Goal: Information Seeking & Learning: Learn about a topic

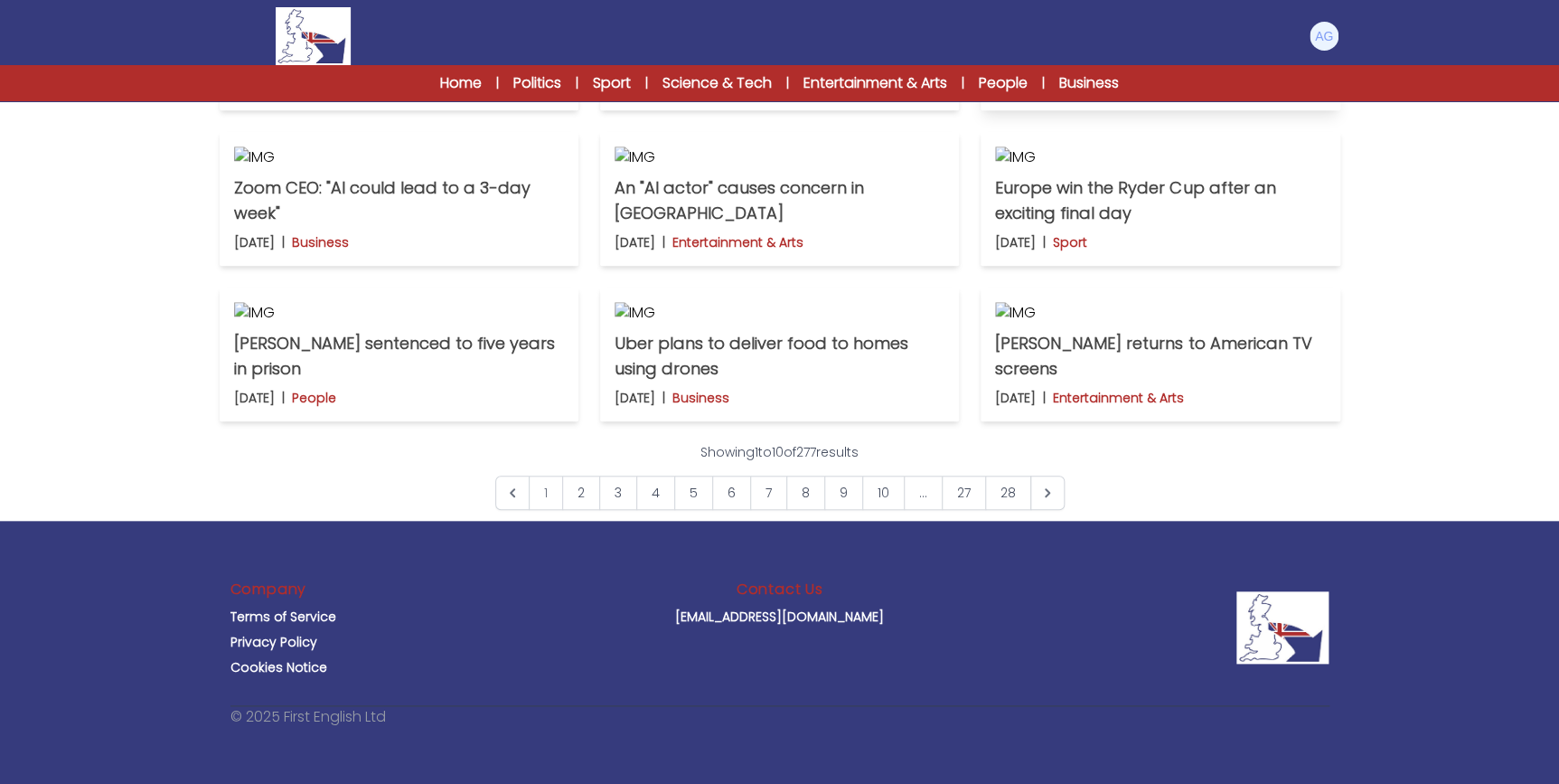
scroll to position [575, 0]
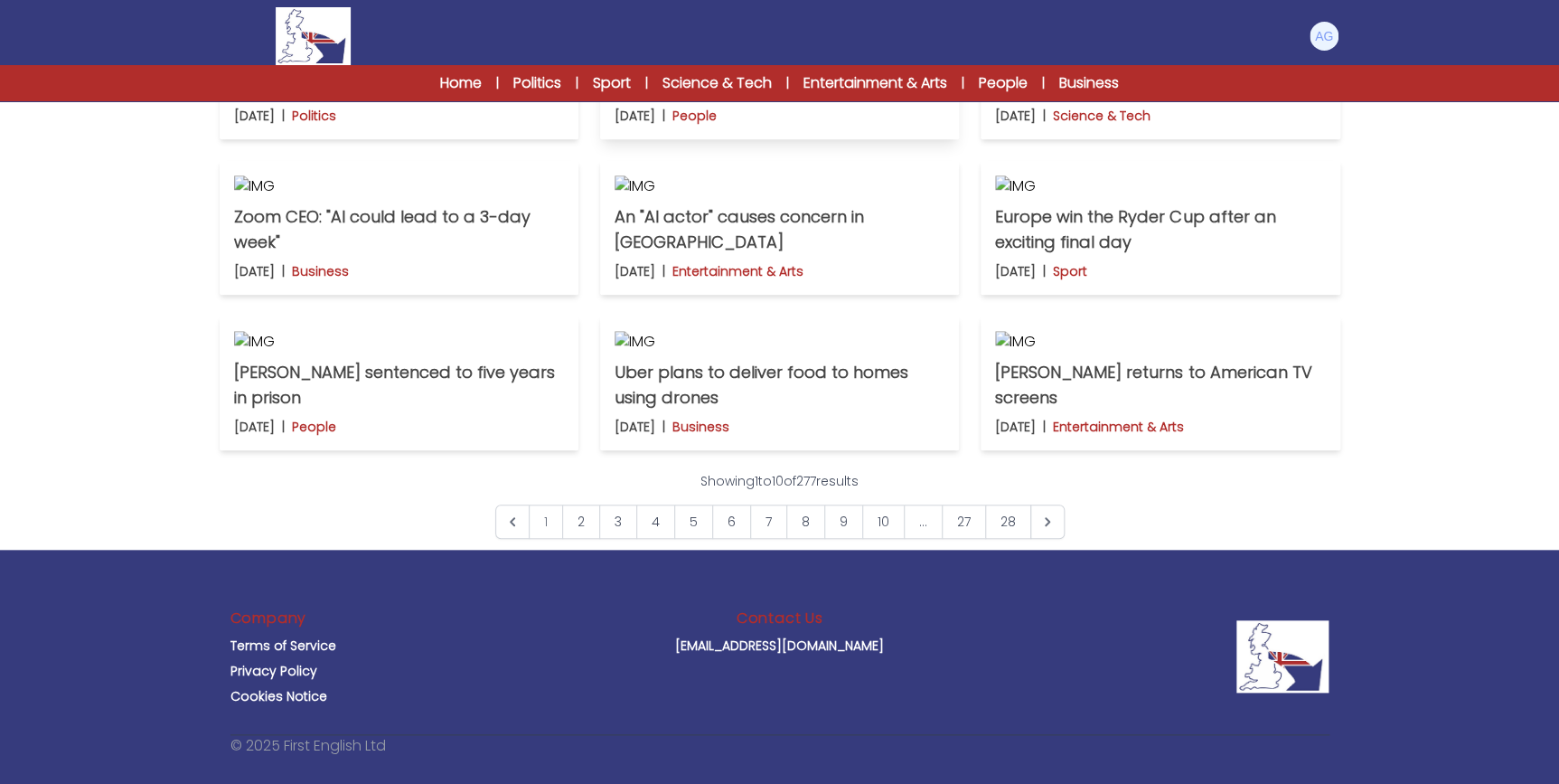
click at [741, 100] on p "A dangerous storm hits [GEOGRAPHIC_DATA]" at bounding box center [780, 73] width 330 height 50
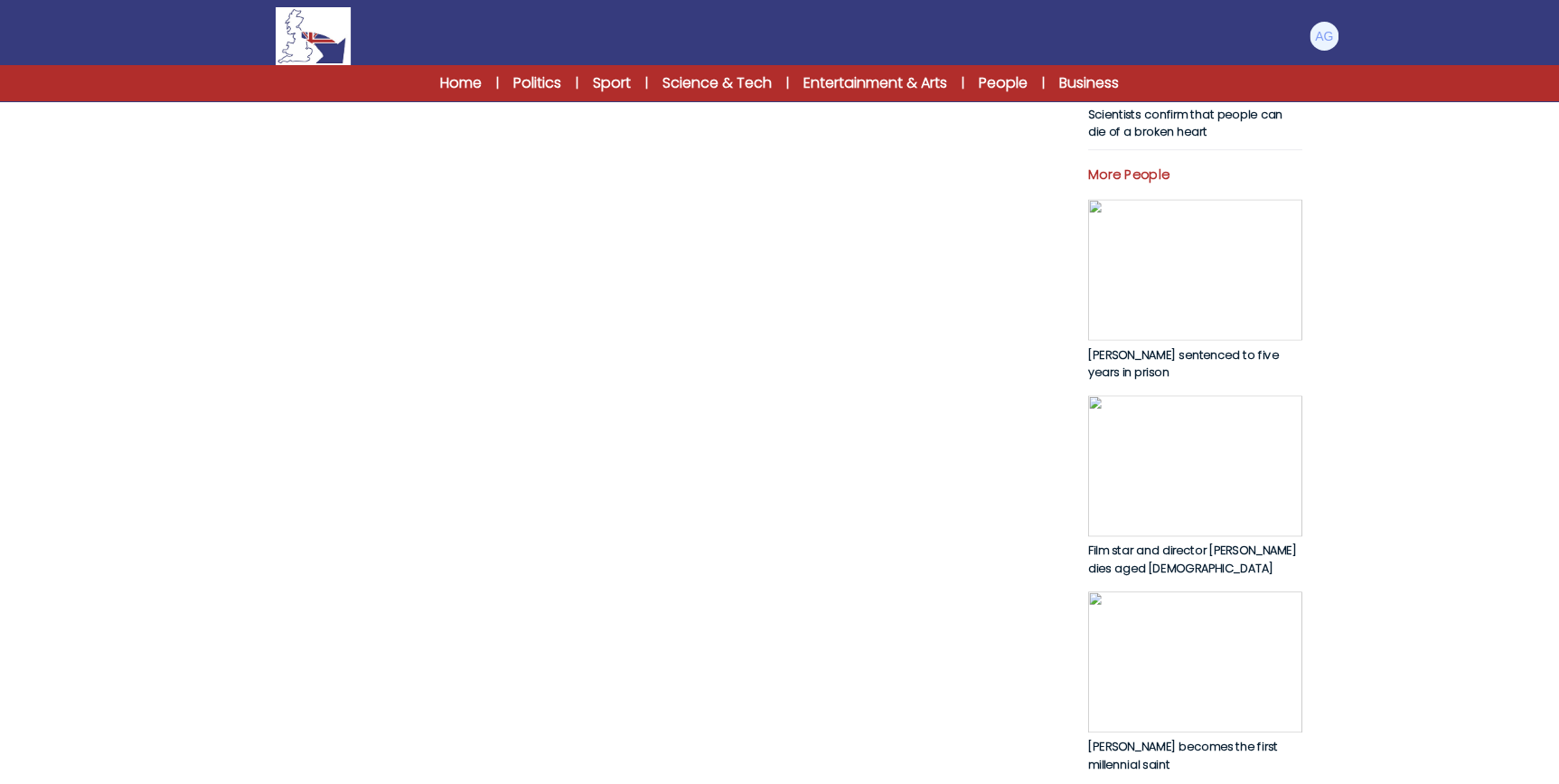
scroll to position [739, 0]
drag, startPoint x: 234, startPoint y: 303, endPoint x: 594, endPoint y: 311, distance: 360.1
drag, startPoint x: 594, startPoint y: 311, endPoint x: 567, endPoint y: 321, distance: 28.8
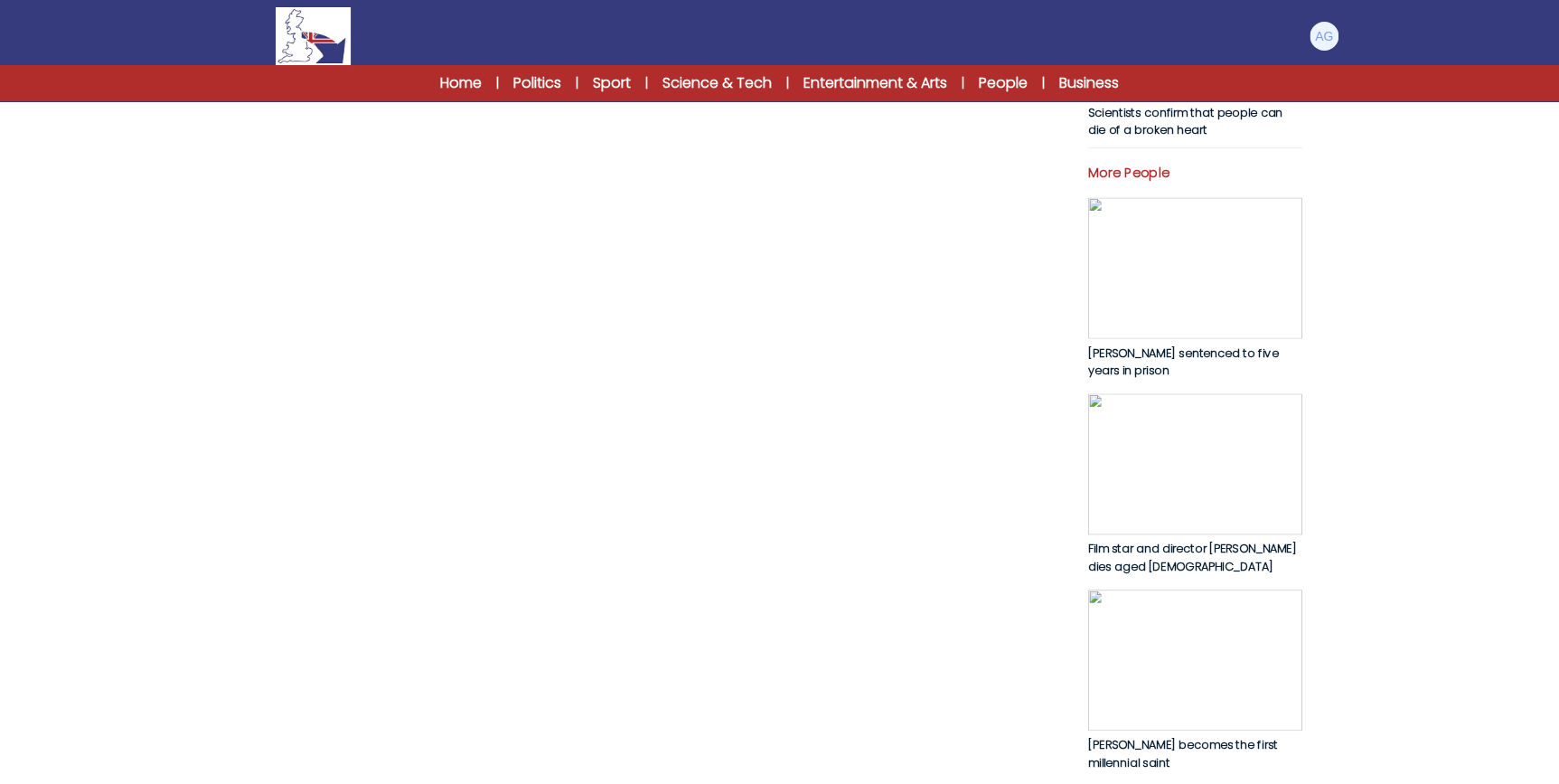
drag, startPoint x: 362, startPoint y: 332, endPoint x: 409, endPoint y: 356, distance: 52.8
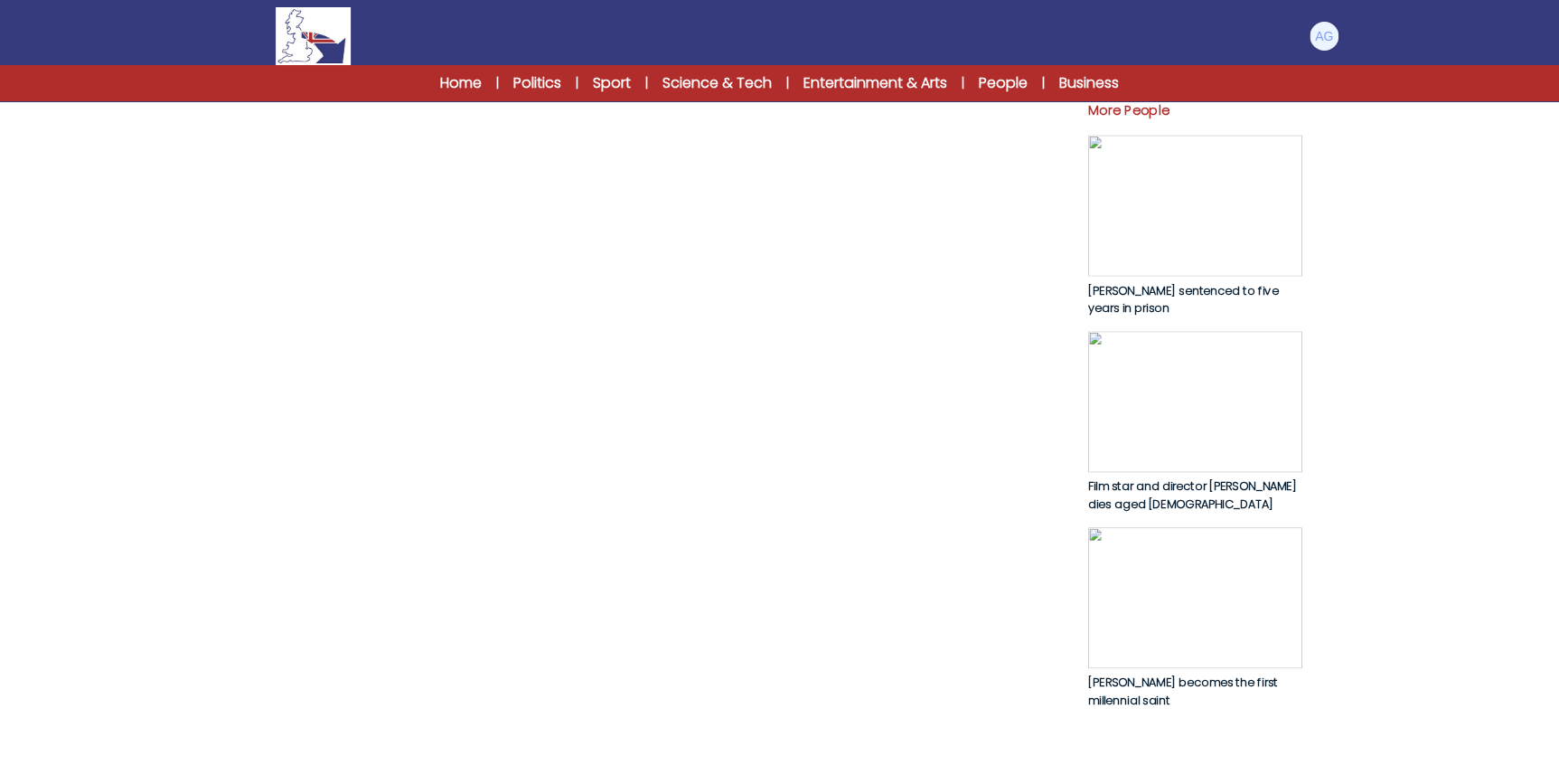
scroll to position [822, 0]
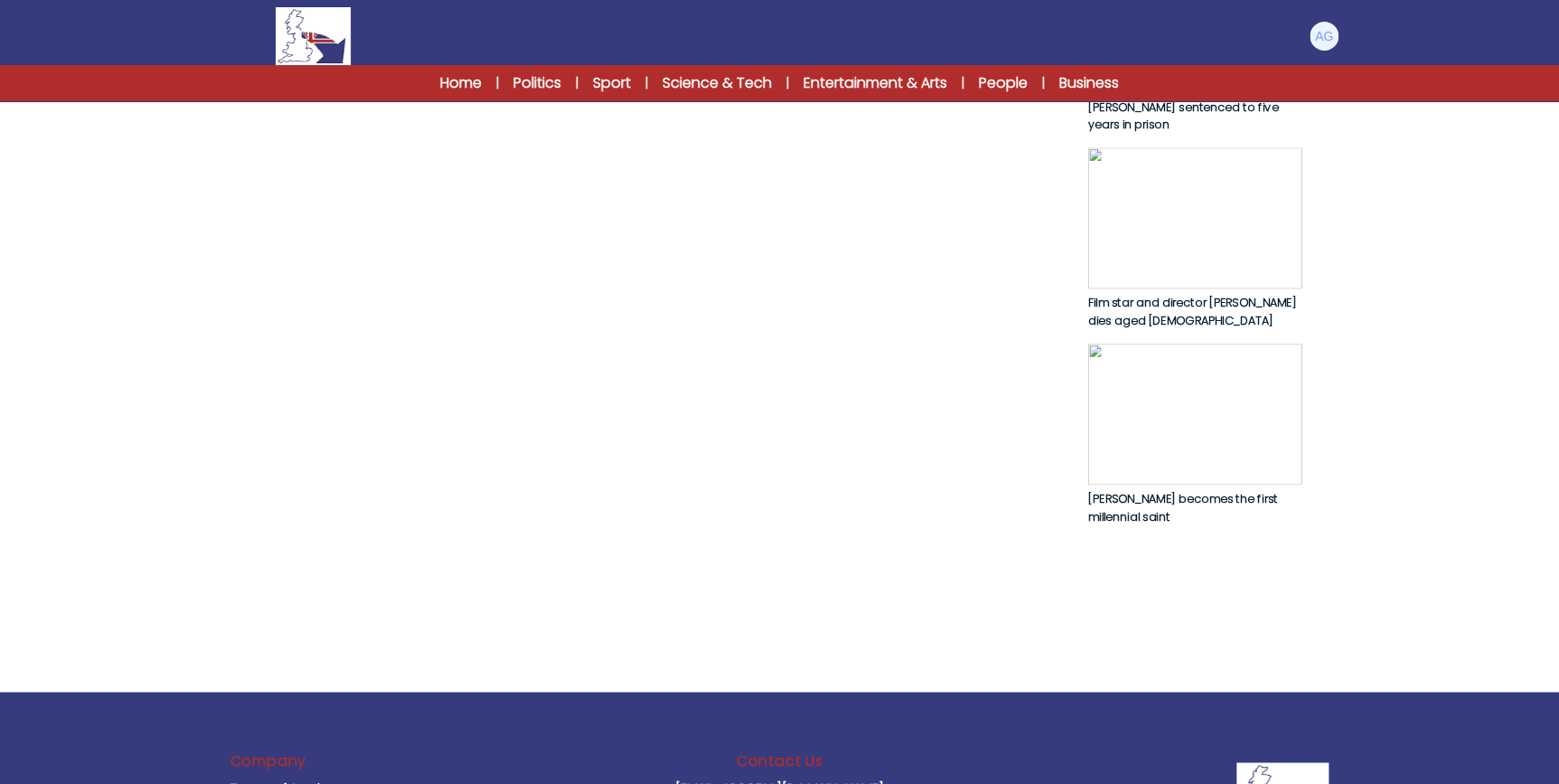
scroll to position [1068, 0]
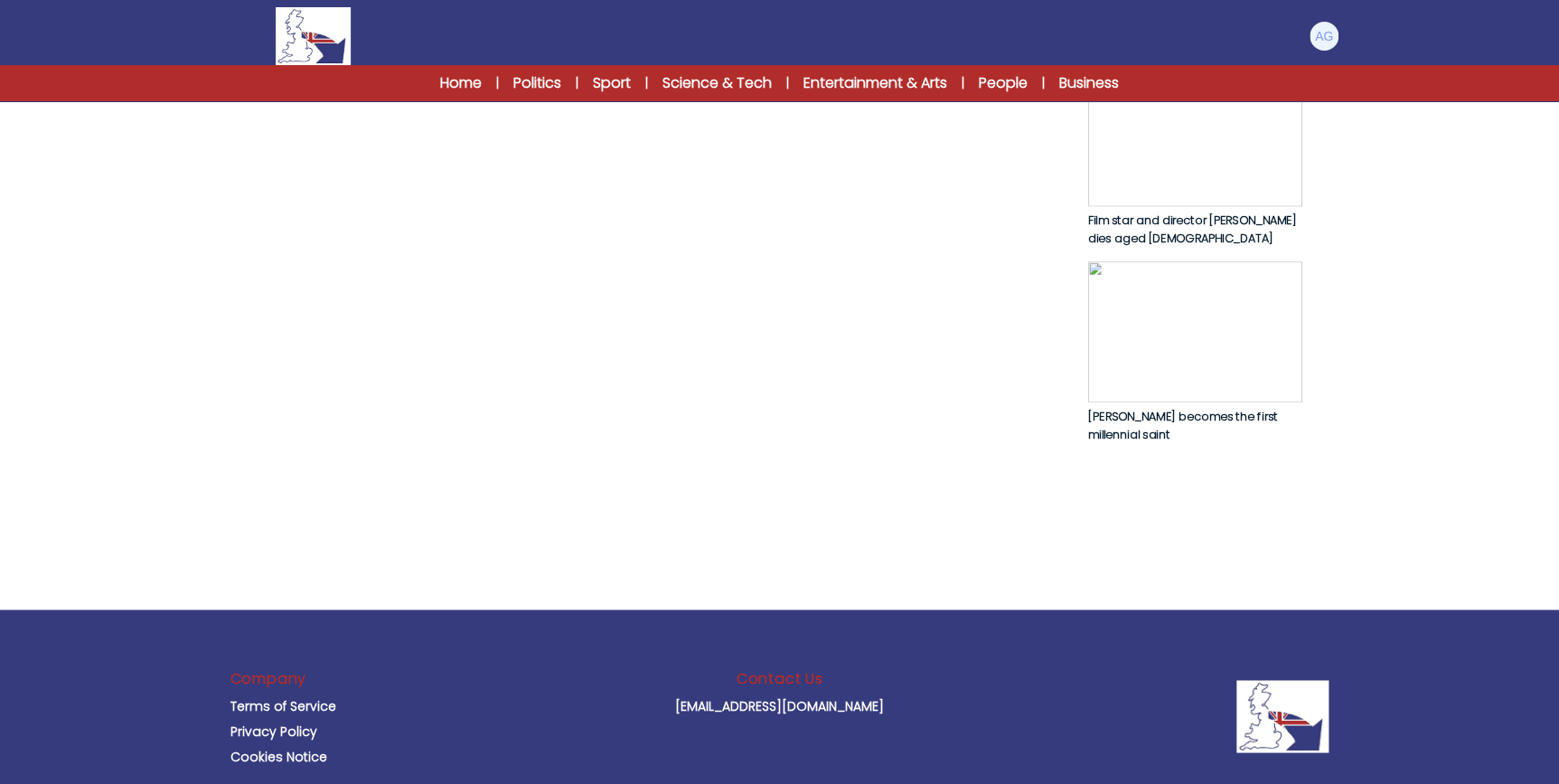
drag, startPoint x: 254, startPoint y: 260, endPoint x: 646, endPoint y: 256, distance: 392.0
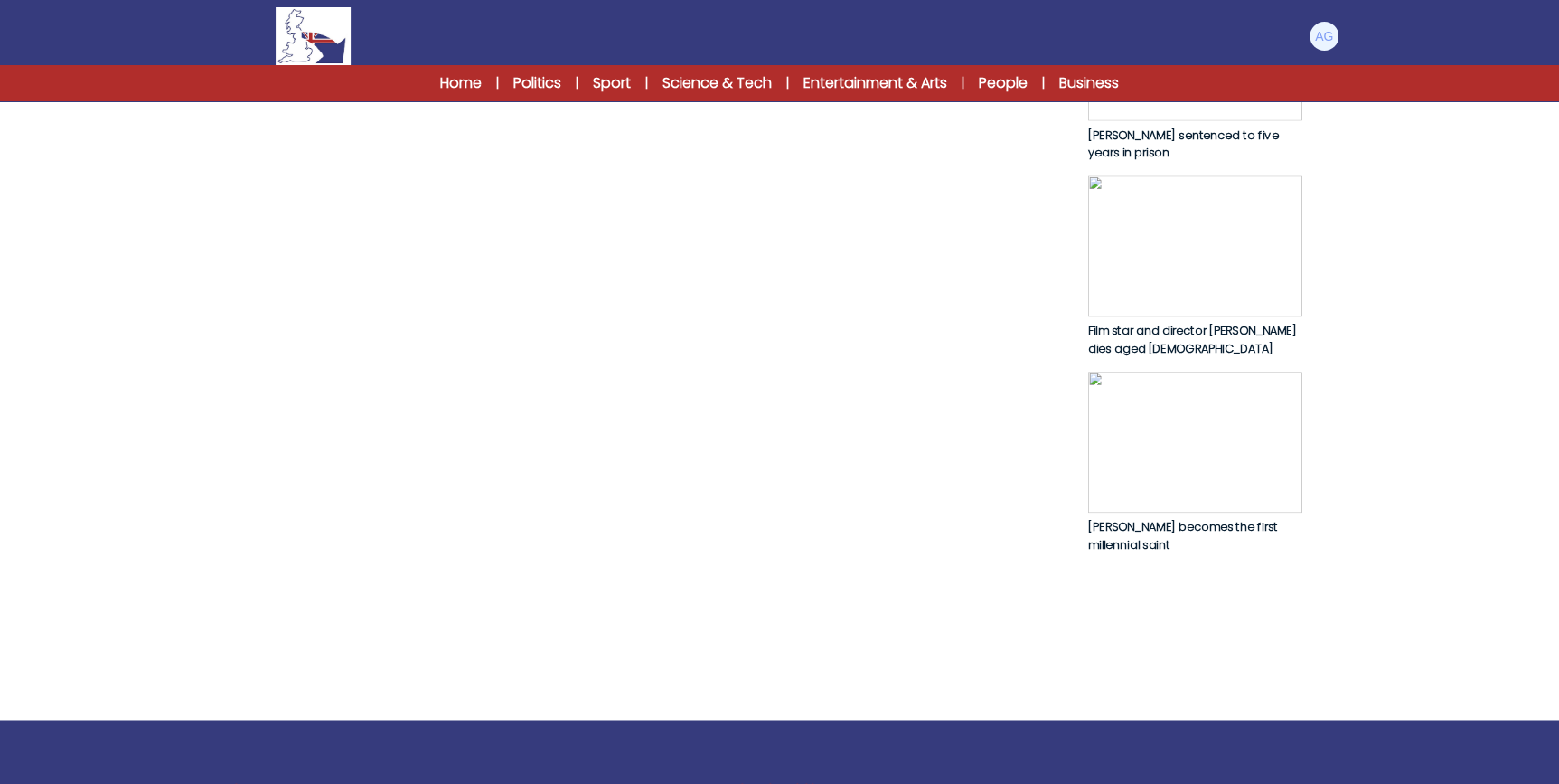
scroll to position [985, 0]
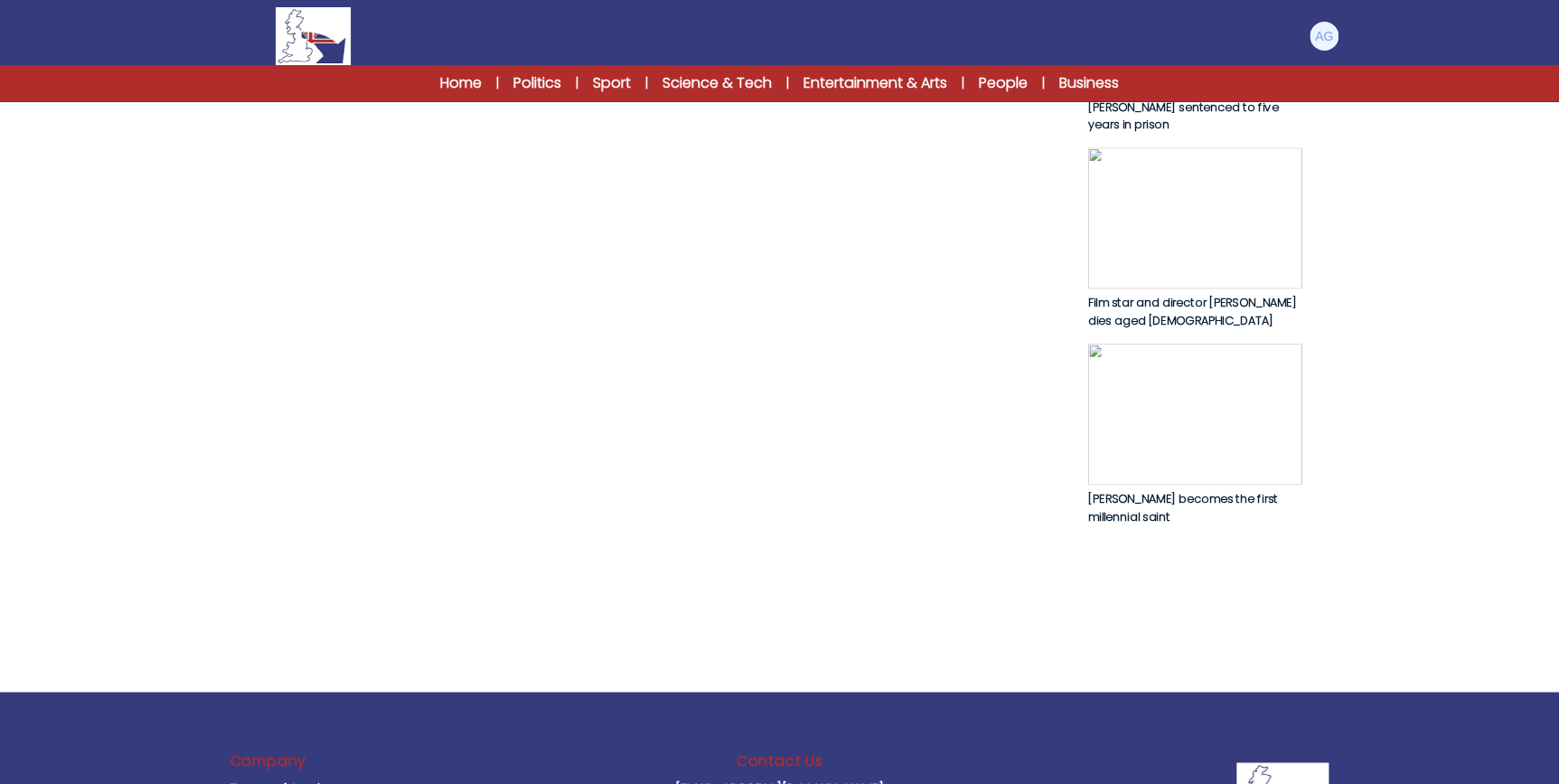
drag, startPoint x: 435, startPoint y: 249, endPoint x: 696, endPoint y: 336, distance: 275.1
drag, startPoint x: 696, startPoint y: 336, endPoint x: 726, endPoint y: 343, distance: 30.8
drag, startPoint x: 696, startPoint y: 343, endPoint x: 867, endPoint y: 362, distance: 172.1
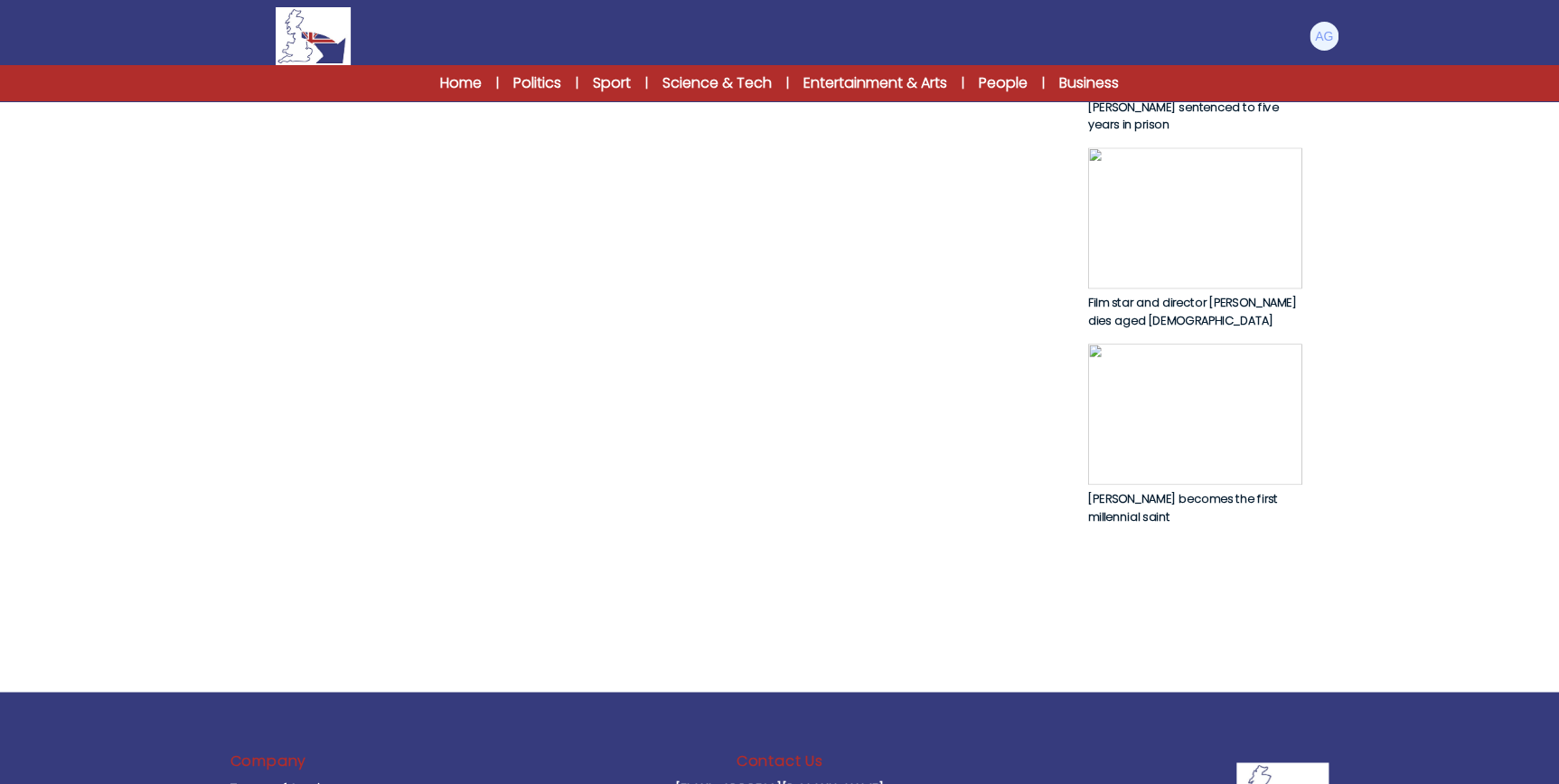
drag, startPoint x: 241, startPoint y: 403, endPoint x: 529, endPoint y: 401, distance: 288.0
drag, startPoint x: 529, startPoint y: 401, endPoint x: 649, endPoint y: 413, distance: 120.6
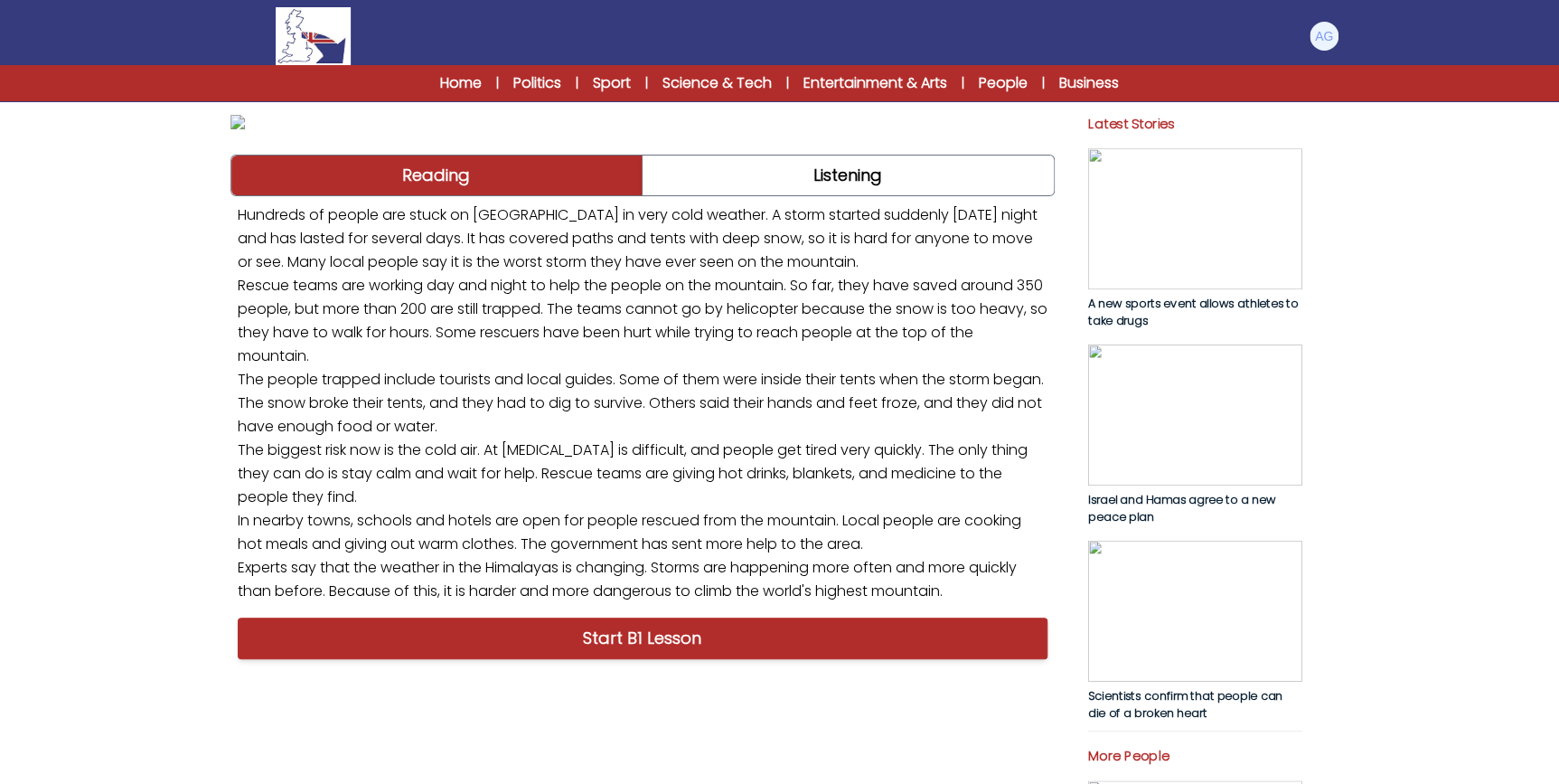
scroll to position [0, 0]
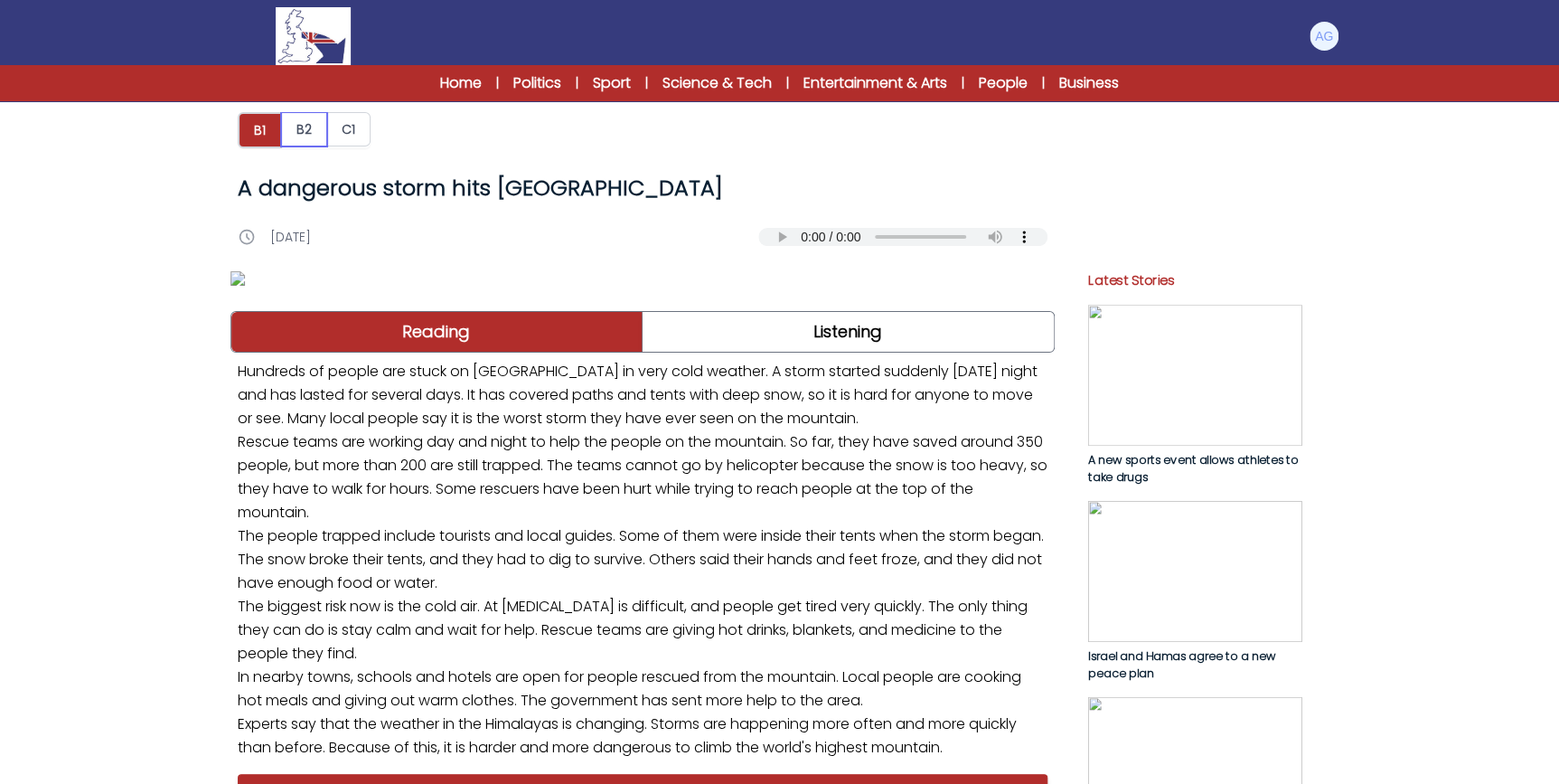
click at [306, 136] on button "B2" at bounding box center [304, 129] width 46 height 35
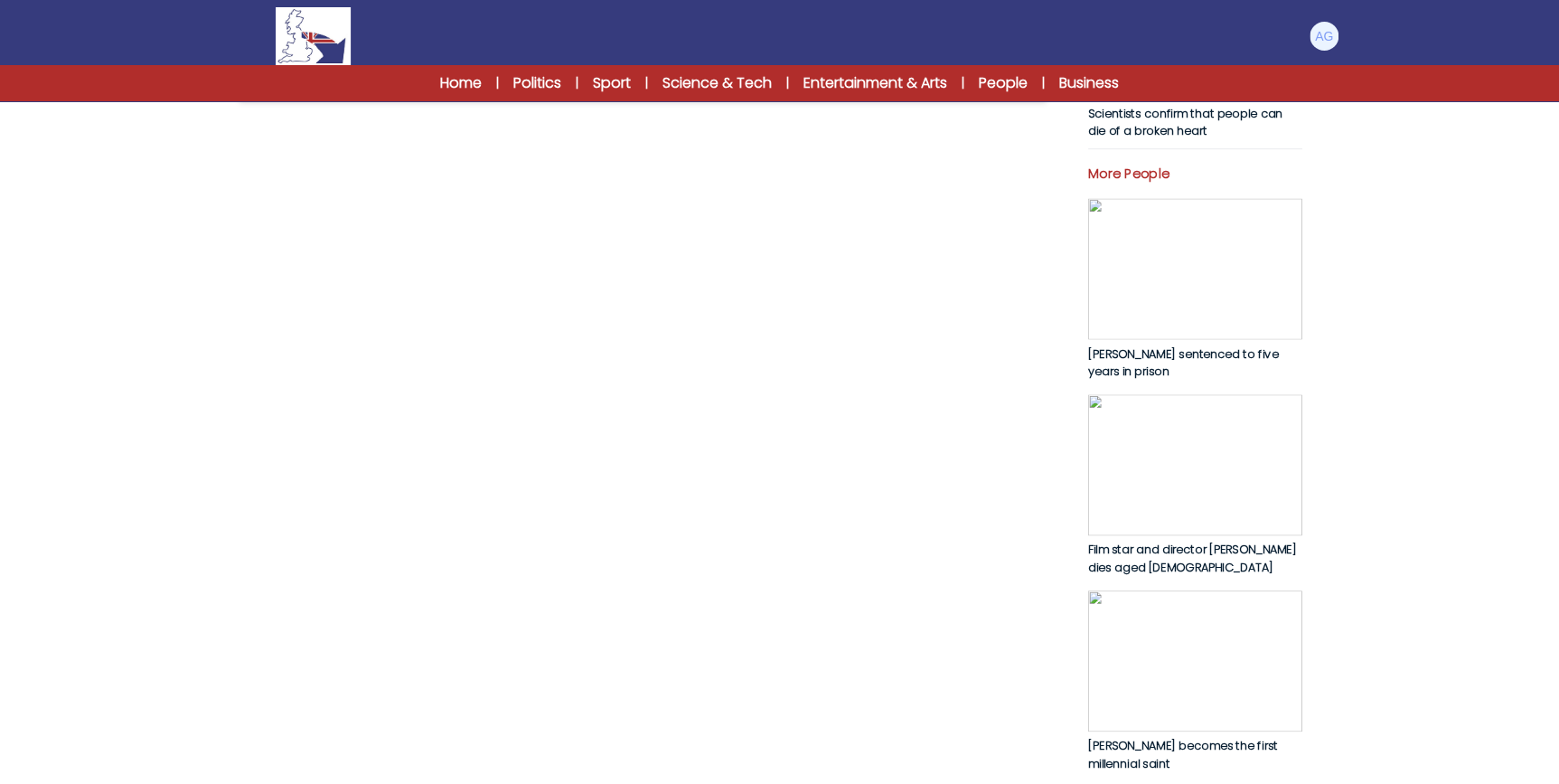
scroll to position [739, 0]
drag, startPoint x: 774, startPoint y: 302, endPoint x: 796, endPoint y: 305, distance: 22.2
drag, startPoint x: 796, startPoint y: 305, endPoint x: 796, endPoint y: 318, distance: 13.0
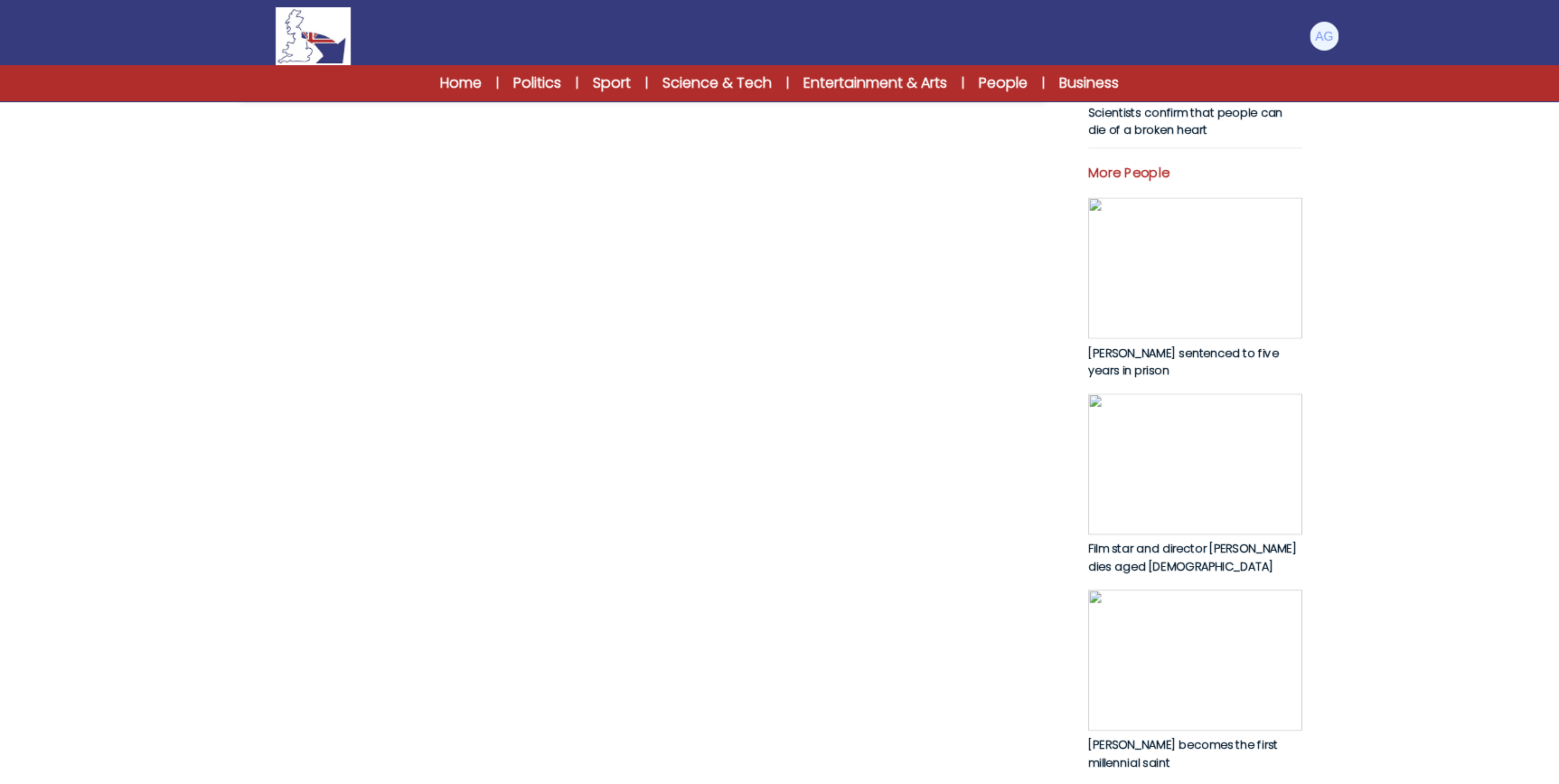
drag, startPoint x: 796, startPoint y: 318, endPoint x: 795, endPoint y: 335, distance: 17.0
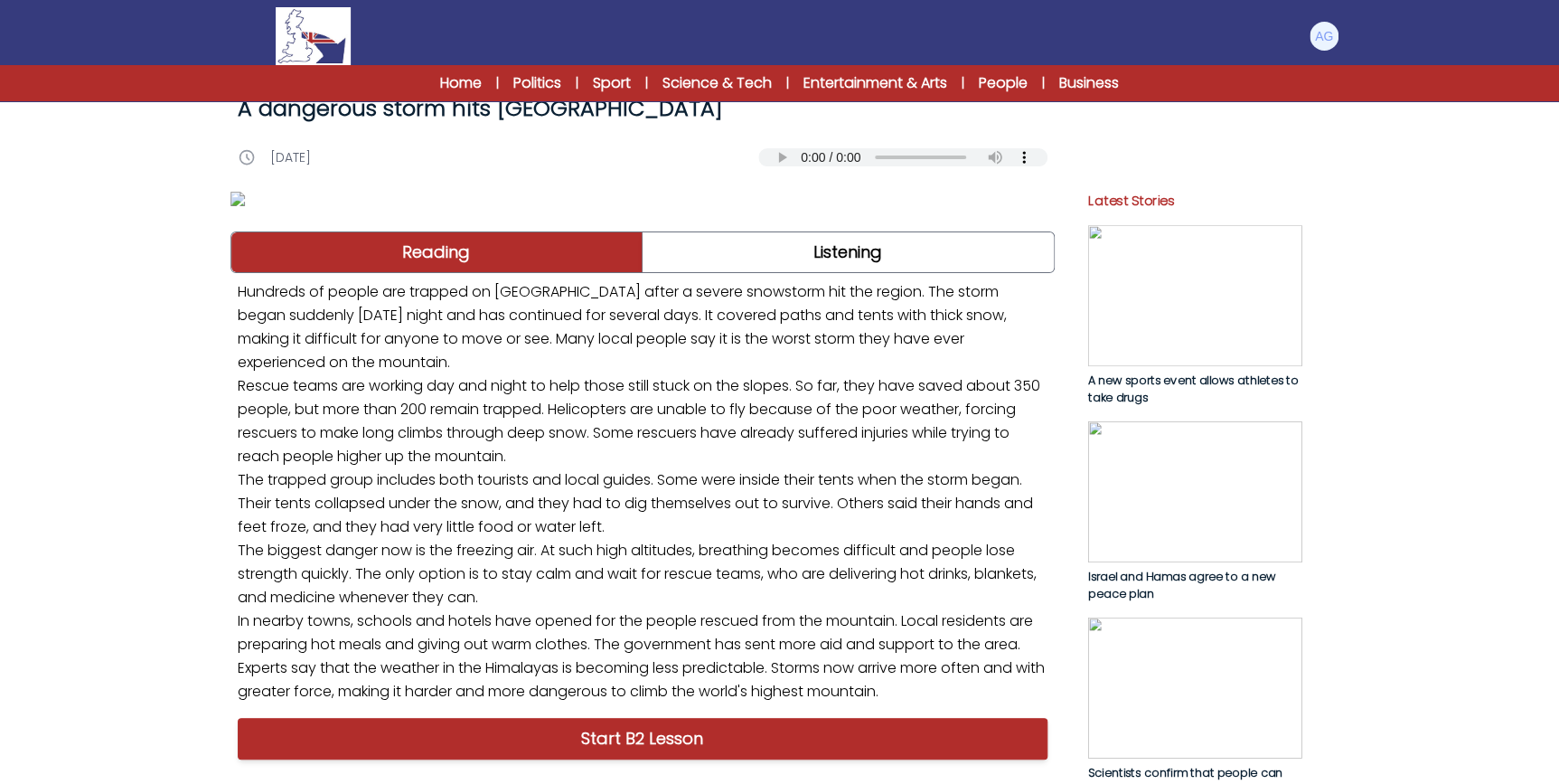
scroll to position [0, 0]
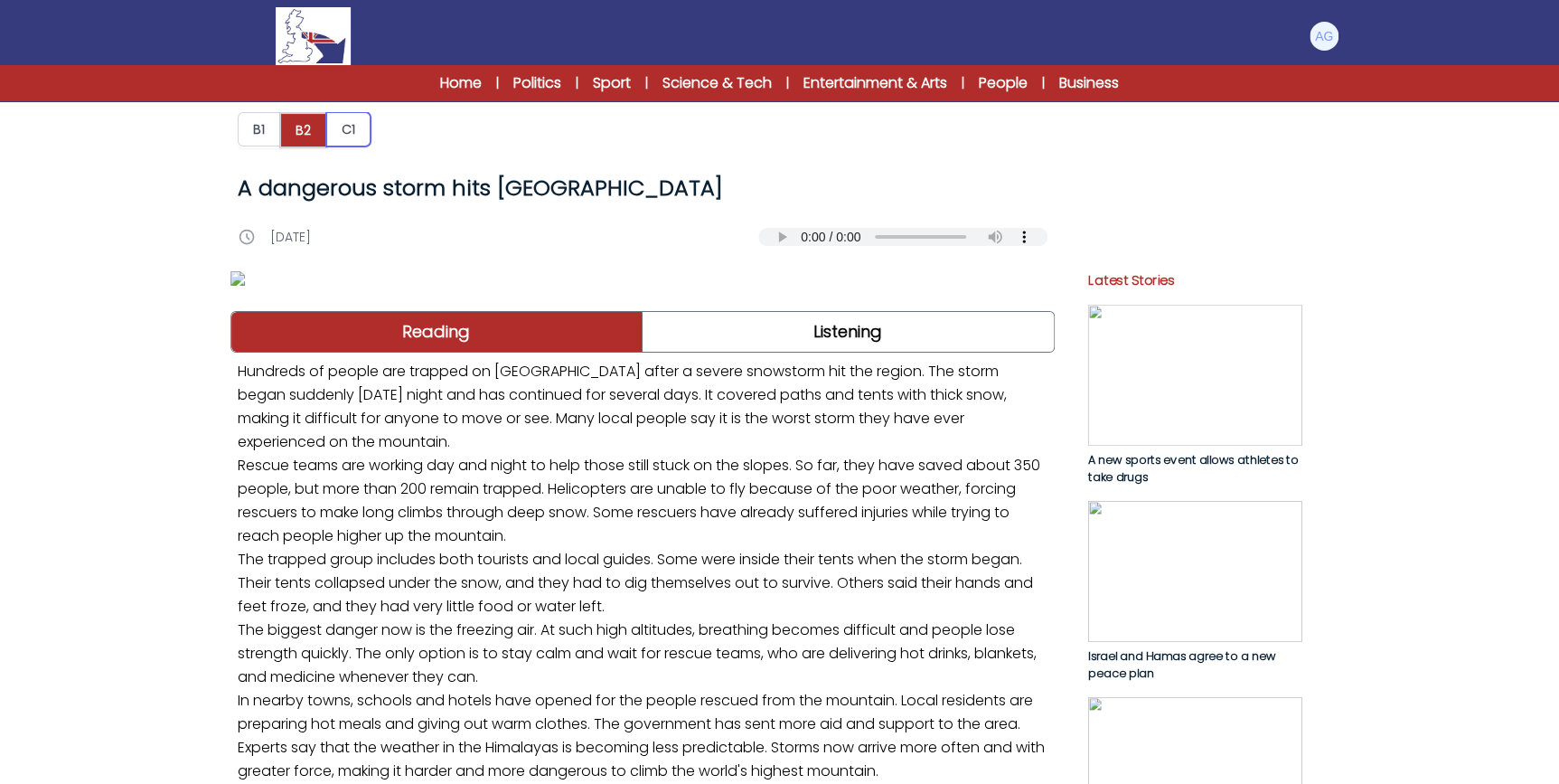
click at [344, 120] on button "C1" at bounding box center [348, 129] width 44 height 35
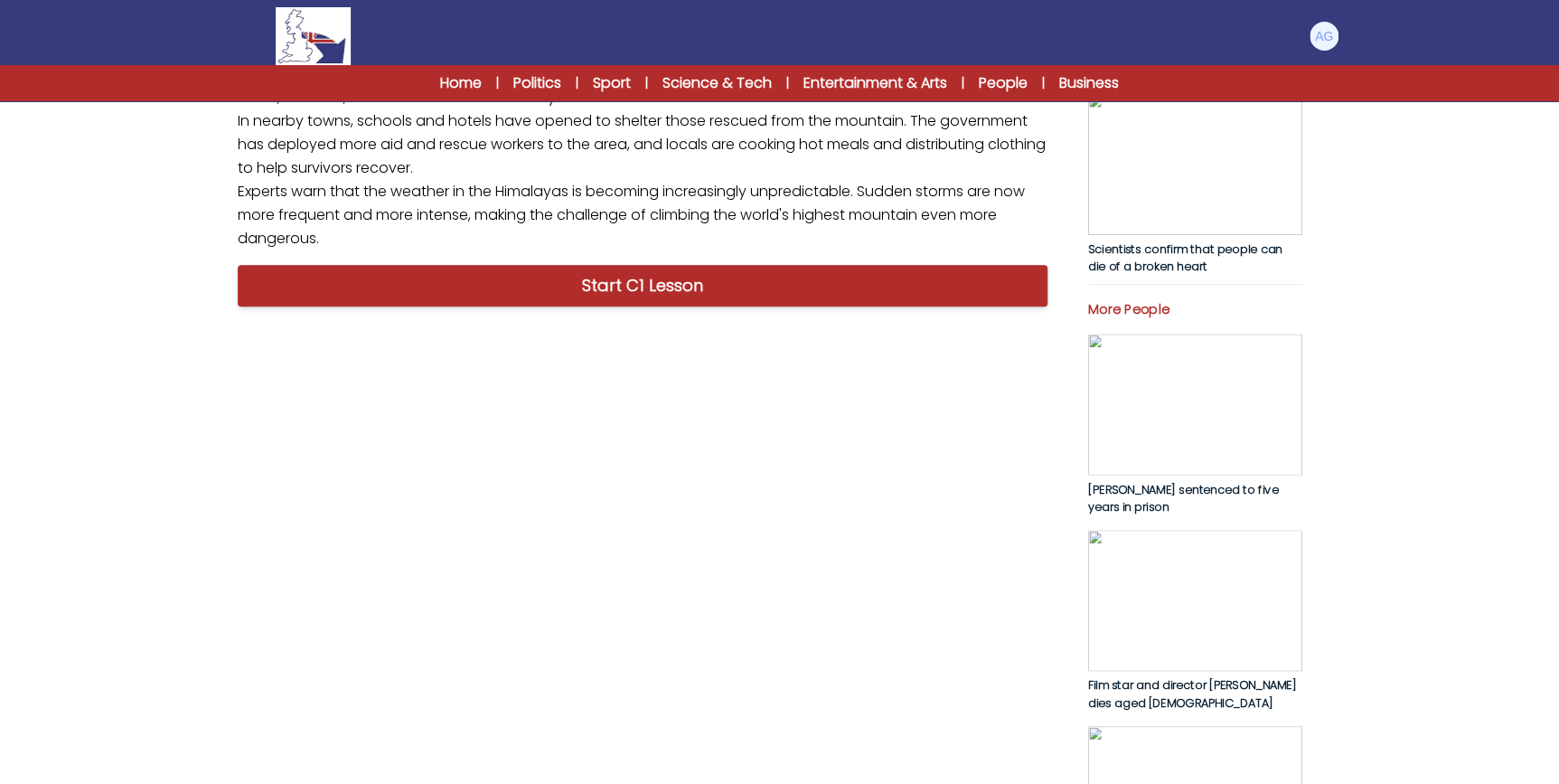
scroll to position [575, 0]
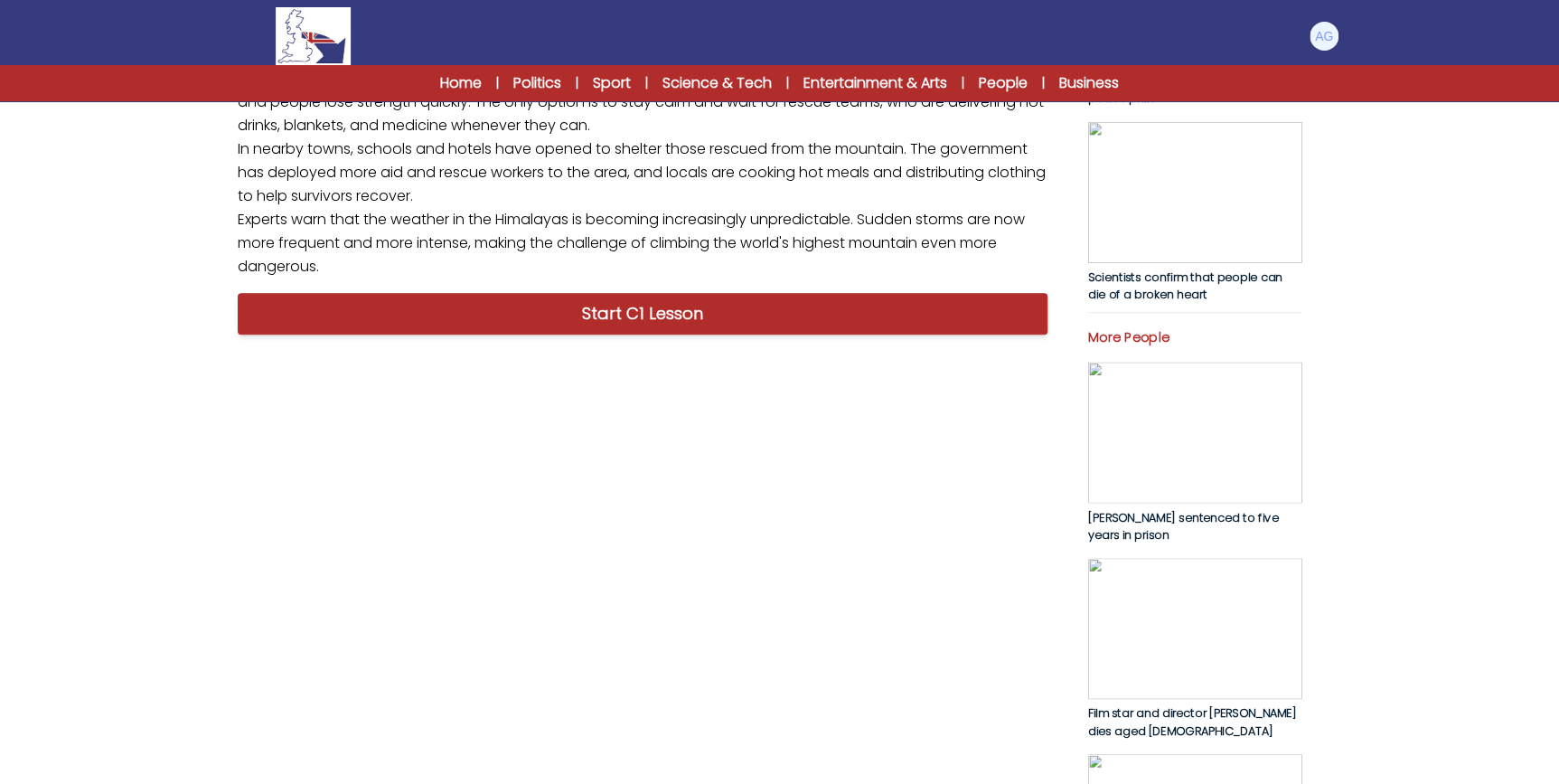
drag, startPoint x: 246, startPoint y: 399, endPoint x: 741, endPoint y: 406, distance: 495.0
click at [741, 286] on p "Hundreds of people are trapped on Mount Everest after a severe snowstorm hit th…" at bounding box center [643, 31] width 824 height 508
click at [529, 286] on p "Hundreds of people are trapped on Mount Everest after a severe snowstorm hit th…" at bounding box center [643, 31] width 824 height 508
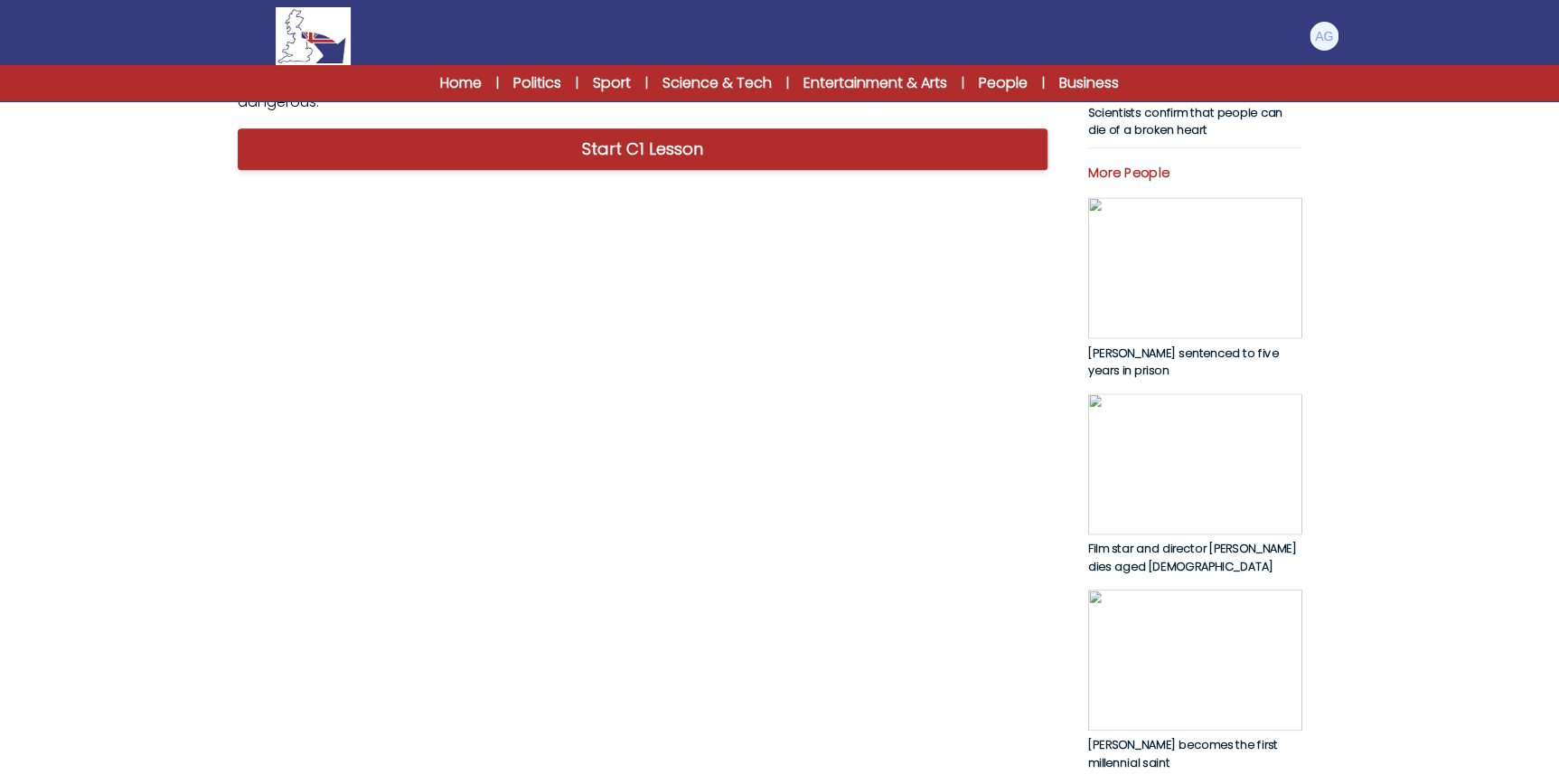
scroll to position [822, 0]
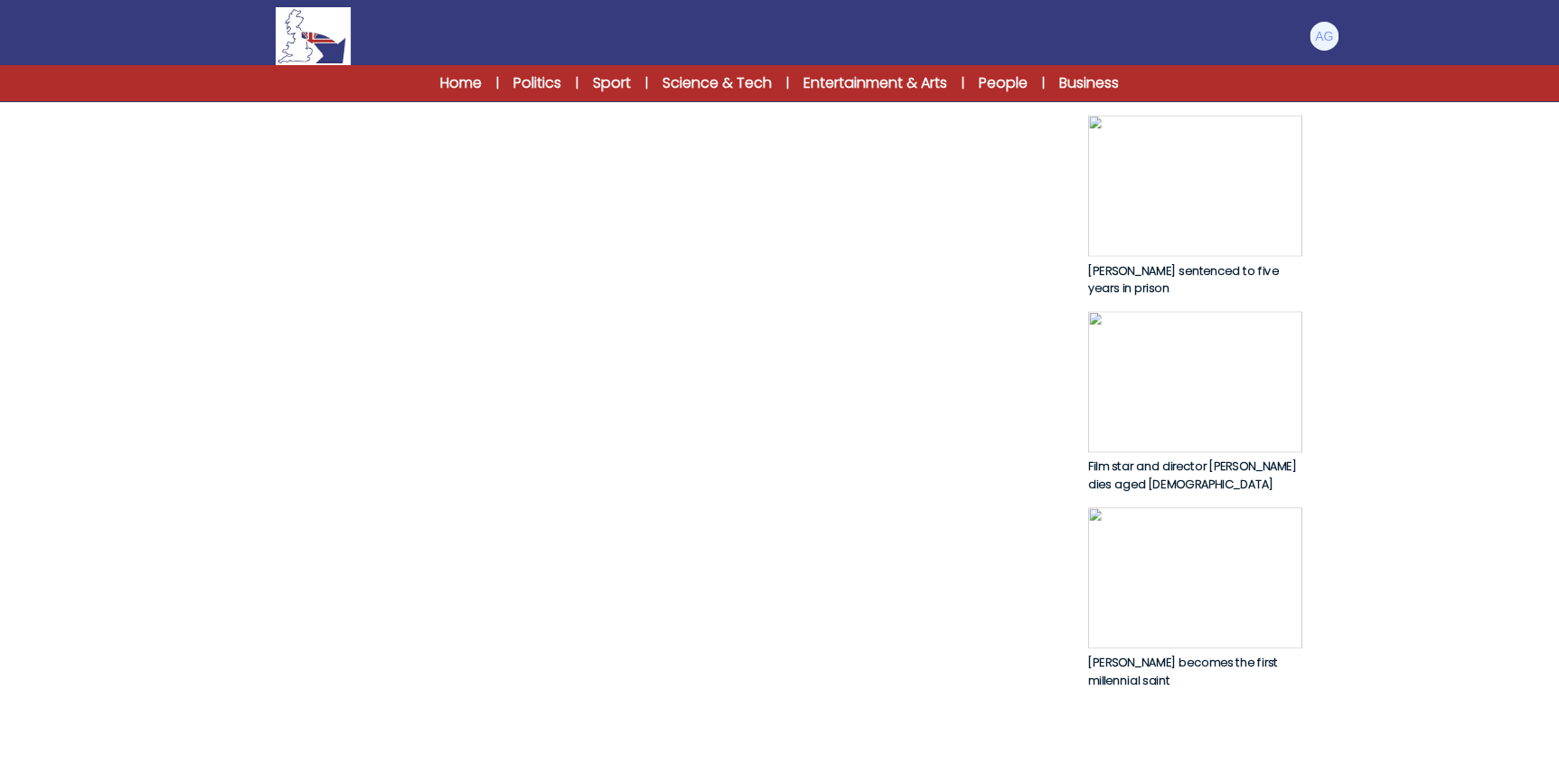
drag, startPoint x: 878, startPoint y: 341, endPoint x: 668, endPoint y: 365, distance: 211.4
drag, startPoint x: 668, startPoint y: 365, endPoint x: 579, endPoint y: 387, distance: 91.7
drag, startPoint x: 836, startPoint y: 362, endPoint x: 525, endPoint y: 386, distance: 311.9
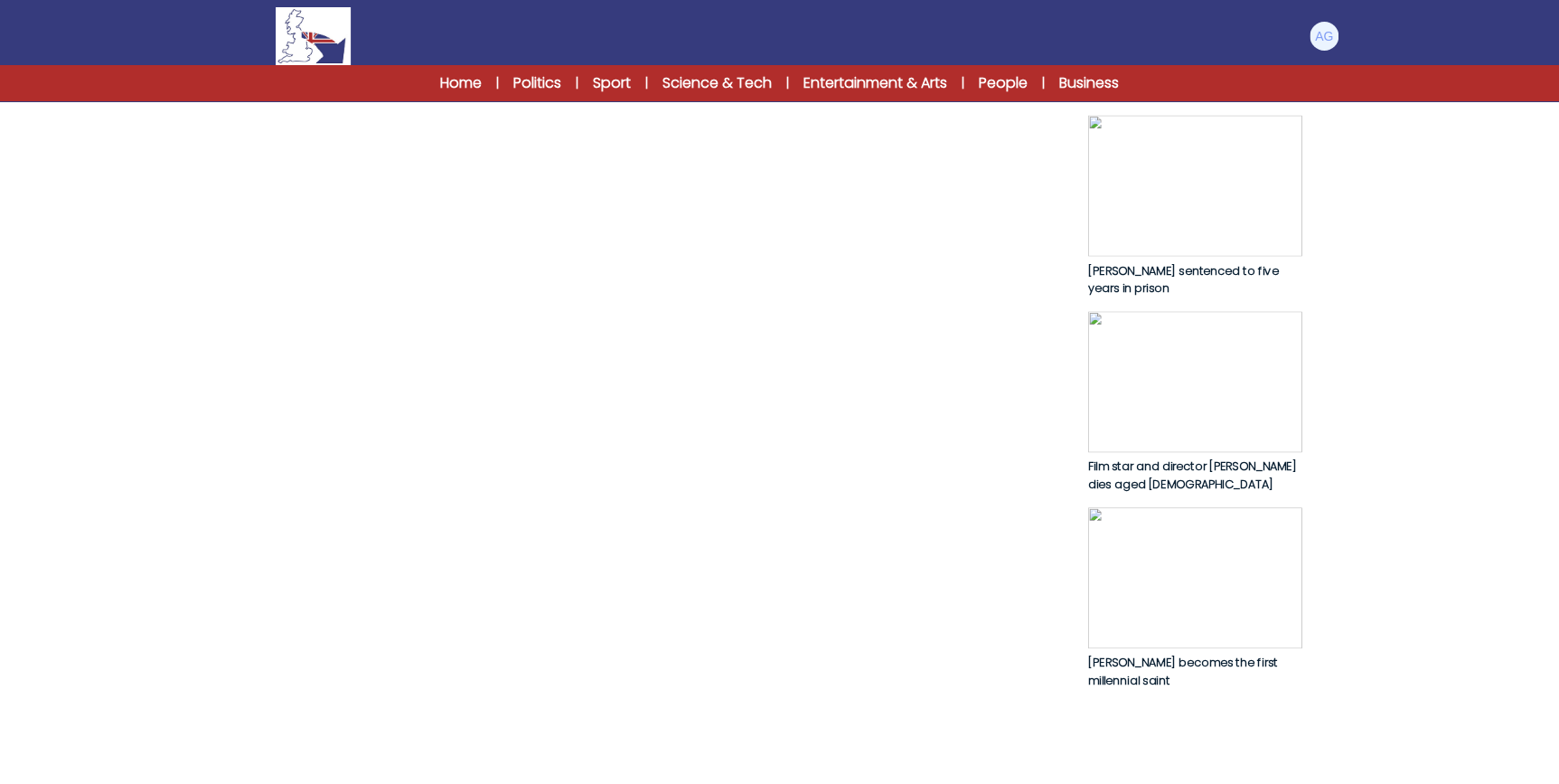
drag, startPoint x: 525, startPoint y: 386, endPoint x: 481, endPoint y: 387, distance: 44.0
drag, startPoint x: 596, startPoint y: 361, endPoint x: 940, endPoint y: 397, distance: 345.9
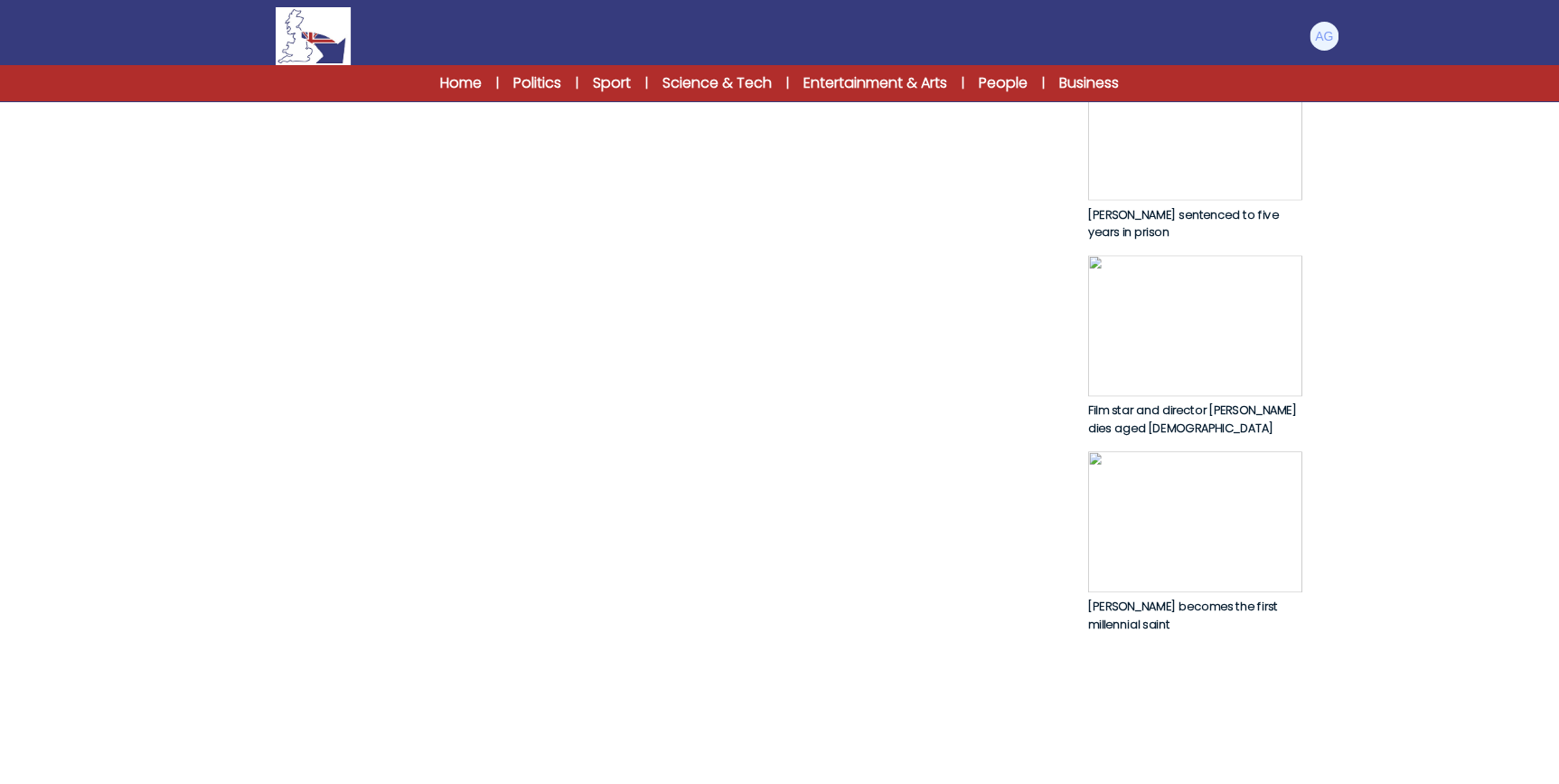
scroll to position [904, 0]
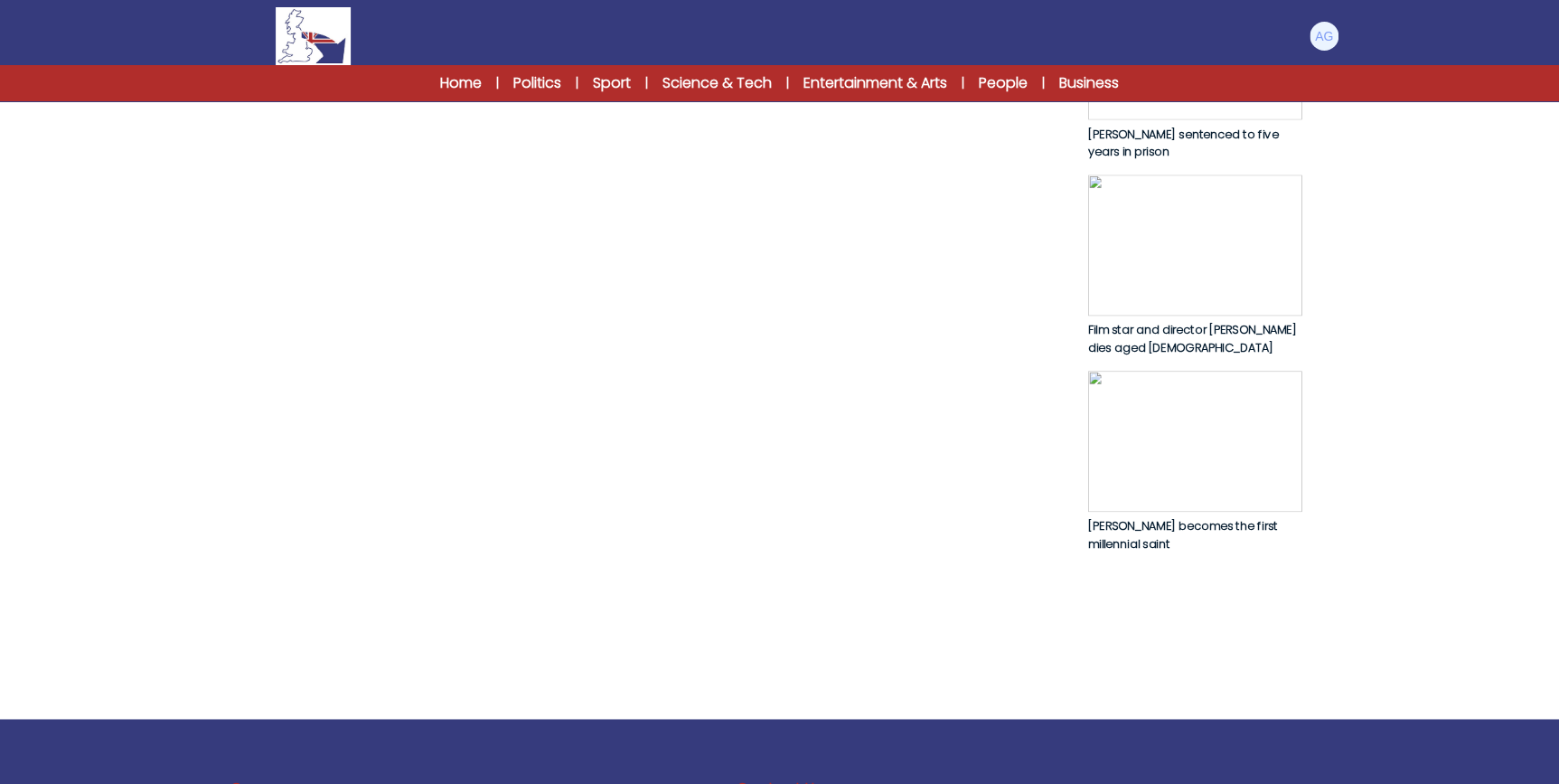
scroll to position [985, 0]
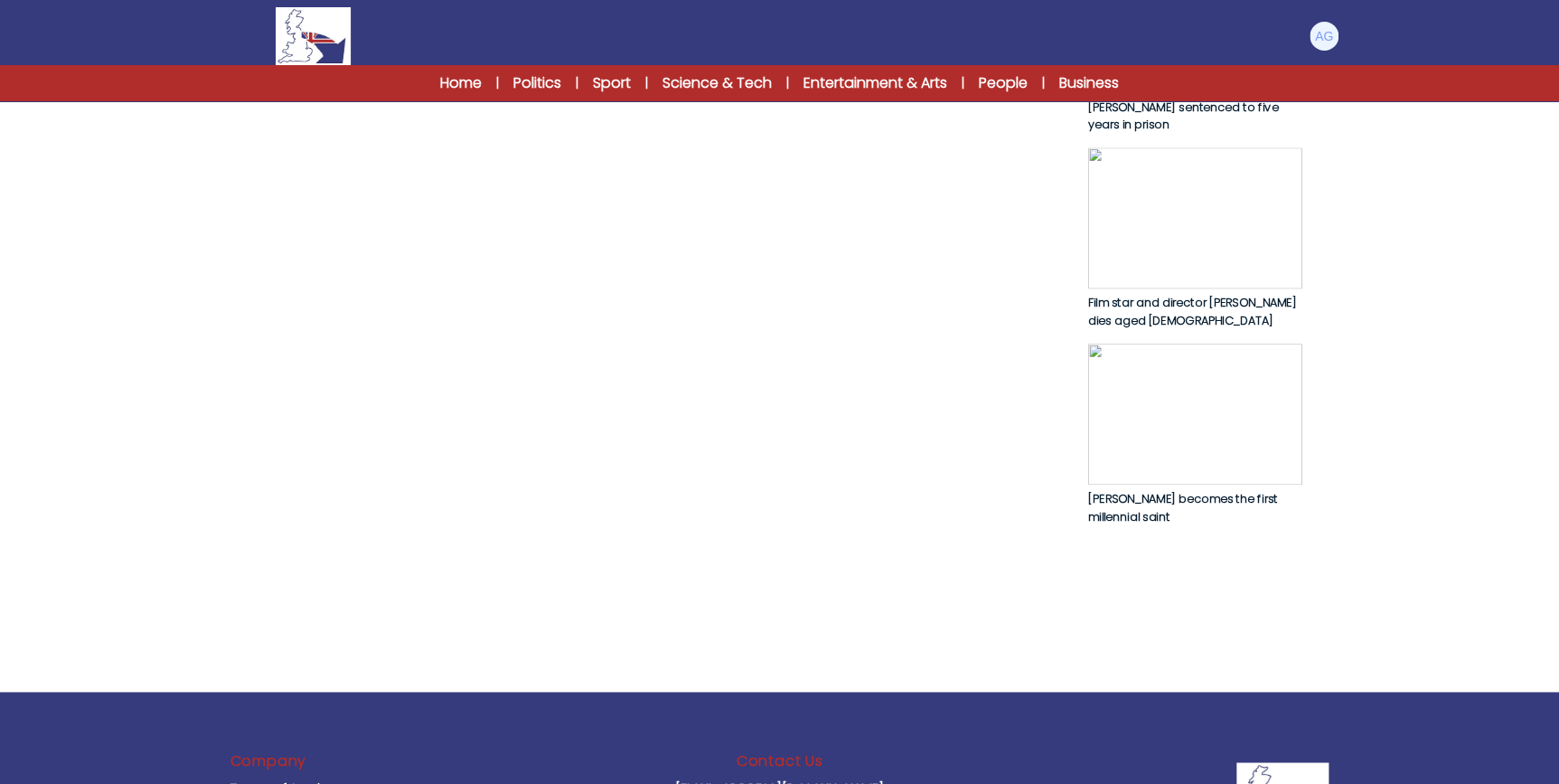
drag, startPoint x: 430, startPoint y: 368, endPoint x: 465, endPoint y: 391, distance: 41.9
drag, startPoint x: 465, startPoint y: 391, endPoint x: 466, endPoint y: 420, distance: 29.0
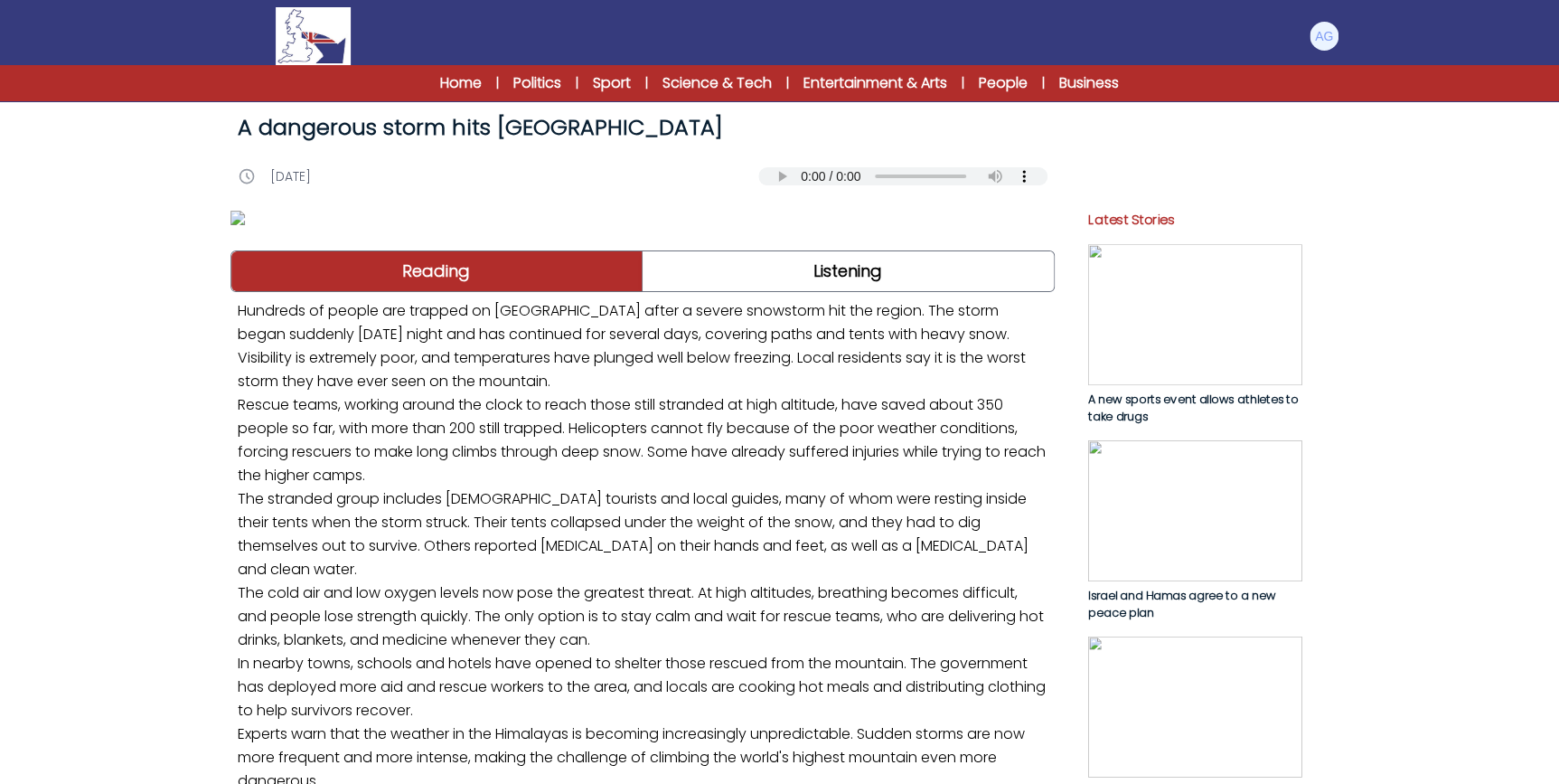
scroll to position [0, 0]
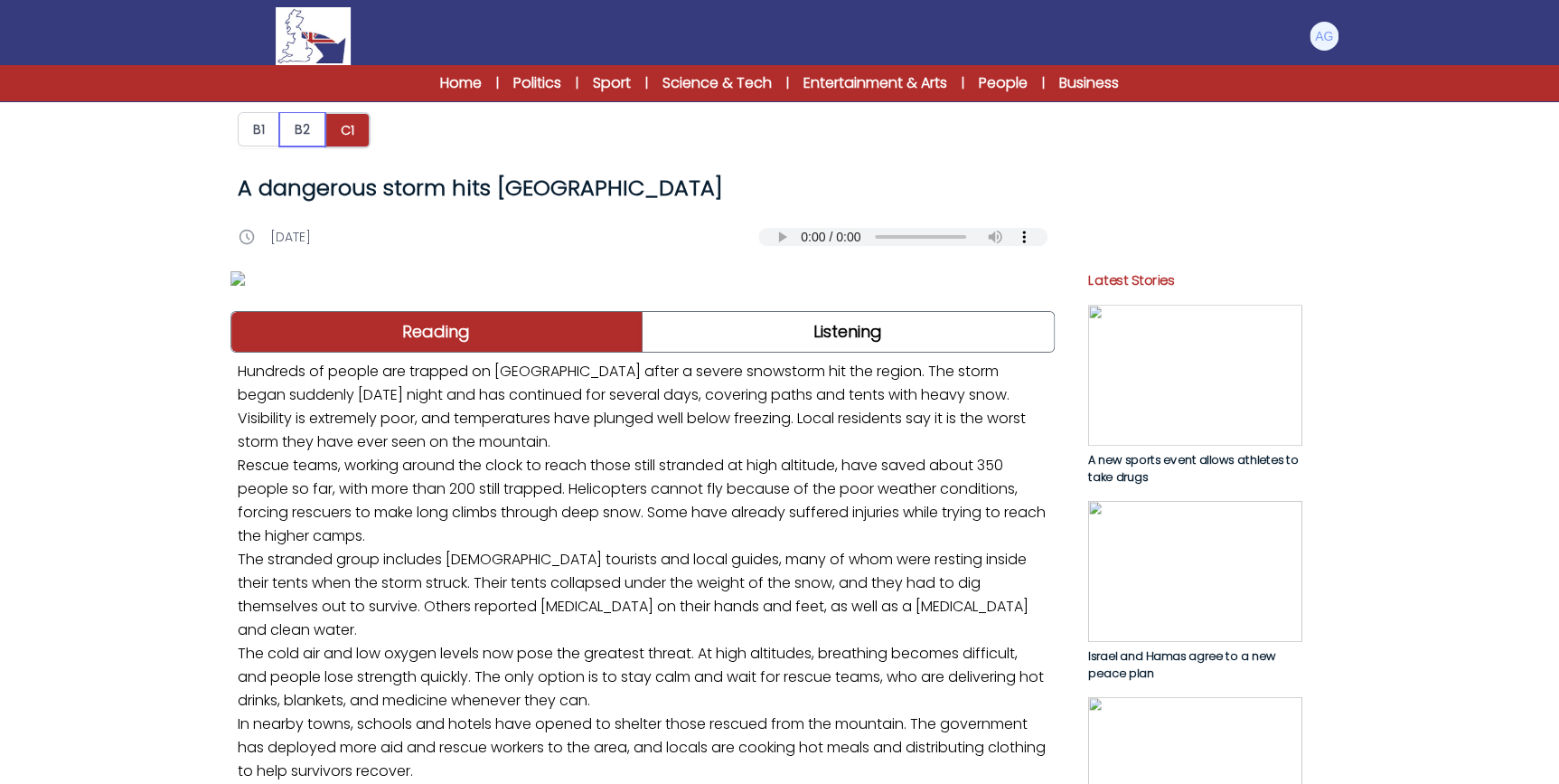
click at [306, 136] on button "B2" at bounding box center [302, 129] width 46 height 35
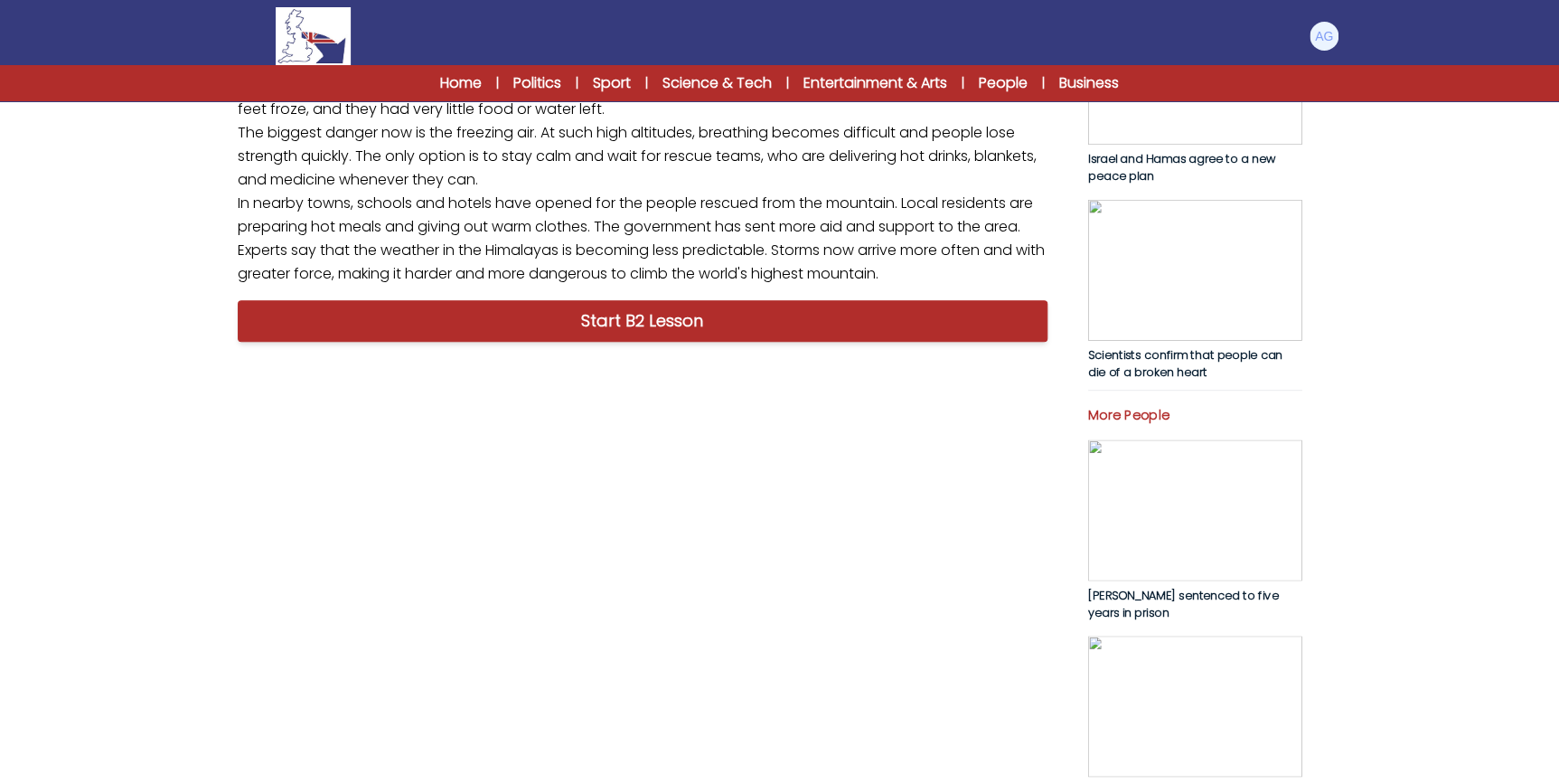
scroll to position [904, 0]
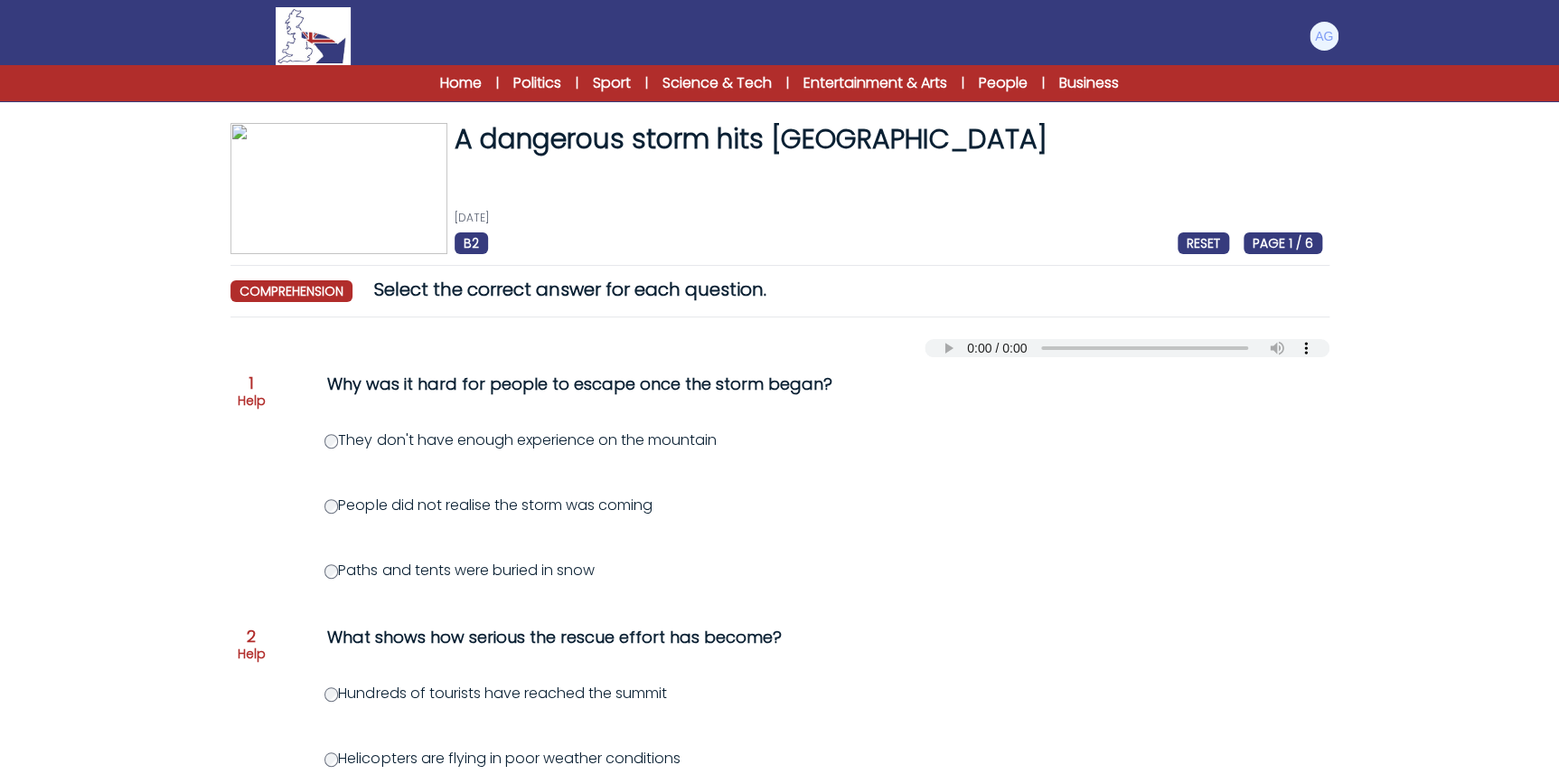
scroll to position [82, 0]
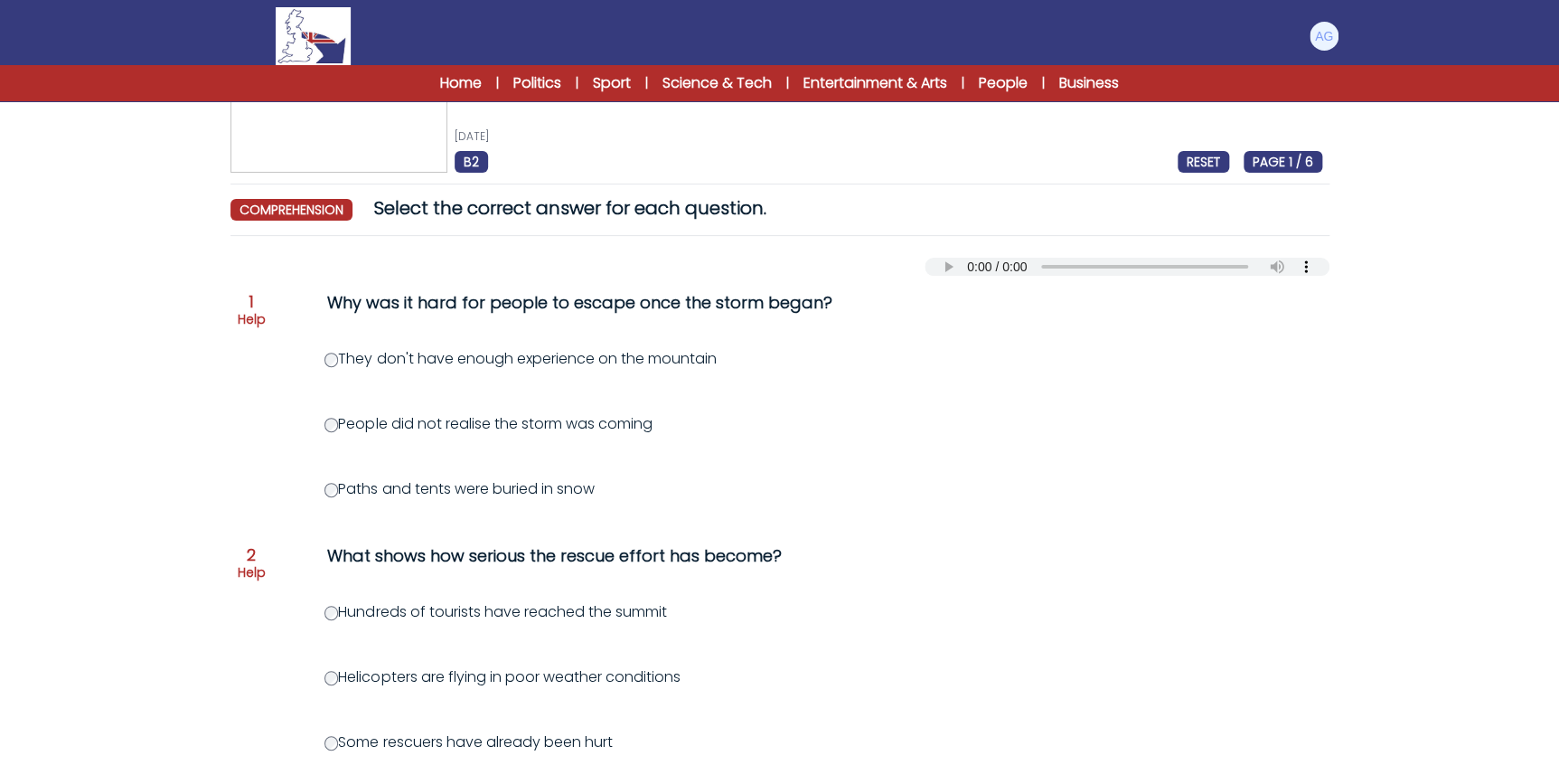
click at [380, 493] on label "Paths and tents were buried in snow" at bounding box center [459, 488] width 270 height 21
click at [350, 491] on label "Paths and tents were buried in snow" at bounding box center [459, 488] width 270 height 21
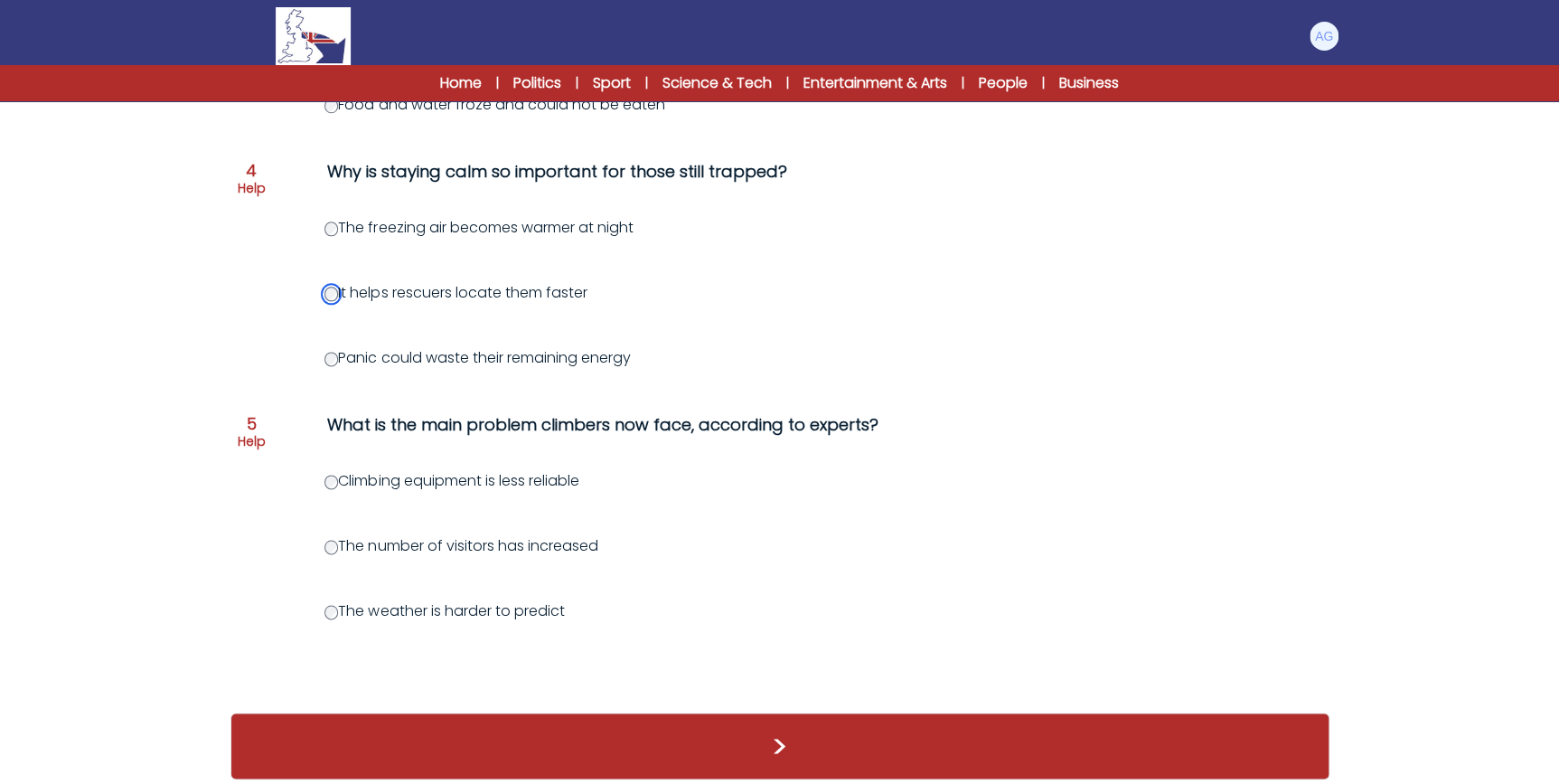
scroll to position [996, 0]
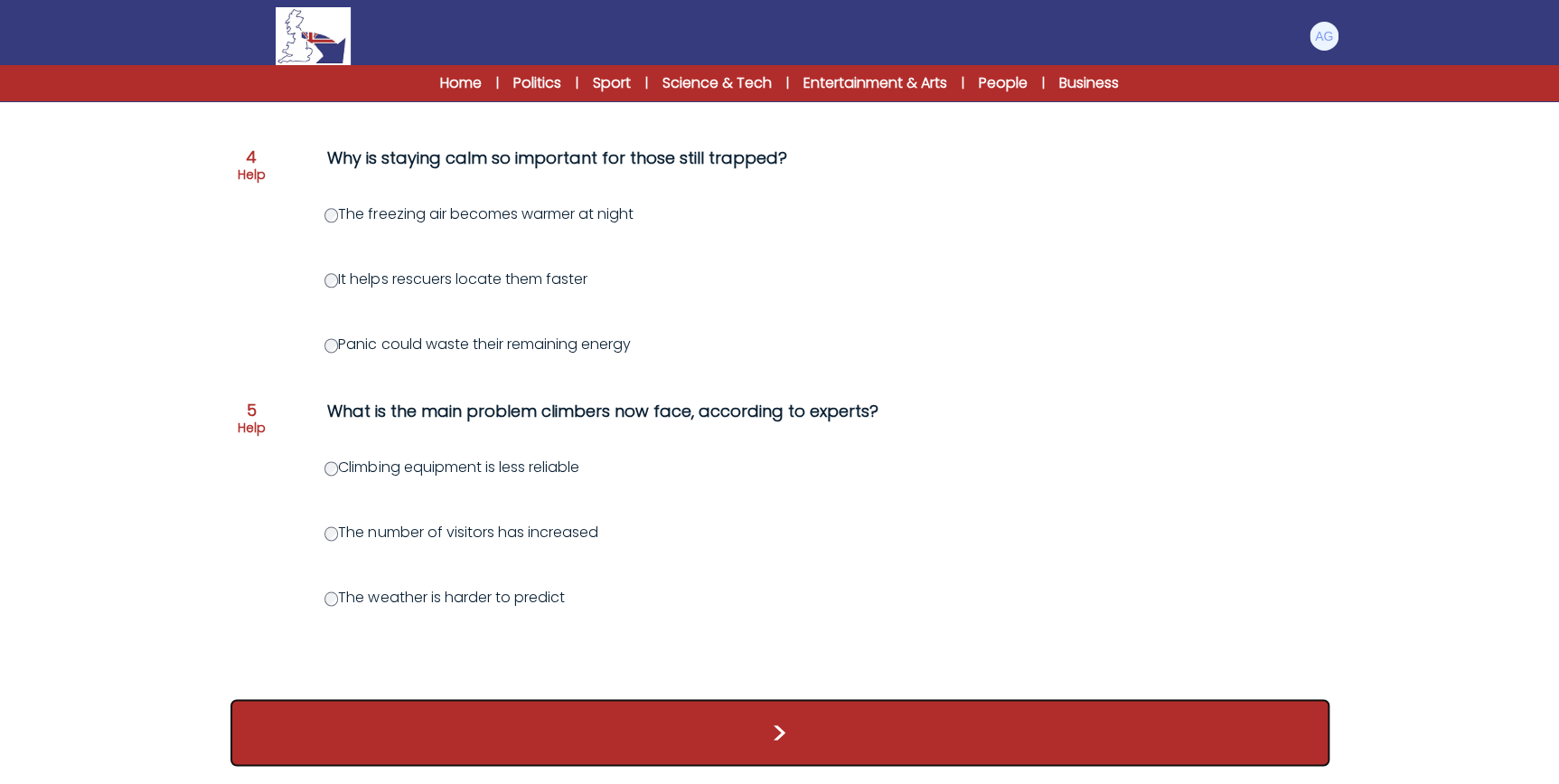
click at [798, 732] on button ">" at bounding box center [780, 732] width 1099 height 67
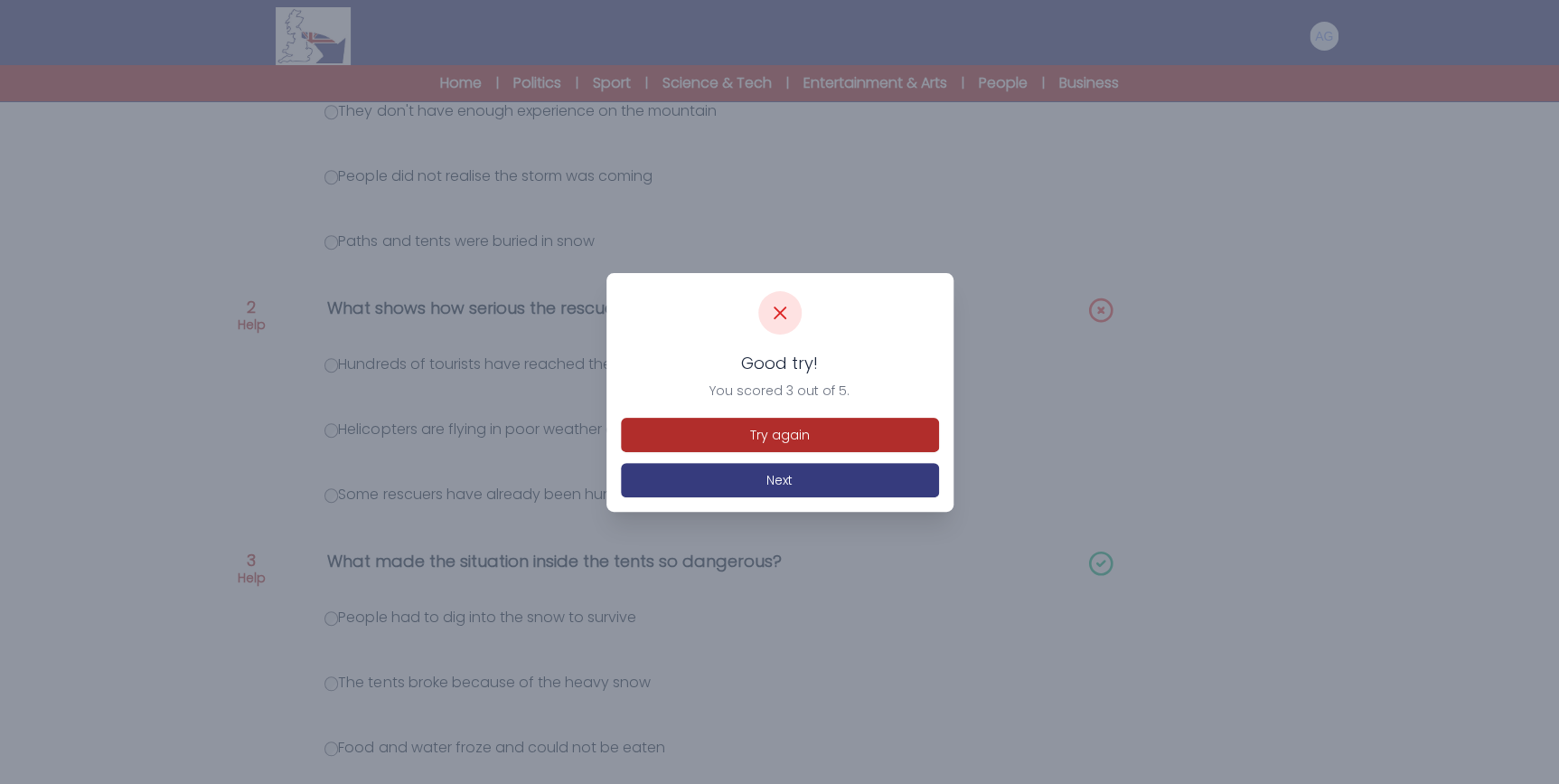
scroll to position [328, 0]
click at [761, 488] on button "Next" at bounding box center [780, 480] width 318 height 35
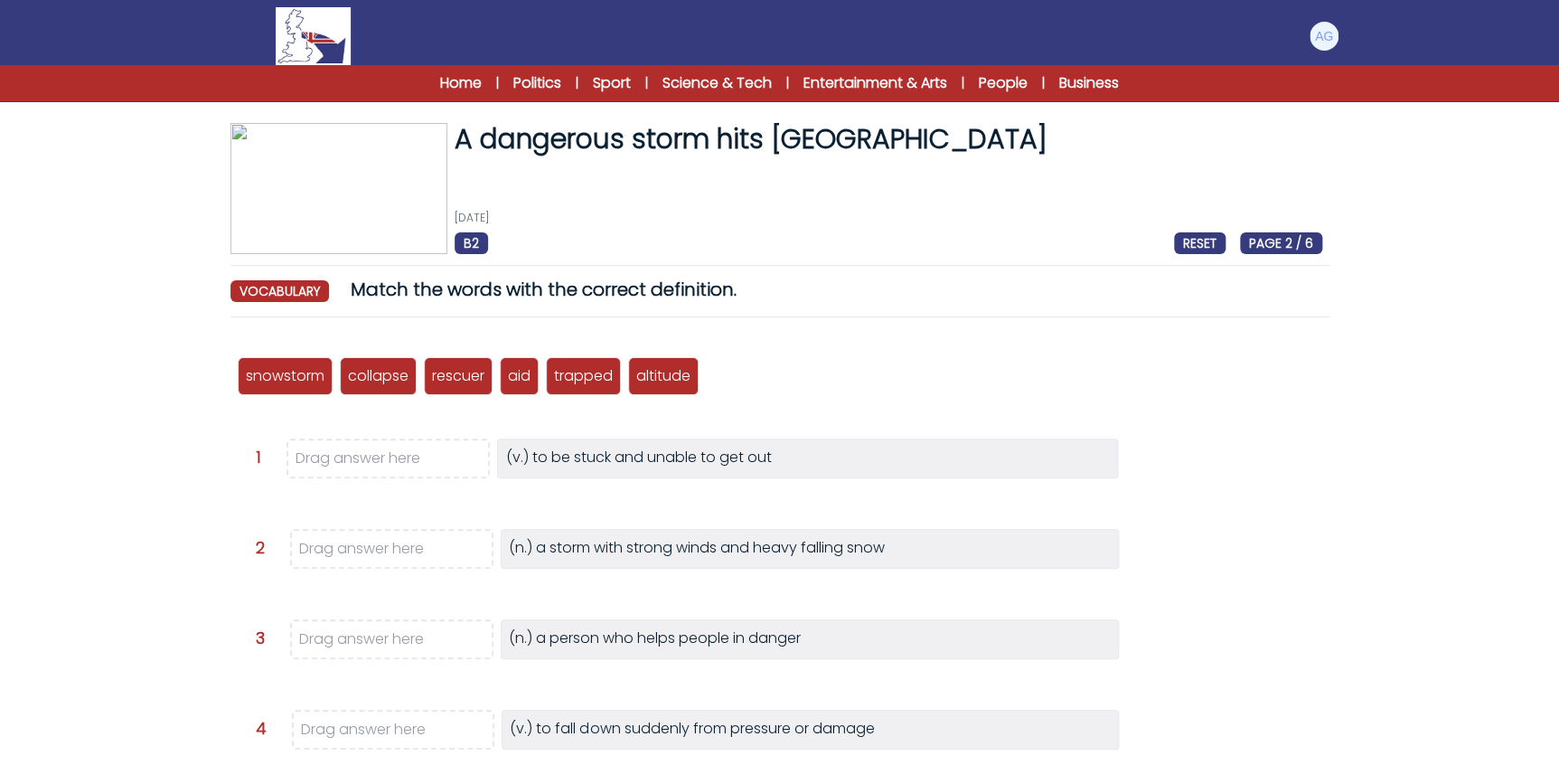
scroll to position [82, 0]
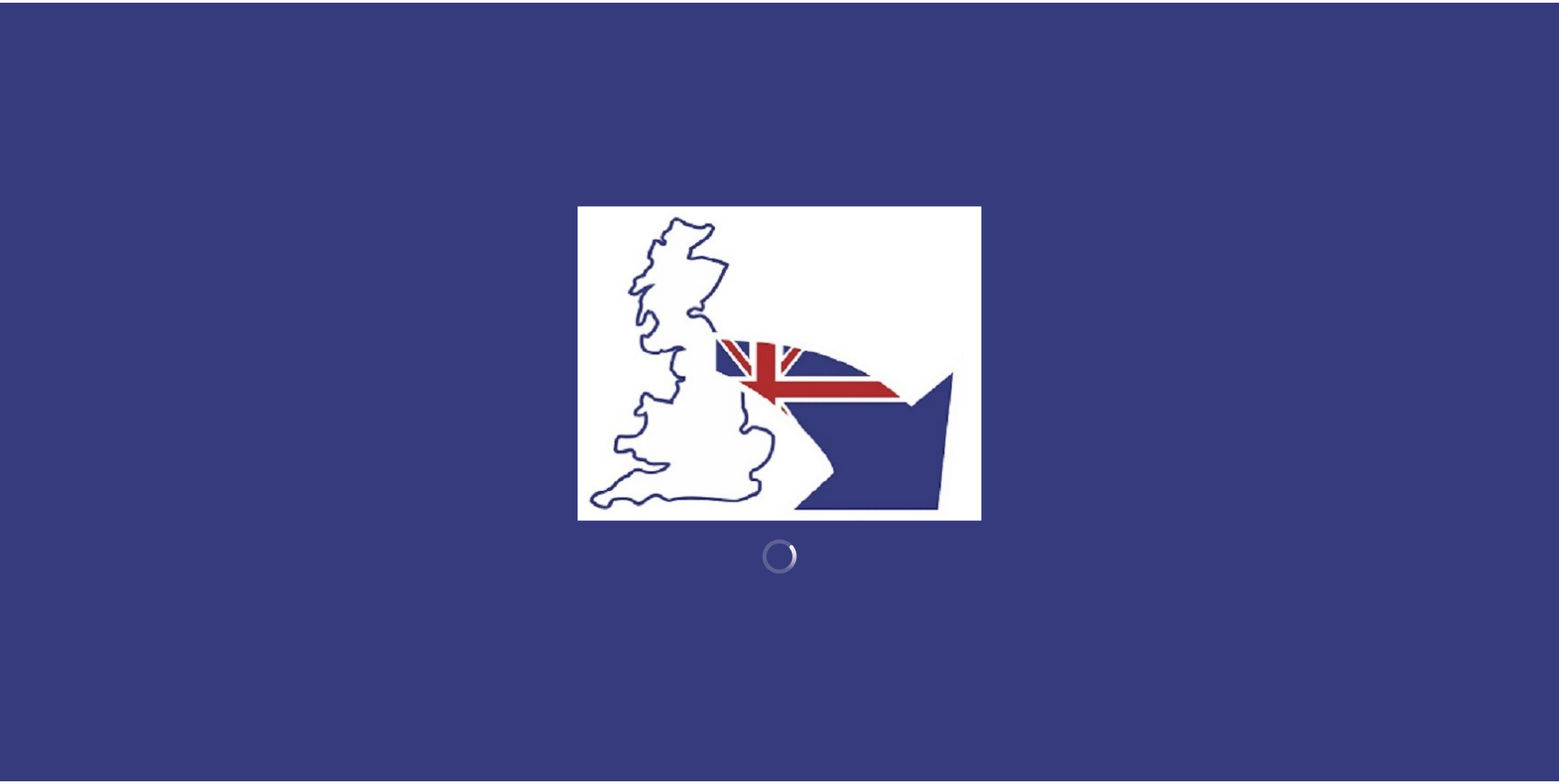
scroll to position [328, 0]
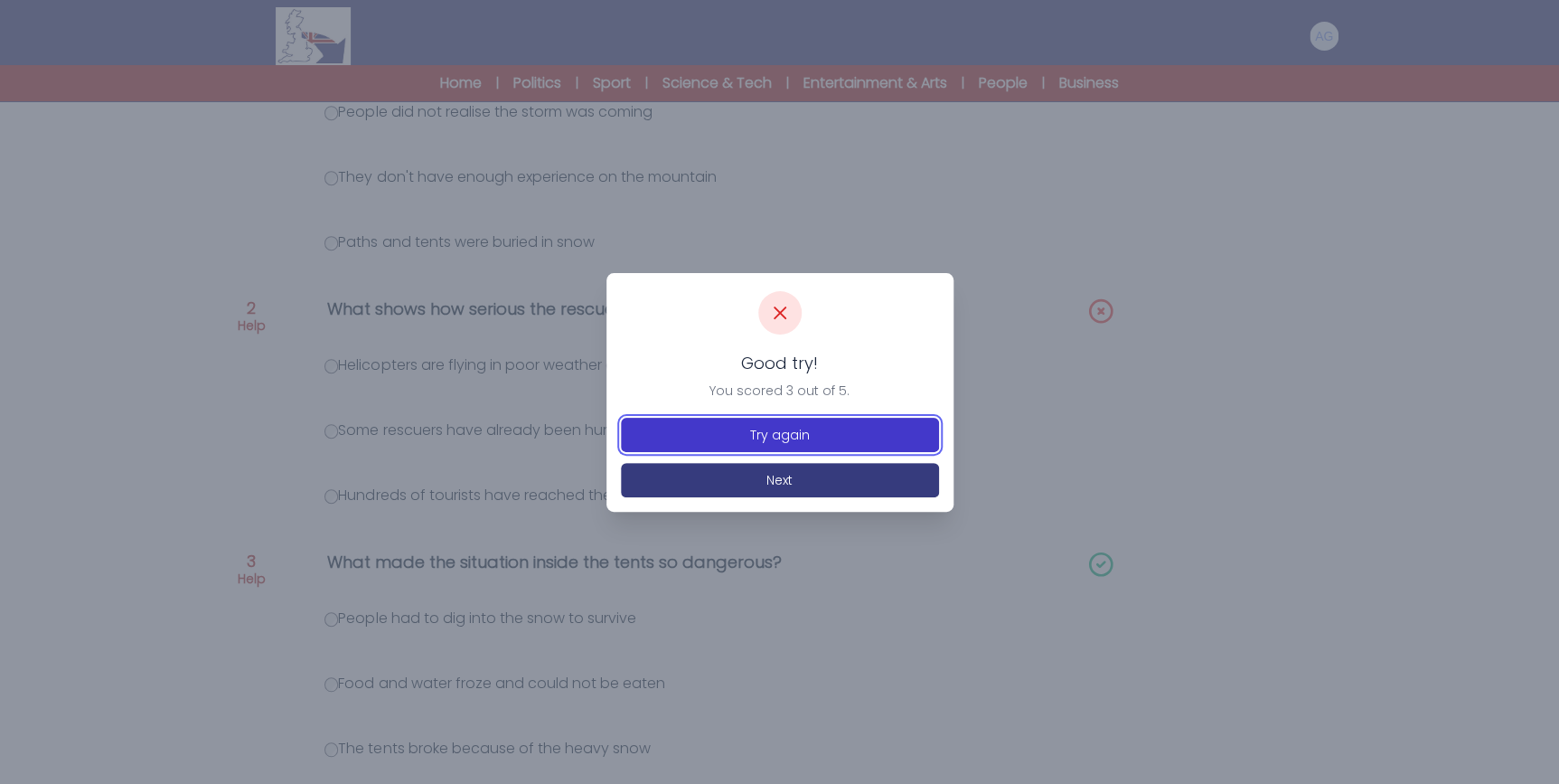
click at [794, 429] on button "Try again" at bounding box center [780, 435] width 318 height 35
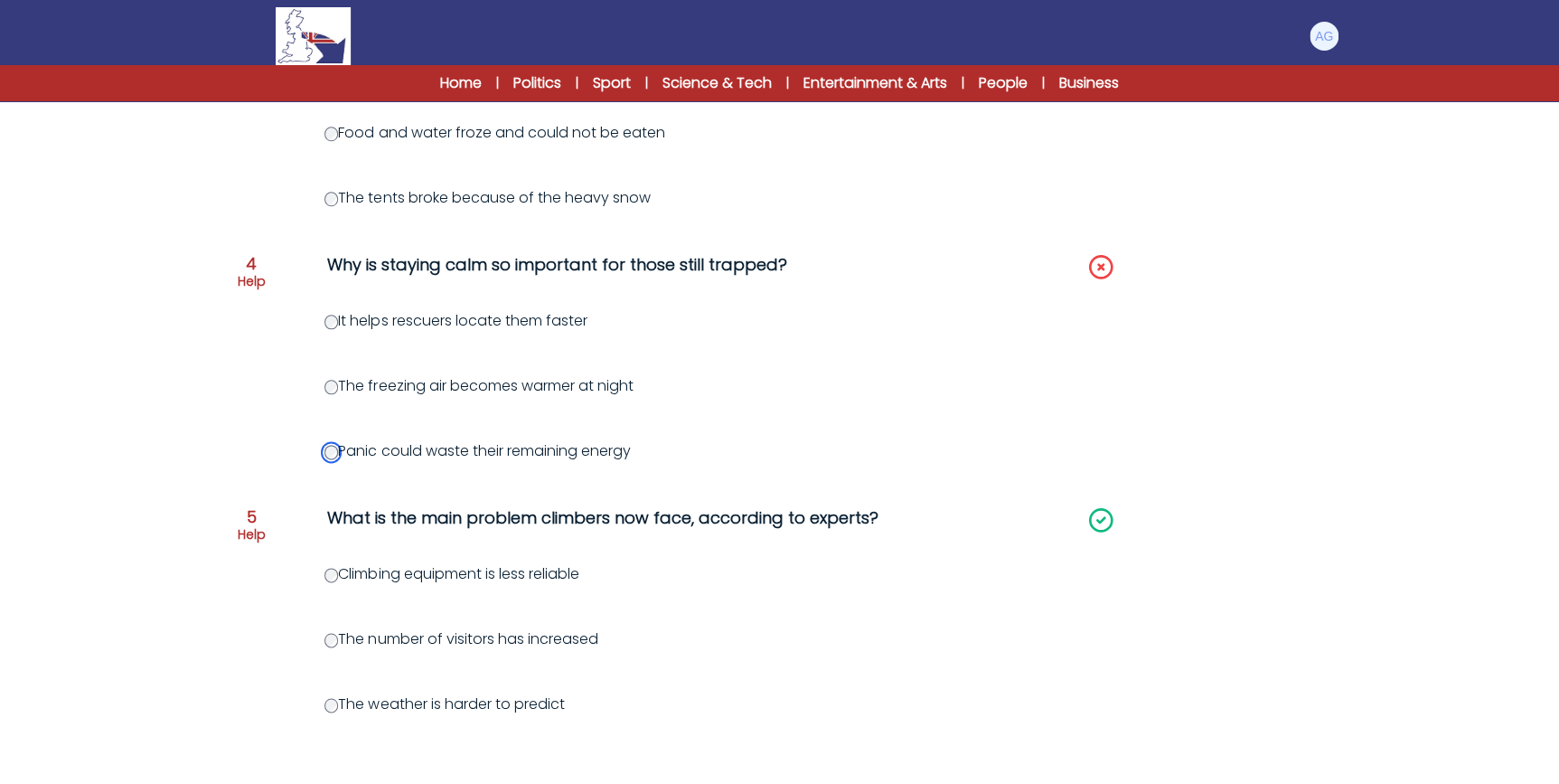
scroll to position [996, 0]
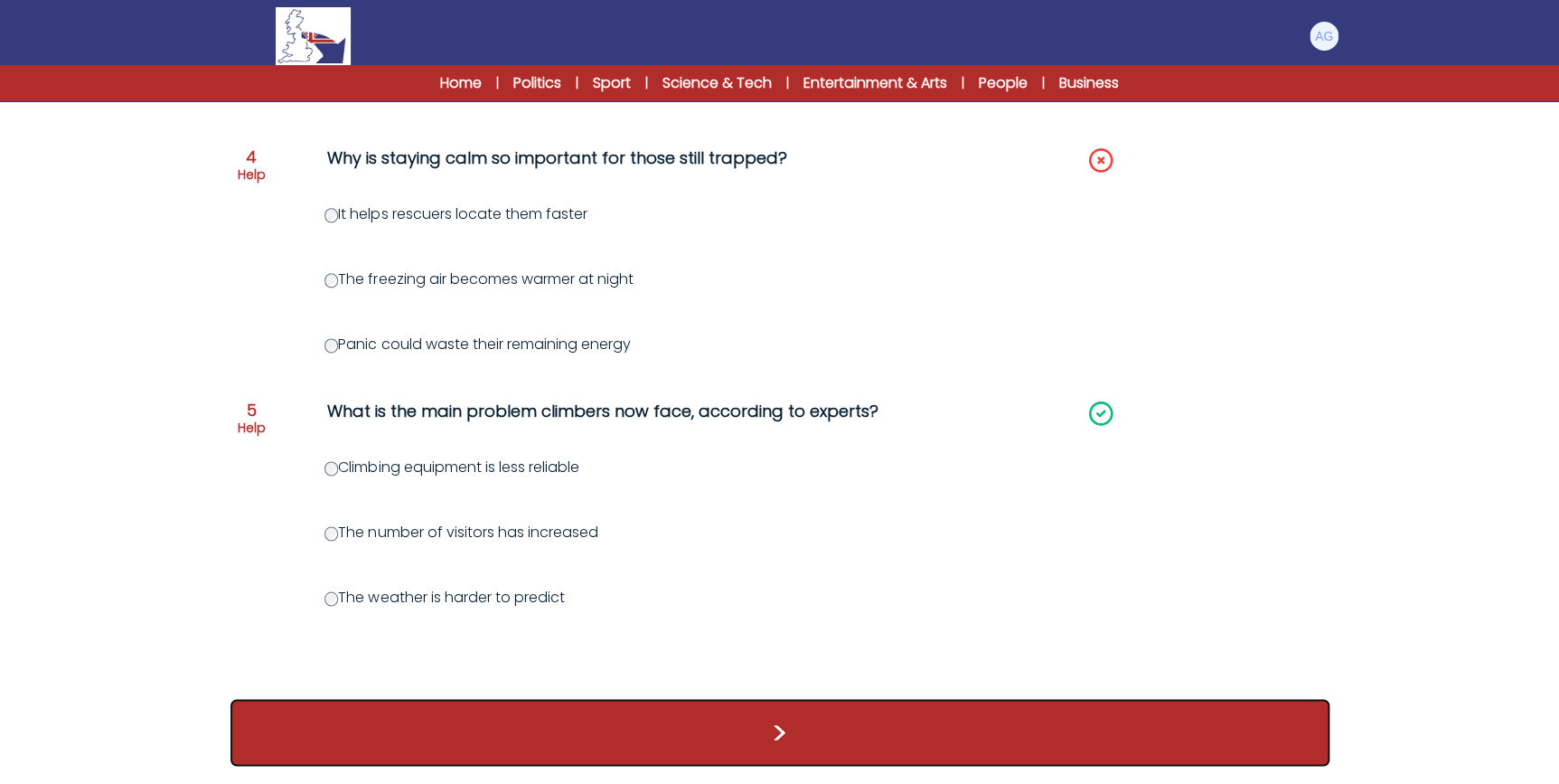
click at [868, 747] on button ">" at bounding box center [780, 732] width 1099 height 67
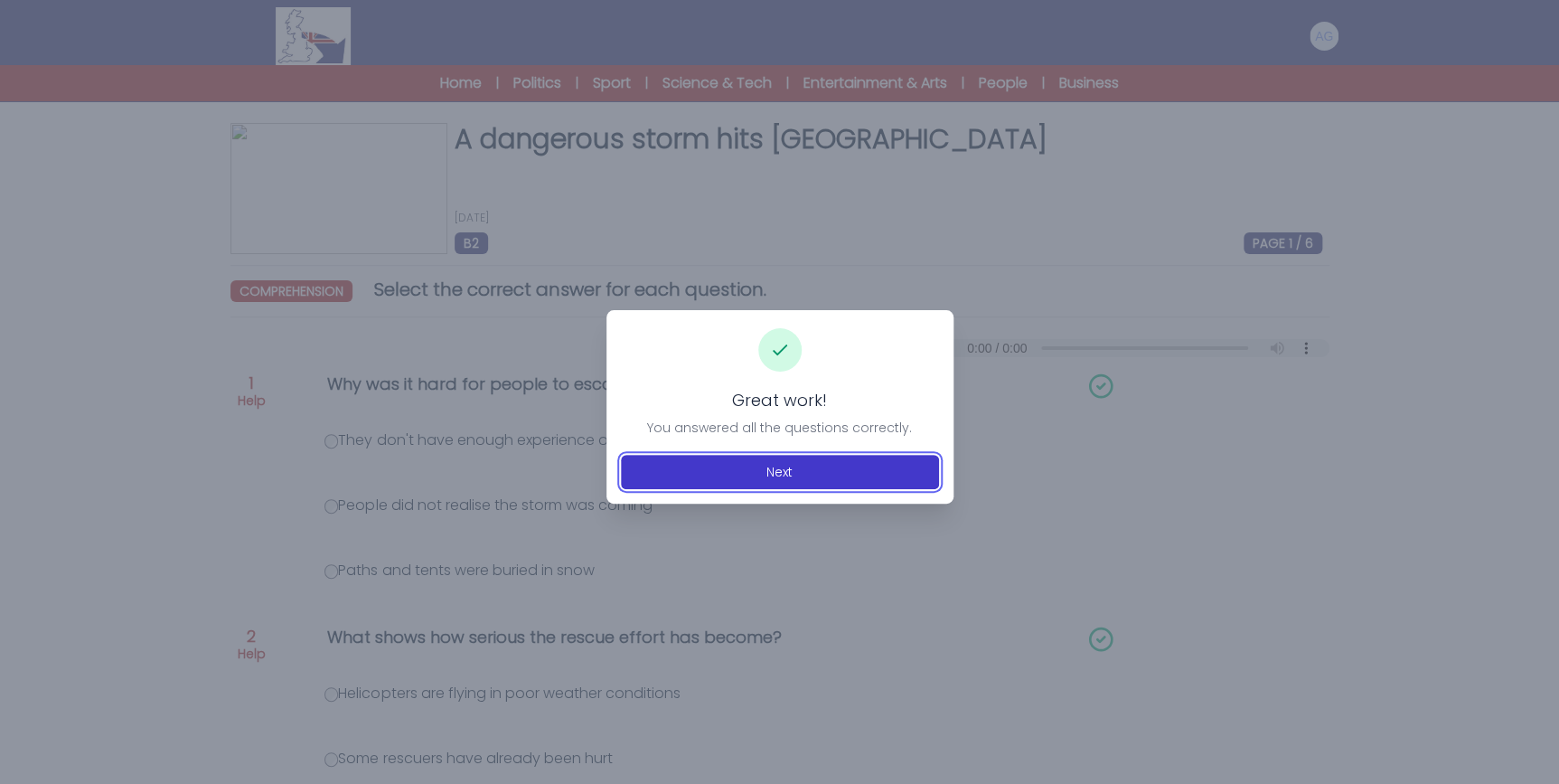
click at [790, 468] on button "Next" at bounding box center [780, 472] width 318 height 35
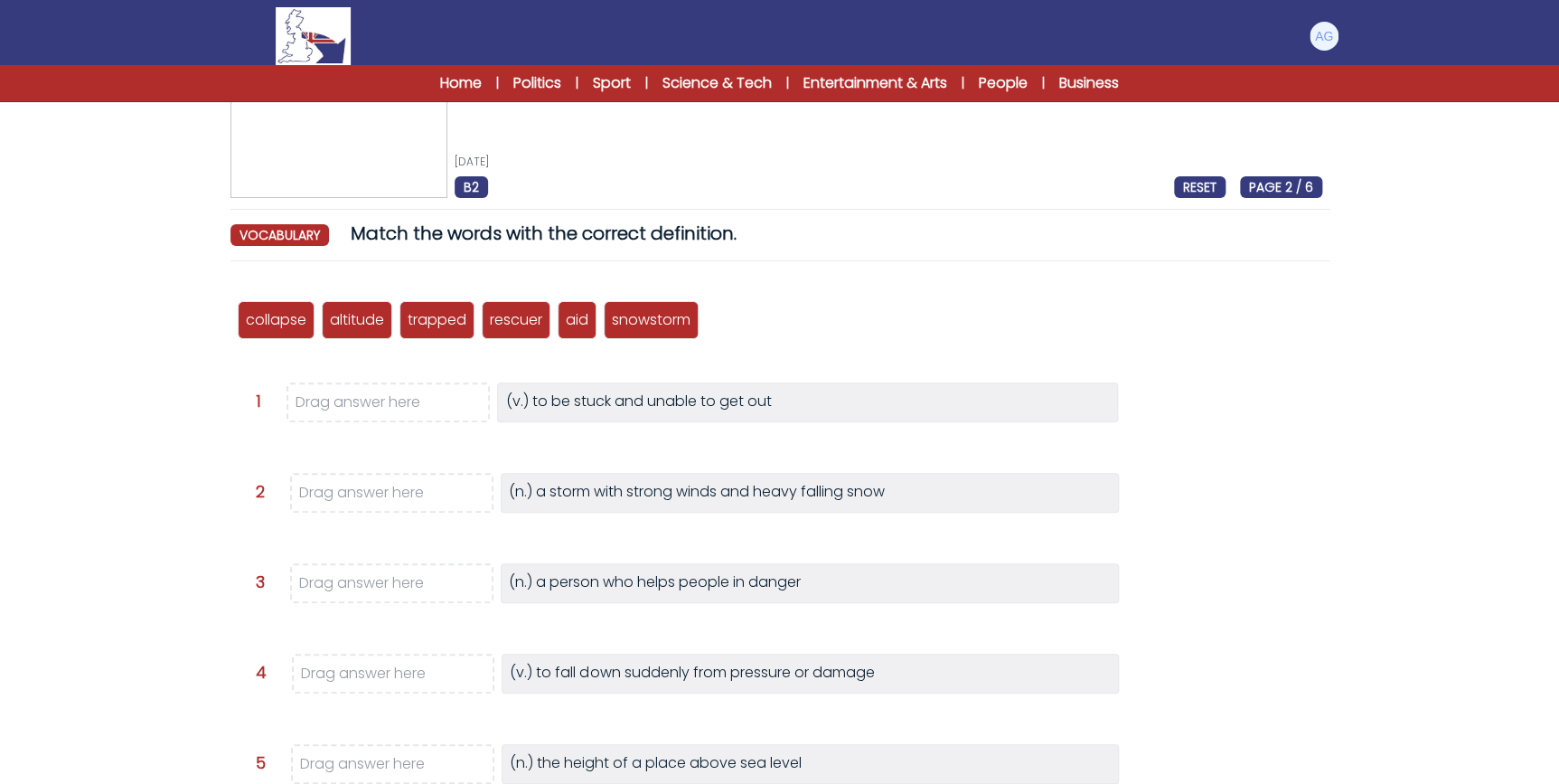
scroll to position [82, 0]
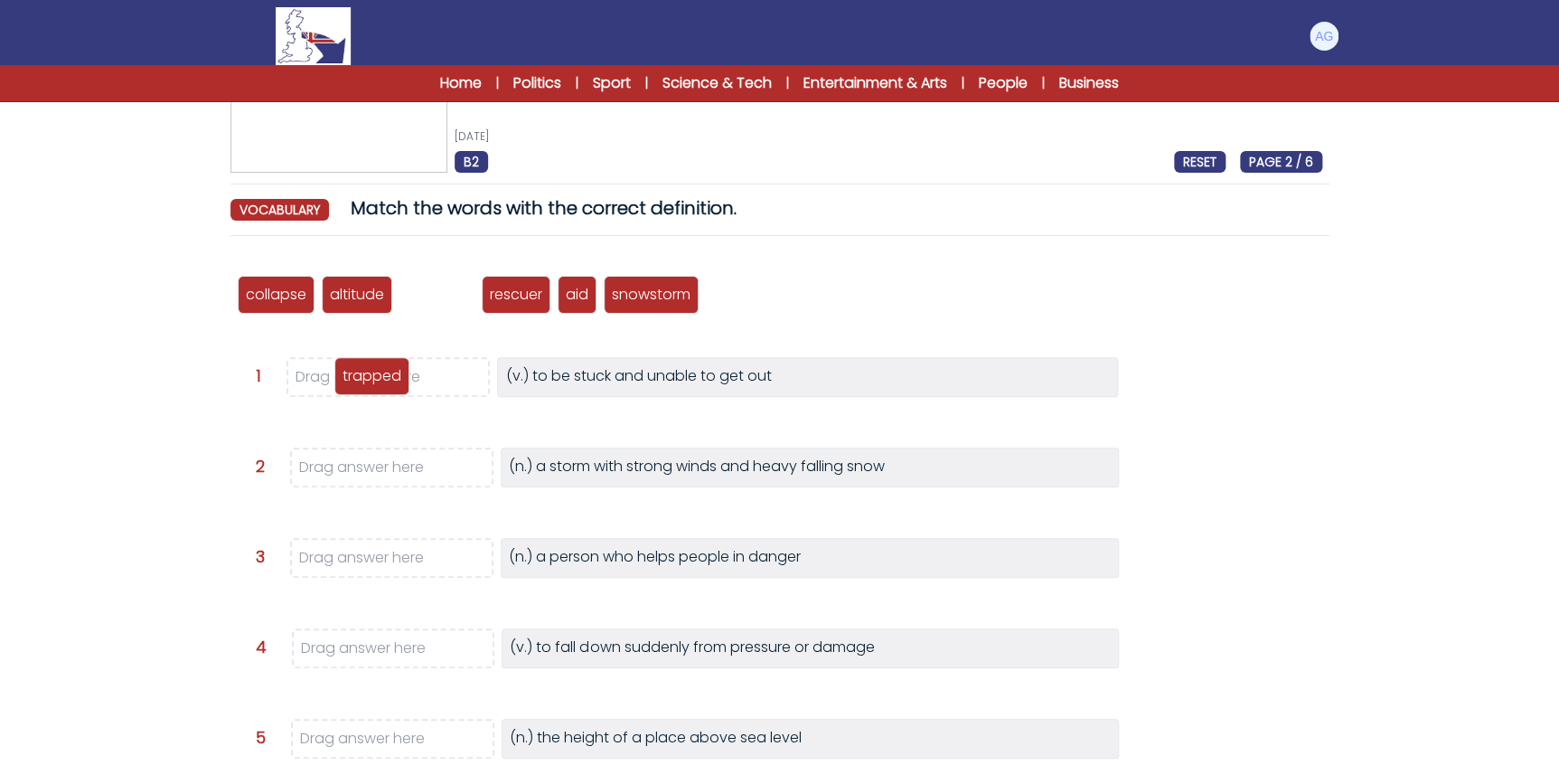
drag, startPoint x: 427, startPoint y: 300, endPoint x: 360, endPoint y: 381, distance: 105.1
click at [360, 381] on p "trapped" at bounding box center [372, 376] width 59 height 22
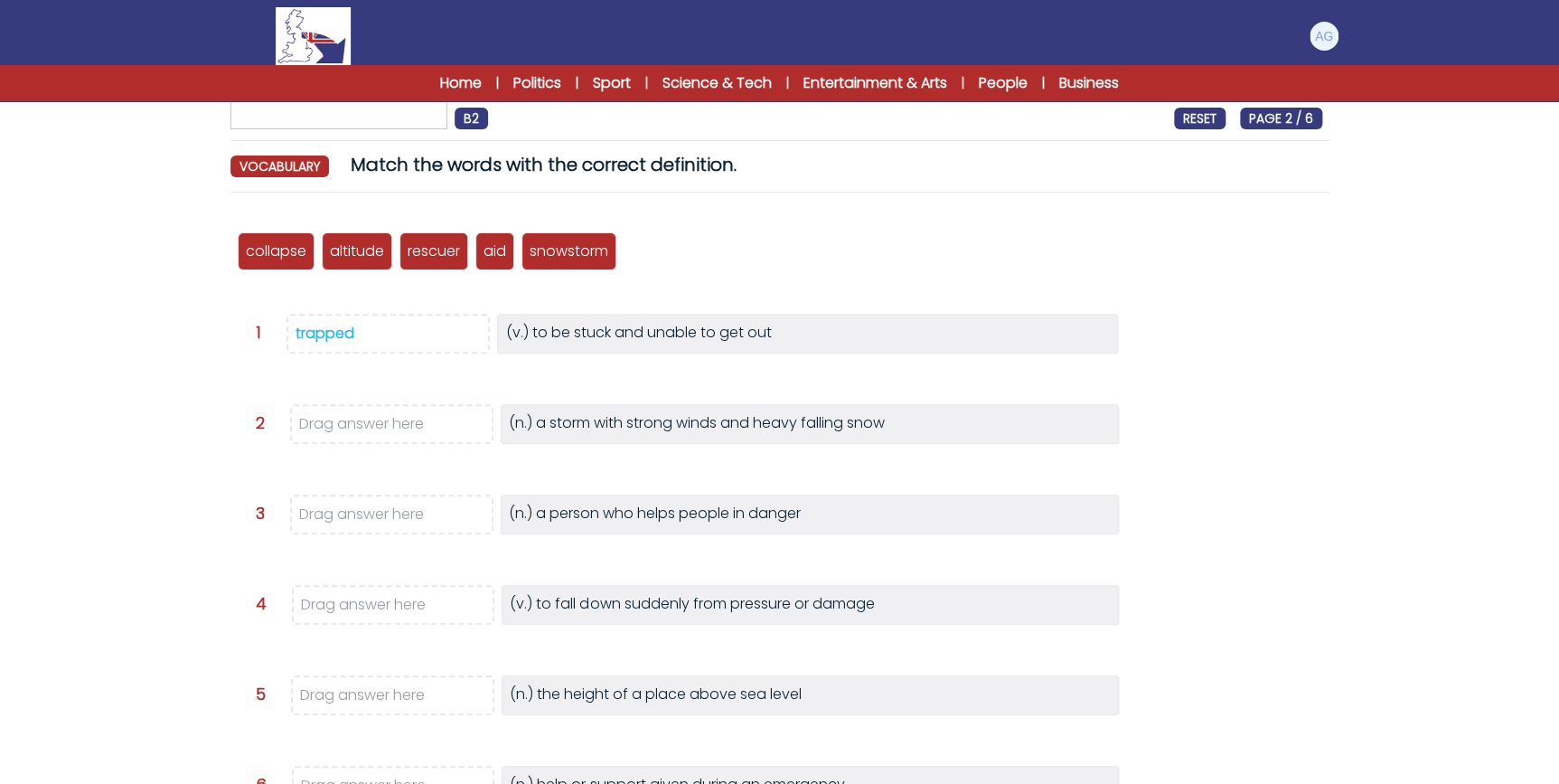
scroll to position [164, 0]
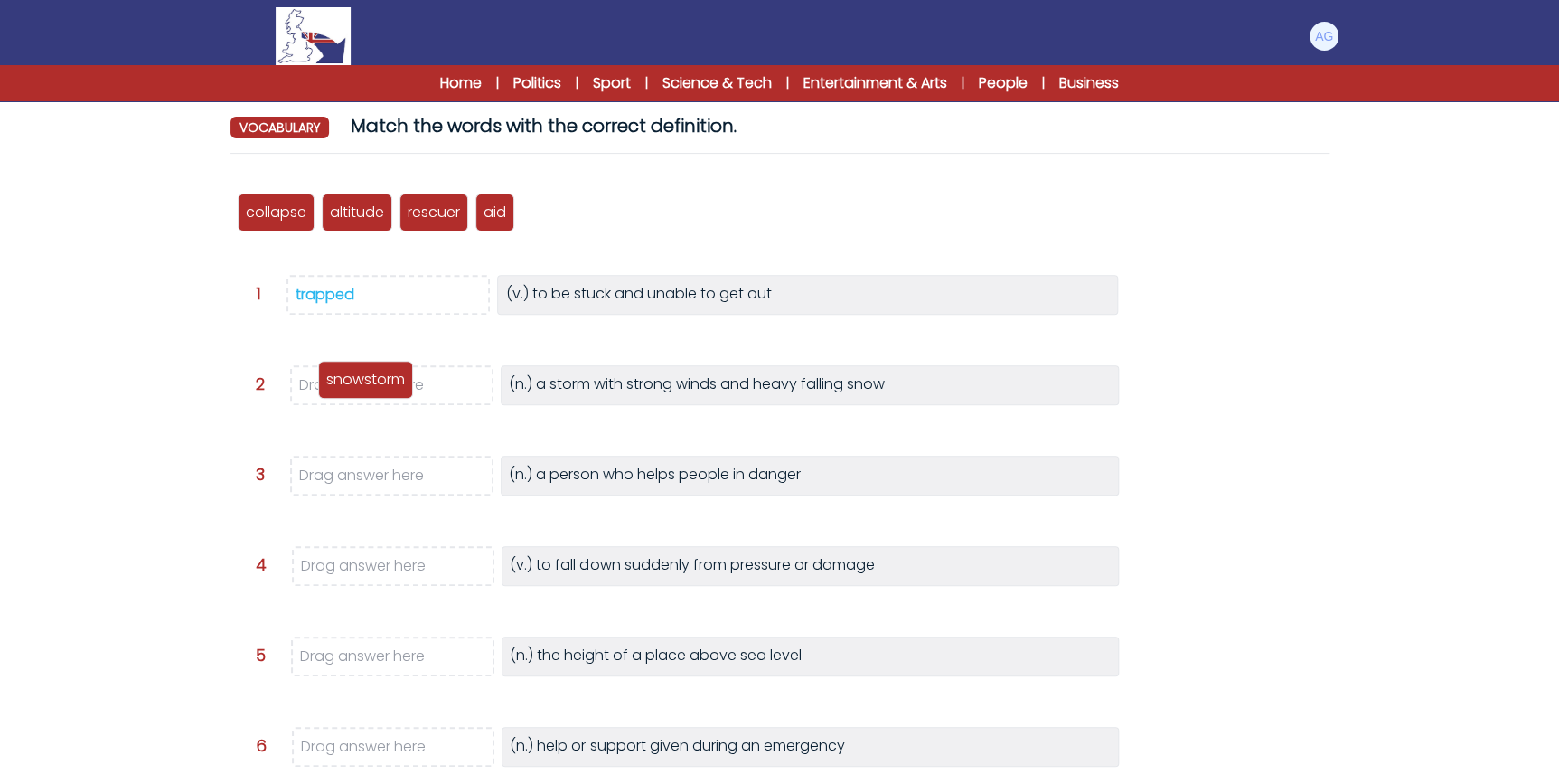
drag, startPoint x: 572, startPoint y: 210, endPoint x: 369, endPoint y: 378, distance: 263.5
click at [369, 378] on p "snowstorm" at bounding box center [365, 380] width 79 height 22
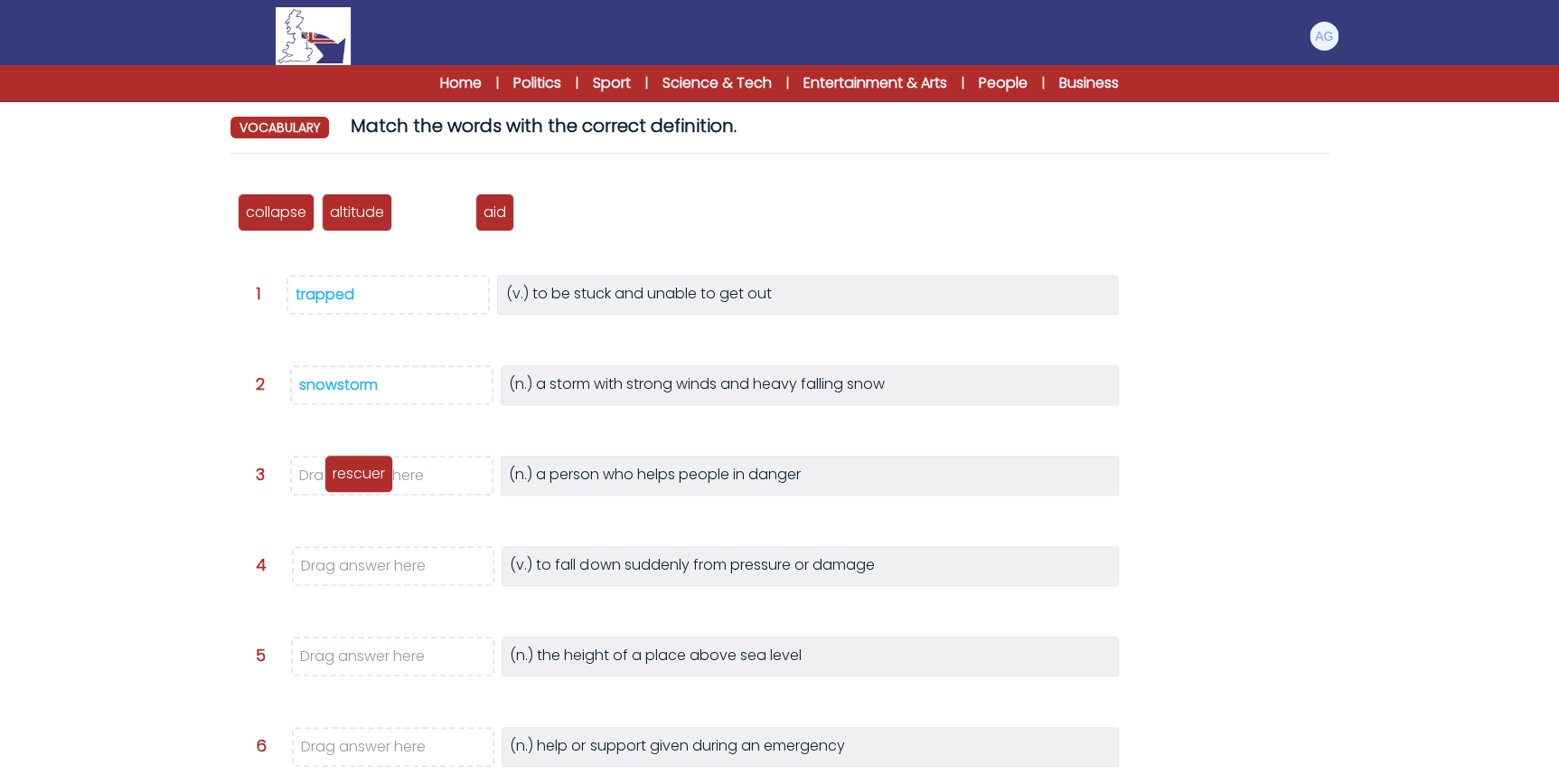
drag, startPoint x: 433, startPoint y: 214, endPoint x: 358, endPoint y: 475, distance: 271.6
click at [358, 475] on p "rescuer" at bounding box center [358, 474] width 52 height 22
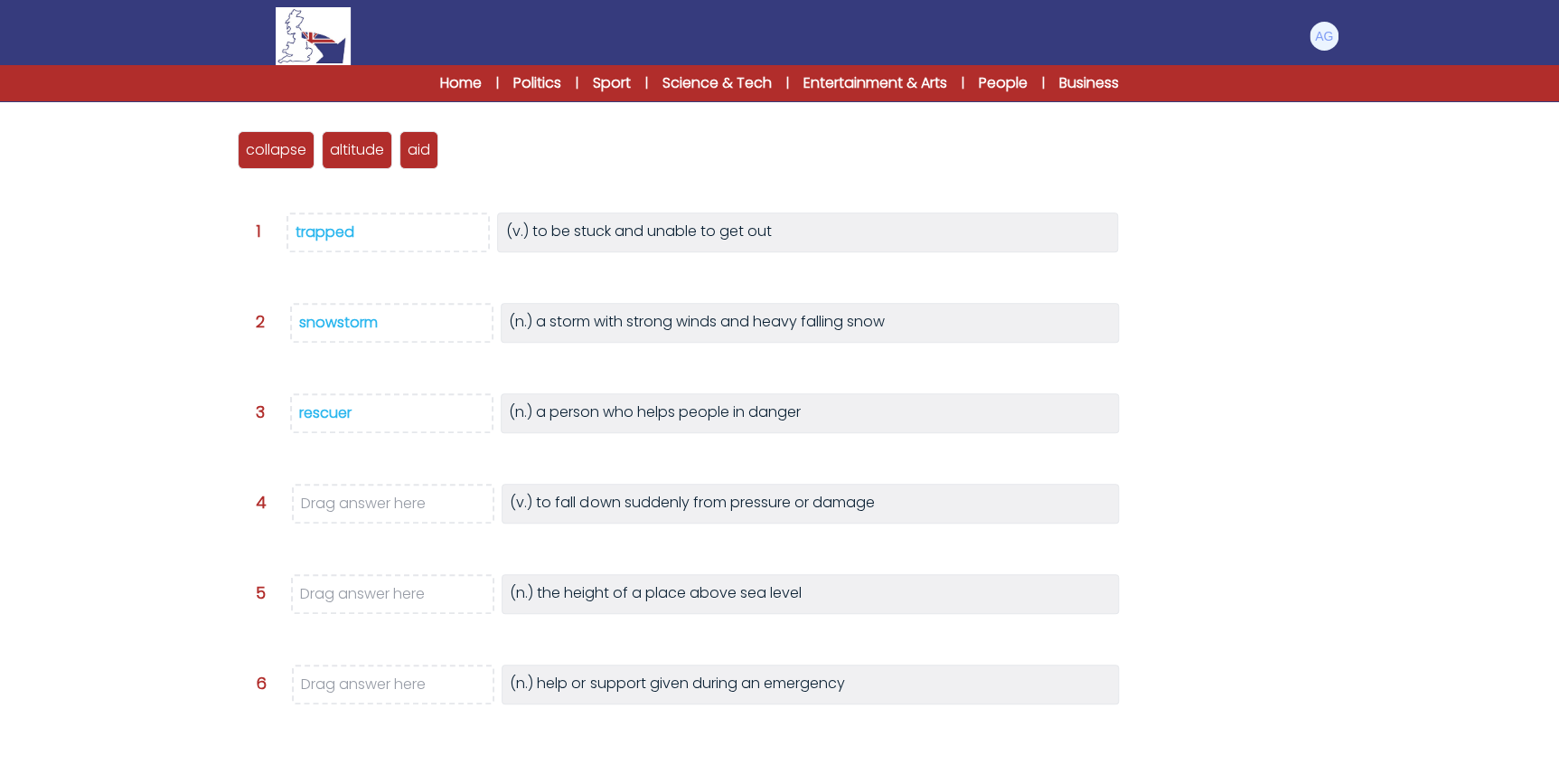
scroll to position [245, 0]
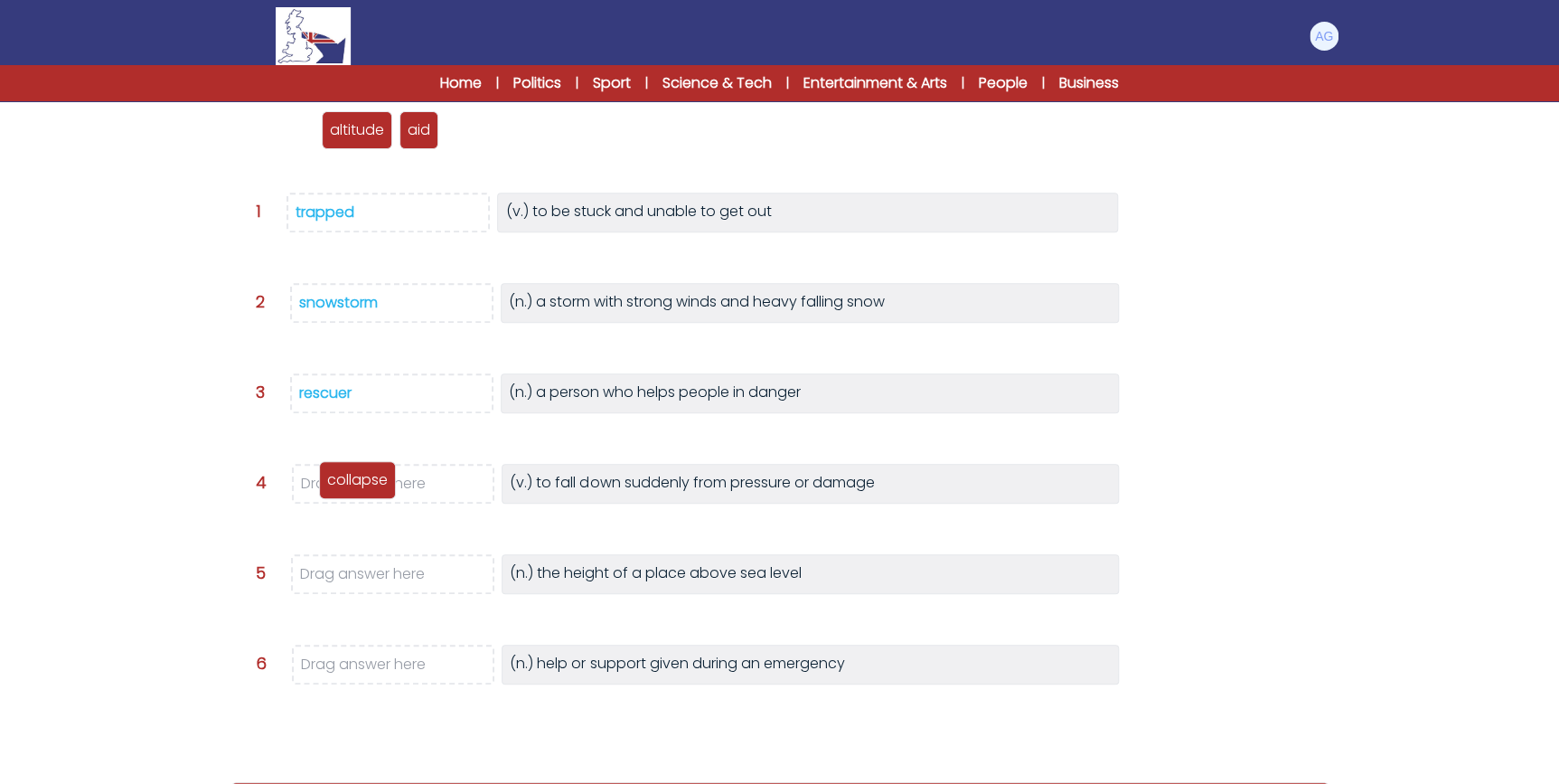
drag, startPoint x: 285, startPoint y: 128, endPoint x: 366, endPoint y: 479, distance: 360.2
click at [366, 479] on p "collapse" at bounding box center [357, 480] width 60 height 22
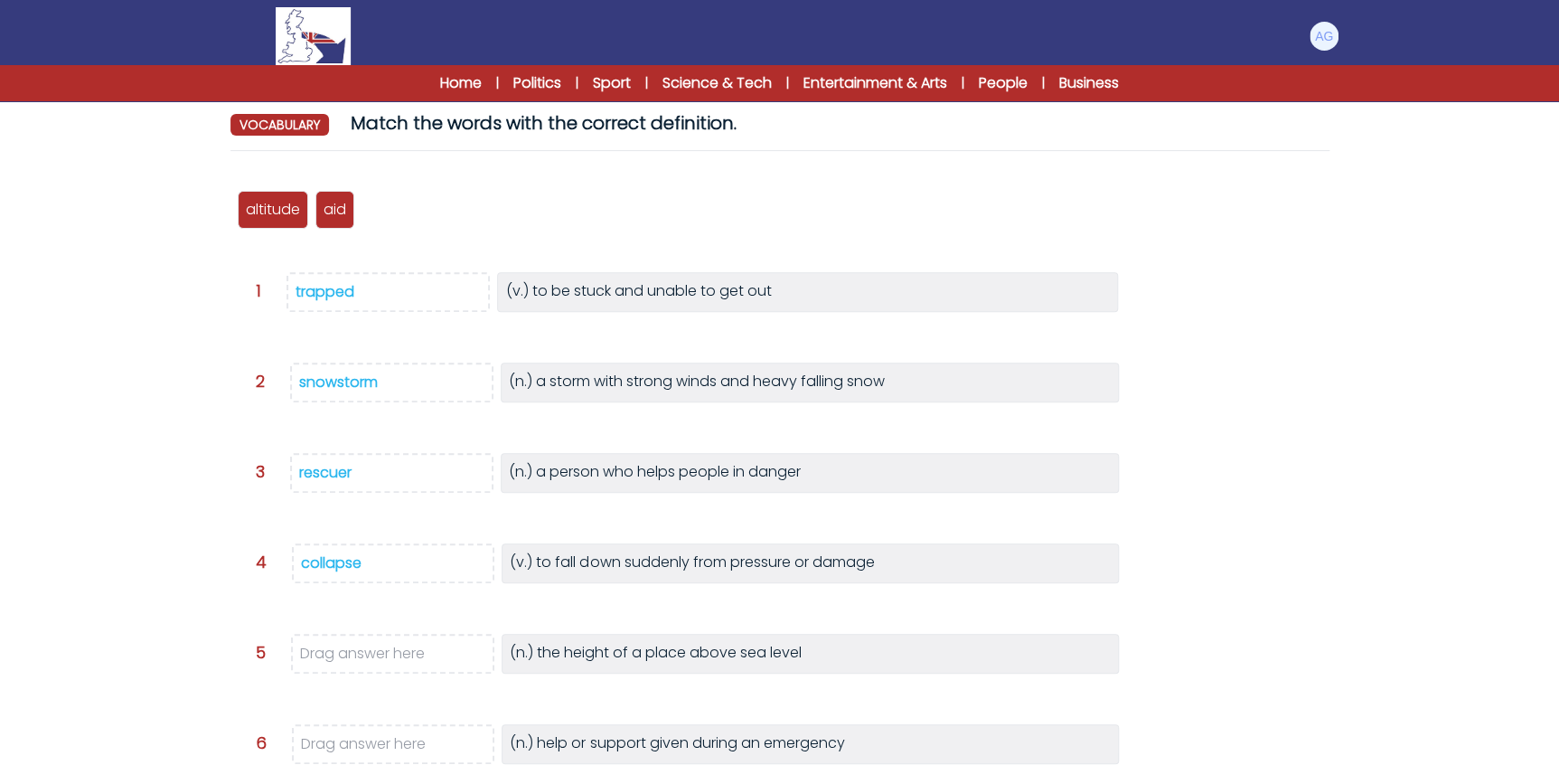
scroll to position [164, 0]
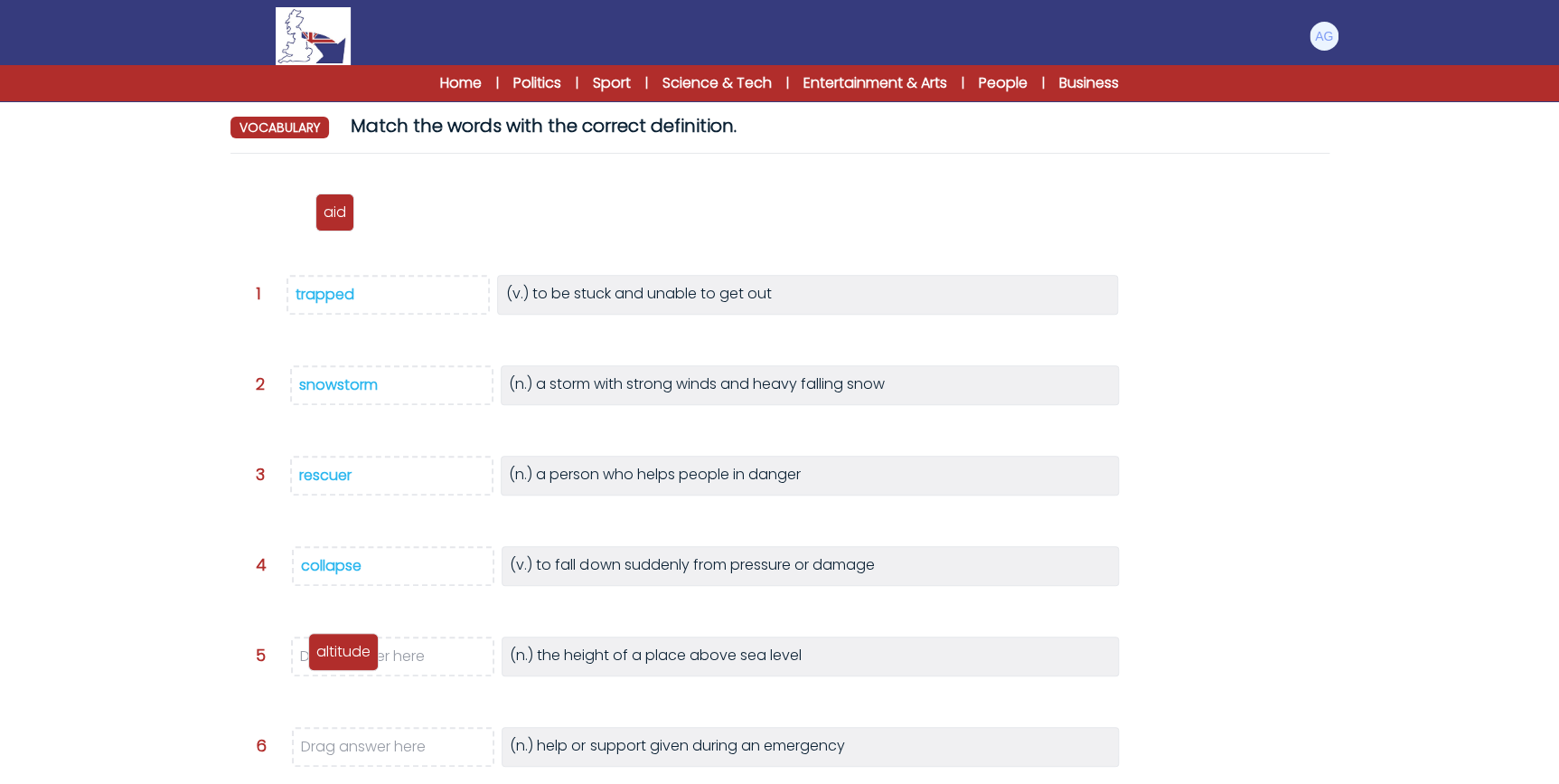
drag, startPoint x: 274, startPoint y: 215, endPoint x: 344, endPoint y: 654, distance: 444.5
click at [344, 654] on p "altitude" at bounding box center [343, 652] width 54 height 22
drag, startPoint x: 256, startPoint y: 241, endPoint x: 362, endPoint y: 749, distance: 518.9
click at [362, 749] on p "aid" at bounding box center [358, 750] width 23 height 22
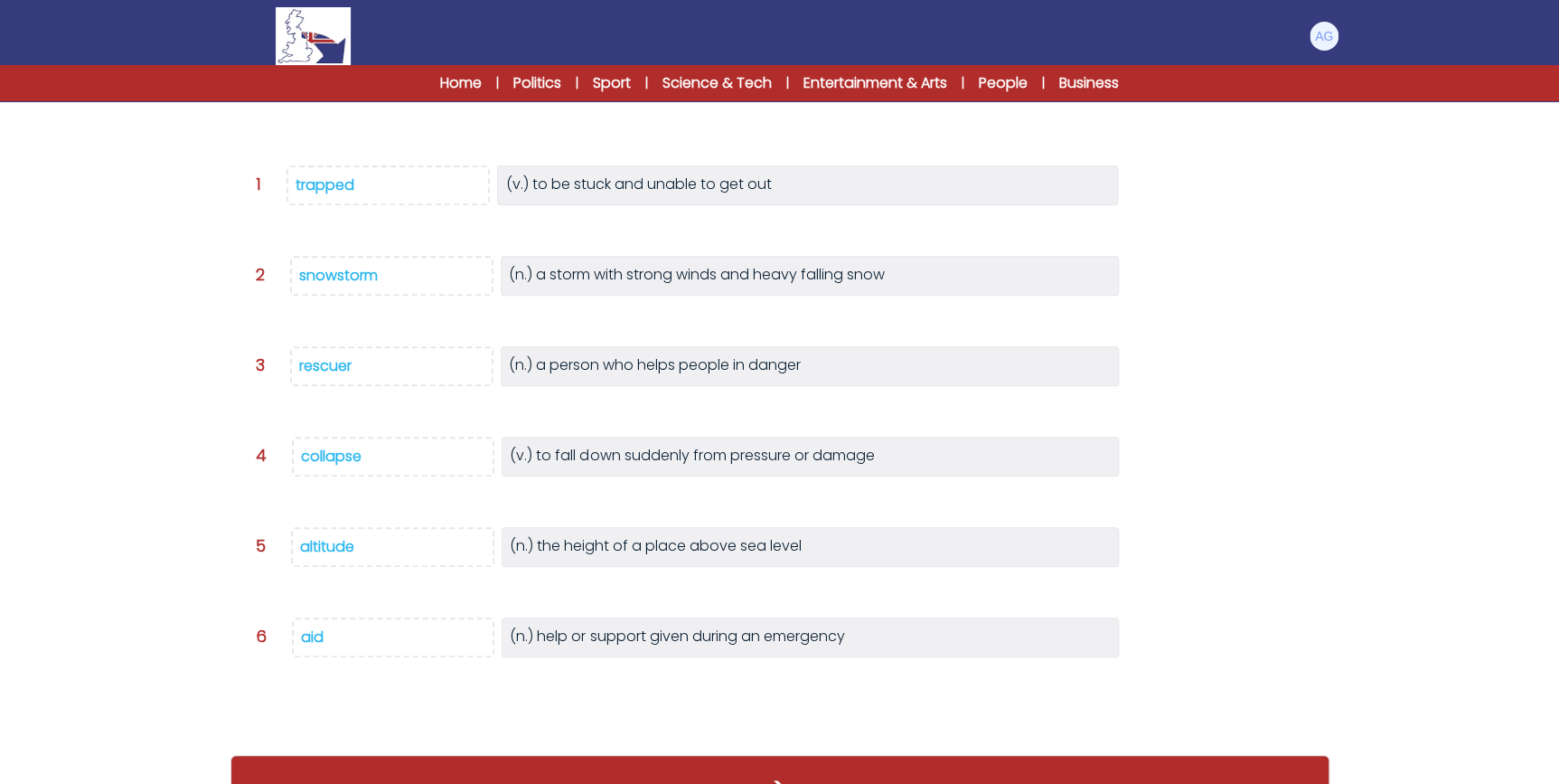
scroll to position [300, 0]
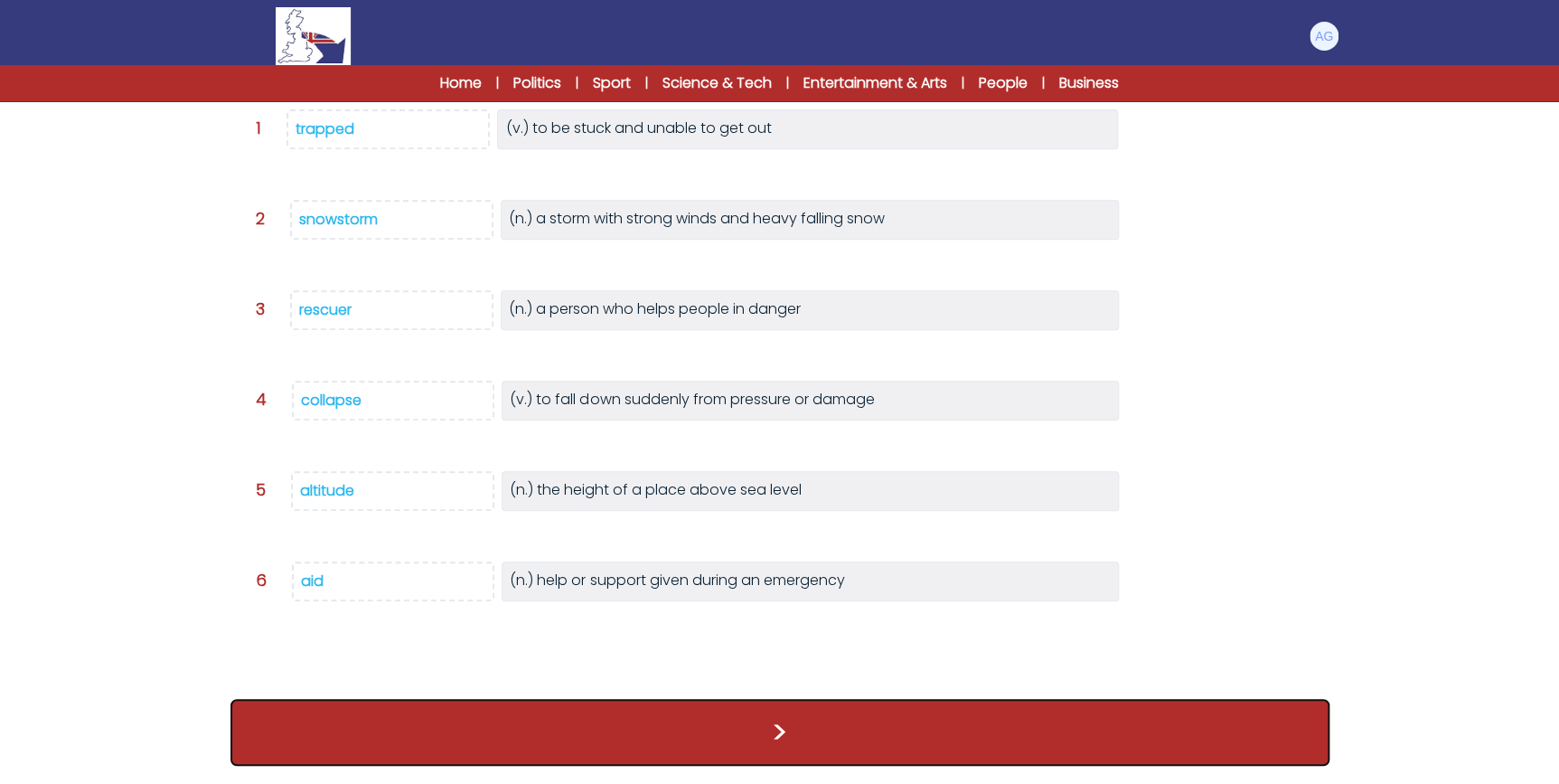
click at [753, 730] on button ">" at bounding box center [780, 732] width 1099 height 67
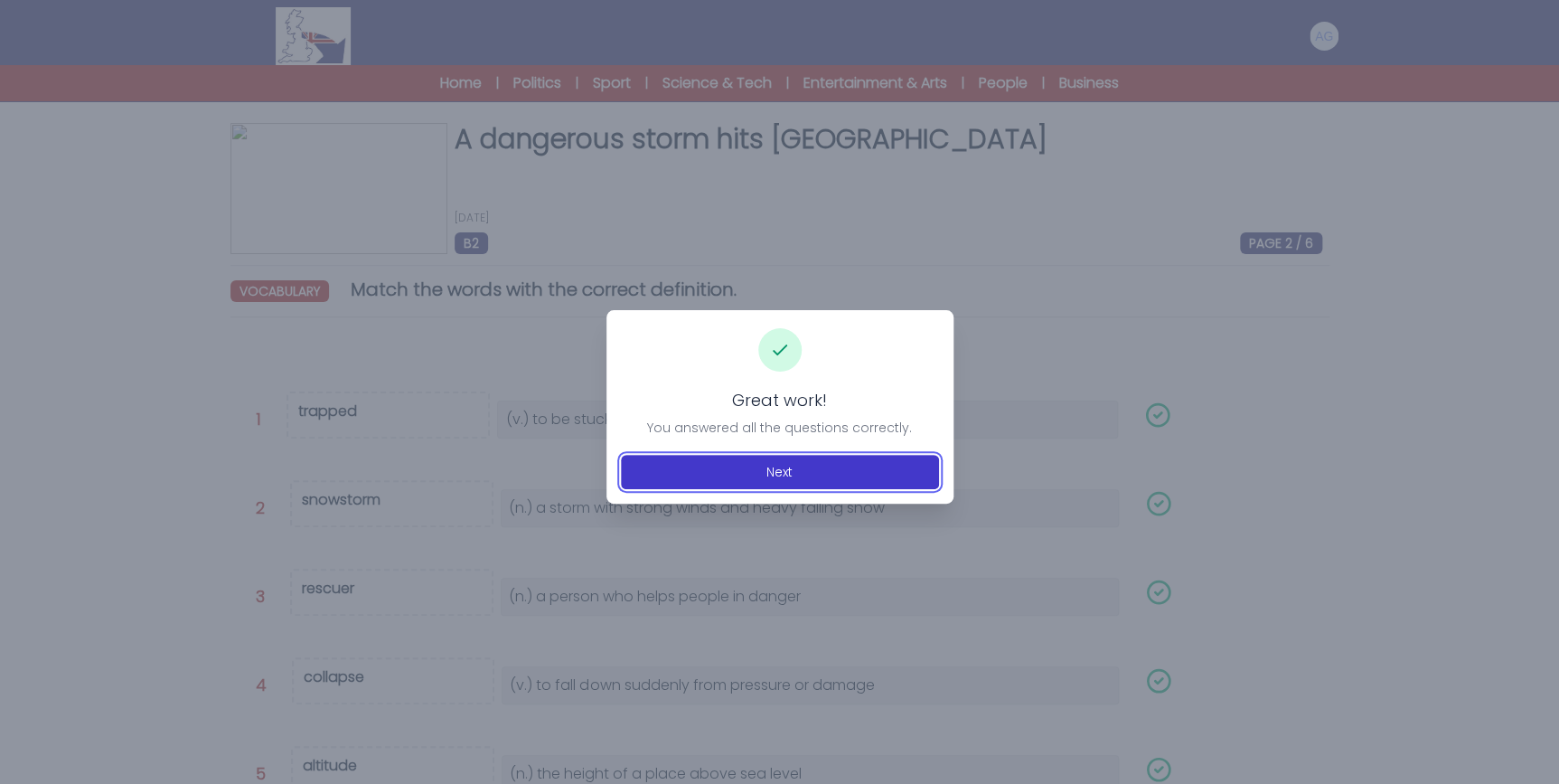
click at [746, 466] on button "Next" at bounding box center [780, 472] width 318 height 35
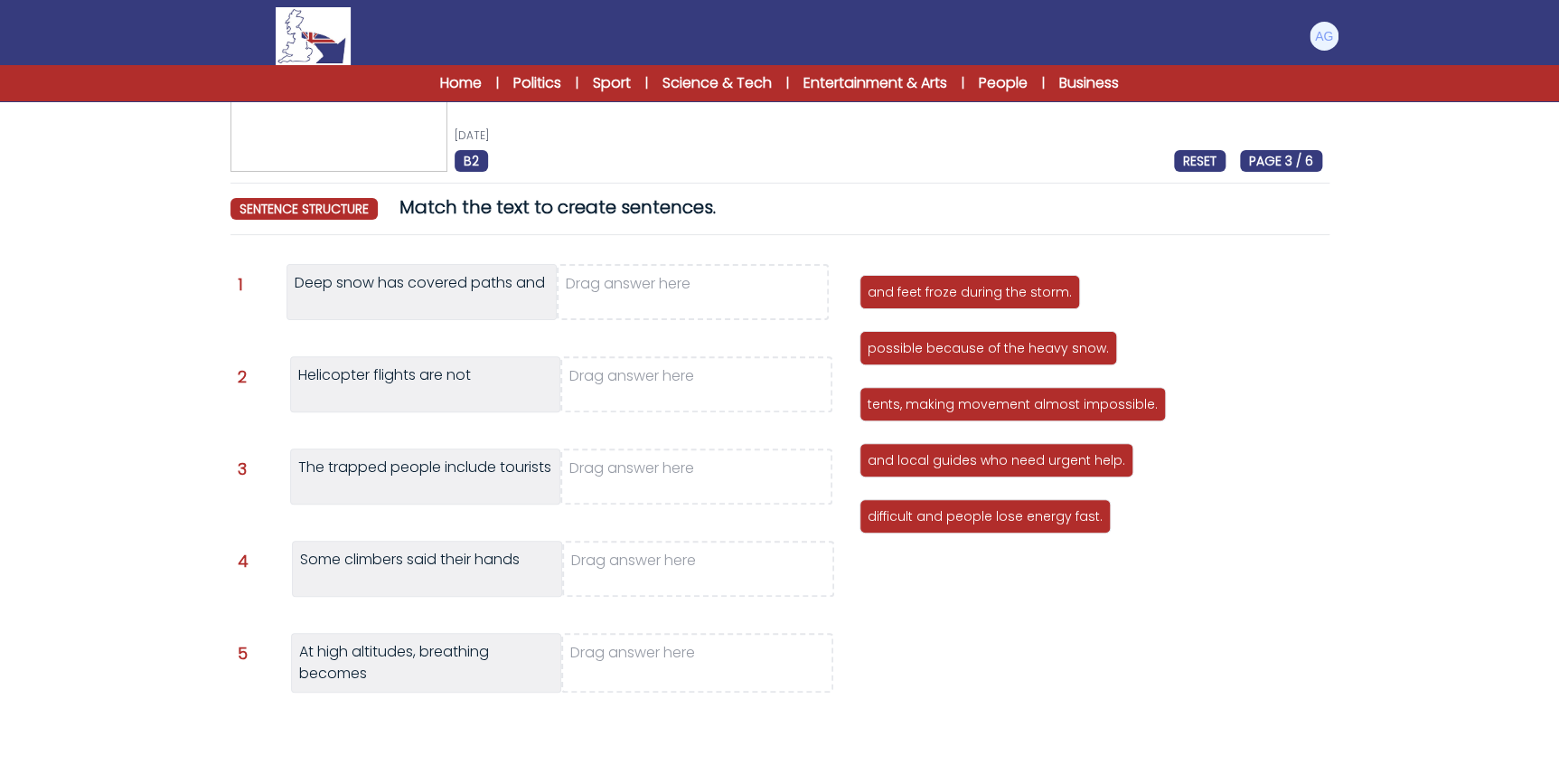
scroll to position [82, 0]
click at [646, 291] on p "Drag answer here" at bounding box center [628, 292] width 125 height 38
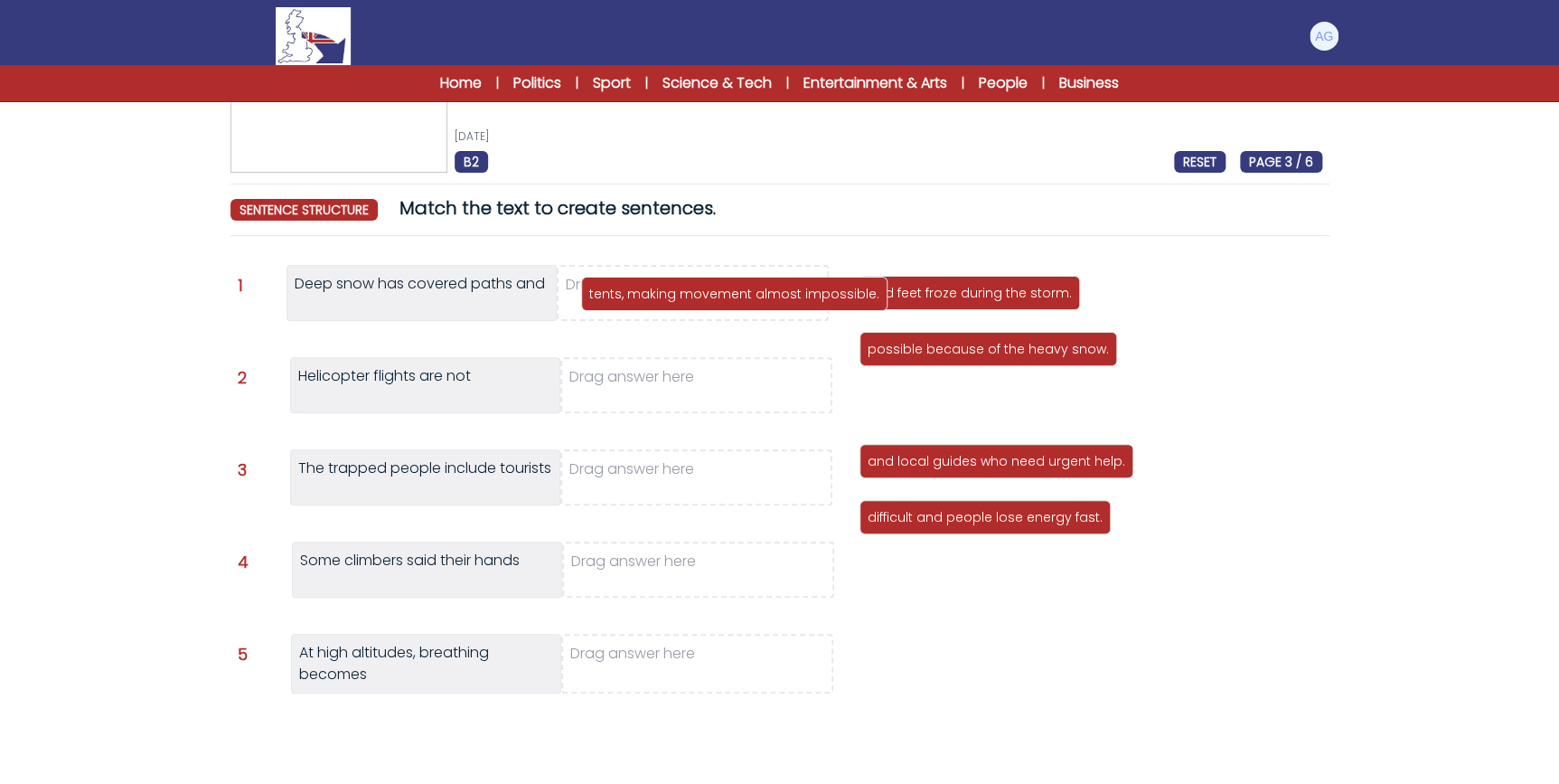
drag, startPoint x: 913, startPoint y: 399, endPoint x: 635, endPoint y: 289, distance: 299.0
click at [635, 289] on p "tents, making movement almost impossible." at bounding box center [734, 294] width 290 height 18
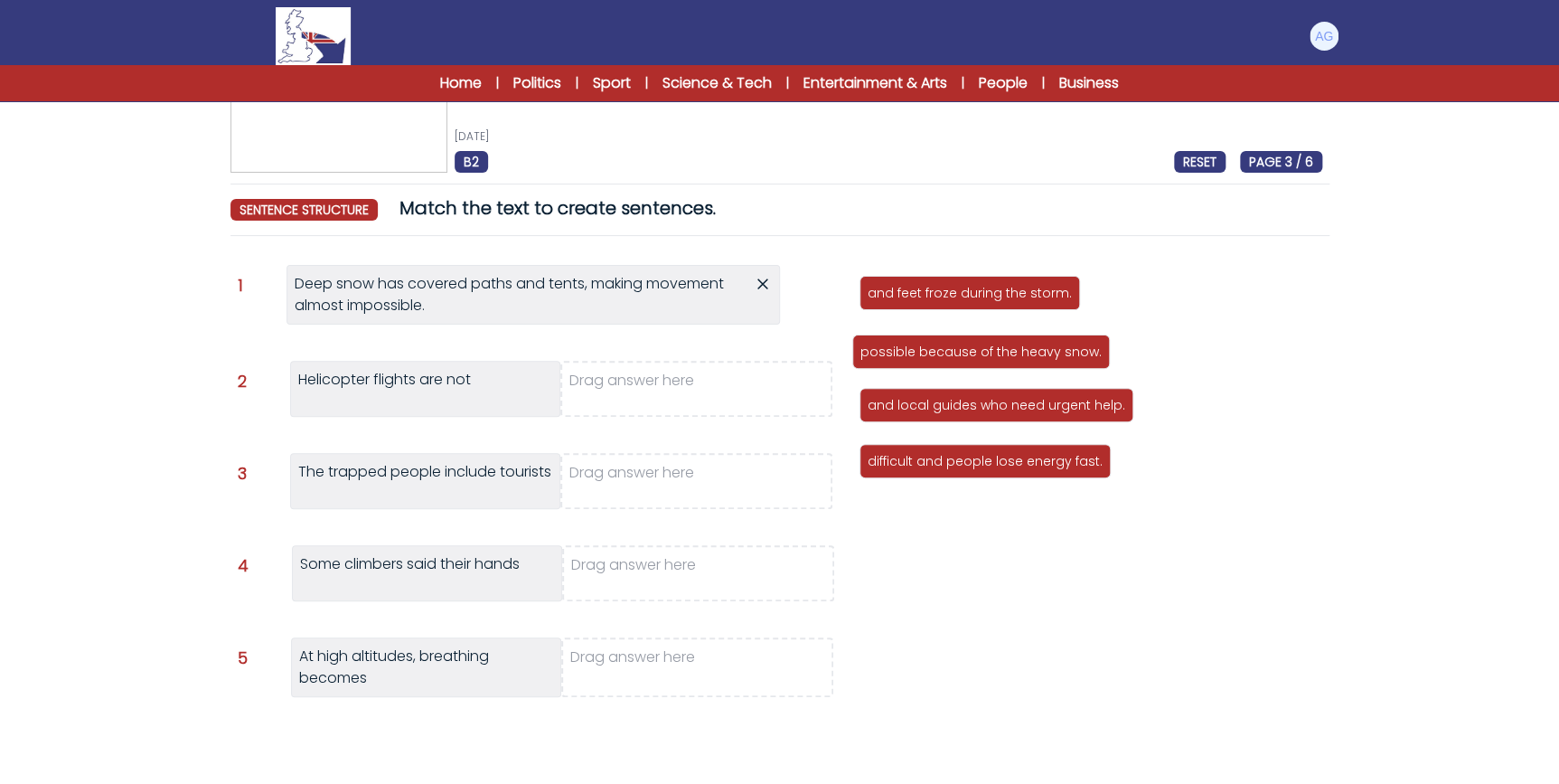
click at [1065, 350] on p "possible because of the heavy snow." at bounding box center [982, 352] width 242 height 18
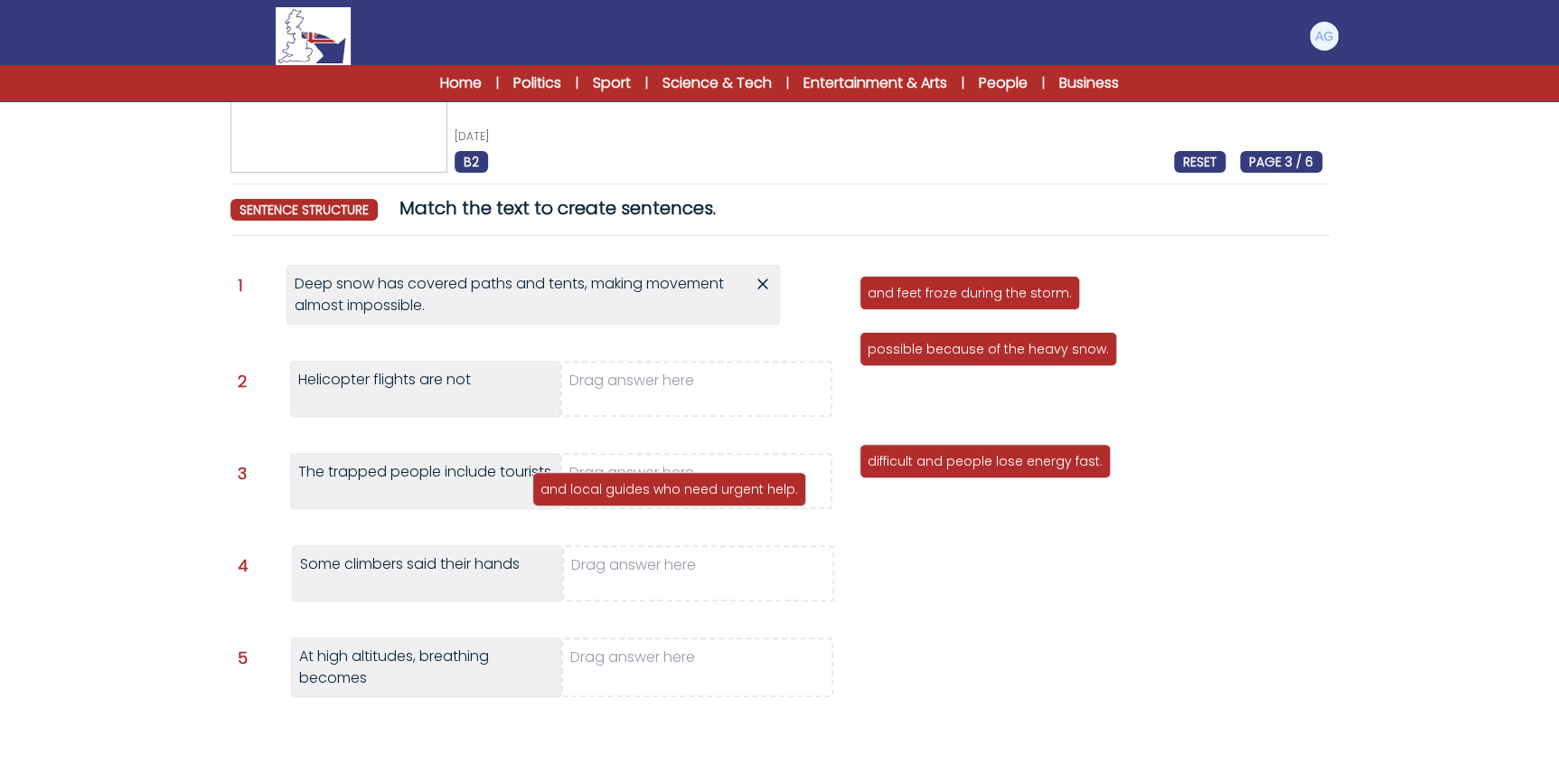
drag, startPoint x: 921, startPoint y: 412, endPoint x: 696, endPoint y: 482, distance: 235.6
click at [696, 482] on p "and local guides who need urgent help." at bounding box center [669, 489] width 257 height 18
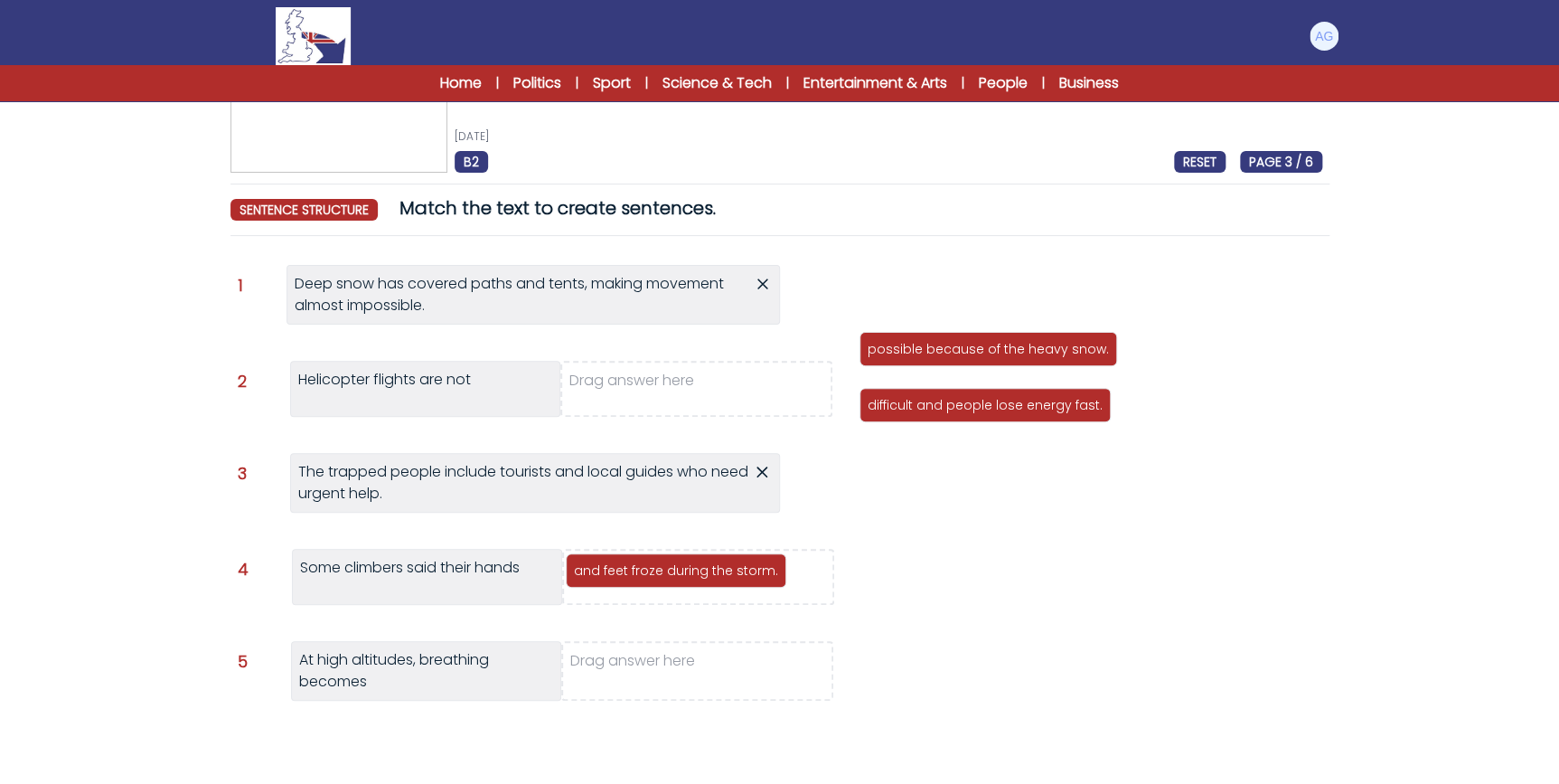
drag, startPoint x: 988, startPoint y: 288, endPoint x: 759, endPoint y: 569, distance: 362.5
click at [759, 569] on p "and feet froze during the storm." at bounding box center [676, 571] width 204 height 18
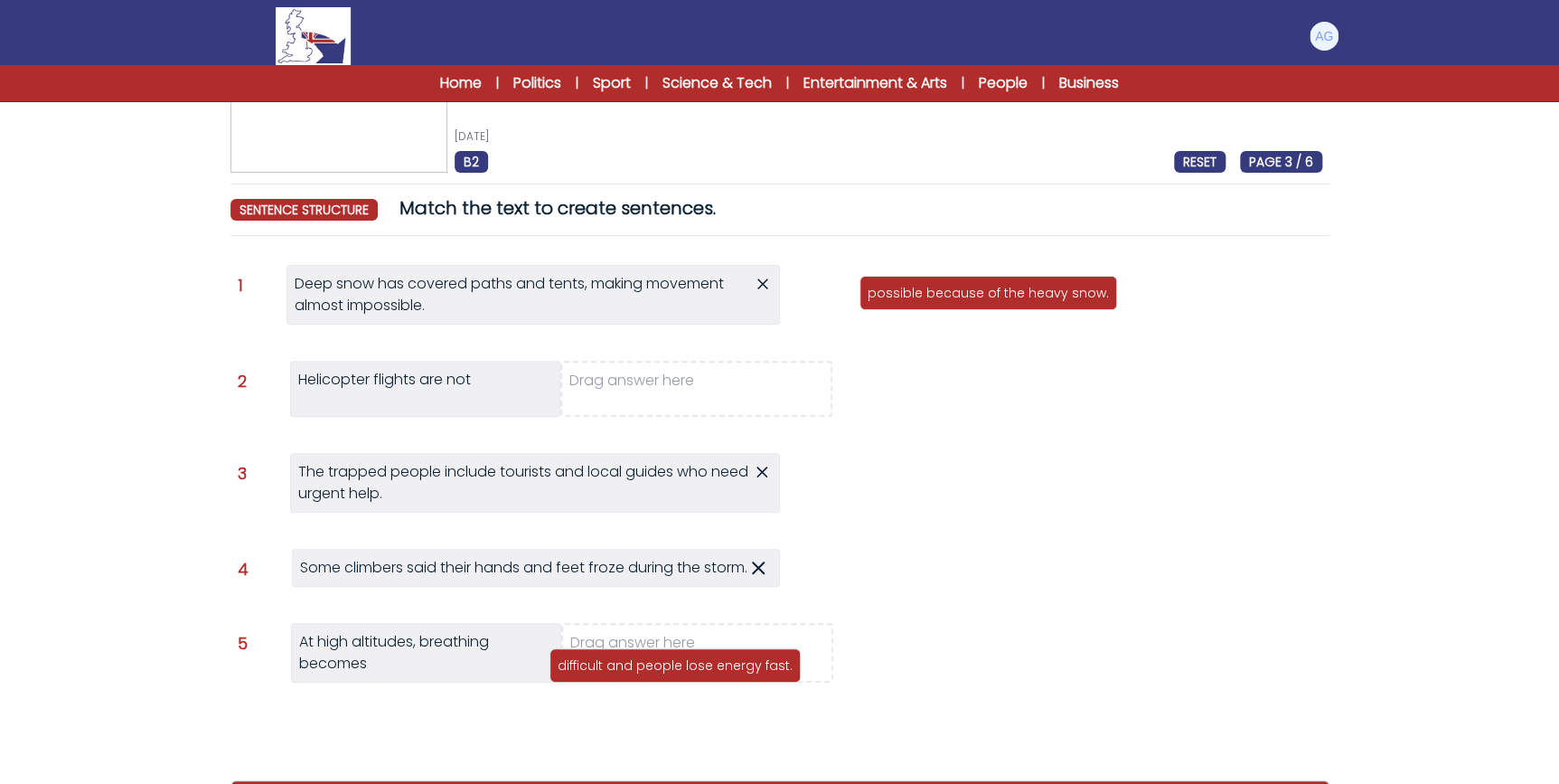
drag, startPoint x: 1008, startPoint y: 352, endPoint x: 770, endPoint y: 667, distance: 394.8
click at [770, 667] on p "difficult and people lose energy fast." at bounding box center [675, 666] width 235 height 18
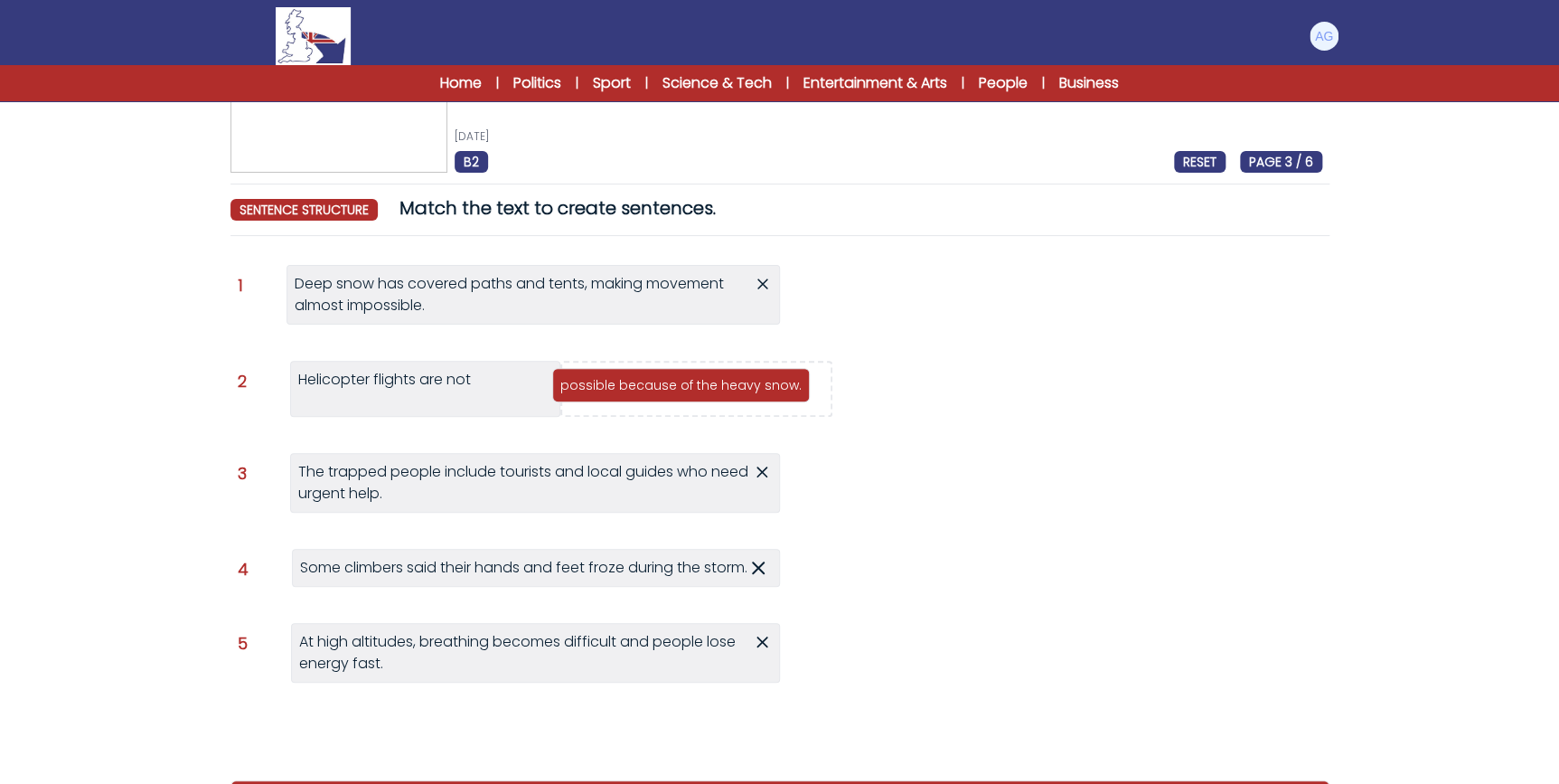
drag, startPoint x: 1052, startPoint y: 293, endPoint x: 744, endPoint y: 385, distance: 321.4
click at [744, 385] on p "possible because of the heavy snow." at bounding box center [681, 386] width 242 height 18
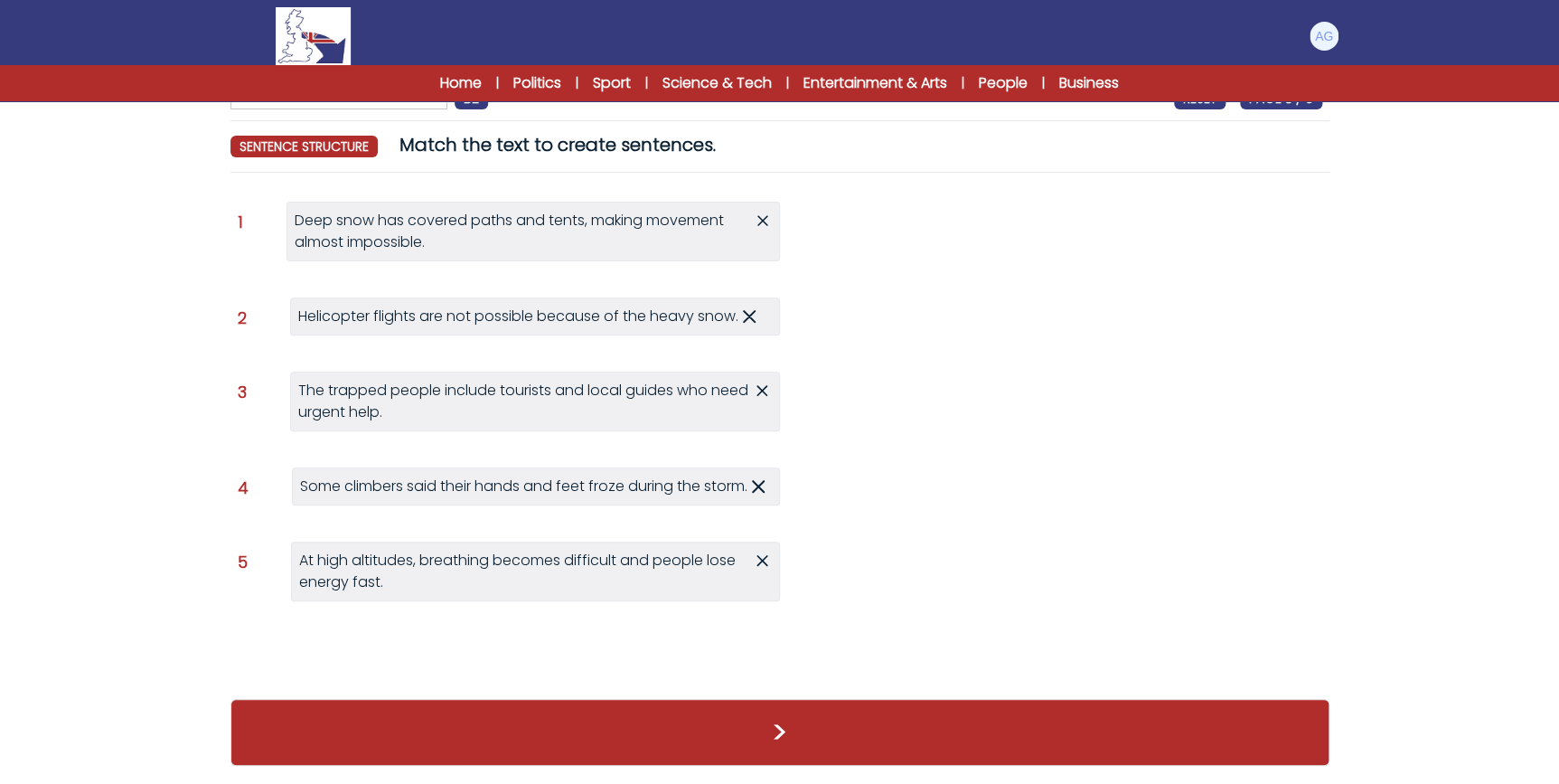
scroll to position [165, 0]
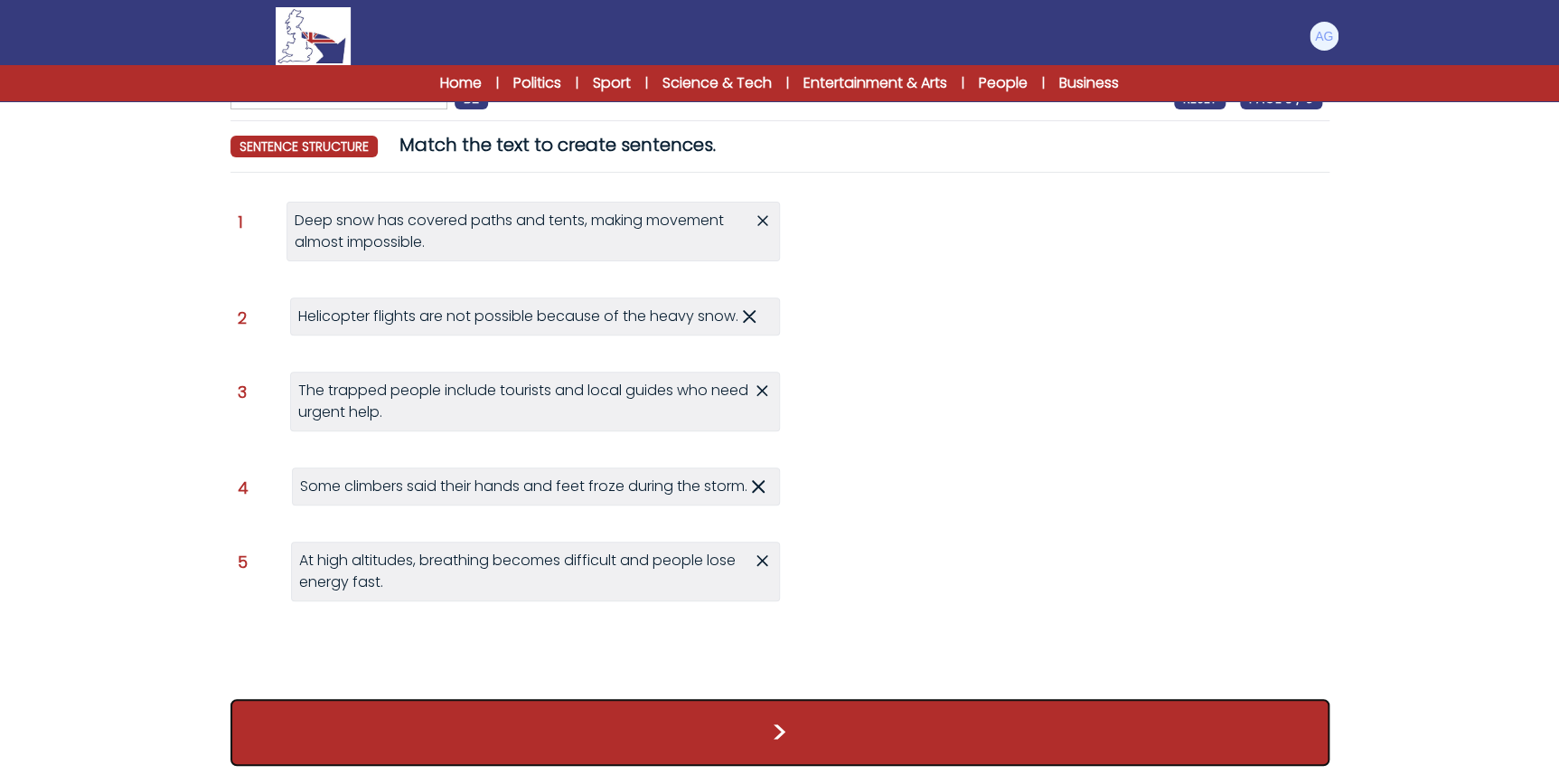
click at [816, 708] on button ">" at bounding box center [780, 732] width 1099 height 67
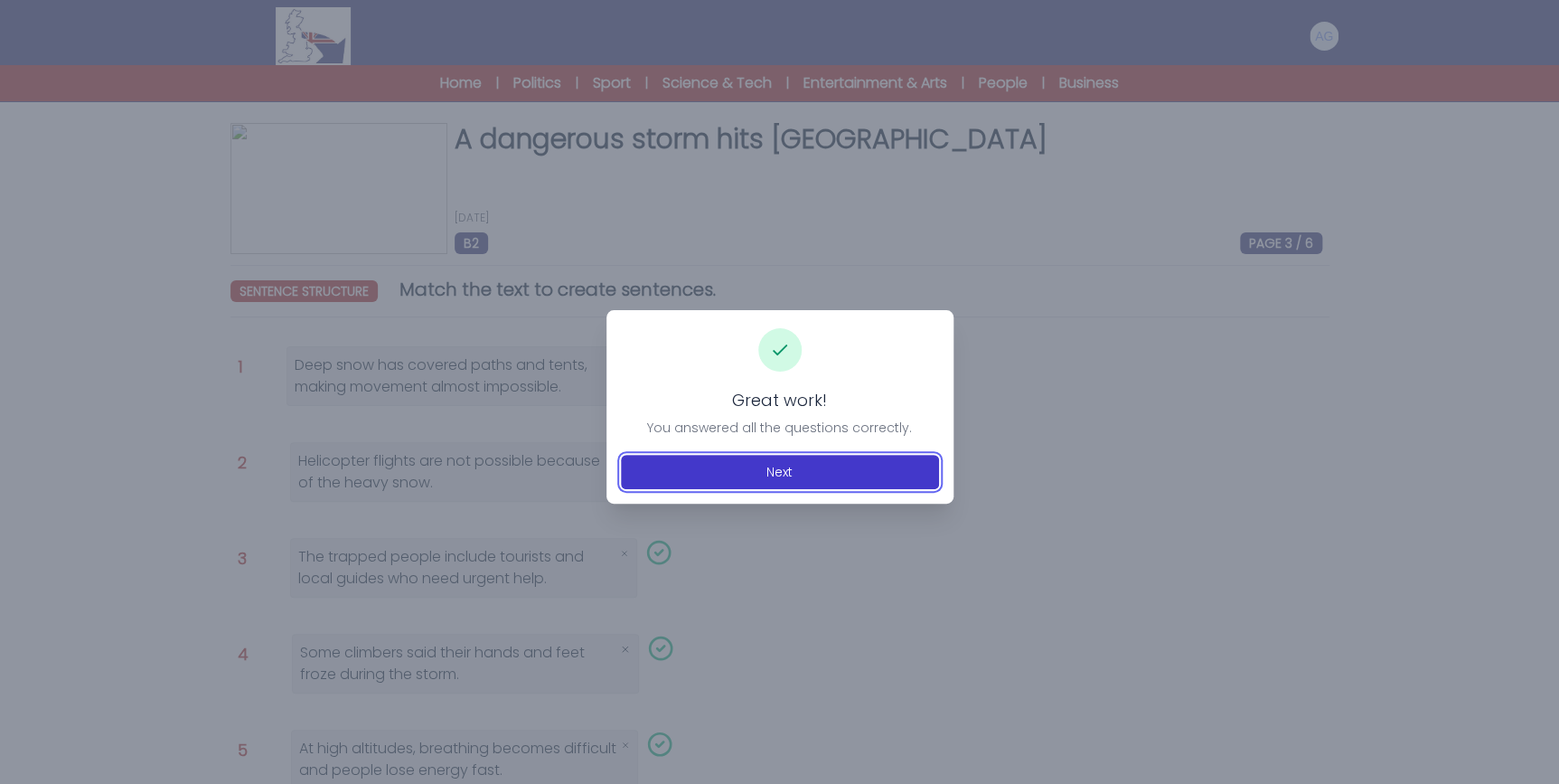
click at [827, 470] on button "Next" at bounding box center [780, 472] width 318 height 35
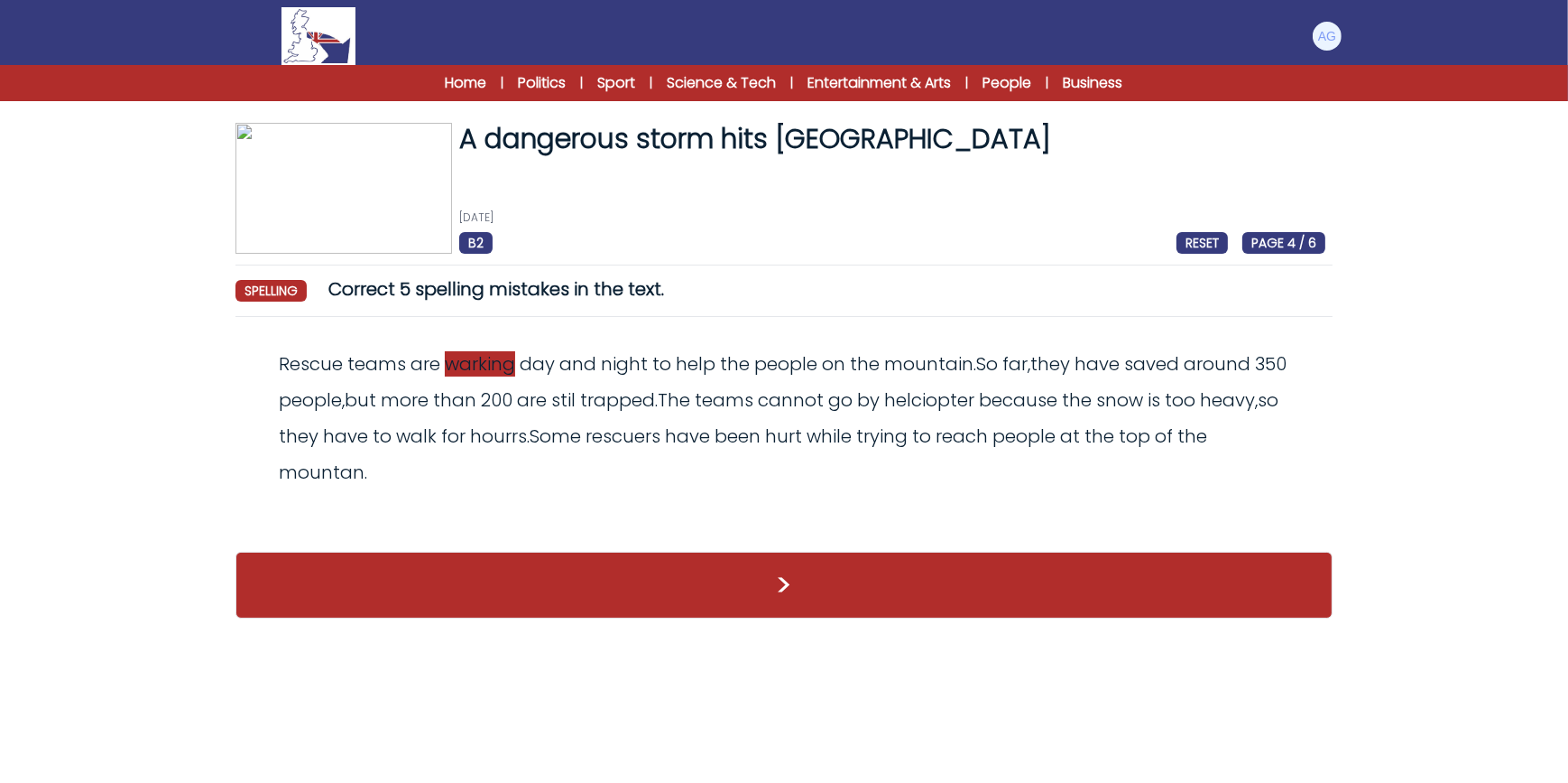
click at [470, 361] on span "warking" at bounding box center [480, 364] width 70 height 26
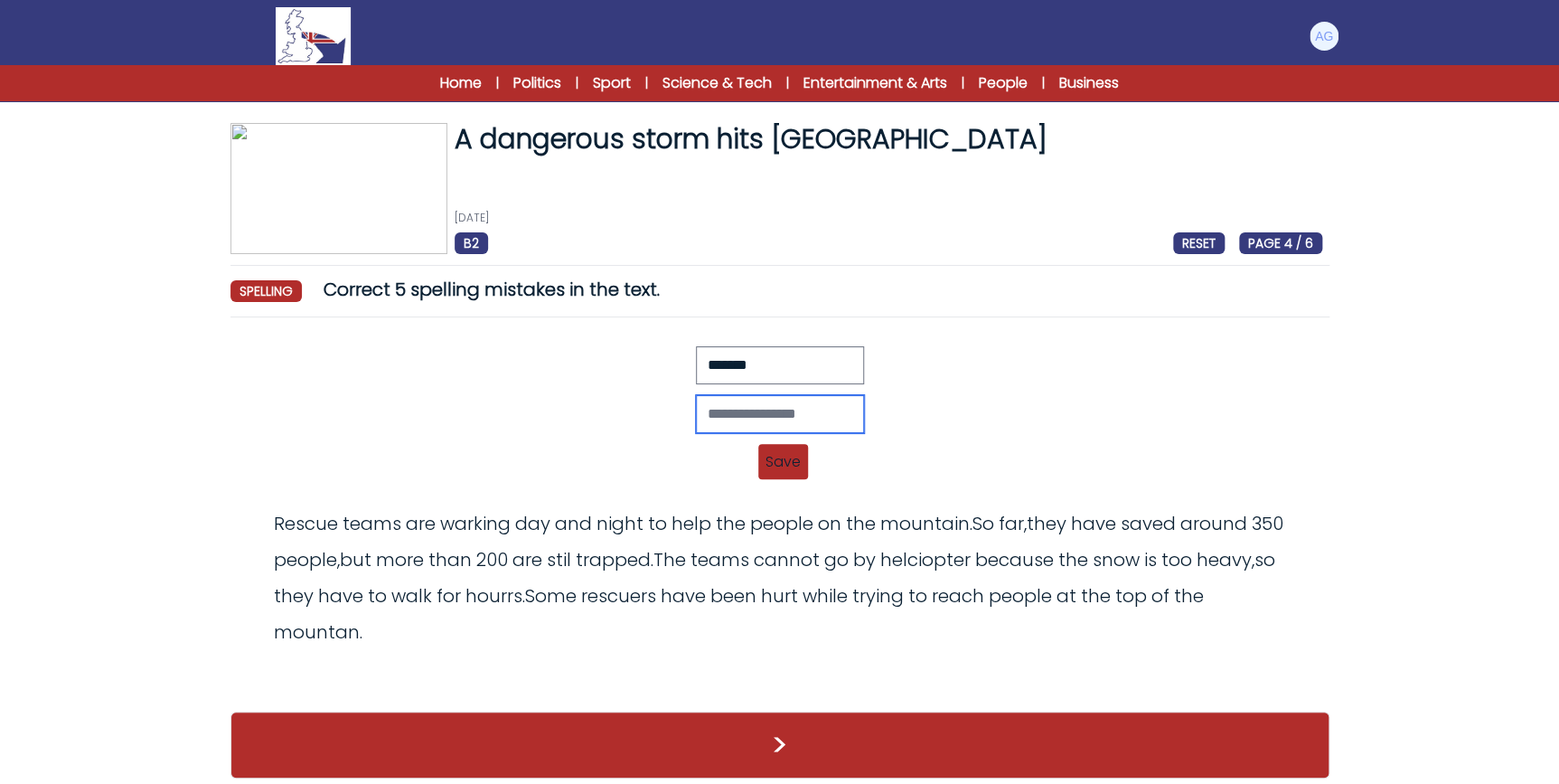
click at [759, 410] on input "text" at bounding box center [780, 413] width 169 height 38
type input "*******"
click at [776, 458] on span "Save" at bounding box center [783, 462] width 49 height 35
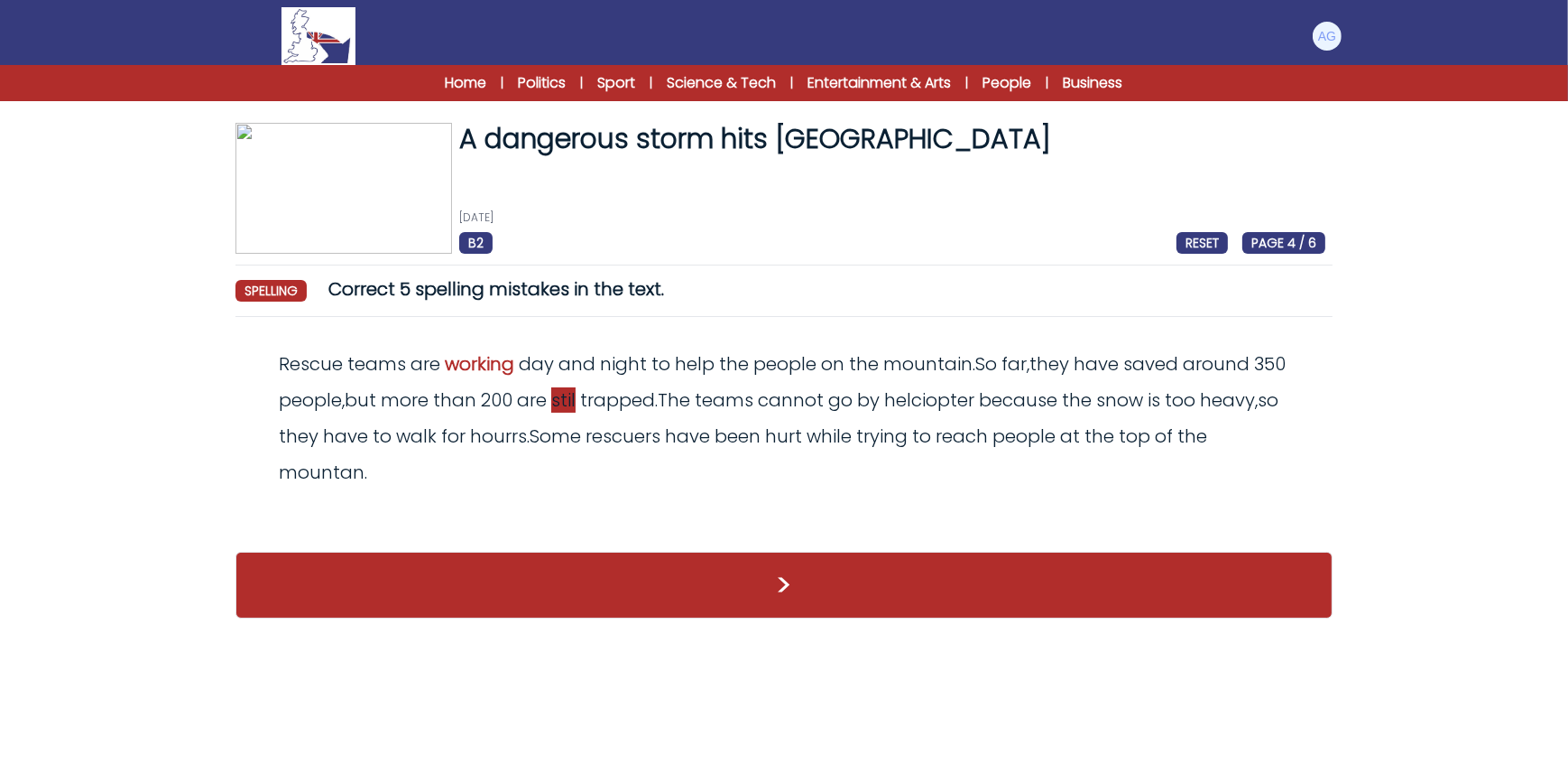
click at [576, 402] on span "stil" at bounding box center [563, 400] width 25 height 26
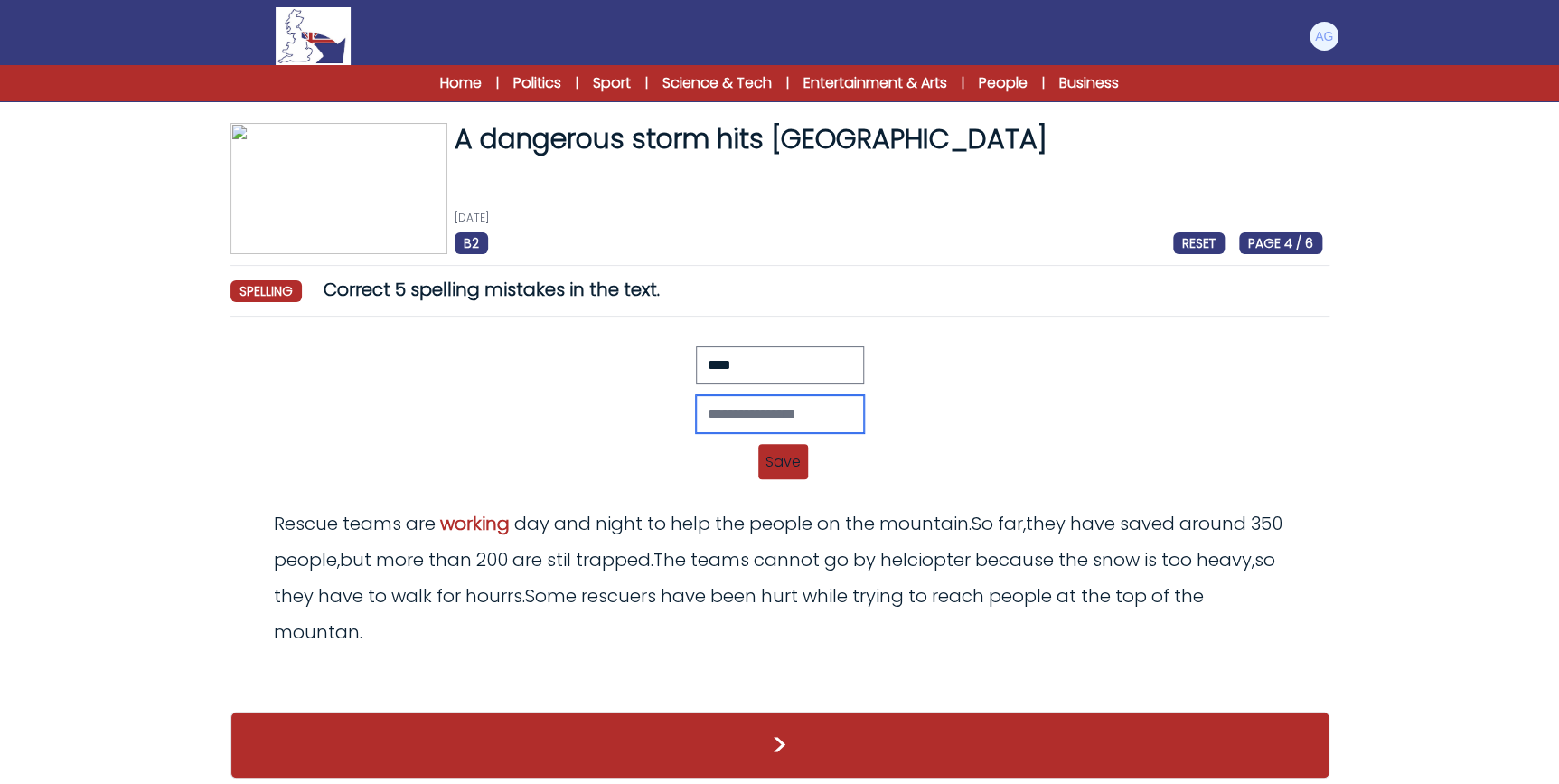
click at [721, 407] on input "text" at bounding box center [780, 413] width 169 height 38
type input "*****"
click at [786, 458] on span "Save" at bounding box center [783, 462] width 49 height 35
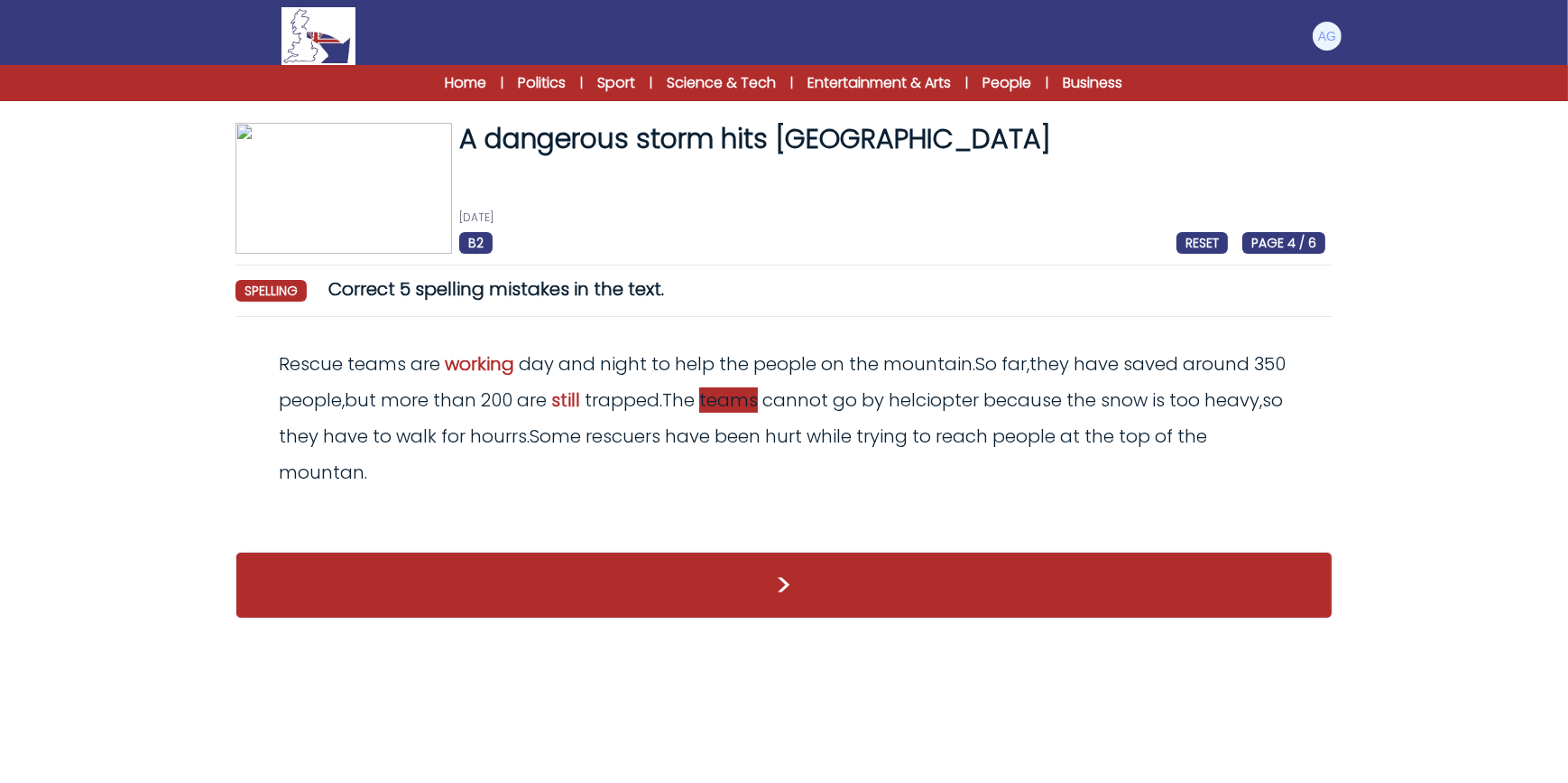
click at [758, 402] on span "teams" at bounding box center [729, 400] width 59 height 26
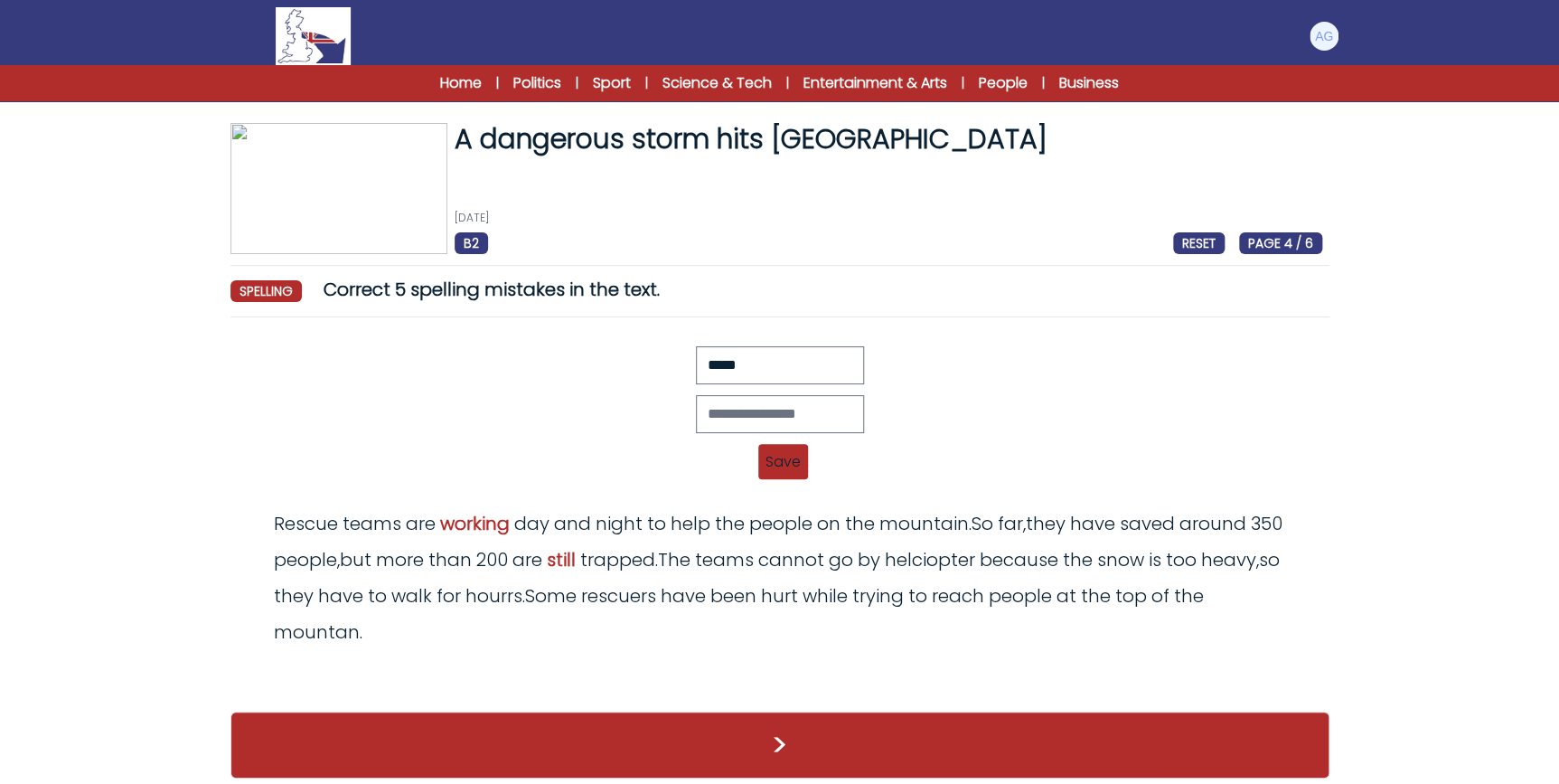
click at [1426, 448] on form "A dangerous storm hits Mount Everest 7th October 2025 B2 RESET PAGE 4 / 6 A dan…" at bounding box center [780, 434] width 1559 height 724
click at [750, 430] on input "text" at bounding box center [780, 413] width 169 height 38
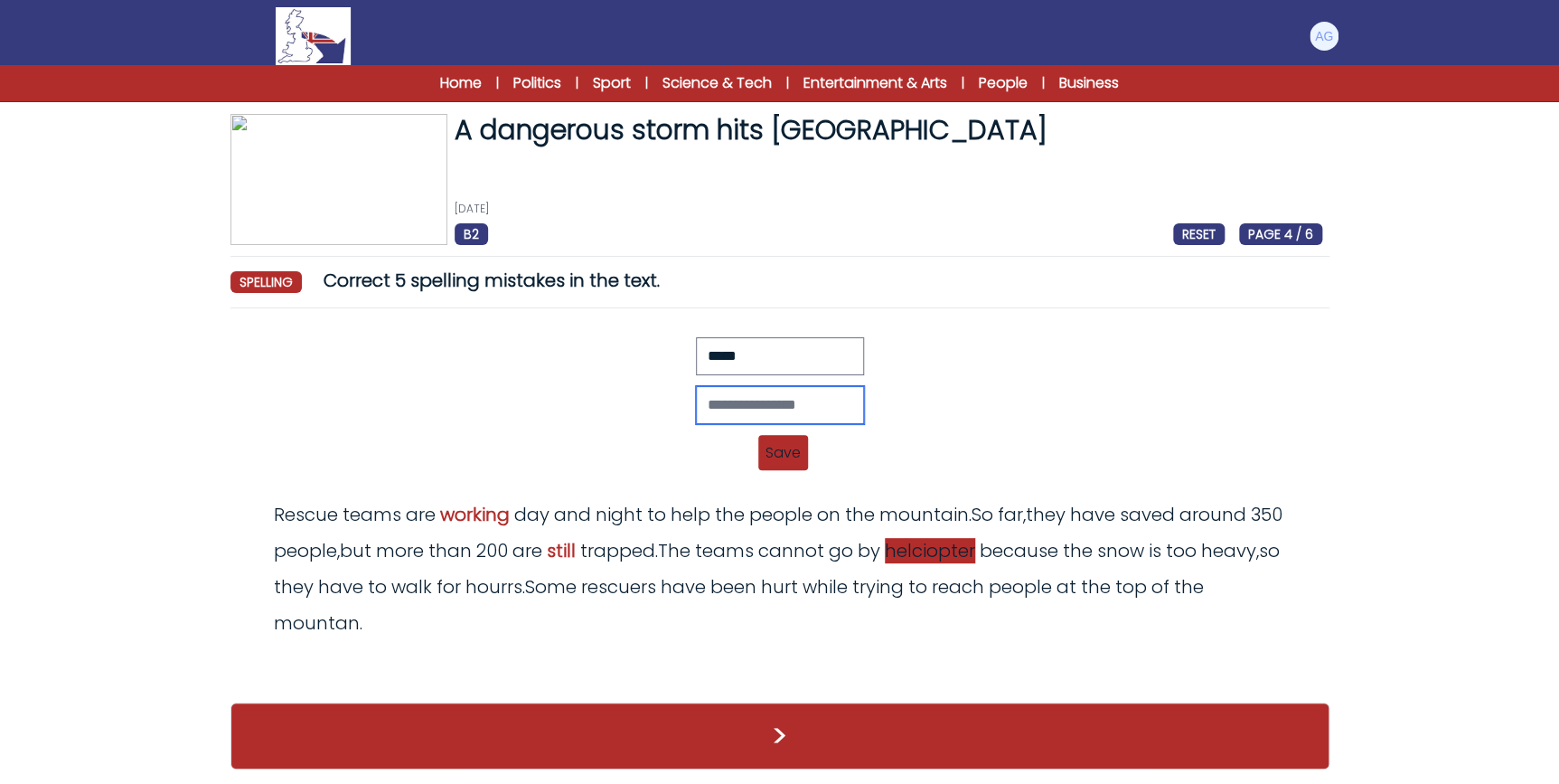
scroll to position [11, 0]
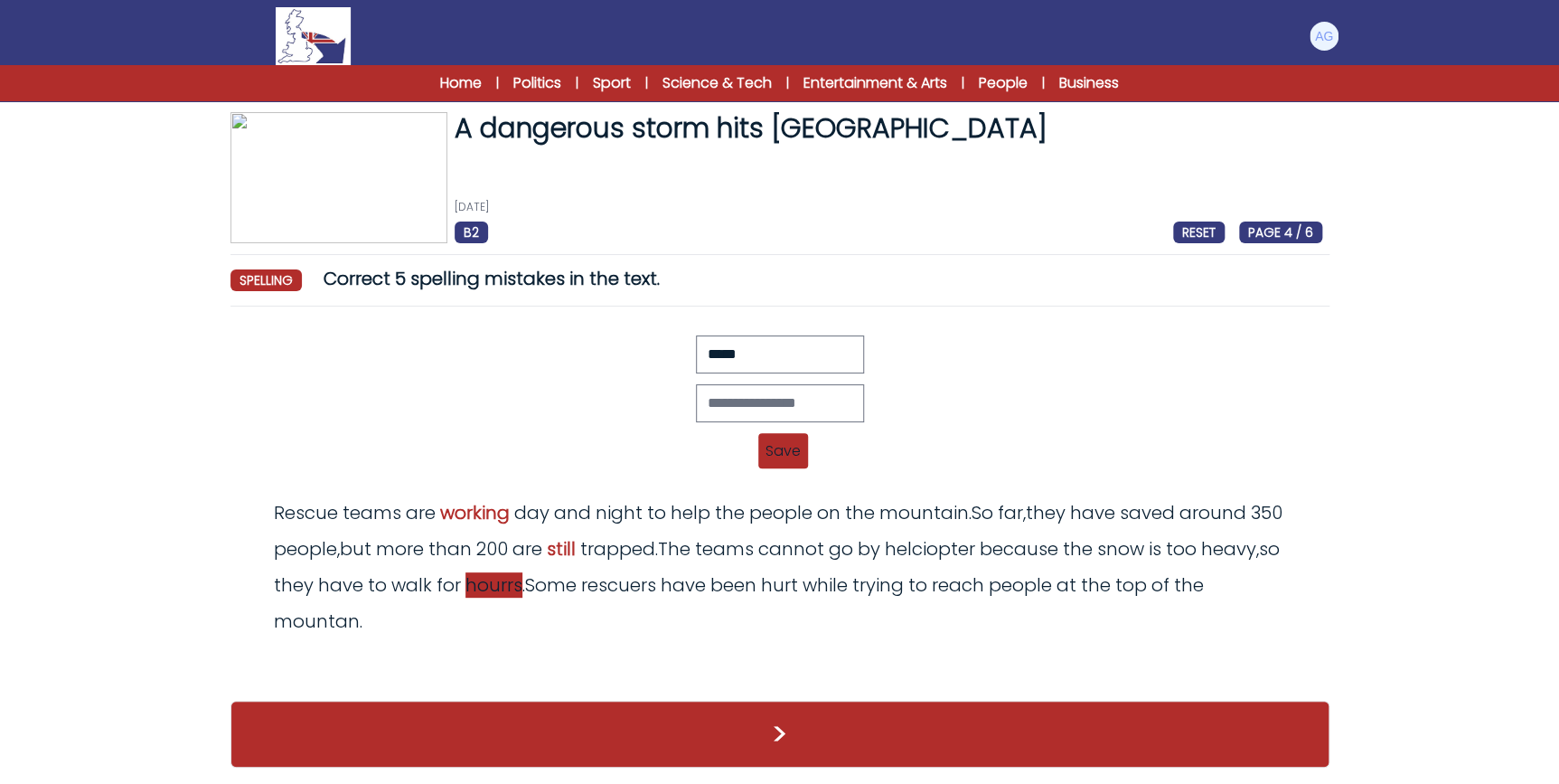
click at [522, 588] on span "hourrs" at bounding box center [494, 585] width 57 height 26
click at [747, 416] on input "text" at bounding box center [780, 402] width 169 height 38
type input "*****"
click at [796, 439] on span "Save" at bounding box center [783, 451] width 49 height 35
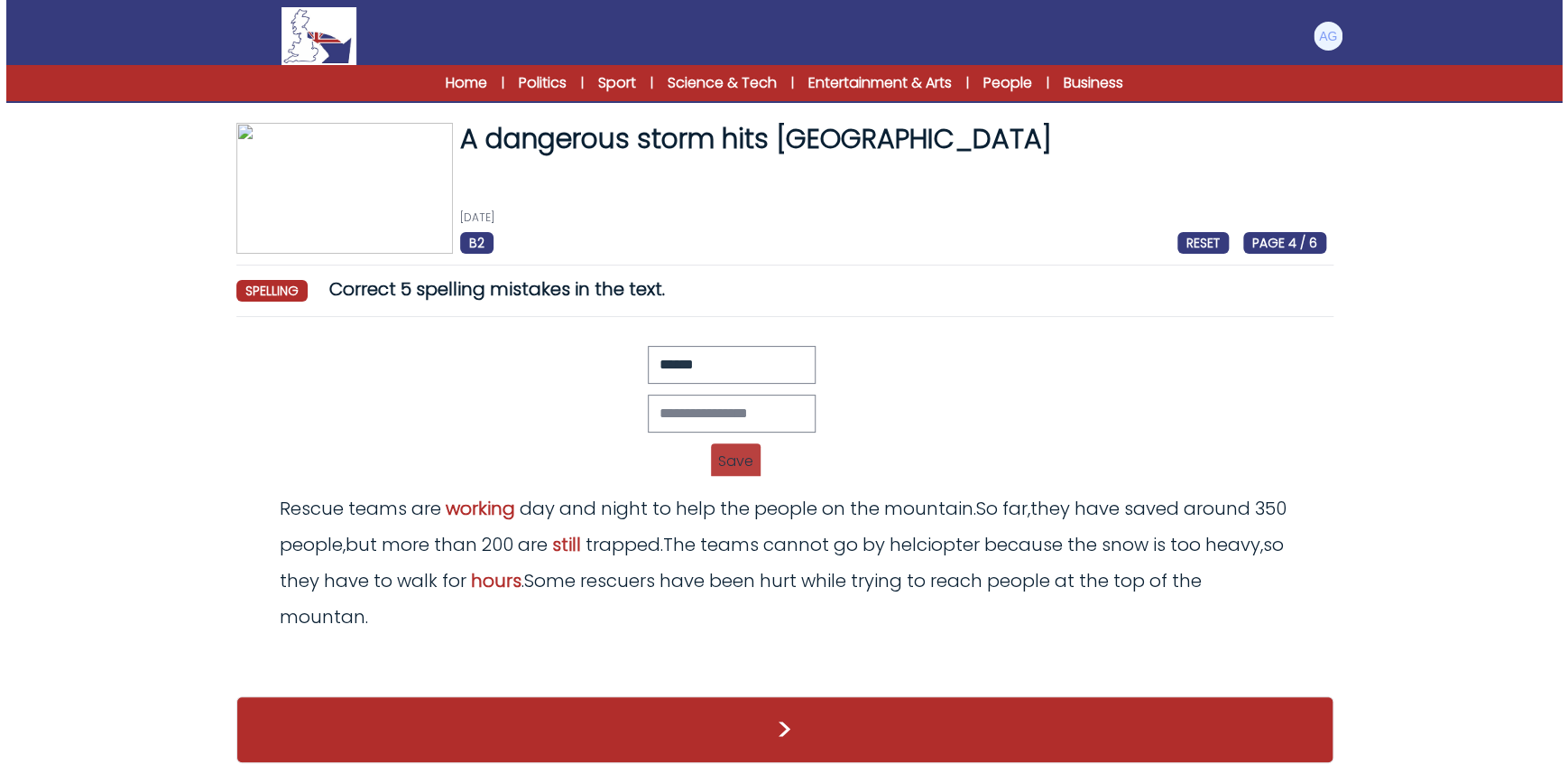
scroll to position [0, 0]
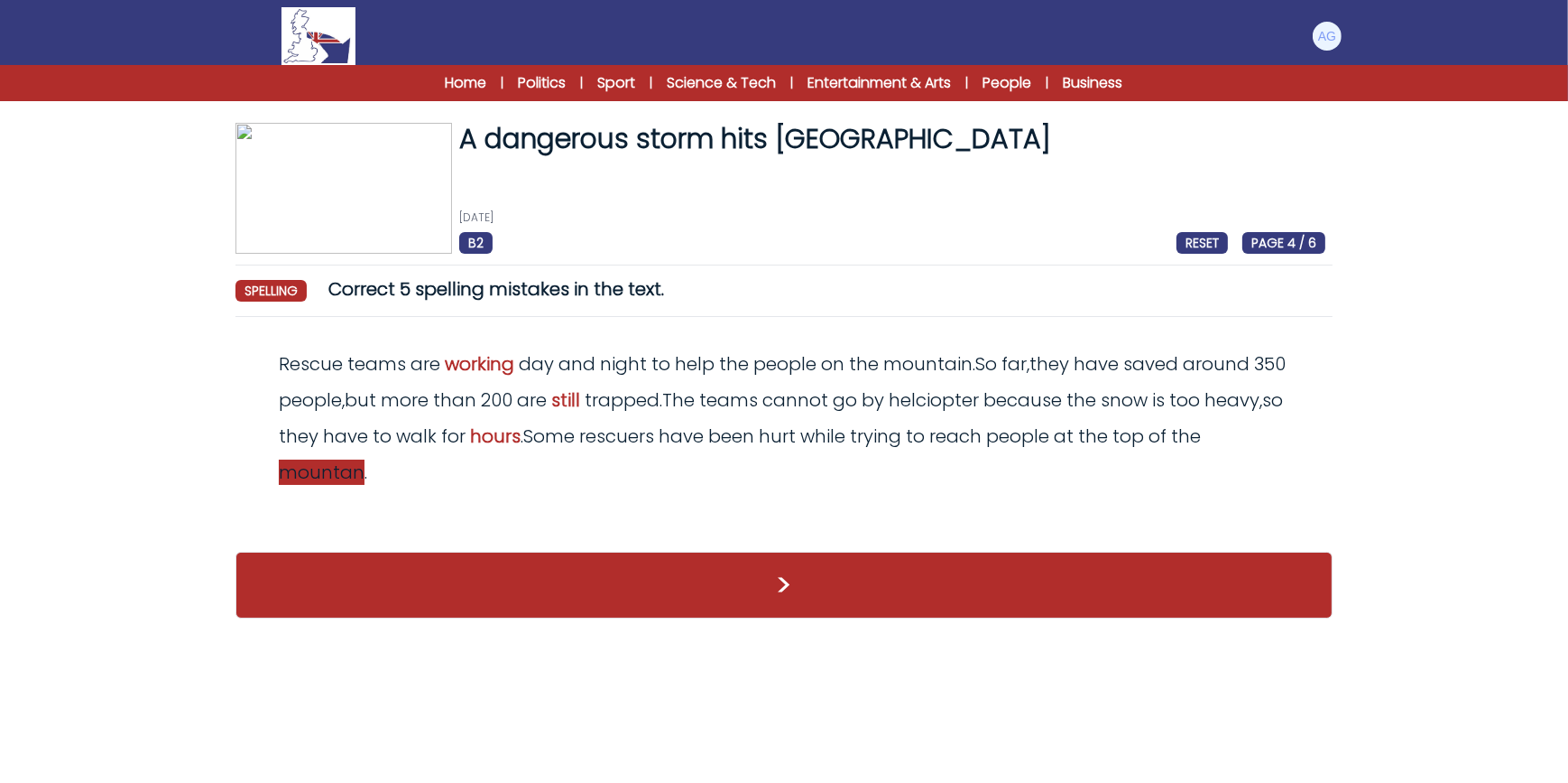
click at [365, 467] on span "mountan" at bounding box center [322, 472] width 86 height 26
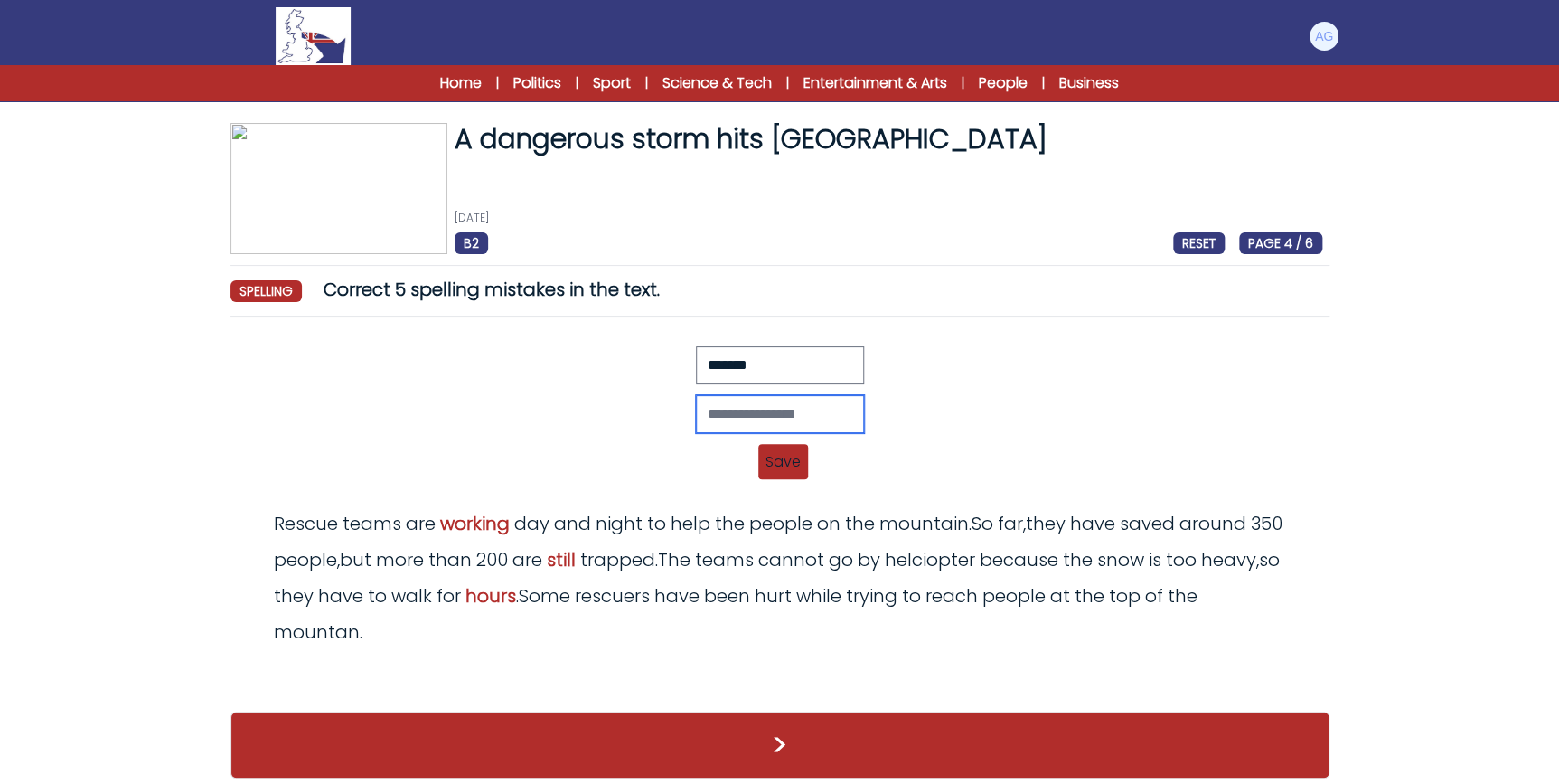
click at [719, 408] on input "text" at bounding box center [780, 413] width 169 height 38
type input "********"
click at [787, 463] on span "Save" at bounding box center [783, 462] width 49 height 35
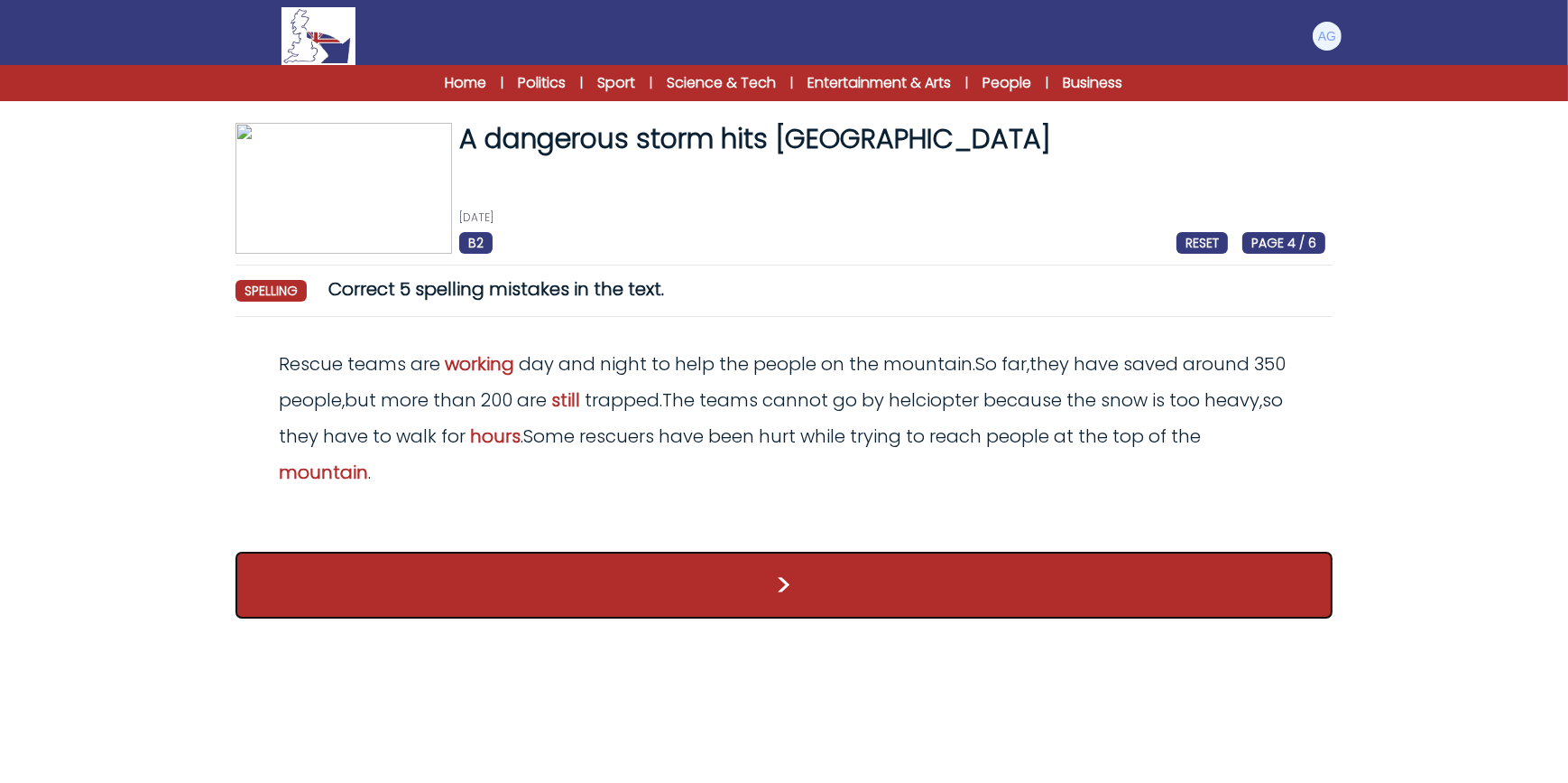
click at [787, 580] on button ">" at bounding box center [784, 585] width 1097 height 67
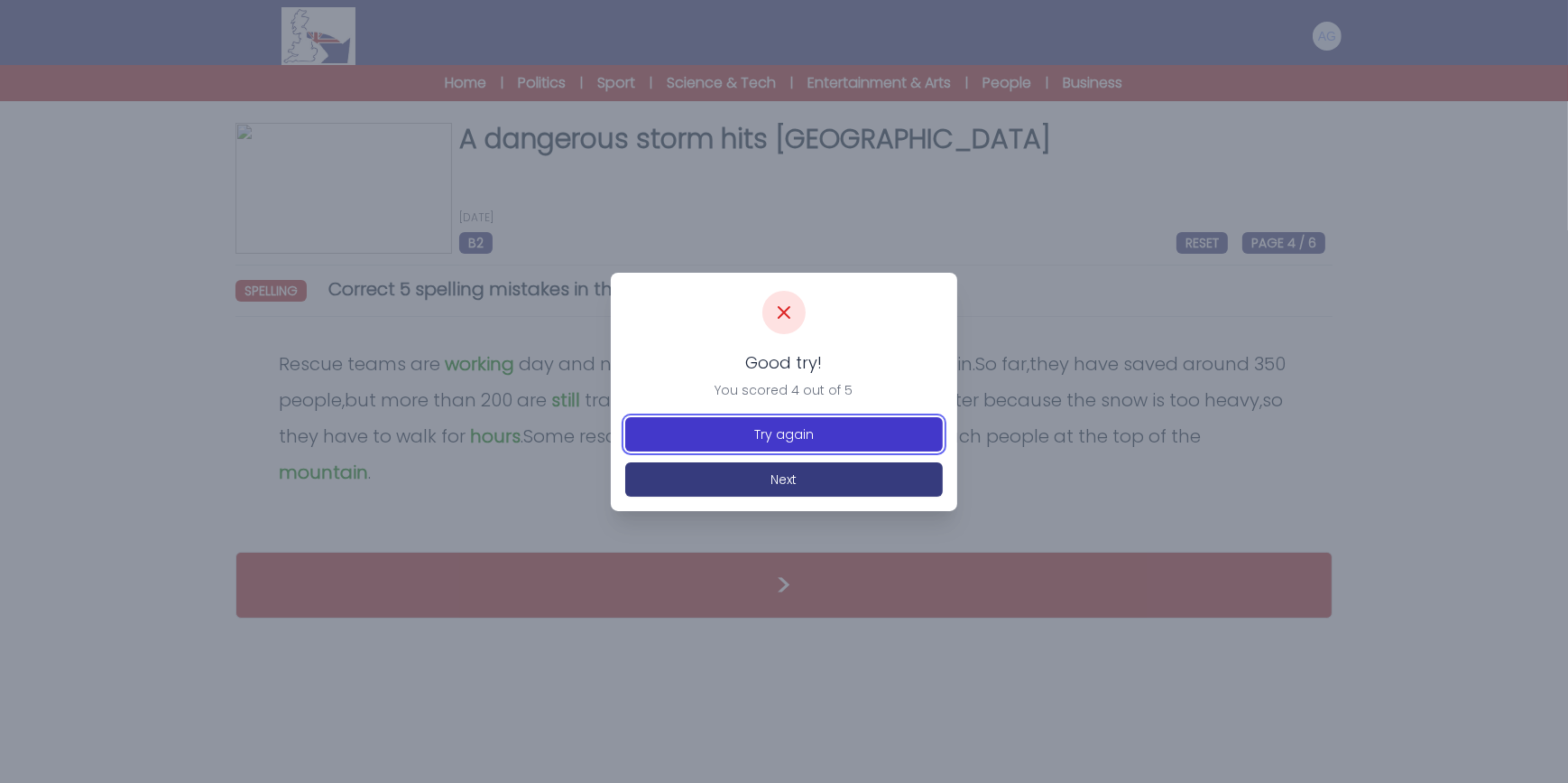
click at [892, 434] on button "Try again" at bounding box center [784, 434] width 317 height 35
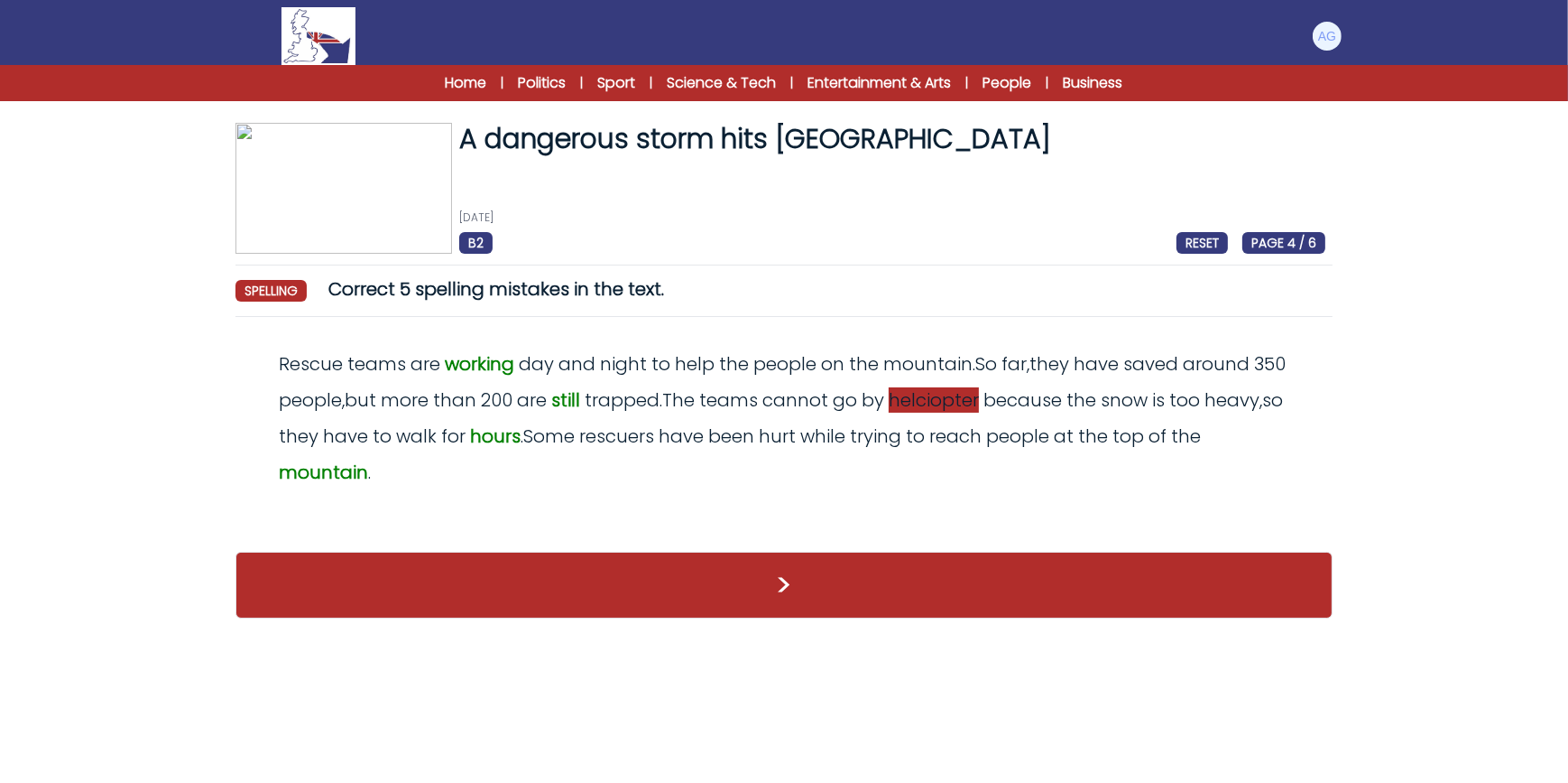
click at [973, 392] on span "helciopter" at bounding box center [933, 400] width 91 height 26
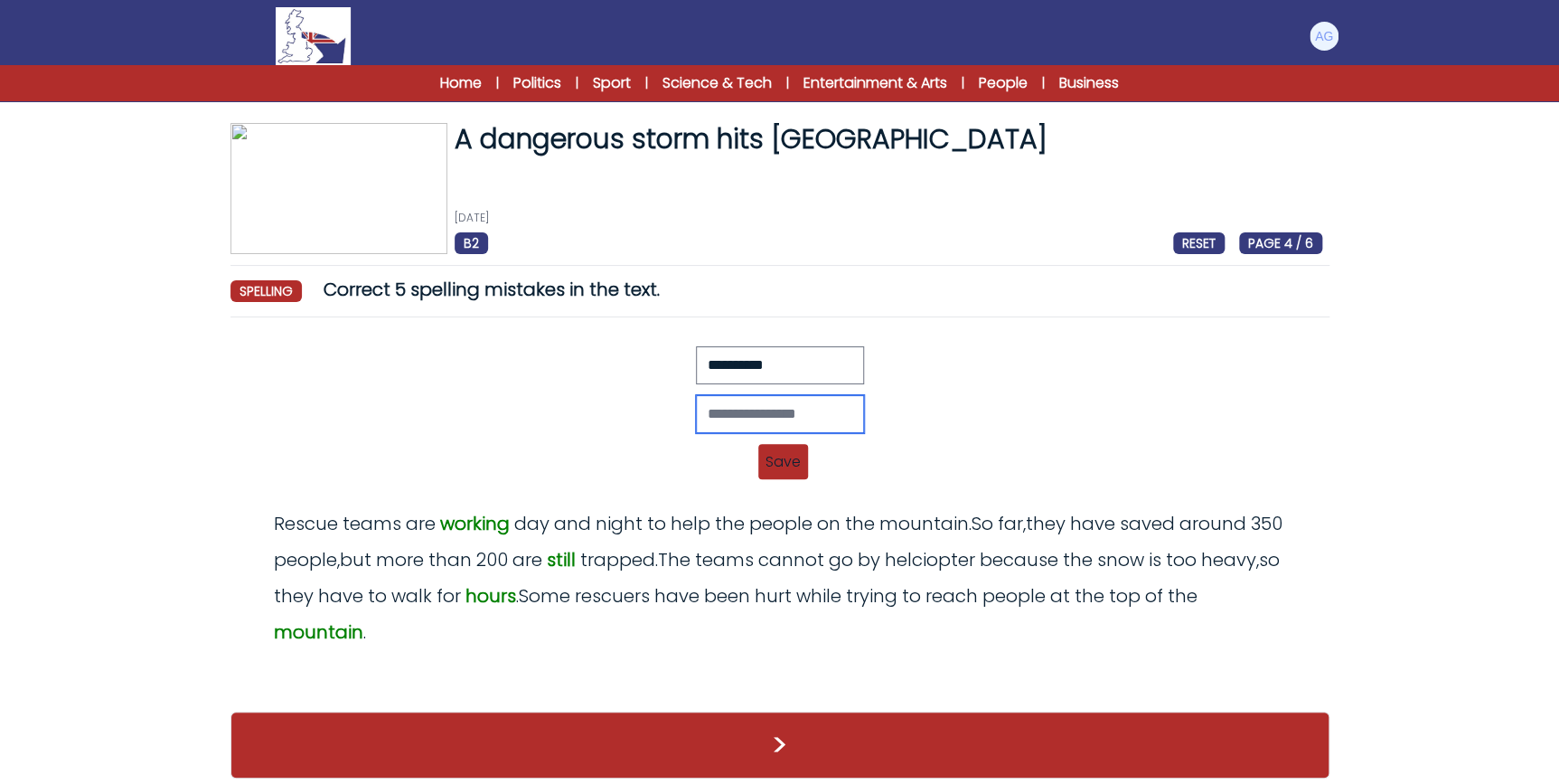
click at [783, 413] on input "text" at bounding box center [780, 413] width 169 height 38
type input "**********"
click at [782, 463] on span "Save" at bounding box center [783, 462] width 49 height 35
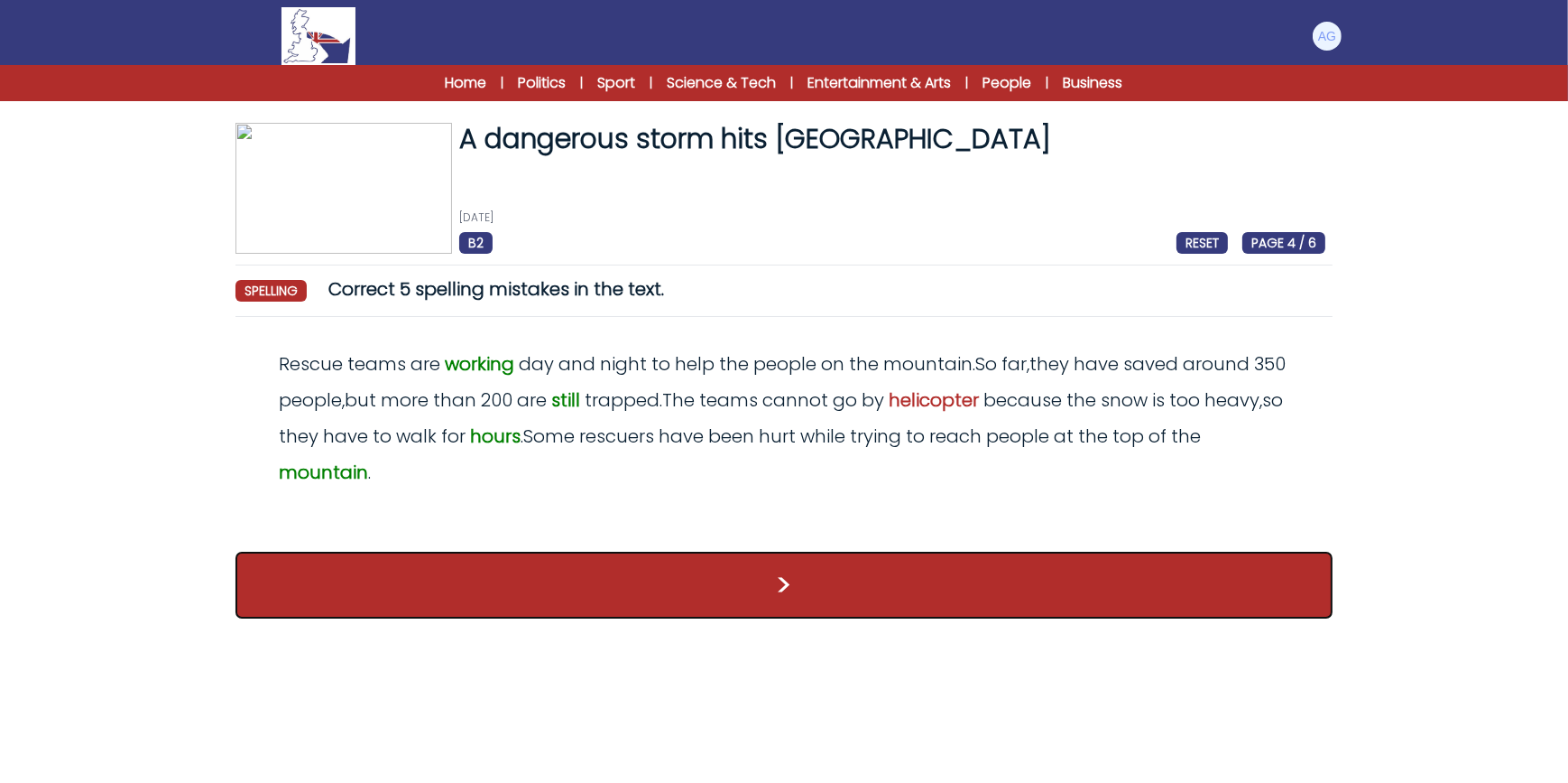
click at [990, 574] on button ">" at bounding box center [784, 585] width 1097 height 67
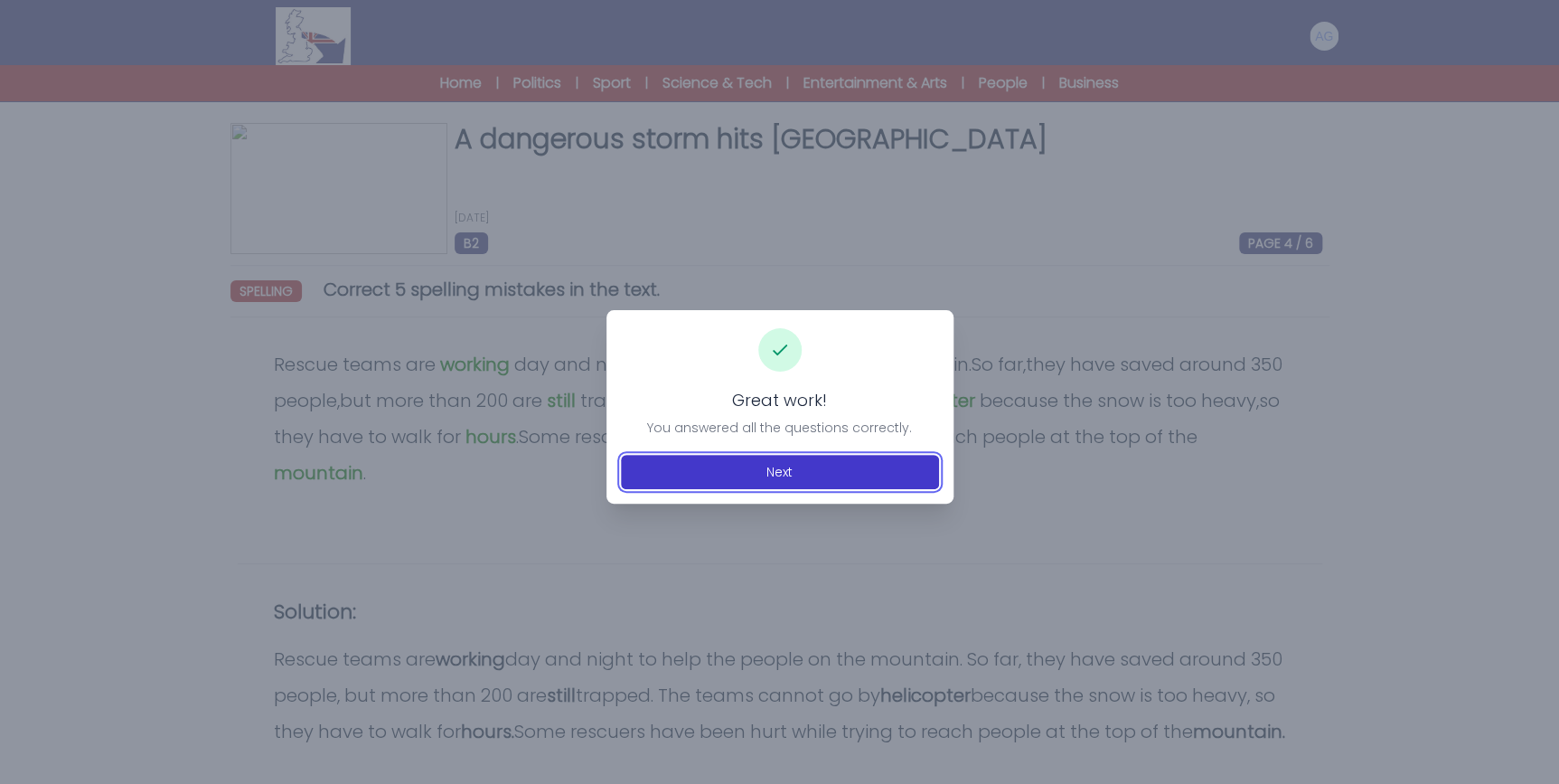
click at [885, 474] on button "Next" at bounding box center [780, 472] width 318 height 35
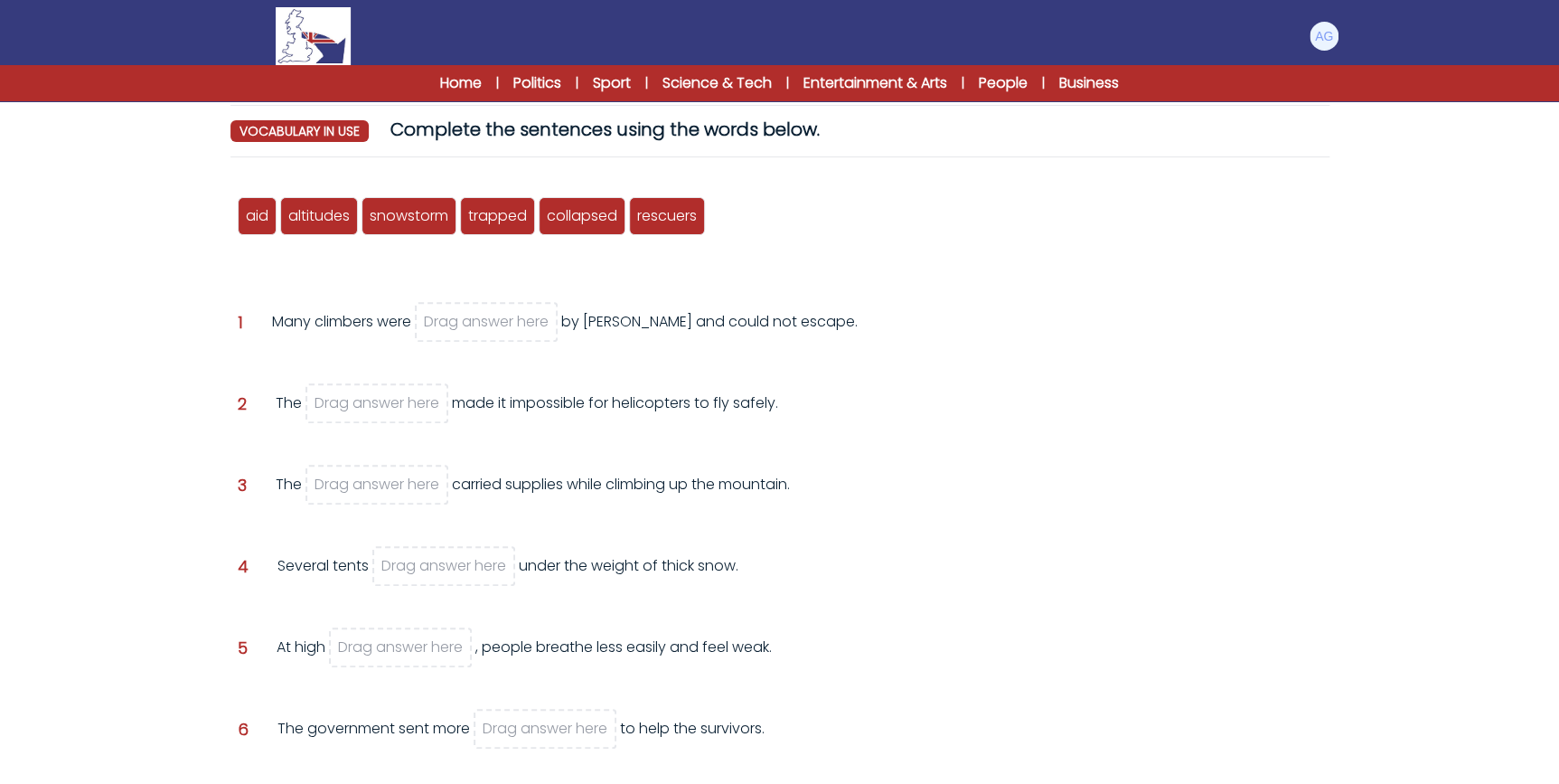
scroll to position [164, 0]
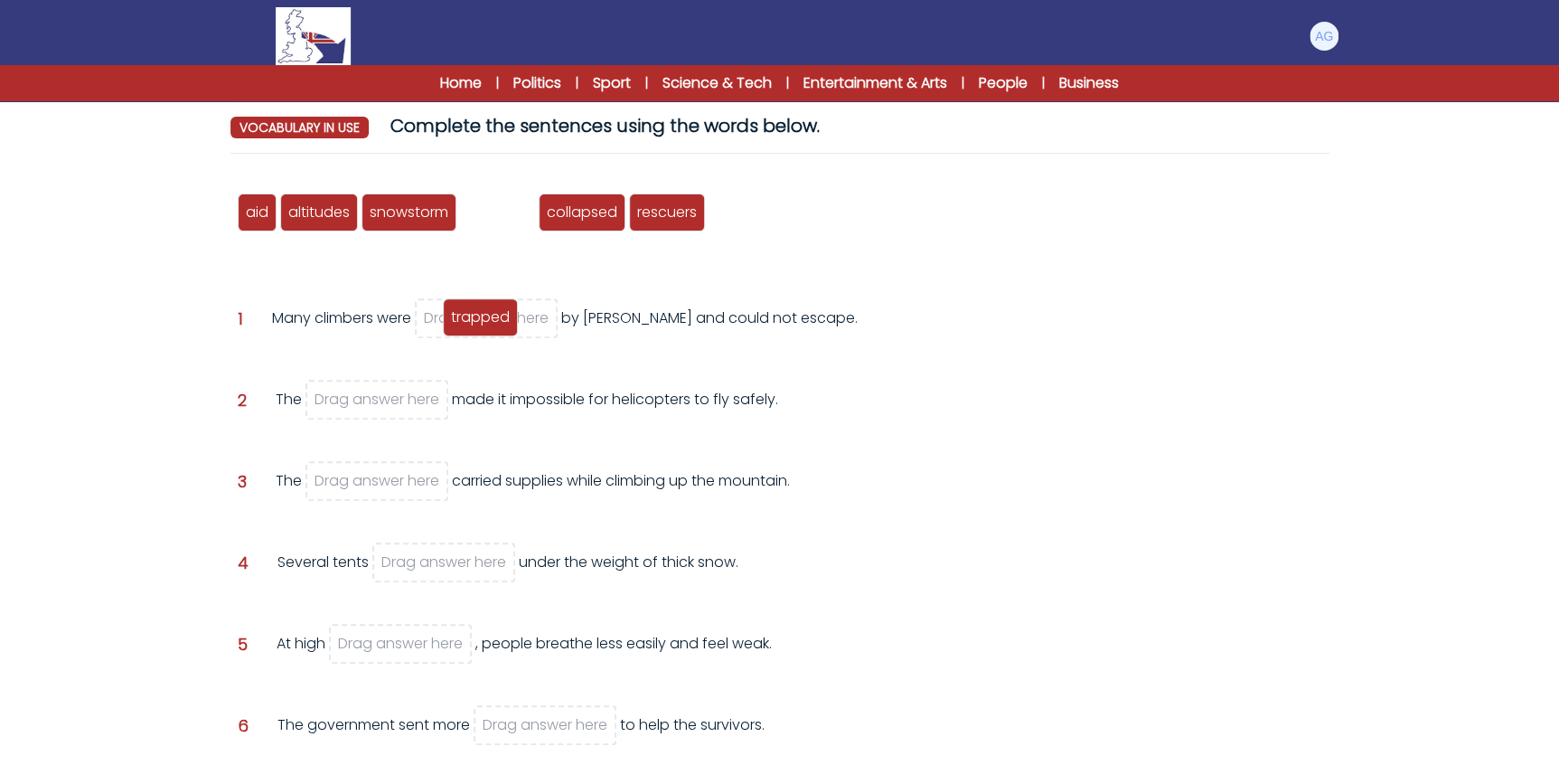
drag, startPoint x: 504, startPoint y: 219, endPoint x: 486, endPoint y: 324, distance: 106.5
click at [486, 324] on span "trapped" at bounding box center [480, 317] width 59 height 21
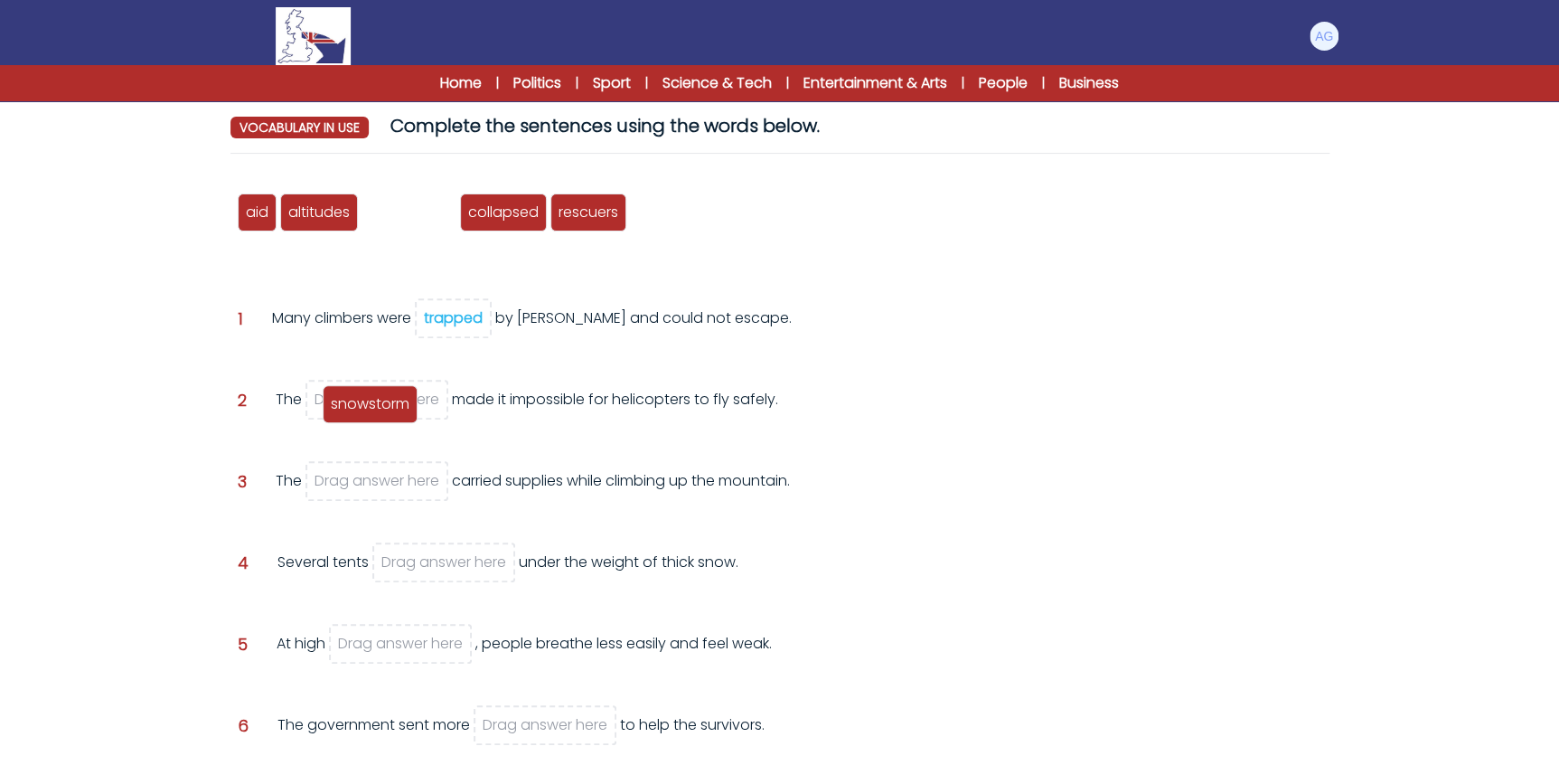
drag, startPoint x: 420, startPoint y: 213, endPoint x: 381, endPoint y: 405, distance: 195.9
click at [381, 405] on span "snowstorm" at bounding box center [370, 403] width 79 height 21
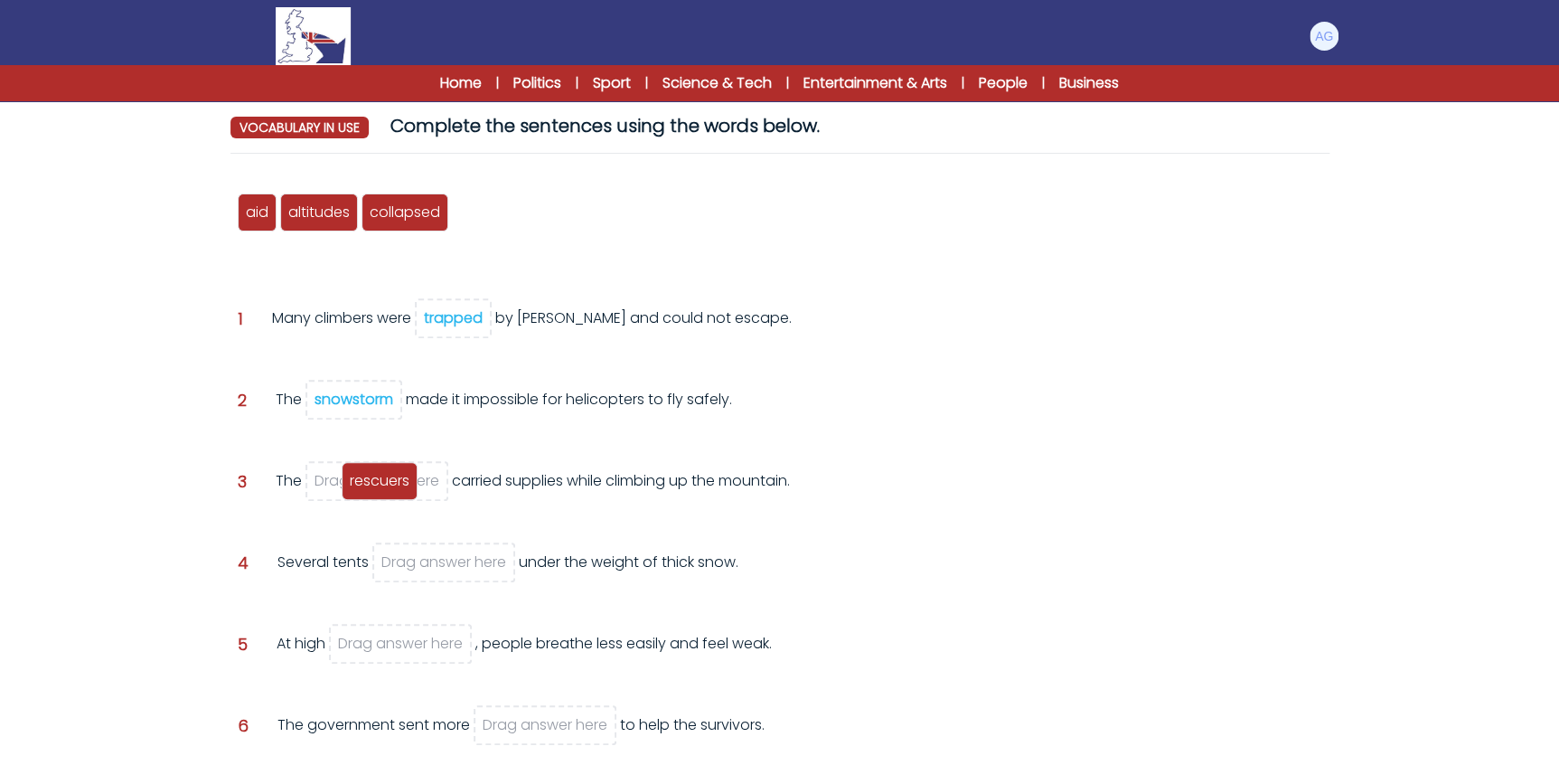
drag, startPoint x: 519, startPoint y: 203, endPoint x: 409, endPoint y: 472, distance: 290.6
click at [409, 472] on span "rescuers" at bounding box center [379, 480] width 60 height 21
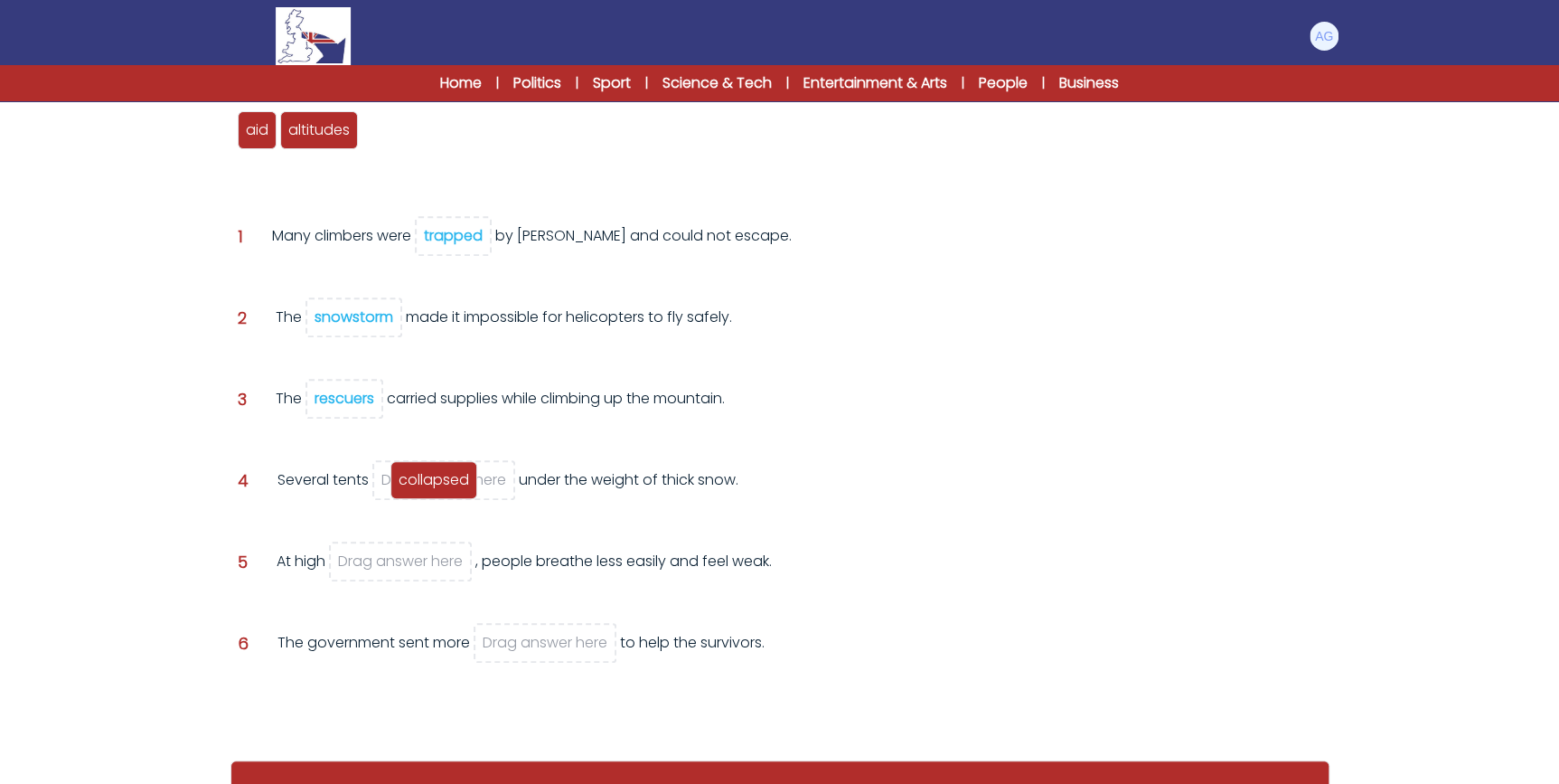
drag, startPoint x: 406, startPoint y: 126, endPoint x: 436, endPoint y: 477, distance: 352.3
click at [436, 477] on span "collapsed" at bounding box center [433, 479] width 71 height 21
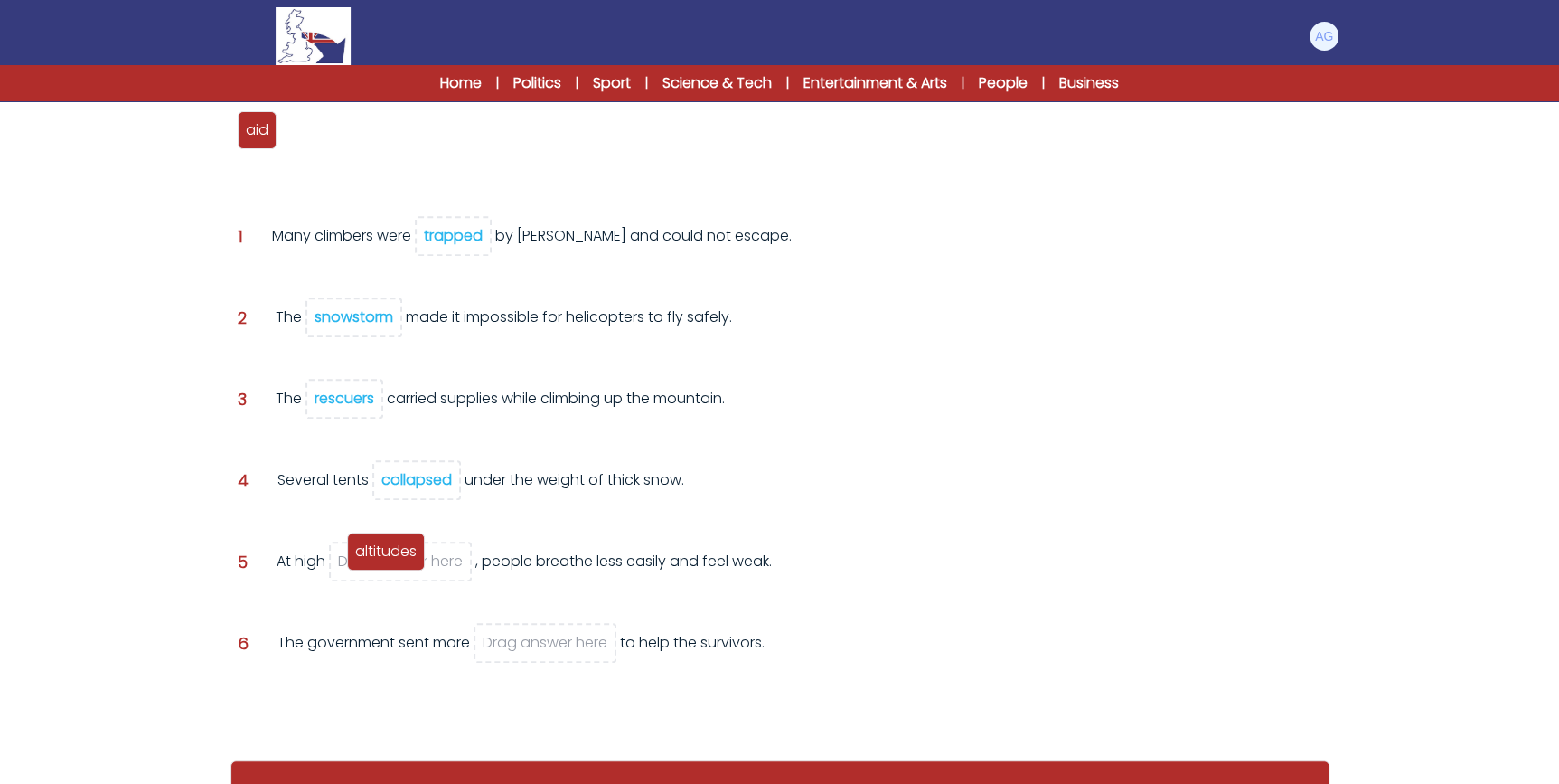
drag, startPoint x: 336, startPoint y: 154, endPoint x: 403, endPoint y: 553, distance: 404.6
click at [403, 553] on span "altitudes" at bounding box center [386, 550] width 61 height 21
drag, startPoint x: 256, startPoint y: 131, endPoint x: 529, endPoint y: 632, distance: 570.6
click at [529, 632] on span "aid" at bounding box center [530, 627] width 23 height 21
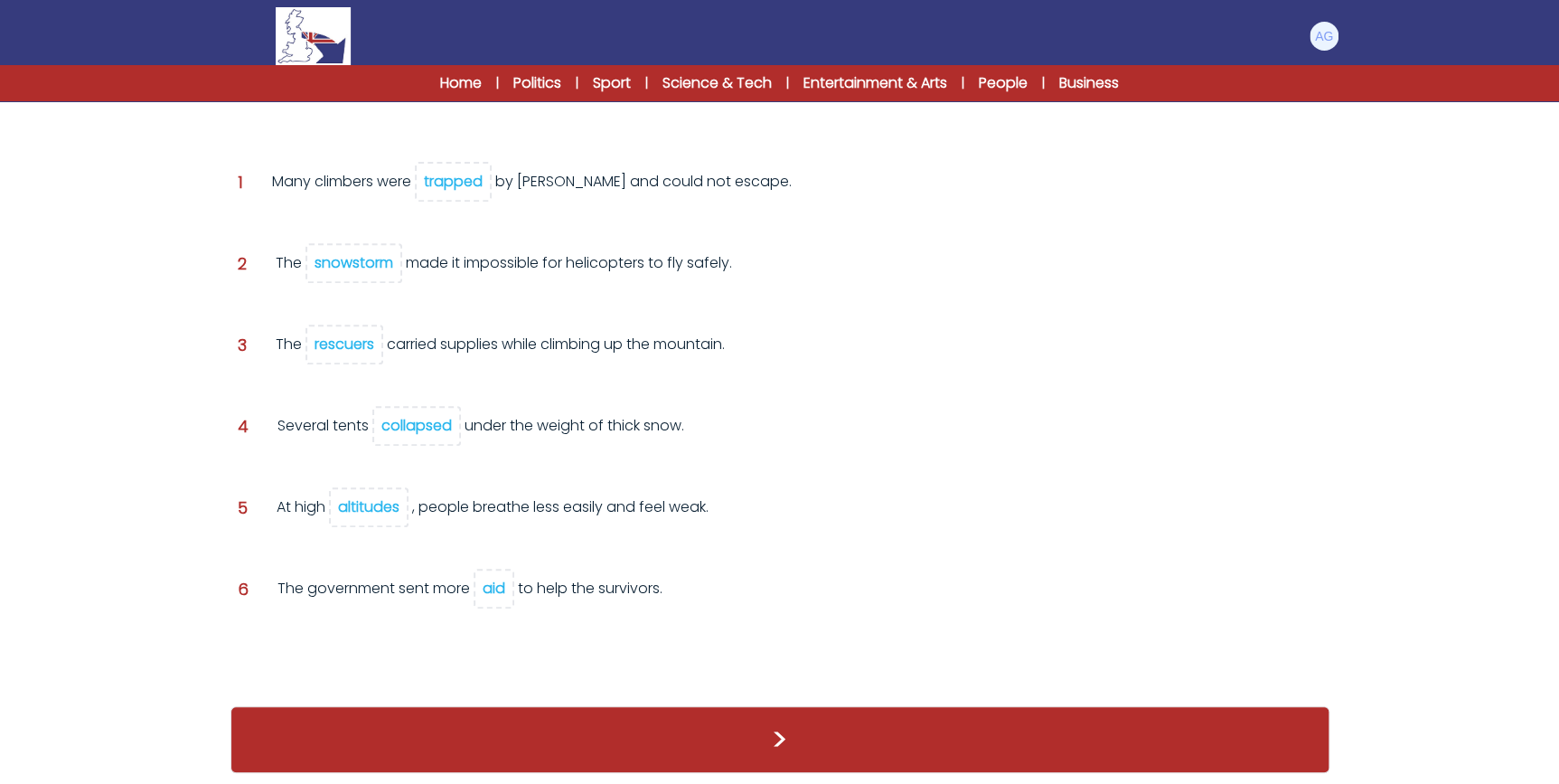
scroll to position [266, 0]
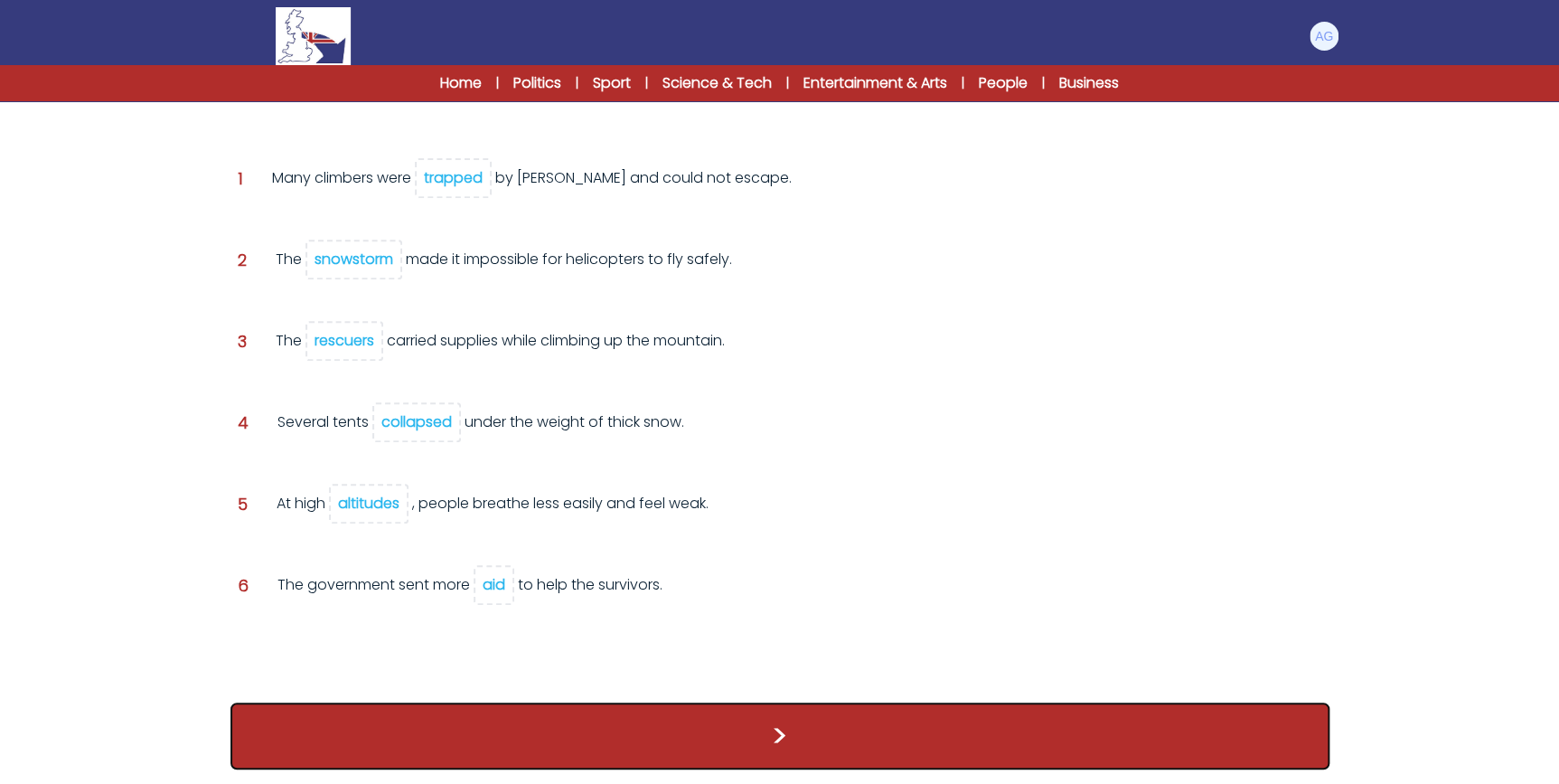
click at [808, 723] on button ">" at bounding box center [780, 735] width 1099 height 67
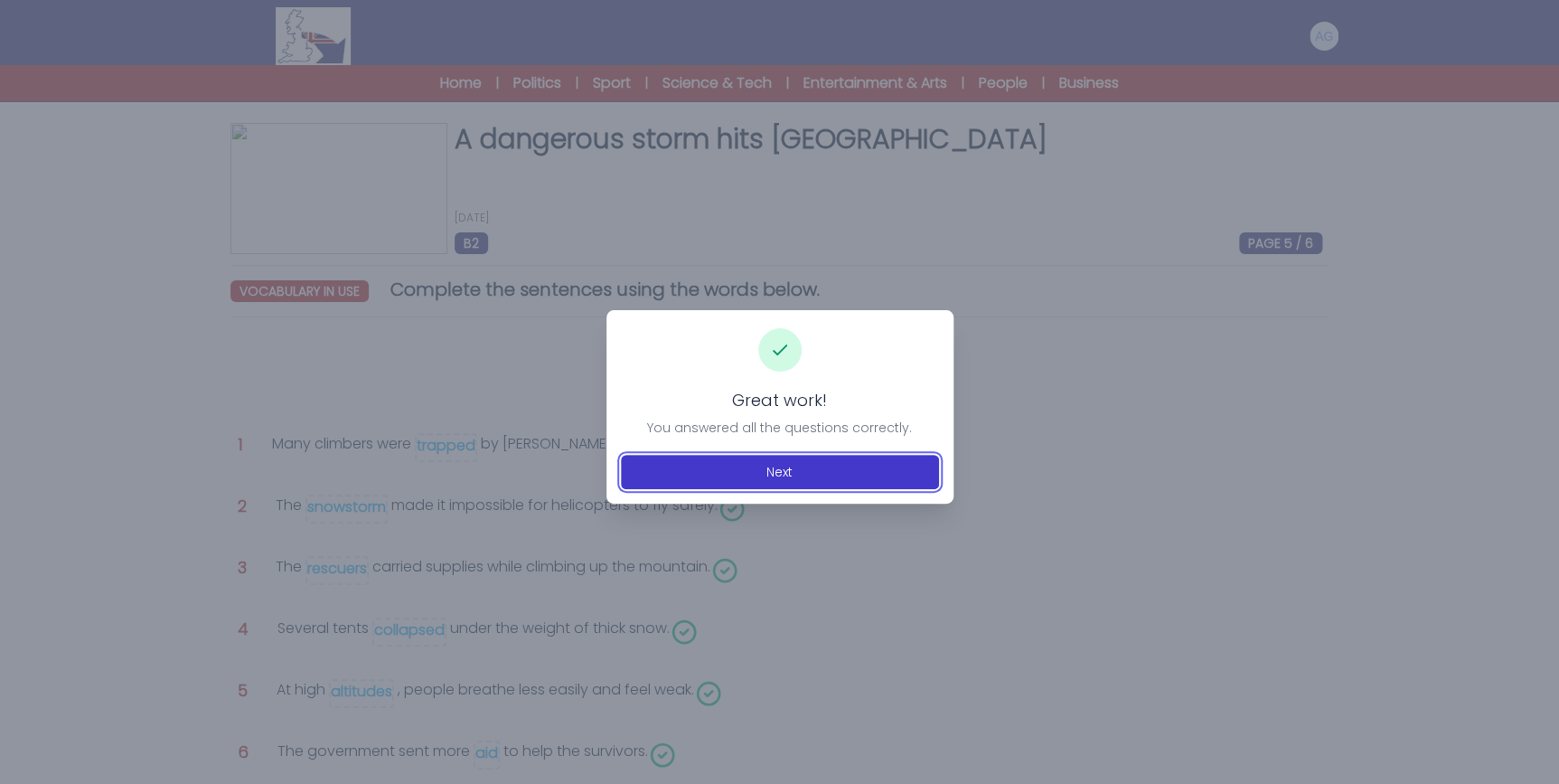
click at [797, 465] on button "Next" at bounding box center [780, 472] width 318 height 35
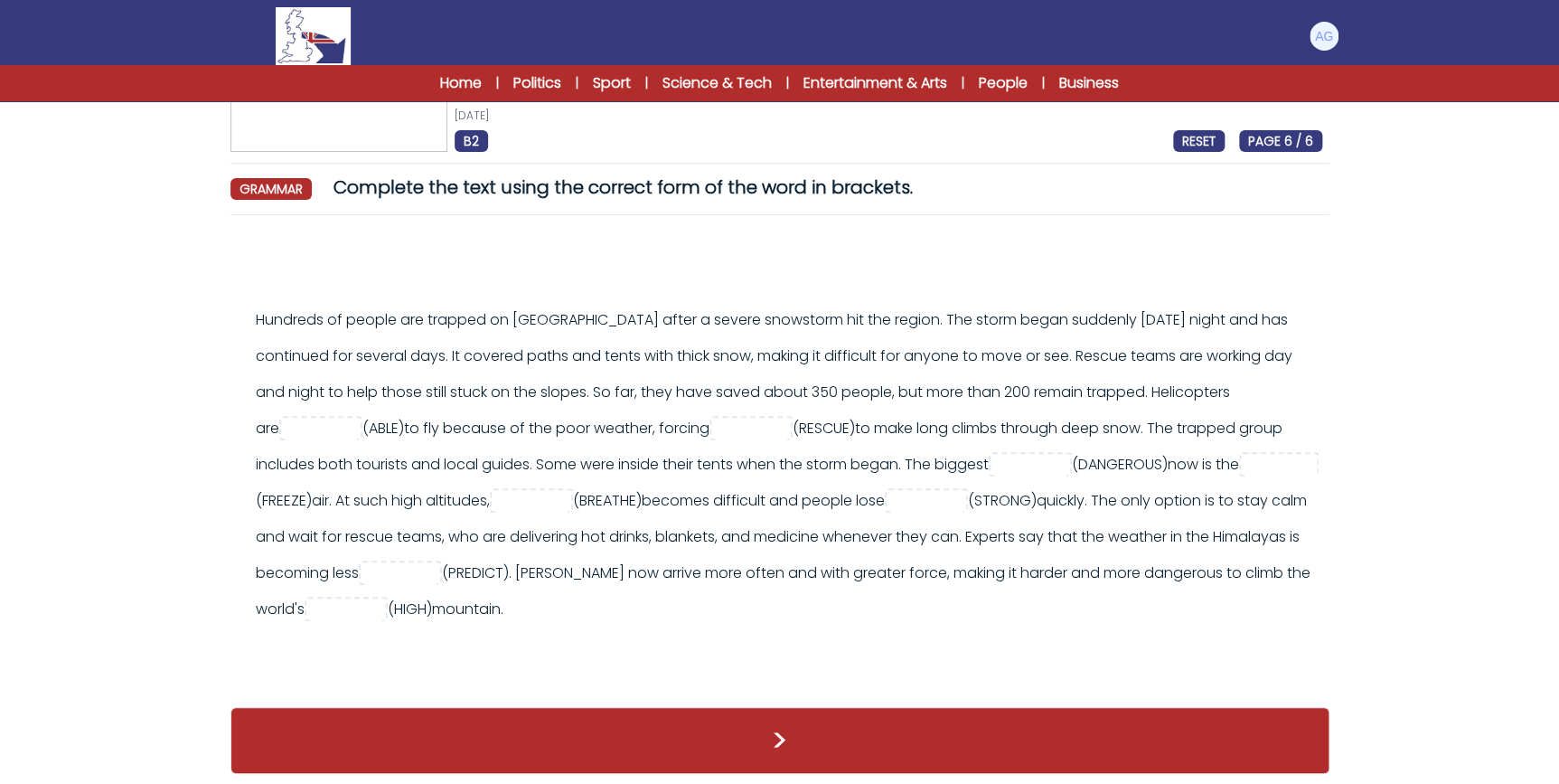
scroll to position [121, 0]
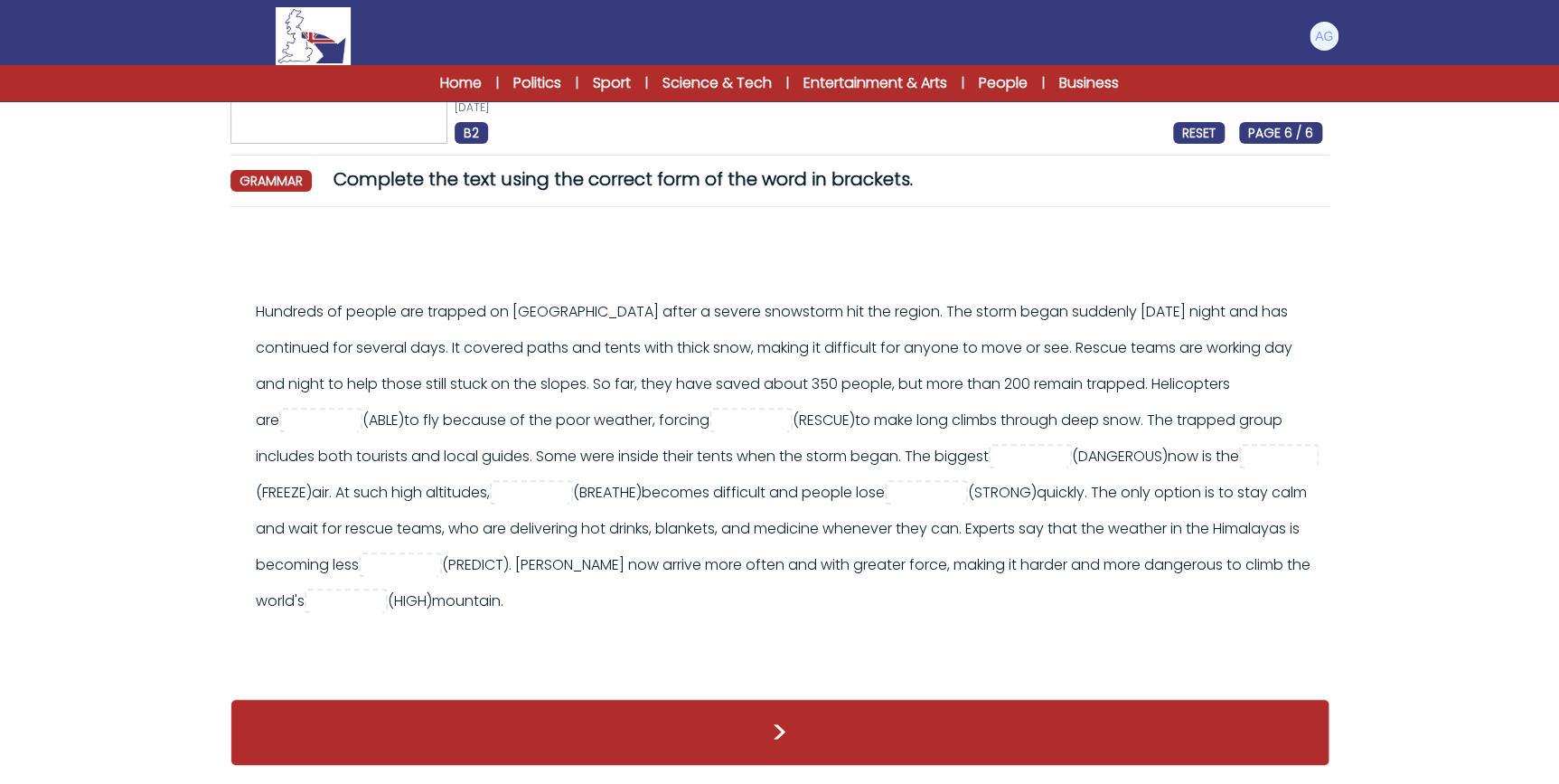
click at [860, 255] on div at bounding box center [790, 257] width 1085 height 43
click at [311, 410] on input "text" at bounding box center [321, 421] width 72 height 22
type input "******"
click at [785, 410] on input "text" at bounding box center [751, 421] width 72 height 22
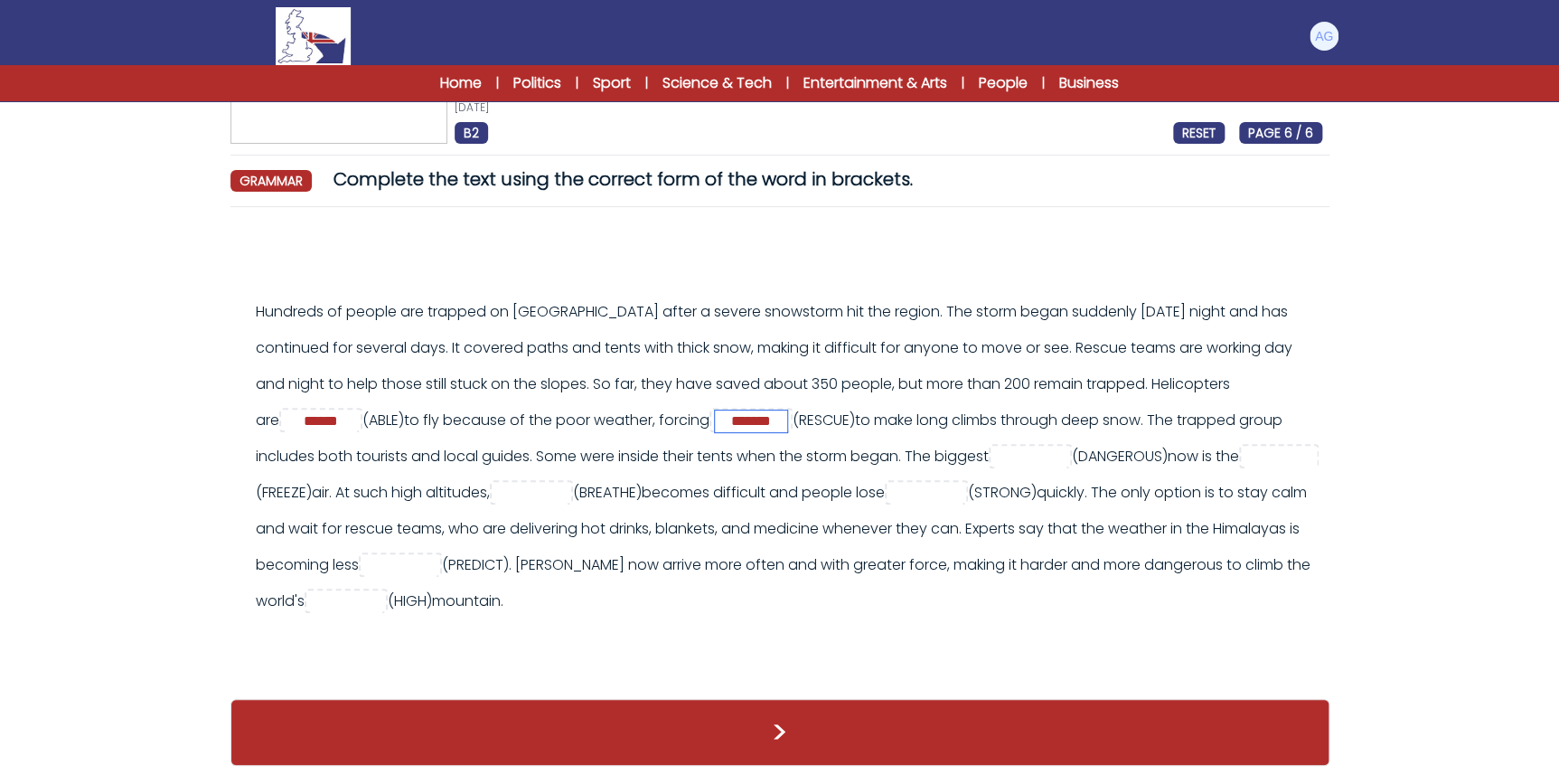
type input "*******"
click at [1067, 447] on input "text" at bounding box center [1030, 458] width 72 height 22
type input "******"
click at [1245, 468] on input "text" at bounding box center [1281, 458] width 72 height 22
type input "******"
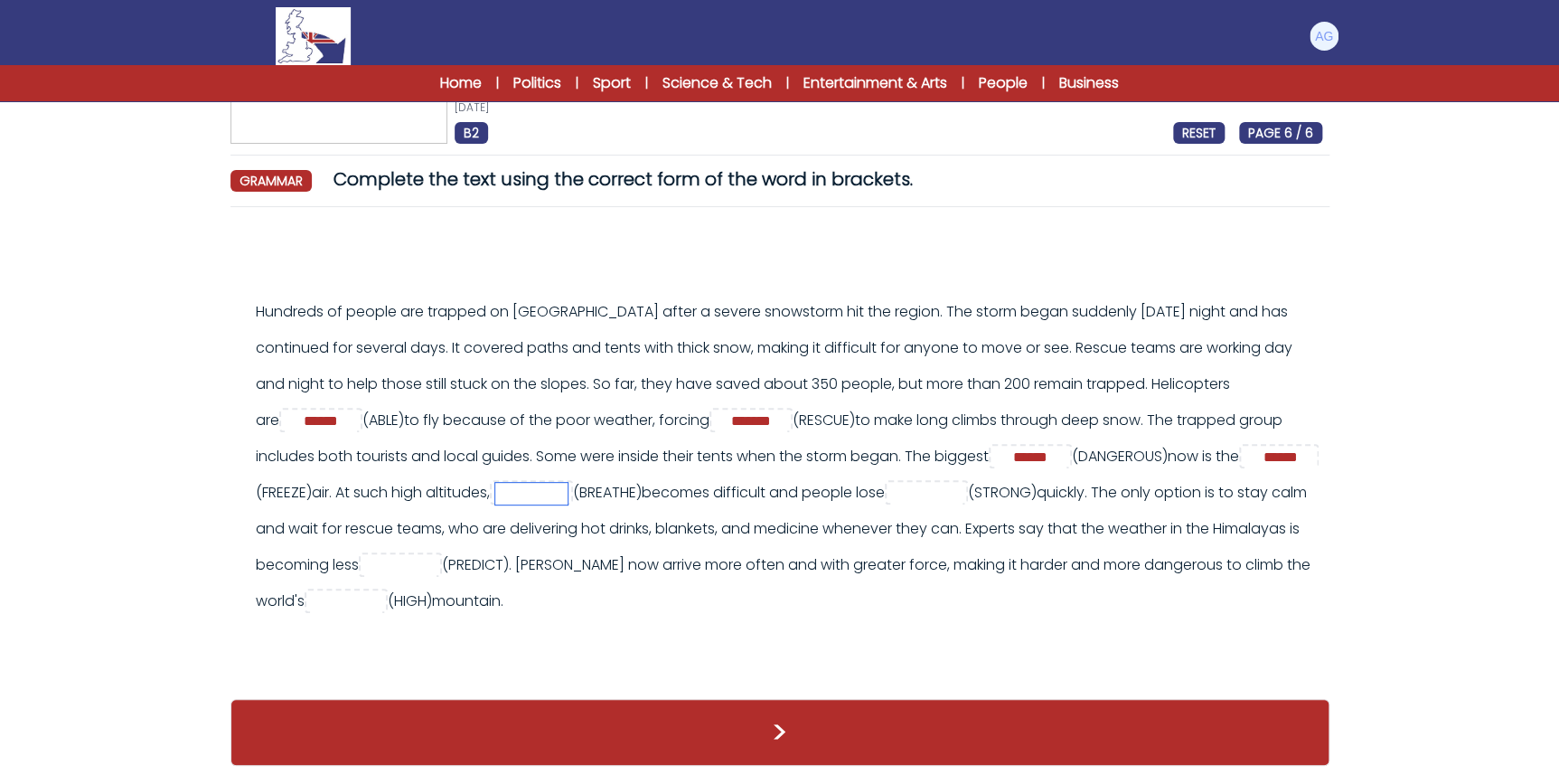
click at [568, 483] on input "text" at bounding box center [531, 494] width 72 height 22
type input "*********"
click at [963, 483] on input "text" at bounding box center [926, 494] width 72 height 22
type input "********"
click at [437, 555] on input "text" at bounding box center [400, 566] width 72 height 22
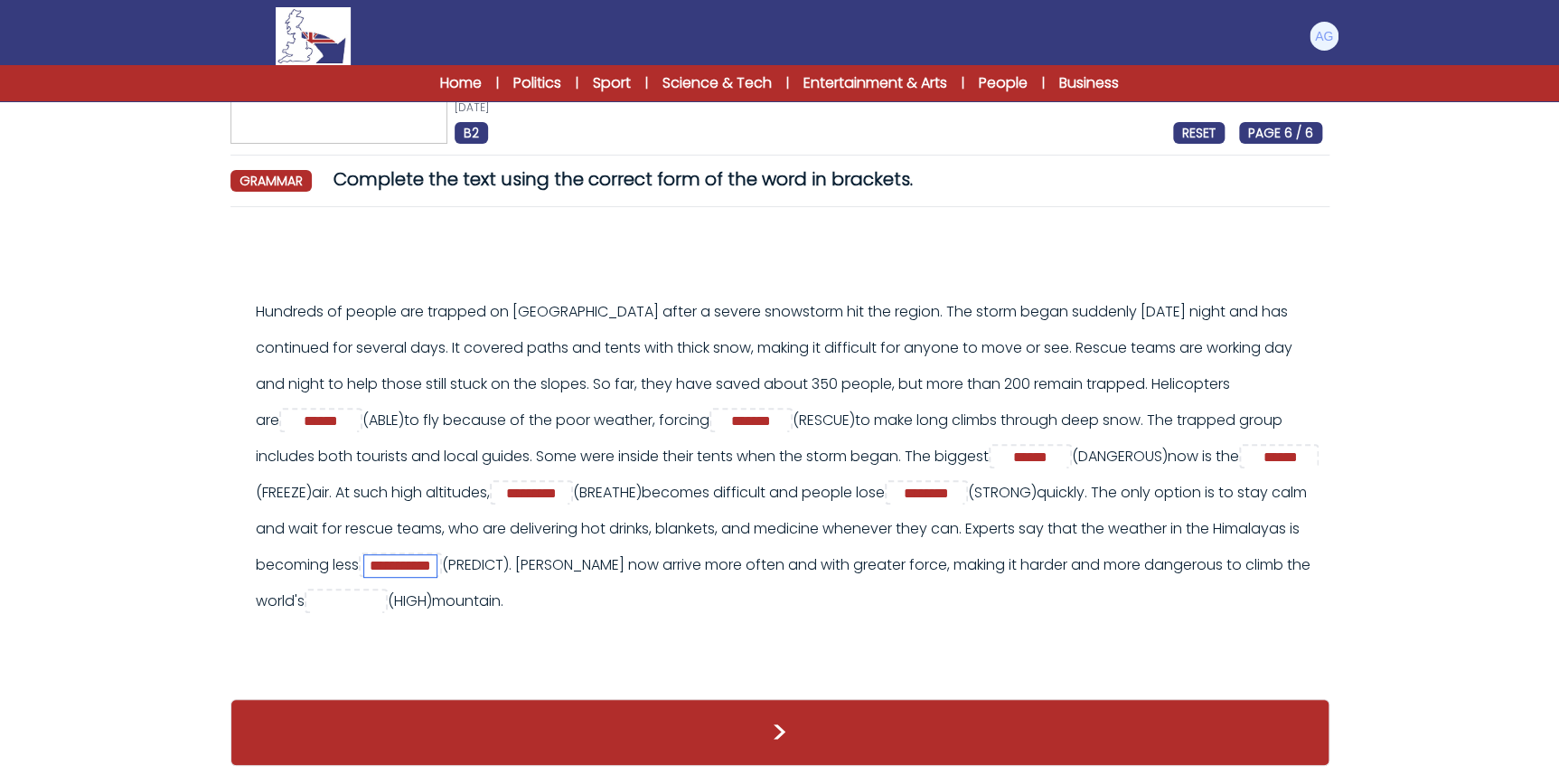
type input "**********"
click at [382, 591] on input "text" at bounding box center [346, 602] width 72 height 22
type input "*******"
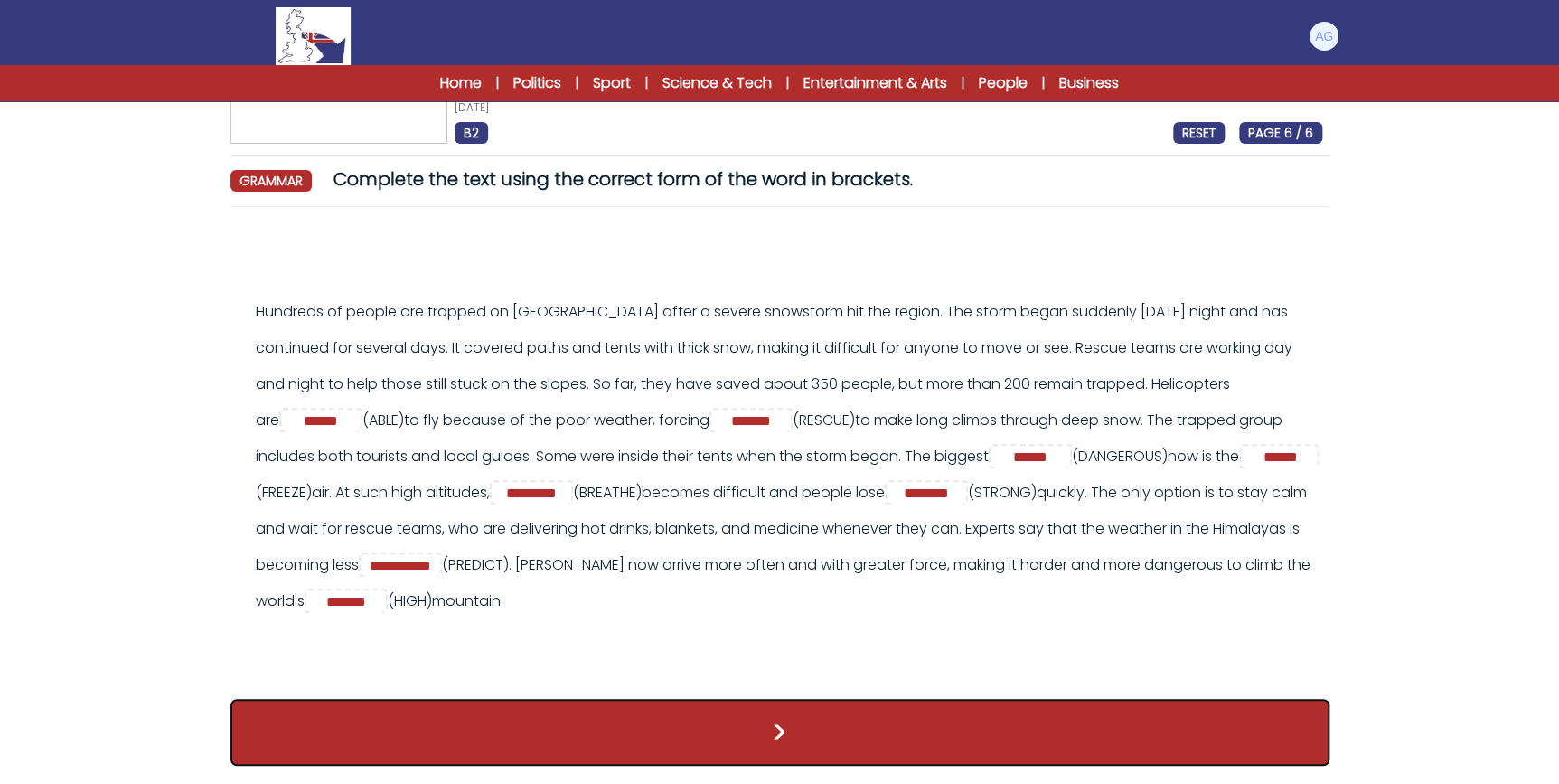
click at [794, 721] on button ">" at bounding box center [780, 732] width 1099 height 67
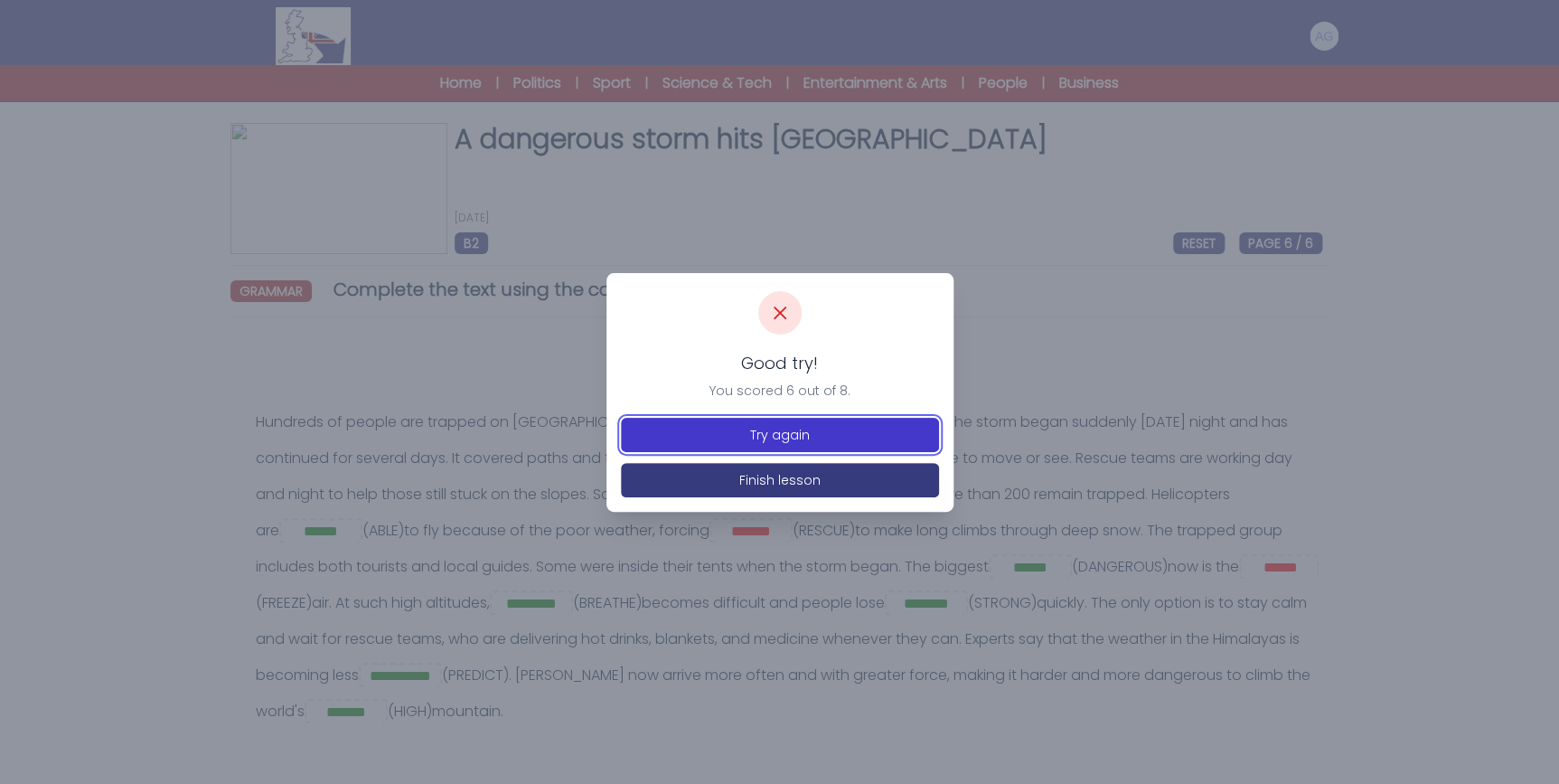
click at [819, 433] on button "Try again" at bounding box center [780, 435] width 318 height 35
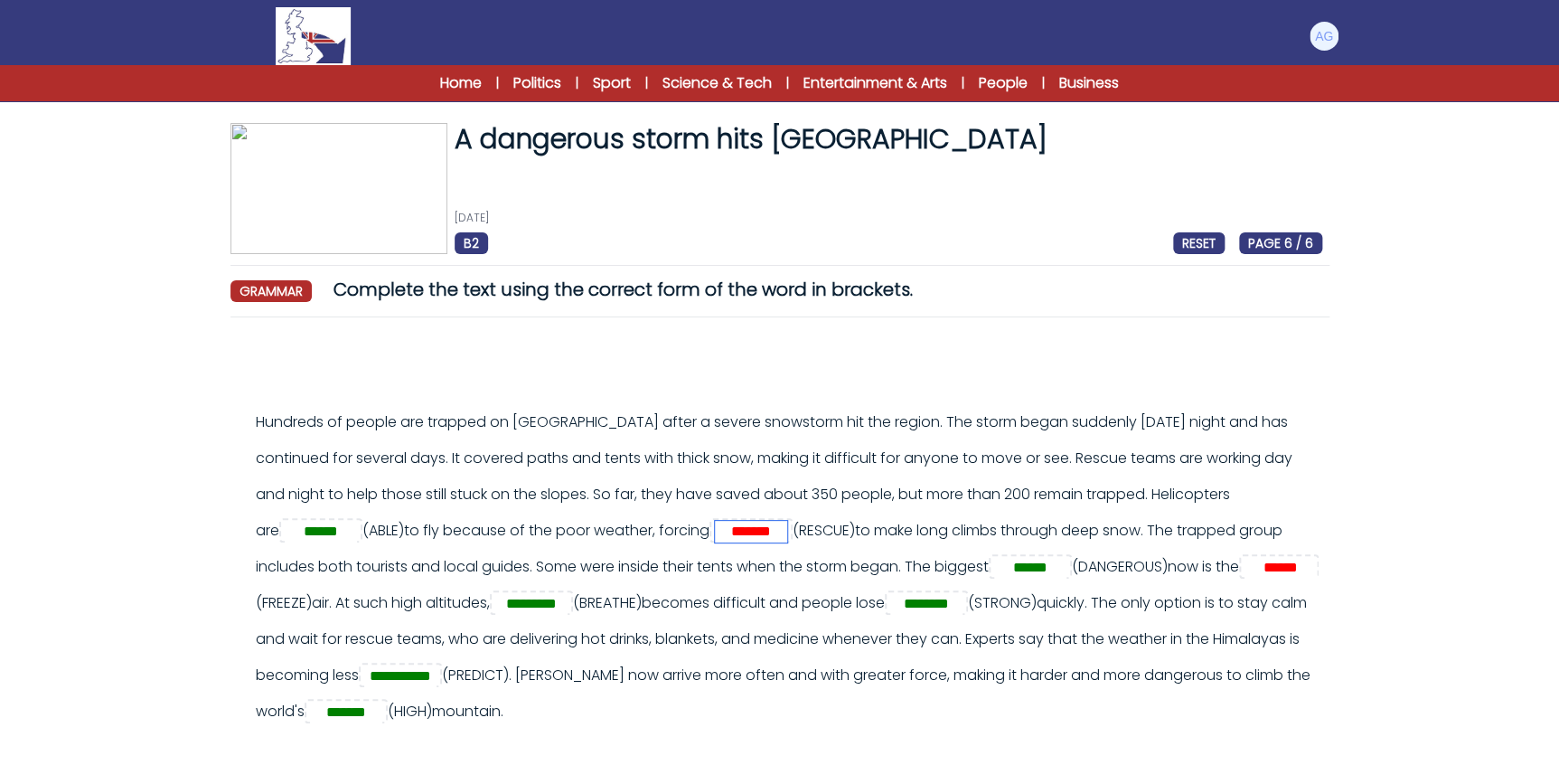
click at [788, 532] on input "*******" at bounding box center [751, 531] width 72 height 22
type input "*"
type input "********"
click at [1245, 579] on input "******" at bounding box center [1281, 568] width 72 height 22
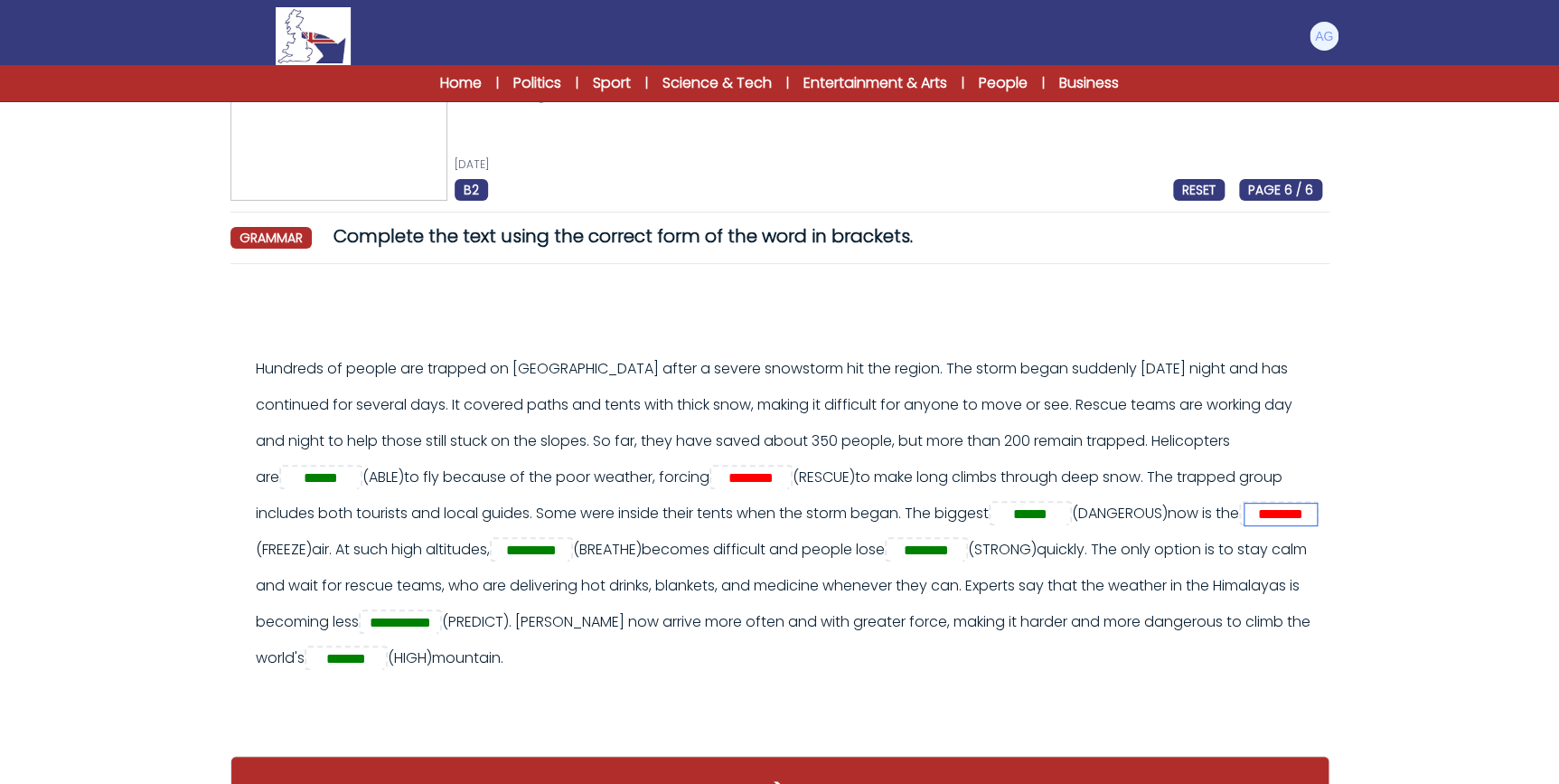
scroll to position [82, 0]
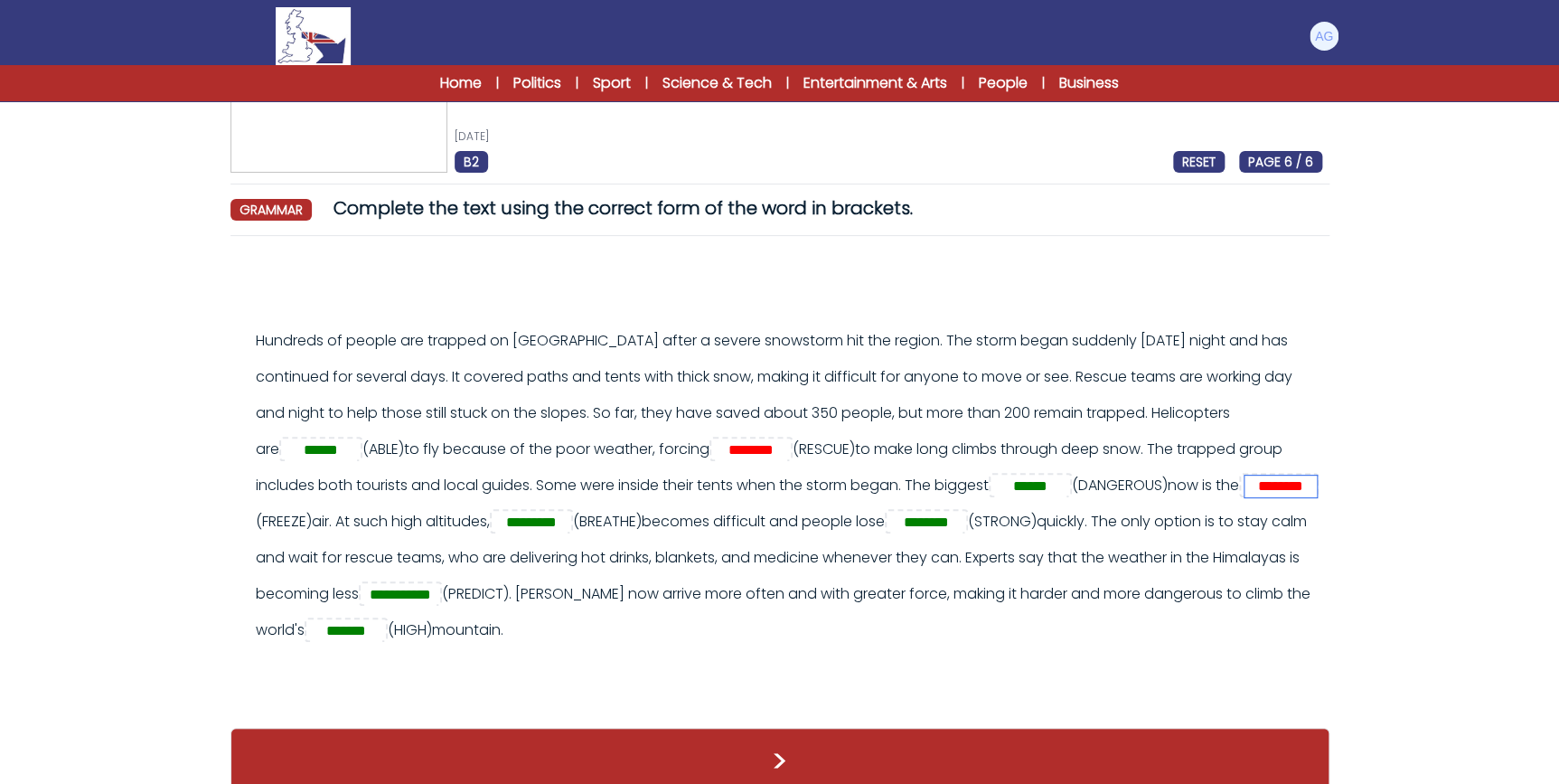
type input "********"
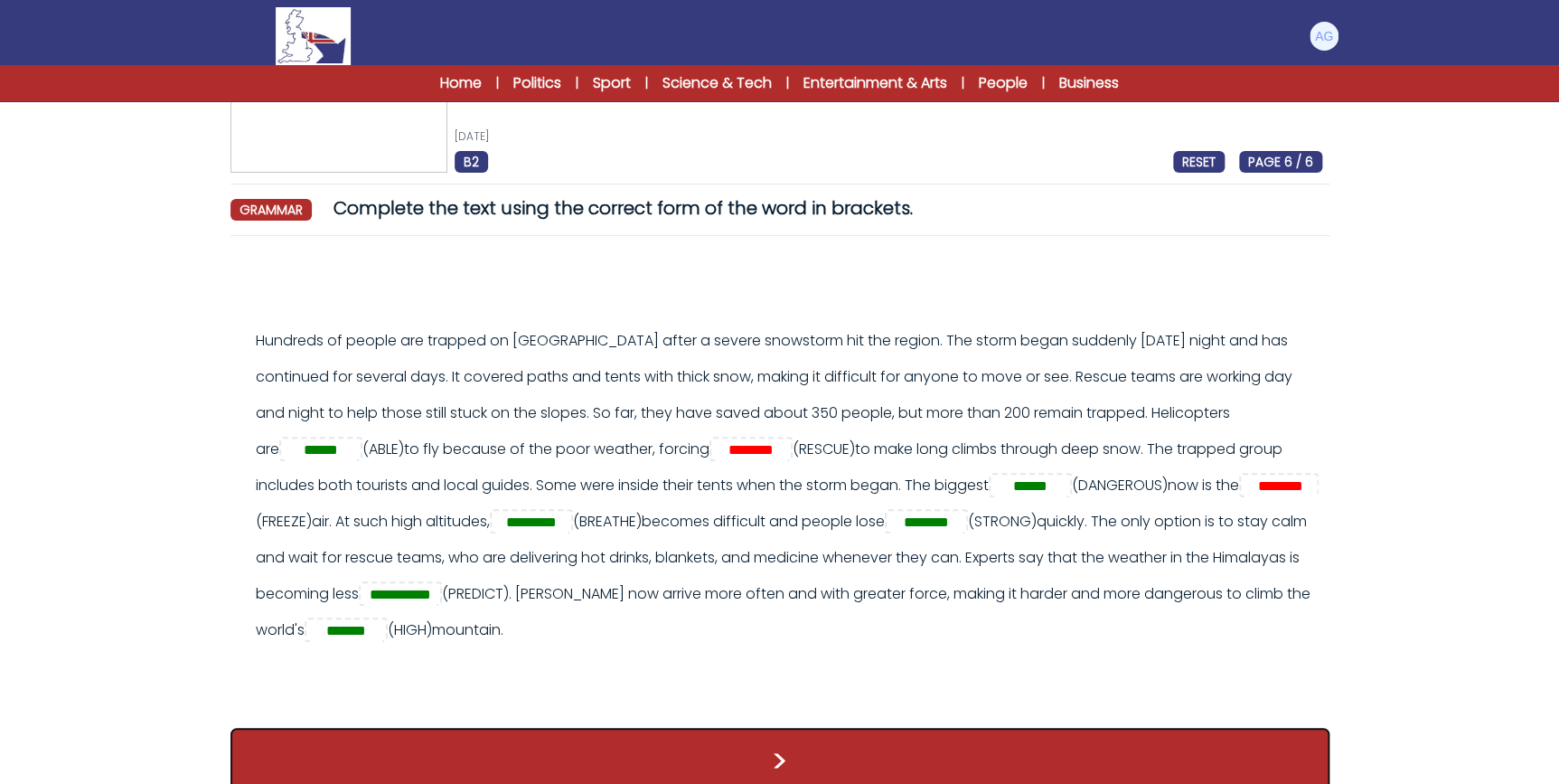
click at [844, 753] on button ">" at bounding box center [780, 760] width 1099 height 67
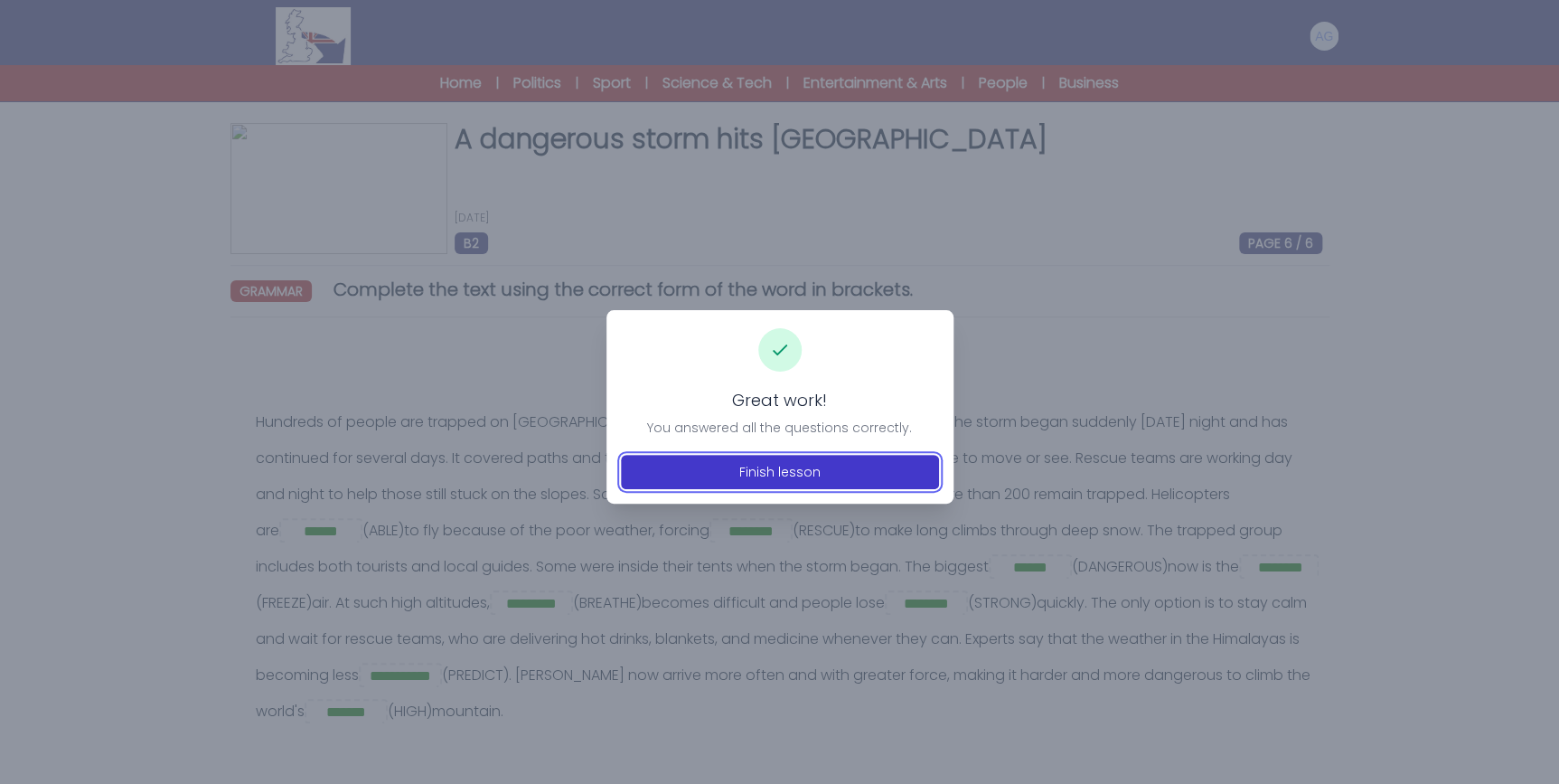
click at [783, 473] on button "Finish lesson" at bounding box center [780, 472] width 318 height 35
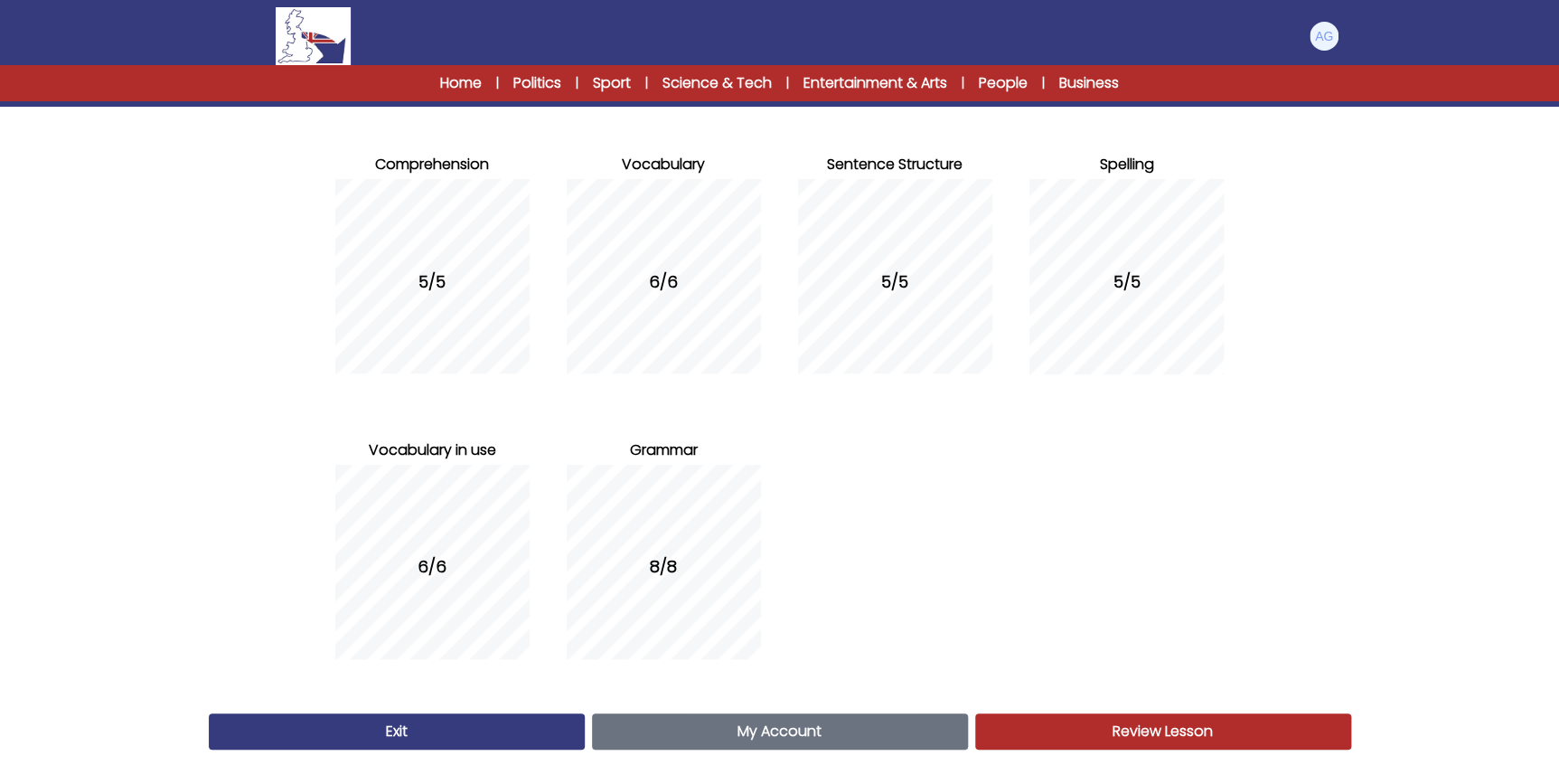
scroll to position [180, 0]
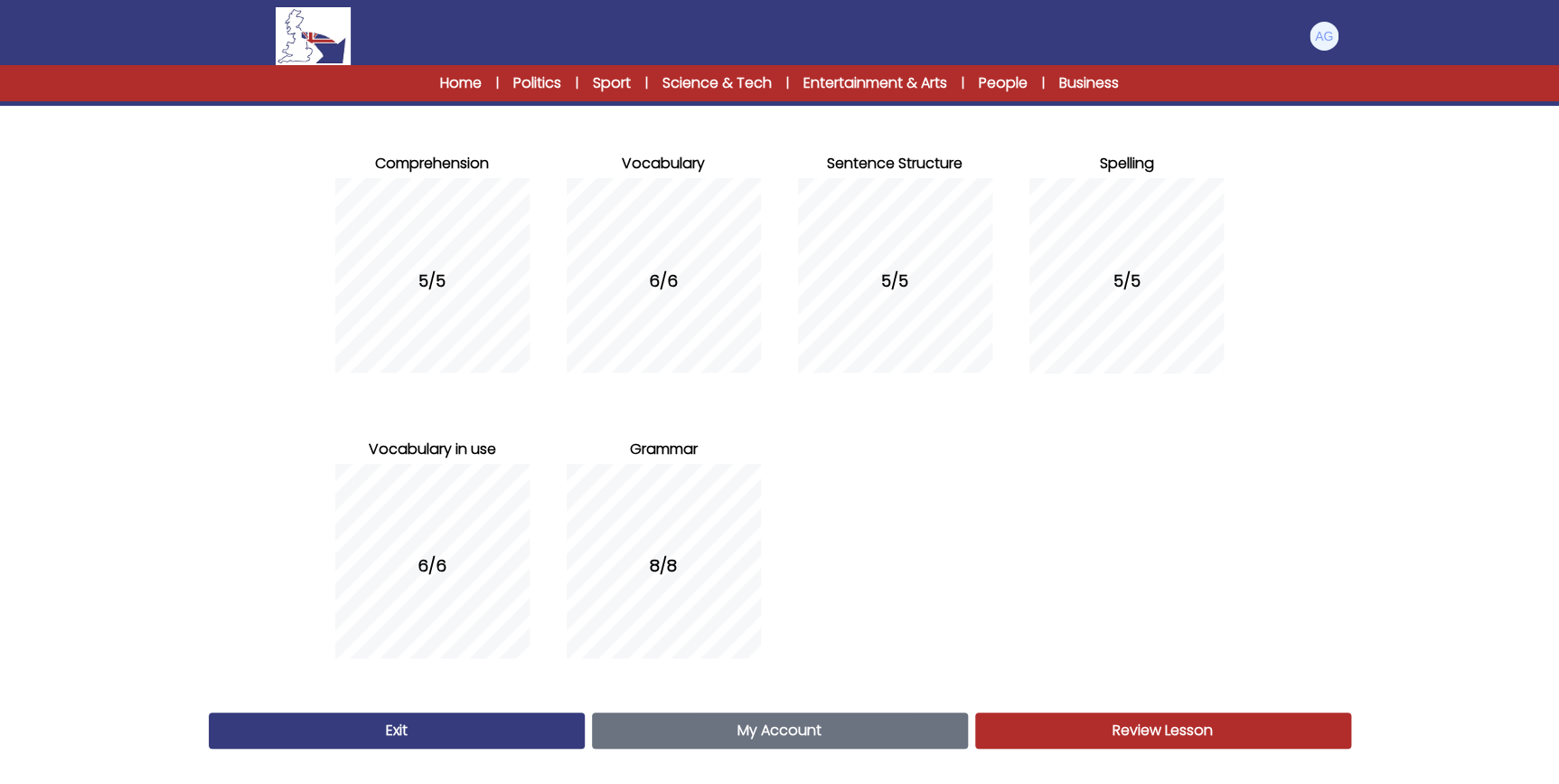
click at [467, 725] on link "Exit" at bounding box center [397, 730] width 376 height 36
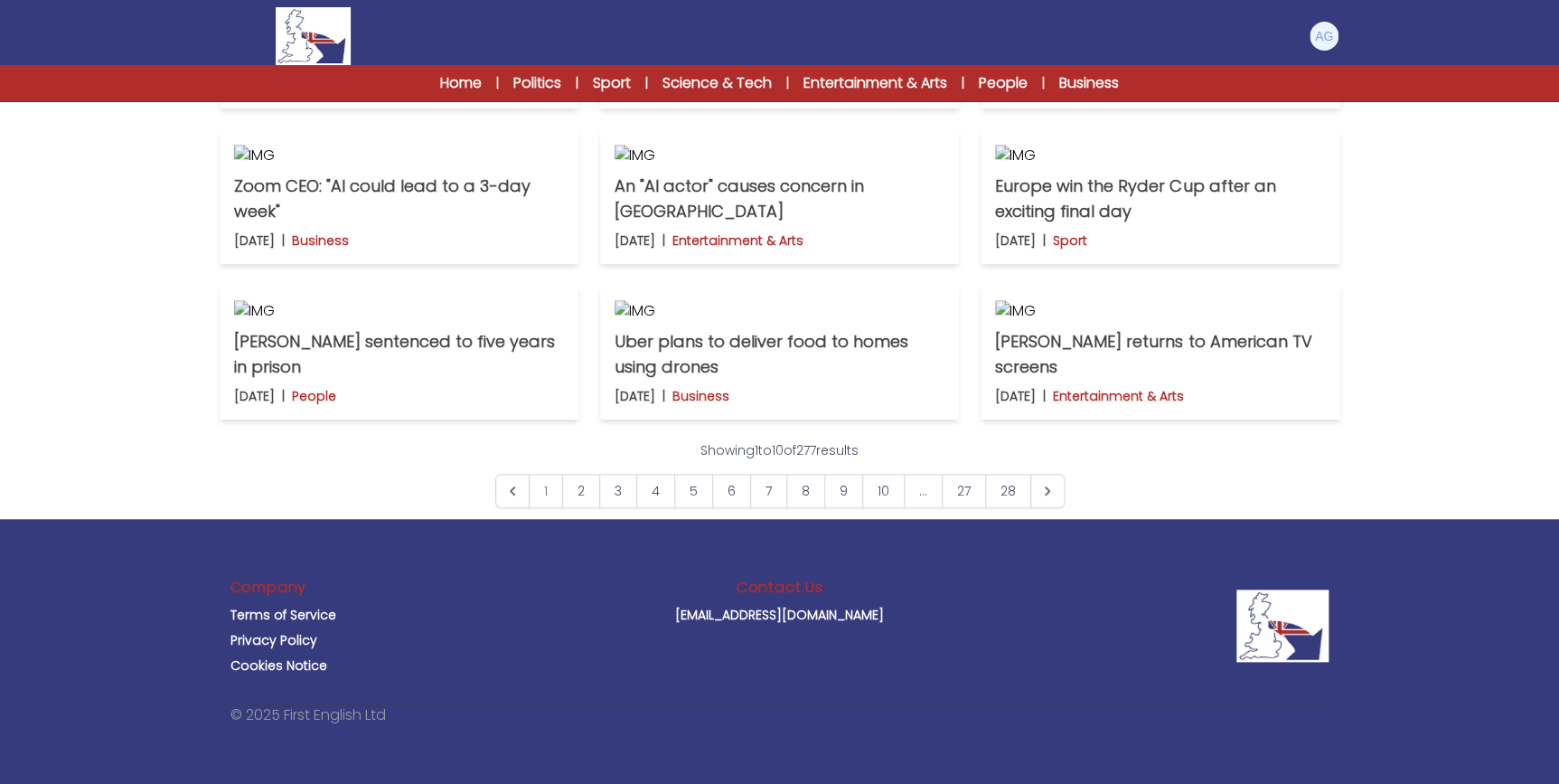
scroll to position [1149, 0]
click at [754, 380] on p "Uber plans to deliver food to homes using drones" at bounding box center [780, 354] width 330 height 50
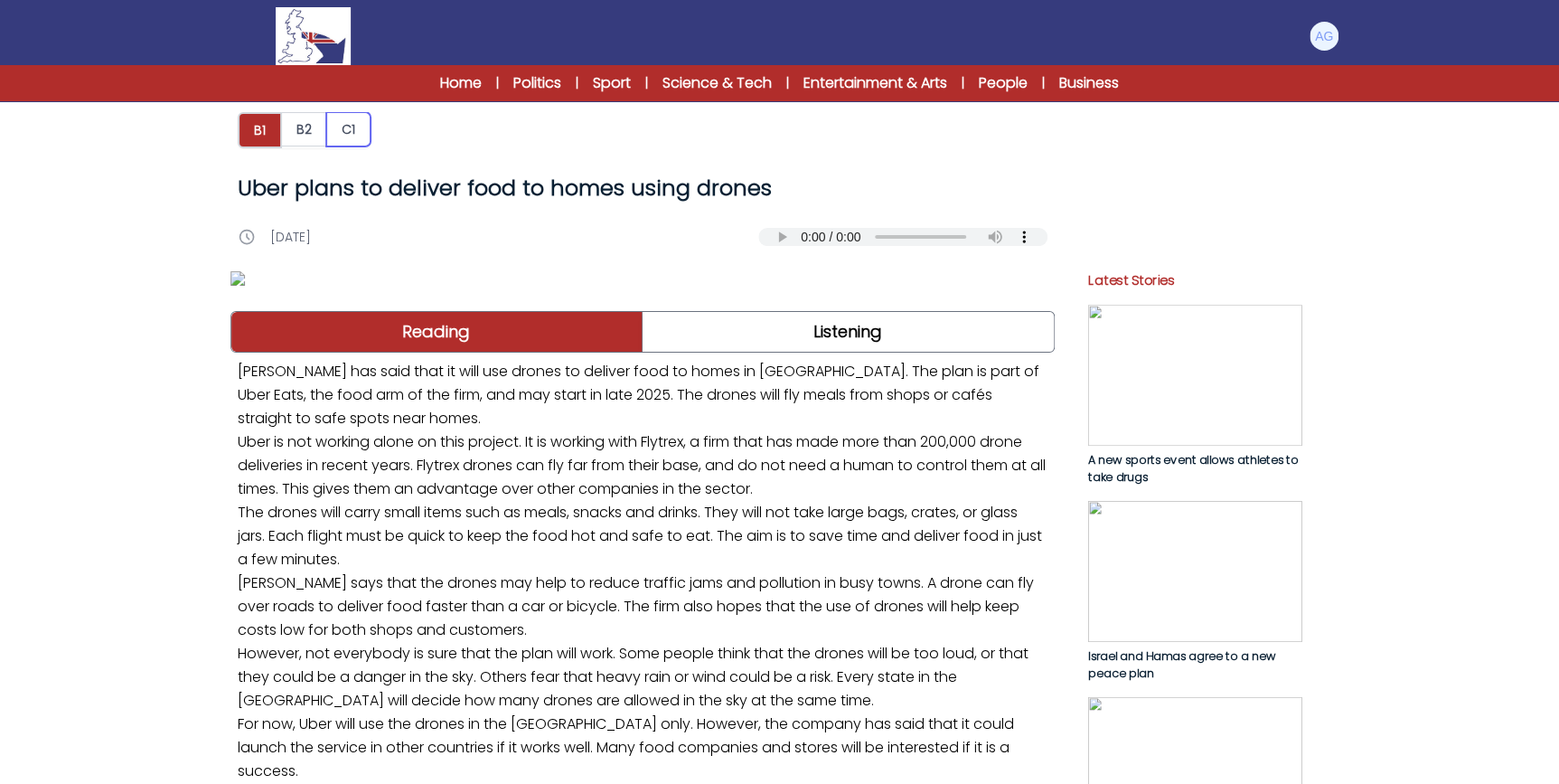
click at [348, 128] on button "C1" at bounding box center [348, 129] width 44 height 35
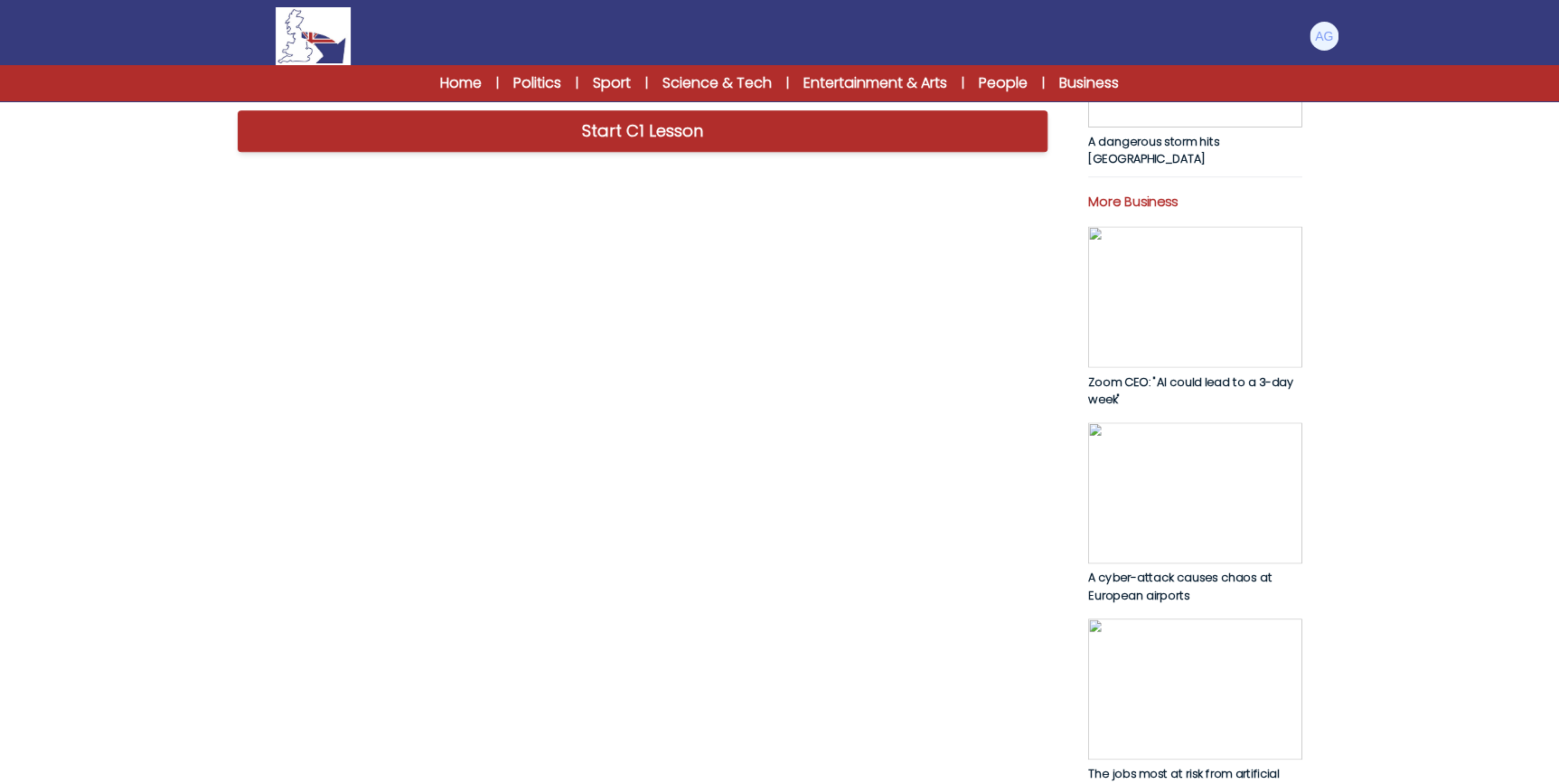
scroll to position [739, 0]
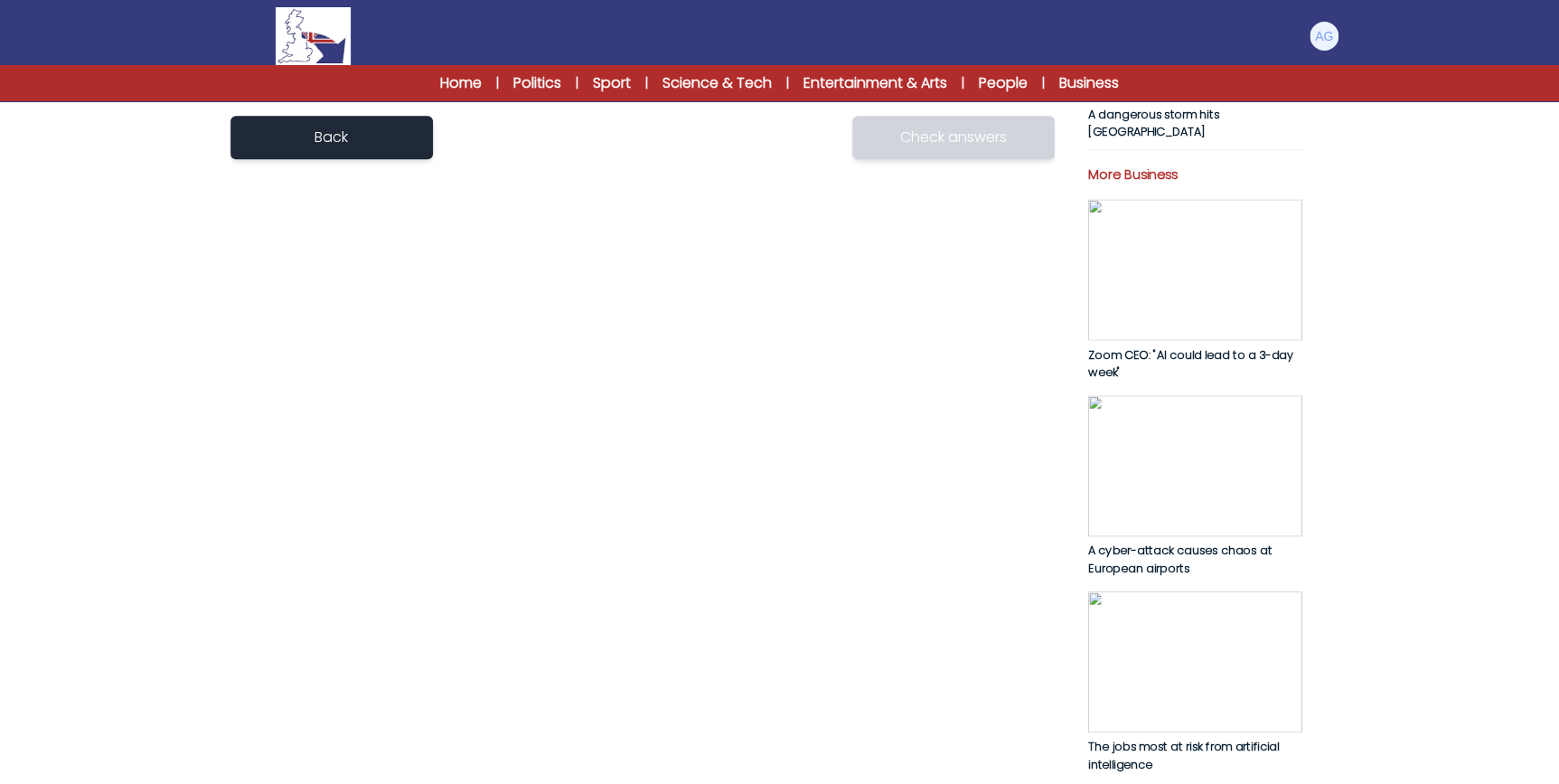
scroll to position [739, 0]
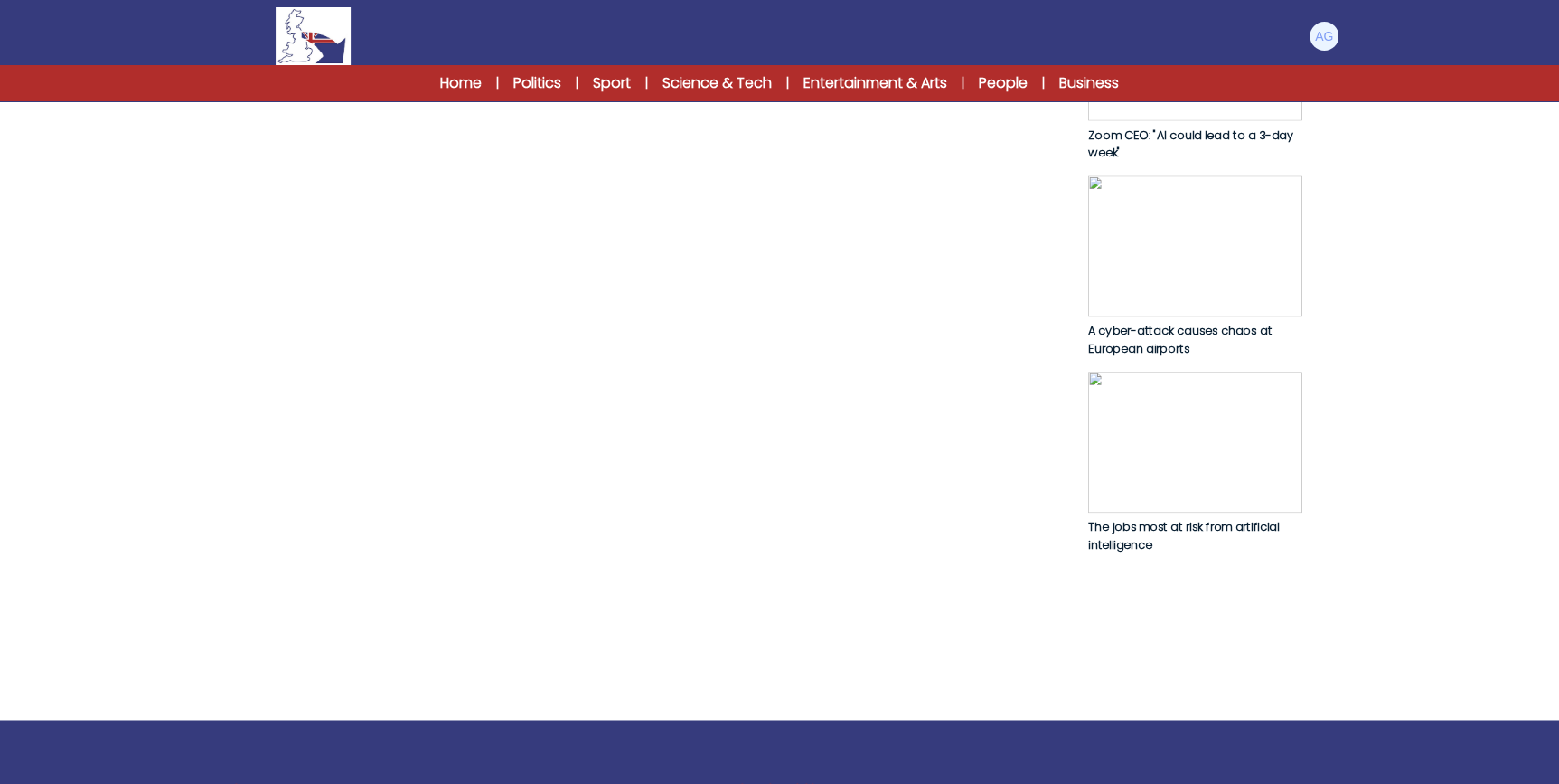
scroll to position [985, 0]
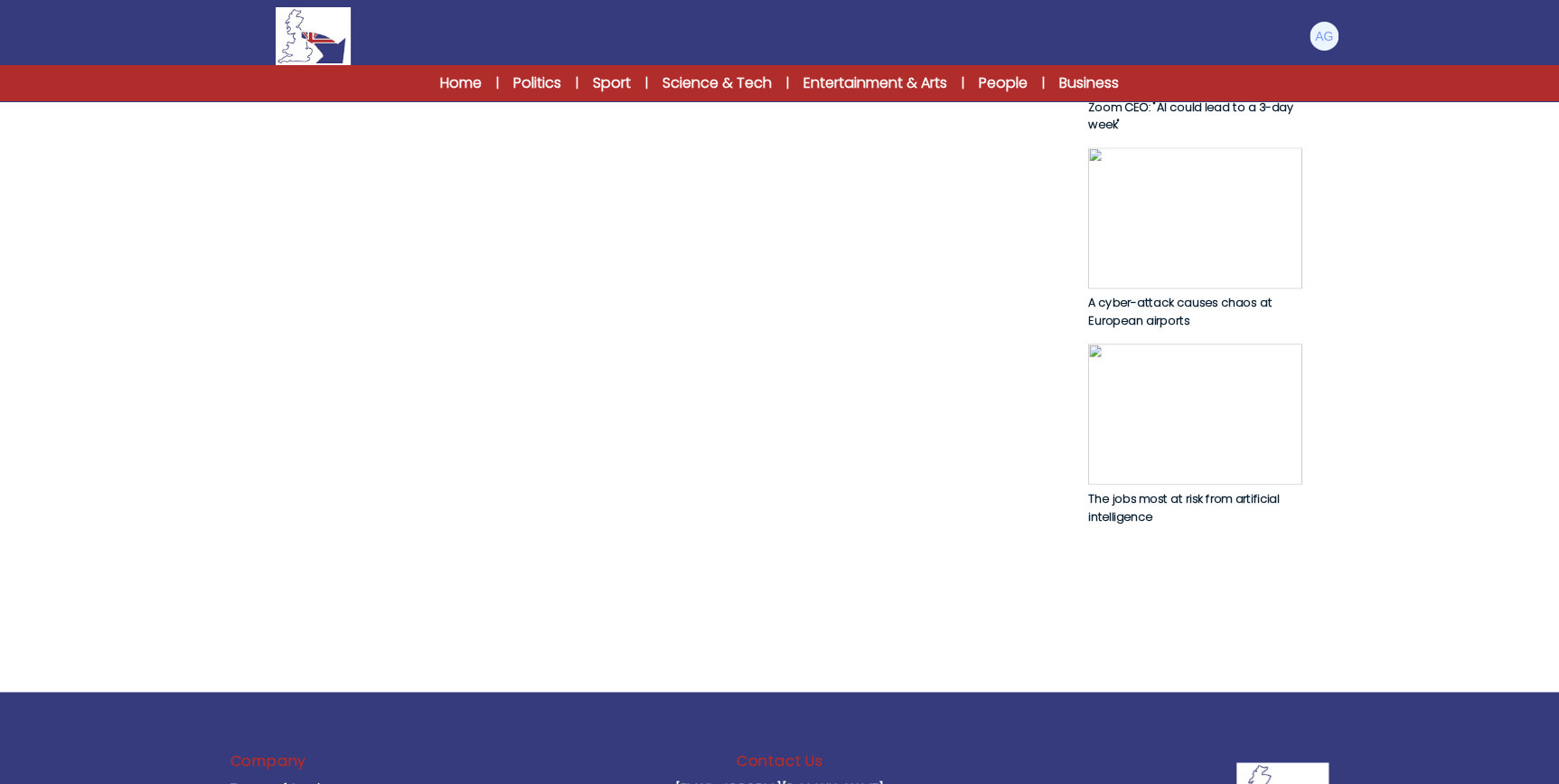
drag, startPoint x: 254, startPoint y: 413, endPoint x: 394, endPoint y: 406, distance: 140.2
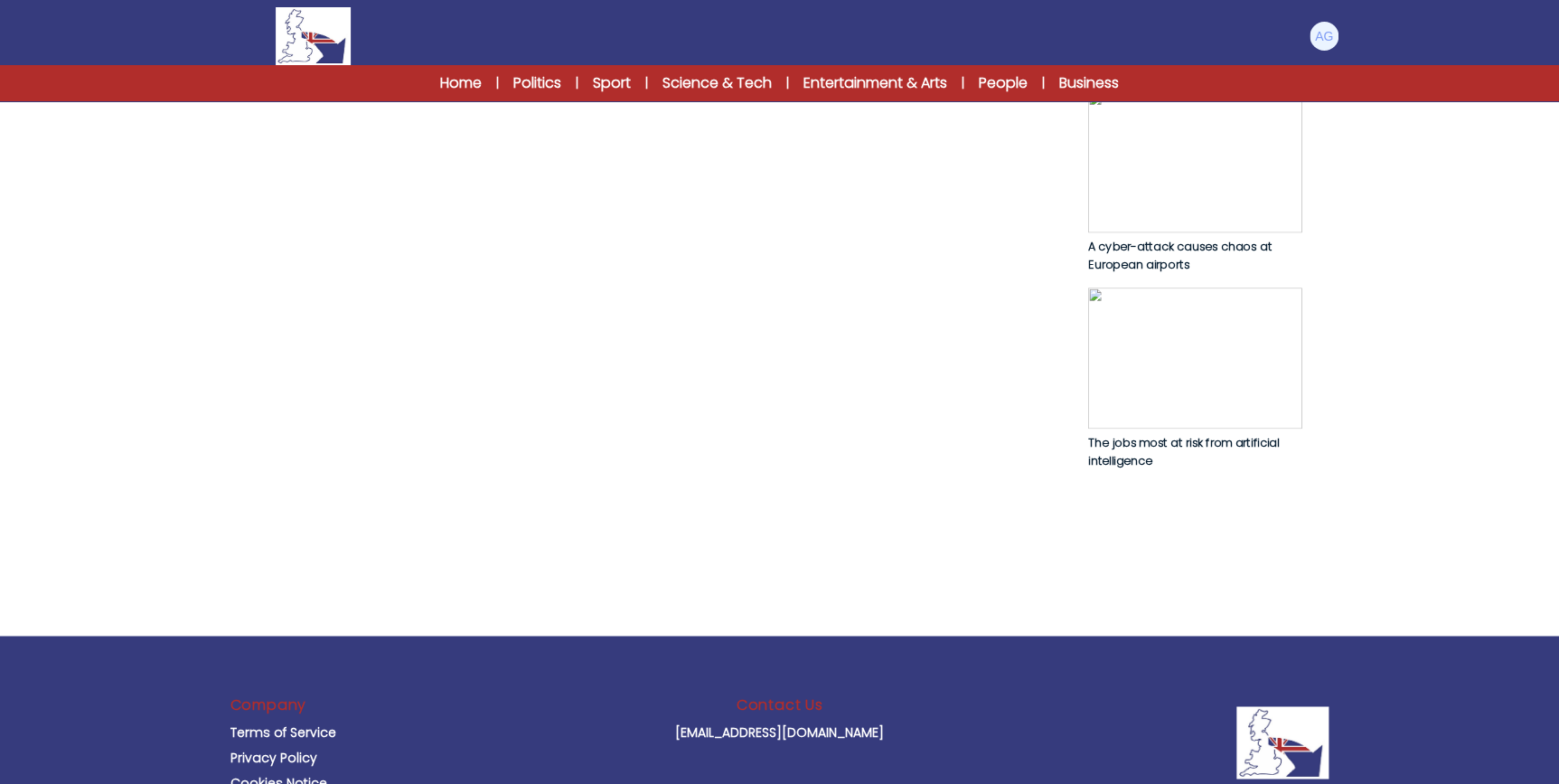
scroll to position [1068, 0]
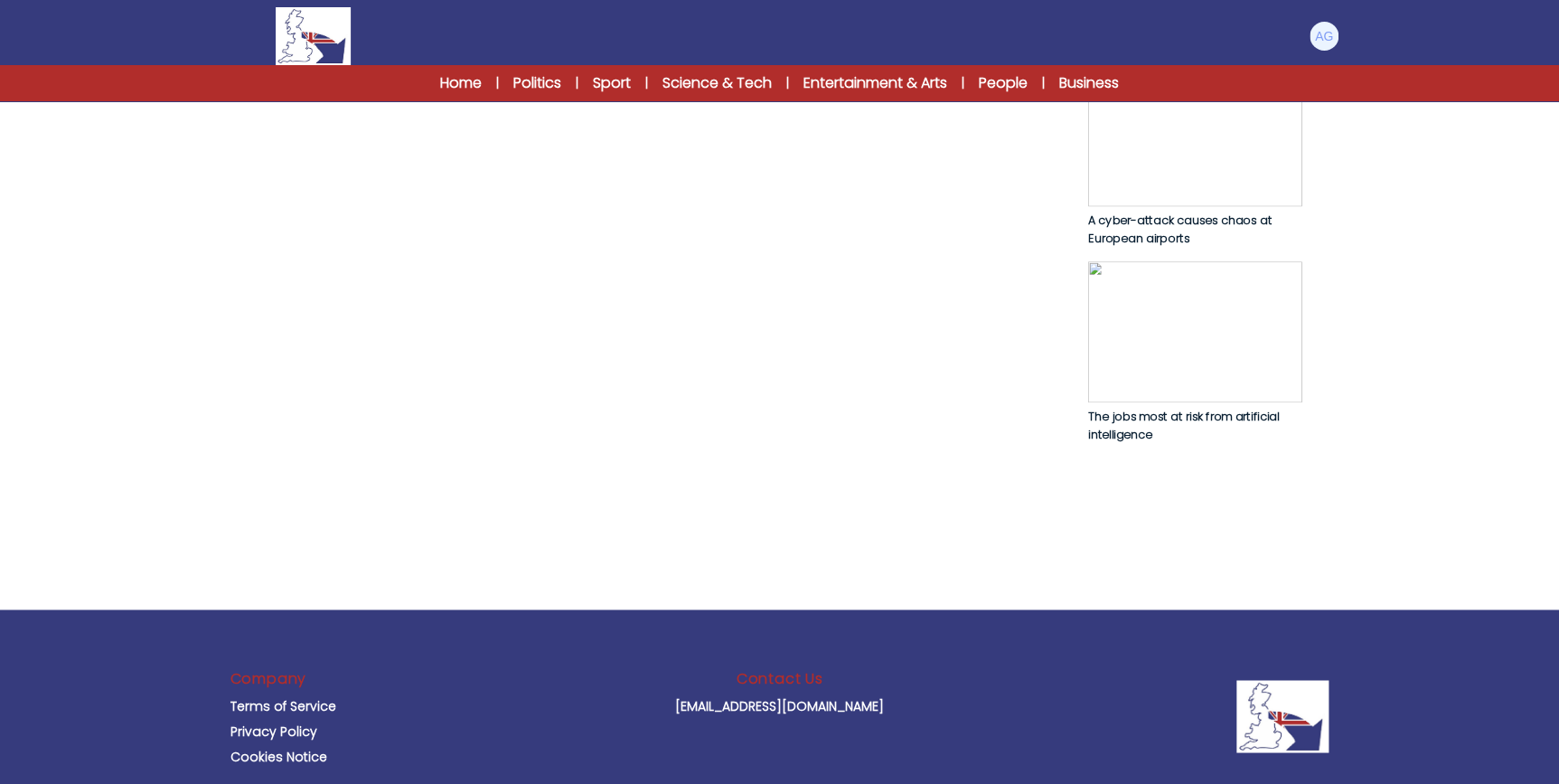
drag, startPoint x: 255, startPoint y: 376, endPoint x: 378, endPoint y: 379, distance: 123.0
drag, startPoint x: 378, startPoint y: 379, endPoint x: 240, endPoint y: 376, distance: 138.0
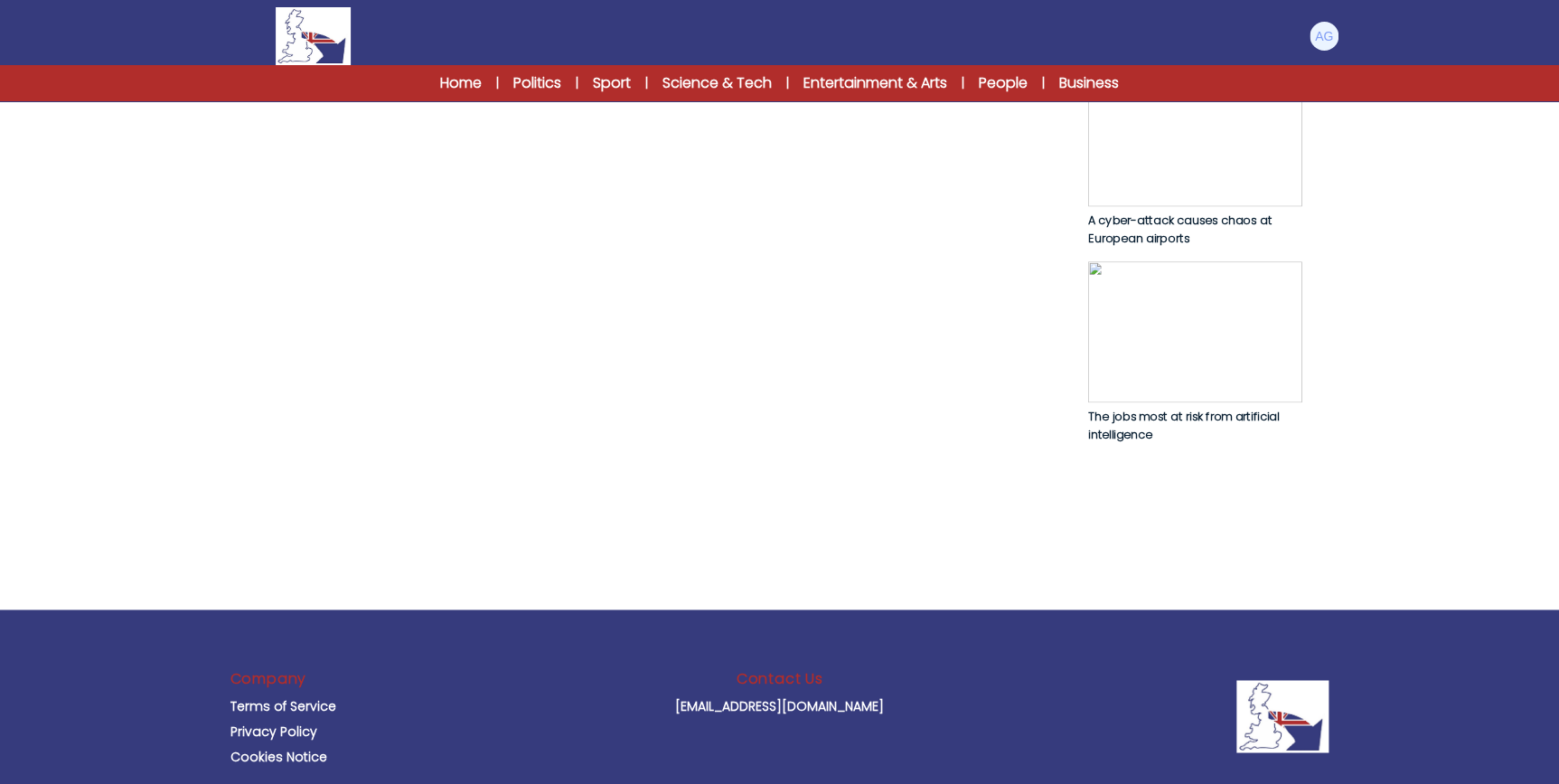
drag, startPoint x: 237, startPoint y: 373, endPoint x: 737, endPoint y: 404, distance: 501.0
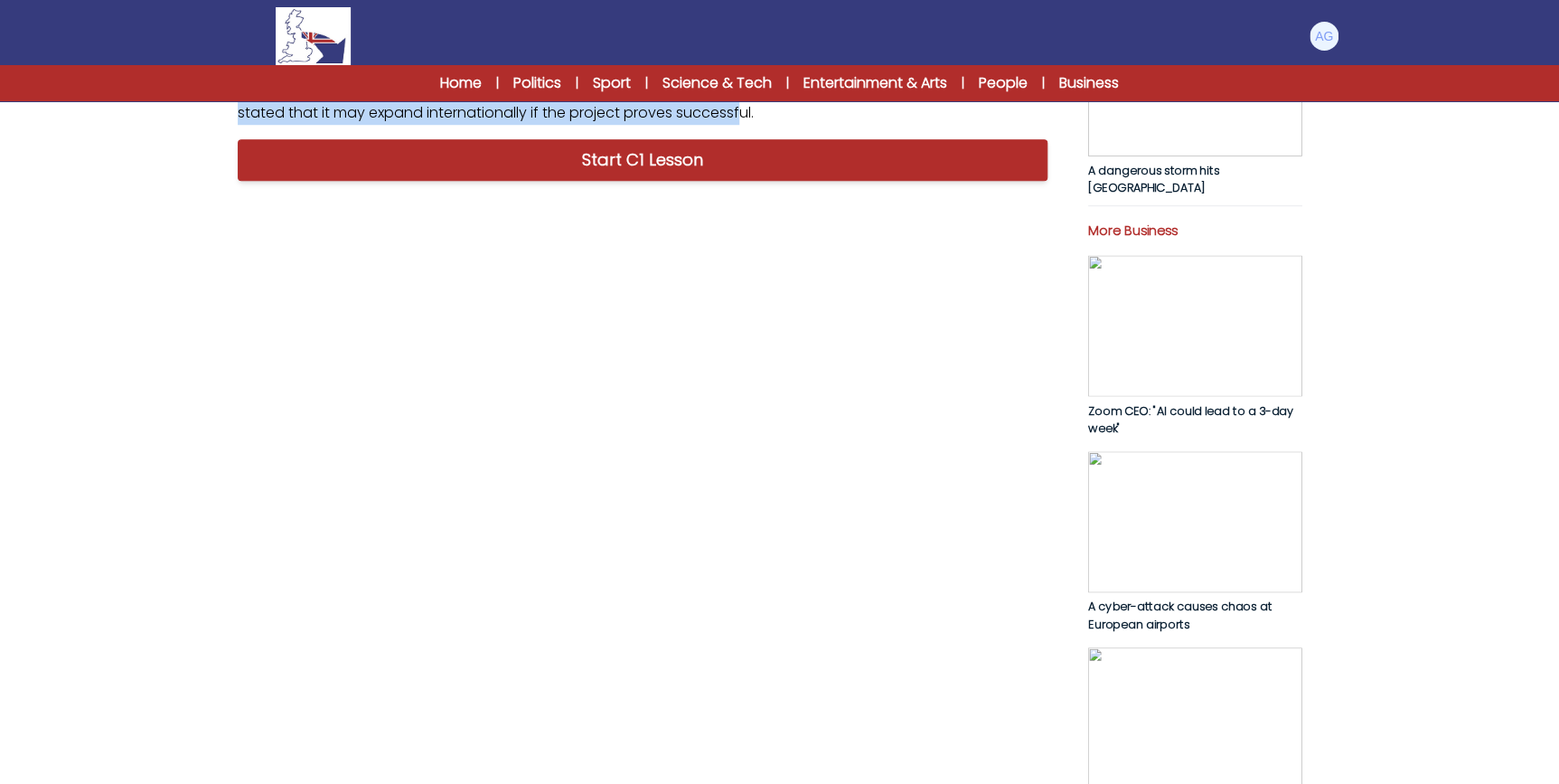
scroll to position [657, 0]
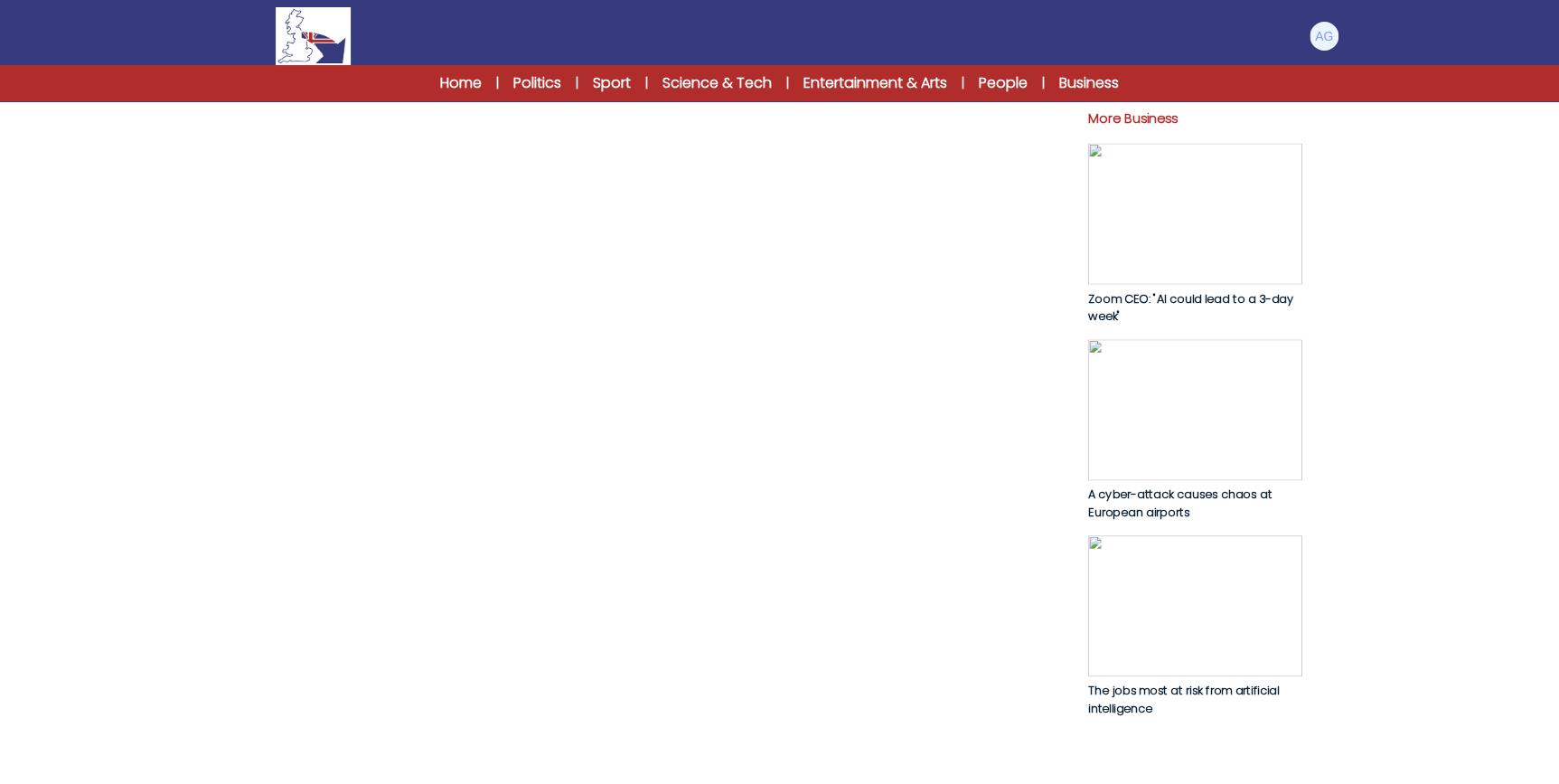
scroll to position [822, 0]
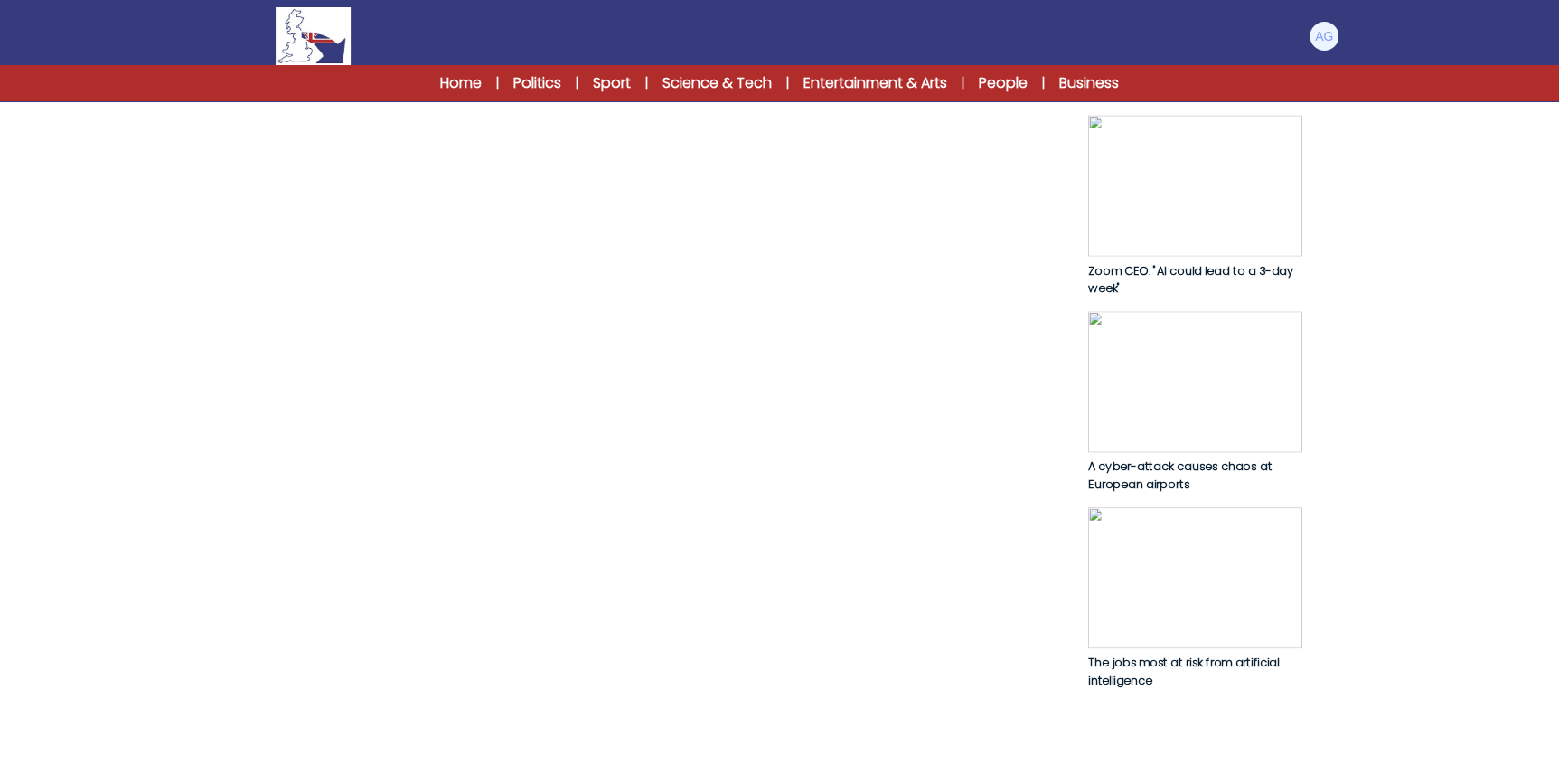
drag, startPoint x: 357, startPoint y: 252, endPoint x: 676, endPoint y: 278, distance: 320.1
drag, startPoint x: 259, startPoint y: 311, endPoint x: 777, endPoint y: 361, distance: 520.4
drag, startPoint x: 777, startPoint y: 361, endPoint x: 863, endPoint y: 362, distance: 86.0
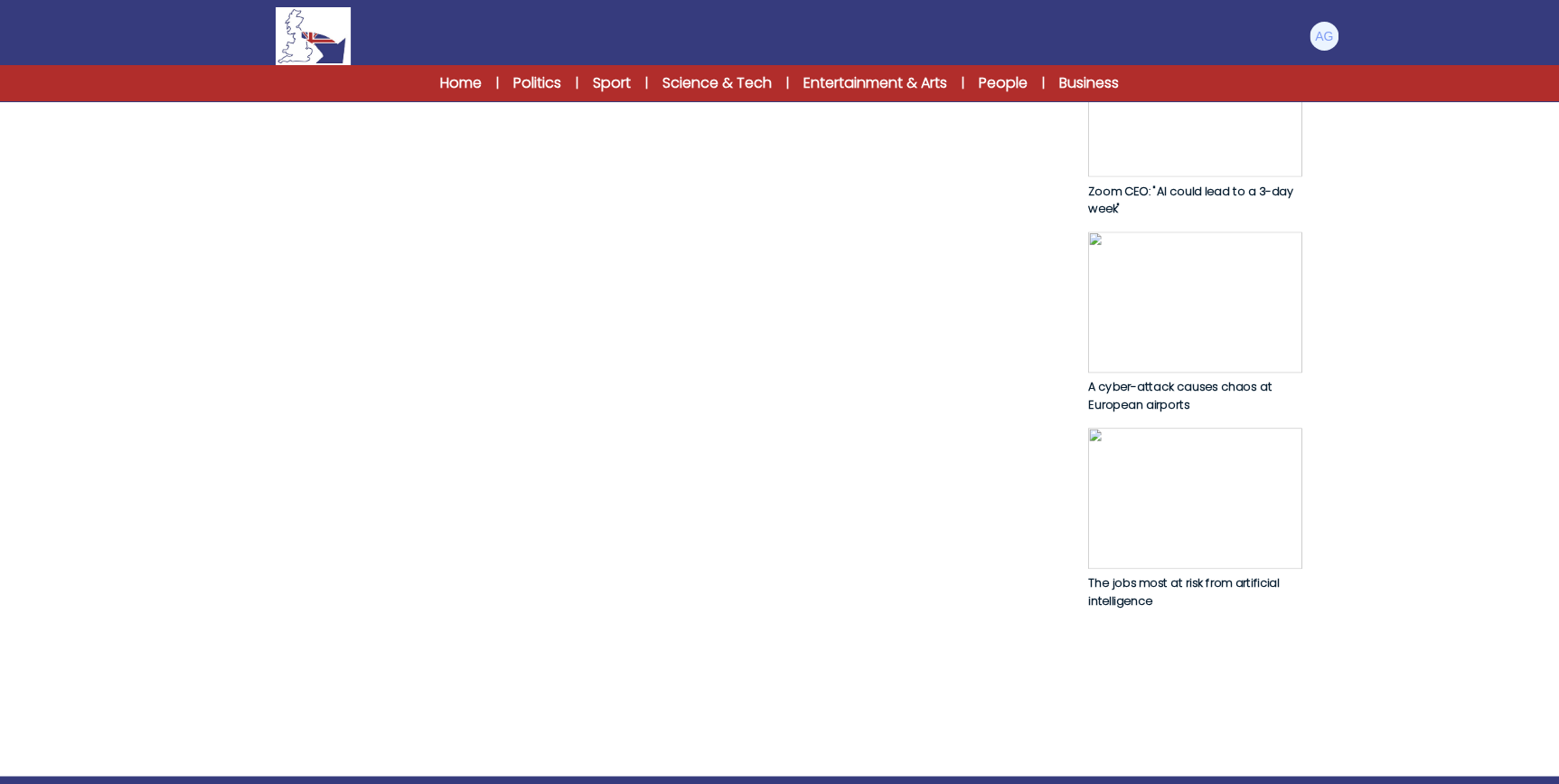
scroll to position [904, 0]
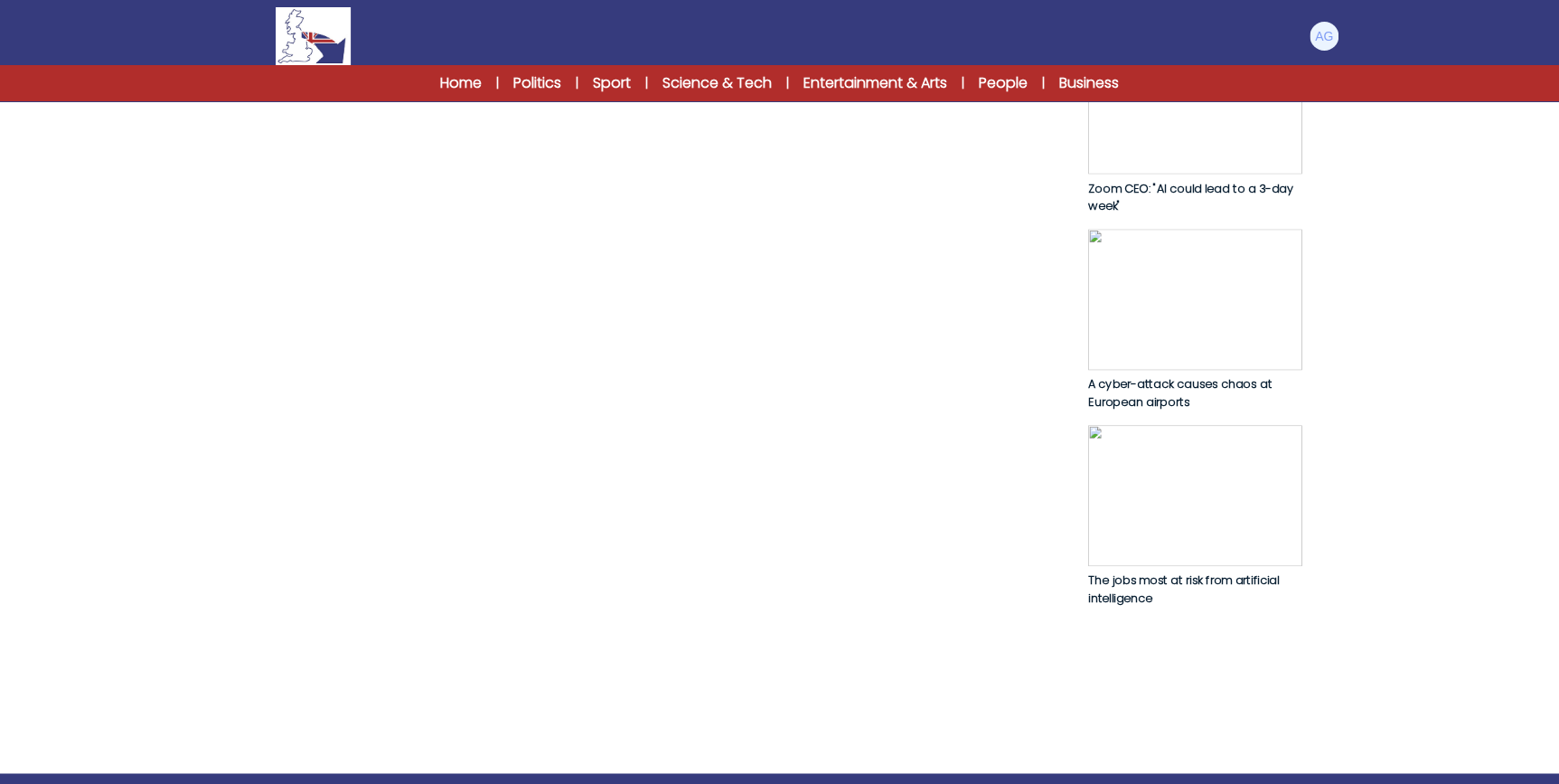
drag, startPoint x: 351, startPoint y: 278, endPoint x: 974, endPoint y: 285, distance: 623.0
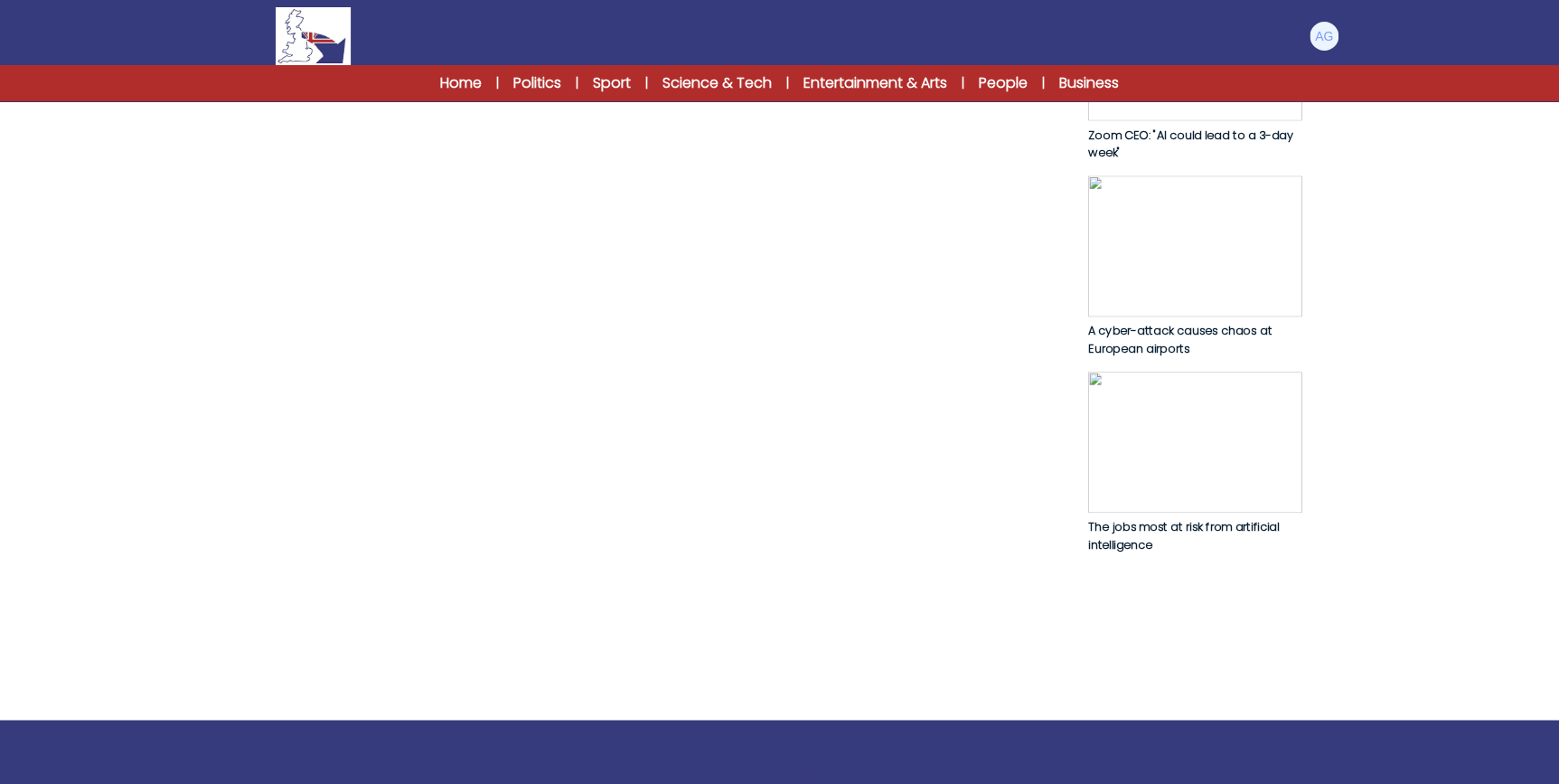
scroll to position [985, 0]
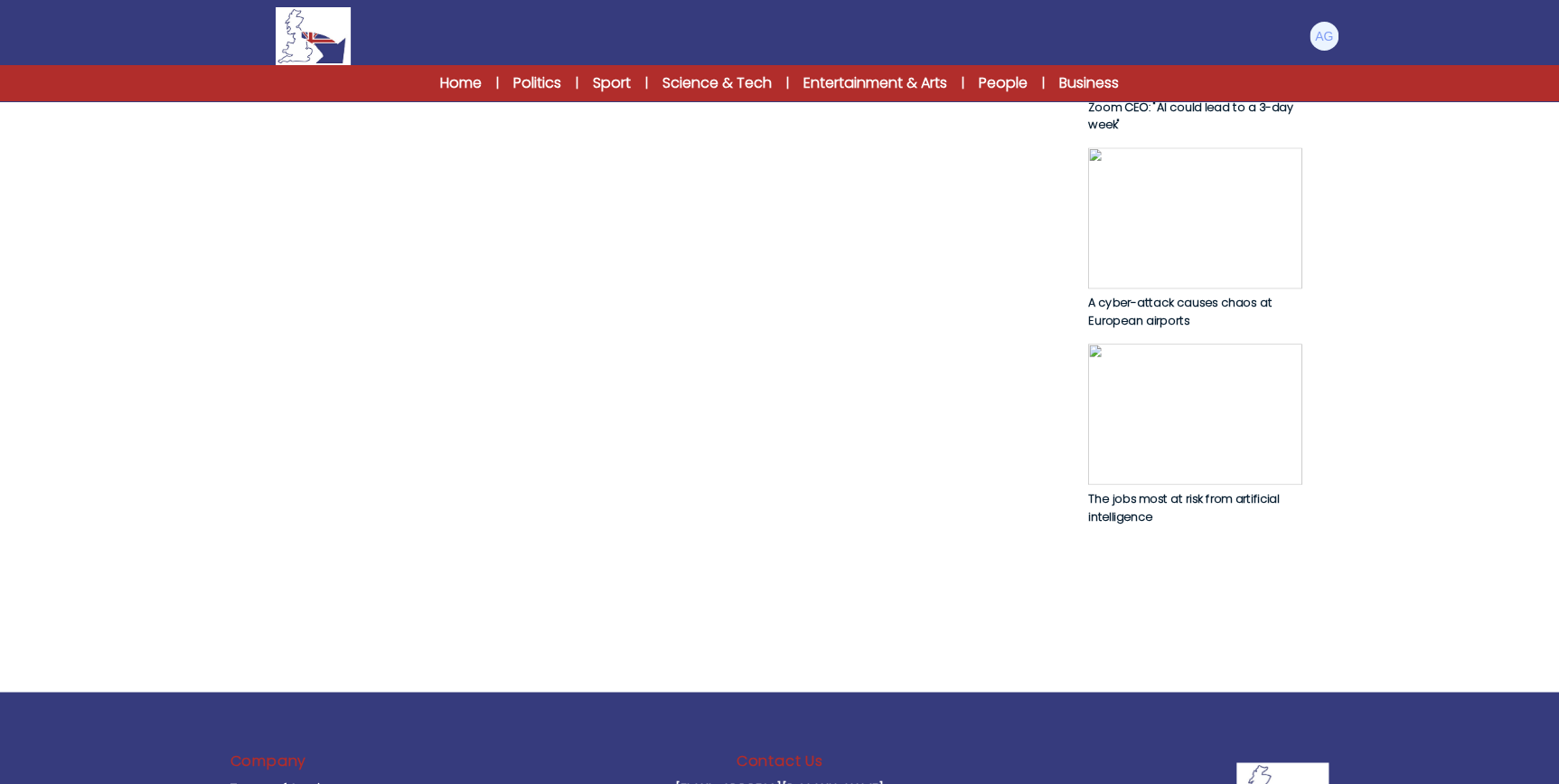
drag, startPoint x: 258, startPoint y: 254, endPoint x: 769, endPoint y: 260, distance: 511.0
drag, startPoint x: 769, startPoint y: 260, endPoint x: 822, endPoint y: 271, distance: 54.1
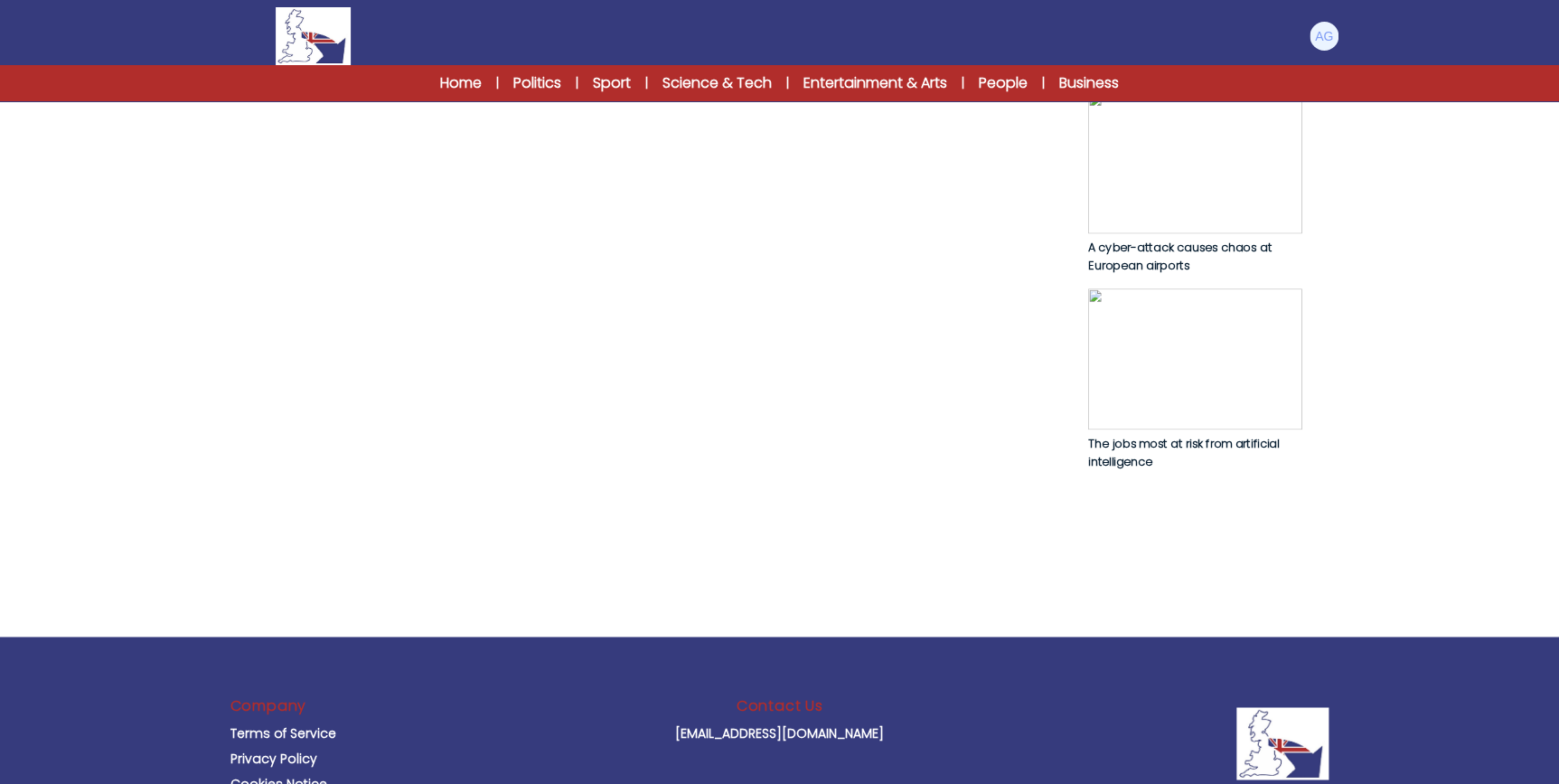
scroll to position [1068, 0]
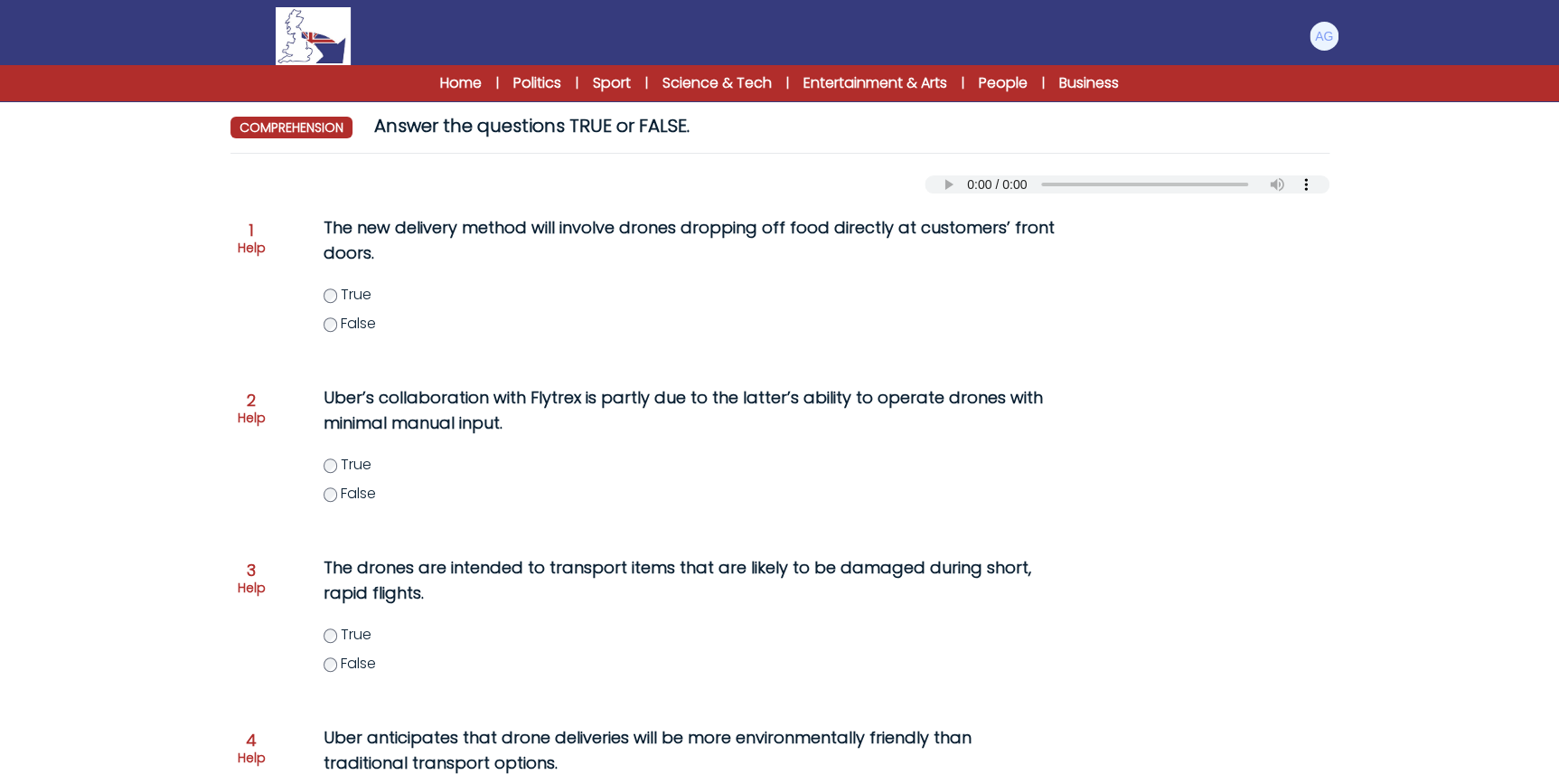
scroll to position [82, 0]
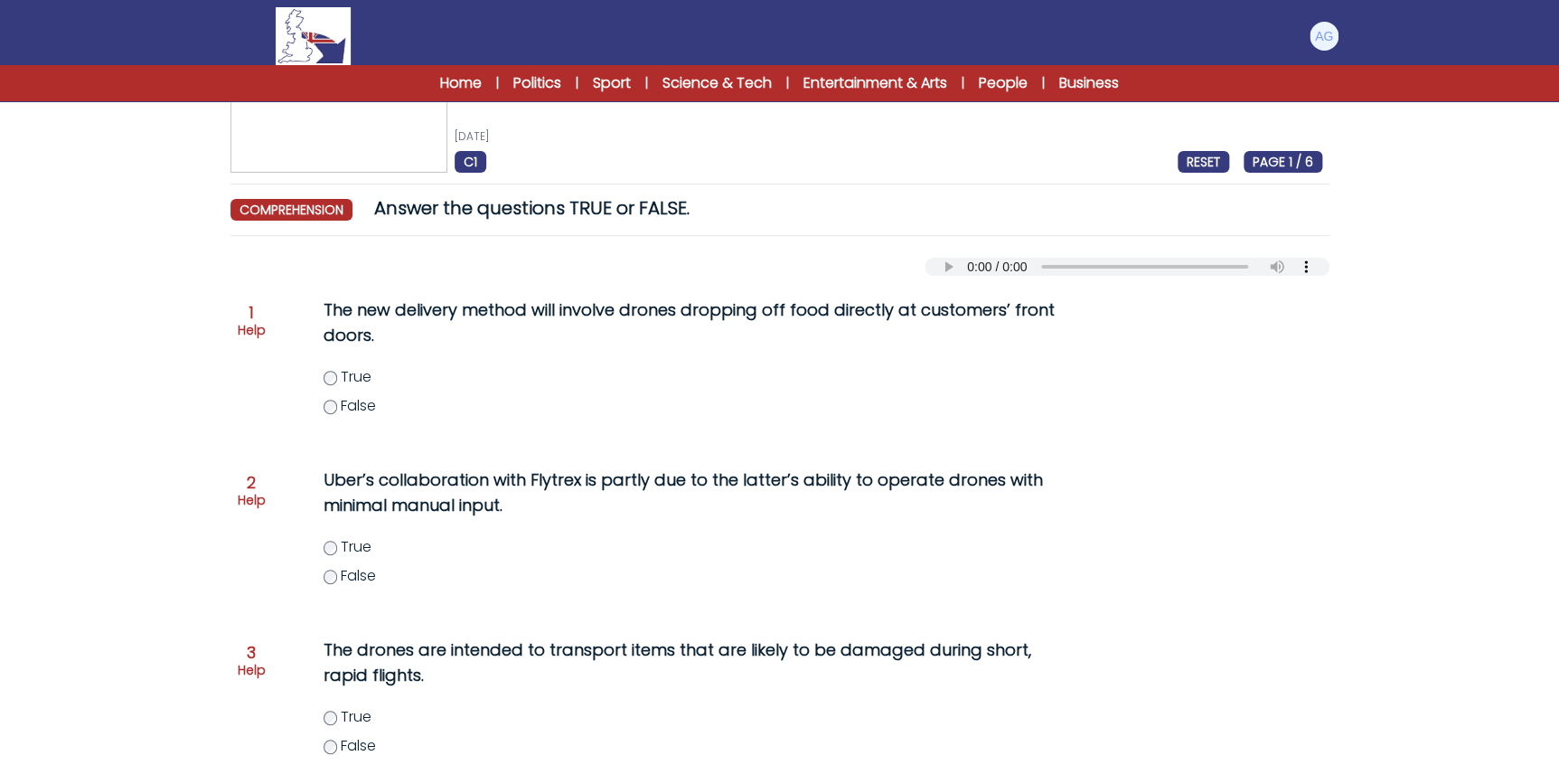
click at [356, 407] on span "False" at bounding box center [358, 405] width 35 height 21
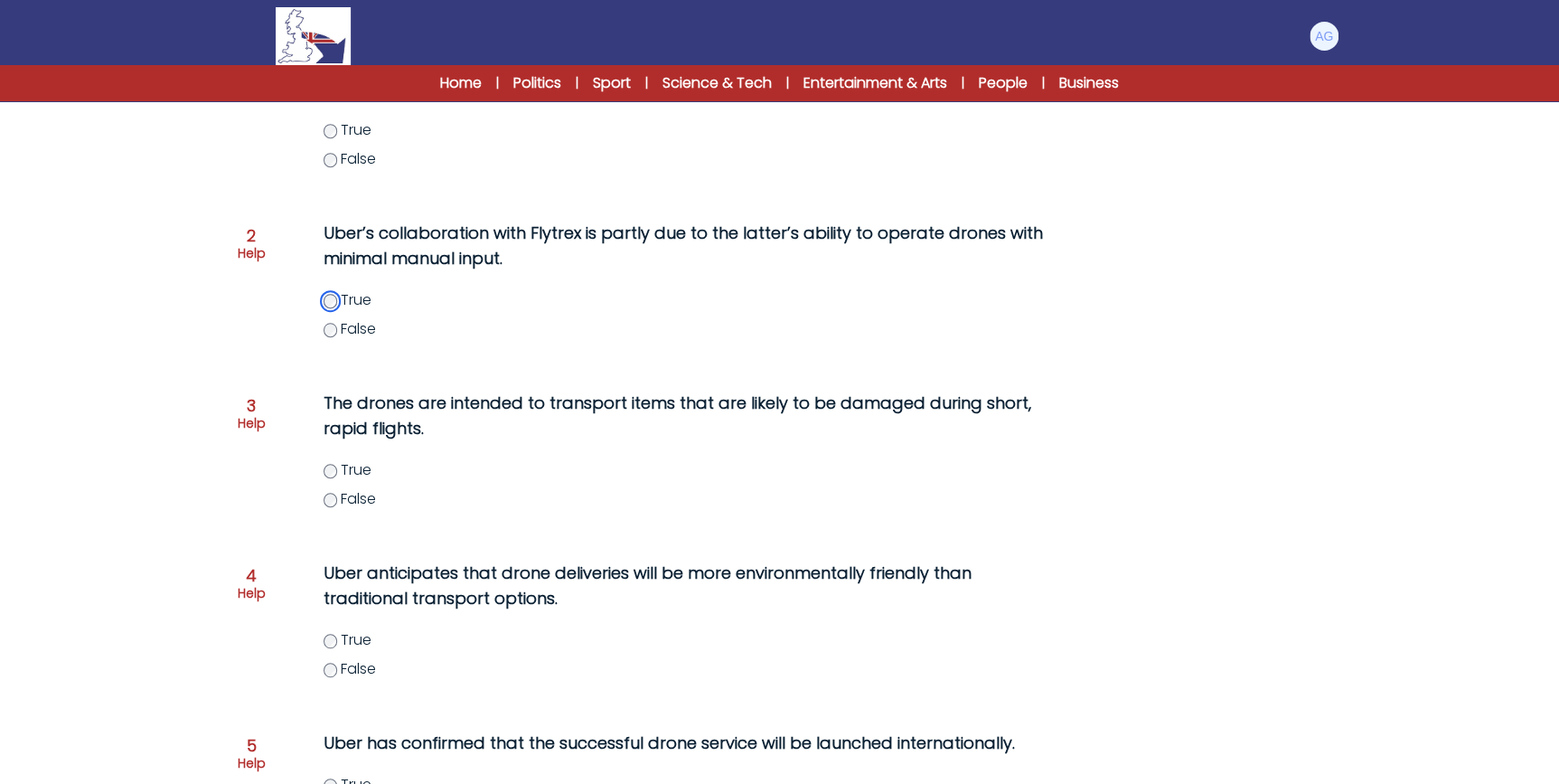
scroll to position [410, 0]
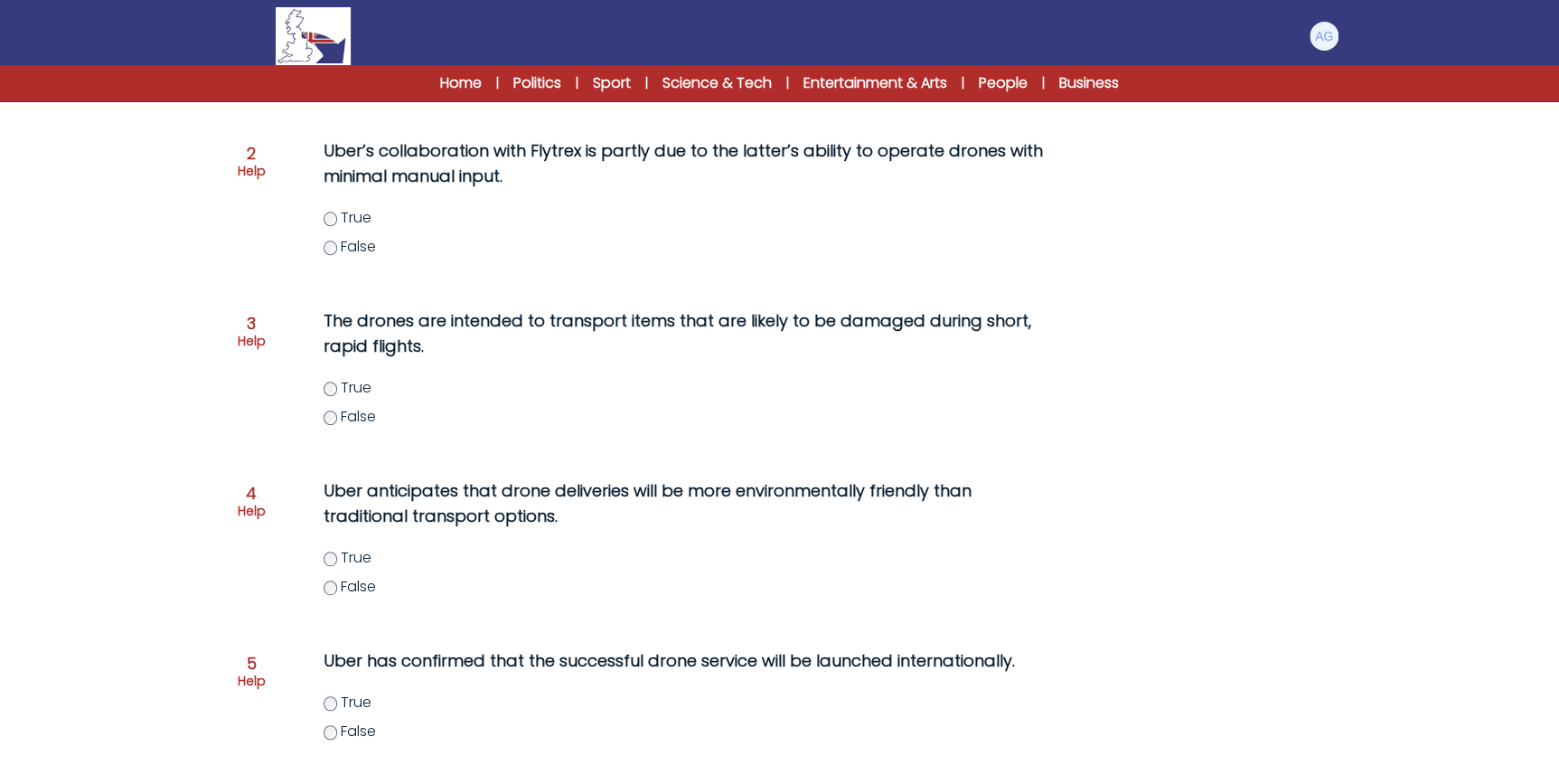
click at [354, 415] on span "False" at bounding box center [358, 416] width 35 height 21
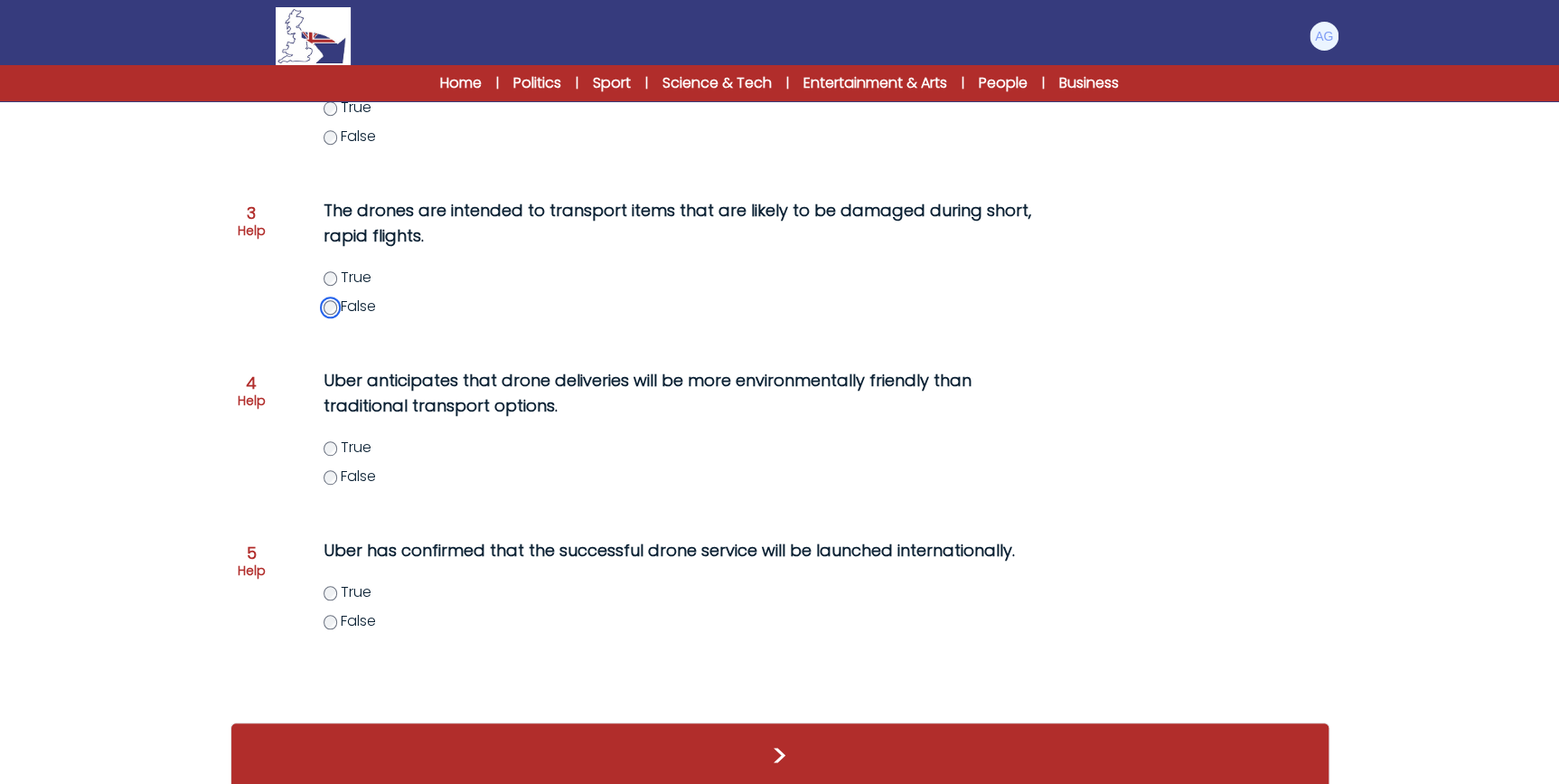
scroll to position [542, 0]
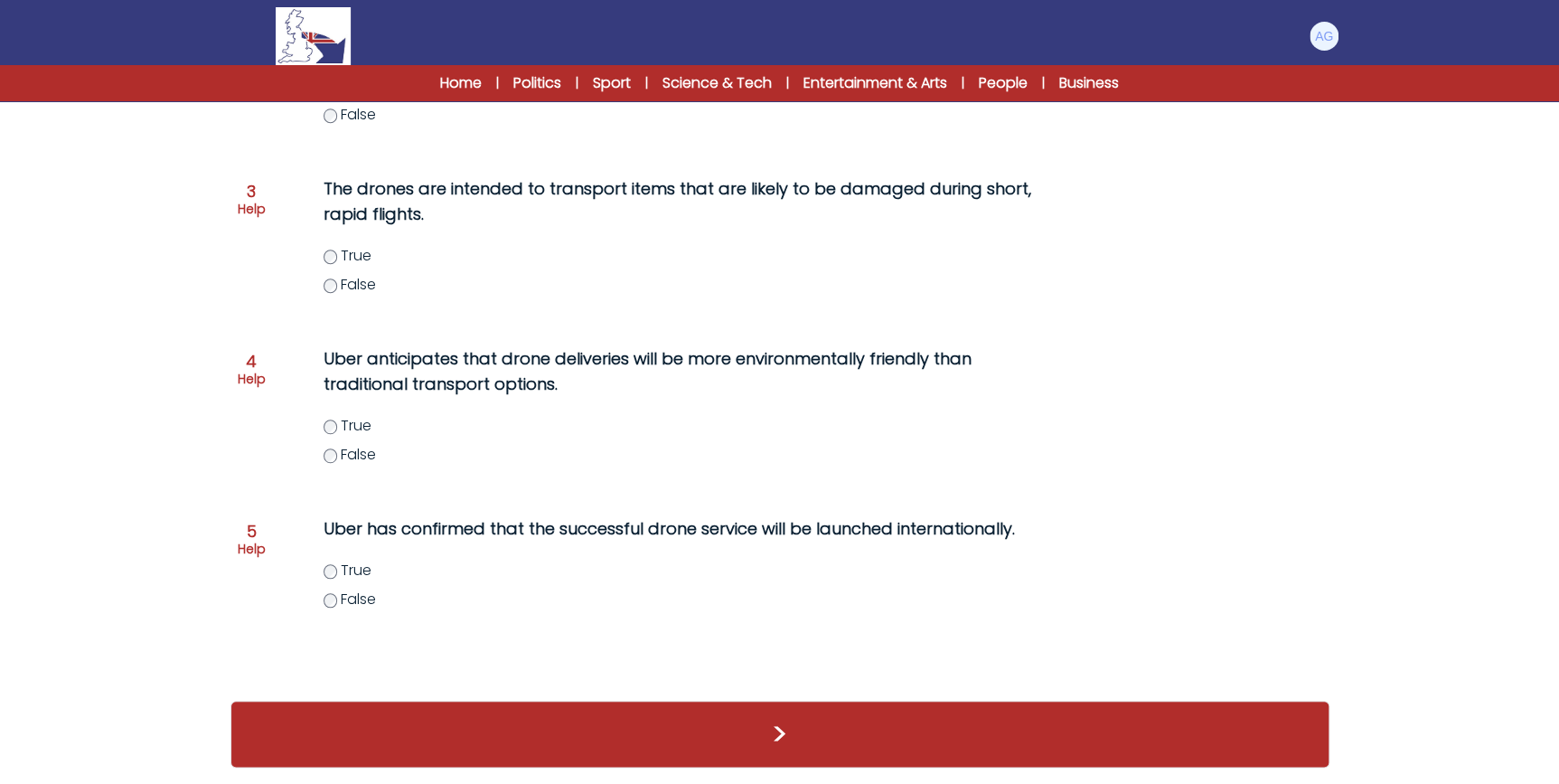
click at [358, 424] on span "True" at bounding box center [356, 425] width 31 height 21
click at [351, 592] on span "False" at bounding box center [358, 598] width 35 height 21
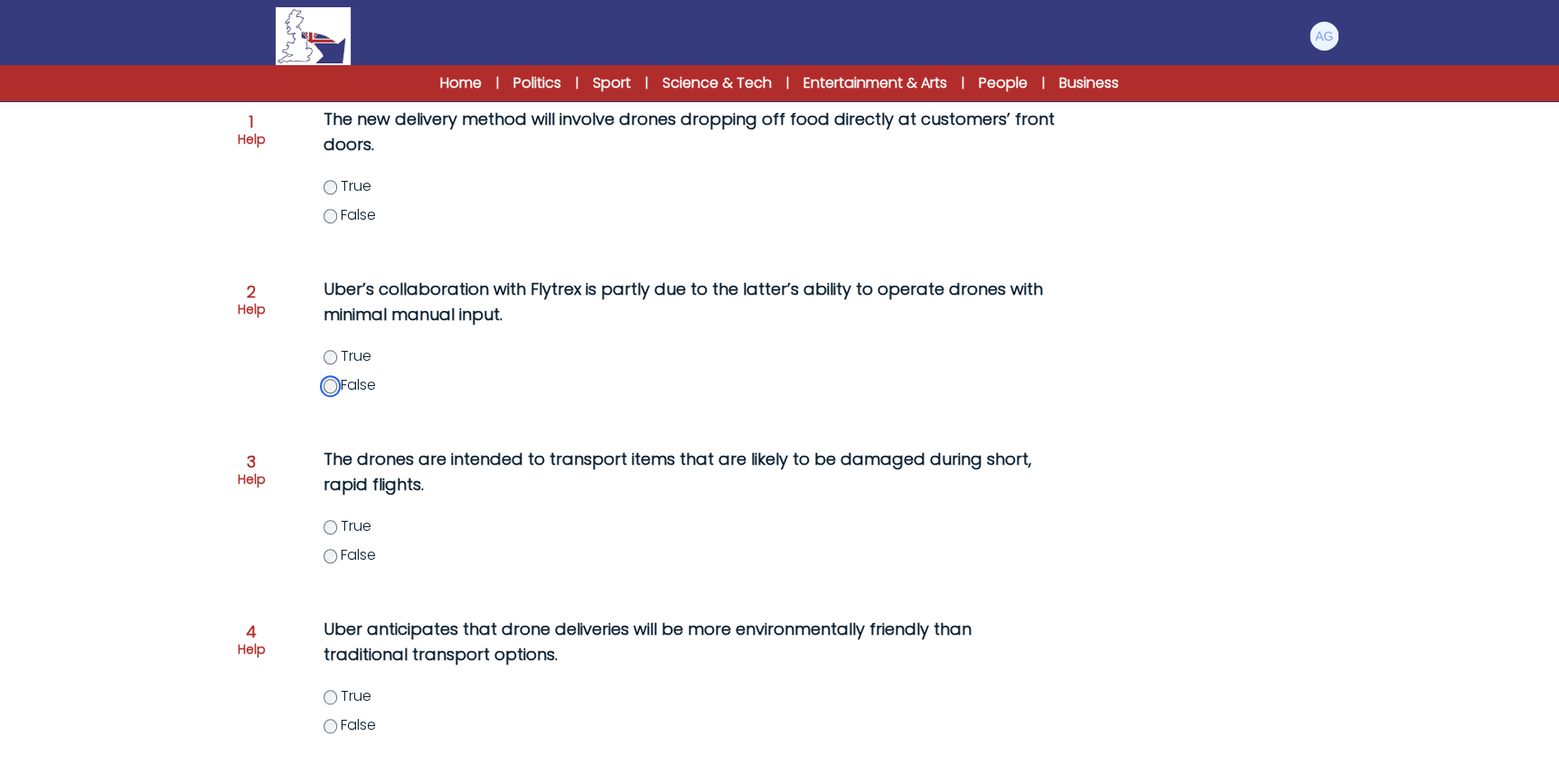
scroll to position [245, 0]
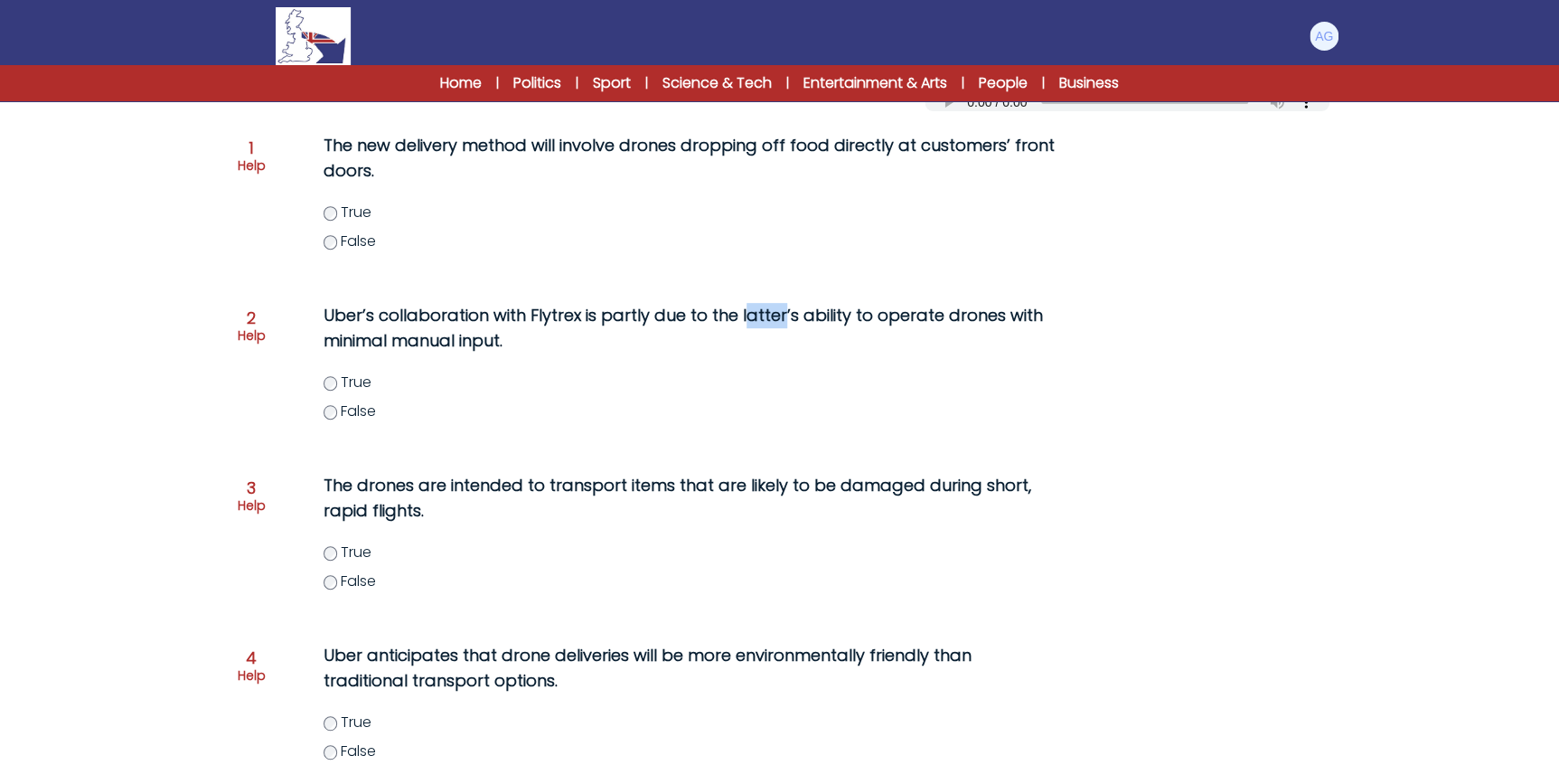
drag, startPoint x: 776, startPoint y: 317, endPoint x: 738, endPoint y: 322, distance: 38.3
click at [738, 322] on p "Uber’s collaboration with Flytrex is partly due to the latter’s ability to oper…" at bounding box center [689, 328] width 731 height 50
drag, startPoint x: 738, startPoint y: 322, endPoint x: 841, endPoint y: 312, distance: 103.5
click at [841, 312] on p "Uber’s collaboration with Flytrex is partly due to the latter’s ability to oper…" at bounding box center [689, 328] width 731 height 50
drag, startPoint x: 841, startPoint y: 312, endPoint x: 705, endPoint y: 324, distance: 136.5
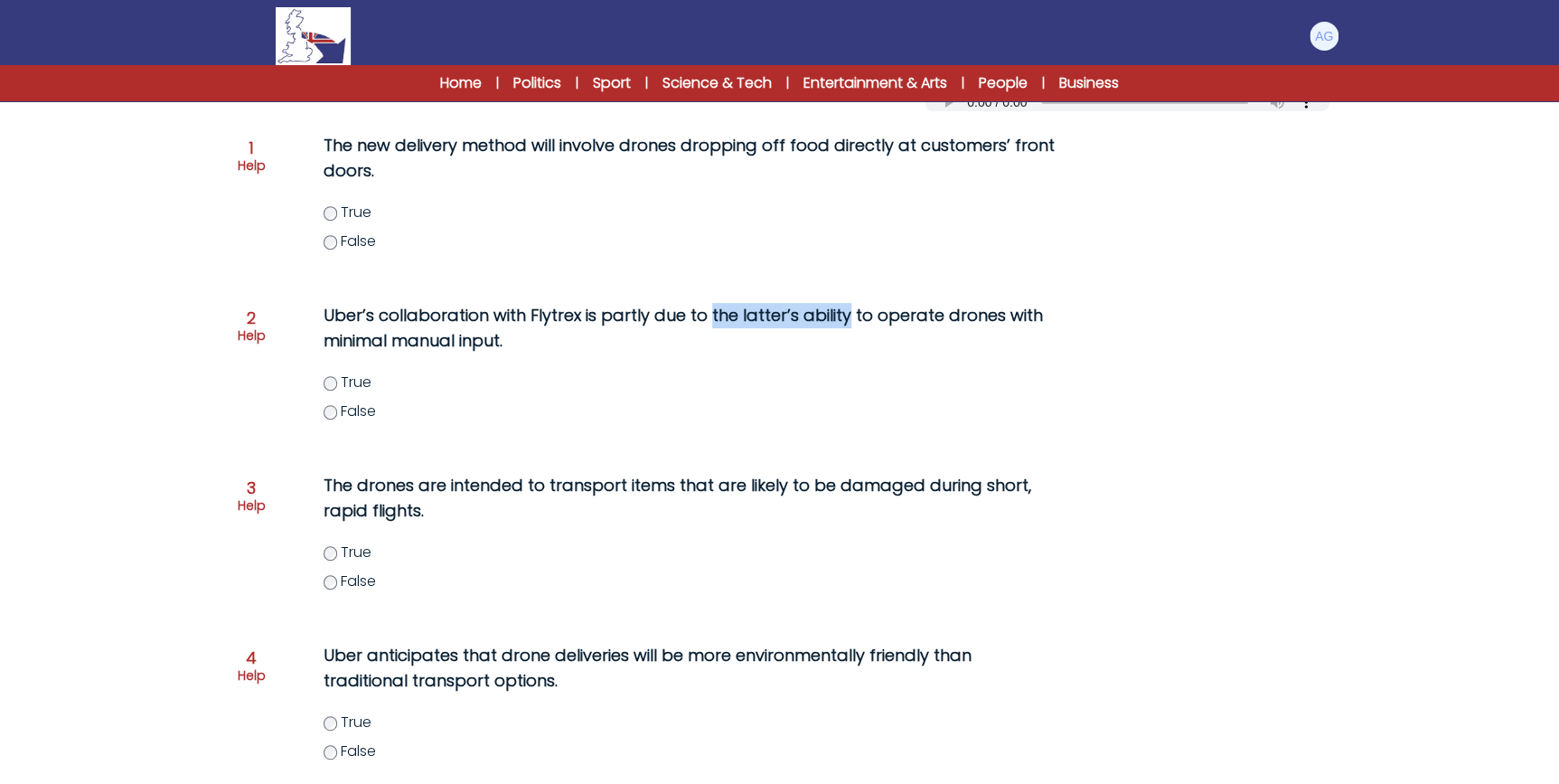
click at [705, 324] on p "Uber’s collaboration with Flytrex is partly due to the latter’s ability to oper…" at bounding box center [689, 328] width 731 height 50
copy p "the latter’s ability"
click at [339, 379] on label "True" at bounding box center [707, 383] width 768 height 22
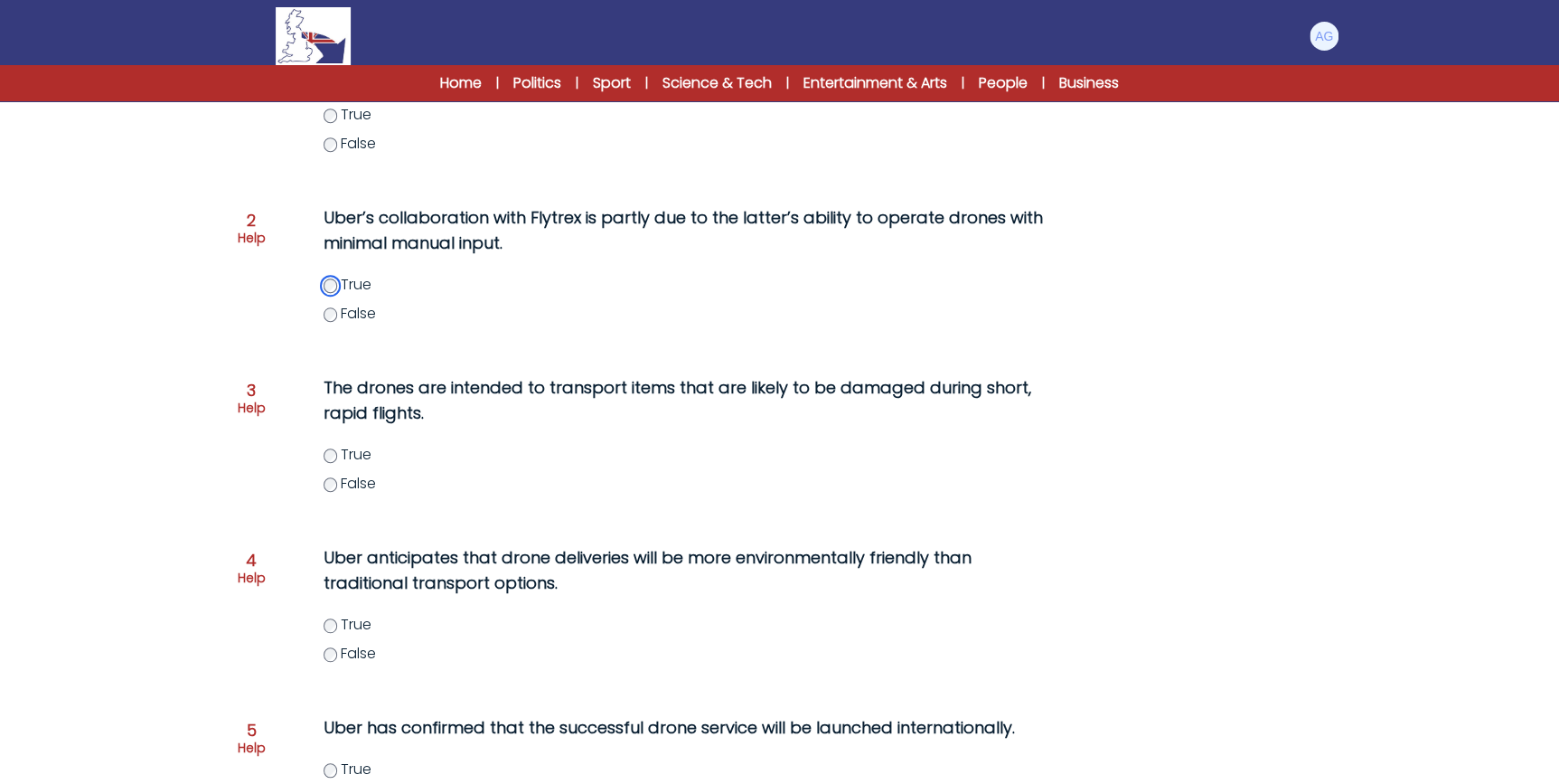
scroll to position [542, 0]
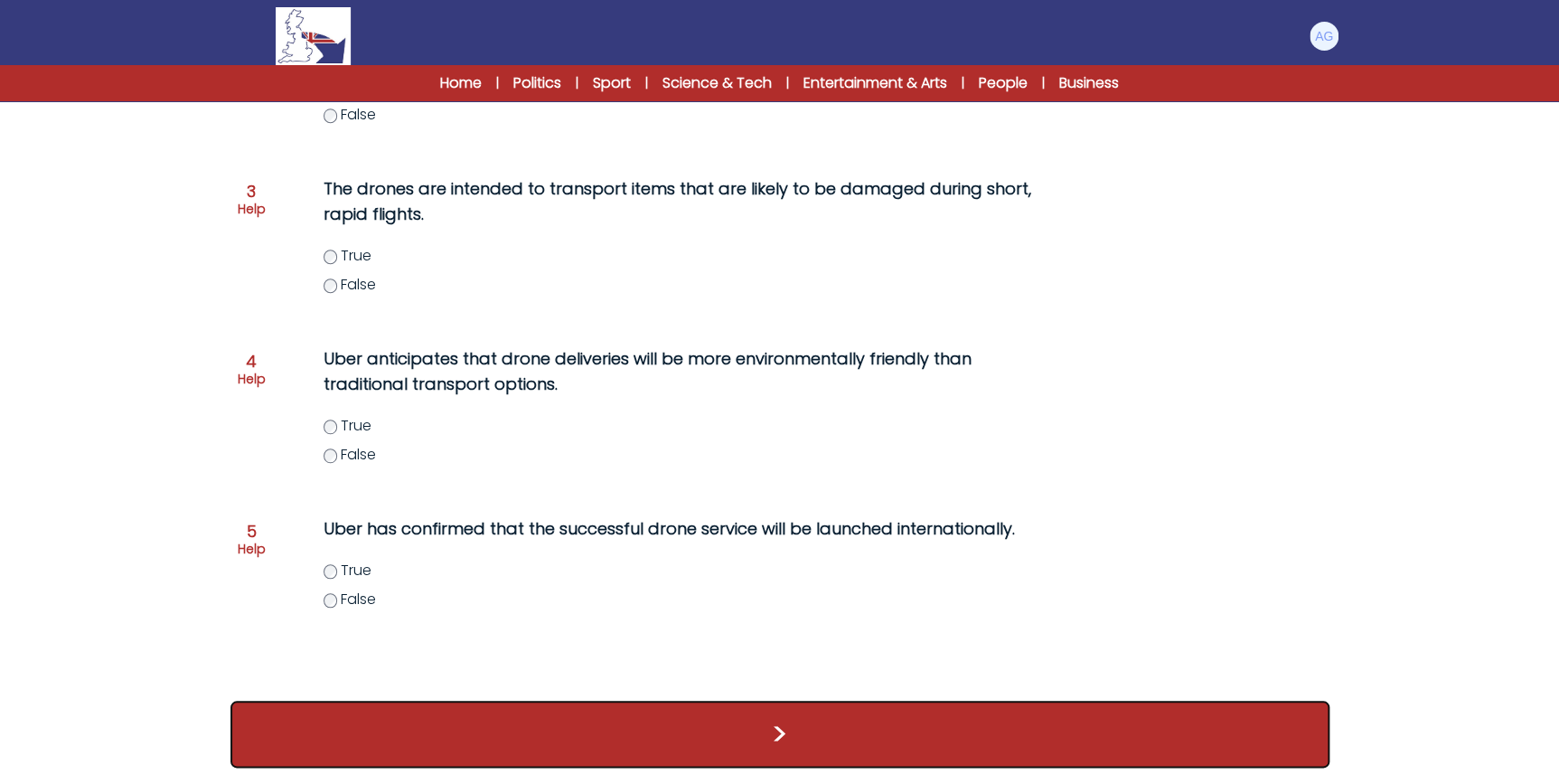
click at [719, 732] on button ">" at bounding box center [780, 734] width 1099 height 67
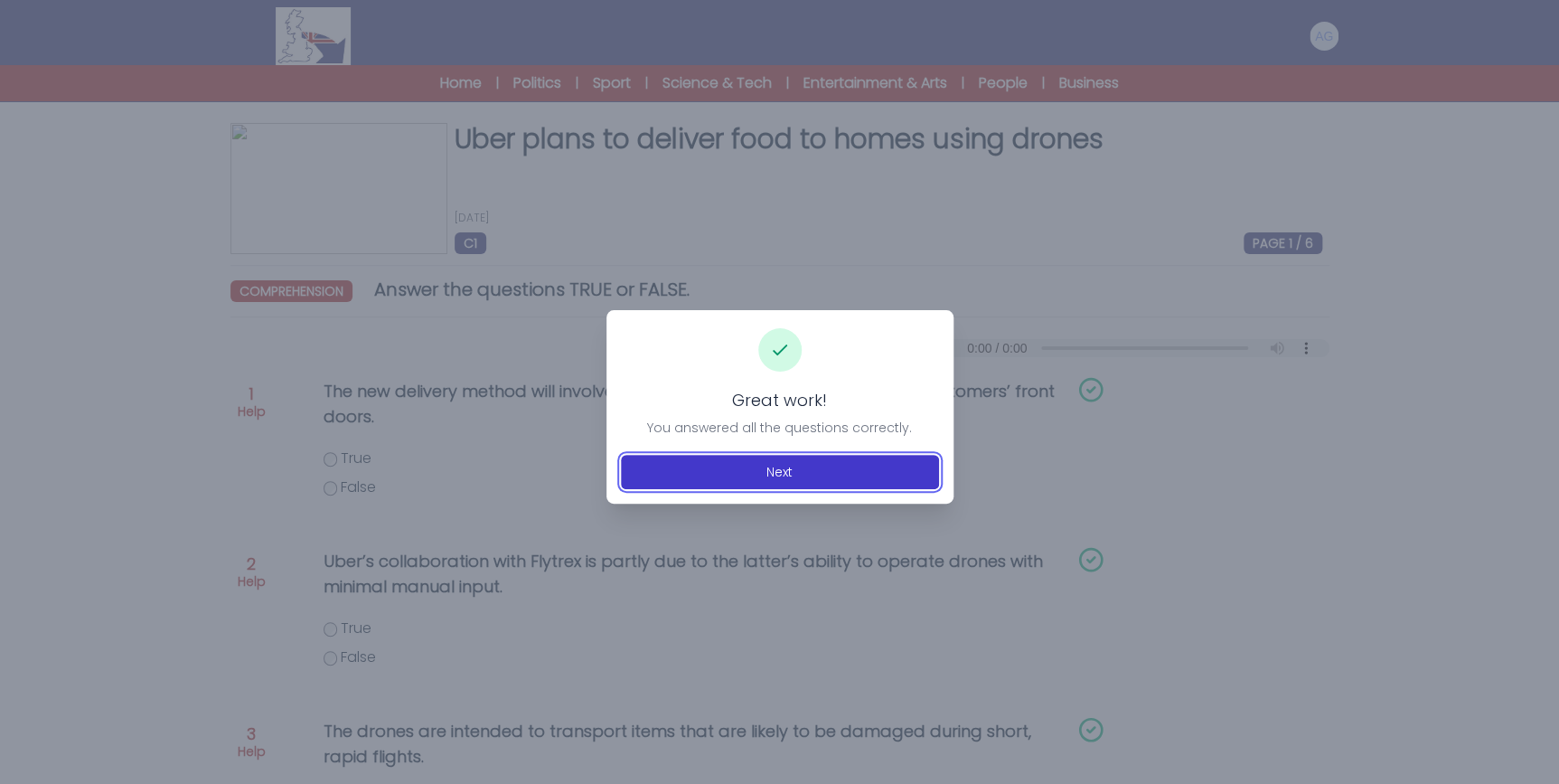
click at [705, 474] on button "Next" at bounding box center [780, 472] width 318 height 35
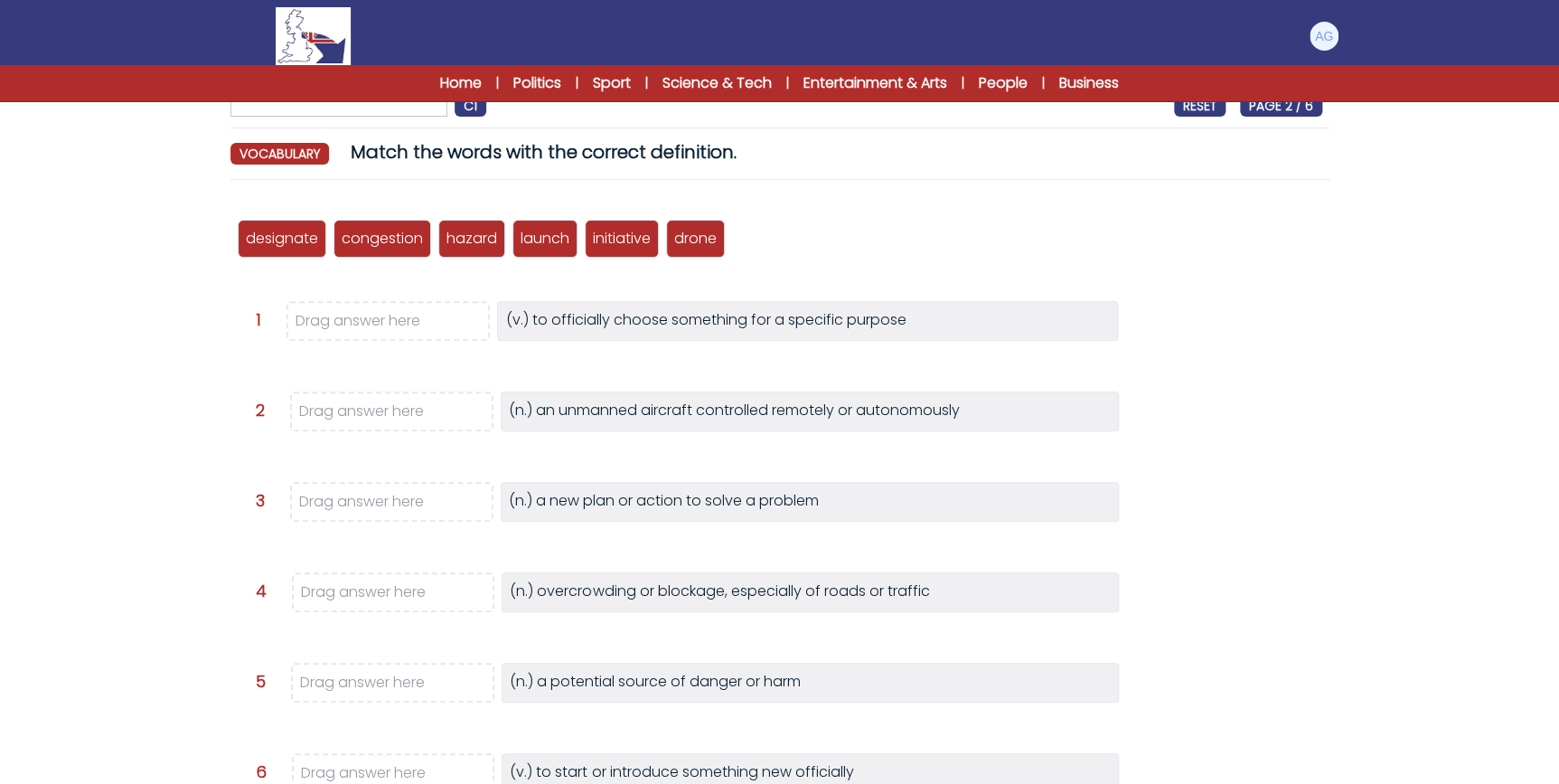
scroll to position [164, 0]
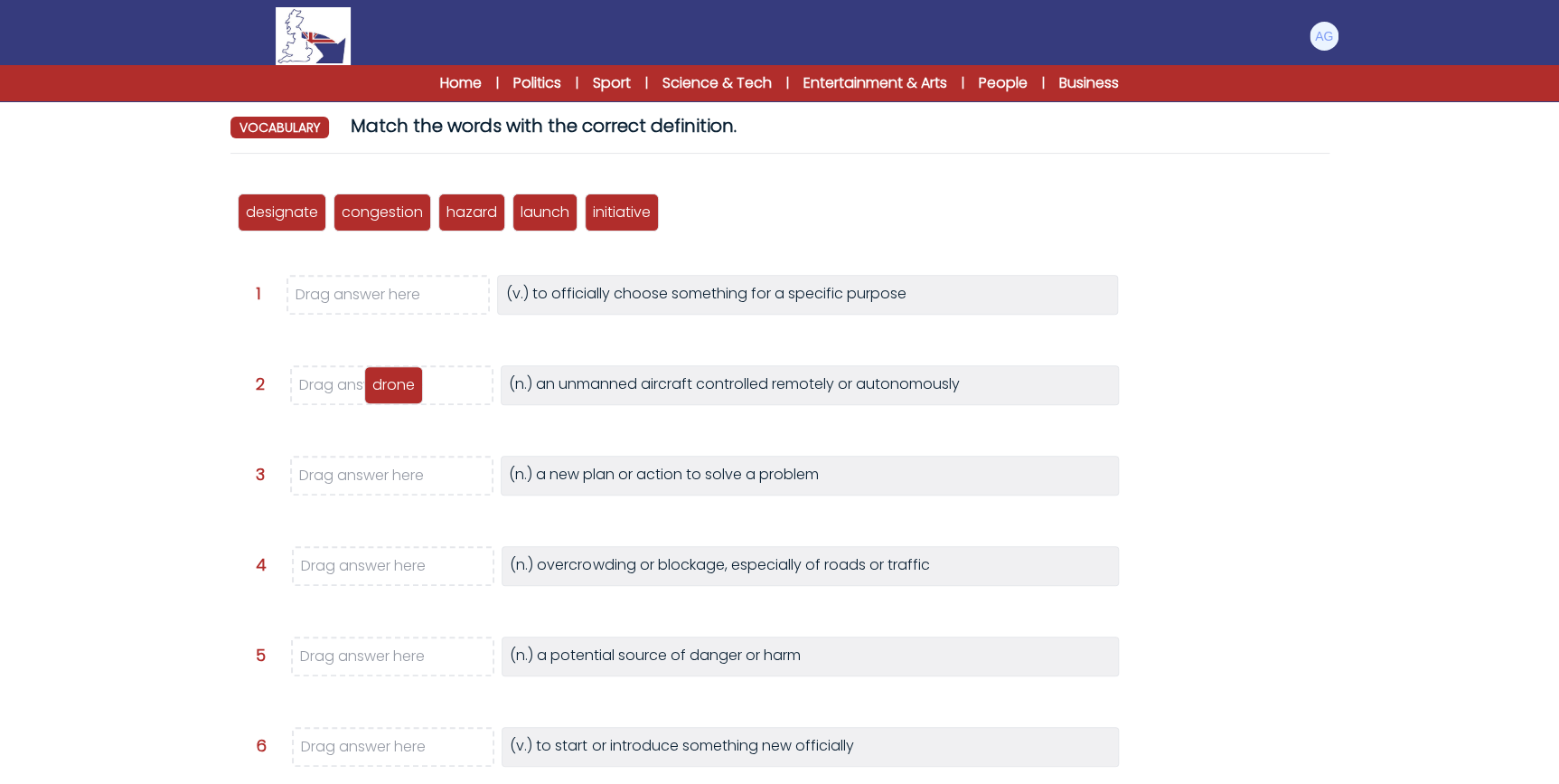
drag, startPoint x: 711, startPoint y: 211, endPoint x: 409, endPoint y: 383, distance: 347.5
click at [409, 383] on p "drone" at bounding box center [394, 386] width 42 height 22
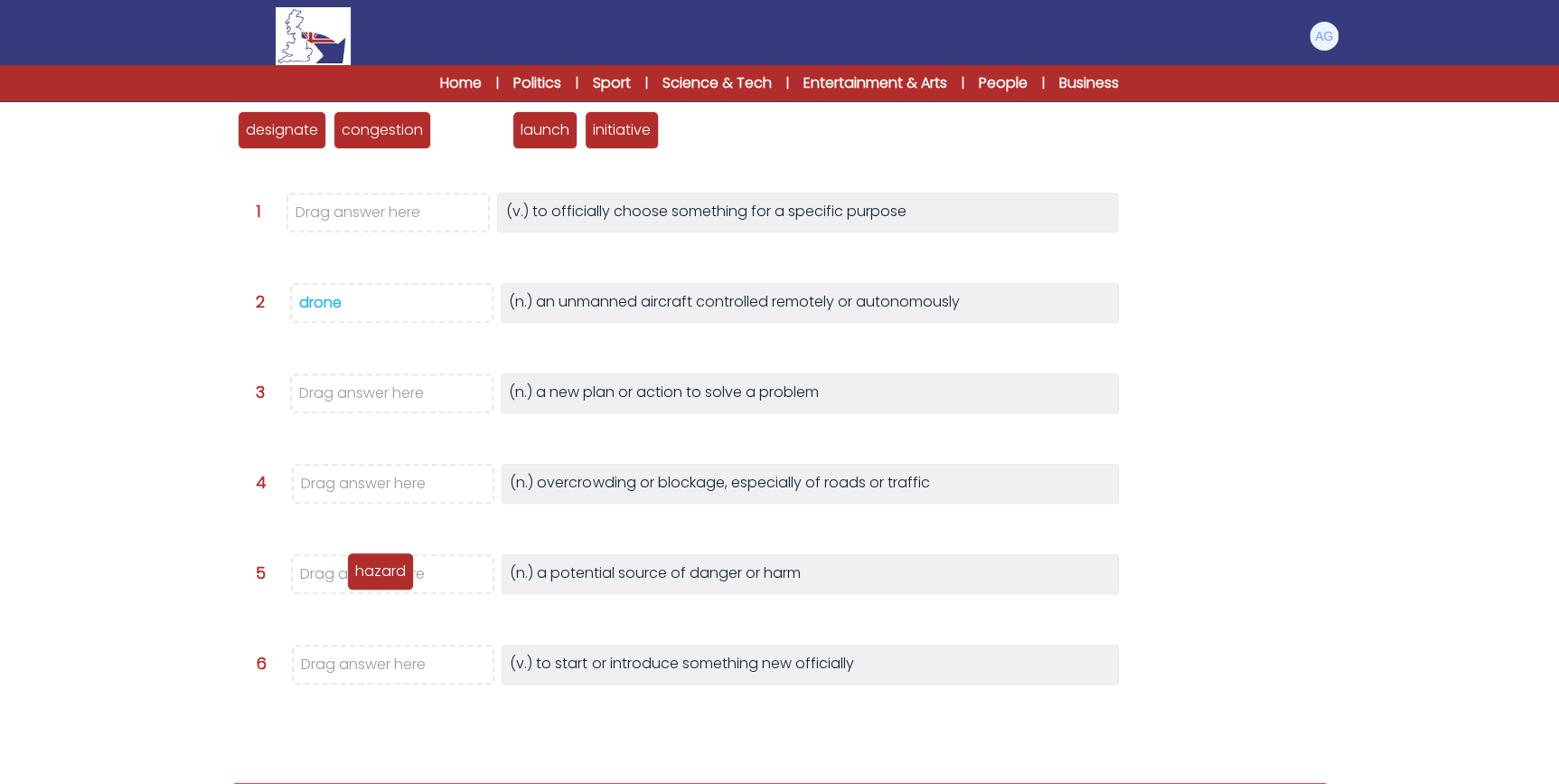
drag, startPoint x: 470, startPoint y: 132, endPoint x: 379, endPoint y: 573, distance: 450.3
click at [379, 573] on p "hazard" at bounding box center [380, 572] width 50 height 22
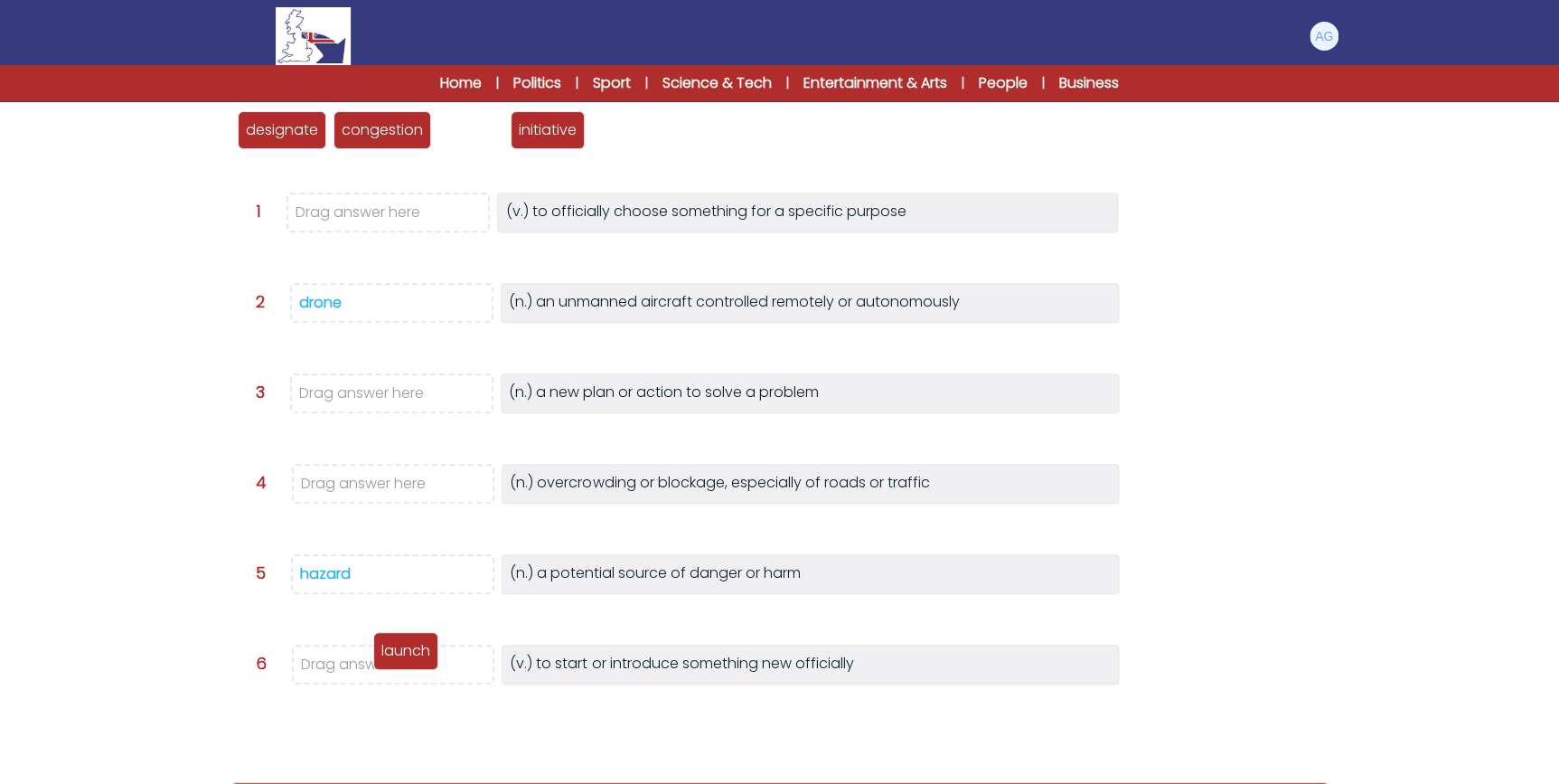
drag, startPoint x: 474, startPoint y: 134, endPoint x: 402, endPoint y: 659, distance: 529.9
click at [402, 659] on p "launch" at bounding box center [405, 651] width 49 height 22
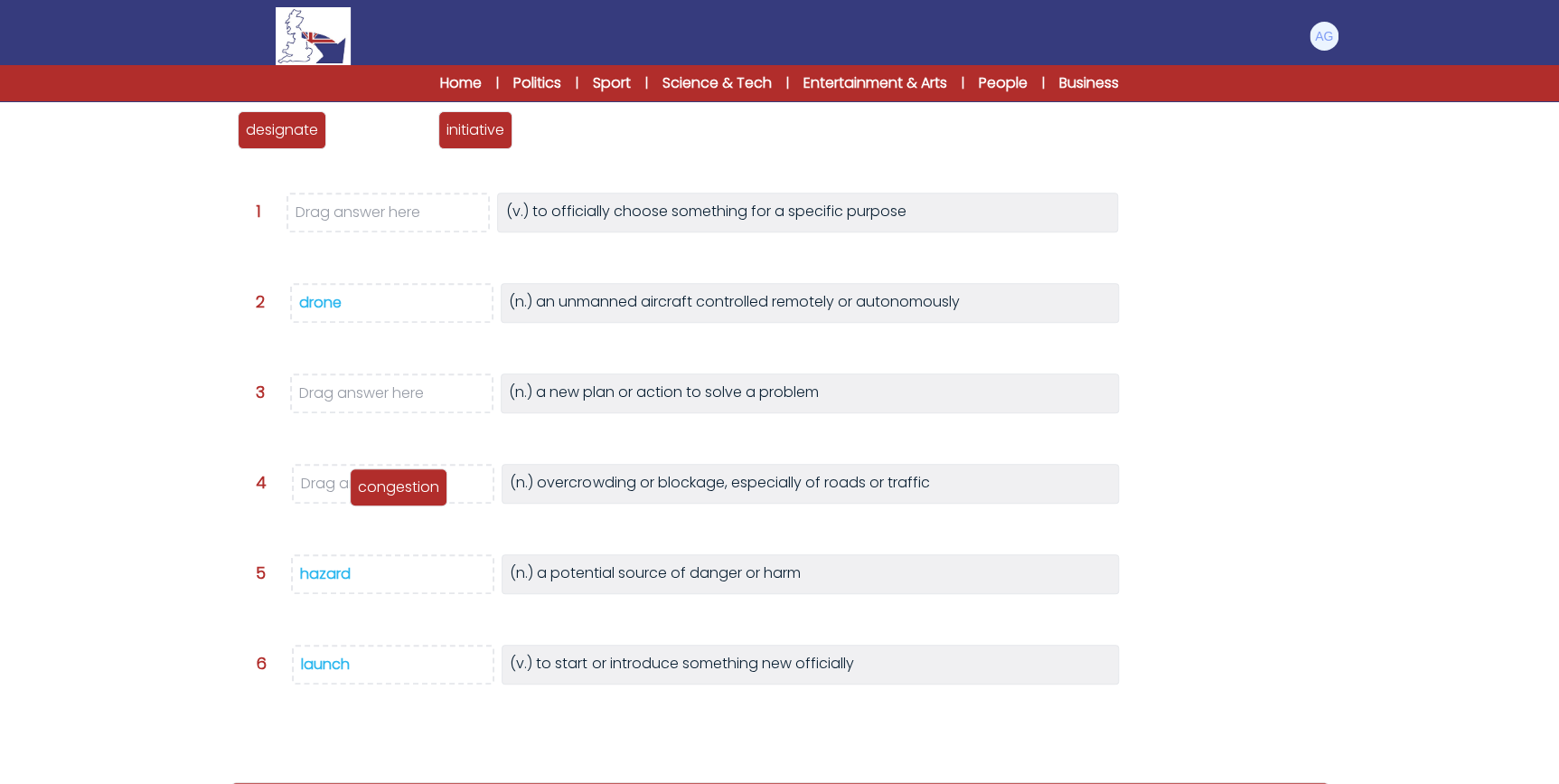
drag, startPoint x: 367, startPoint y: 135, endPoint x: 383, endPoint y: 492, distance: 357.4
click at [383, 492] on p "congestion" at bounding box center [398, 487] width 82 height 22
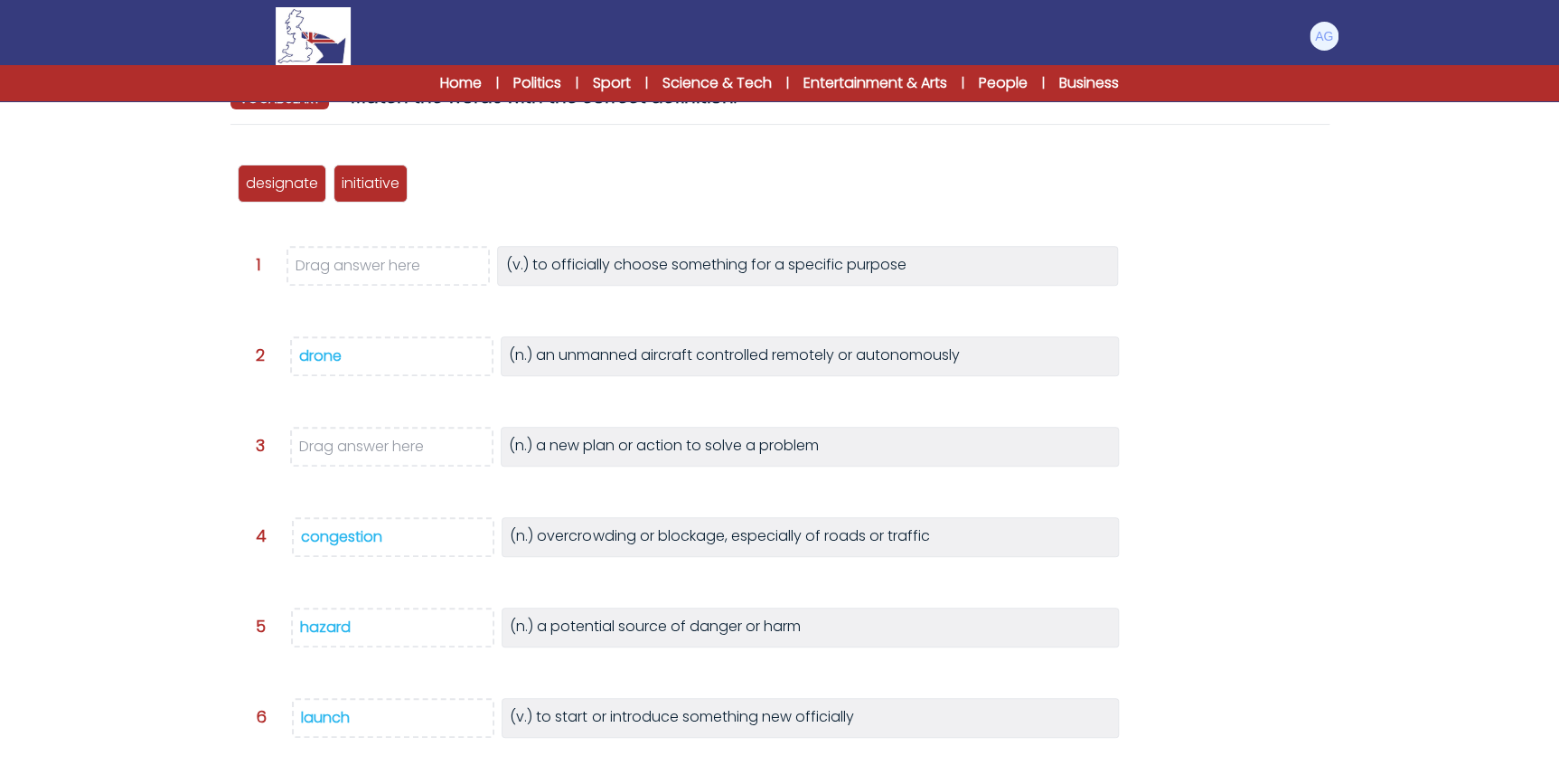
scroll to position [164, 0]
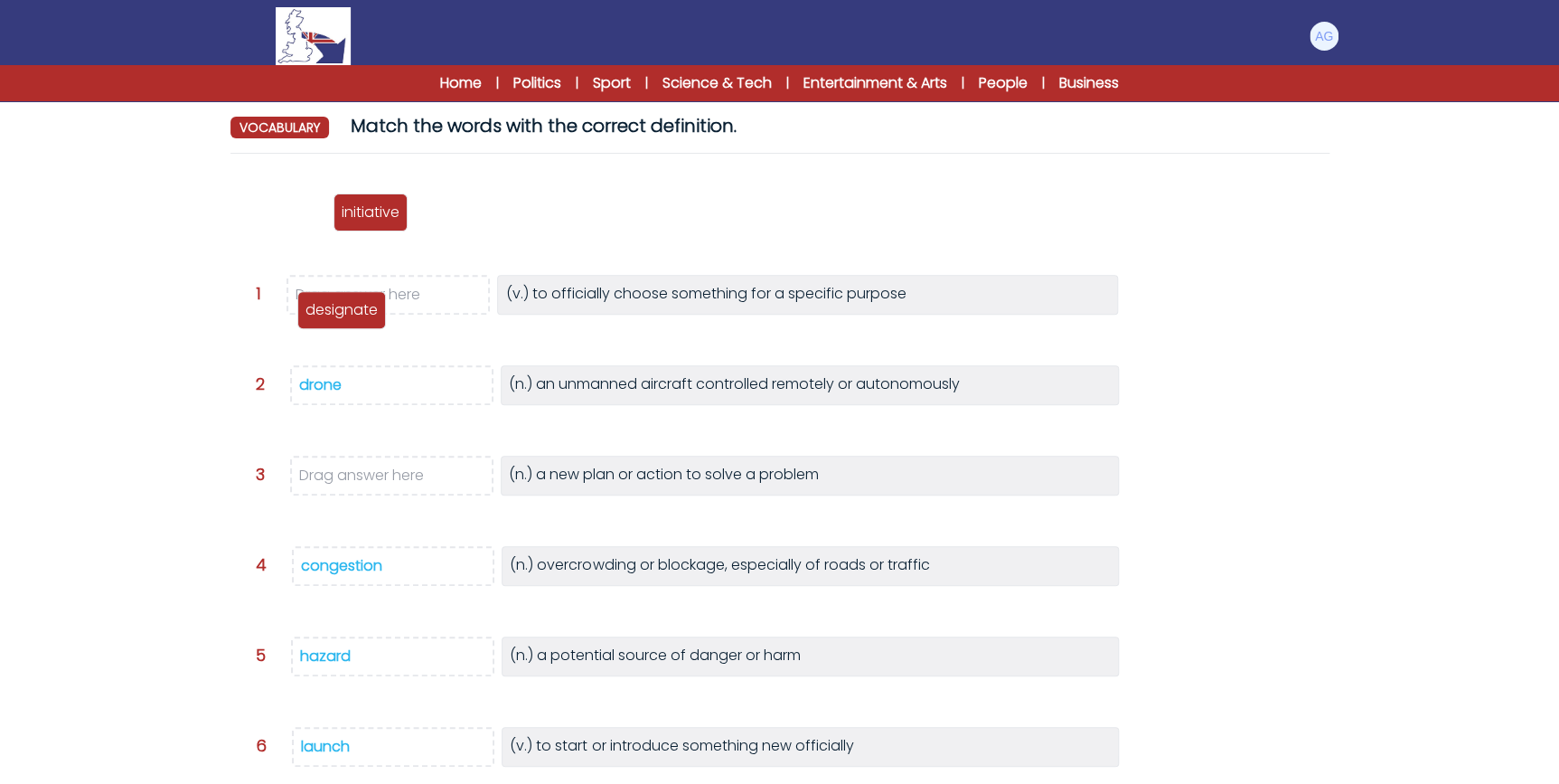
drag, startPoint x: 296, startPoint y: 239, endPoint x: 357, endPoint y: 310, distance: 93.6
click at [355, 311] on p "designate" at bounding box center [342, 310] width 72 height 22
drag, startPoint x: 290, startPoint y: 231, endPoint x: 416, endPoint y: 477, distance: 276.4
click at [416, 477] on p "initiative" at bounding box center [398, 480] width 58 height 22
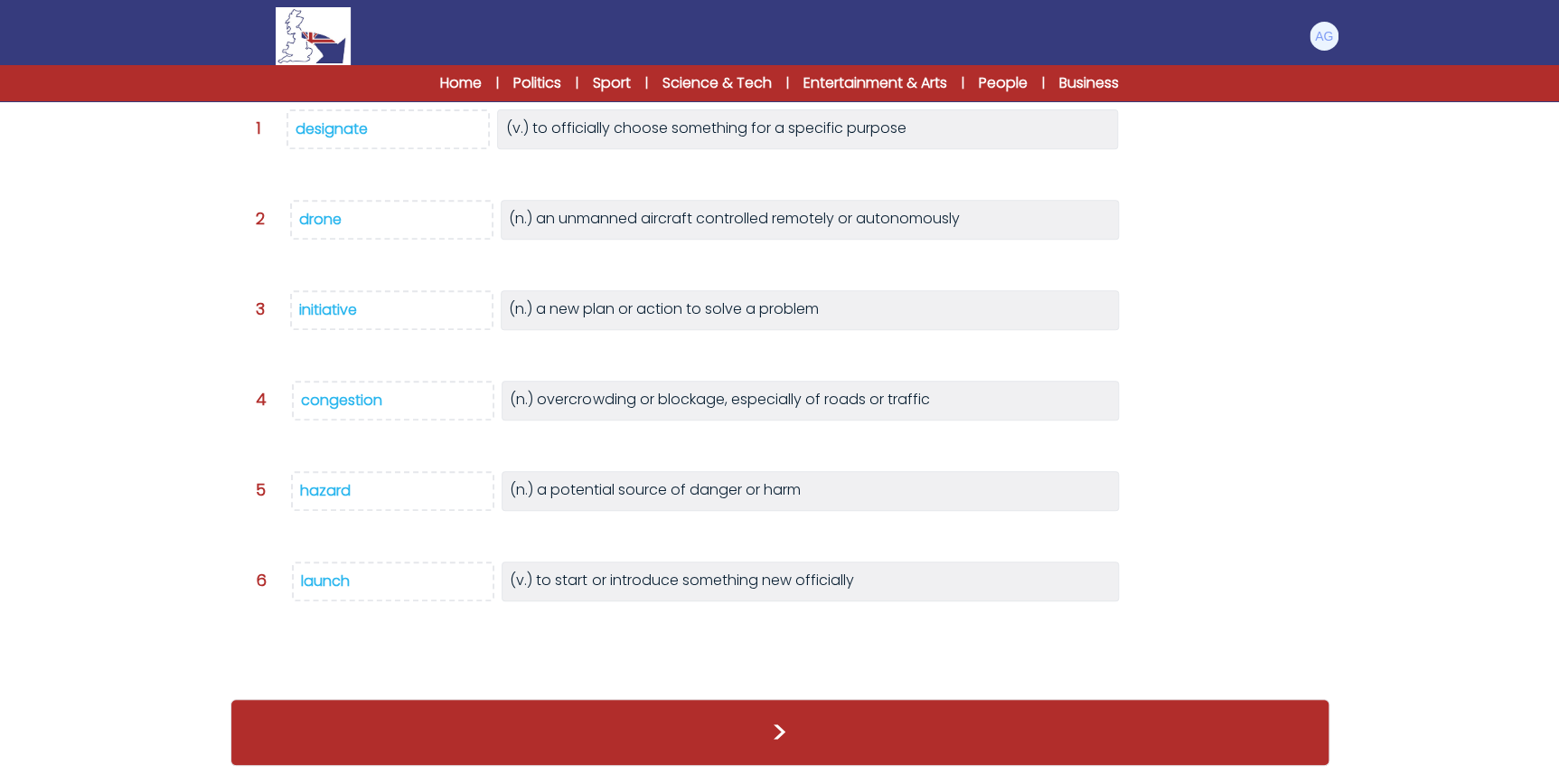
scroll to position [300, 0]
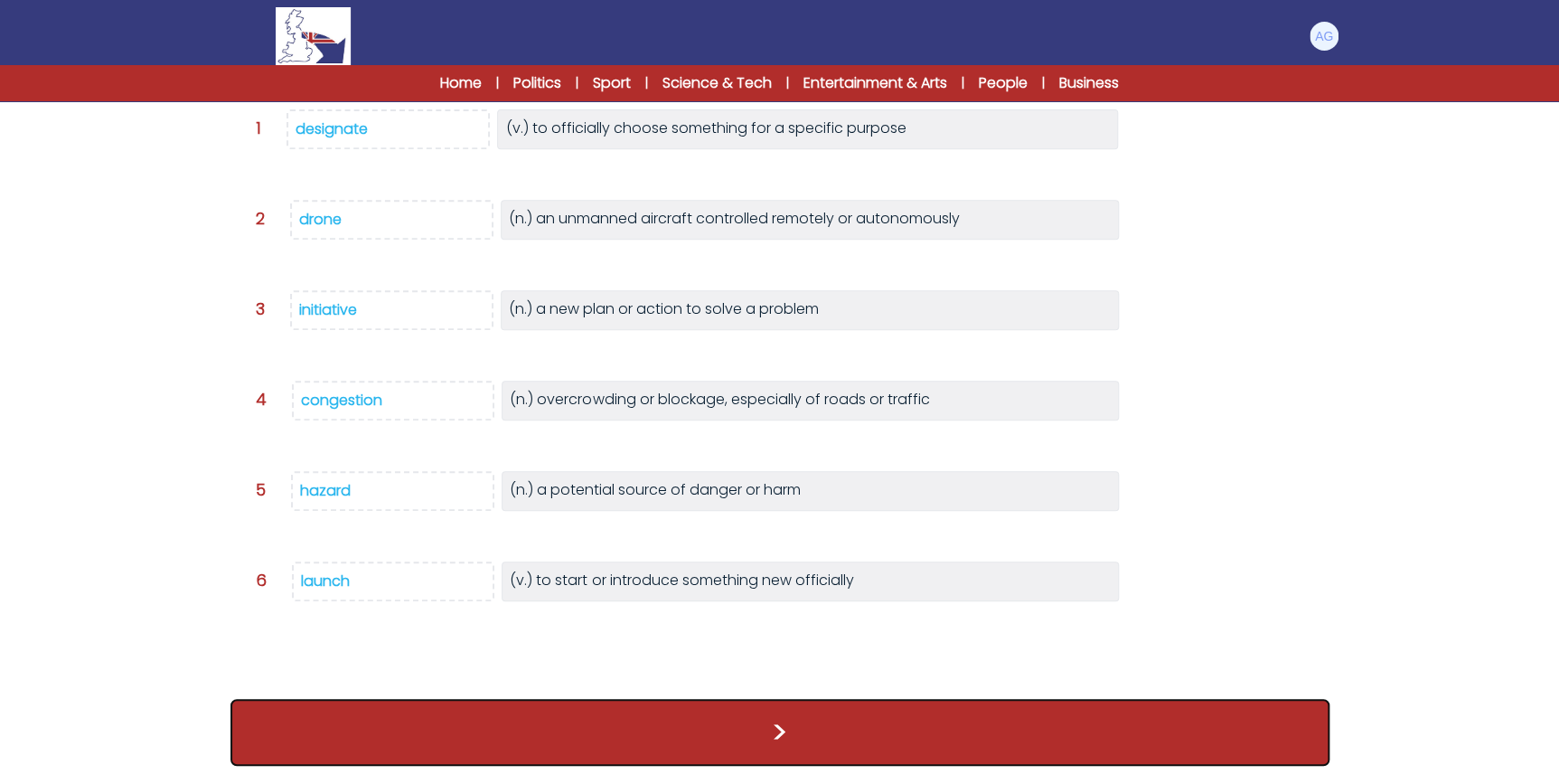
click at [777, 731] on button ">" at bounding box center [780, 732] width 1099 height 67
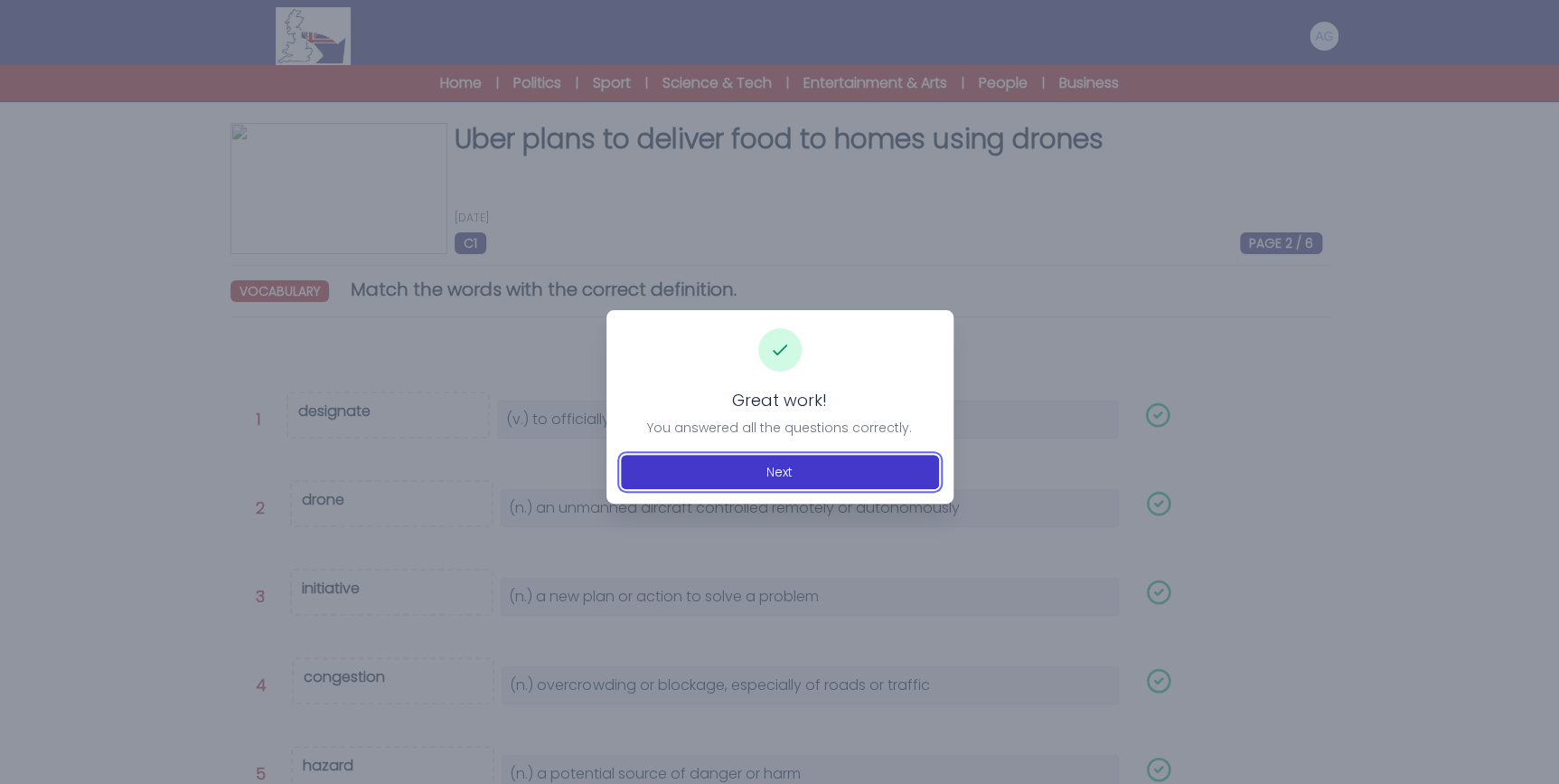
click at [767, 469] on button "Next" at bounding box center [780, 472] width 318 height 35
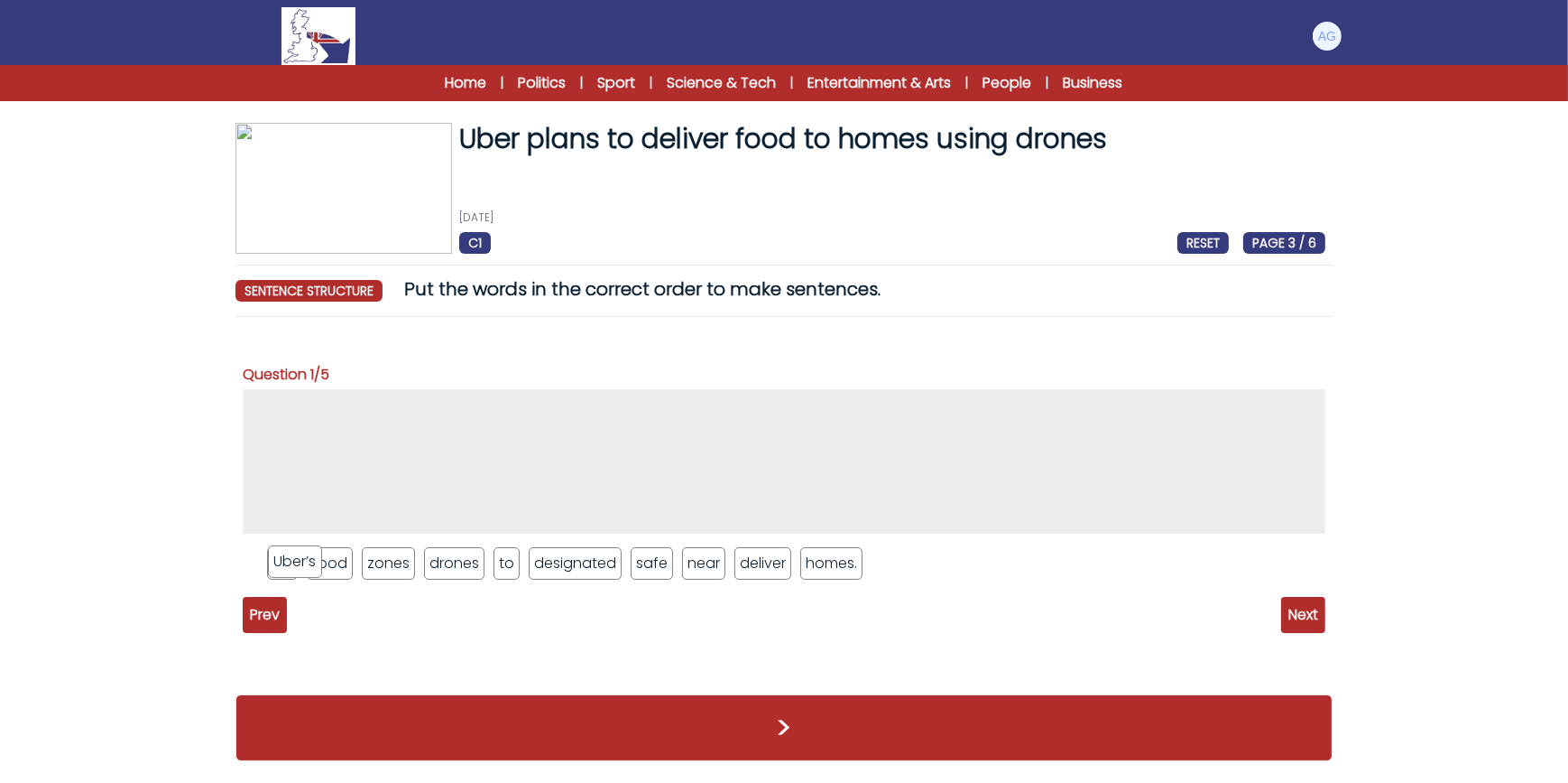
drag, startPoint x: 271, startPoint y: 563, endPoint x: 294, endPoint y: 561, distance: 23.1
drag, startPoint x: 282, startPoint y: 557, endPoint x: 293, endPoint y: 418, distance: 139.4
drag, startPoint x: 432, startPoint y: 557, endPoint x: 340, endPoint y: 407, distance: 176.0
drag, startPoint x: 656, startPoint y: 557, endPoint x: 411, endPoint y: 408, distance: 286.8
drag, startPoint x: 315, startPoint y: 563, endPoint x: 496, endPoint y: 411, distance: 236.4
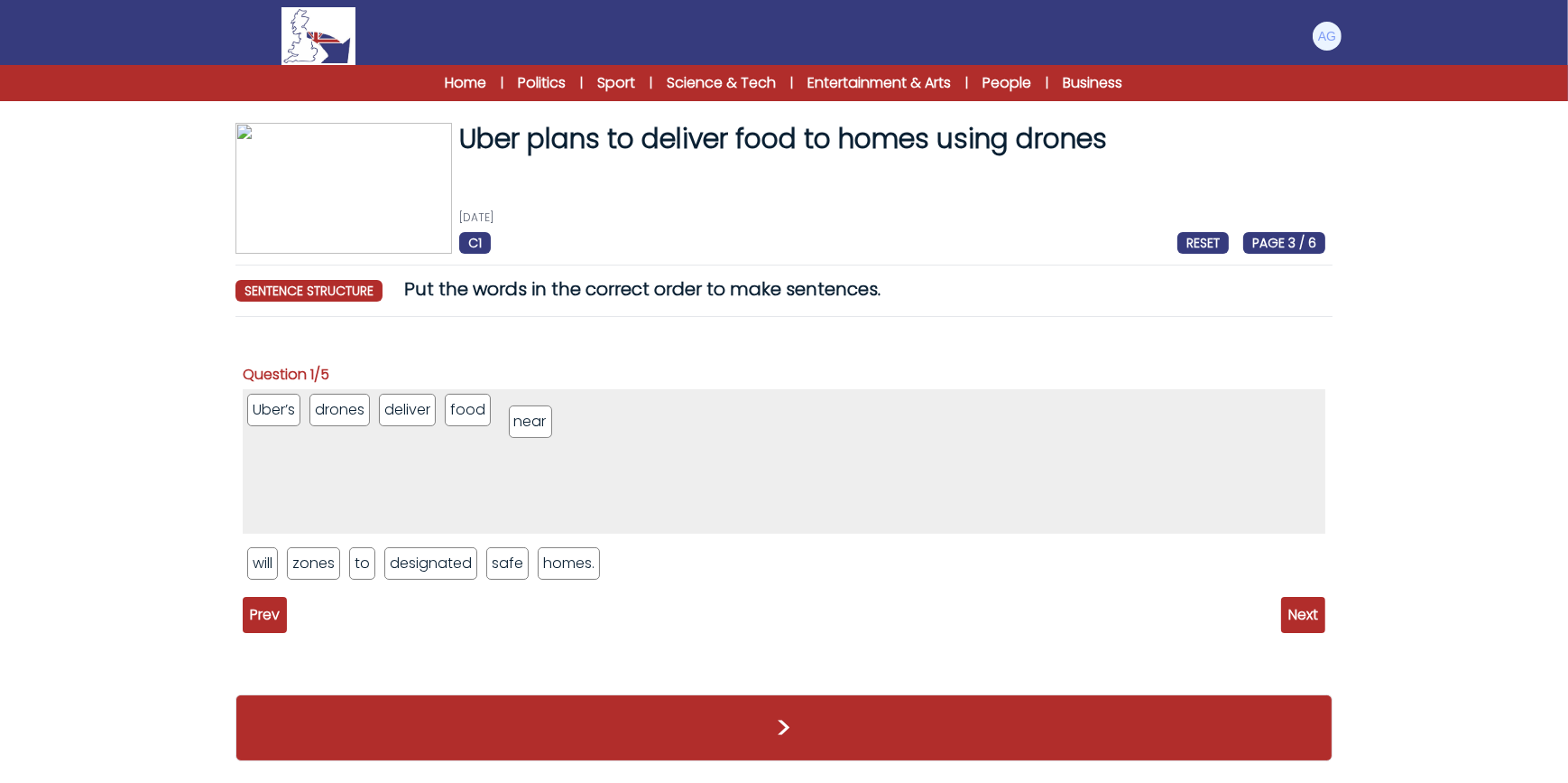
drag, startPoint x: 553, startPoint y: 564, endPoint x: 526, endPoint y: 423, distance: 143.6
drag, startPoint x: 483, startPoint y: 522, endPoint x: 595, endPoint y: 414, distance: 155.6
drag, startPoint x: 405, startPoint y: 557, endPoint x: 681, endPoint y: 405, distance: 315.1
drag, startPoint x: 361, startPoint y: 569, endPoint x: 545, endPoint y: 416, distance: 239.3
drag, startPoint x: 518, startPoint y: 412, endPoint x: 743, endPoint y: 419, distance: 225.1
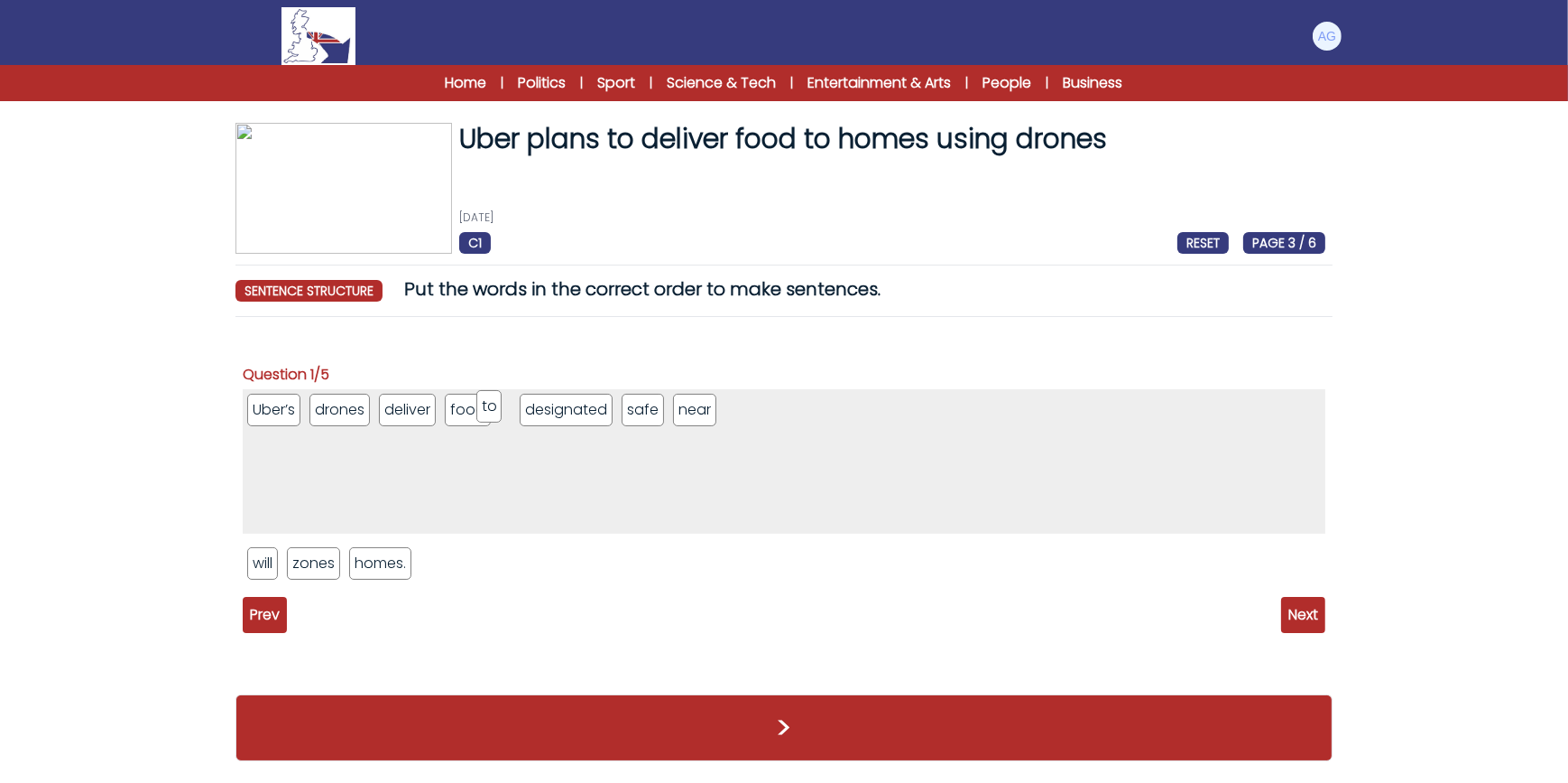
drag, startPoint x: 667, startPoint y: 419, endPoint x: 502, endPoint y: 414, distance: 165.1
drag, startPoint x: 351, startPoint y: 552, endPoint x: 709, endPoint y: 412, distance: 384.4
click at [709, 412] on li "near" at bounding box center [709, 410] width 43 height 33
drag, startPoint x: 746, startPoint y: 413, endPoint x: 687, endPoint y: 416, distance: 59.1
drag, startPoint x: 322, startPoint y: 563, endPoint x: 859, endPoint y: 410, distance: 558.4
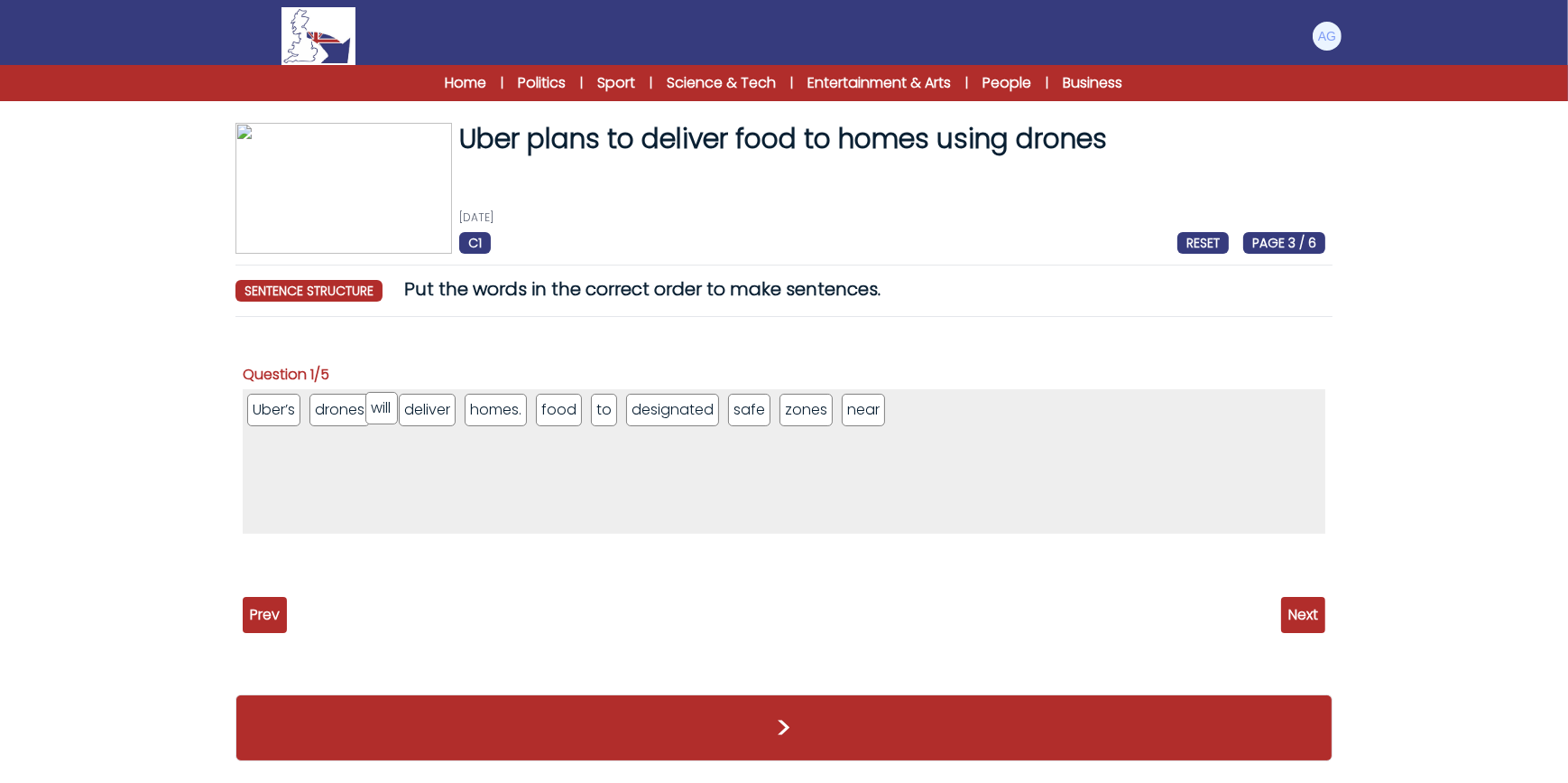
drag, startPoint x: 302, startPoint y: 531, endPoint x: 389, endPoint y: 404, distance: 153.9
drag, startPoint x: 587, startPoint y: 411, endPoint x: 513, endPoint y: 409, distance: 74.0
drag, startPoint x: 582, startPoint y: 408, endPoint x: 892, endPoint y: 413, distance: 310.0
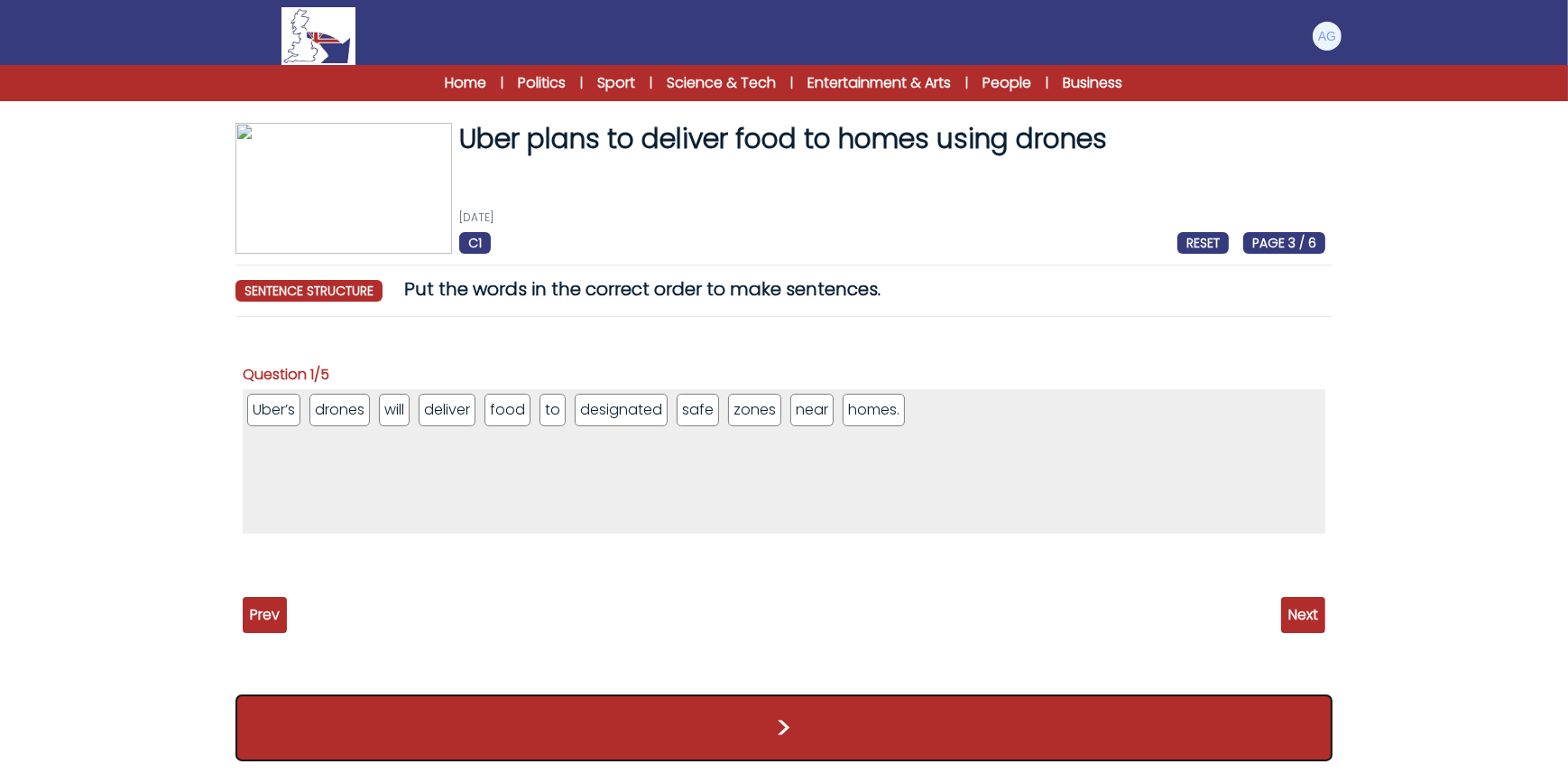
click at [892, 718] on button ">" at bounding box center [784, 727] width 1097 height 67
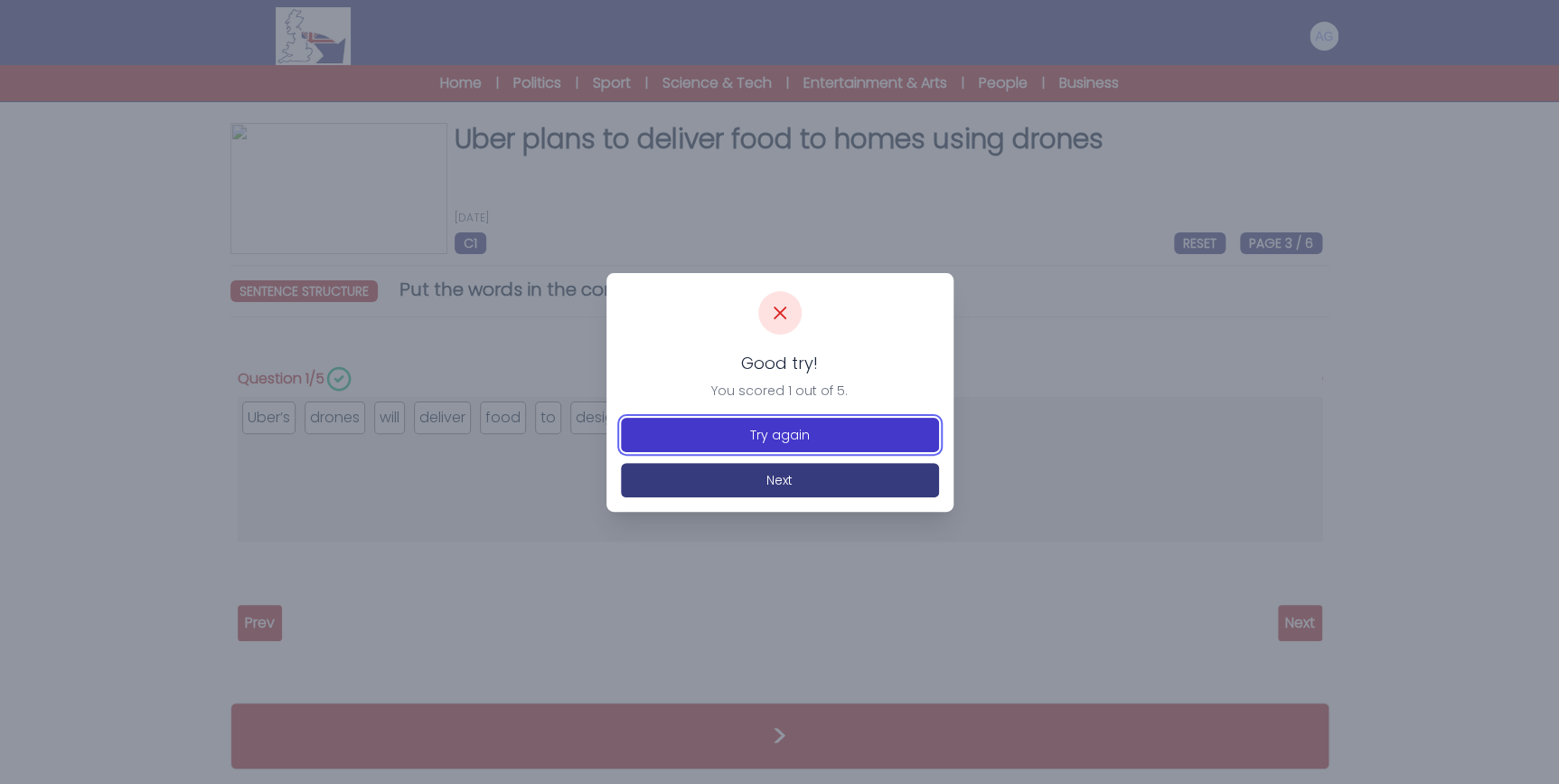
click at [799, 427] on button "Try again" at bounding box center [780, 435] width 318 height 35
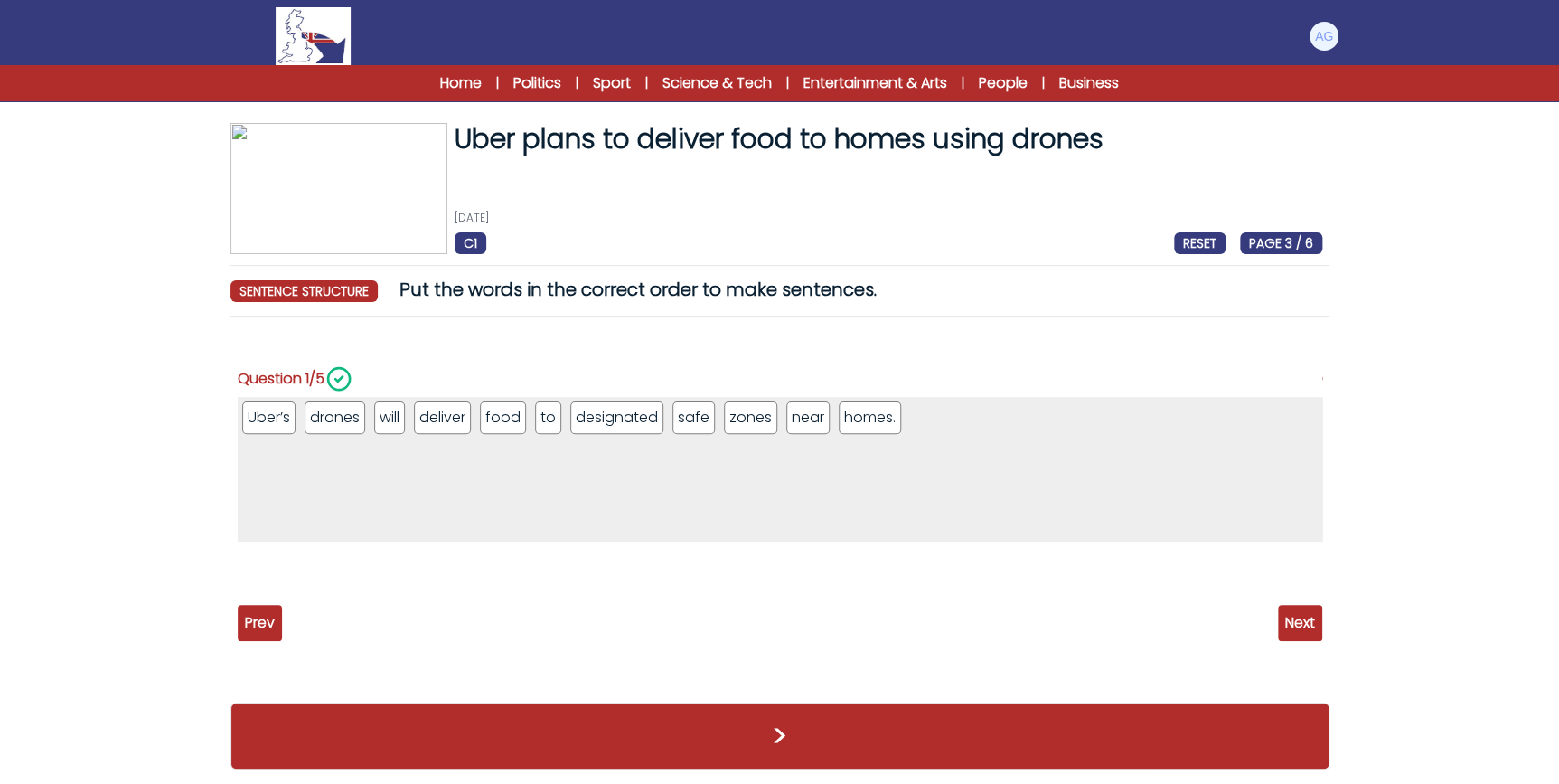
click at [283, 422] on li "Uber’s" at bounding box center [268, 418] width 53 height 33
click at [325, 419] on li "drones" at bounding box center [335, 418] width 60 height 33
click at [386, 424] on li "will" at bounding box center [390, 418] width 31 height 33
click at [1296, 617] on span "Next" at bounding box center [1301, 622] width 44 height 36
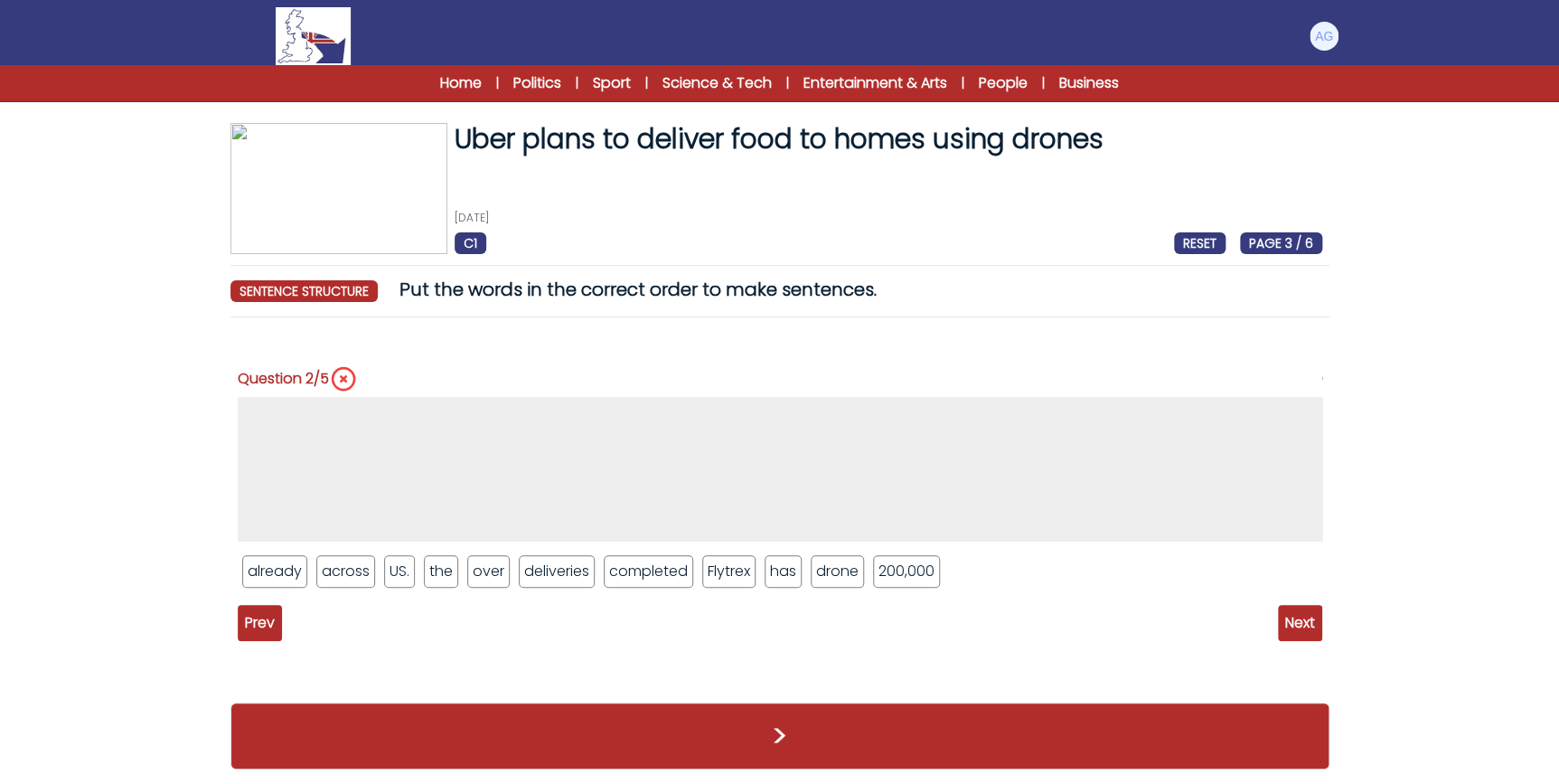
click at [257, 627] on span "Prev" at bounding box center [260, 622] width 44 height 36
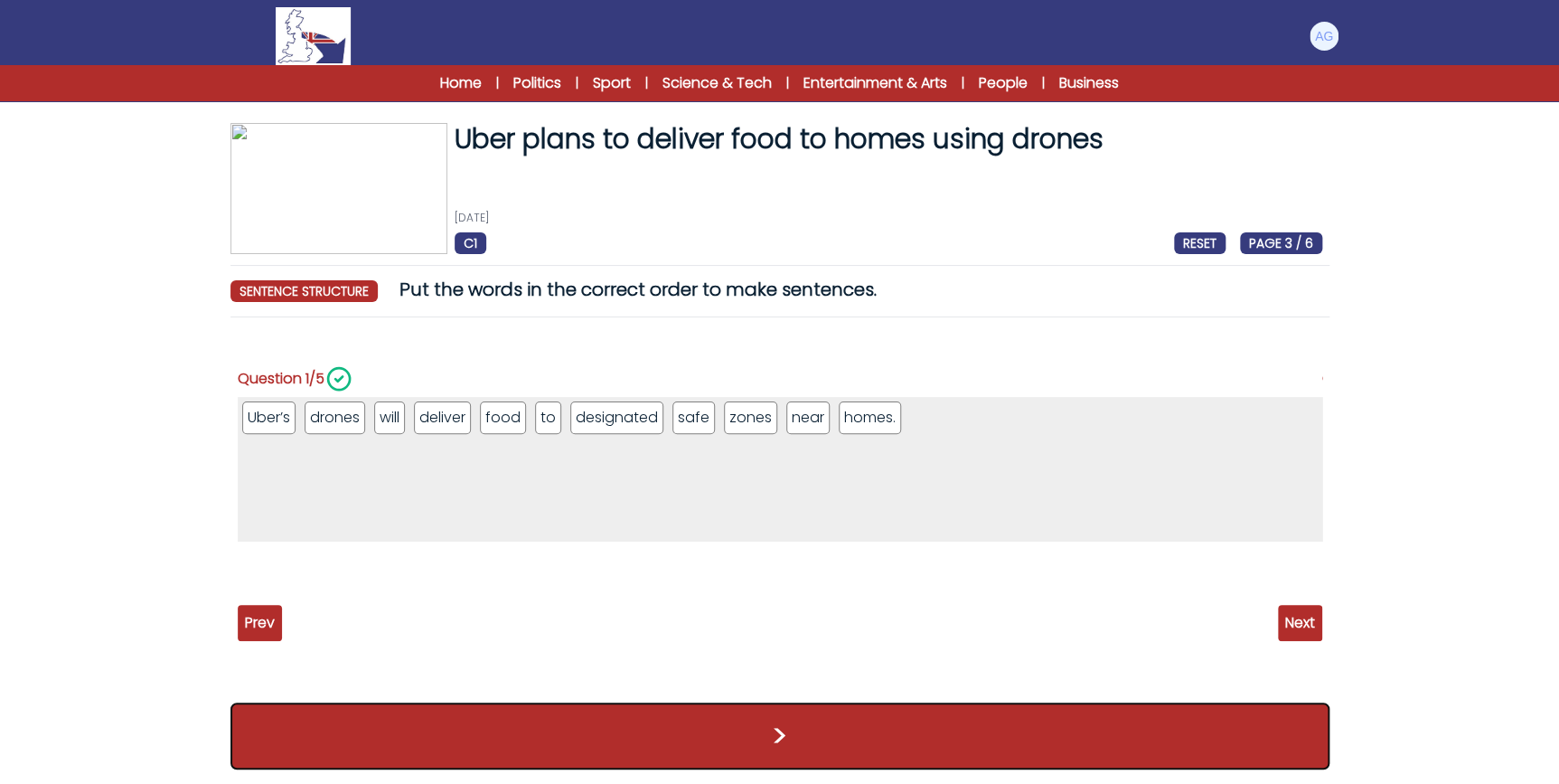
click at [848, 724] on button ">" at bounding box center [780, 735] width 1099 height 67
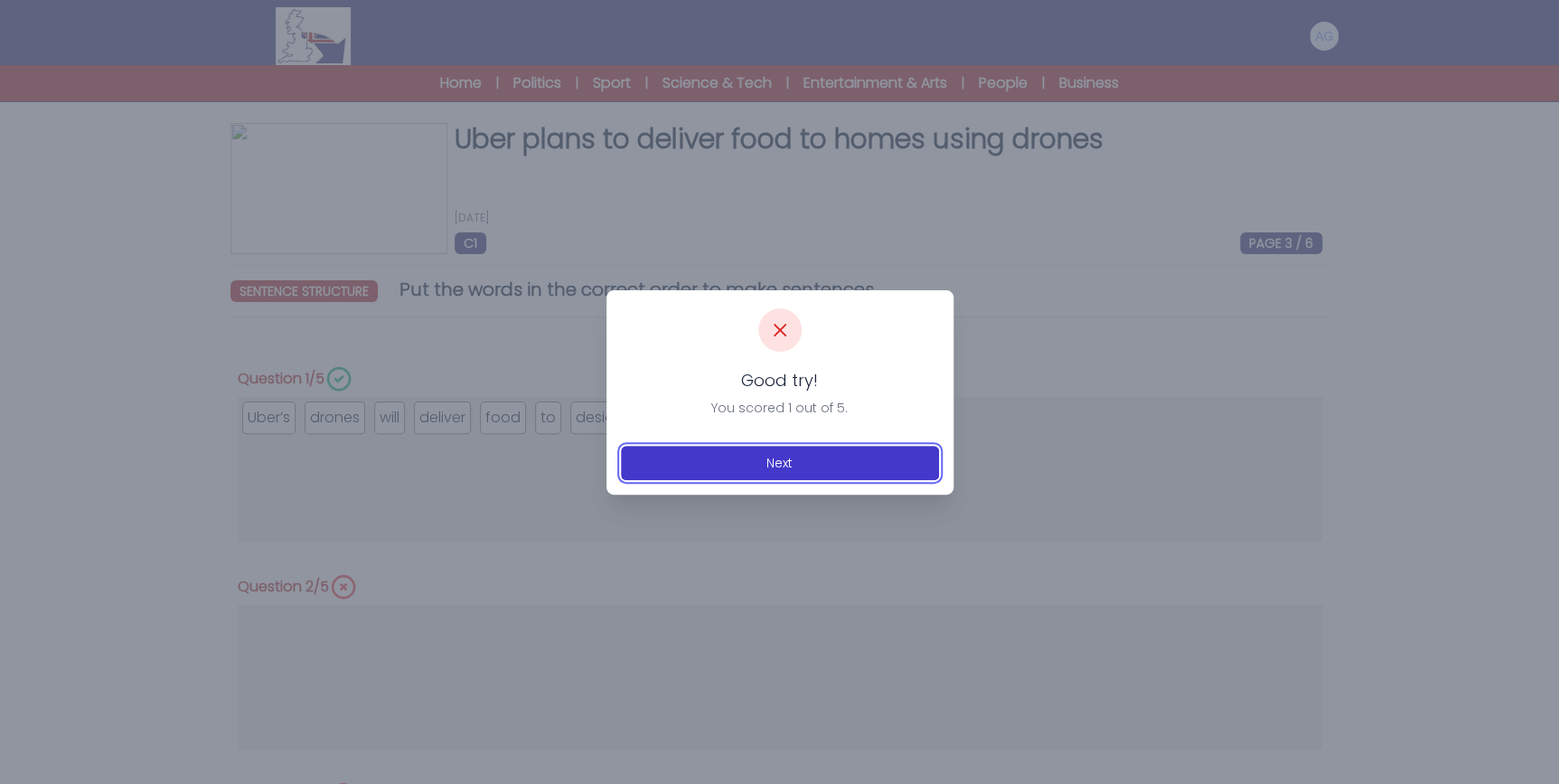
click at [796, 463] on button "Next" at bounding box center [780, 463] width 318 height 35
click at [838, 460] on button "Next" at bounding box center [780, 463] width 318 height 35
click at [783, 321] on icon at bounding box center [780, 330] width 22 height 22
click at [806, 461] on button "Next" at bounding box center [780, 463] width 318 height 35
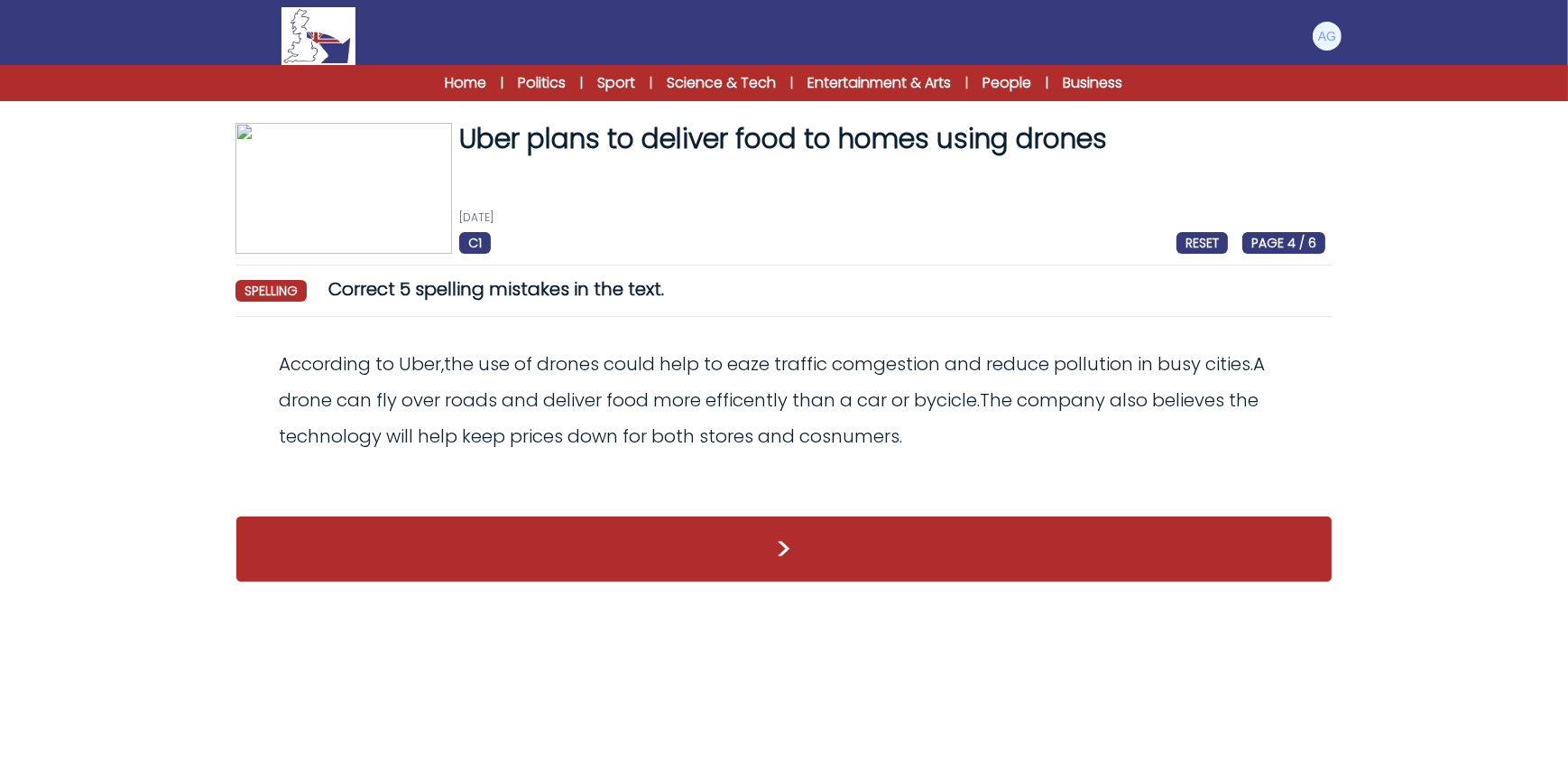
click at [1278, 239] on span "PAGE 4 / 6" at bounding box center [1284, 243] width 83 height 22
click at [1307, 243] on span "PAGE 4 / 6" at bounding box center [1284, 243] width 83 height 22
click at [1209, 246] on span "RESET" at bounding box center [1202, 243] width 51 height 22
click at [1291, 237] on span "PAGE 4 / 6" at bounding box center [1284, 243] width 83 height 22
click at [262, 294] on span "spelling" at bounding box center [272, 291] width 71 height 22
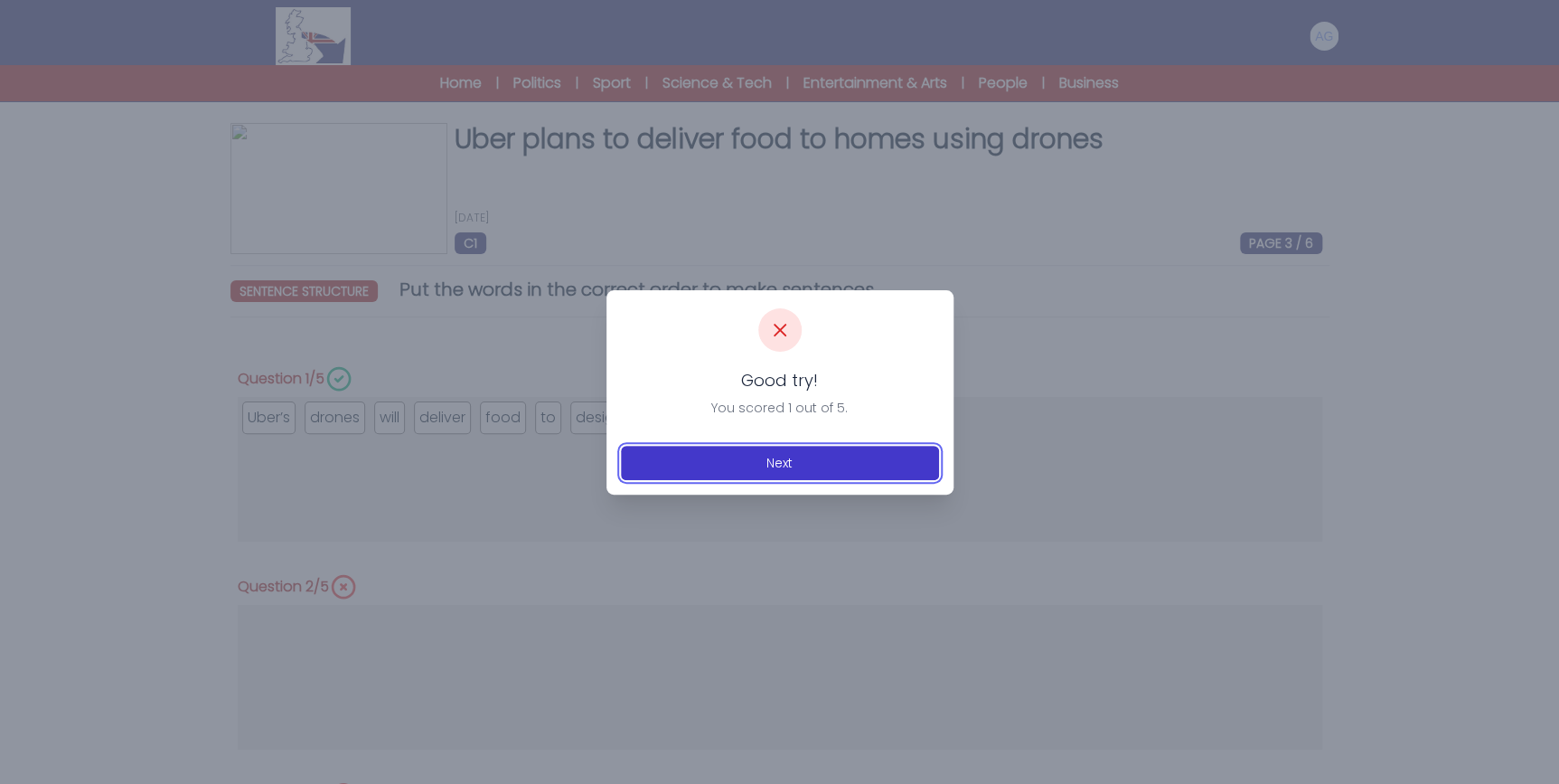
click at [831, 452] on button "Next" at bounding box center [780, 463] width 318 height 35
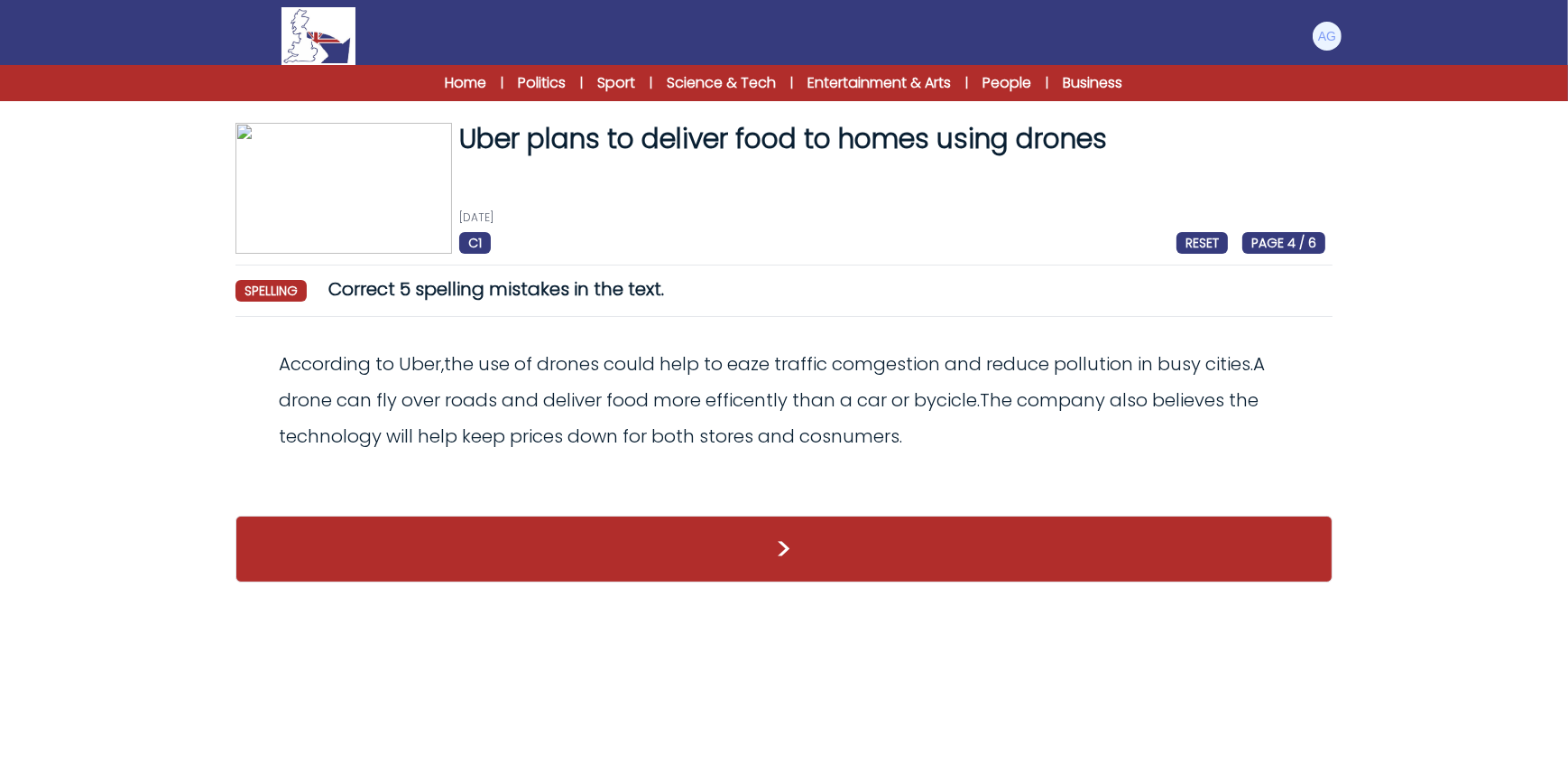
click at [1200, 235] on span "RESET" at bounding box center [1202, 243] width 51 height 22
click at [715, 123] on h1 "Uber plans to deliver food to homes using drones" at bounding box center [891, 139] width 866 height 33
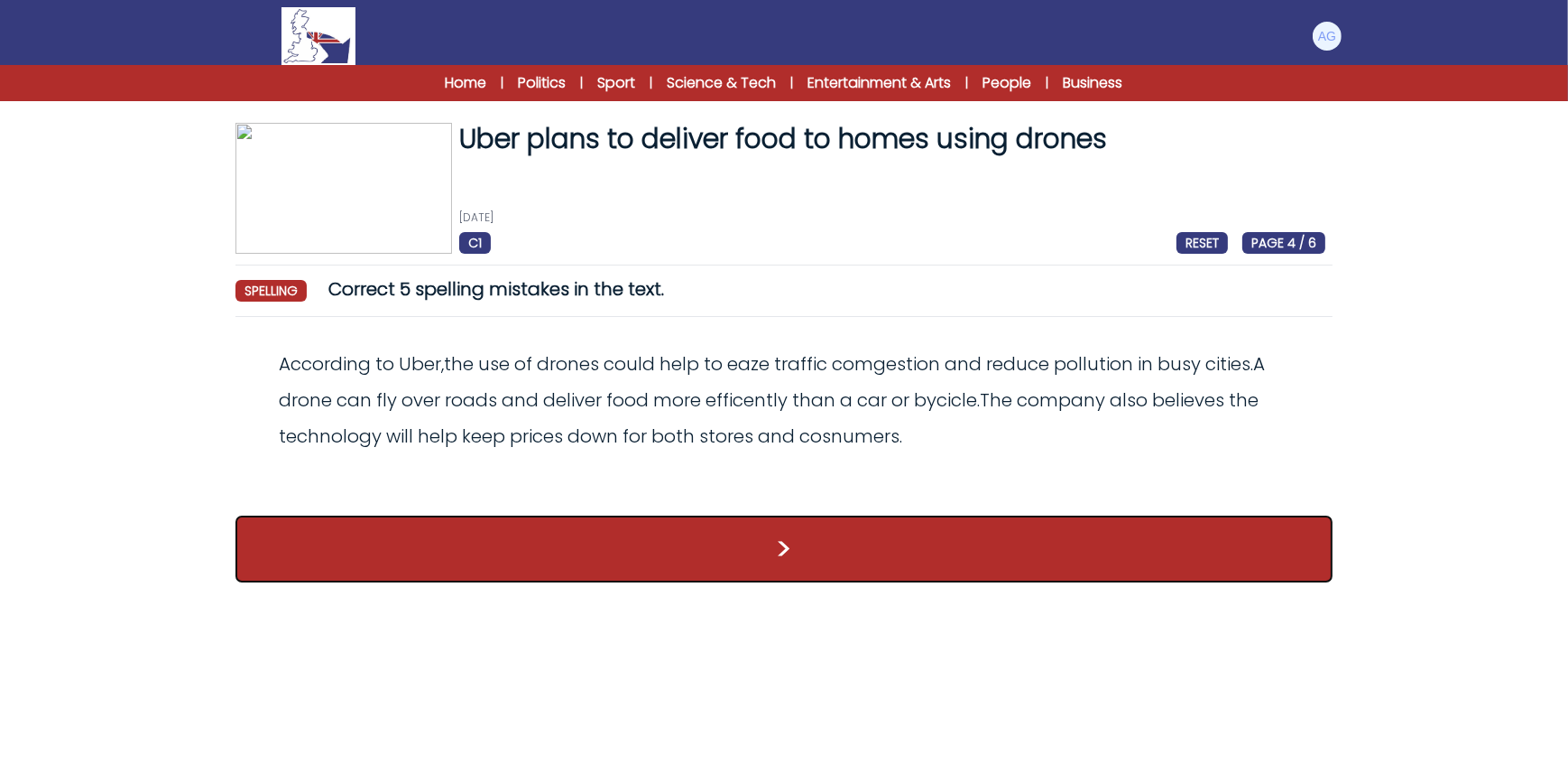
click at [811, 551] on button ">" at bounding box center [784, 549] width 1097 height 67
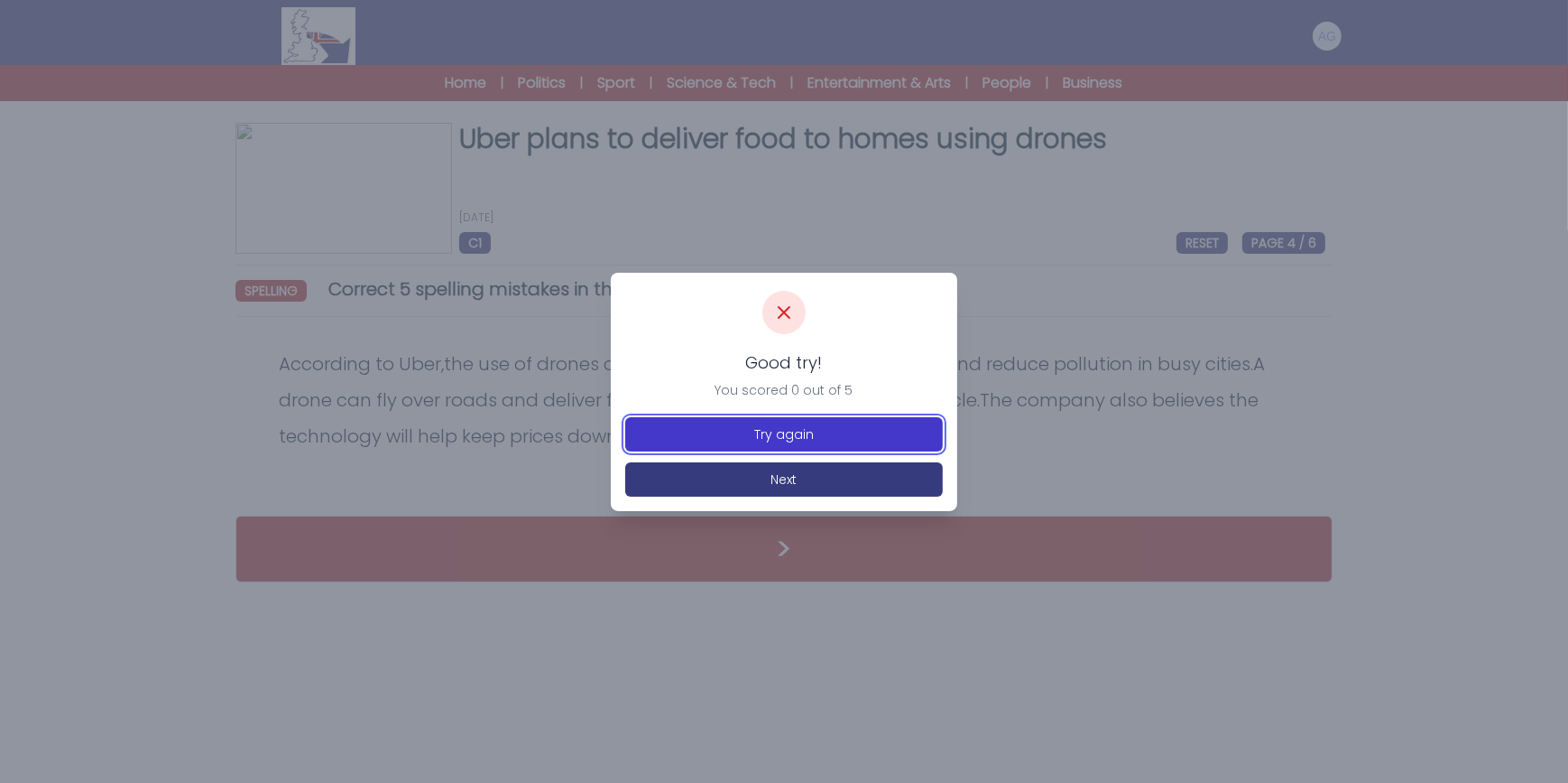
click at [825, 434] on button "Try again" at bounding box center [784, 434] width 317 height 35
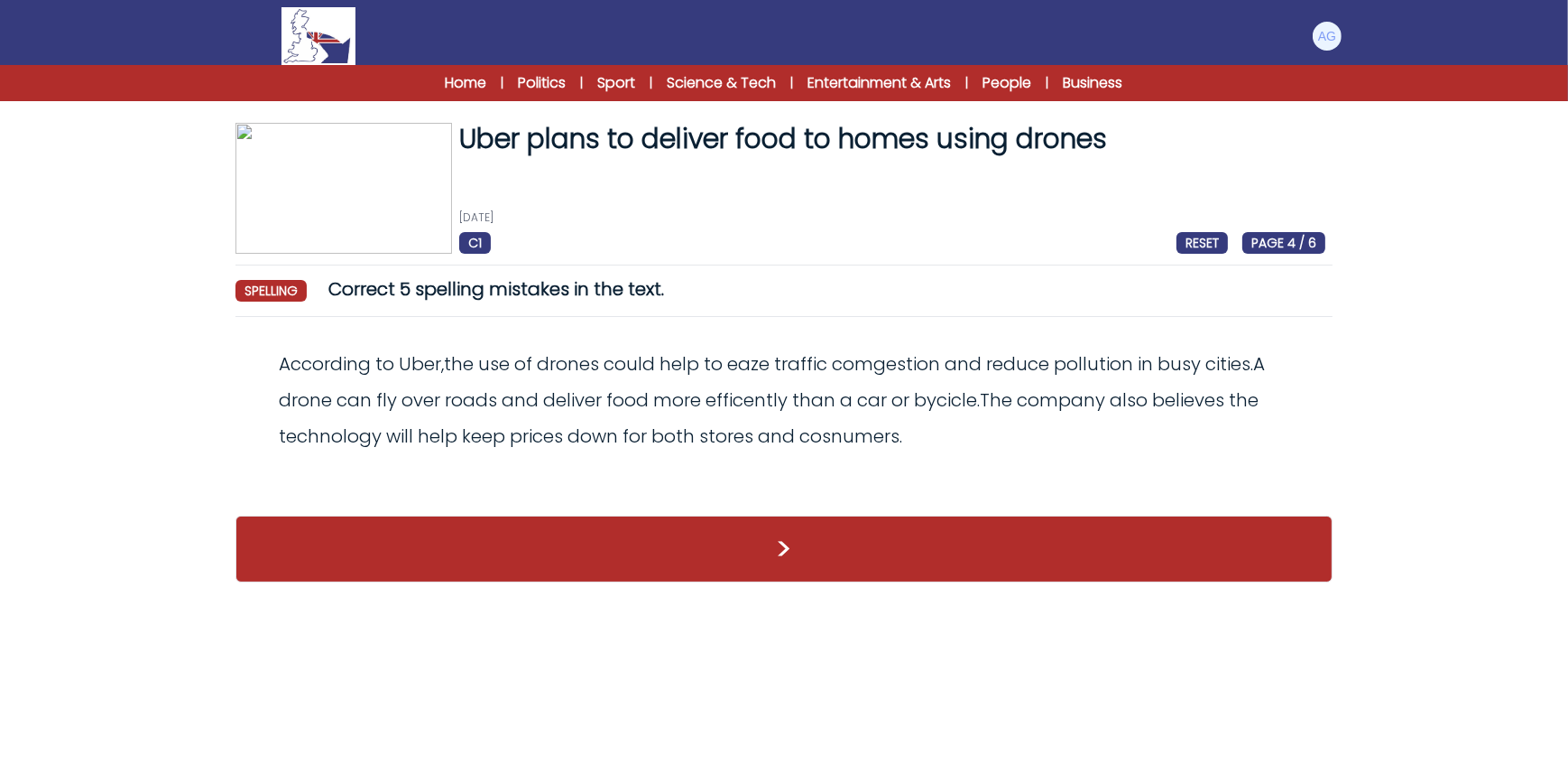
click at [384, 148] on img at bounding box center [344, 188] width 217 height 131
click at [333, 36] on img at bounding box center [318, 36] width 74 height 58
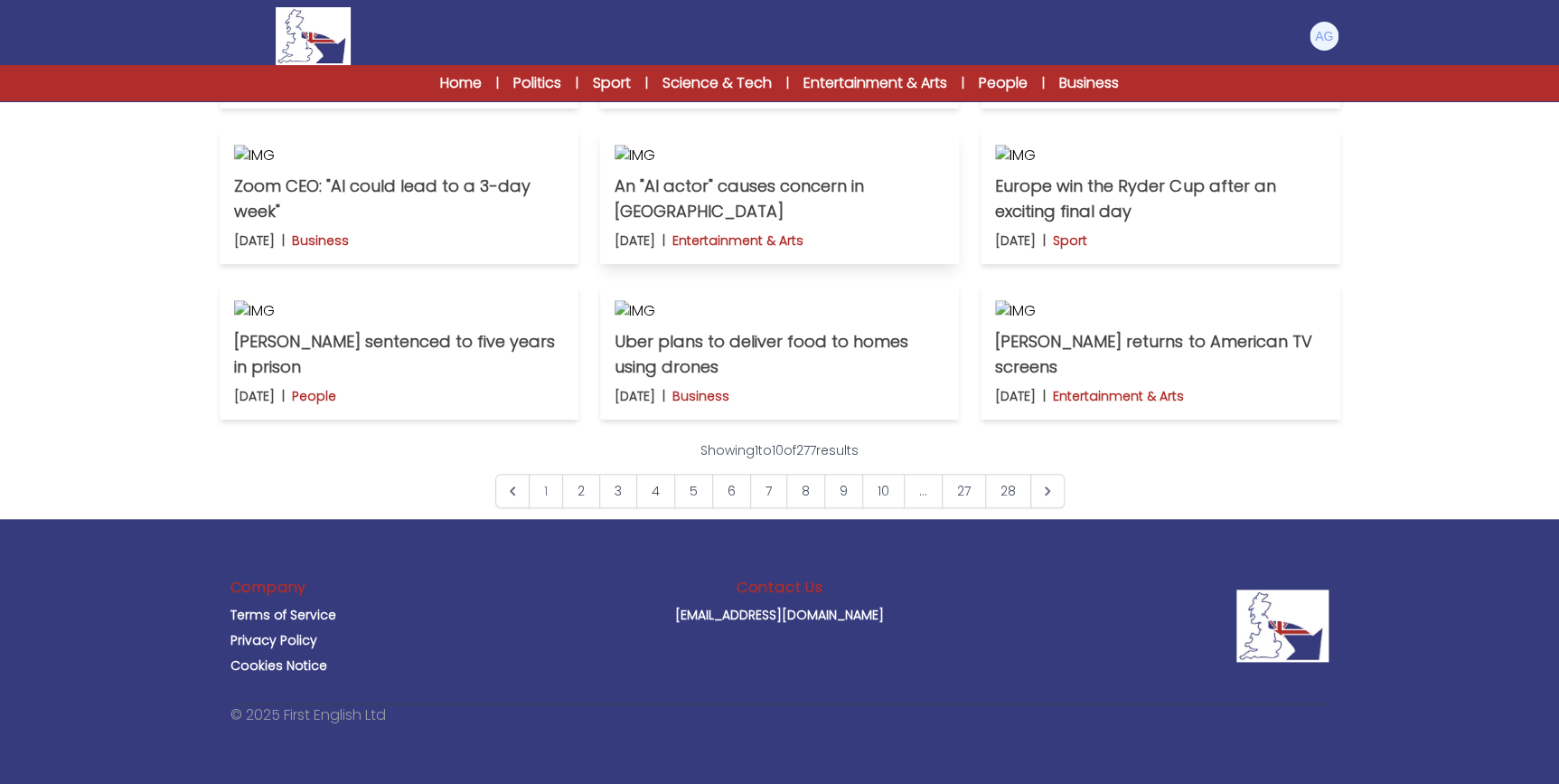
scroll to position [985, 0]
click at [805, 321] on img at bounding box center [780, 311] width 330 height 22
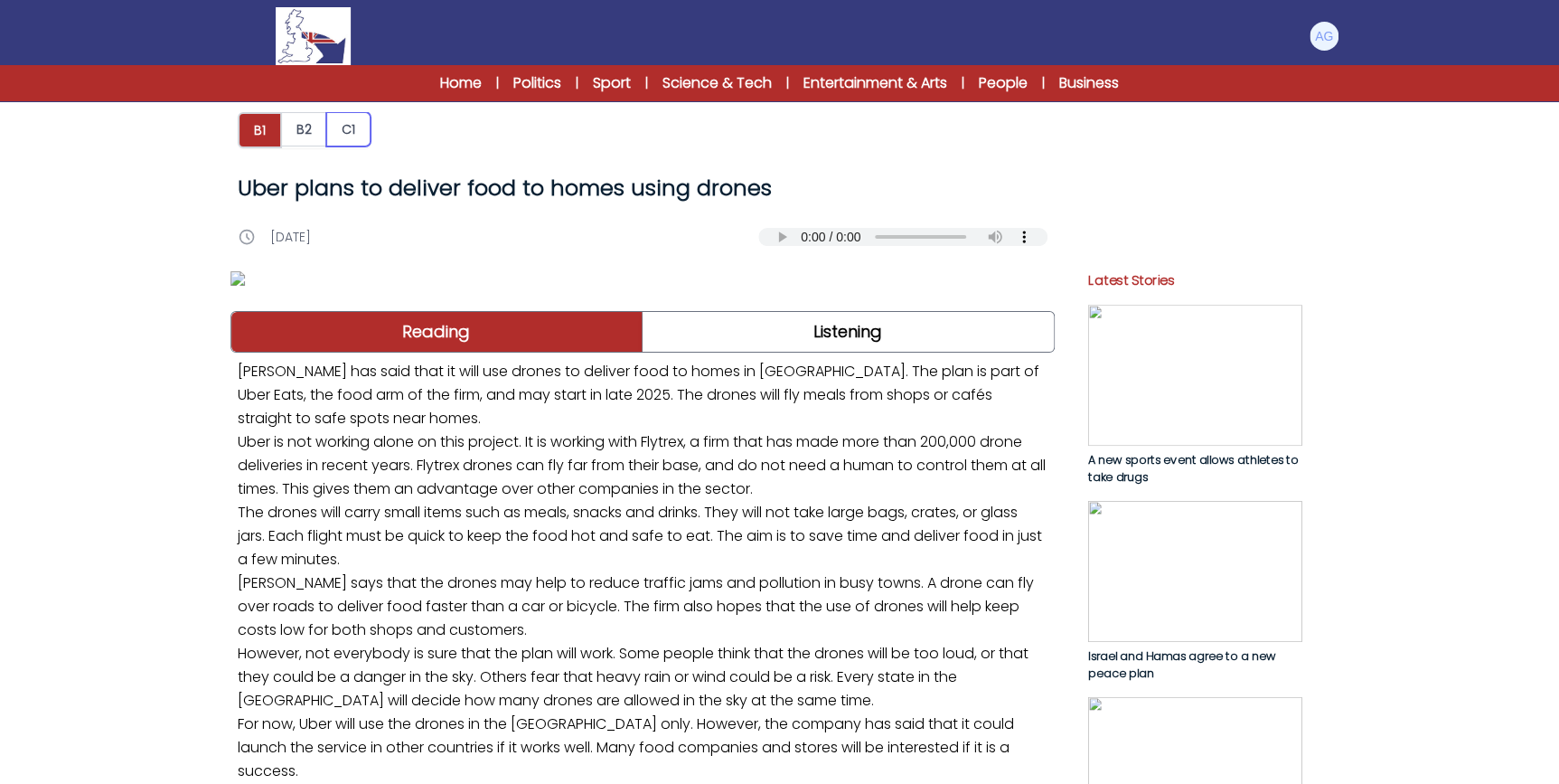
click at [353, 120] on button "C1" at bounding box center [348, 129] width 44 height 35
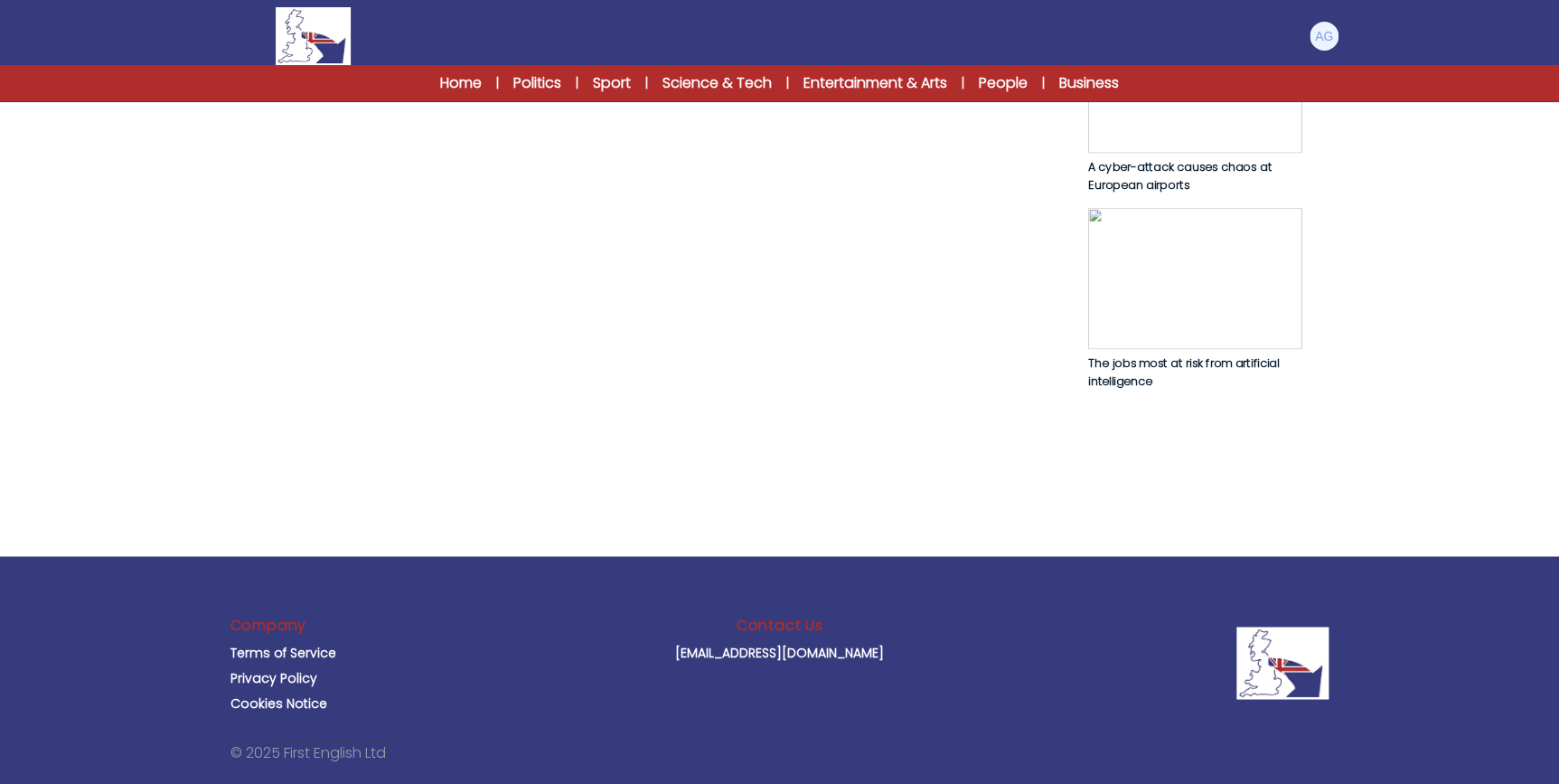
scroll to position [1149, 0]
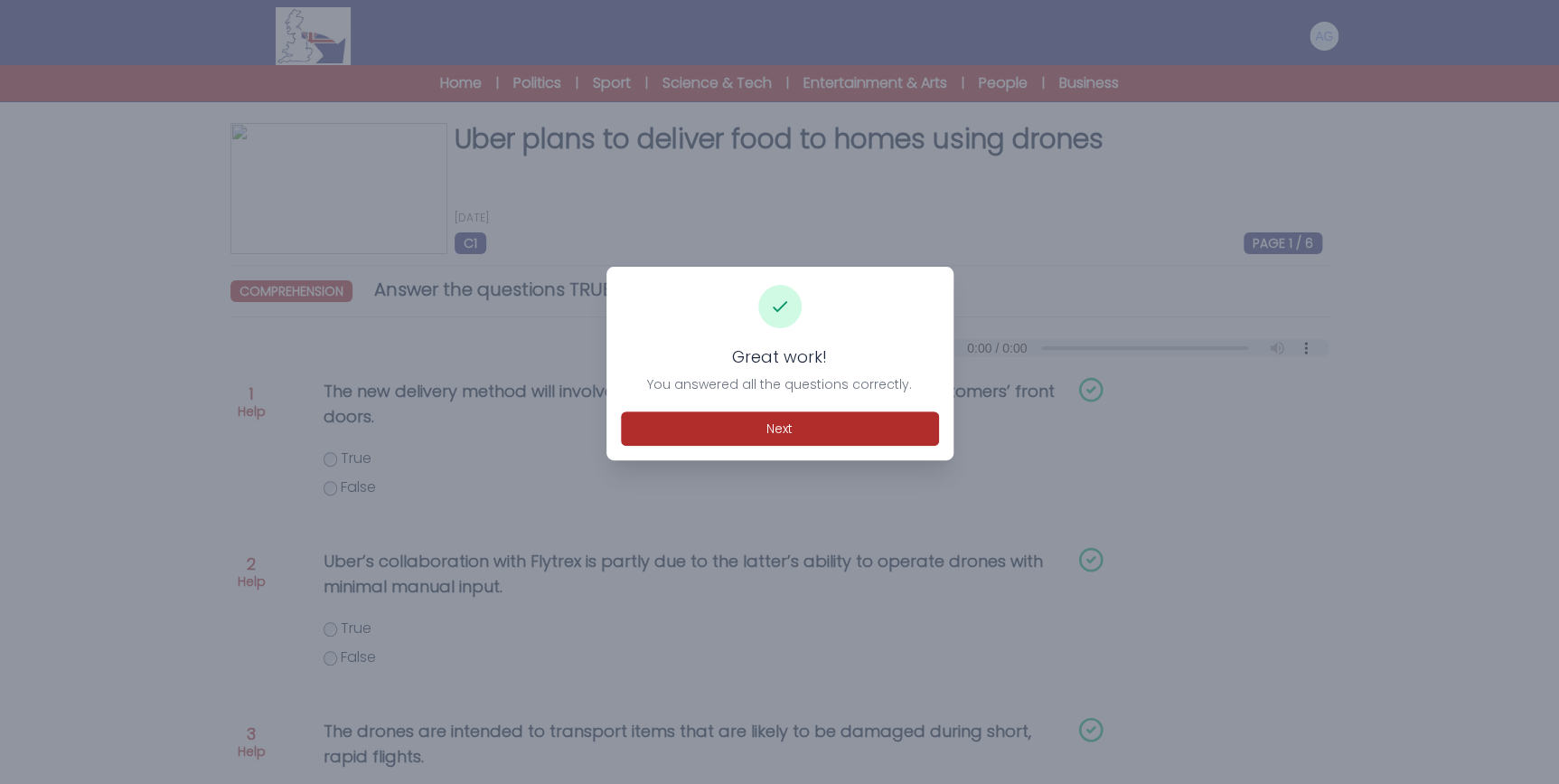
scroll to position [82, 0]
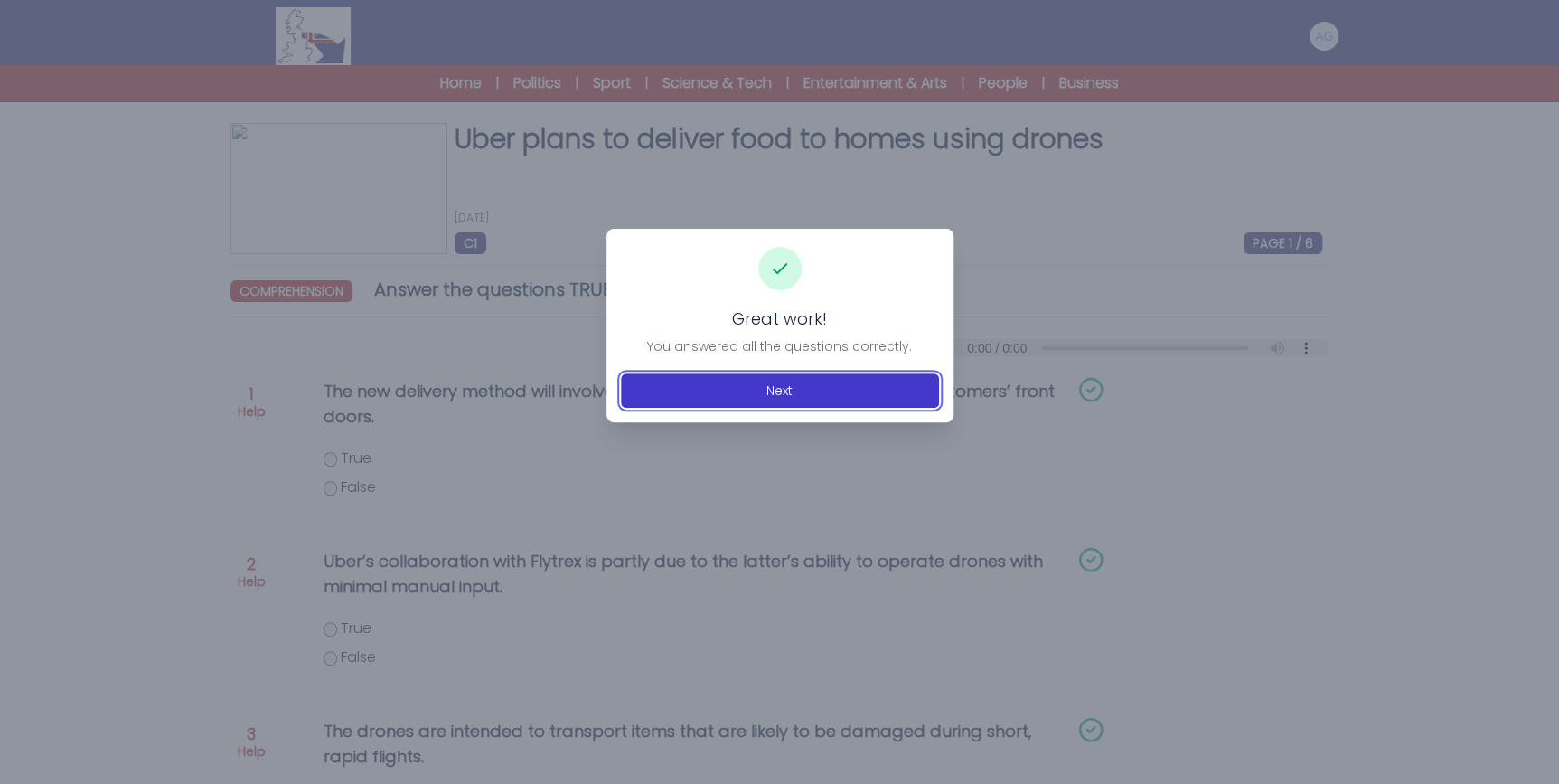
click at [808, 385] on button "Next" at bounding box center [780, 391] width 318 height 35
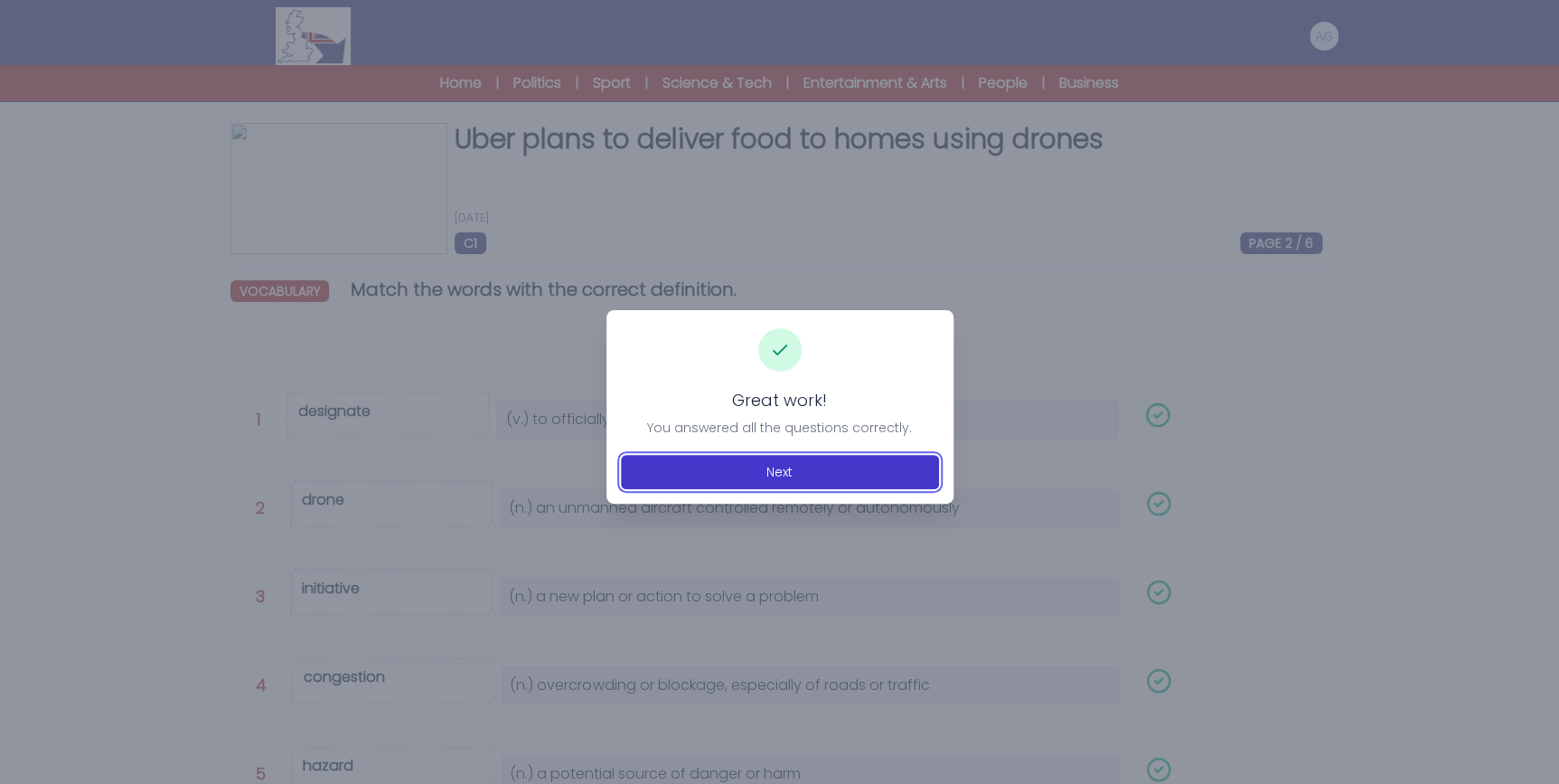
click at [815, 470] on button "Next" at bounding box center [780, 472] width 318 height 35
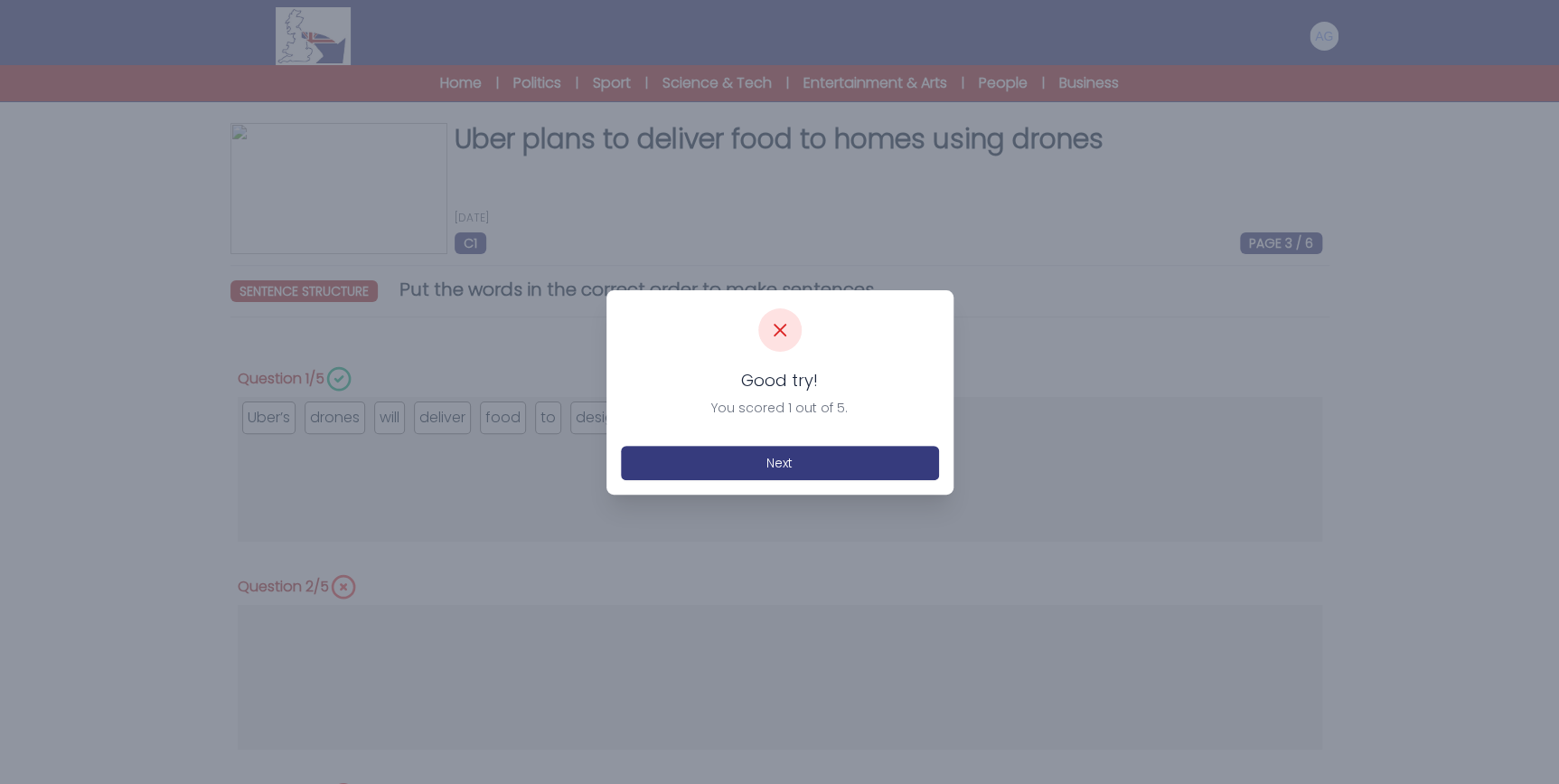
click at [1085, 550] on div at bounding box center [780, 392] width 1559 height 784
click at [806, 461] on button "Next" at bounding box center [780, 463] width 318 height 35
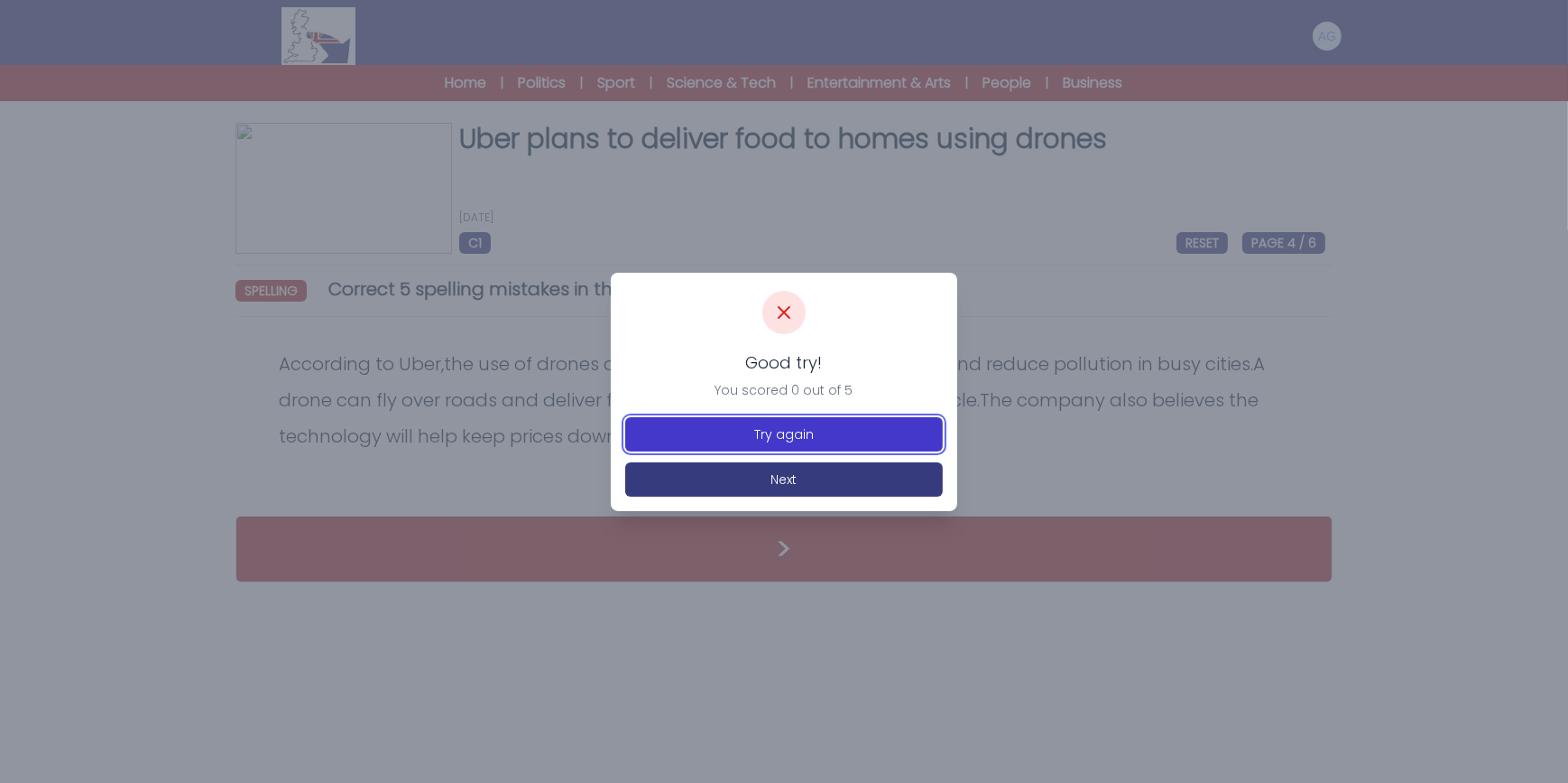
click at [816, 434] on button "Try again" at bounding box center [784, 434] width 317 height 35
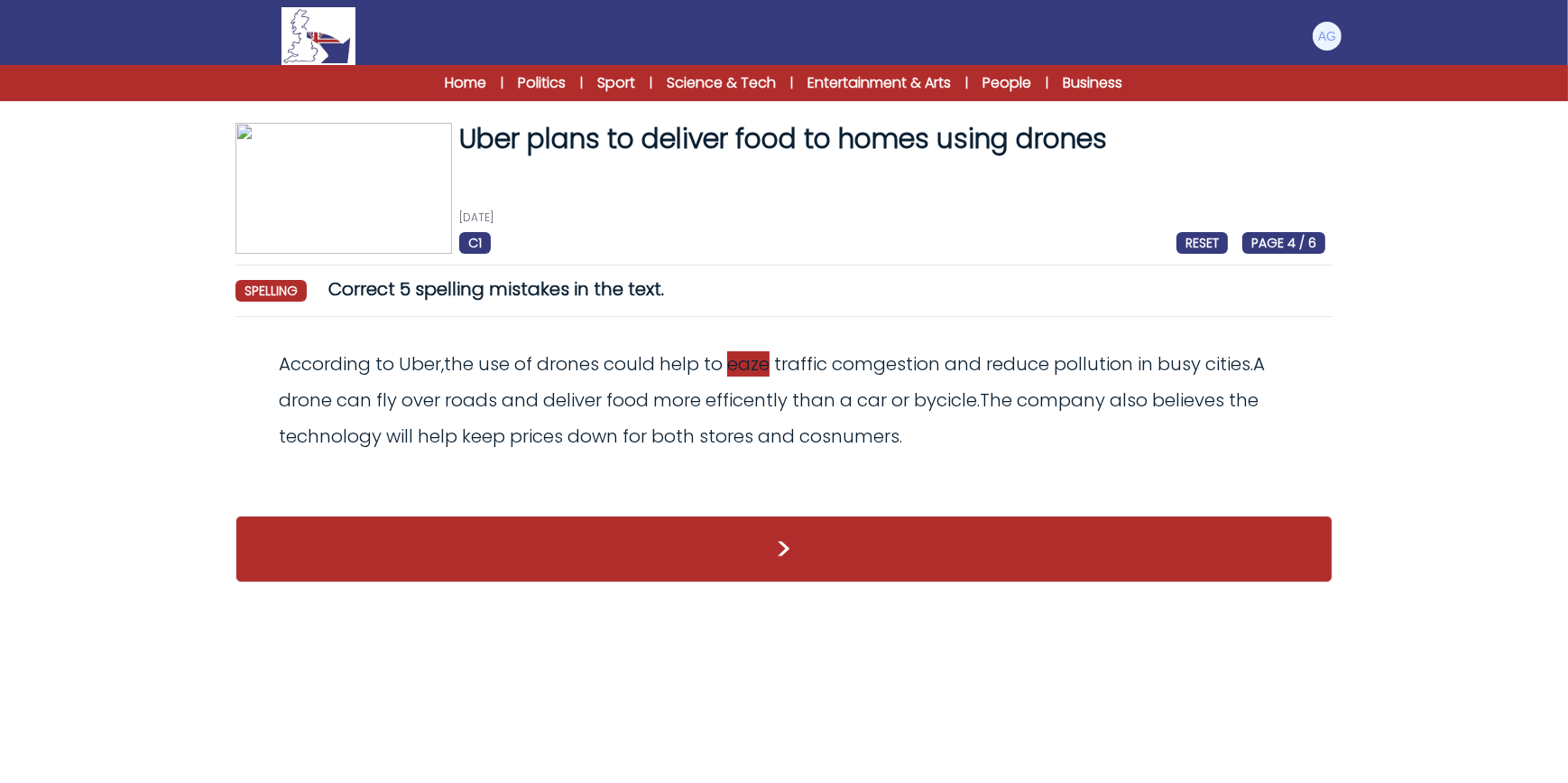
click at [762, 368] on span "eaze" at bounding box center [748, 364] width 42 height 26
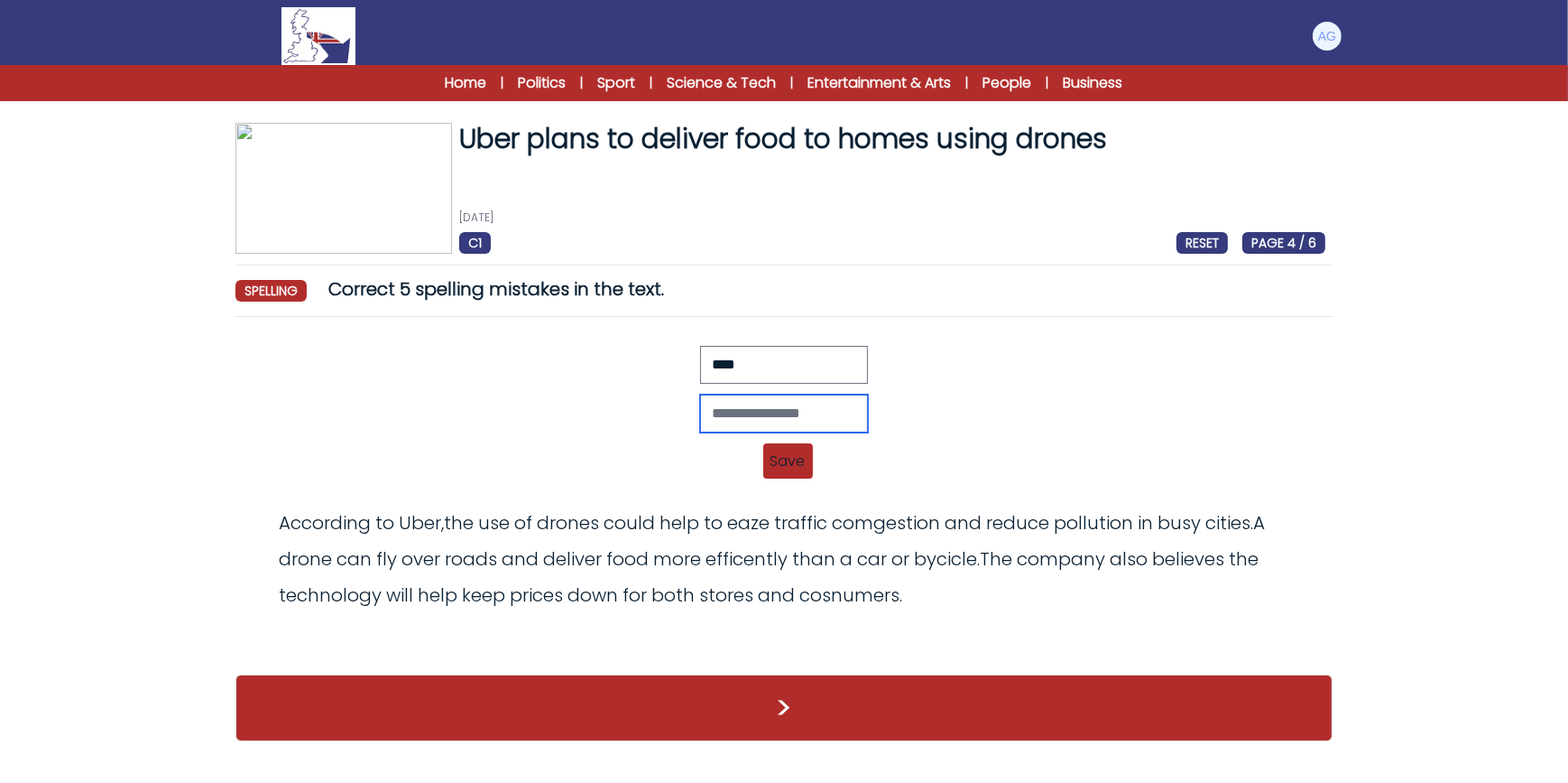
click at [738, 405] on input "text" at bounding box center [784, 413] width 168 height 38
type input "****"
click at [790, 462] on span "Save" at bounding box center [788, 461] width 49 height 35
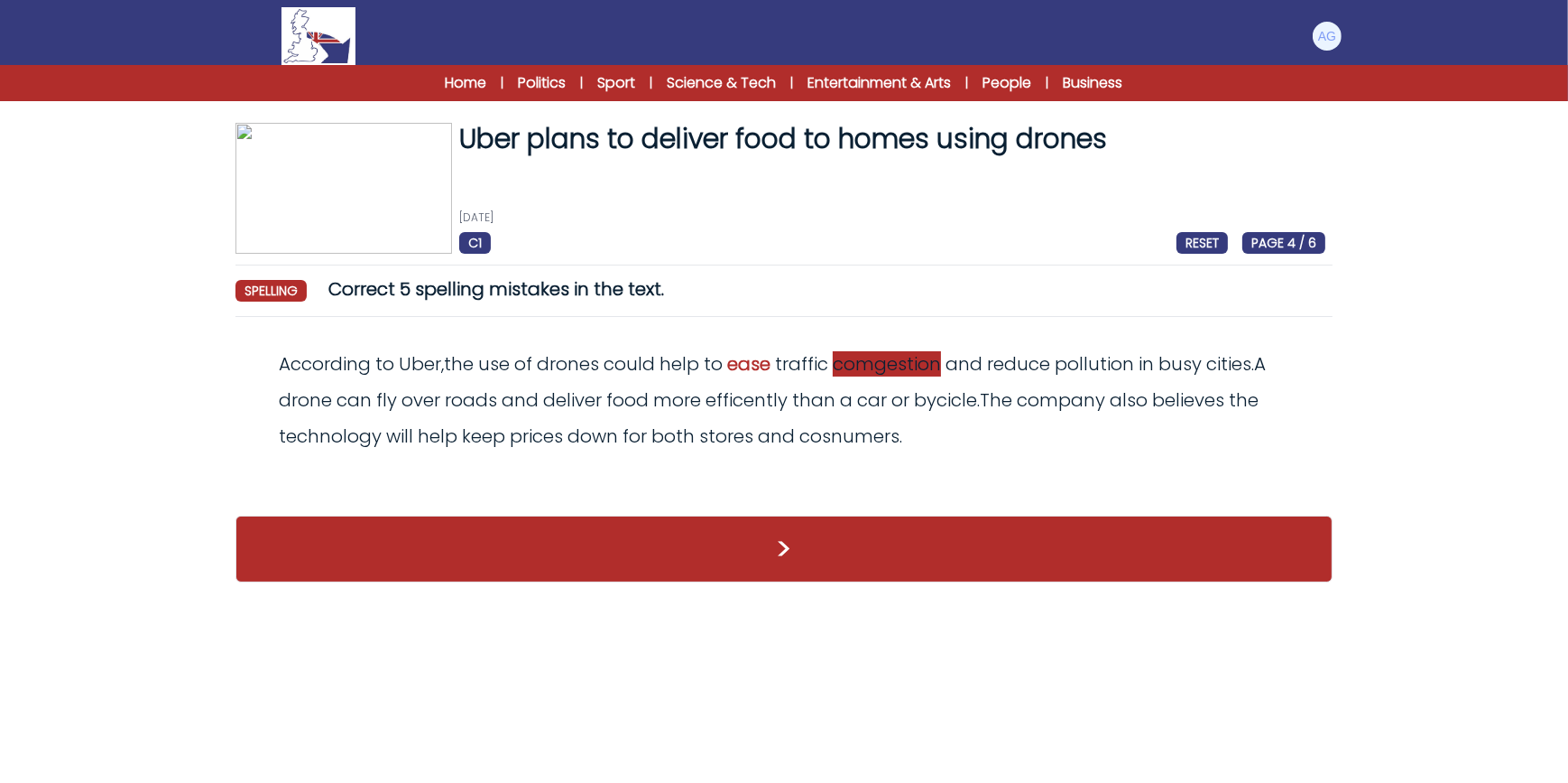
click at [910, 363] on span "comgestion" at bounding box center [887, 364] width 108 height 26
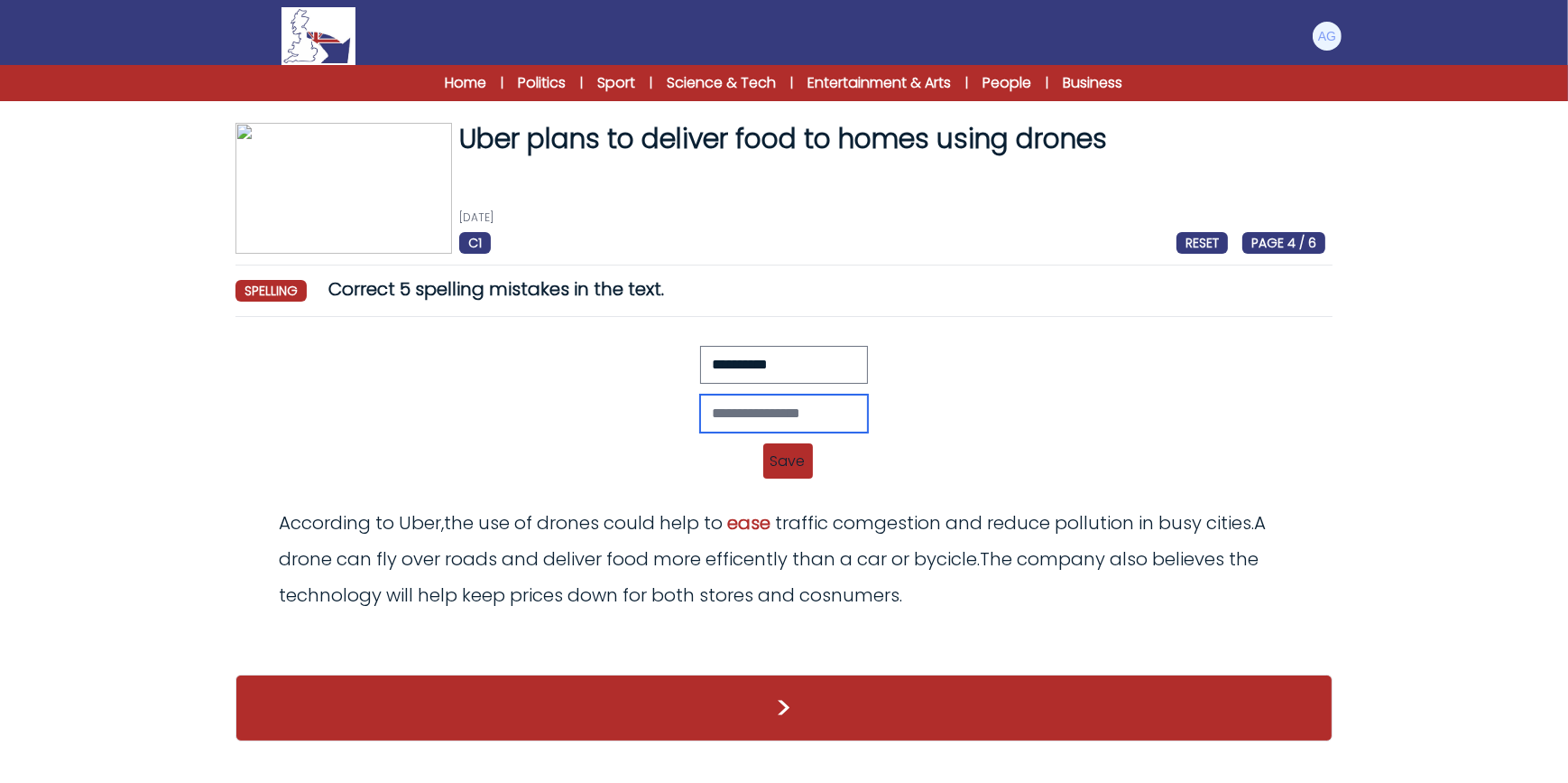
click at [816, 407] on input "text" at bounding box center [784, 413] width 168 height 38
type input "**********"
click at [781, 451] on span "Save" at bounding box center [788, 461] width 49 height 35
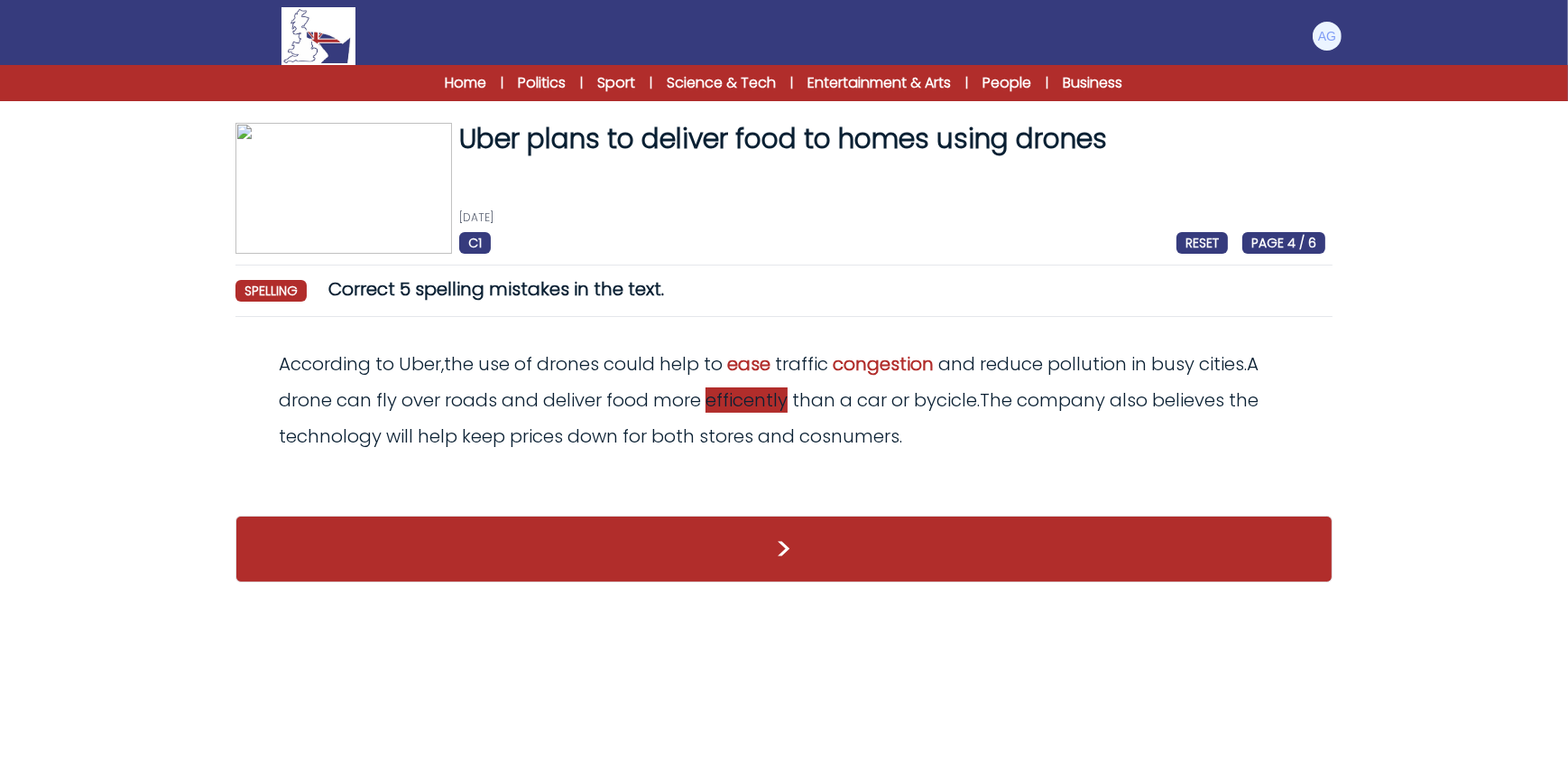
click at [746, 402] on span "efficently" at bounding box center [747, 400] width 82 height 26
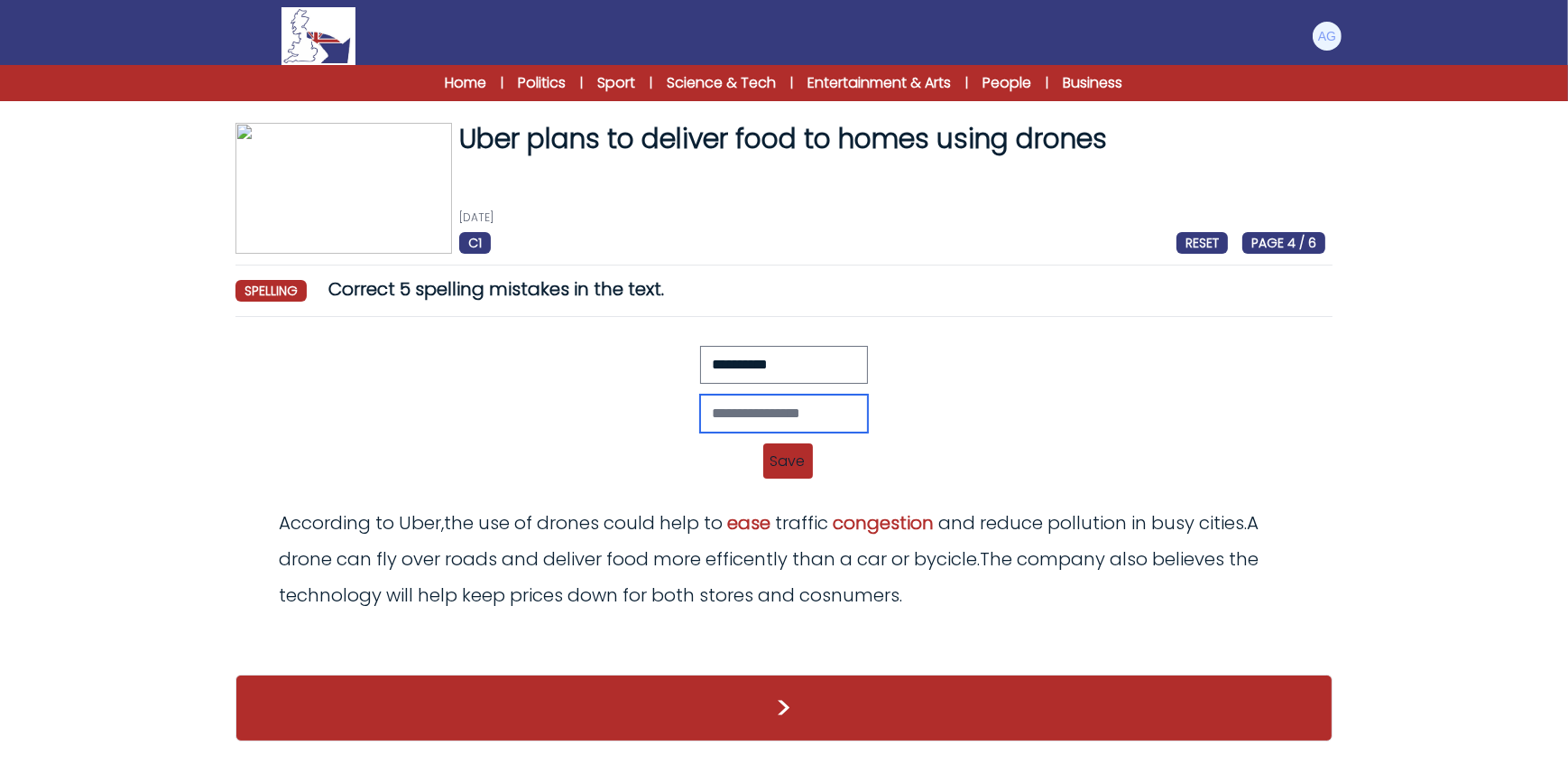
click at [780, 410] on input "text" at bounding box center [784, 413] width 168 height 38
type input "**********"
click at [784, 449] on span "Save" at bounding box center [788, 461] width 49 height 35
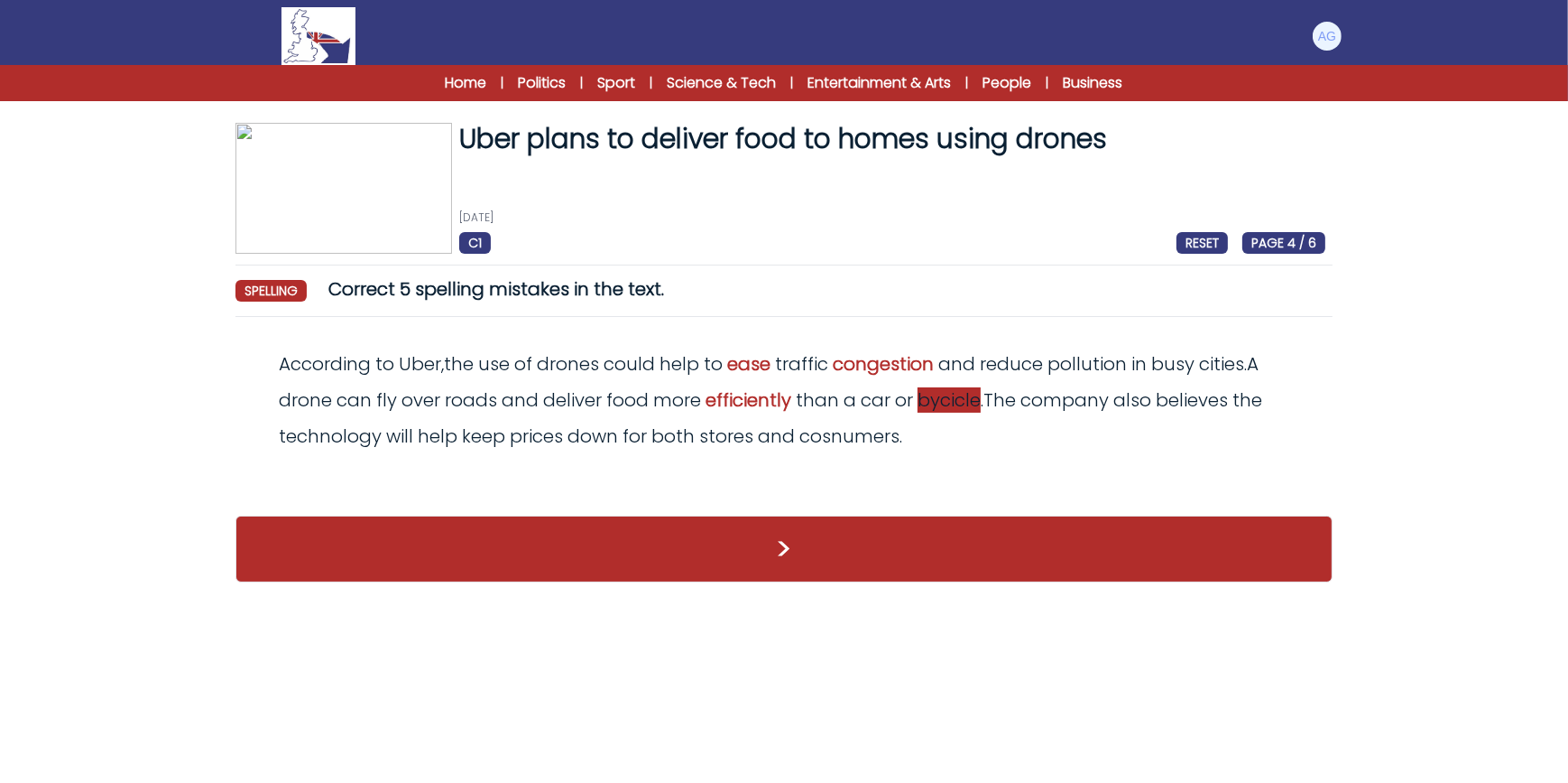
click at [977, 402] on span "bycicle" at bounding box center [949, 400] width 63 height 26
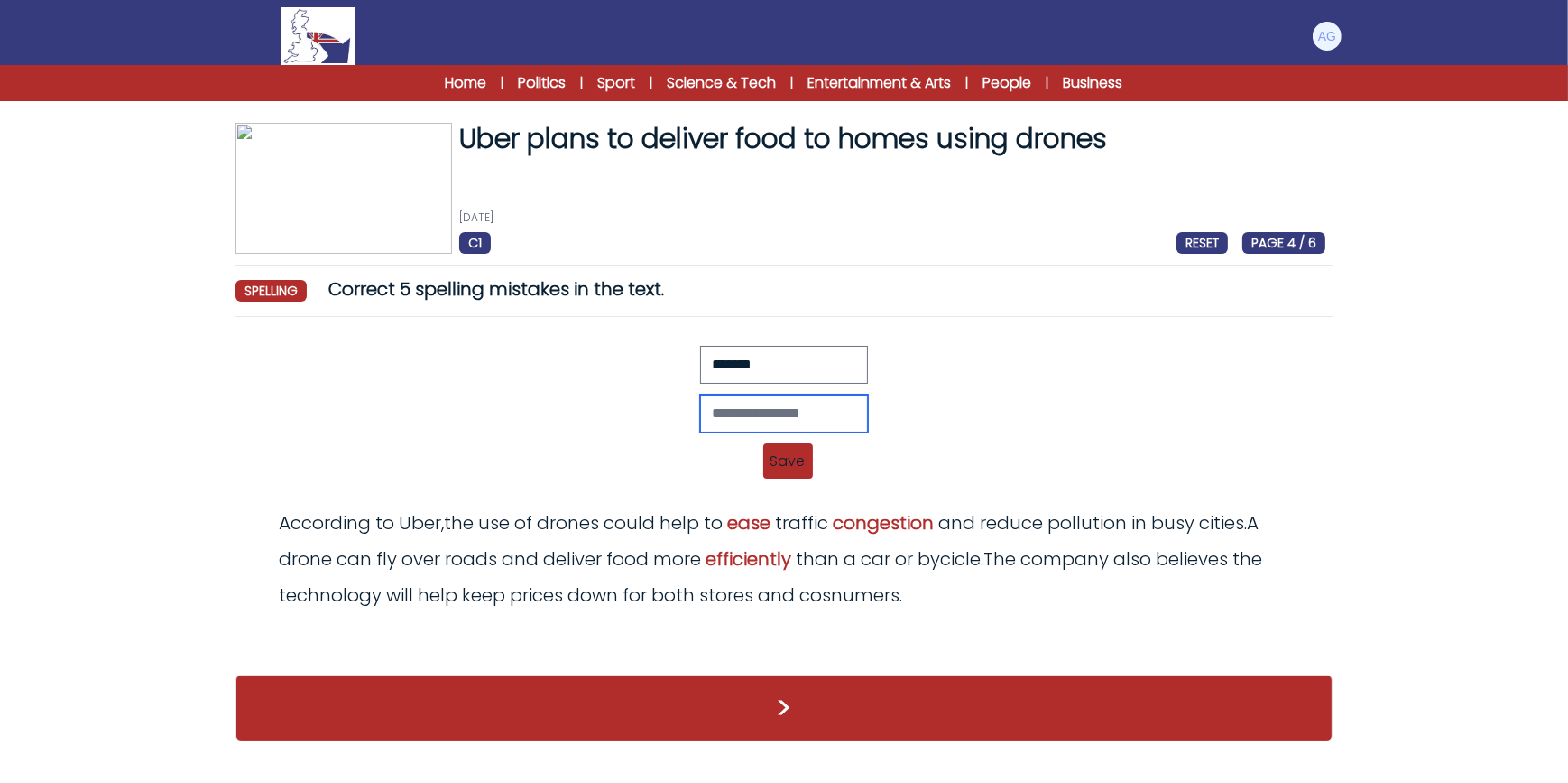
click at [801, 413] on input "text" at bounding box center [784, 413] width 168 height 38
type input "*******"
click at [774, 470] on span "Save" at bounding box center [788, 461] width 49 height 35
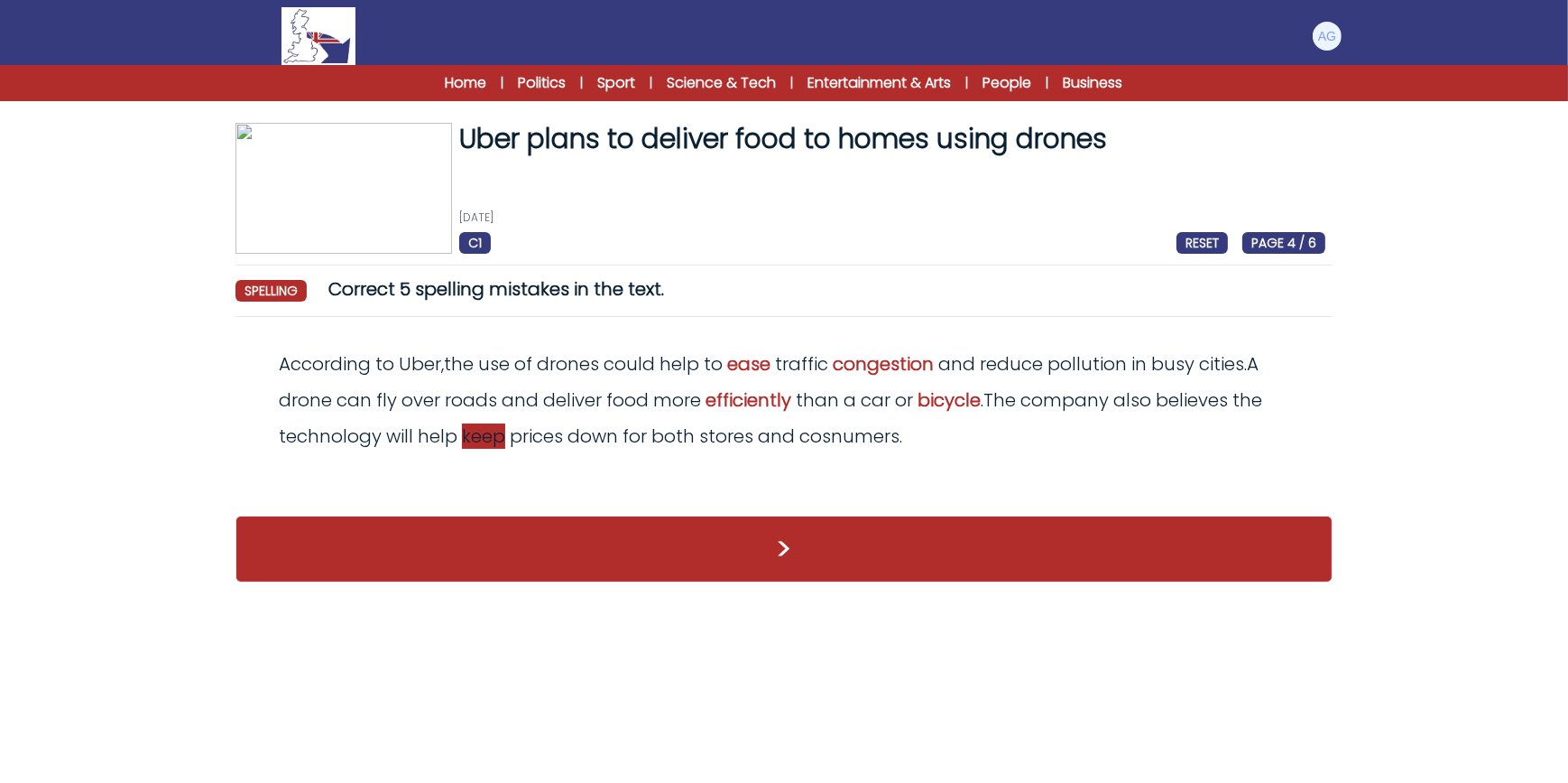
click at [491, 434] on span "keep" at bounding box center [483, 436] width 43 height 26
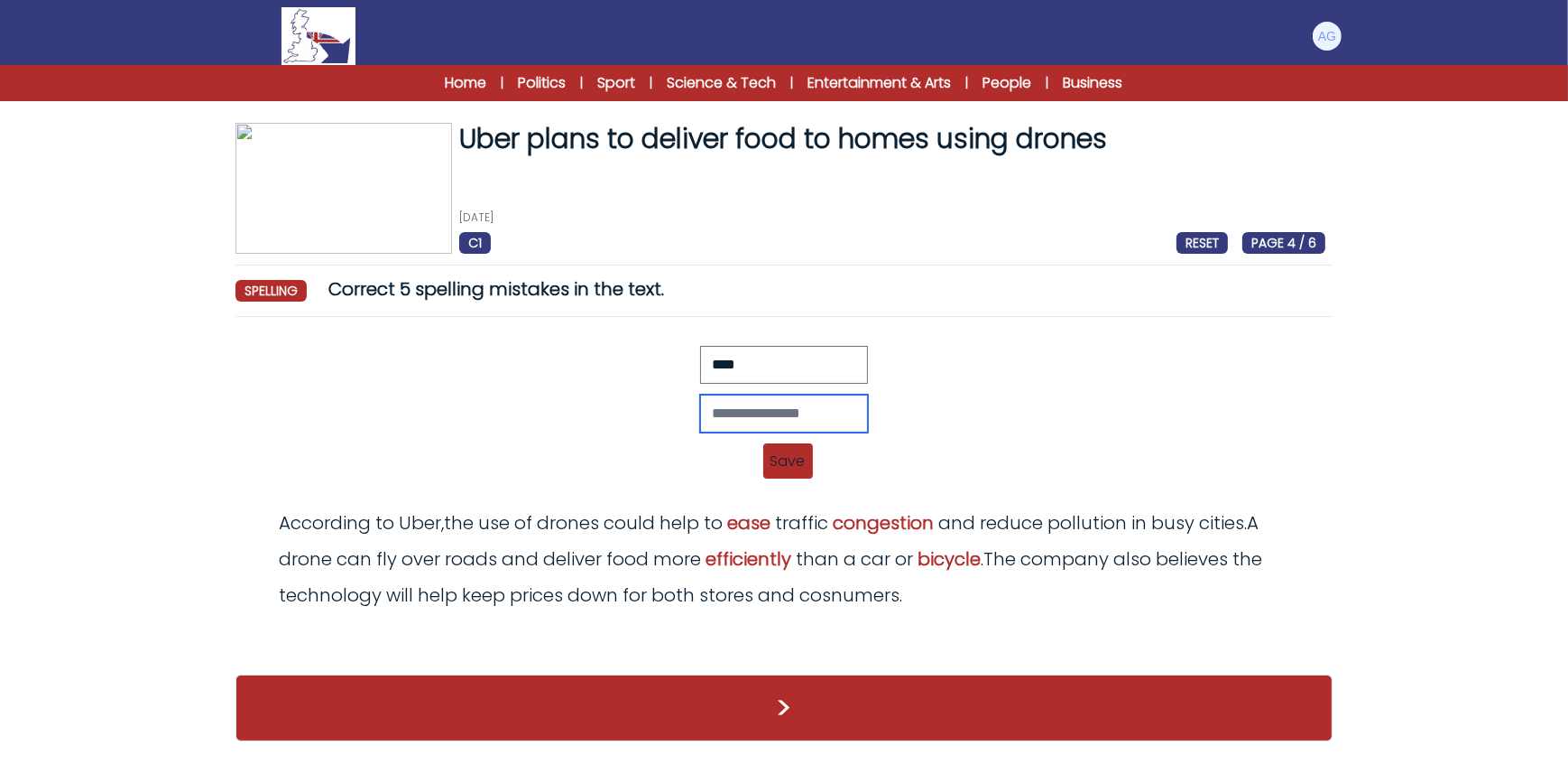
click at [753, 408] on input "text" at bounding box center [784, 413] width 168 height 38
type input "*******"
click at [784, 461] on span "Save" at bounding box center [788, 461] width 49 height 35
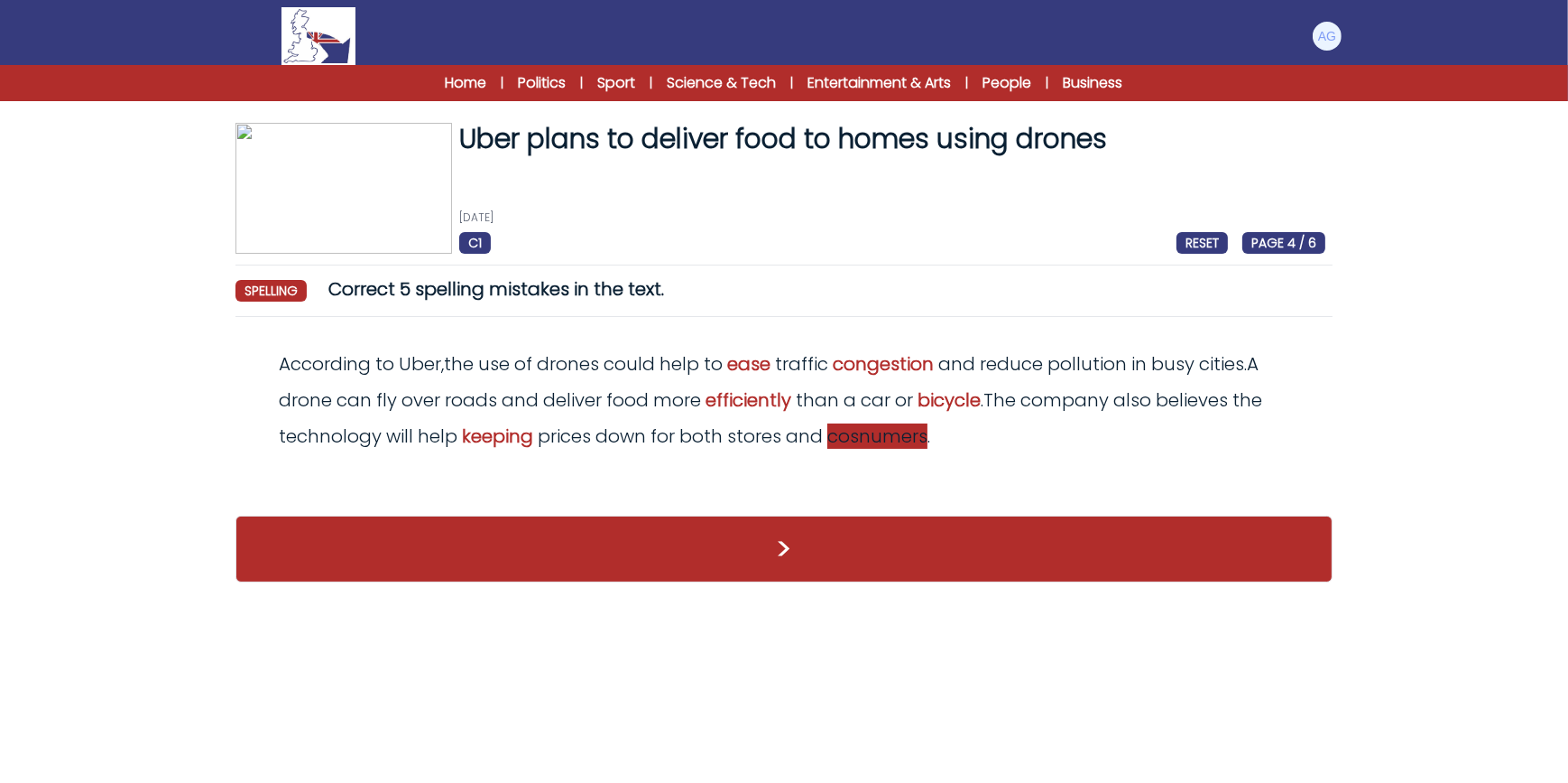
click at [878, 430] on span "cosnumers" at bounding box center [878, 436] width 101 height 26
click at [502, 424] on span "keeping" at bounding box center [497, 436] width 71 height 26
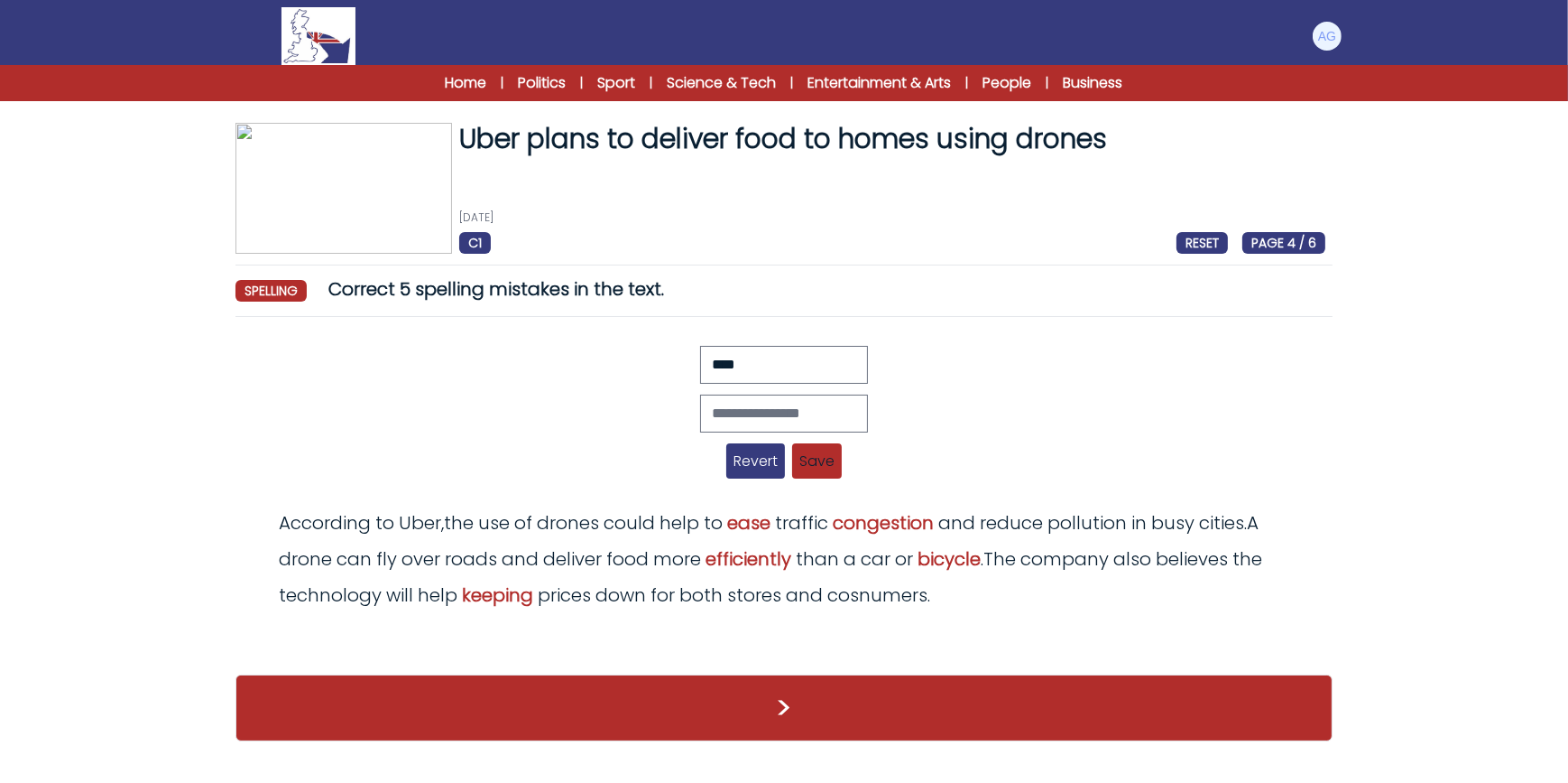
click at [750, 459] on span "Revert" at bounding box center [755, 461] width 59 height 35
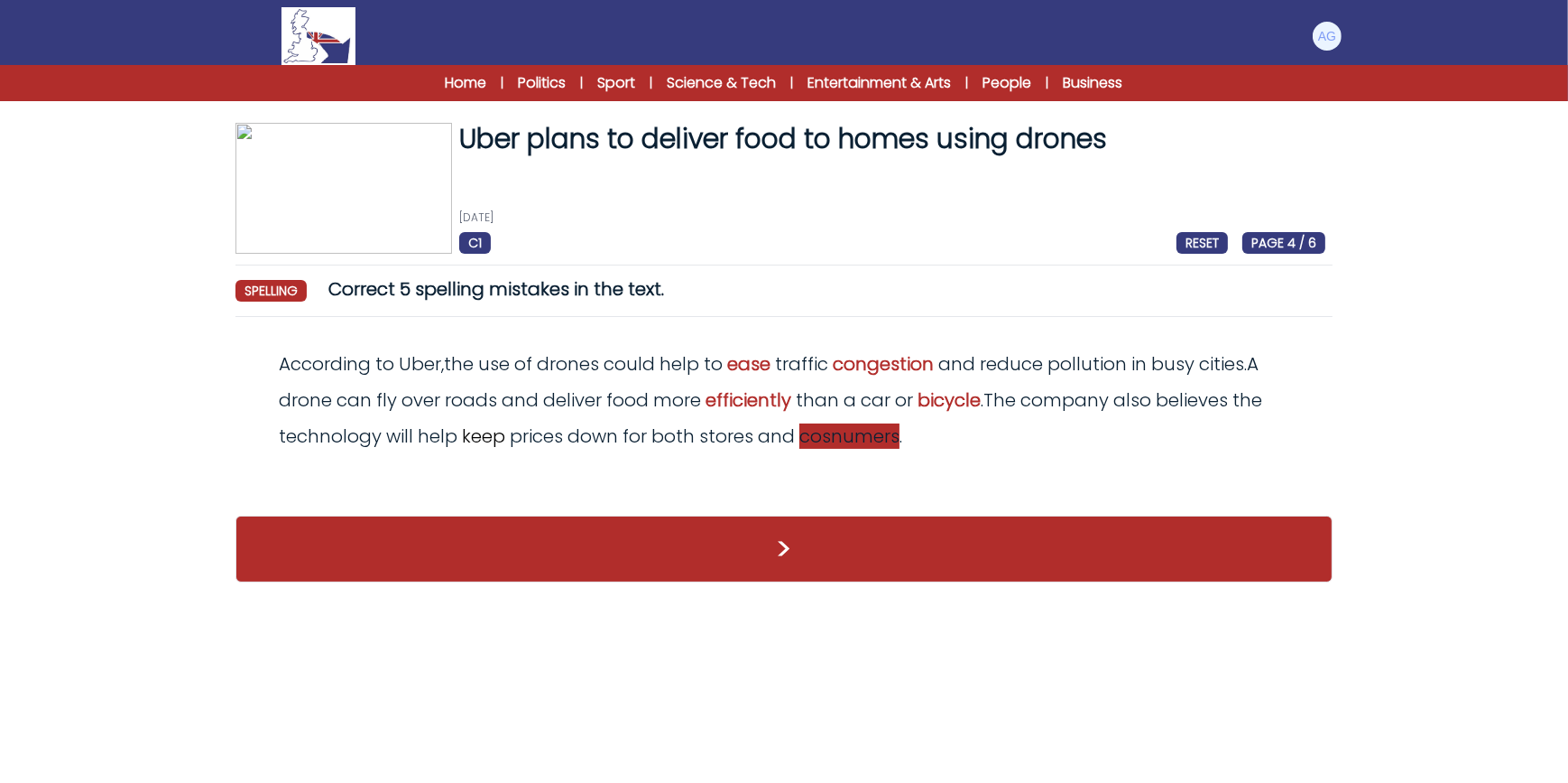
click at [869, 436] on span "cosnumers" at bounding box center [849, 436] width 101 height 26
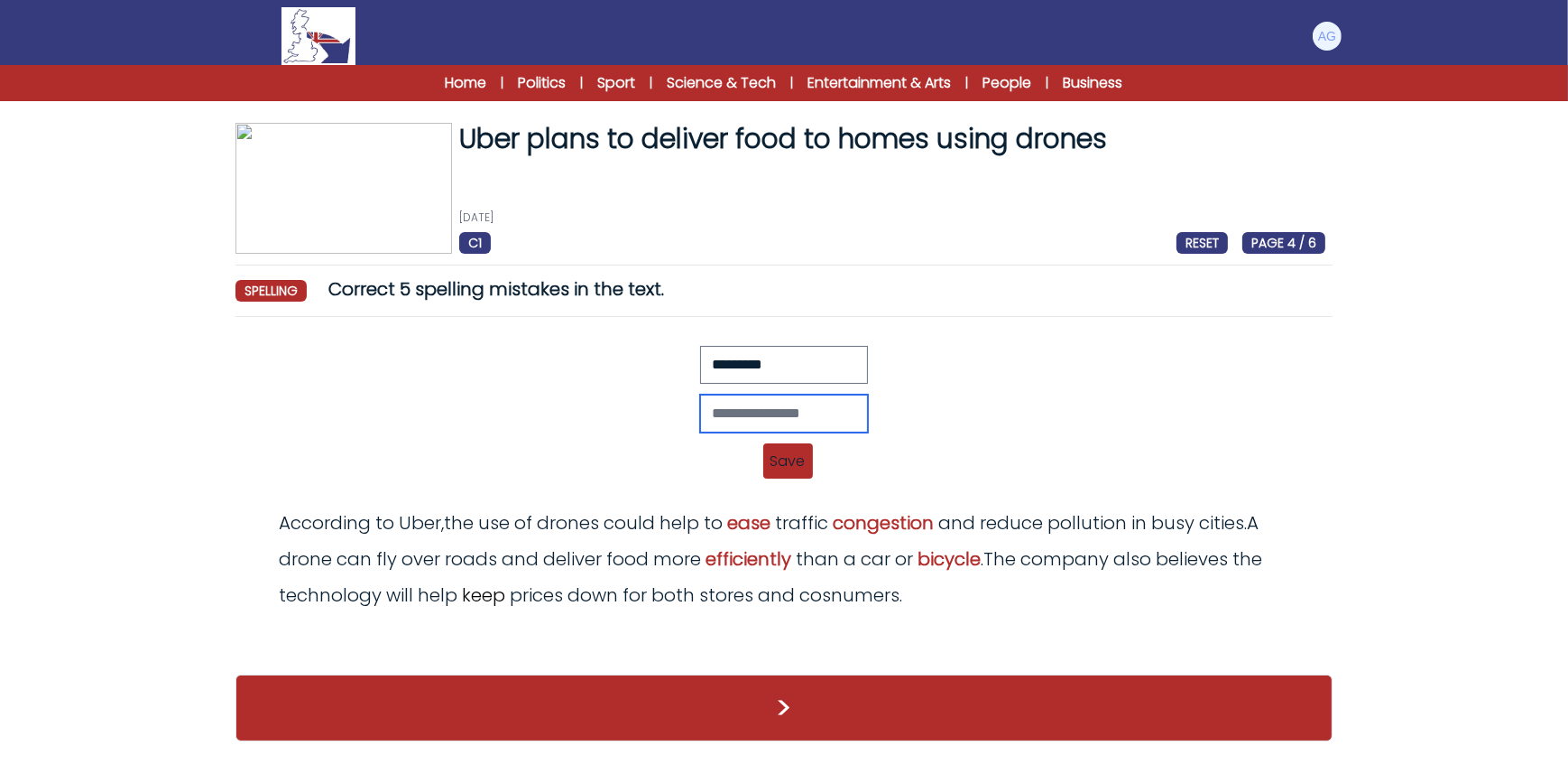
click at [784, 410] on input "text" at bounding box center [784, 413] width 168 height 38
type input "*********"
click at [785, 450] on span "Save" at bounding box center [788, 461] width 49 height 35
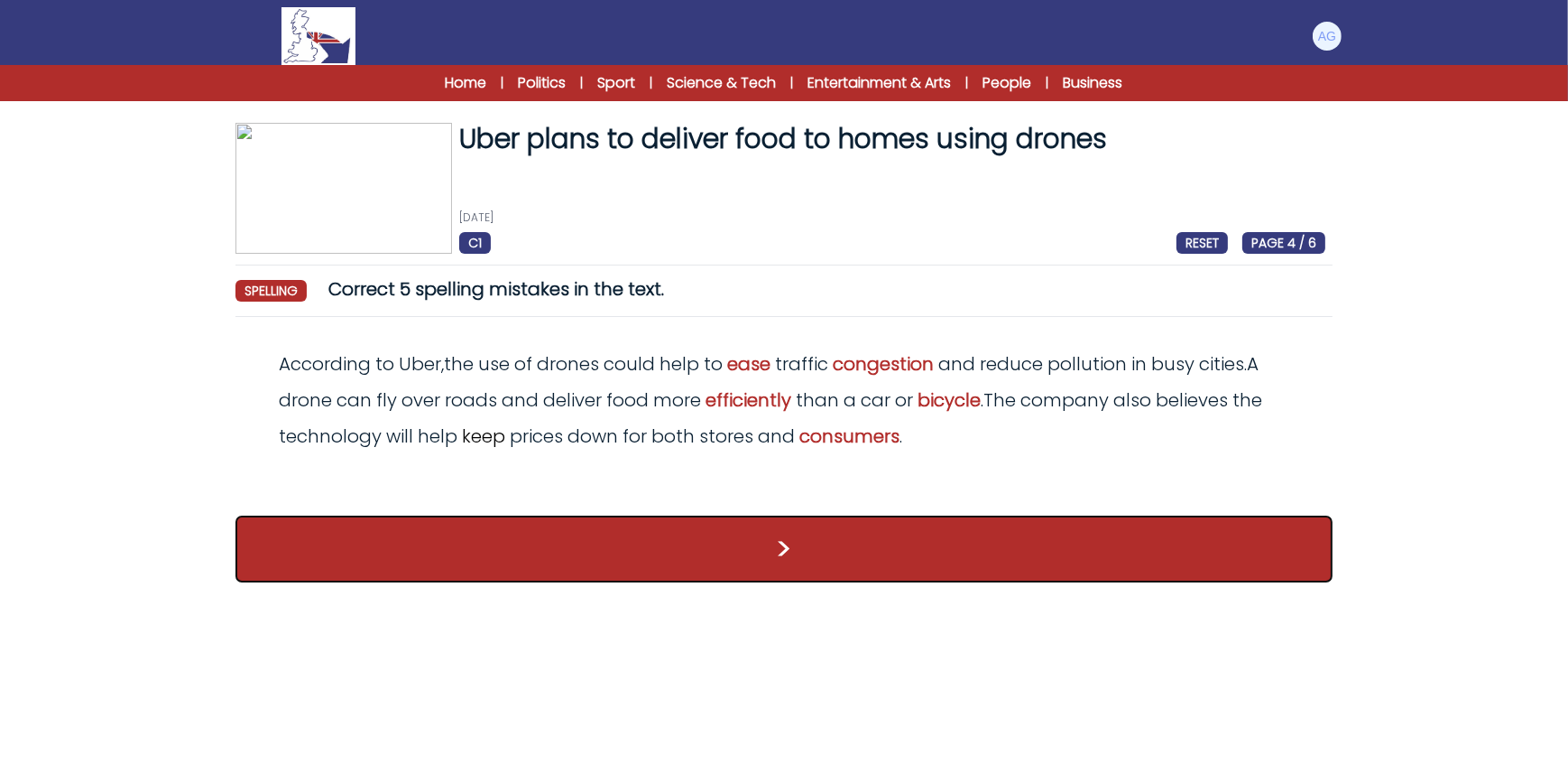
click at [836, 569] on button ">" at bounding box center [784, 549] width 1097 height 67
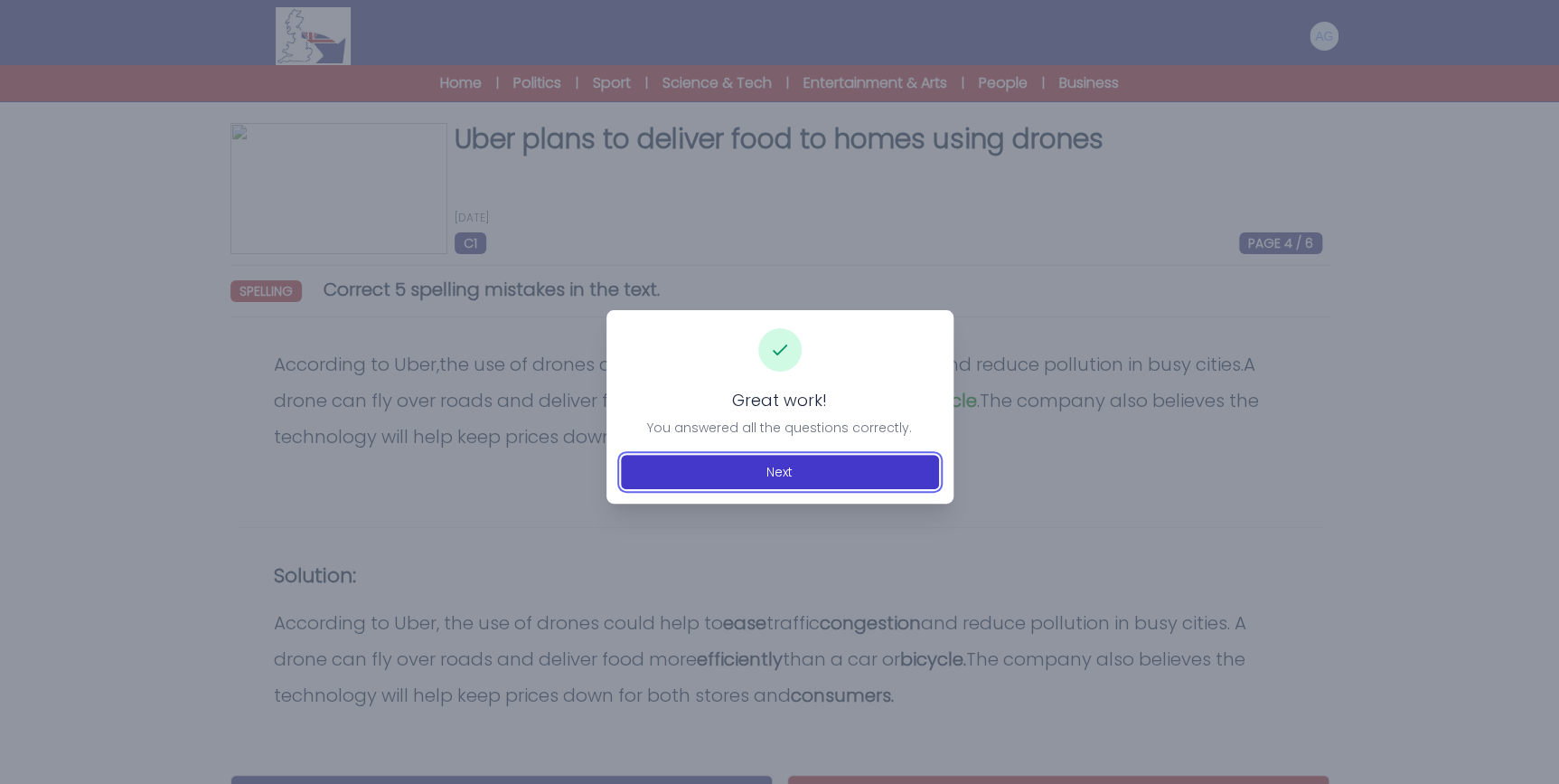
click at [821, 478] on button "Next" at bounding box center [780, 472] width 318 height 35
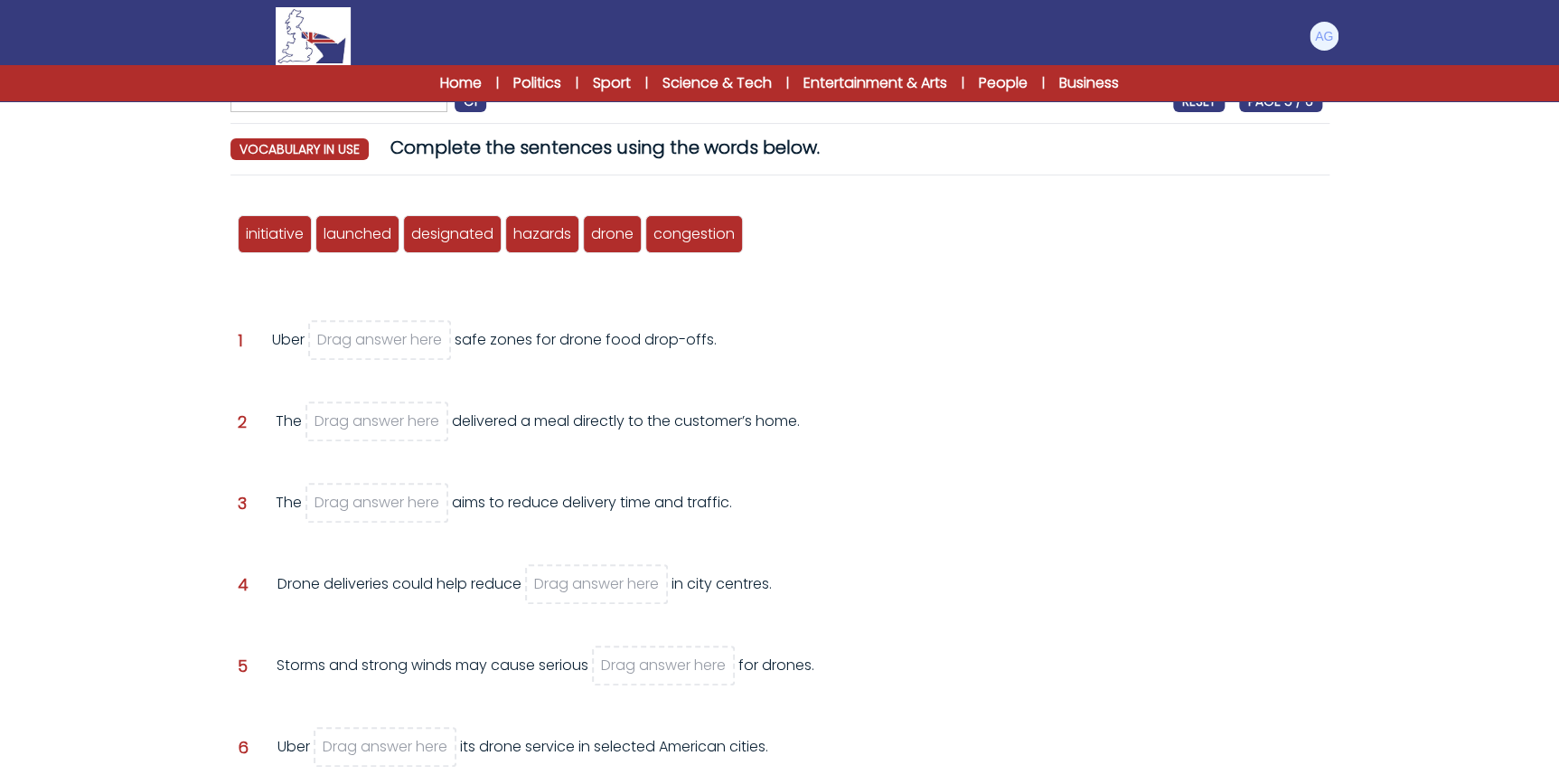
scroll to position [164, 0]
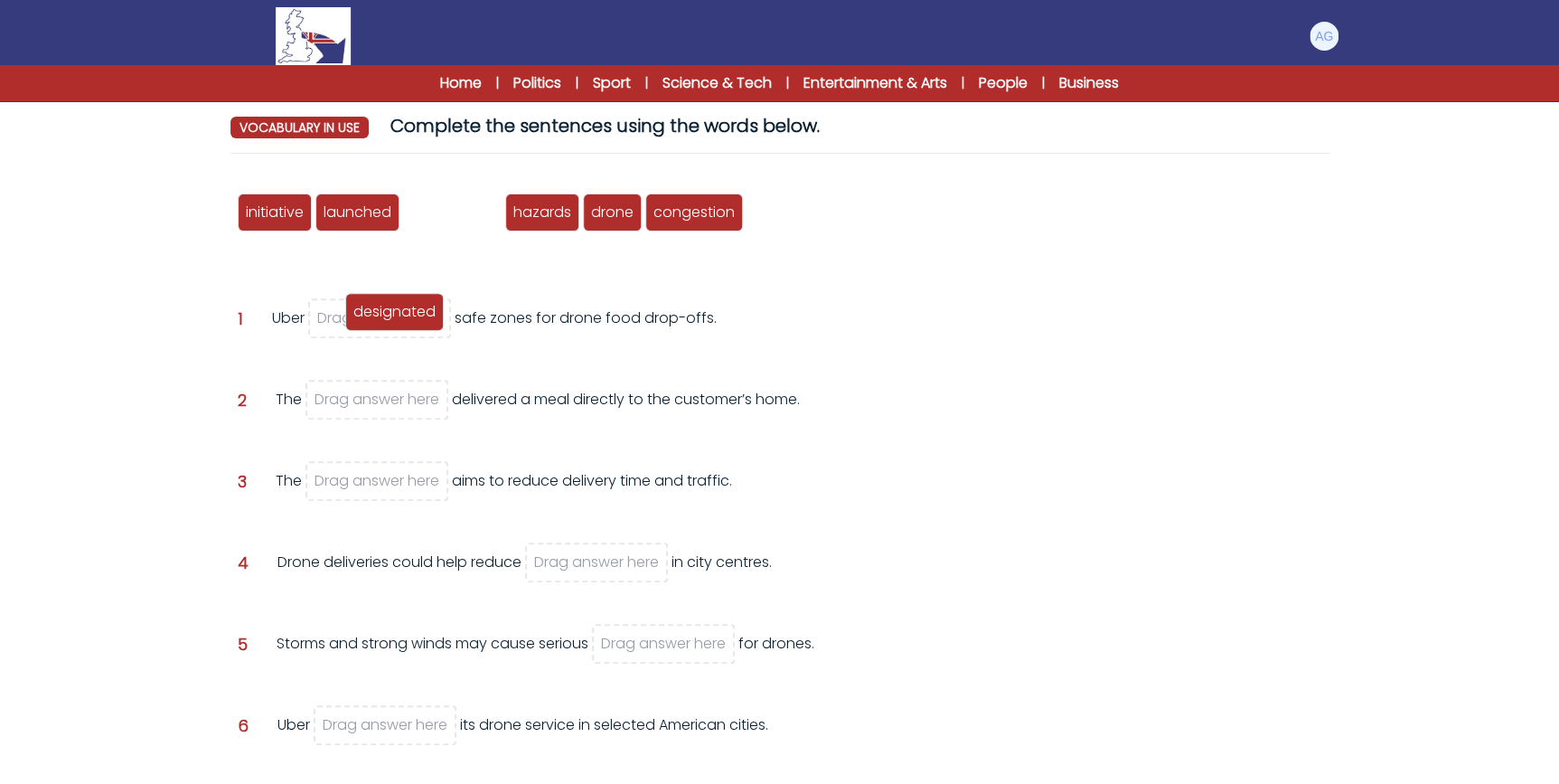
drag, startPoint x: 453, startPoint y: 202, endPoint x: 389, endPoint y: 311, distance: 126.4
click at [389, 311] on span "designated" at bounding box center [395, 311] width 82 height 21
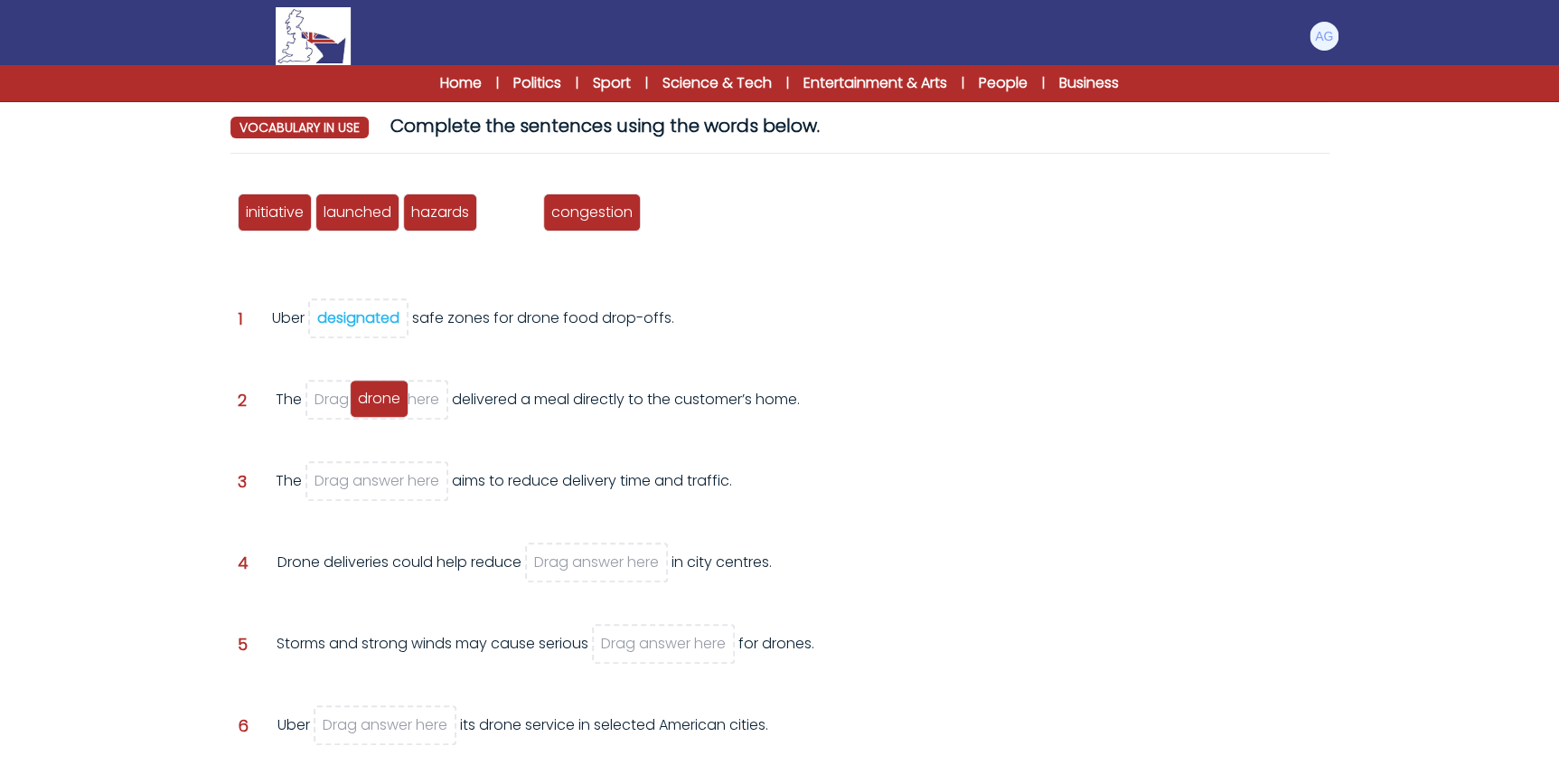
drag, startPoint x: 511, startPoint y: 213, endPoint x: 380, endPoint y: 399, distance: 227.5
click at [380, 399] on span "drone" at bounding box center [379, 397] width 42 height 21
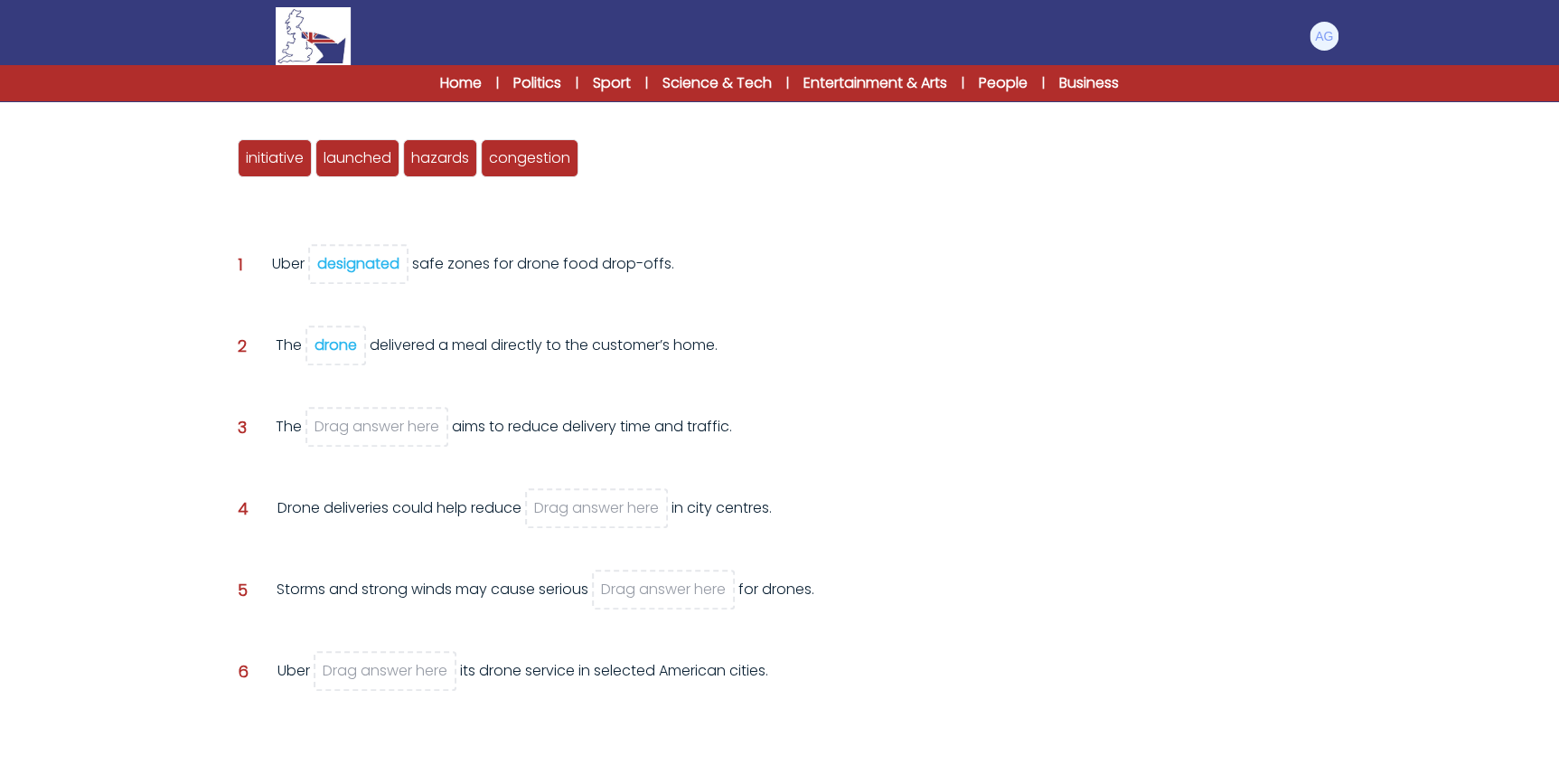
scroll to position [245, 0]
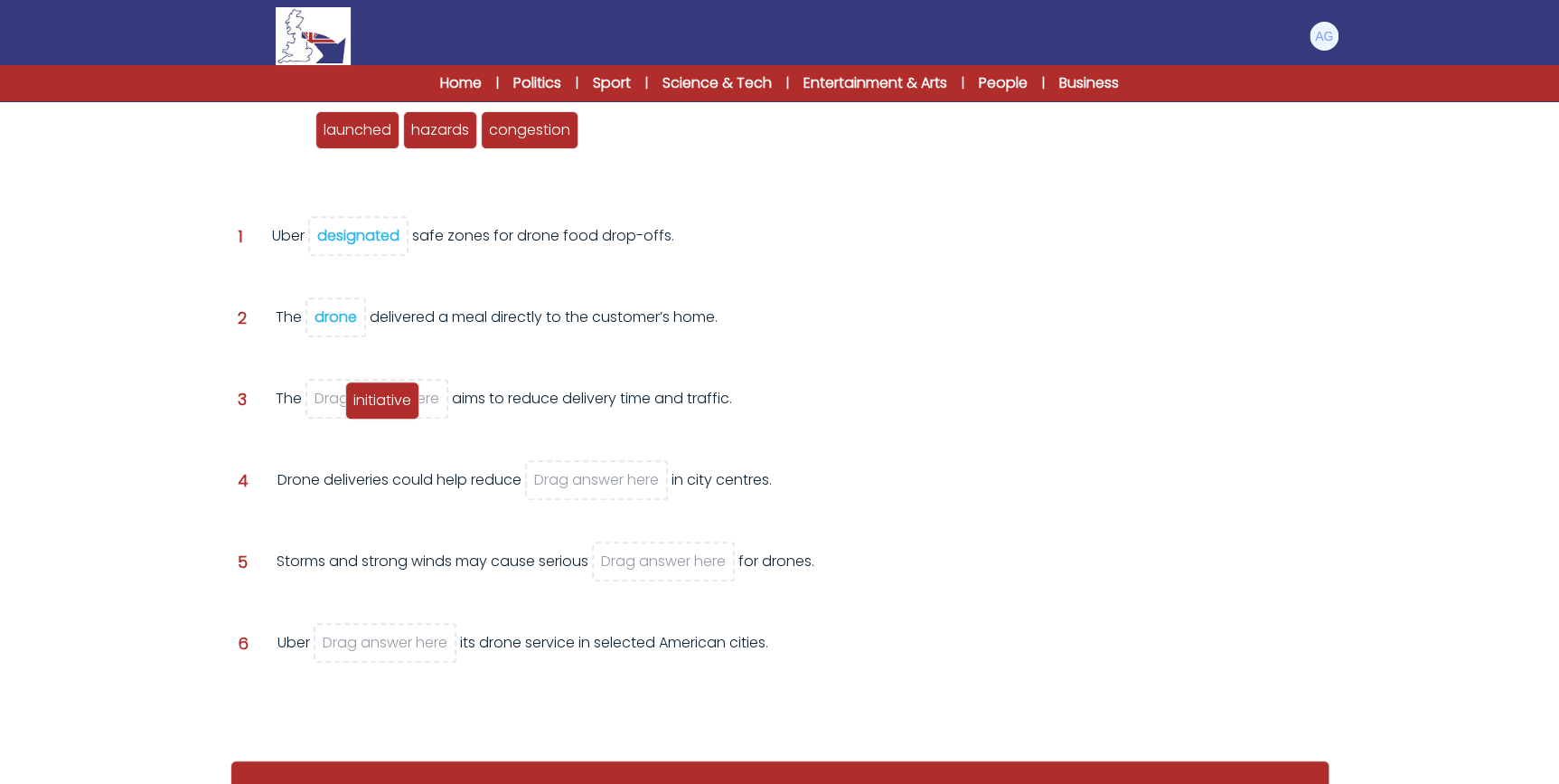
drag, startPoint x: 270, startPoint y: 126, endPoint x: 378, endPoint y: 397, distance: 291.7
click at [378, 397] on span "initiative" at bounding box center [382, 399] width 58 height 21
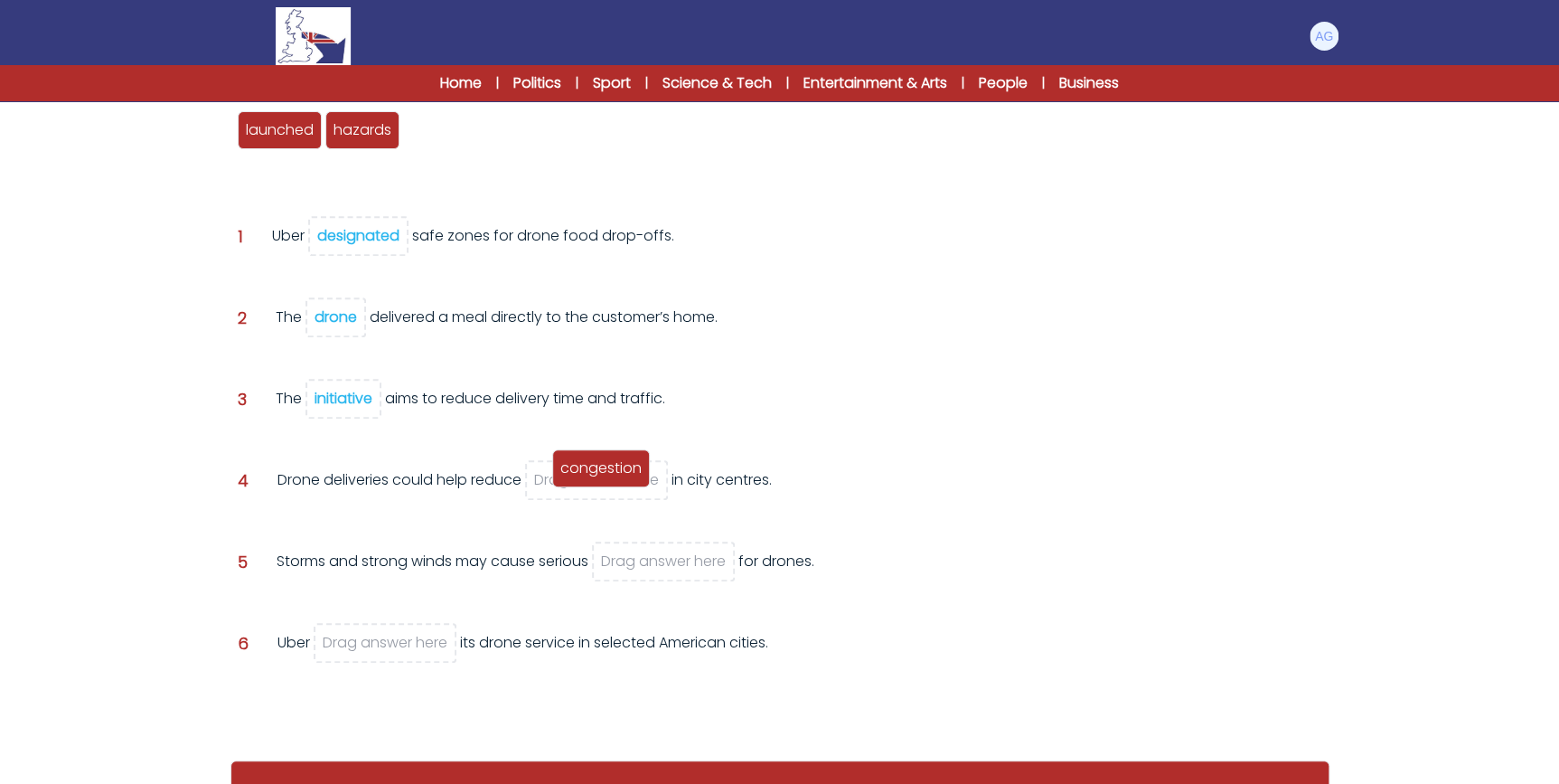
drag, startPoint x: 448, startPoint y: 132, endPoint x: 596, endPoint y: 470, distance: 369.0
click at [596, 470] on span "congestion" at bounding box center [601, 467] width 82 height 21
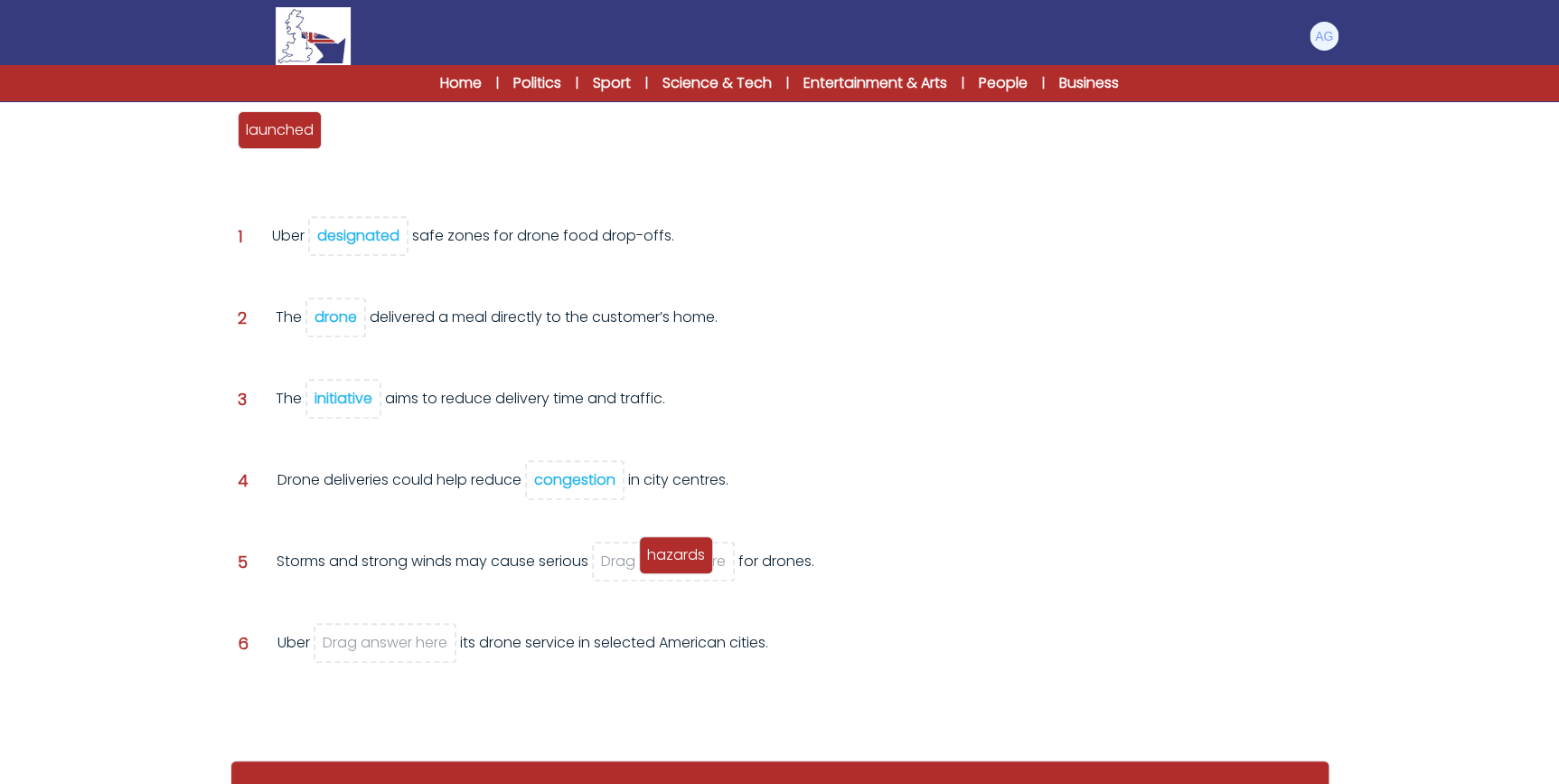
drag, startPoint x: 359, startPoint y: 122, endPoint x: 672, endPoint y: 547, distance: 527.8
click at [672, 547] on span "hazards" at bounding box center [676, 554] width 58 height 21
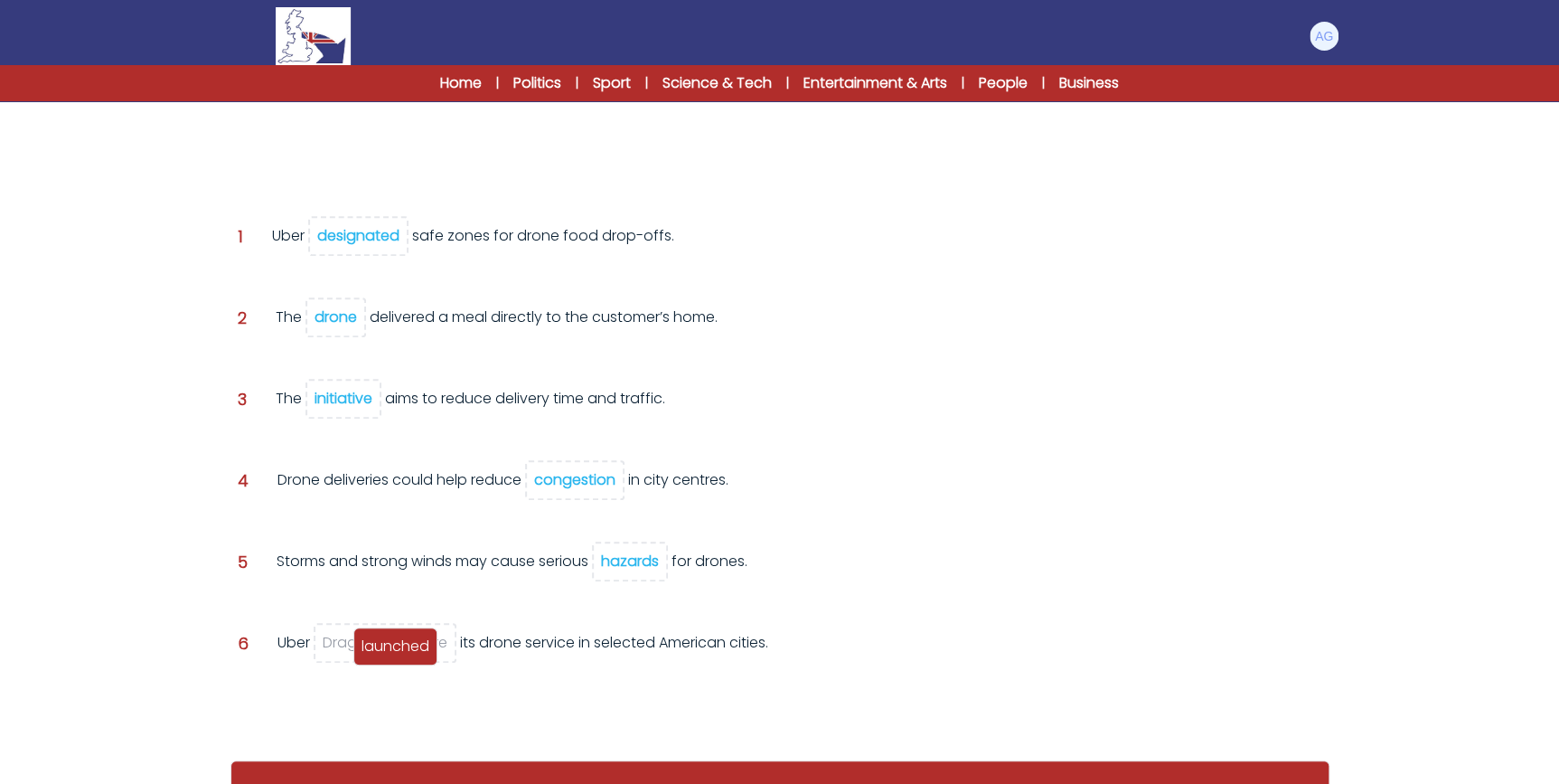
drag, startPoint x: 295, startPoint y: 131, endPoint x: 412, endPoint y: 650, distance: 532.0
click at [412, 650] on span "launched" at bounding box center [396, 646] width 68 height 21
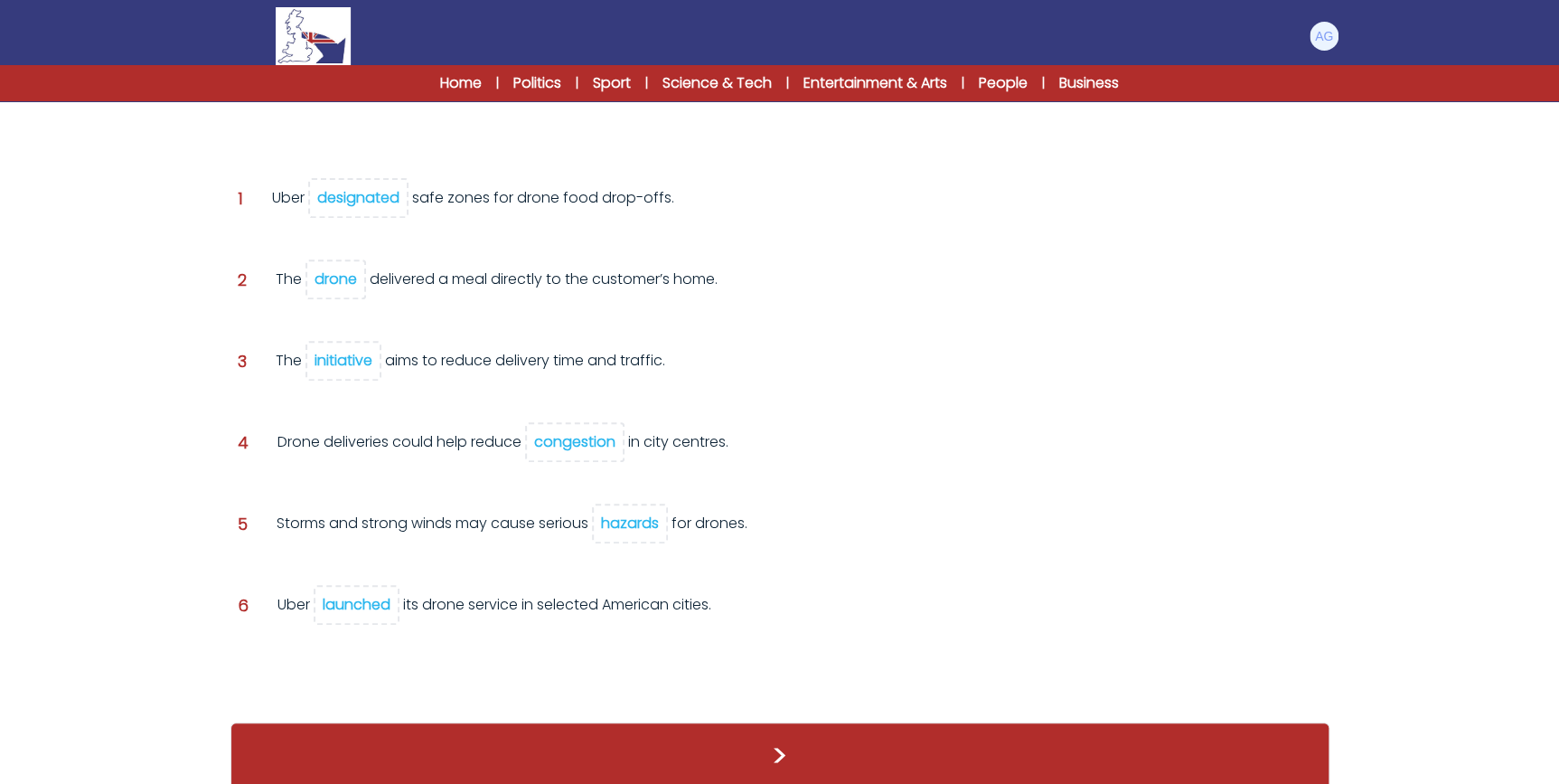
scroll to position [266, 0]
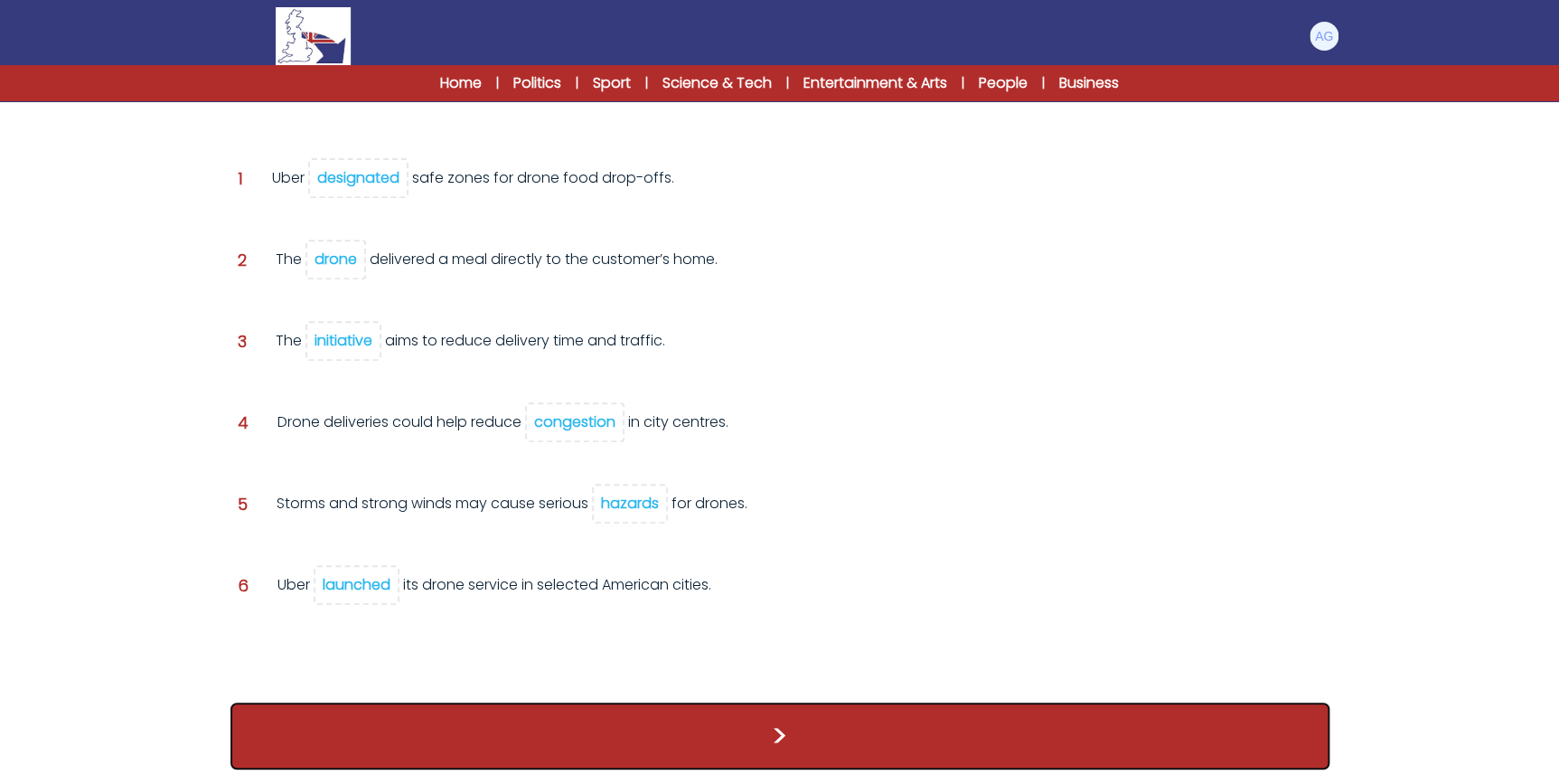
click at [767, 724] on button ">" at bounding box center [780, 735] width 1099 height 67
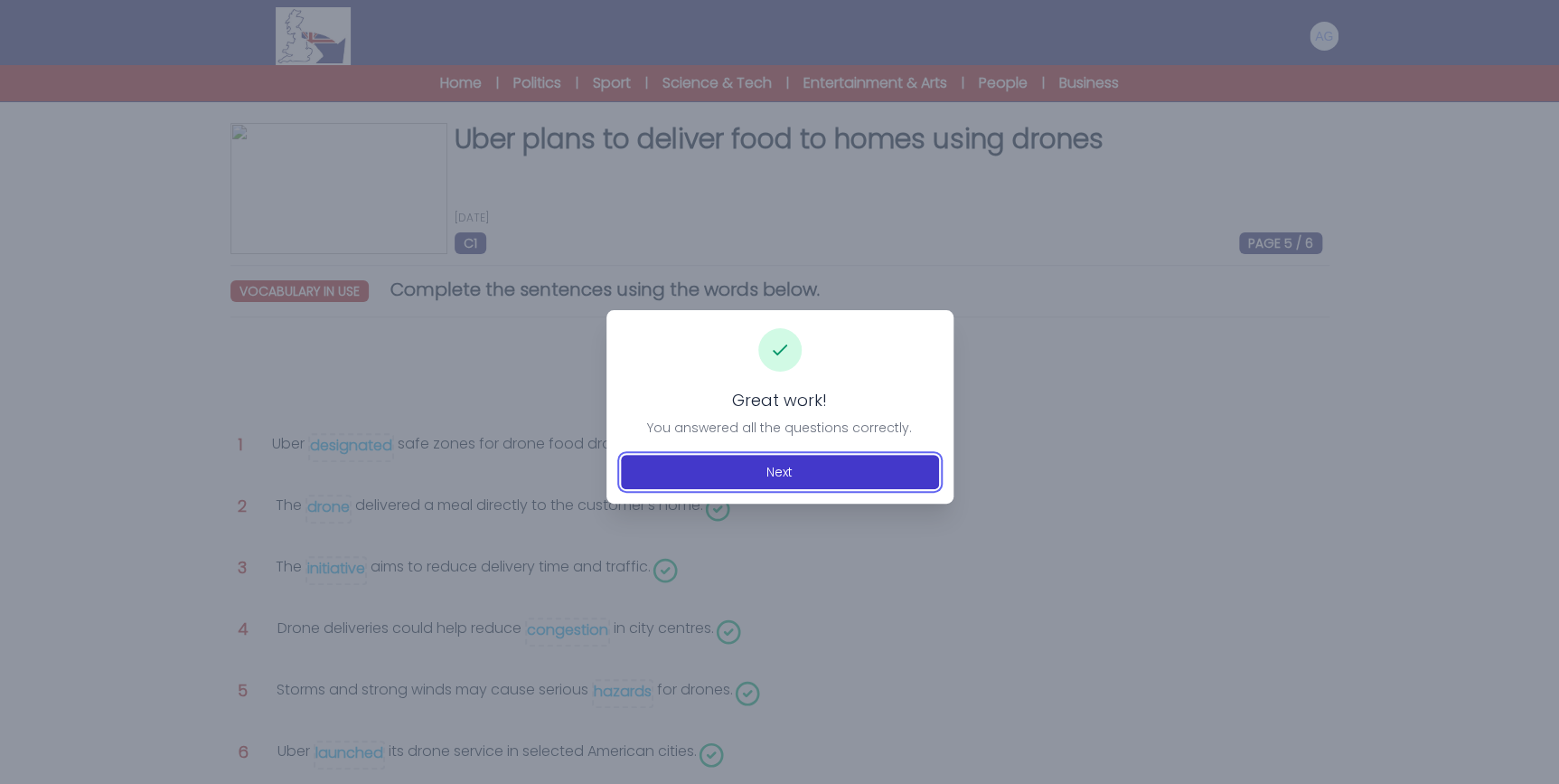
click at [812, 471] on button "Next" at bounding box center [780, 472] width 318 height 35
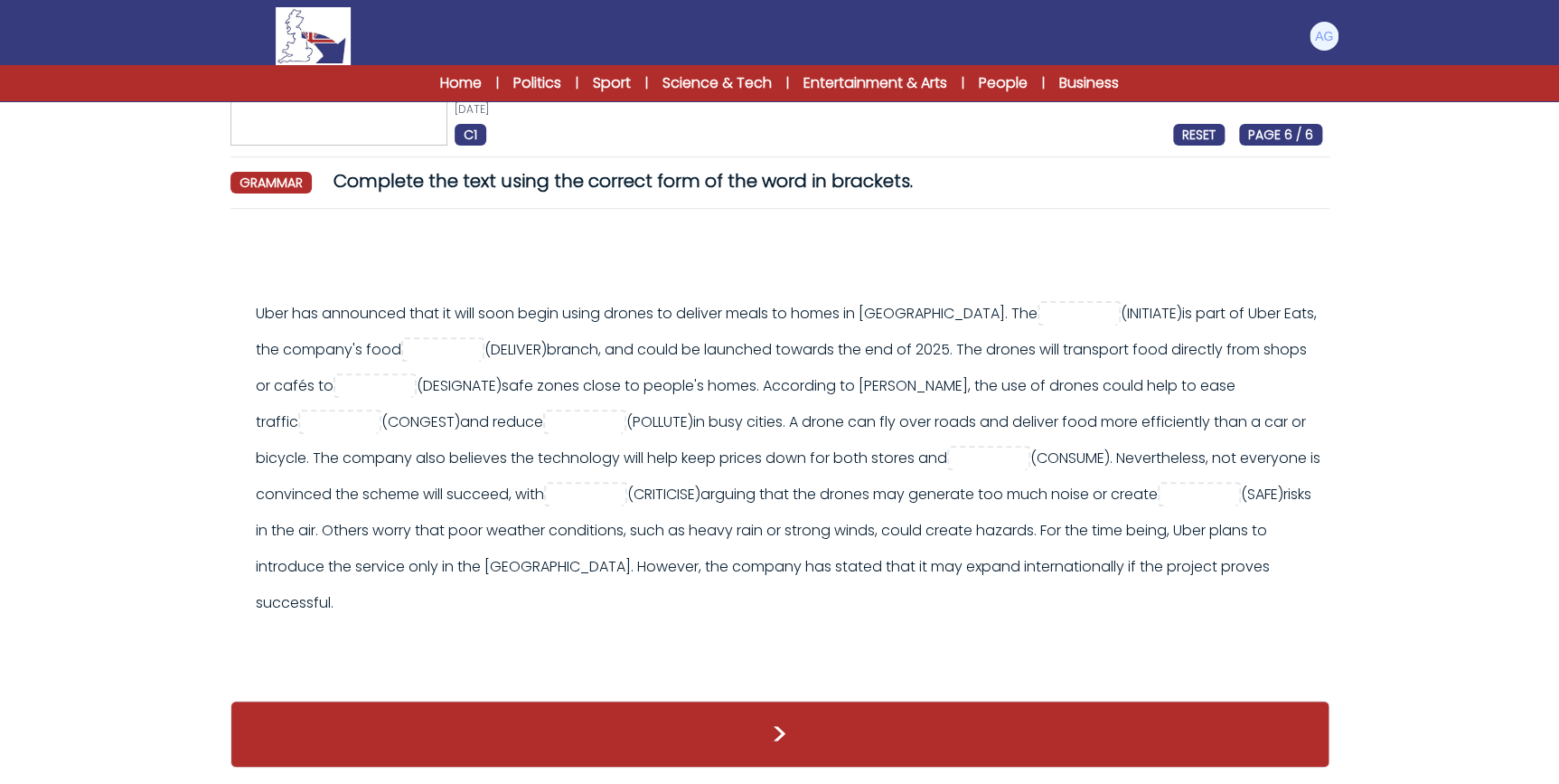
scroll to position [121, 0]
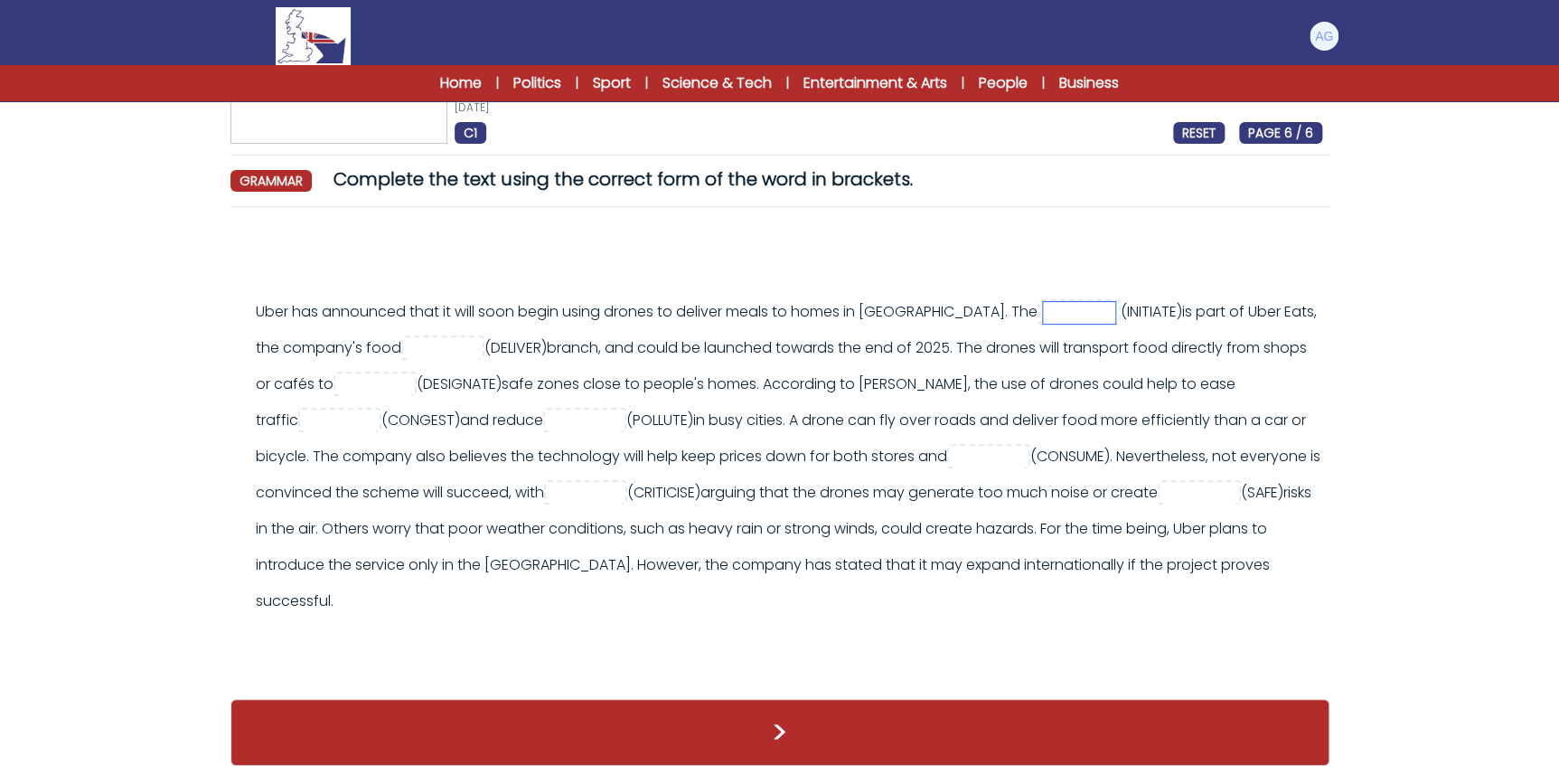
click at [1073, 302] on input "text" at bounding box center [1079, 313] width 72 height 22
type input "**********"
click at [479, 339] on input "text" at bounding box center [442, 349] width 72 height 22
type input "********"
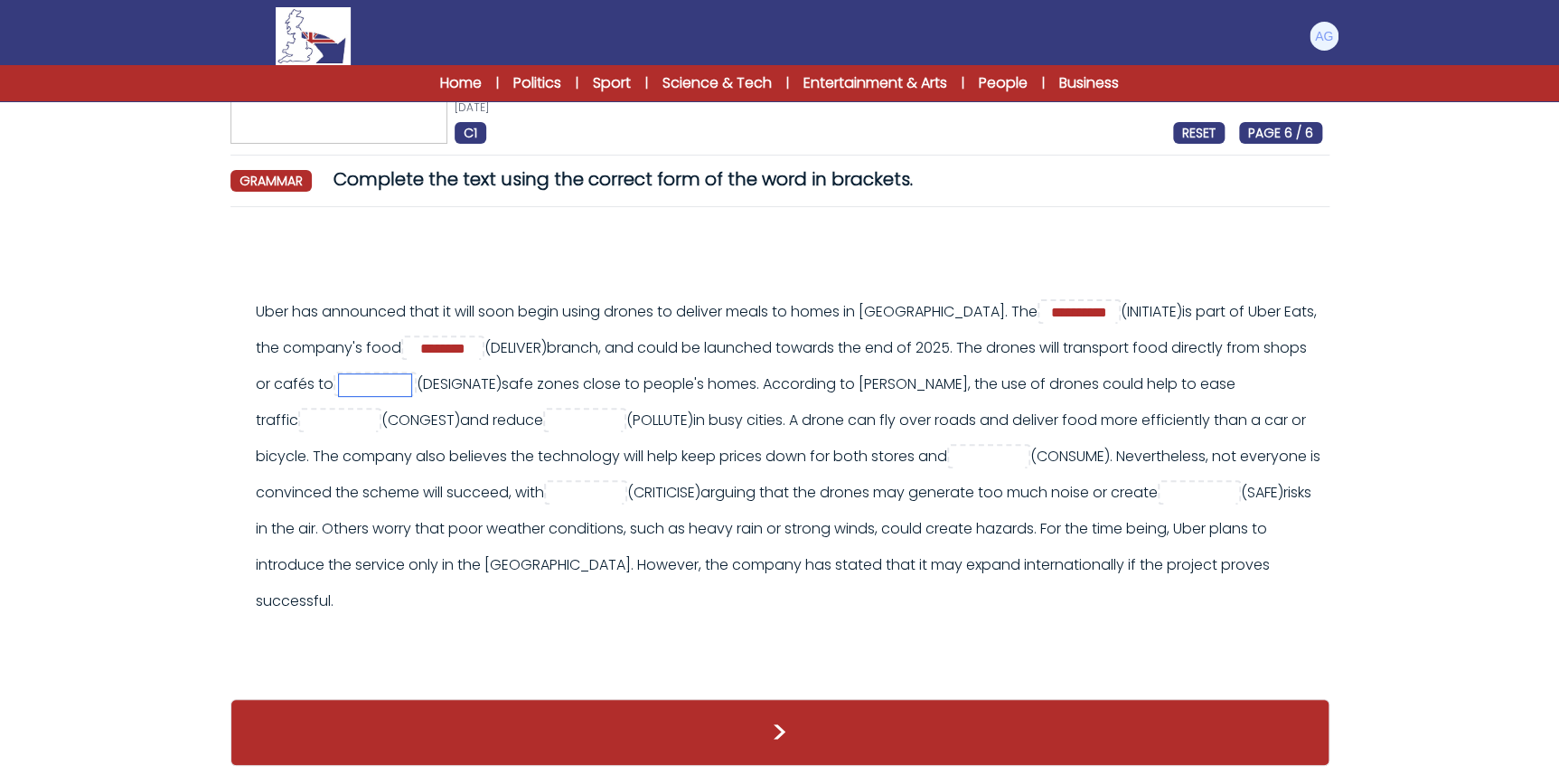
click at [411, 375] on input "text" at bounding box center [375, 386] width 72 height 22
type input "**********"
click at [365, 410] on input "text" at bounding box center [340, 421] width 72 height 22
type input "**********"
click at [621, 410] on input "text" at bounding box center [584, 421] width 72 height 22
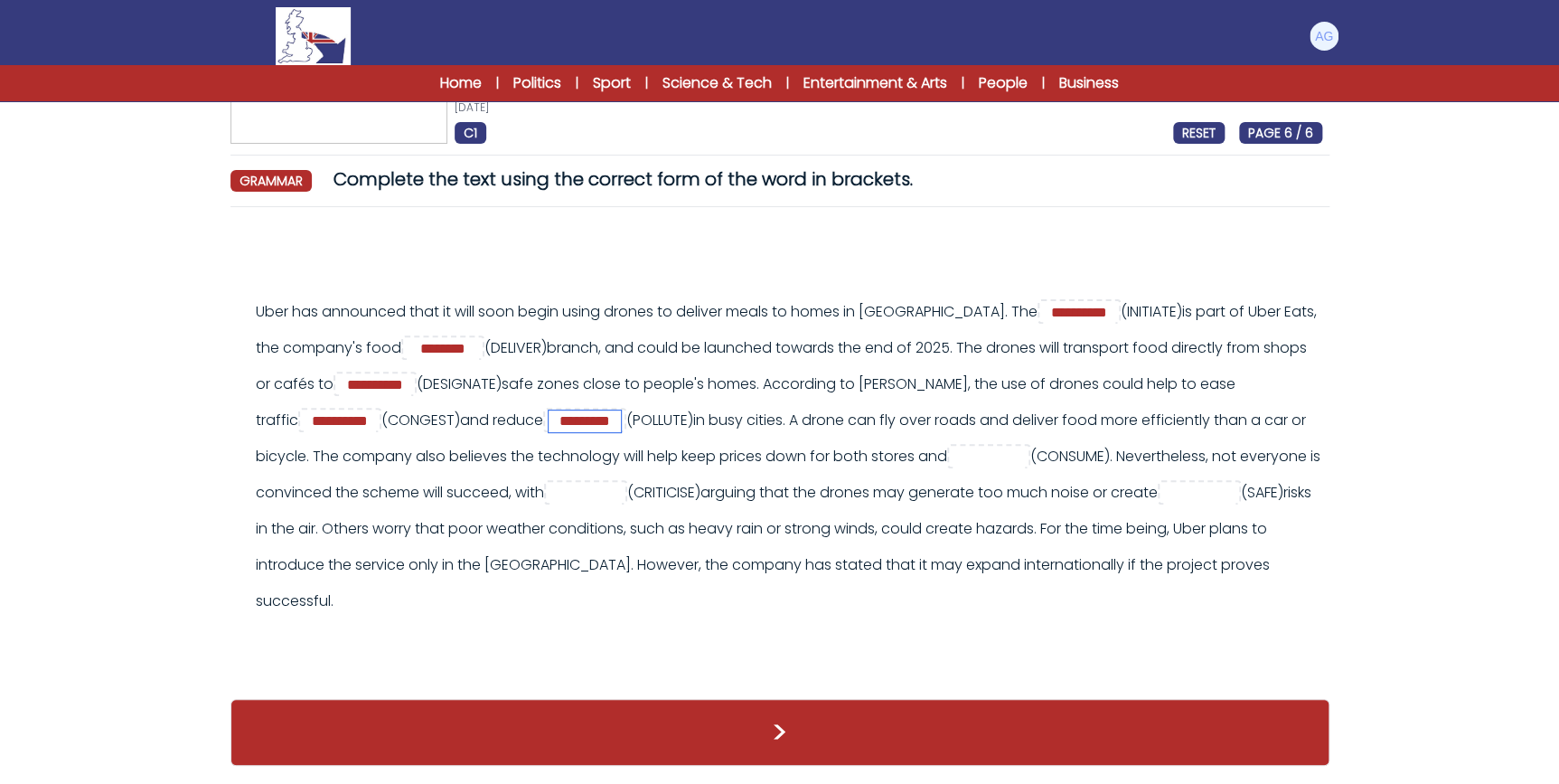
type input "*********"
click at [1025, 447] on input "text" at bounding box center [988, 458] width 72 height 22
type input "**********"
click at [622, 483] on input "text" at bounding box center [585, 494] width 72 height 22
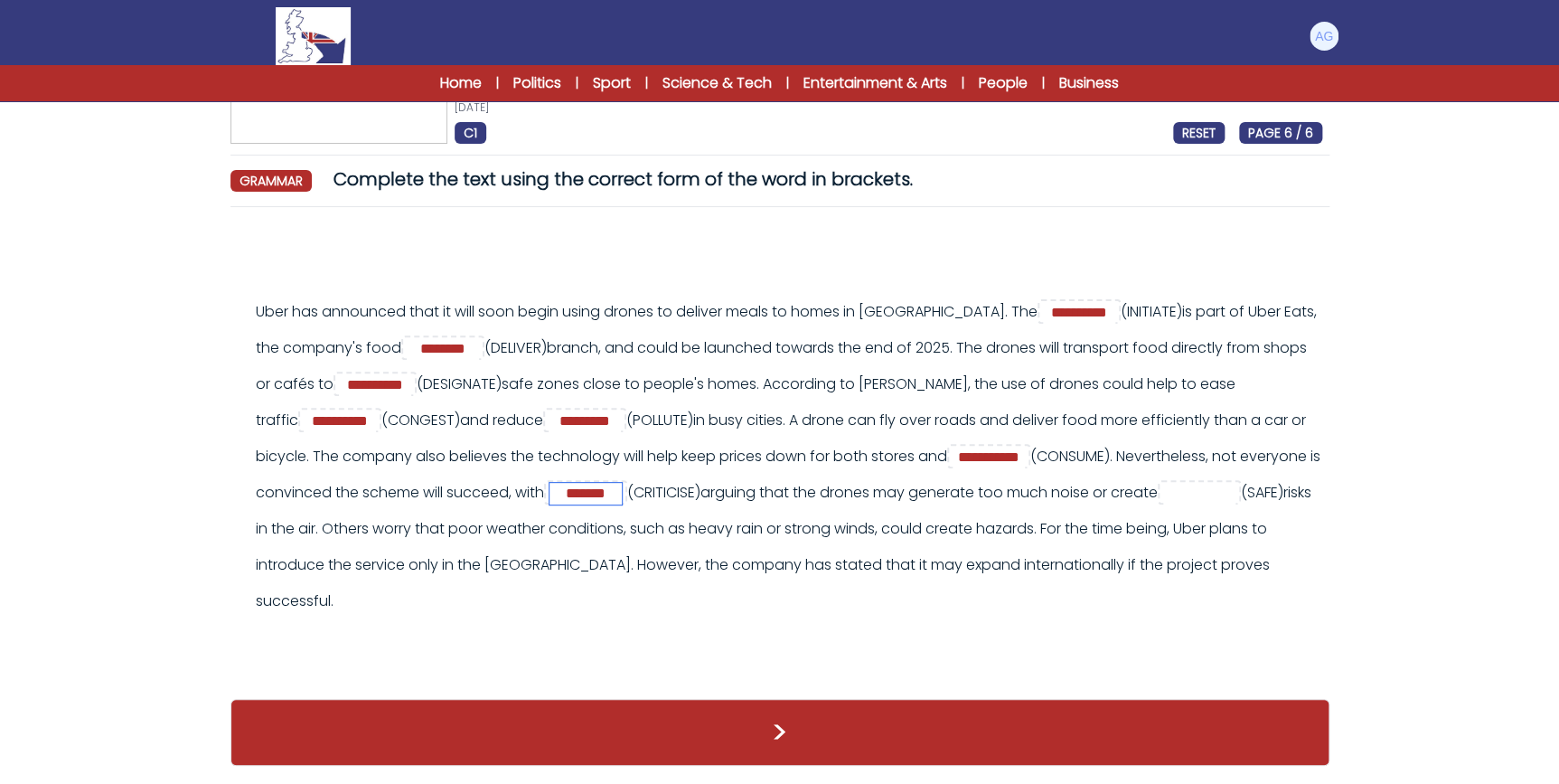
type input "*******"
click at [1163, 505] on input "text" at bounding box center [1199, 494] width 72 height 22
type input "*"
type input "******"
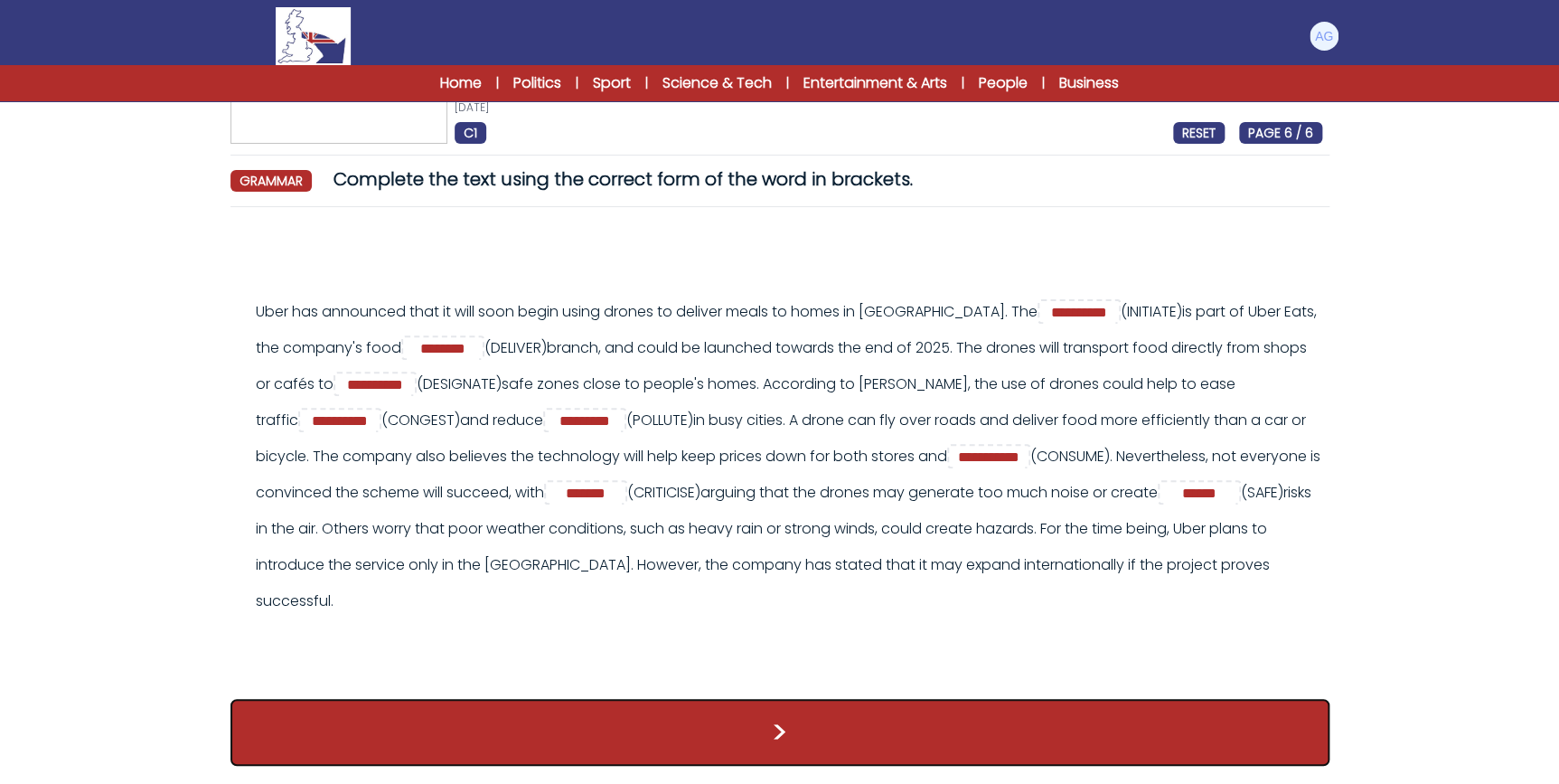
click at [771, 729] on button ">" at bounding box center [780, 732] width 1099 height 67
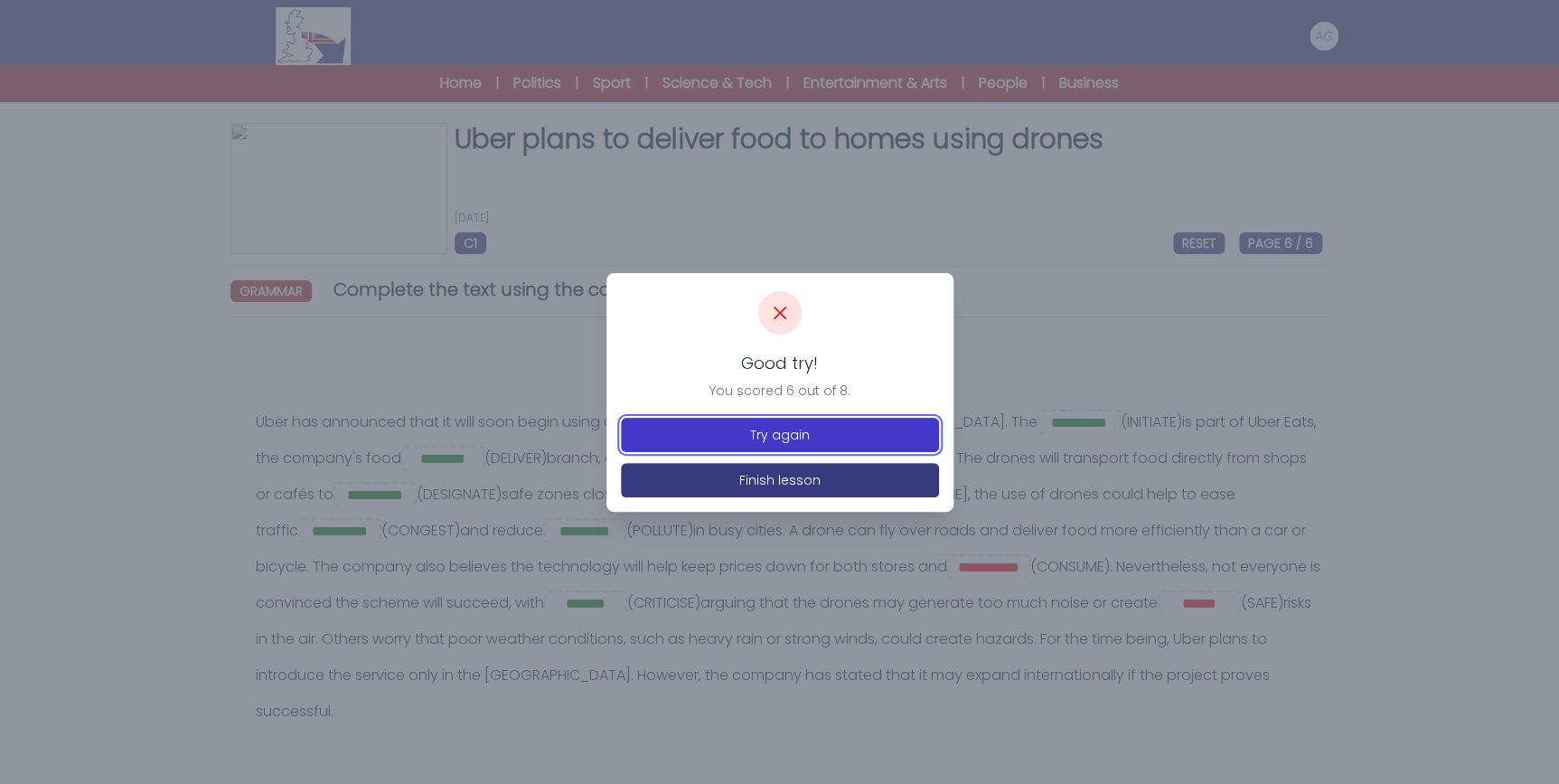
click at [817, 436] on button "Try again" at bounding box center [780, 435] width 318 height 35
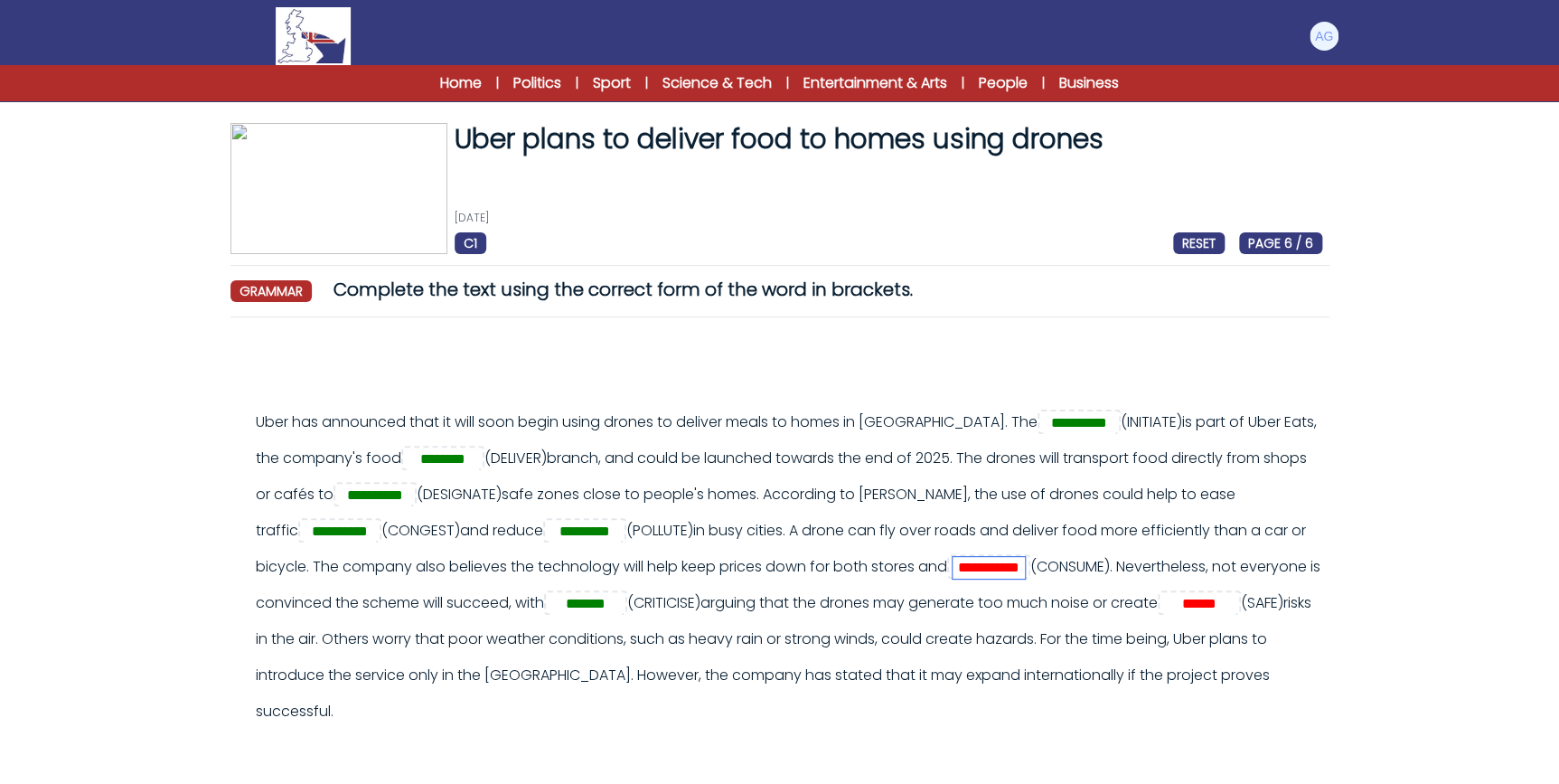
click at [1025, 568] on input "**********" at bounding box center [988, 568] width 72 height 22
type input "*********"
click at [1163, 615] on input "******" at bounding box center [1199, 604] width 72 height 22
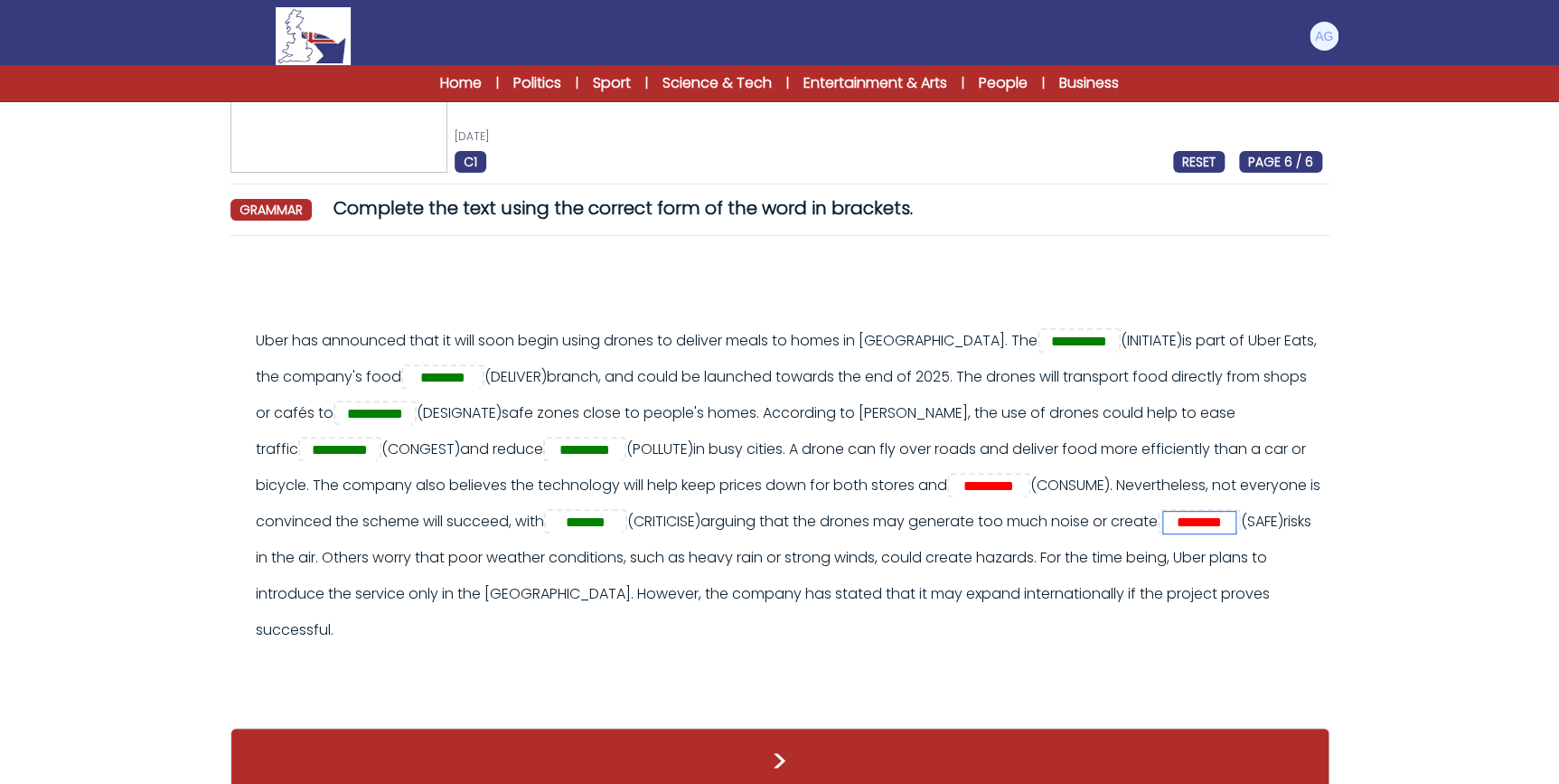
type input "********"
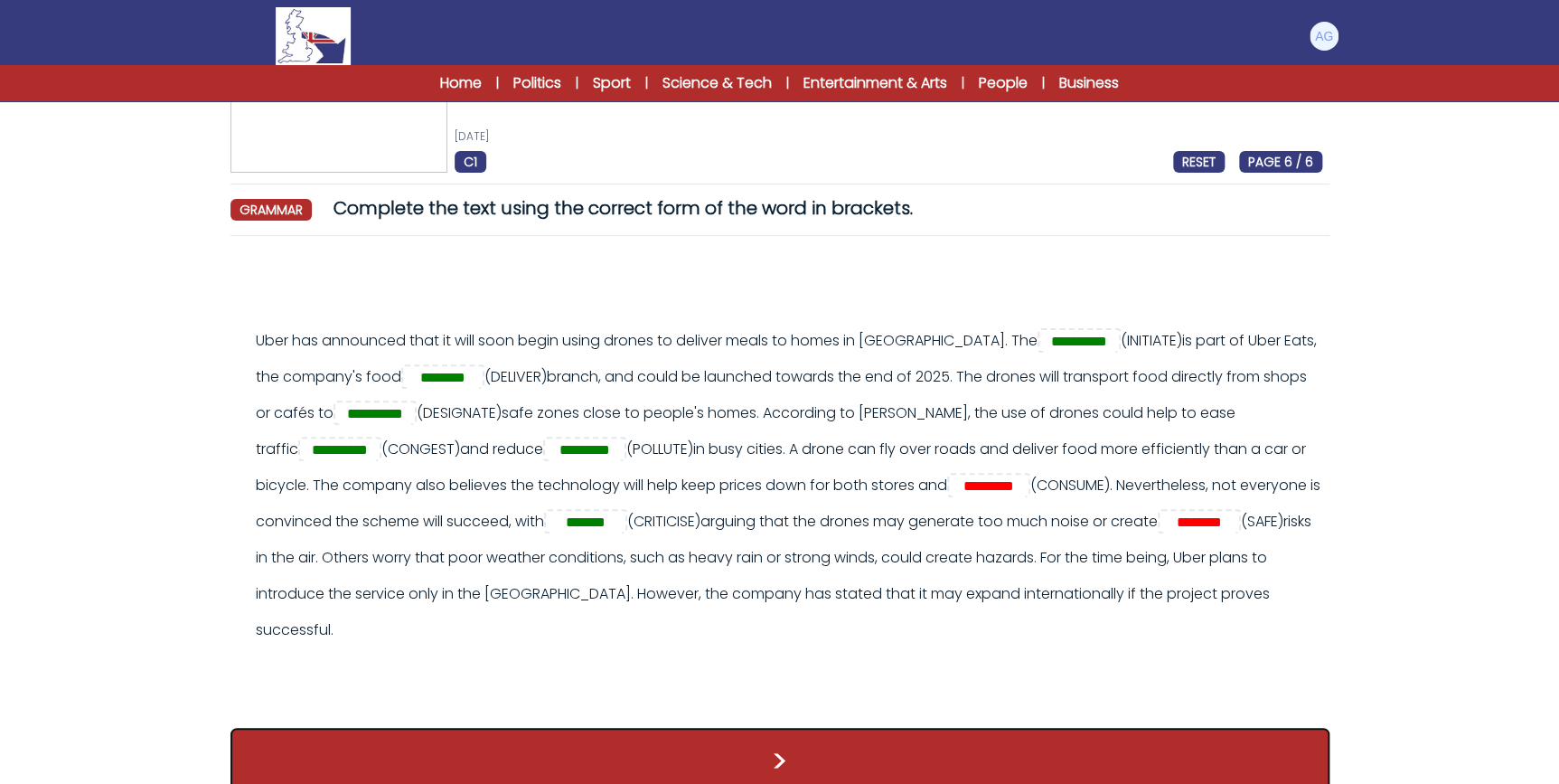
click at [725, 747] on button ">" at bounding box center [780, 760] width 1099 height 67
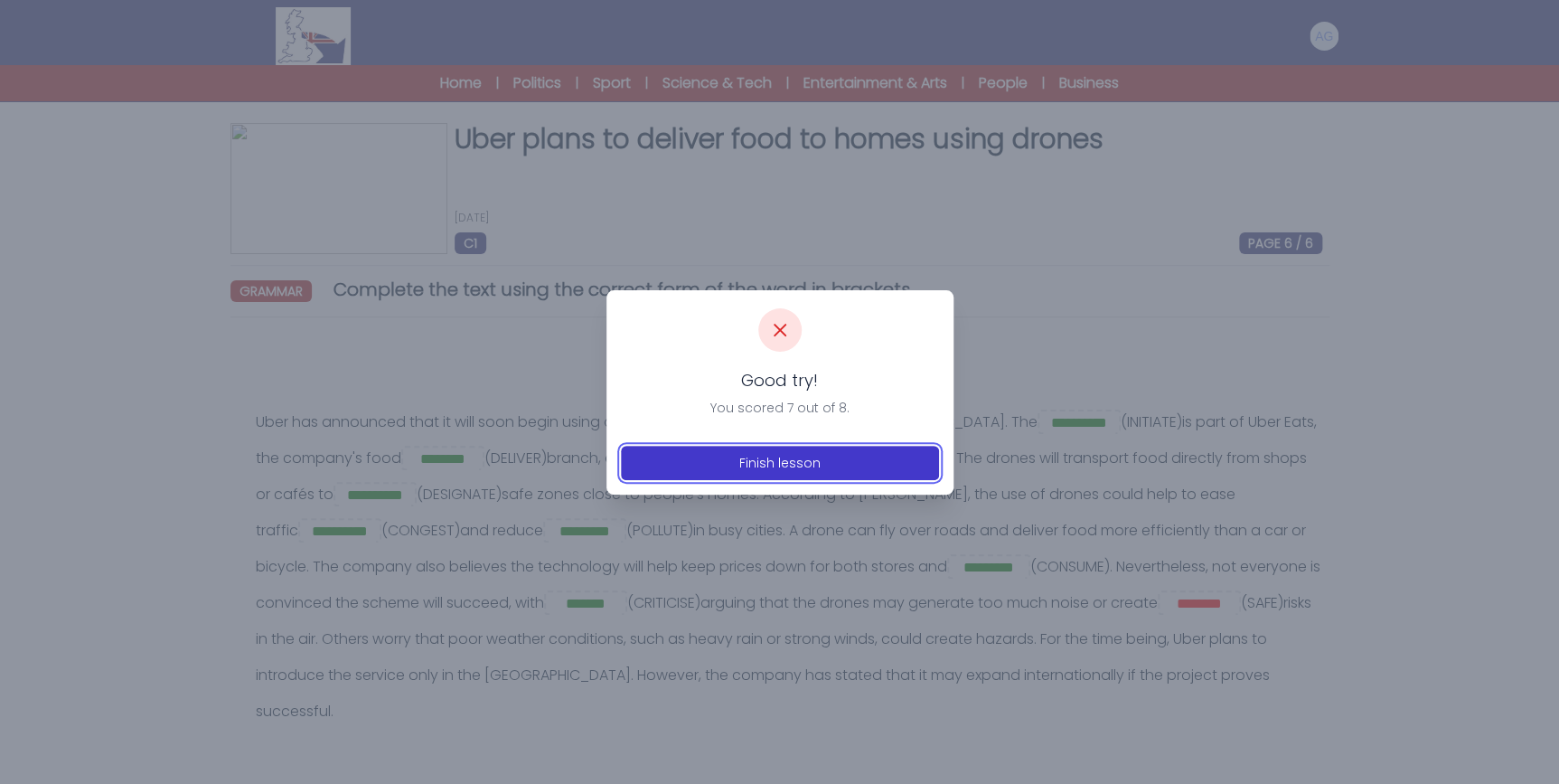
click at [819, 466] on button "Finish lesson" at bounding box center [780, 463] width 318 height 35
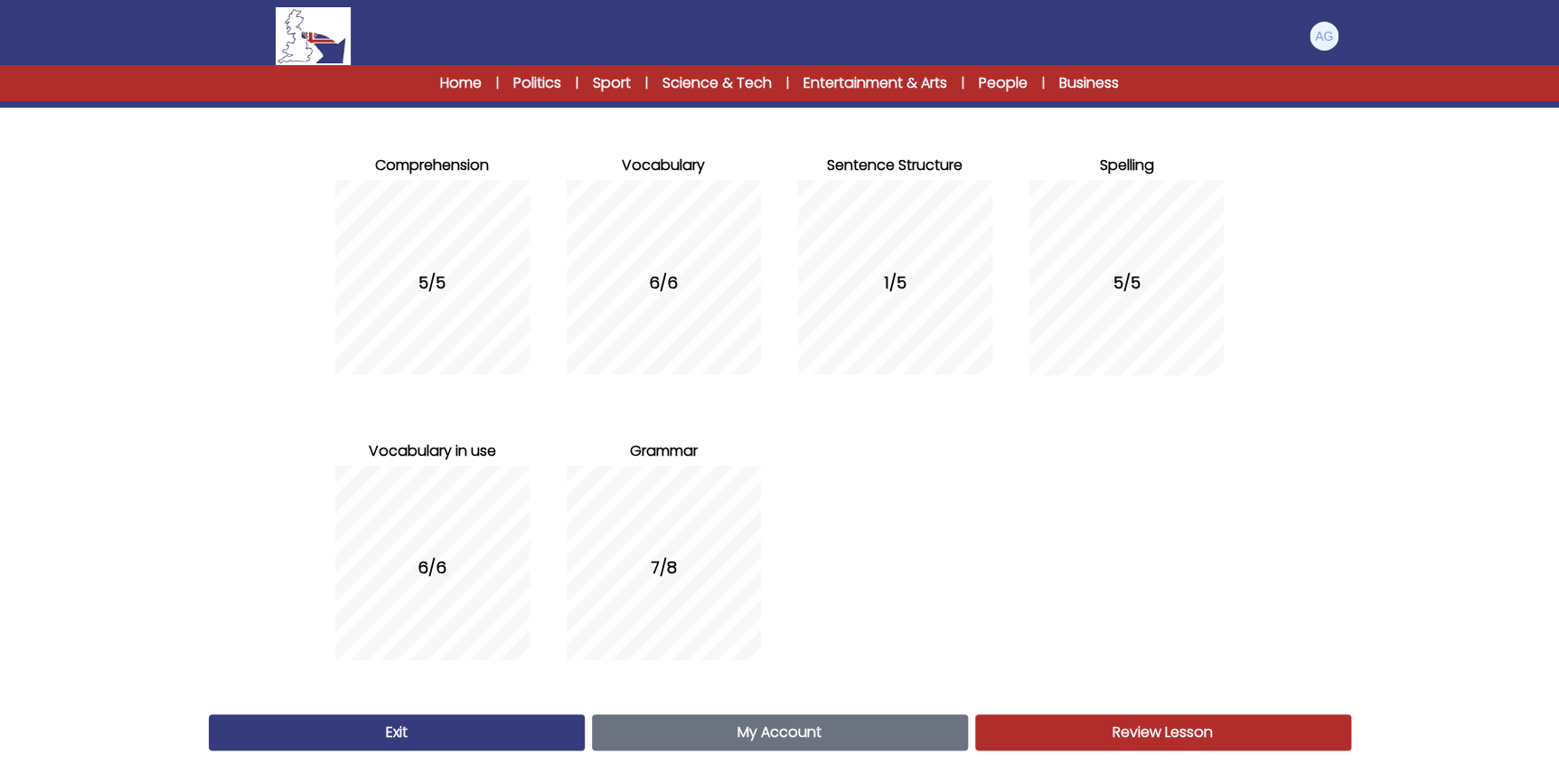
scroll to position [180, 0]
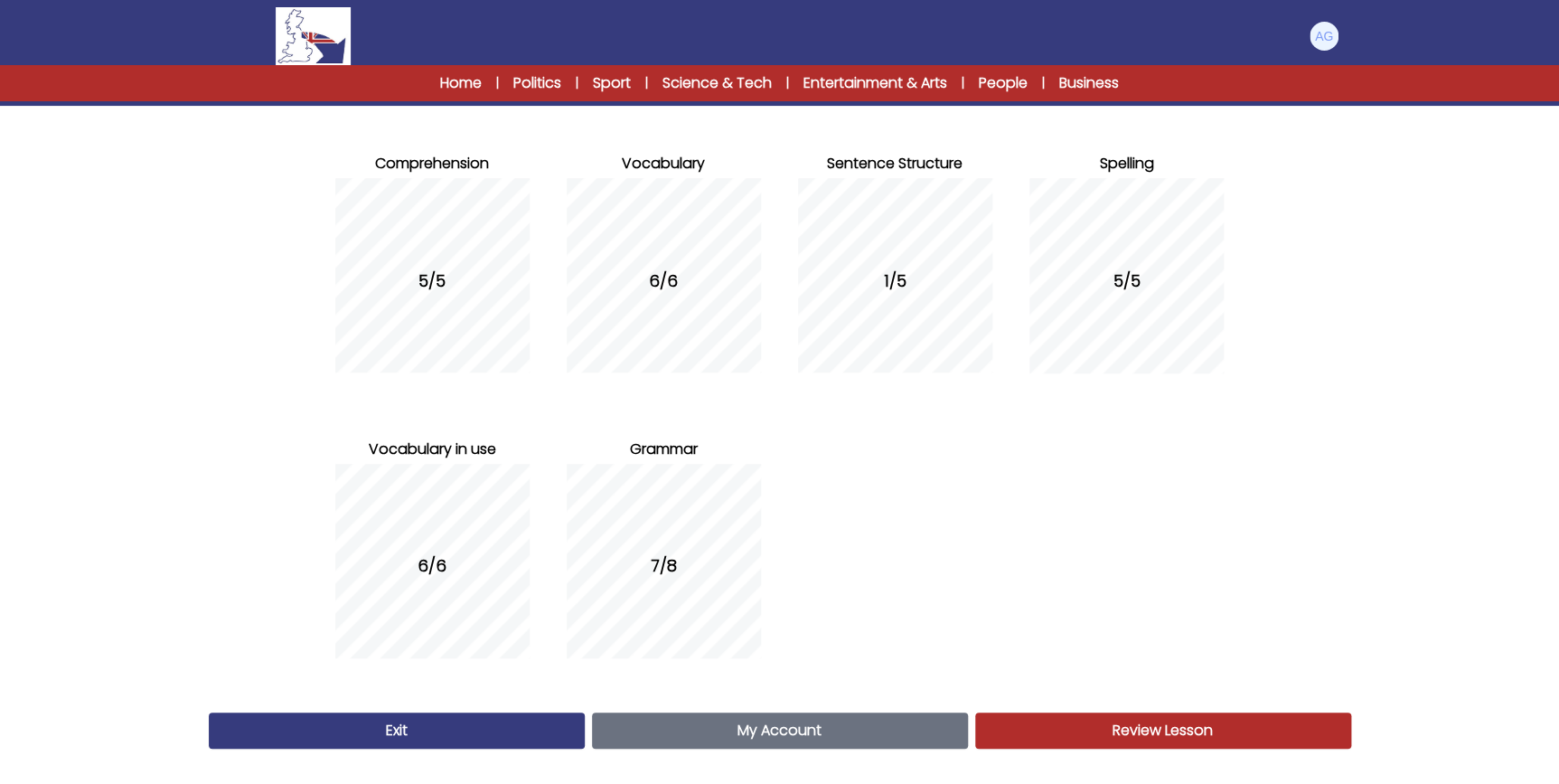
click at [893, 262] on div "1/5" at bounding box center [895, 281] width 194 height 220
click at [1088, 732] on link "Review Lesson Review" at bounding box center [1163, 730] width 376 height 36
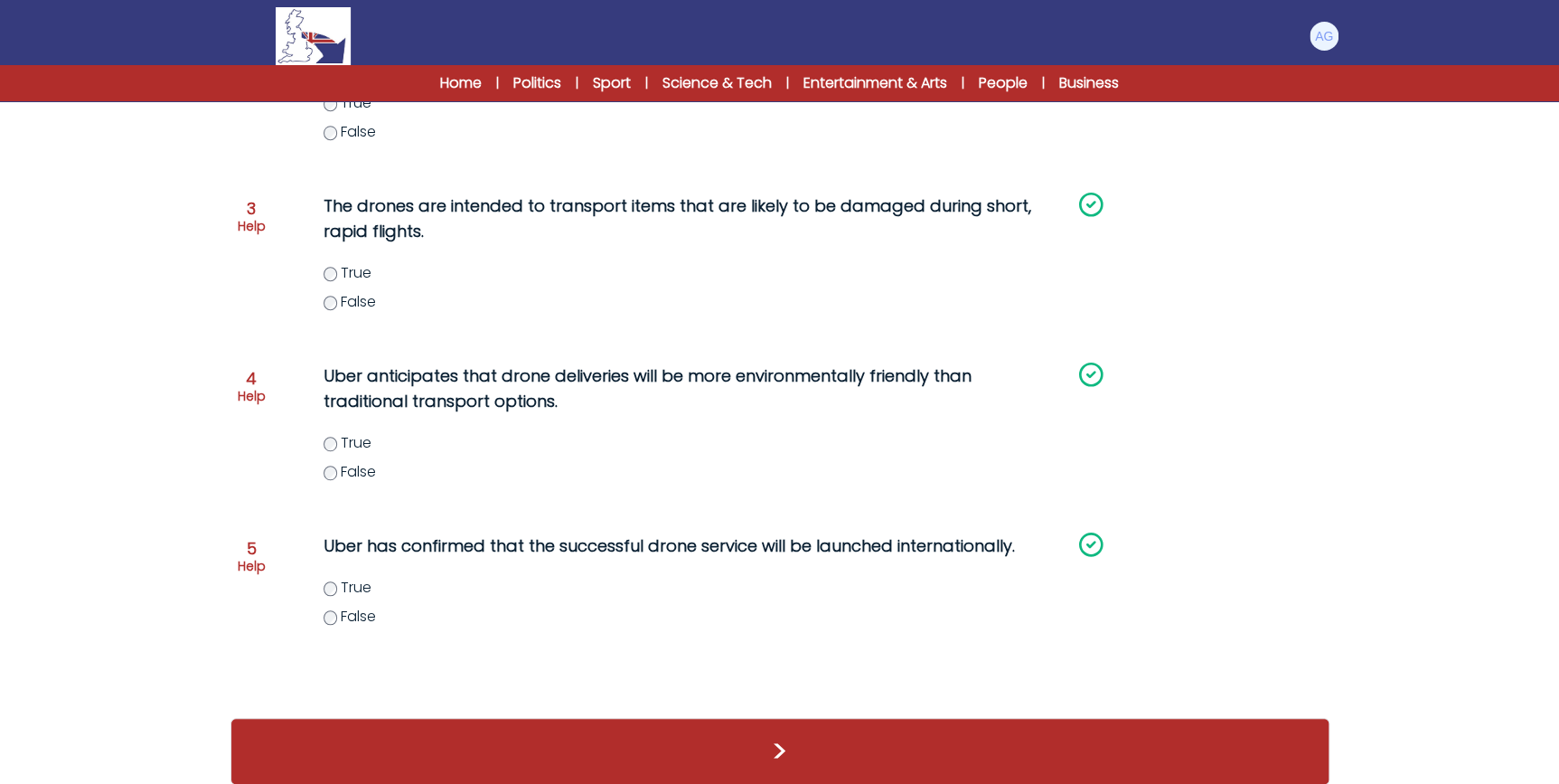
scroll to position [542, 0]
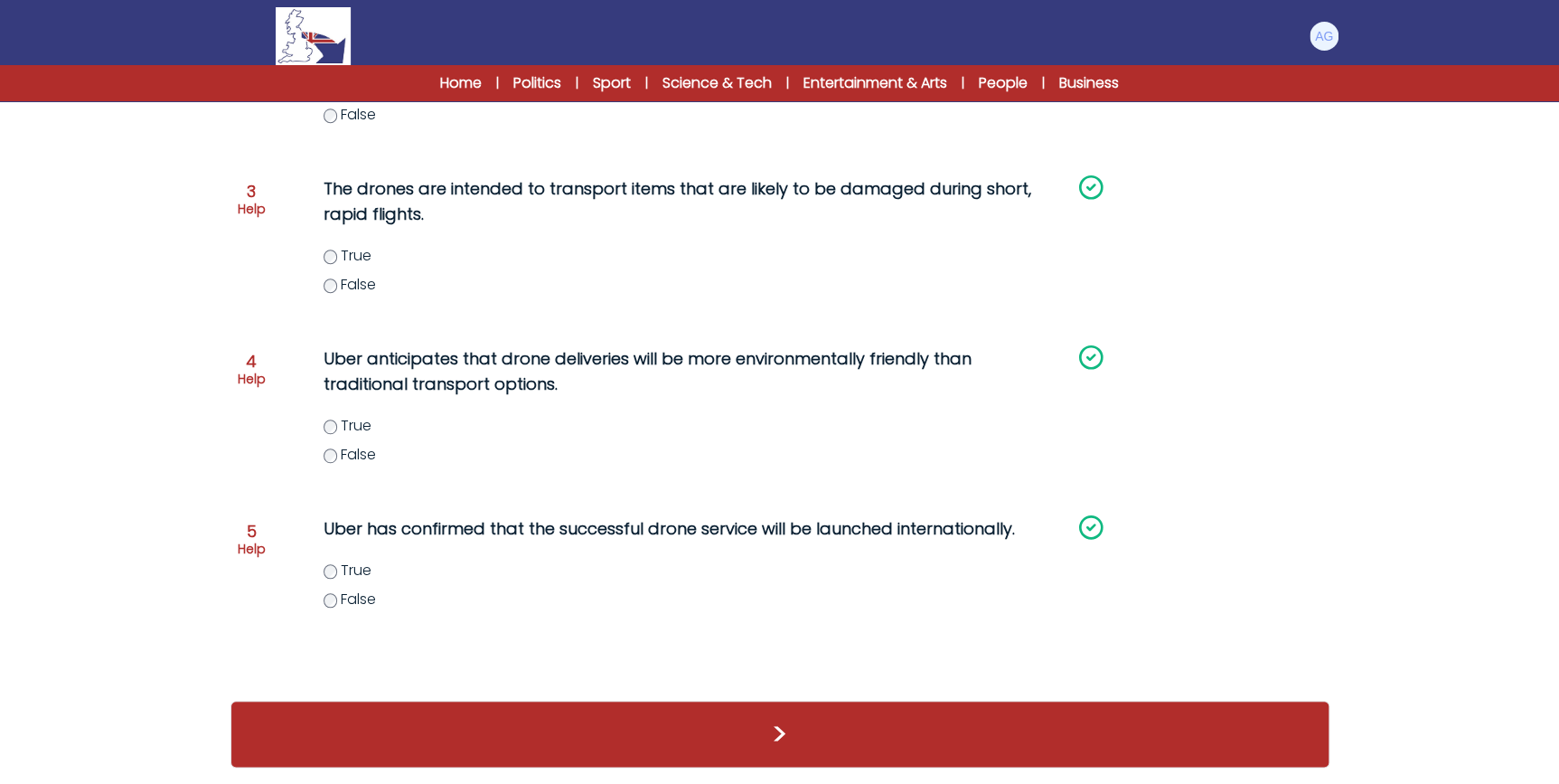
click at [826, 726] on div ">" at bounding box center [780, 734] width 1099 height 67
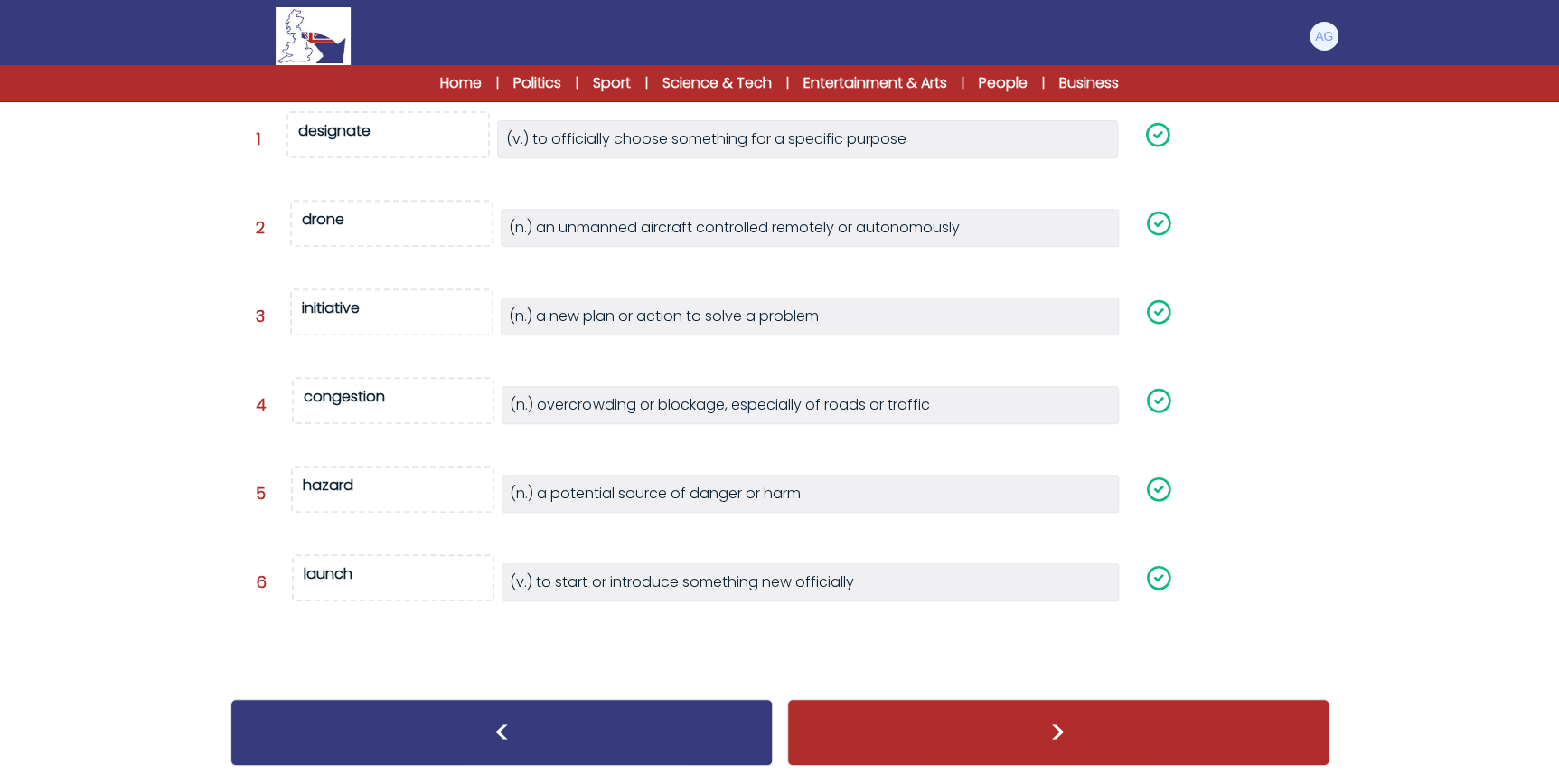
scroll to position [290, 0]
click at [881, 719] on div ">" at bounding box center [1059, 732] width 542 height 67
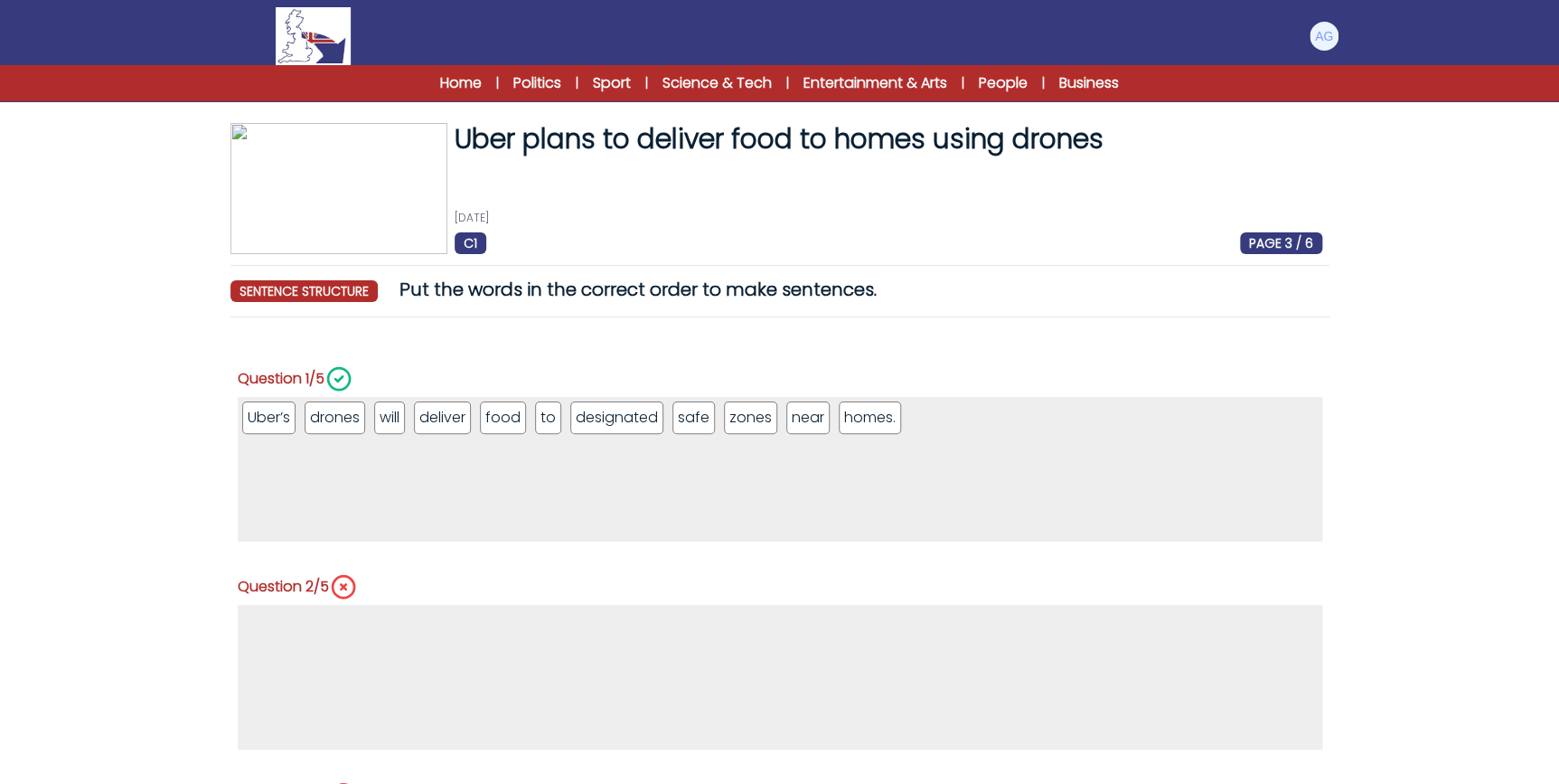
click at [287, 626] on ul at bounding box center [780, 677] width 1085 height 145
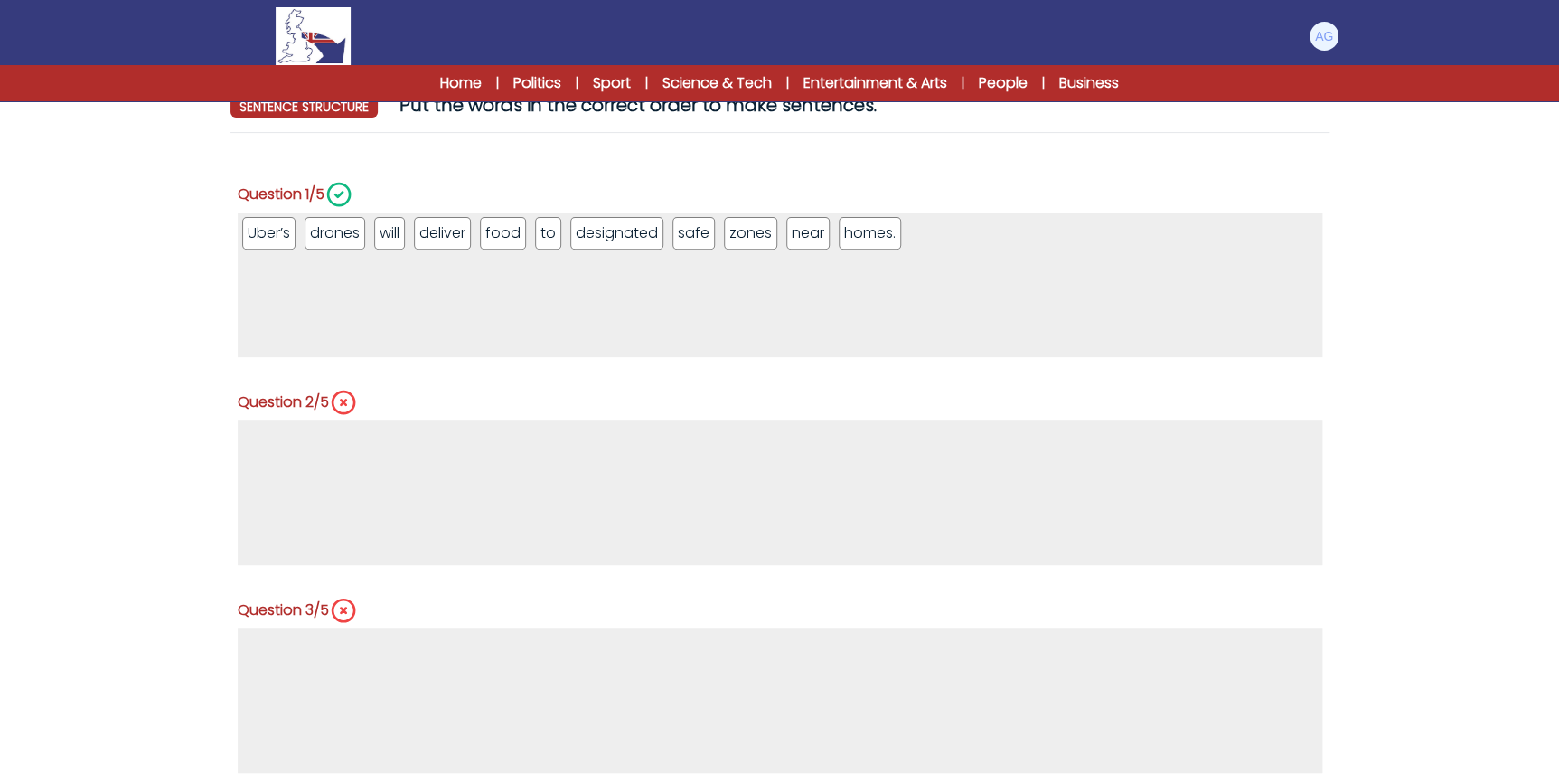
scroll to position [328, 0]
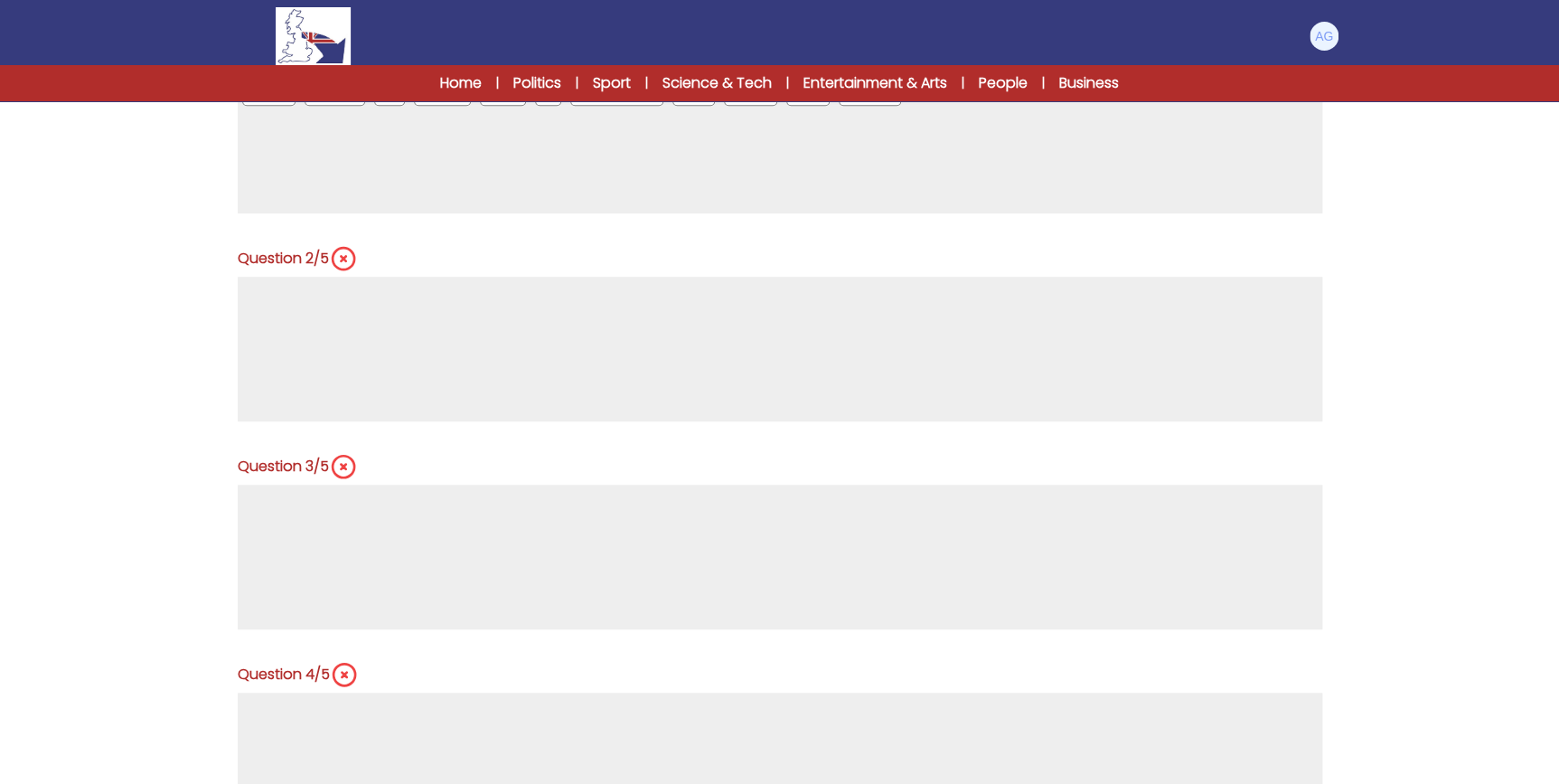
click at [326, 452] on div "Question 3/5" at bounding box center [298, 466] width 120 height 29
click at [300, 474] on span "Question 3/5" at bounding box center [284, 466] width 92 height 22
click at [304, 478] on div "Question 3/5" at bounding box center [298, 466] width 120 height 29
drag, startPoint x: 304, startPoint y: 478, endPoint x: 354, endPoint y: 554, distance: 91.0
click at [354, 554] on ul at bounding box center [780, 557] width 1085 height 145
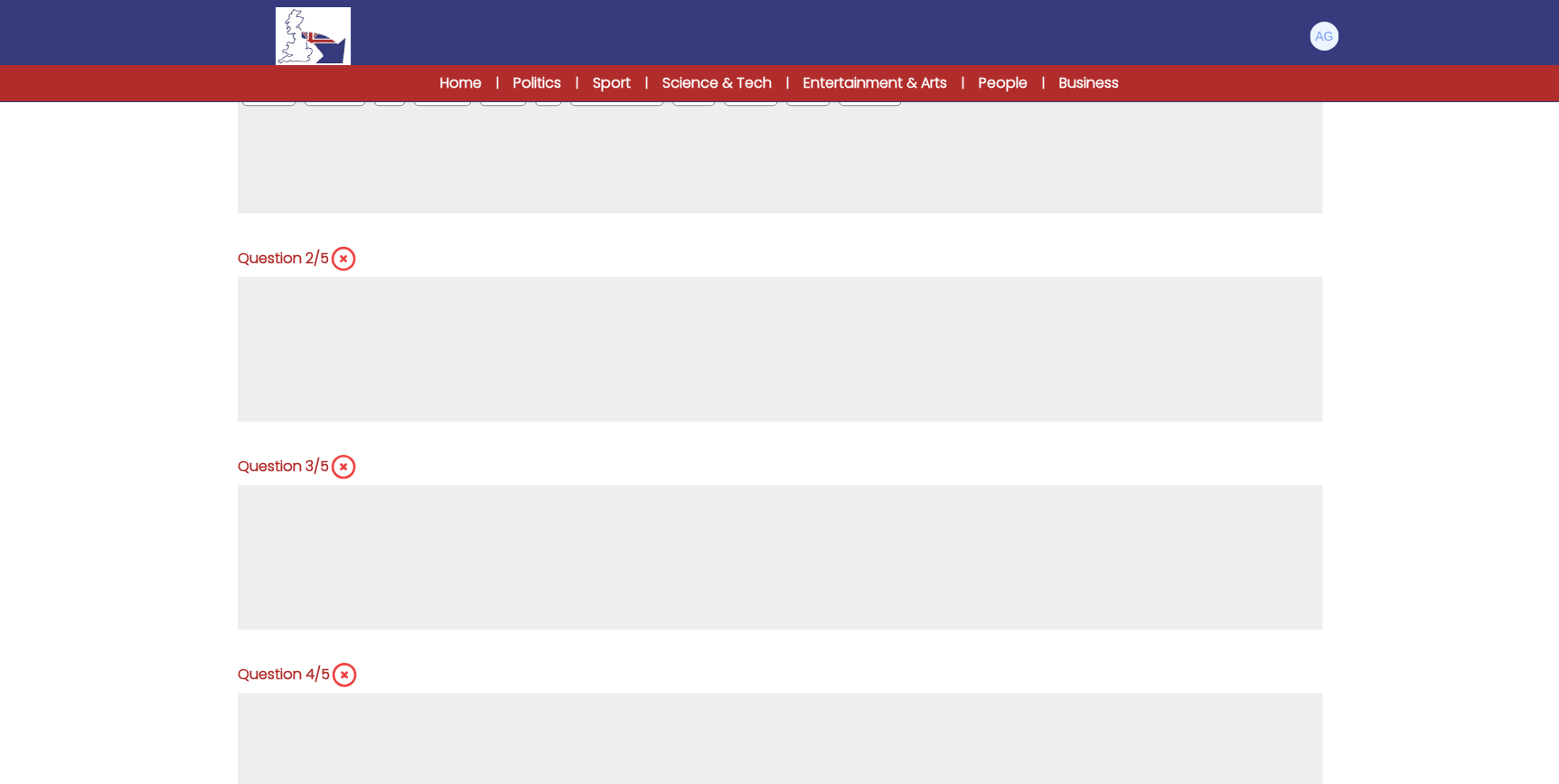
click at [354, 554] on ul at bounding box center [780, 557] width 1085 height 145
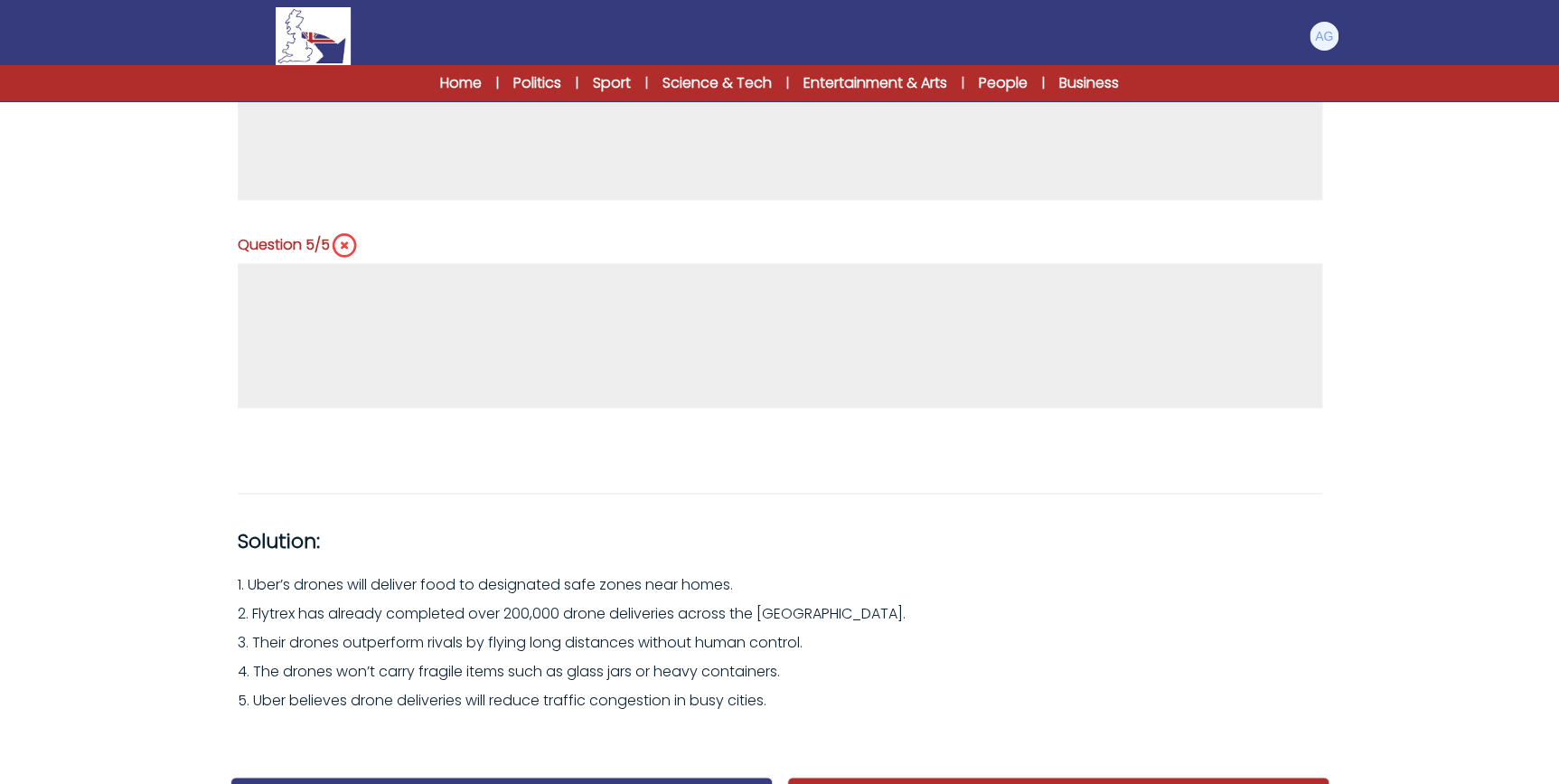
scroll to position [1041, 0]
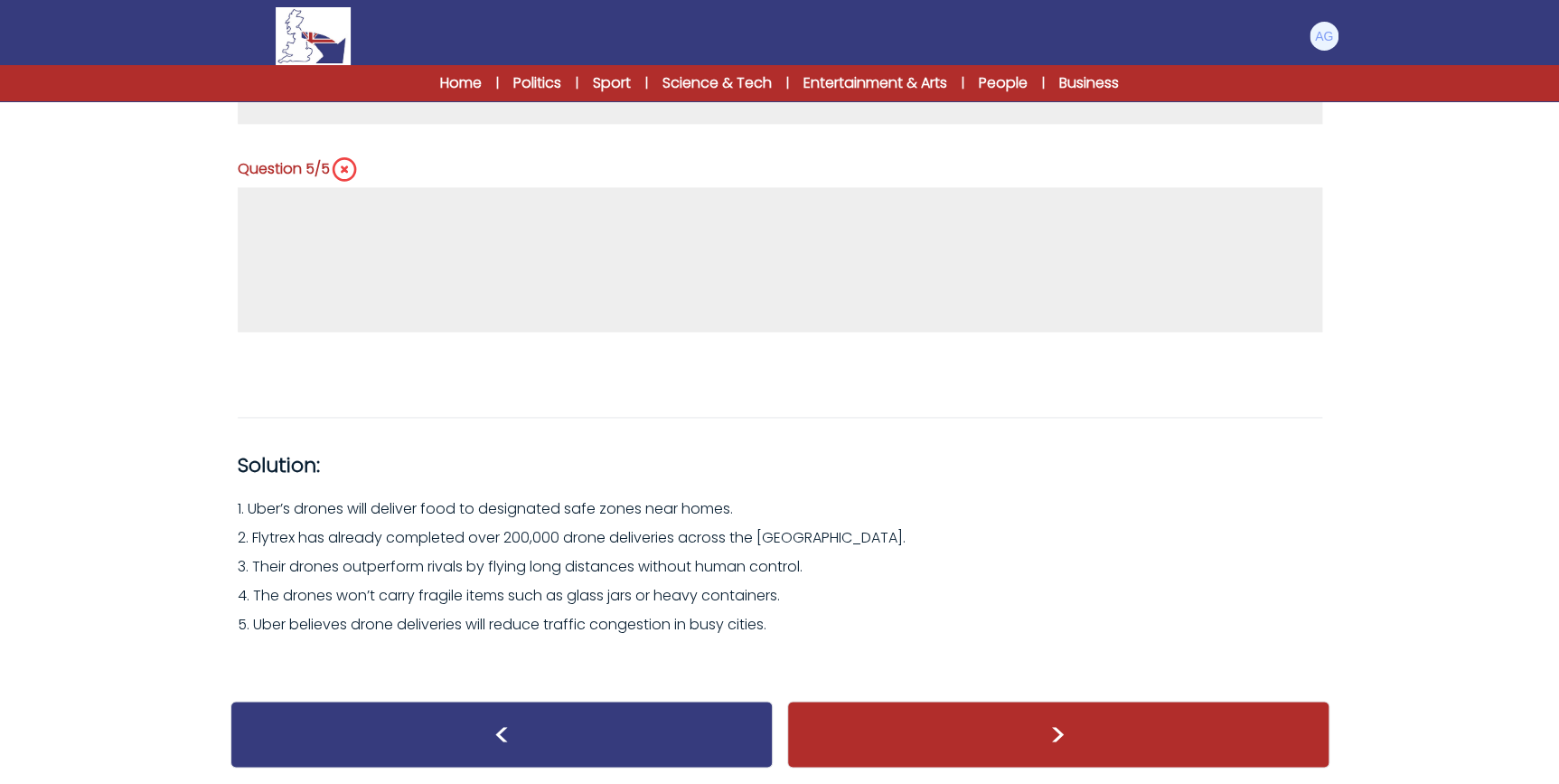
click at [939, 703] on div ">" at bounding box center [1059, 734] width 542 height 67
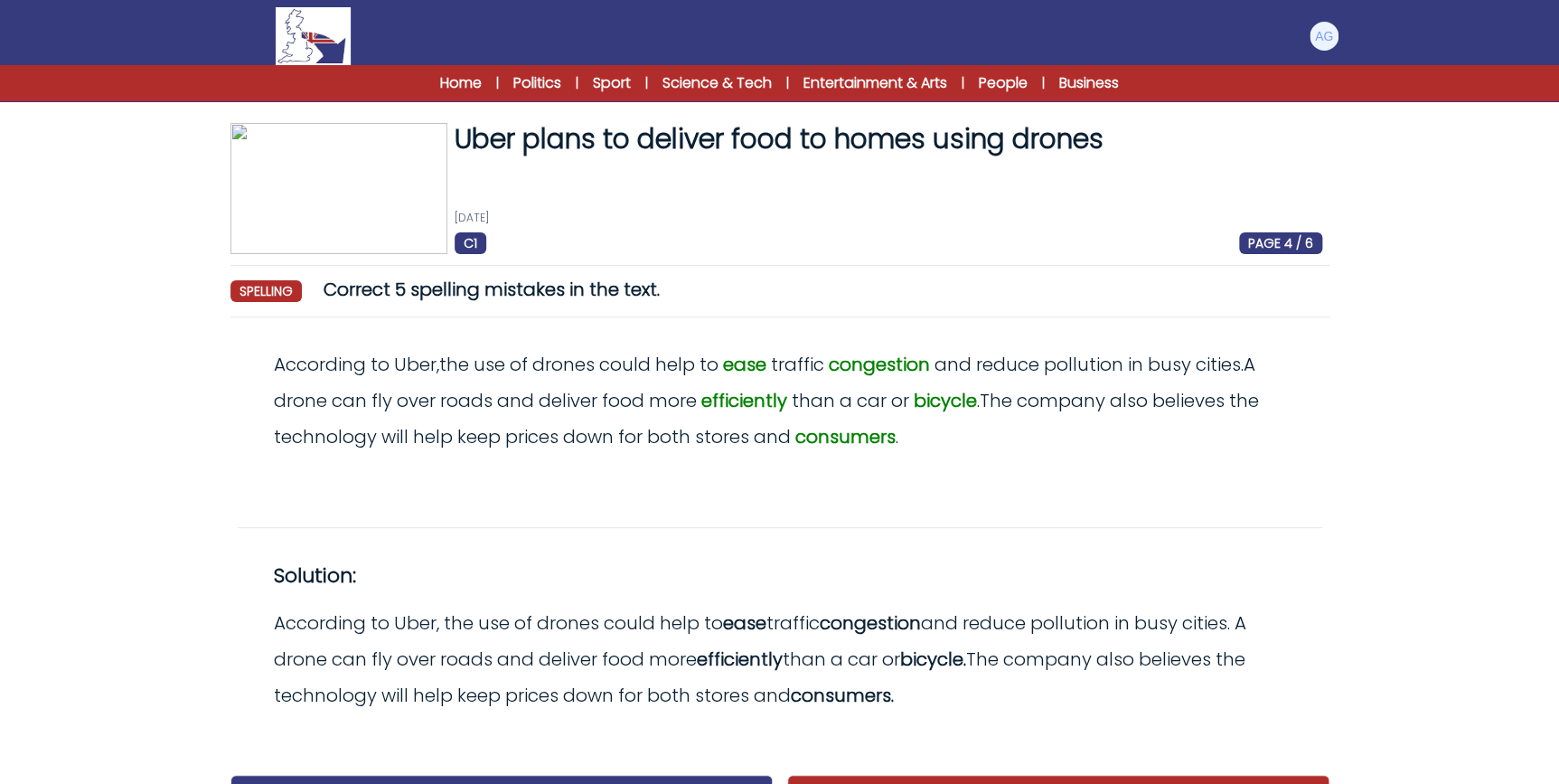
scroll to position [74, 0]
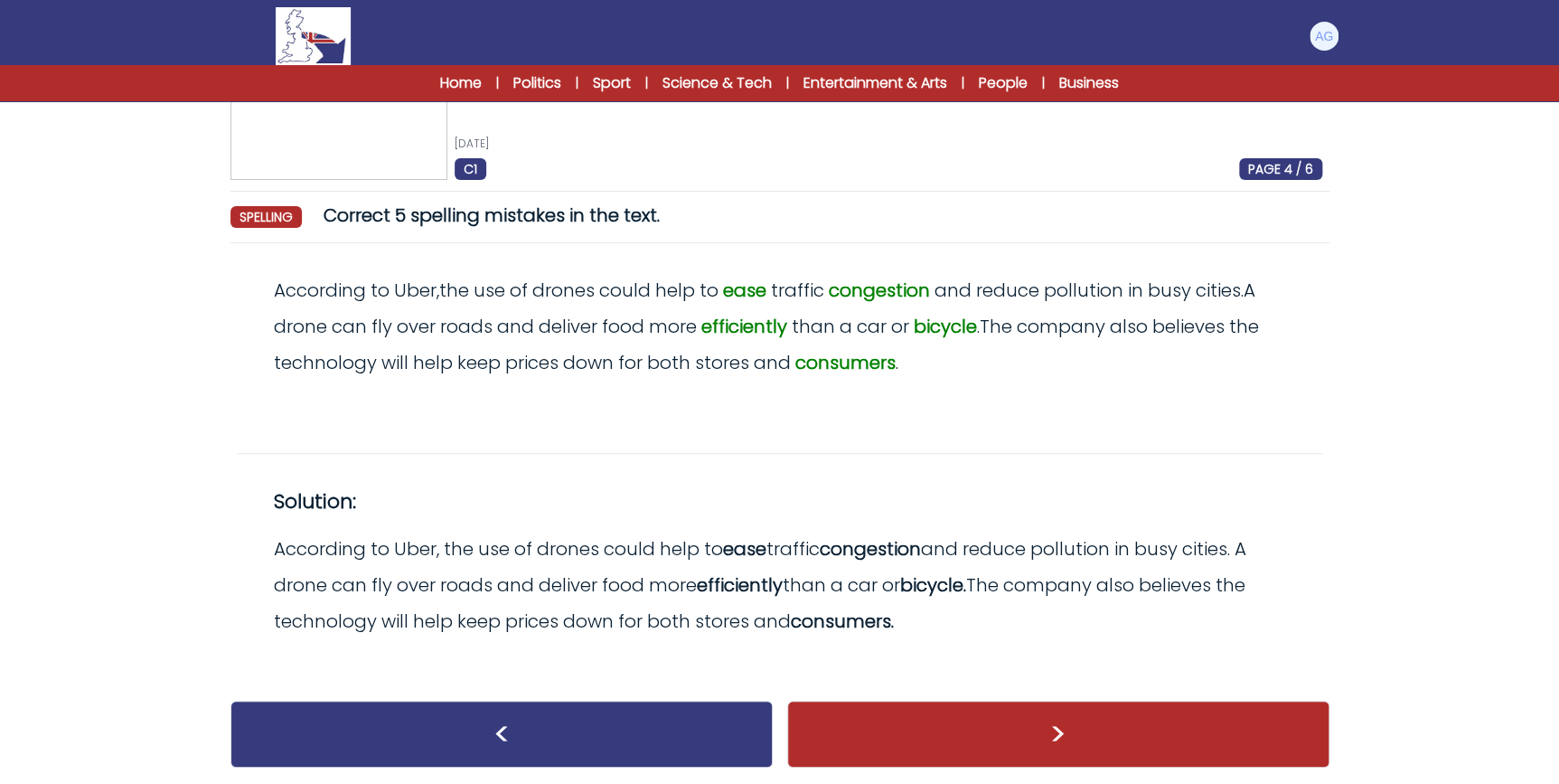
click at [889, 710] on div ">" at bounding box center [1059, 734] width 542 height 67
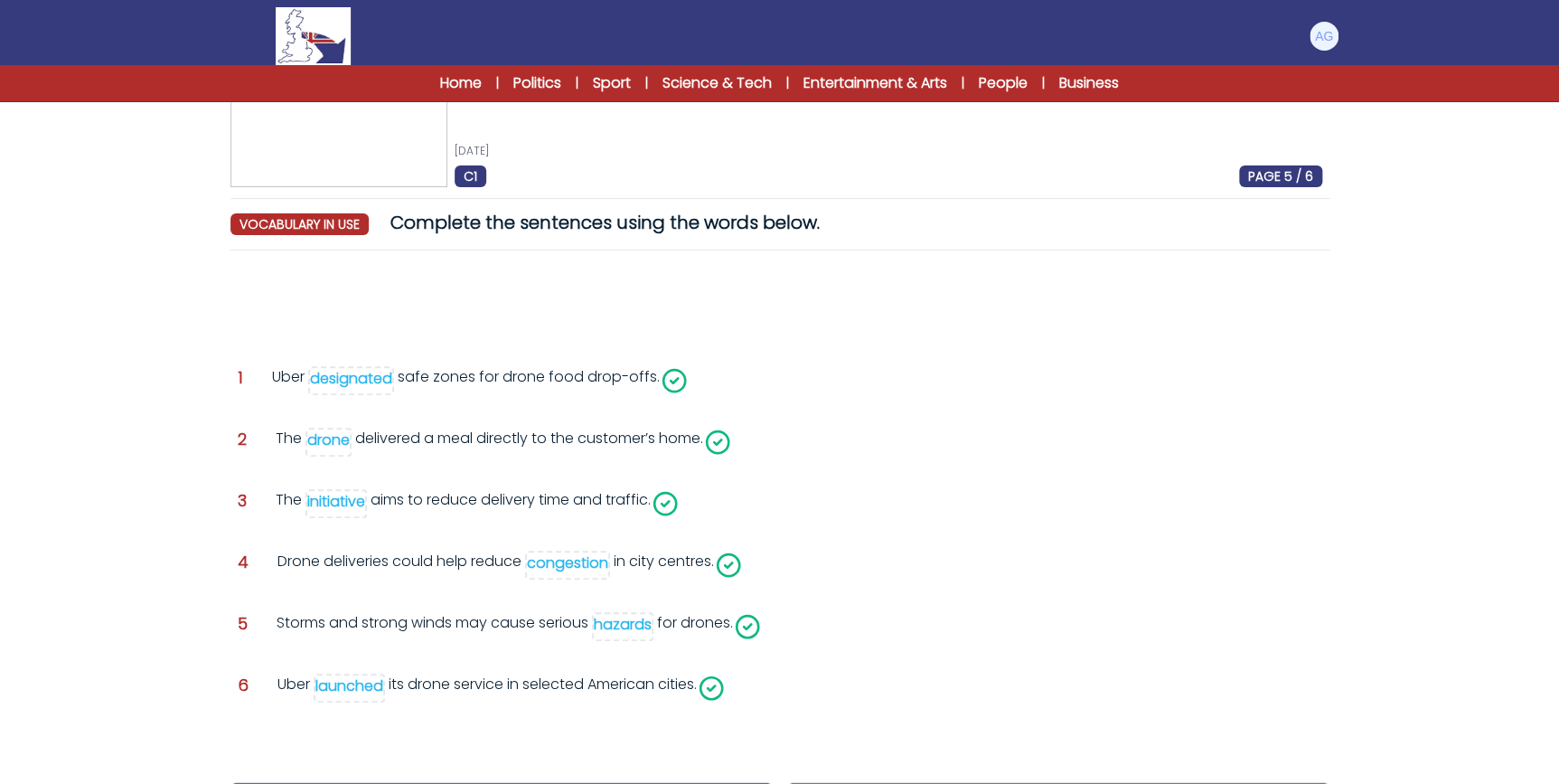
scroll to position [149, 0]
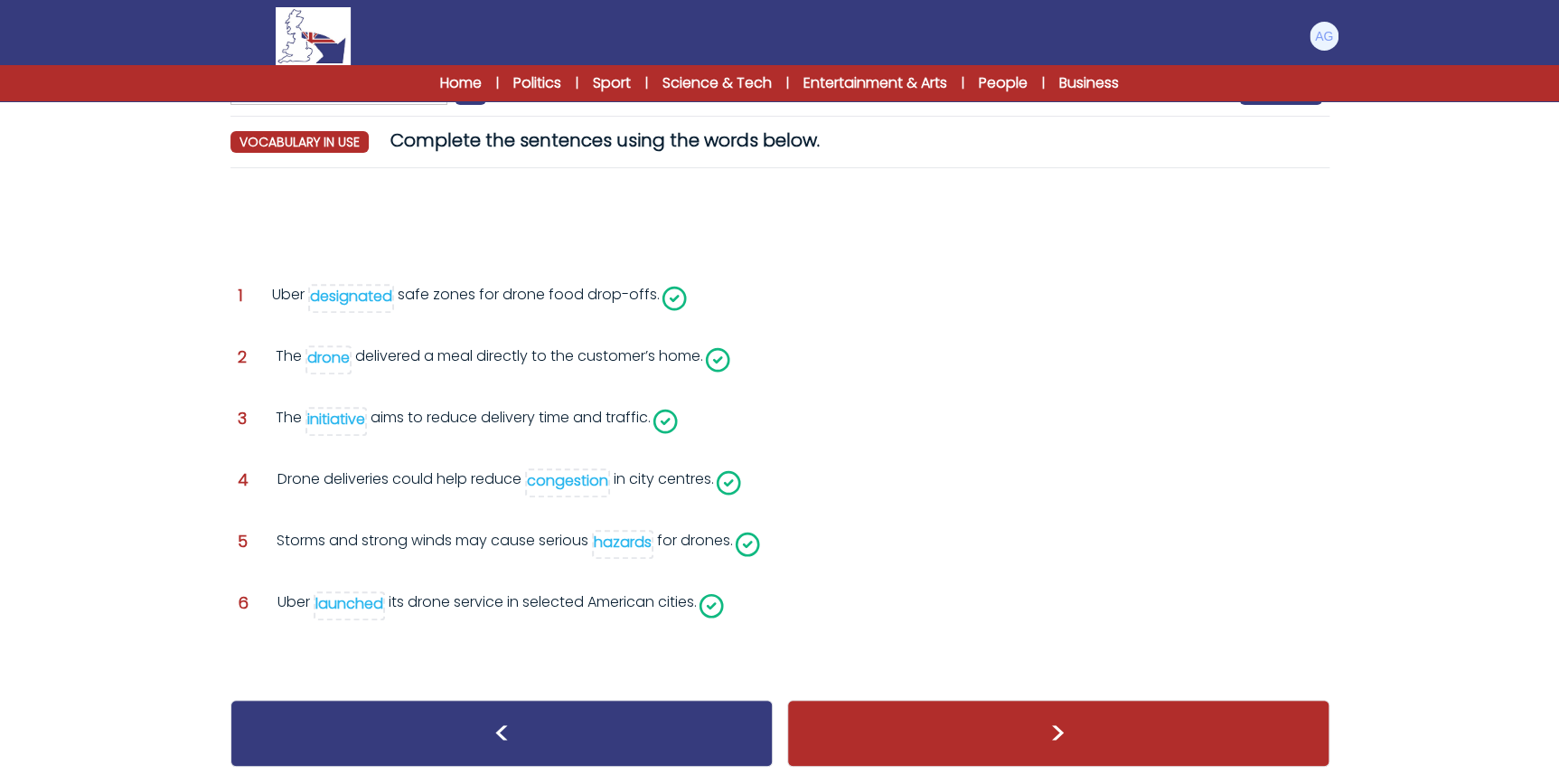
click at [875, 753] on div ">" at bounding box center [1059, 733] width 542 height 67
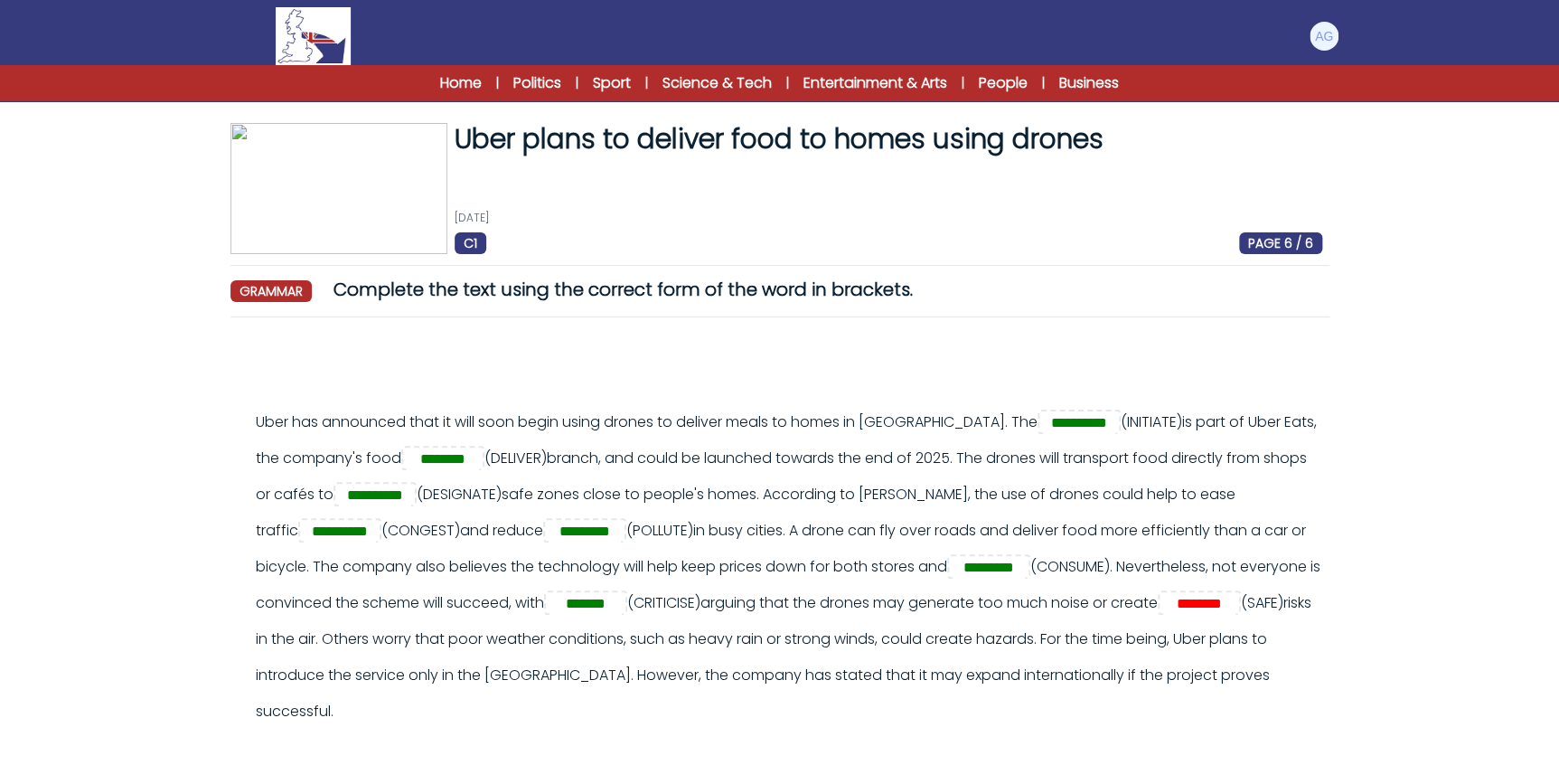
click at [320, 38] on img at bounding box center [312, 36] width 74 height 58
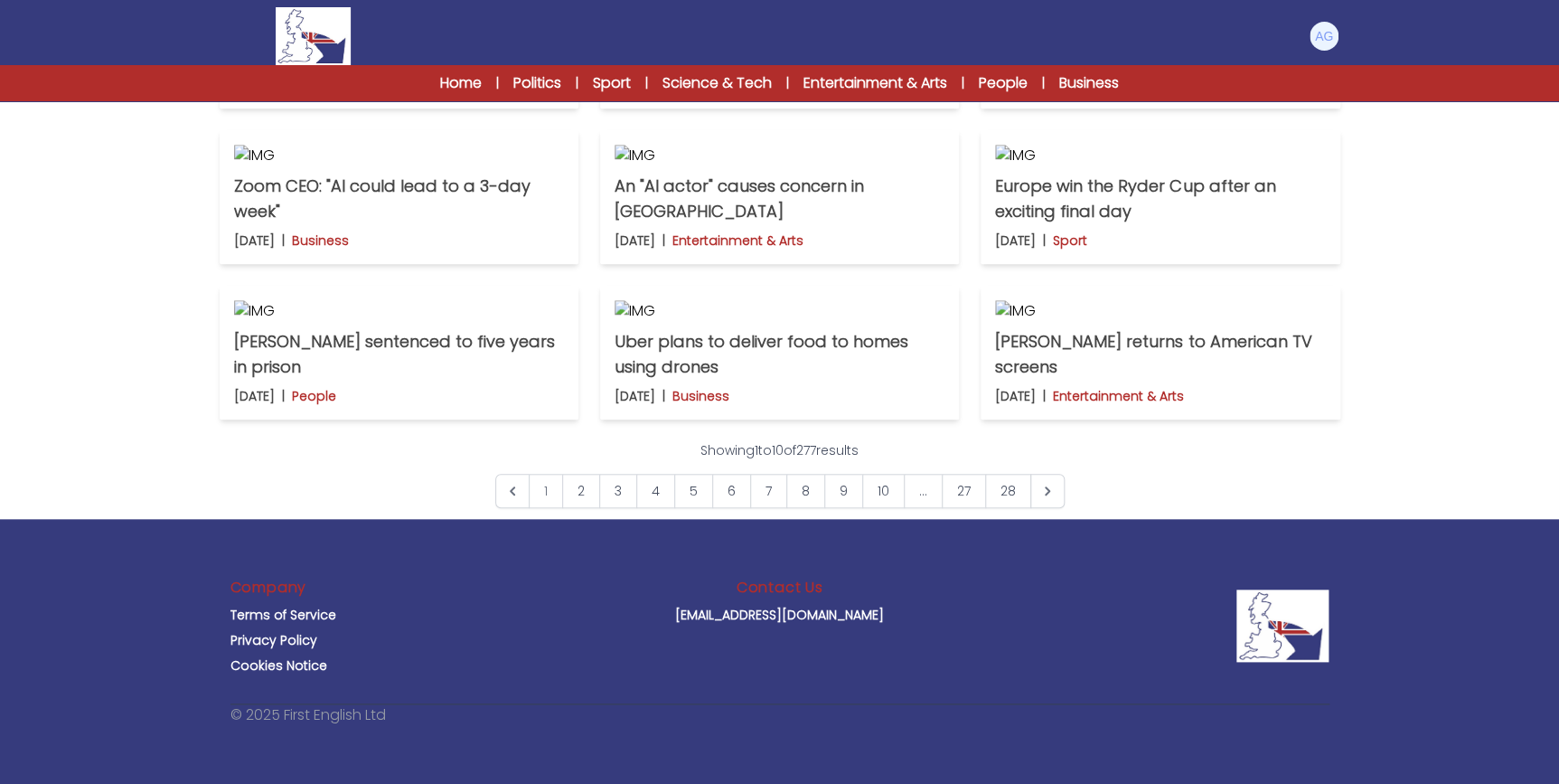
scroll to position [739, 0]
click at [379, 224] on p "Zoom CEO: "AI could lead to a 3-day week"" at bounding box center [399, 198] width 330 height 50
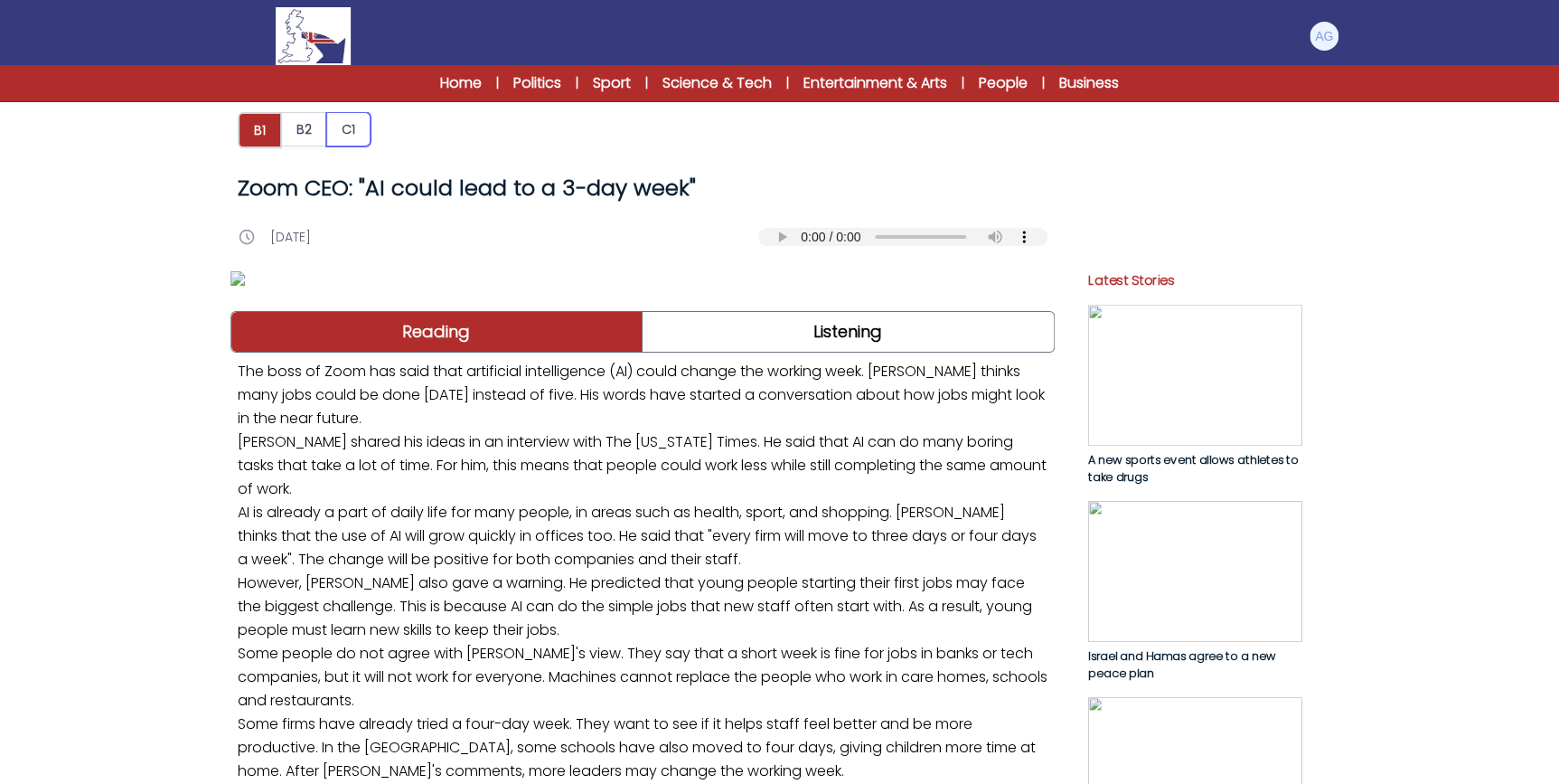
click at [353, 136] on button "C1" at bounding box center [348, 129] width 44 height 35
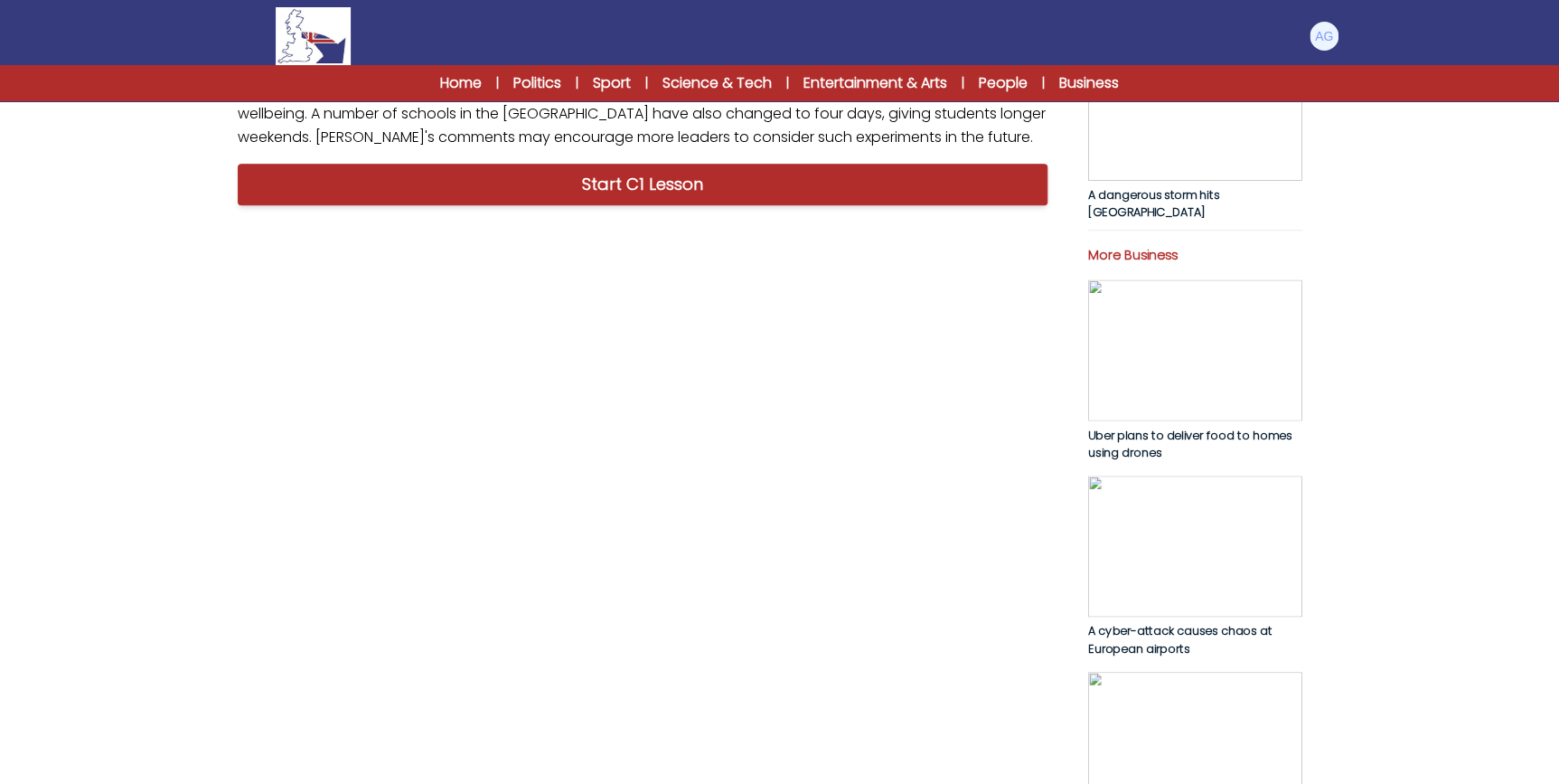
scroll to position [739, 0]
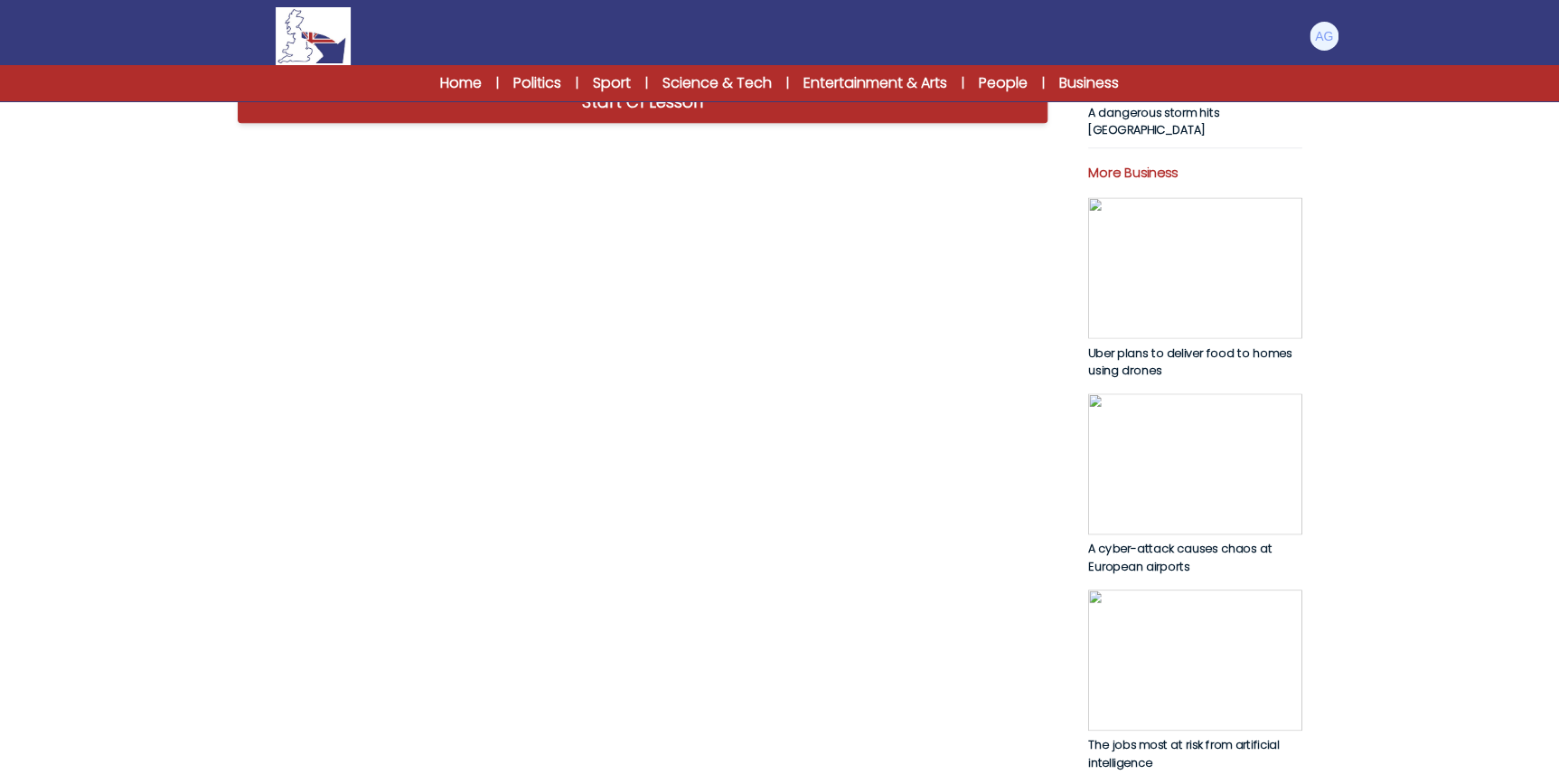
drag, startPoint x: 491, startPoint y: 238, endPoint x: 475, endPoint y: 240, distance: 16.1
drag, startPoint x: 475, startPoint y: 240, endPoint x: 432, endPoint y: 235, distance: 43.3
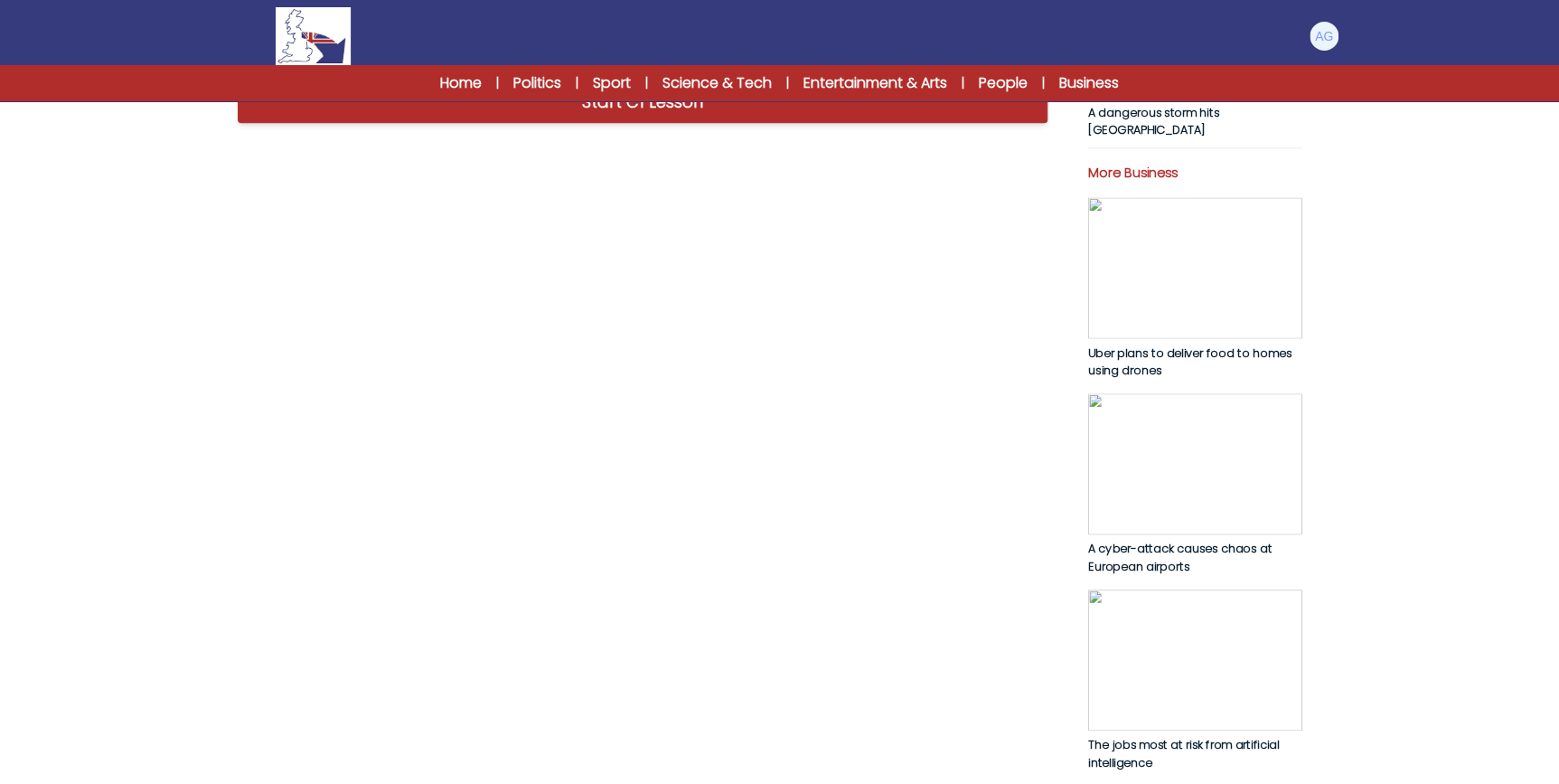
drag, startPoint x: 447, startPoint y: 237, endPoint x: 536, endPoint y: 234, distance: 89.1
drag, startPoint x: 515, startPoint y: 231, endPoint x: 940, endPoint y: 240, distance: 425.1
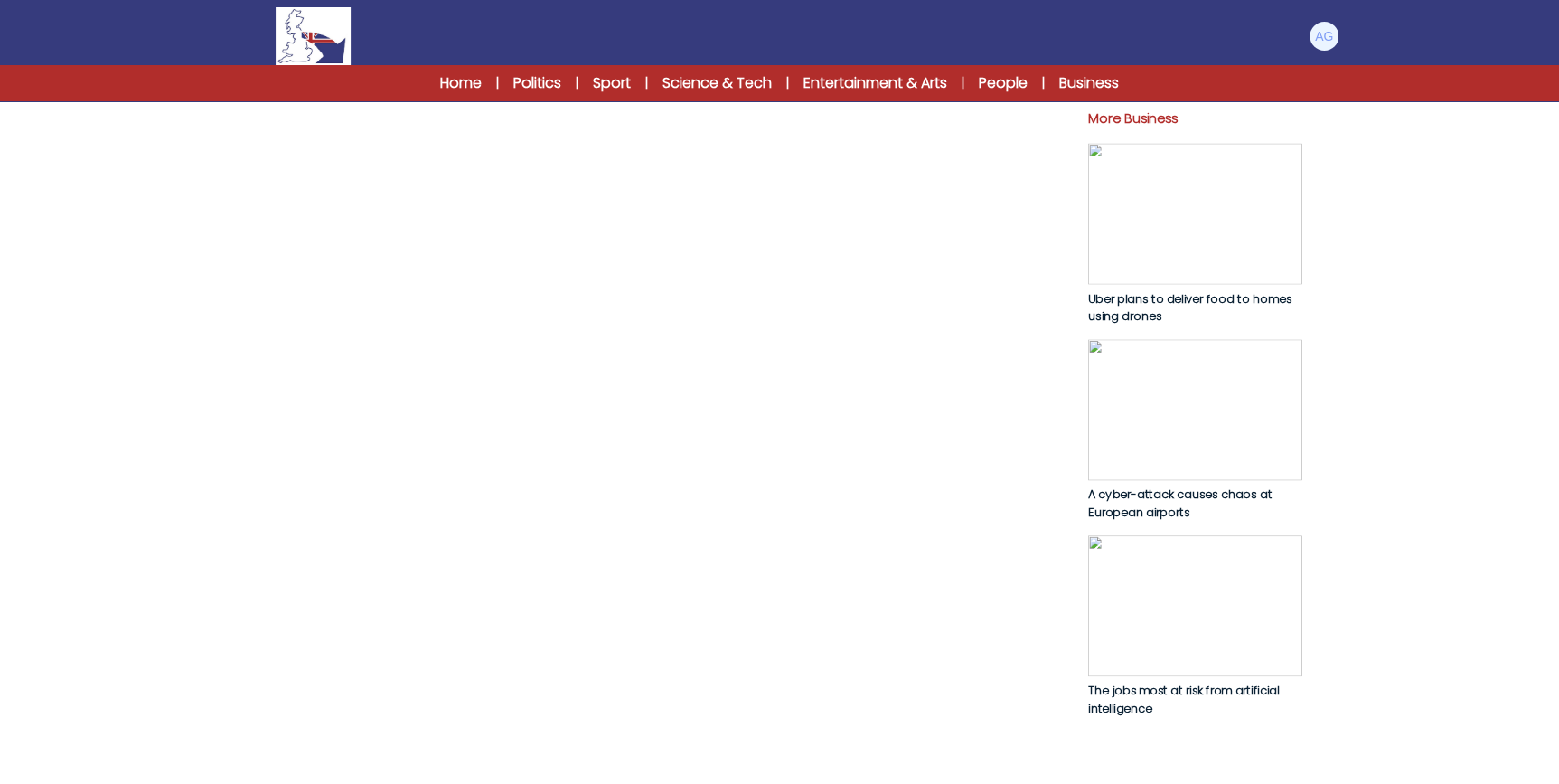
scroll to position [822, 0]
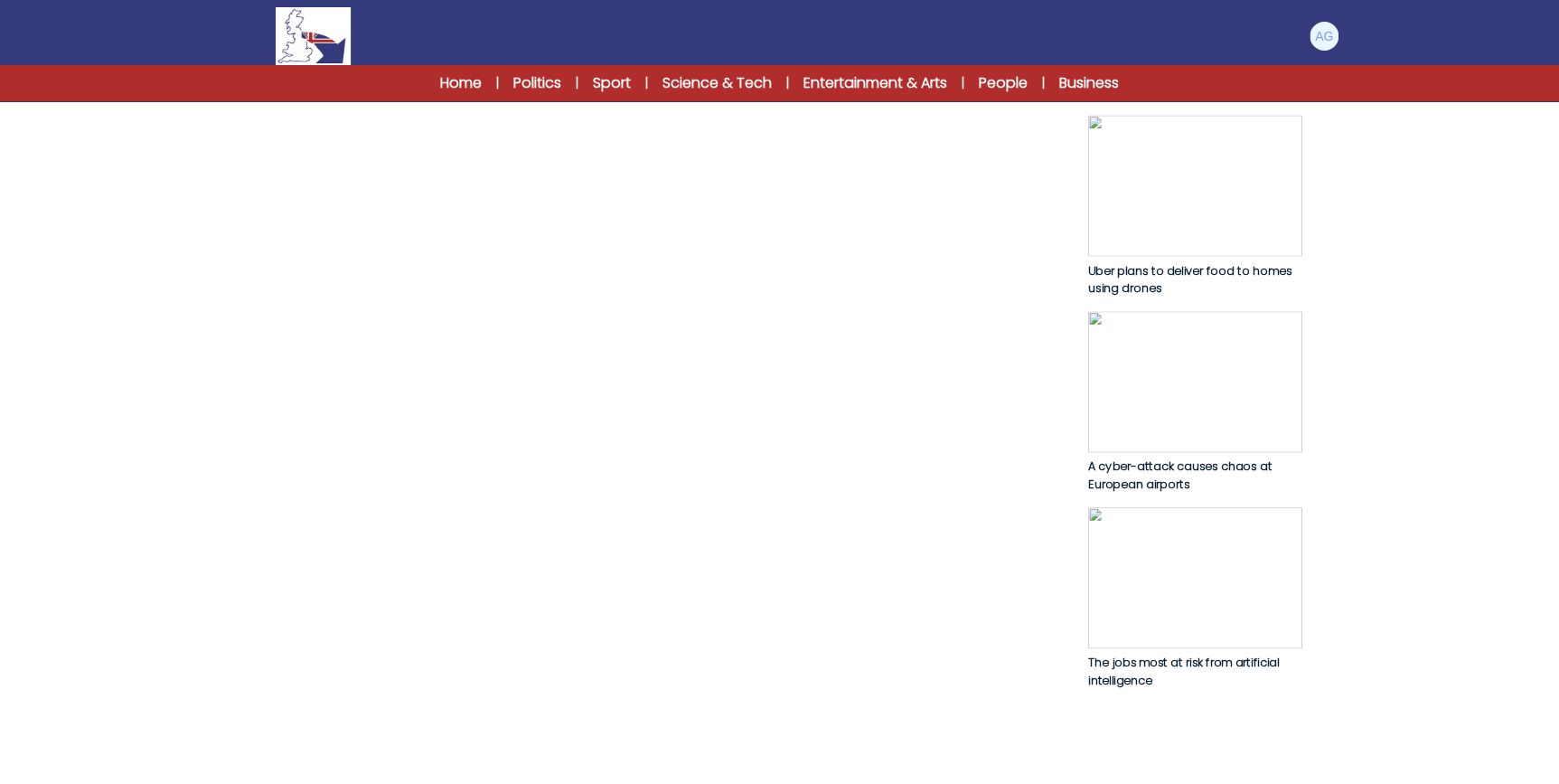
drag, startPoint x: 564, startPoint y: 219, endPoint x: 671, endPoint y: 242, distance: 109.4
drag, startPoint x: 273, startPoint y: 297, endPoint x: 425, endPoint y: 299, distance: 152.0
drag, startPoint x: 425, startPoint y: 299, endPoint x: 479, endPoint y: 325, distance: 59.9
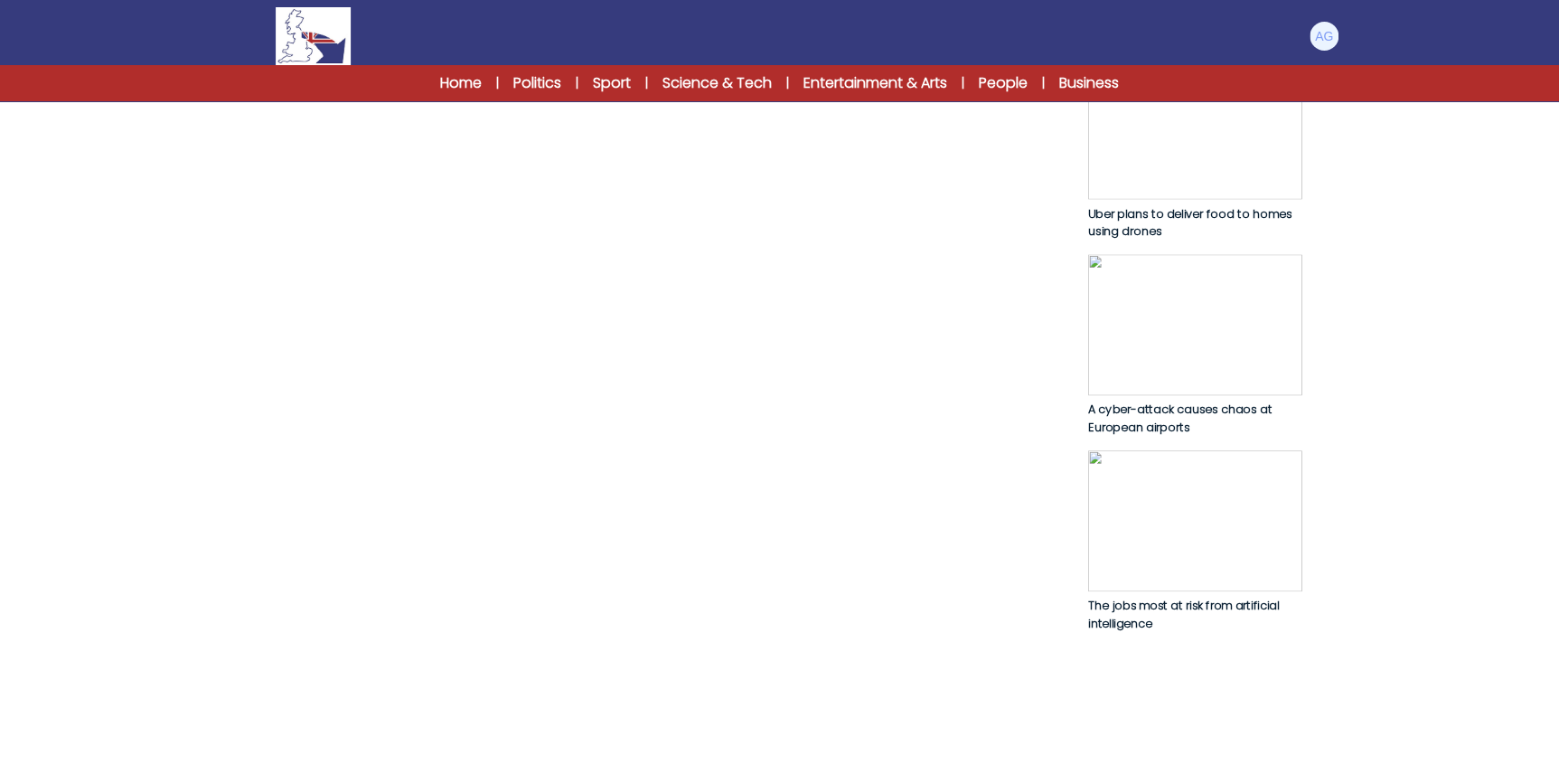
scroll to position [904, 0]
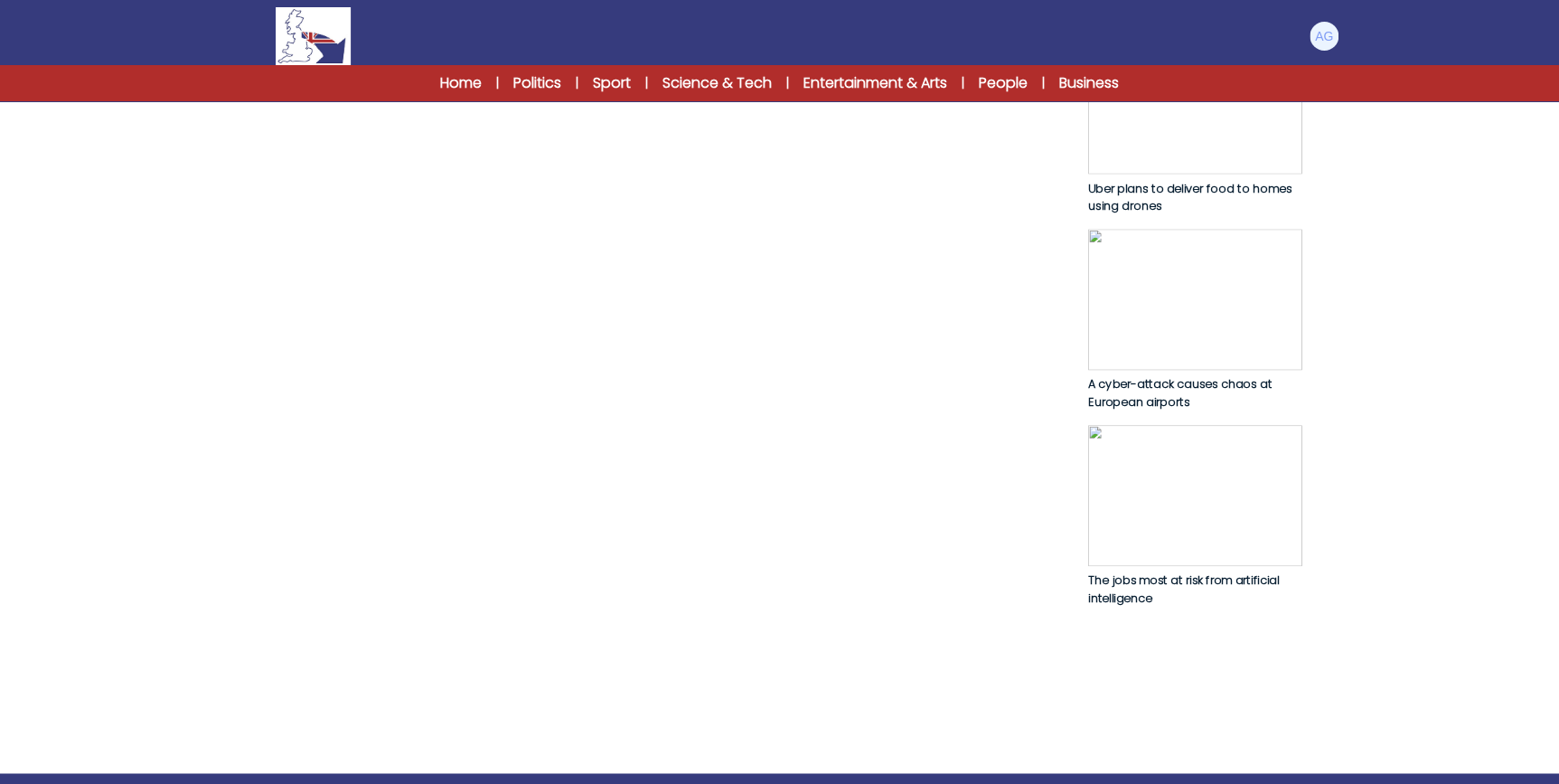
drag, startPoint x: 299, startPoint y: 333, endPoint x: 539, endPoint y: 369, distance: 242.7
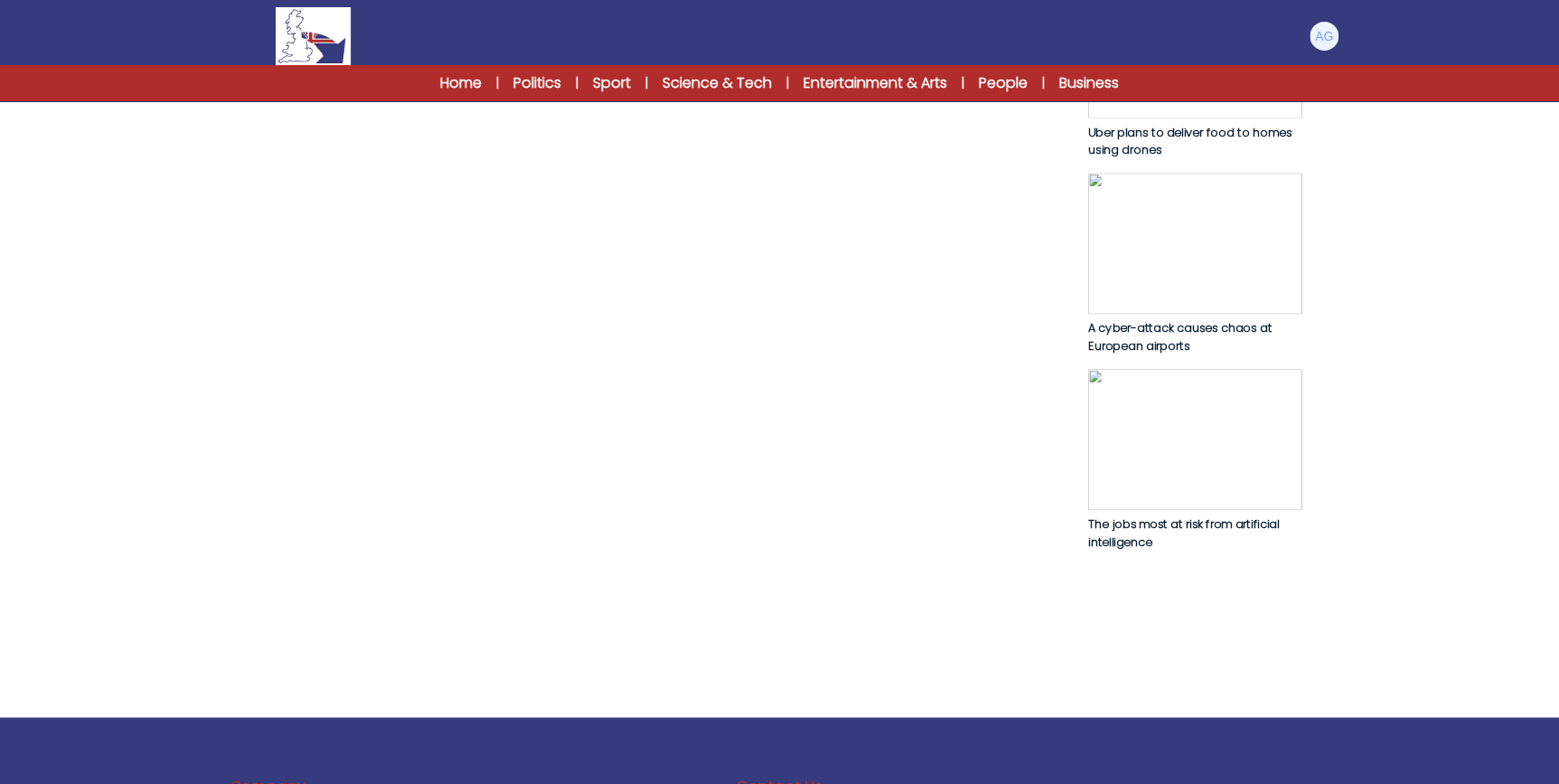
scroll to position [985, 0]
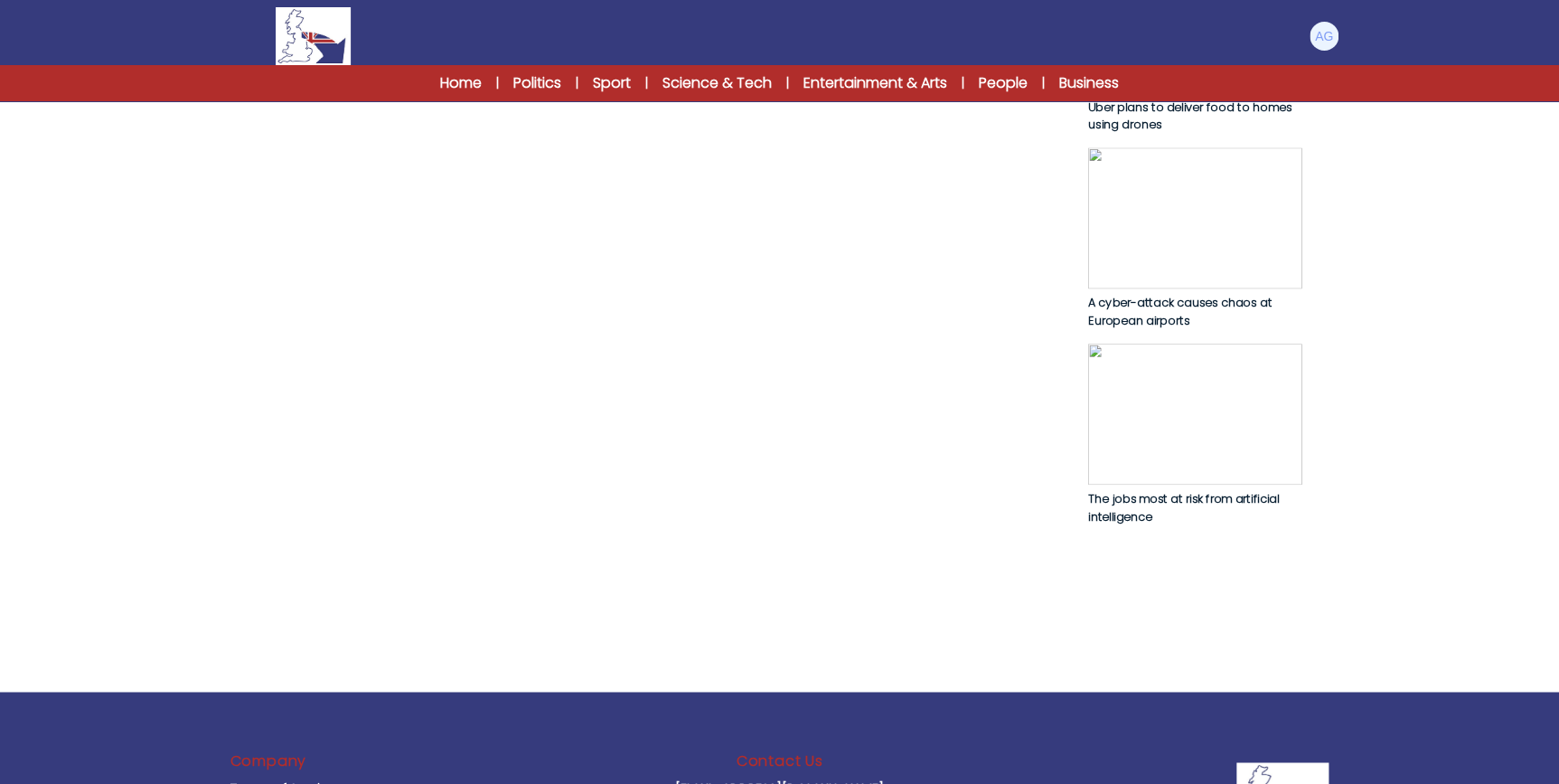
drag, startPoint x: 769, startPoint y: 341, endPoint x: 493, endPoint y: 369, distance: 277.4
drag, startPoint x: 261, startPoint y: 415, endPoint x: 570, endPoint y: 420, distance: 309.0
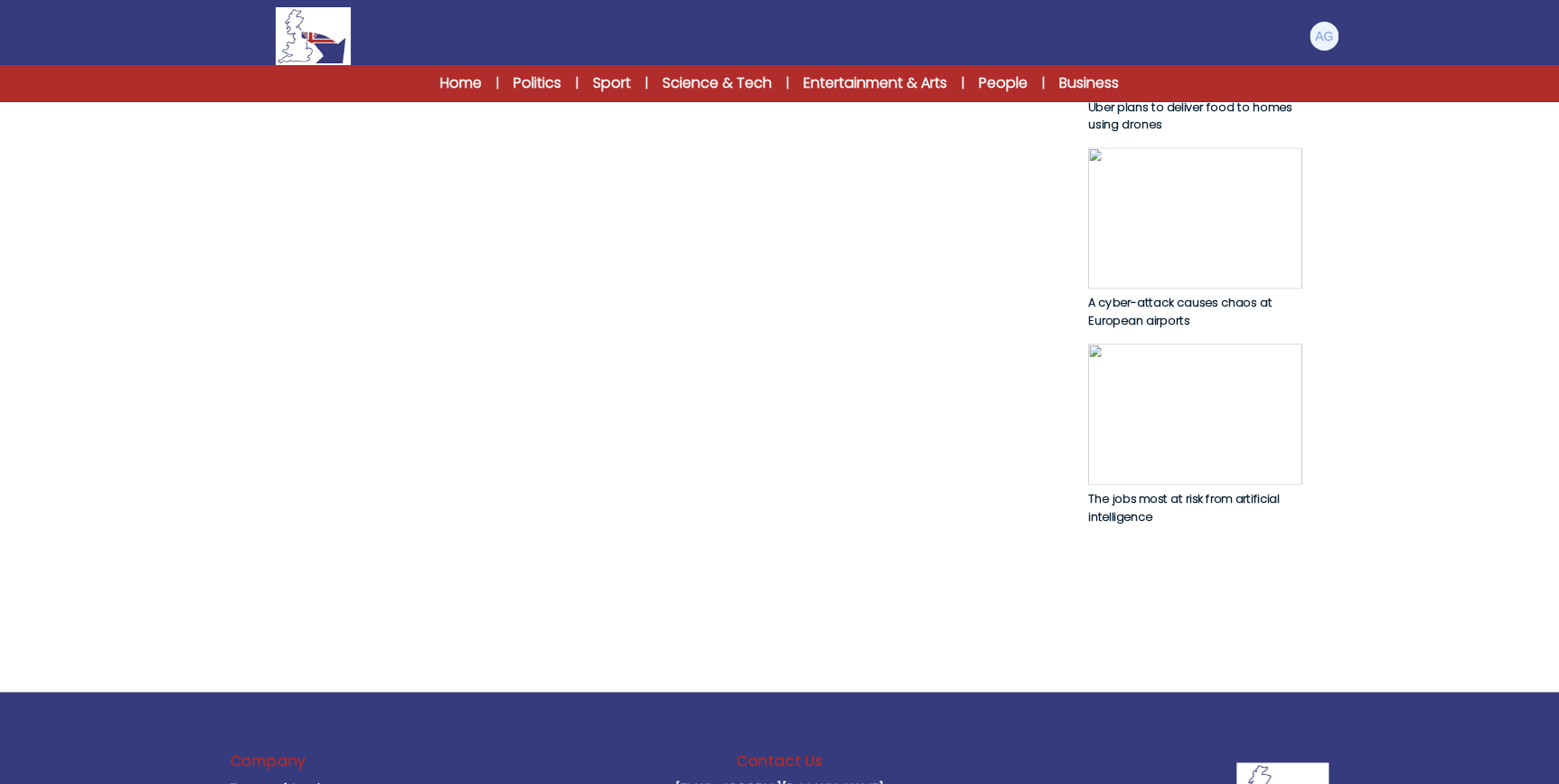
drag, startPoint x: 570, startPoint y: 420, endPoint x: 714, endPoint y: 414, distance: 144.1
drag, startPoint x: 740, startPoint y: 410, endPoint x: 974, endPoint y: 452, distance: 237.7
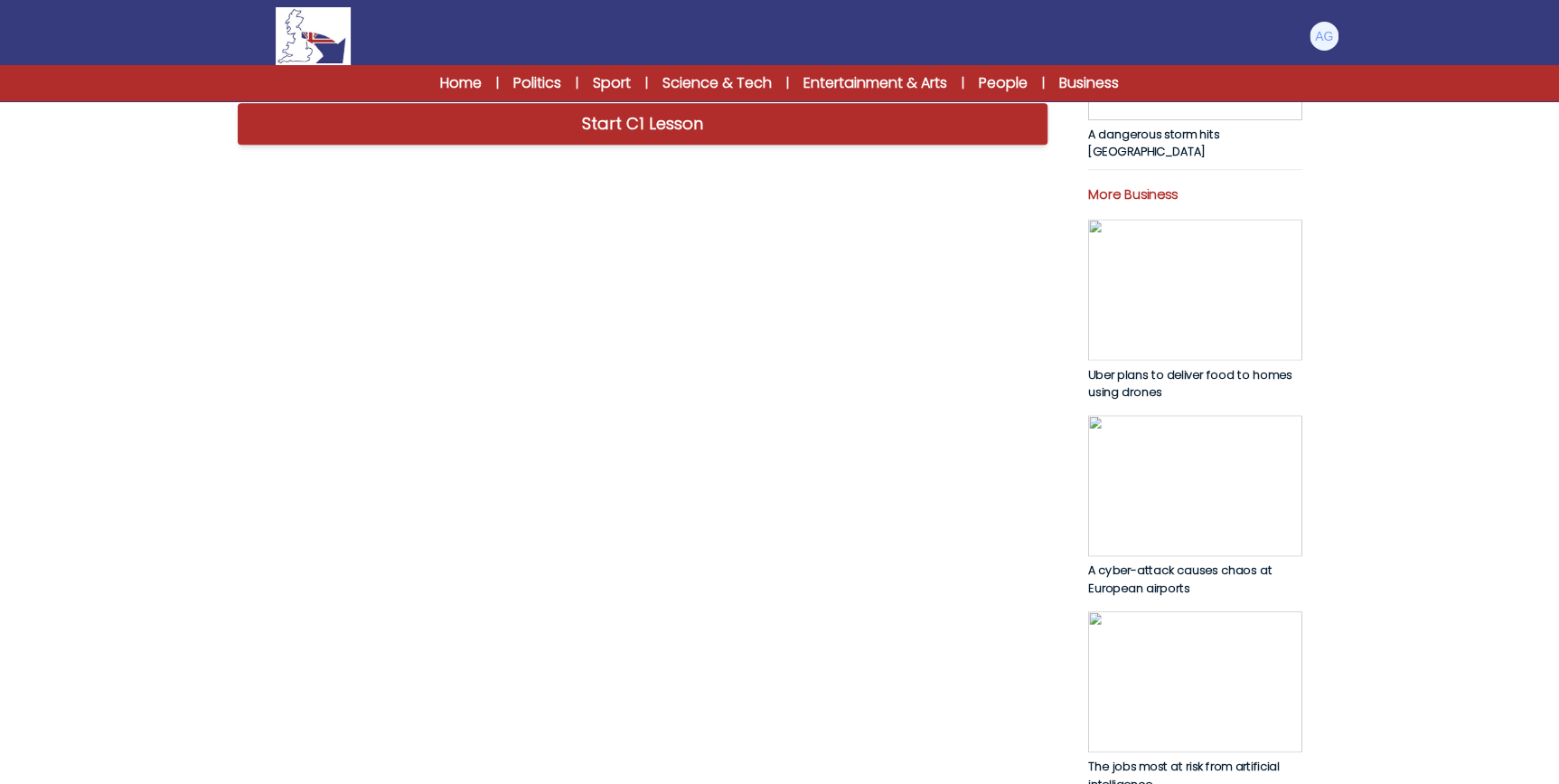
scroll to position [739, 0]
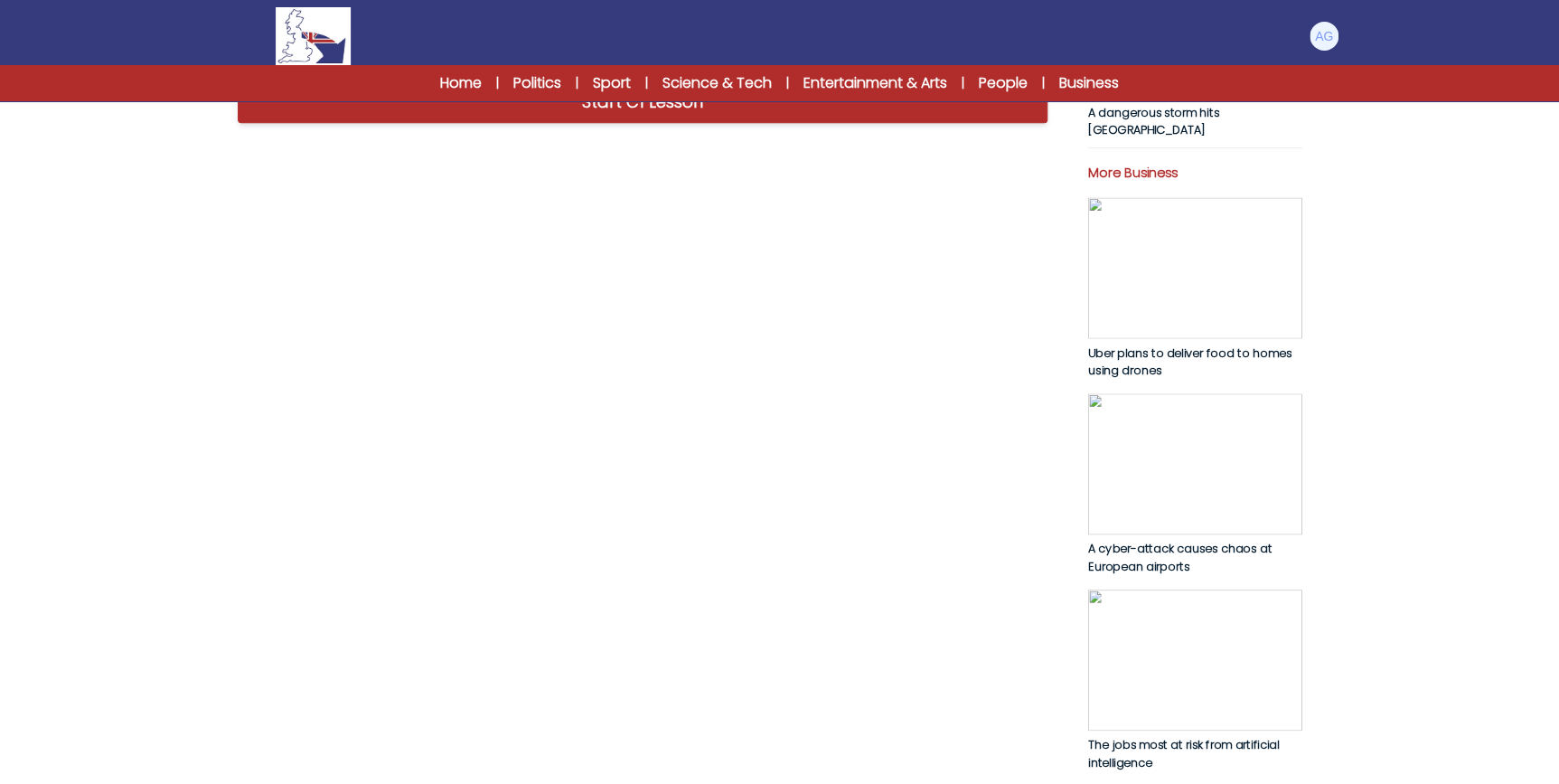
drag, startPoint x: 315, startPoint y: 212, endPoint x: 957, endPoint y: 239, distance: 642.6
drag, startPoint x: 260, startPoint y: 286, endPoint x: 479, endPoint y: 299, distance: 219.4
drag, startPoint x: 479, startPoint y: 299, endPoint x: 512, endPoint y: 308, distance: 34.2
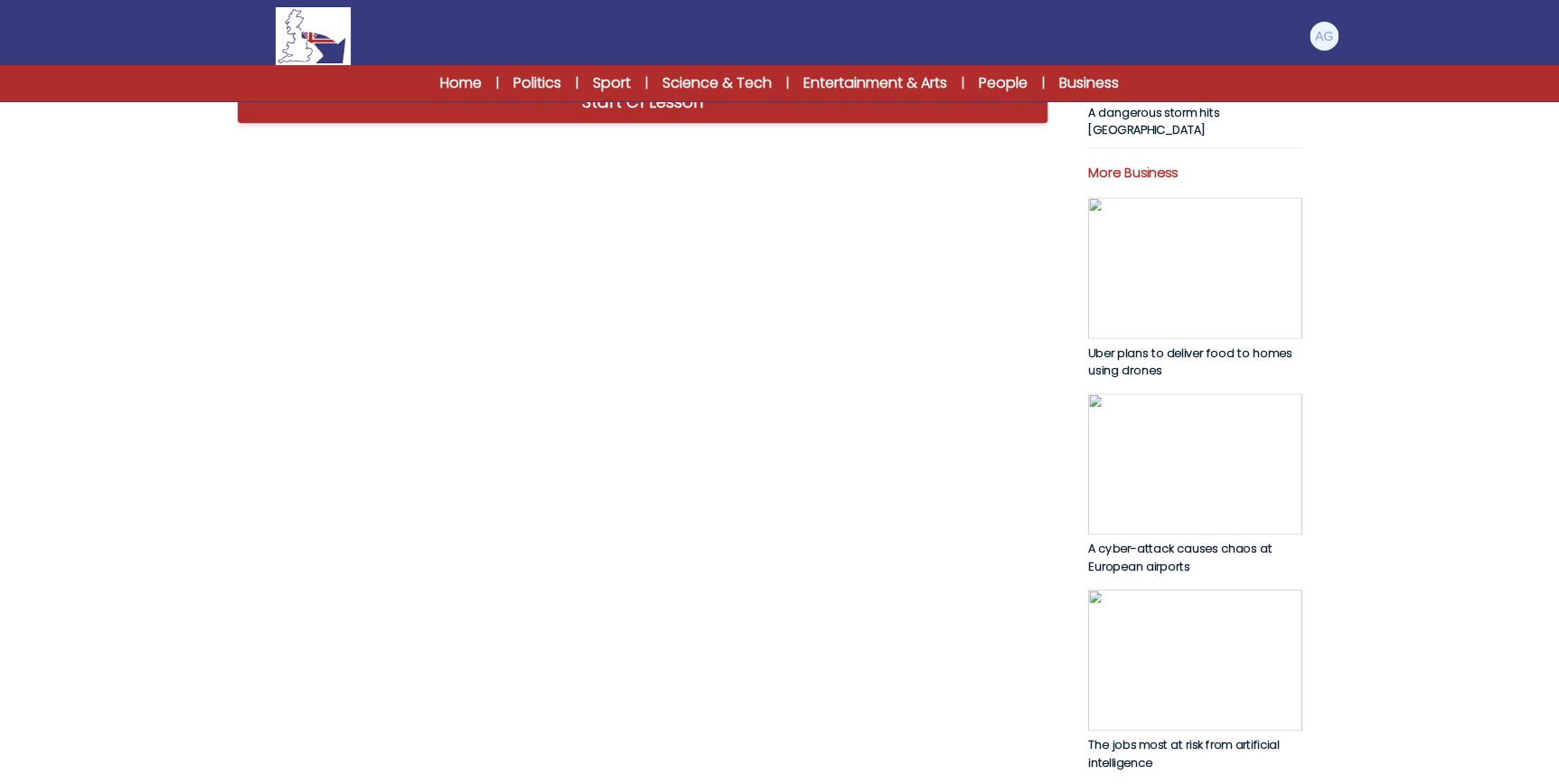
drag, startPoint x: 652, startPoint y: 282, endPoint x: 665, endPoint y: 336, distance: 55.5
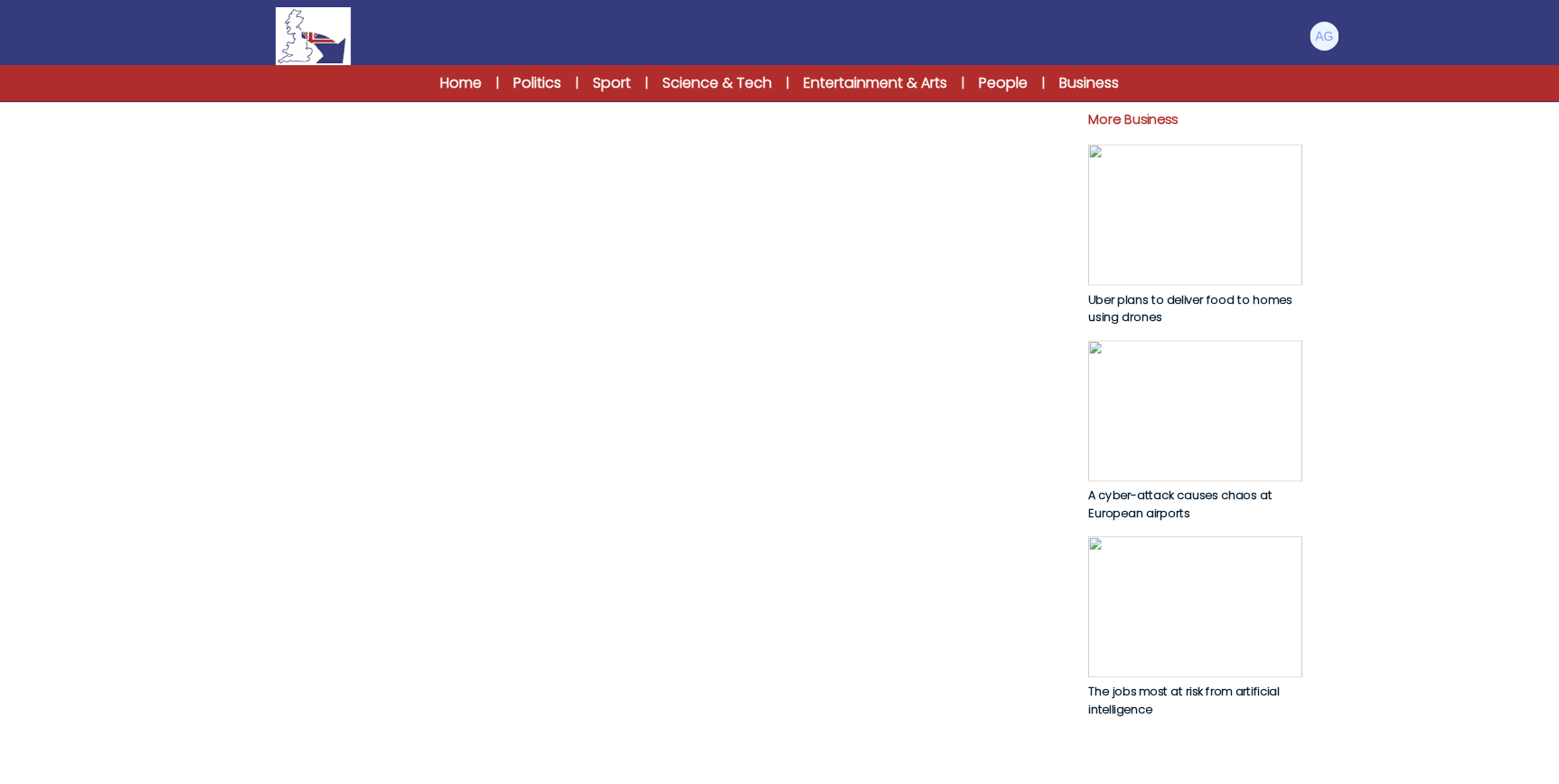
scroll to position [822, 0]
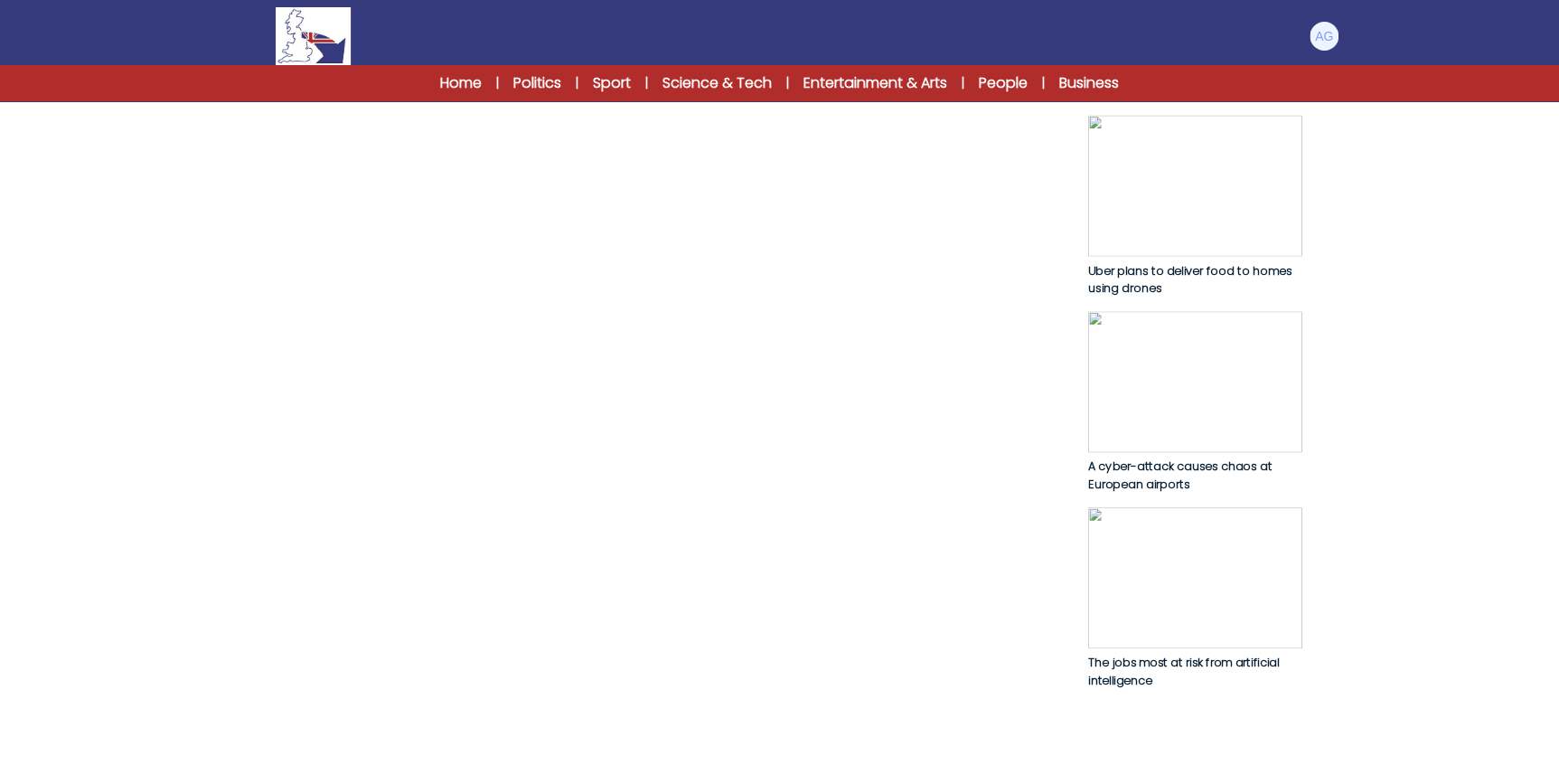
drag, startPoint x: 286, startPoint y: 313, endPoint x: 892, endPoint y: 349, distance: 607.1
drag, startPoint x: 277, startPoint y: 388, endPoint x: 579, endPoint y: 397, distance: 302.1
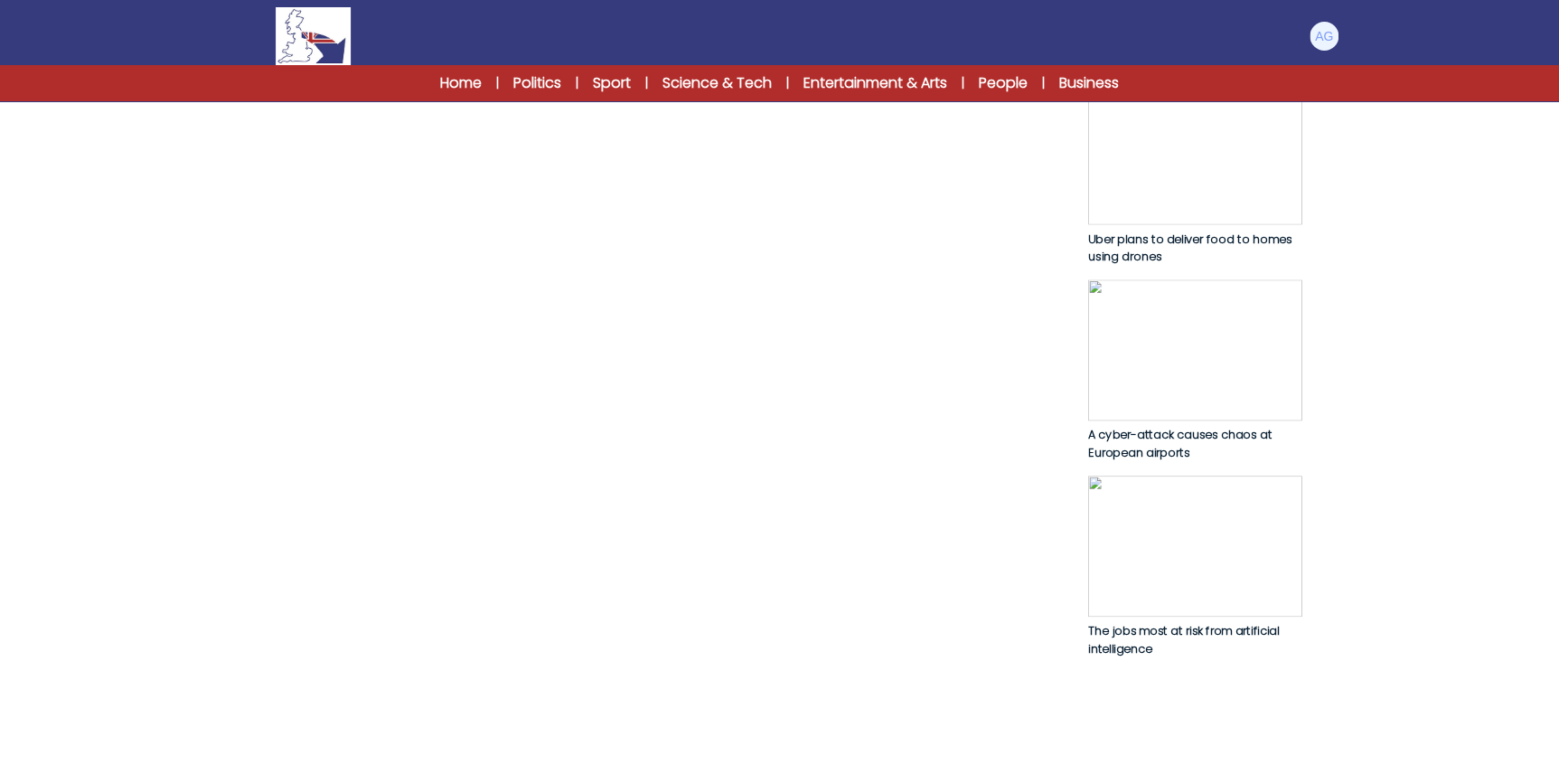
scroll to position [904, 0]
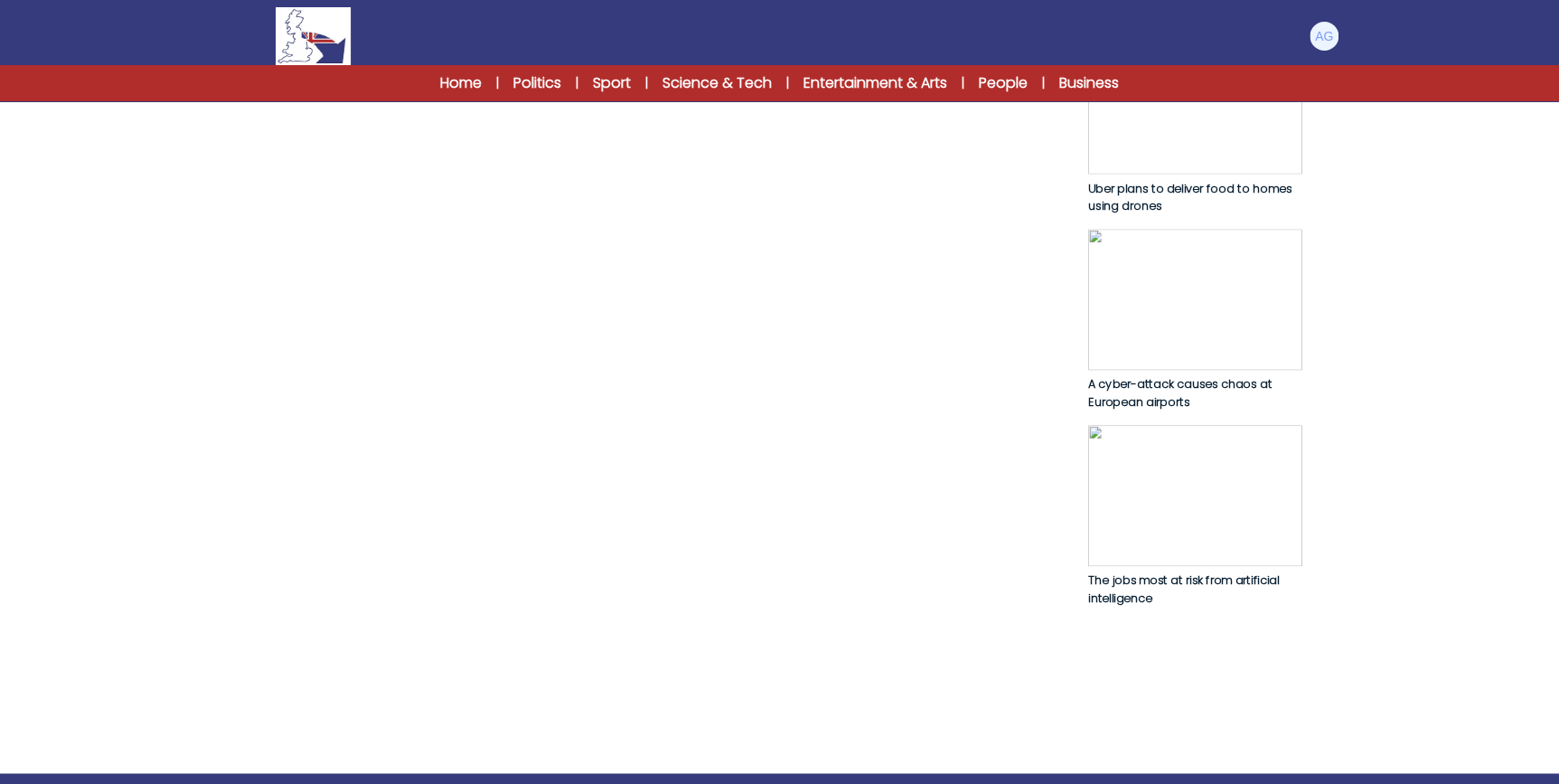
drag, startPoint x: 285, startPoint y: 332, endPoint x: 358, endPoint y: 299, distance: 80.1
drag, startPoint x: 358, startPoint y: 299, endPoint x: 342, endPoint y: 325, distance: 30.5
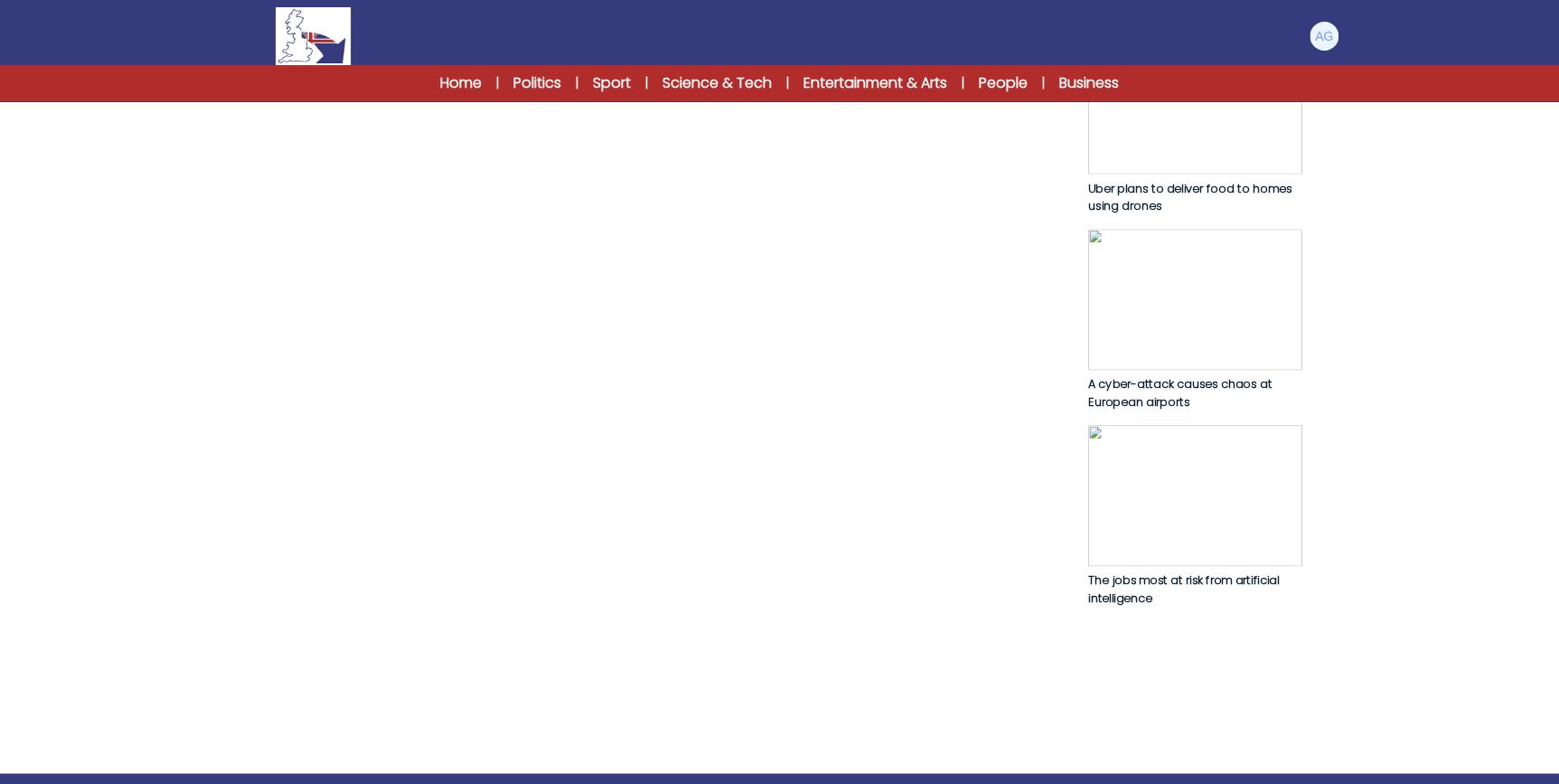
drag, startPoint x: 377, startPoint y: 305, endPoint x: 542, endPoint y: 368, distance: 176.6
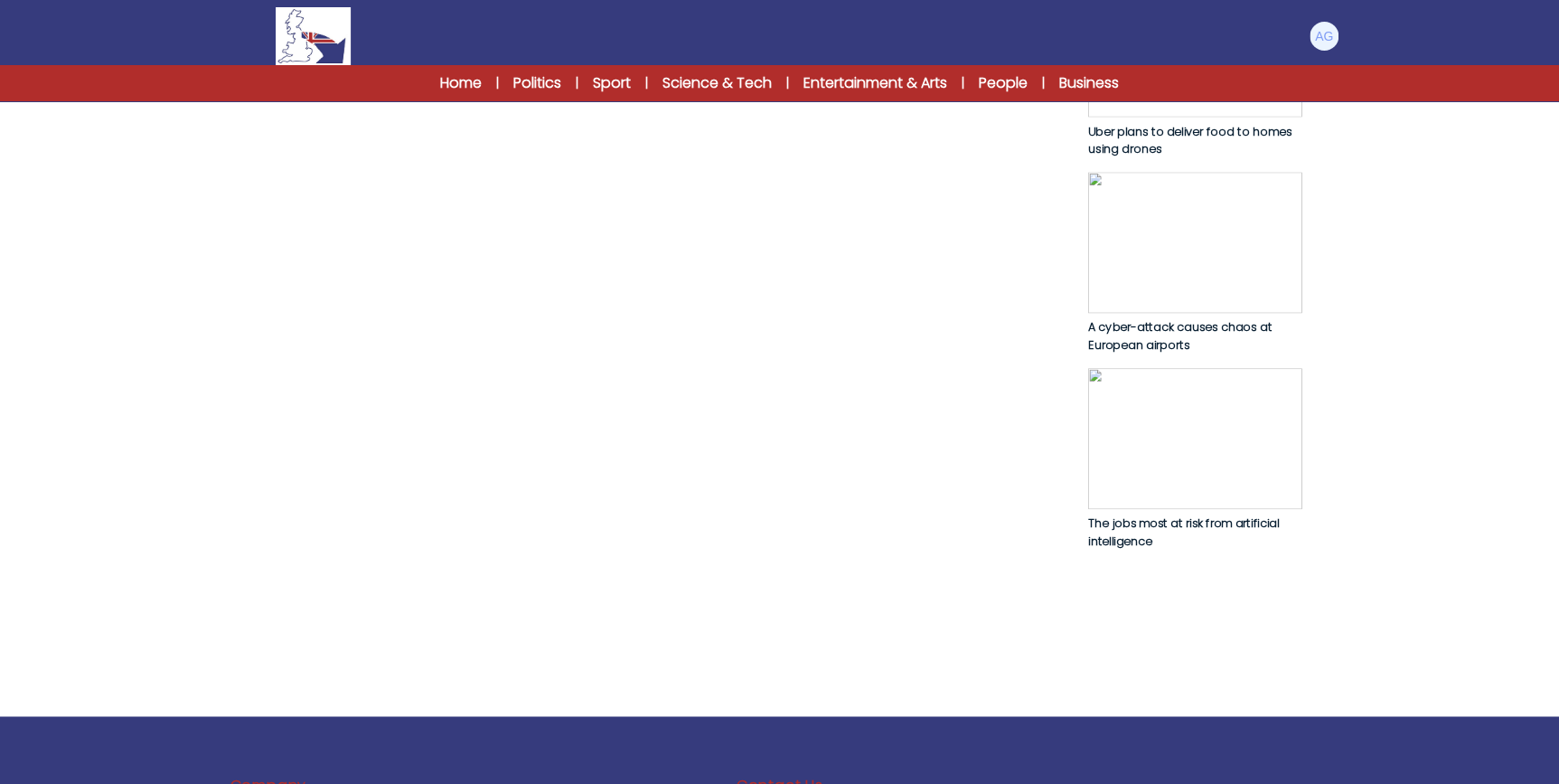
scroll to position [985, 0]
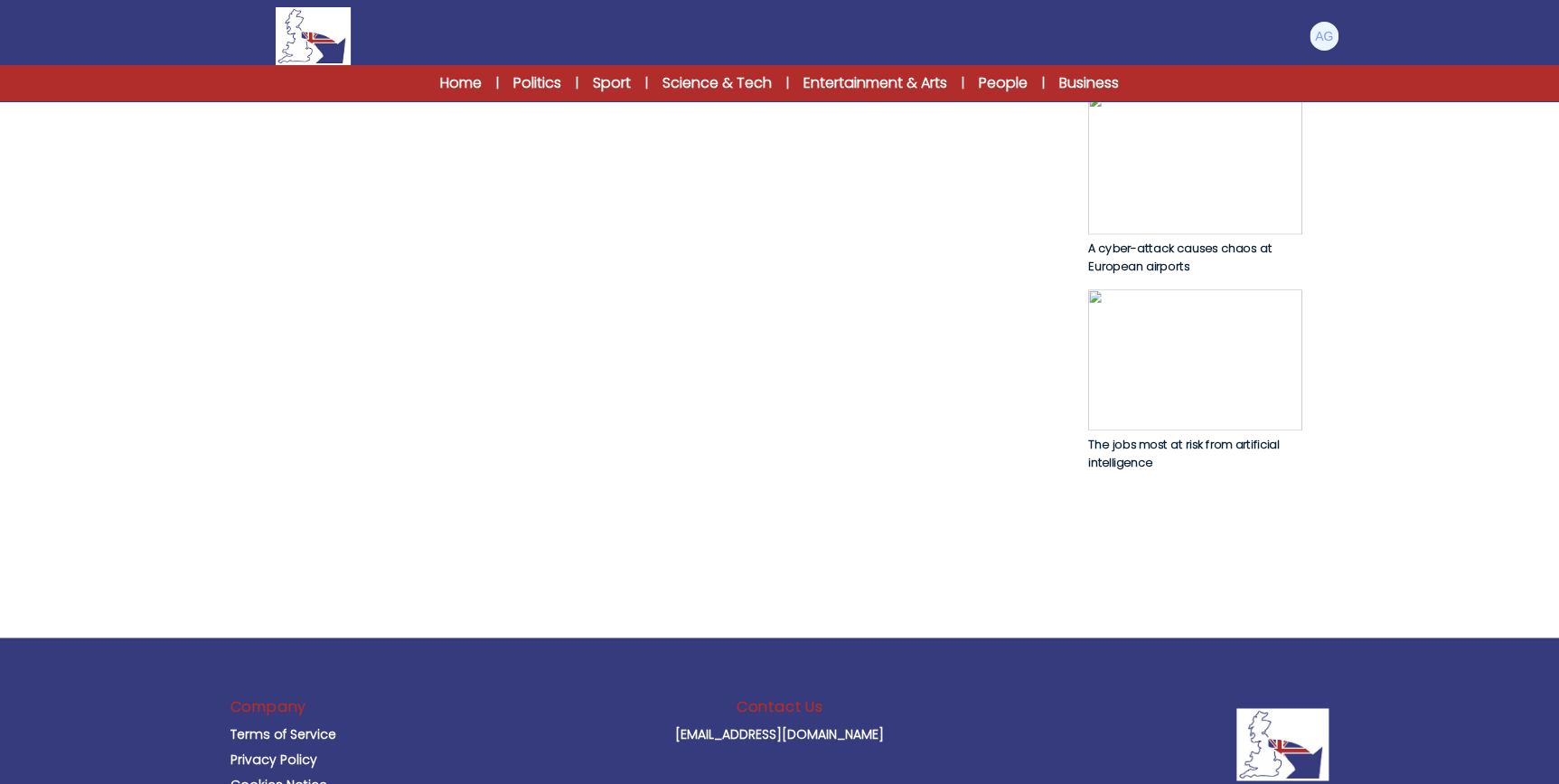
scroll to position [1068, 0]
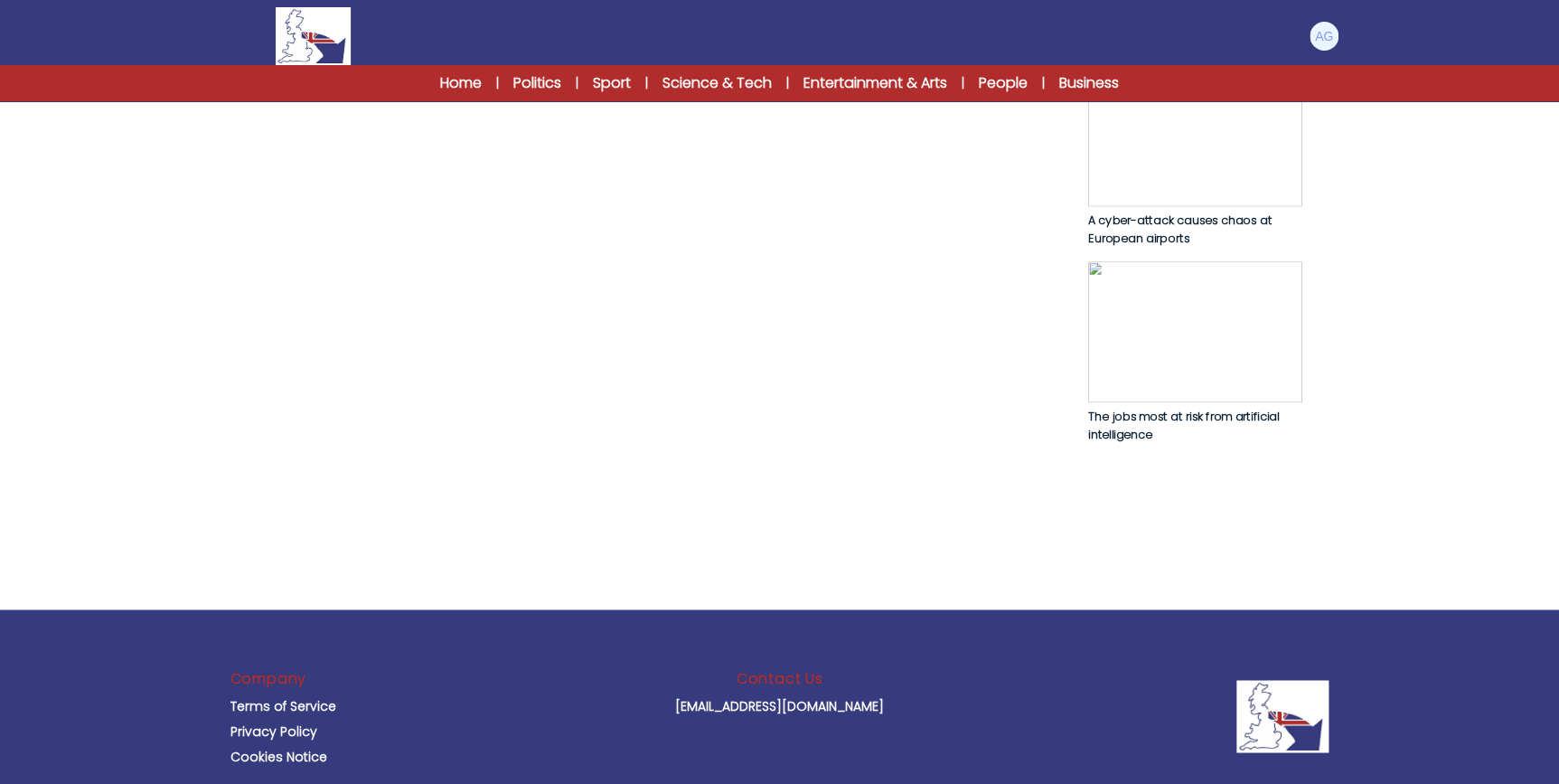
drag, startPoint x: 718, startPoint y: 376, endPoint x: 962, endPoint y: 375, distance: 244.0
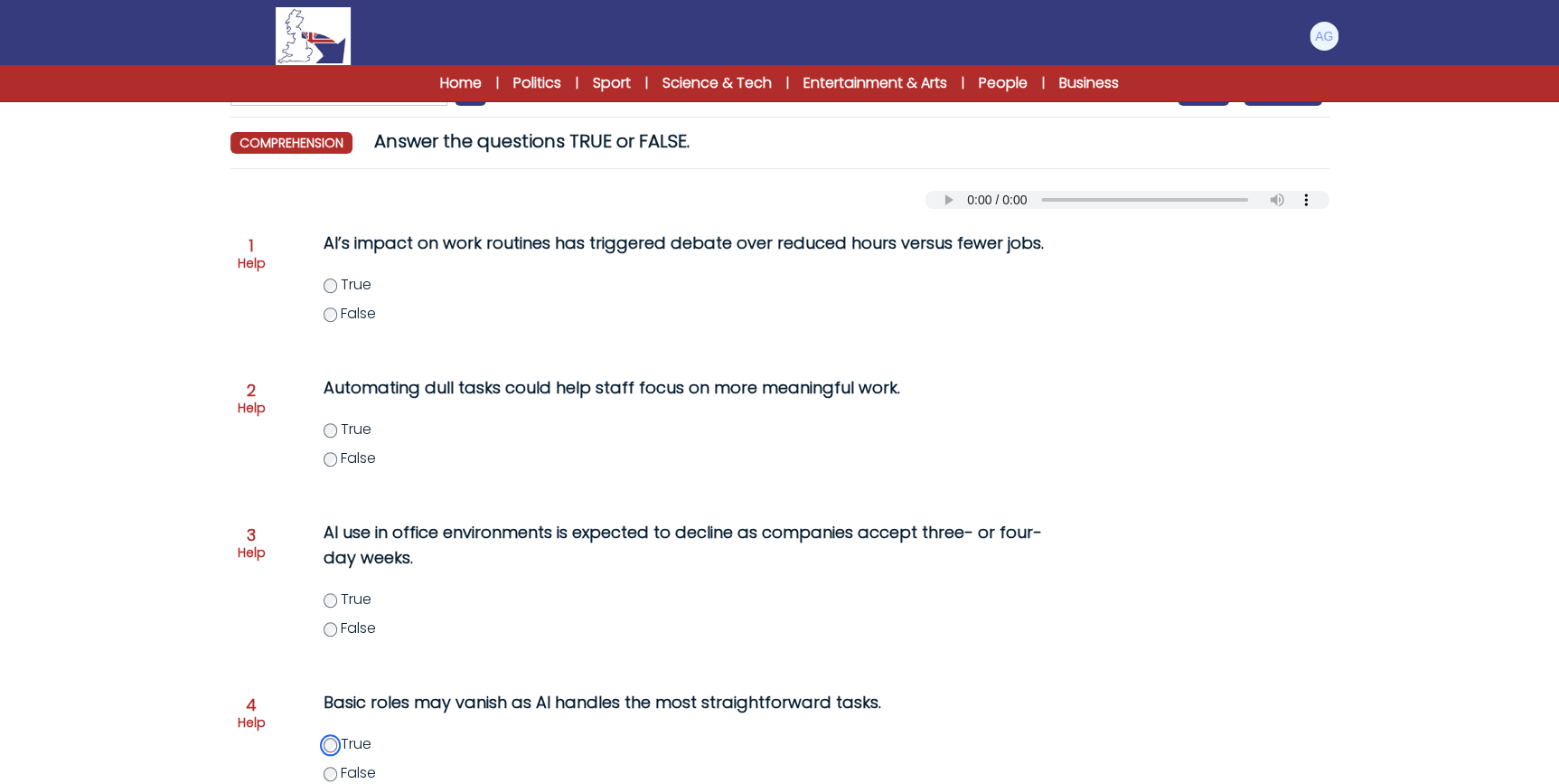
scroll to position [164, 0]
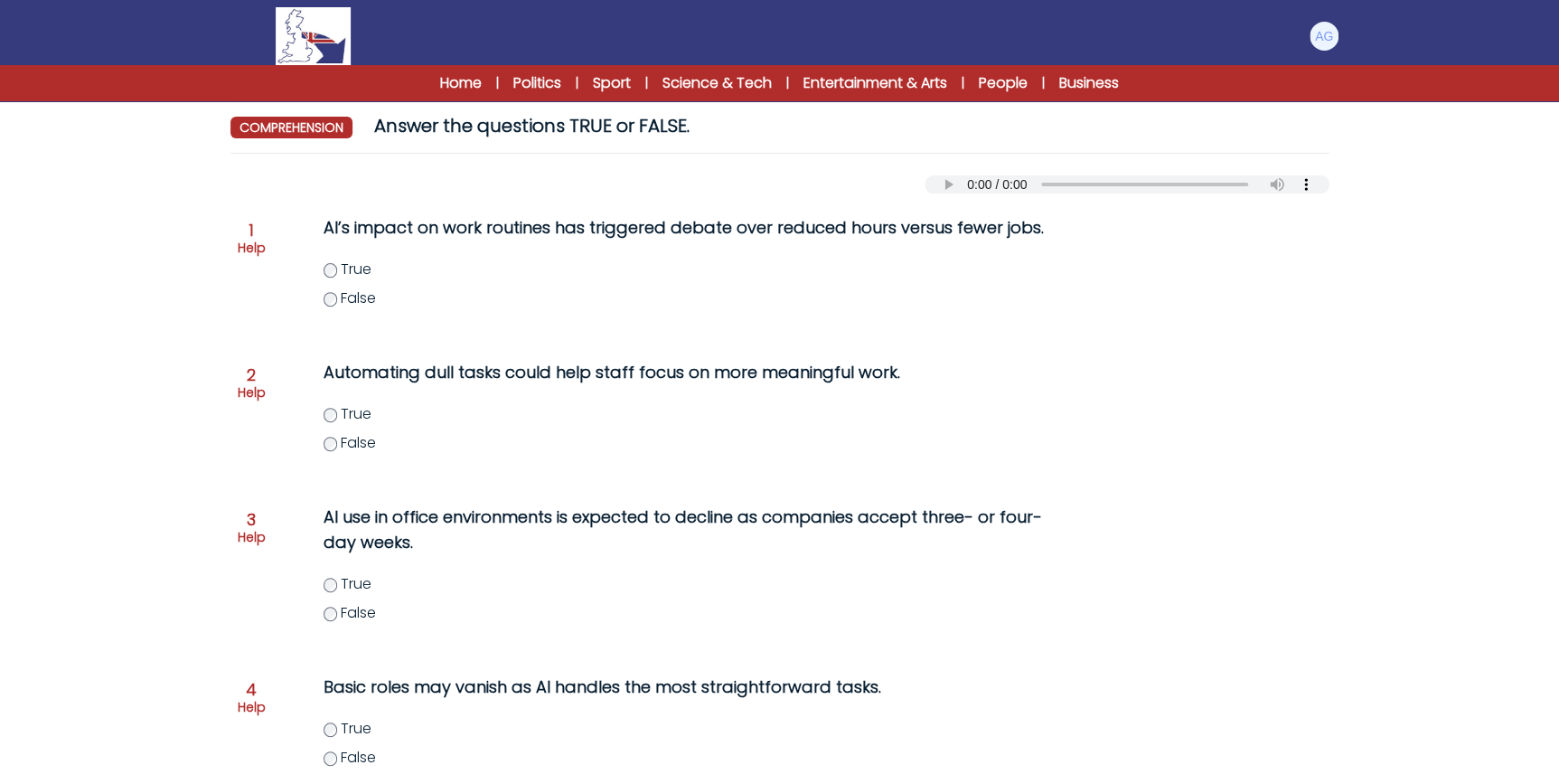
click at [347, 270] on span "True" at bounding box center [356, 268] width 31 height 21
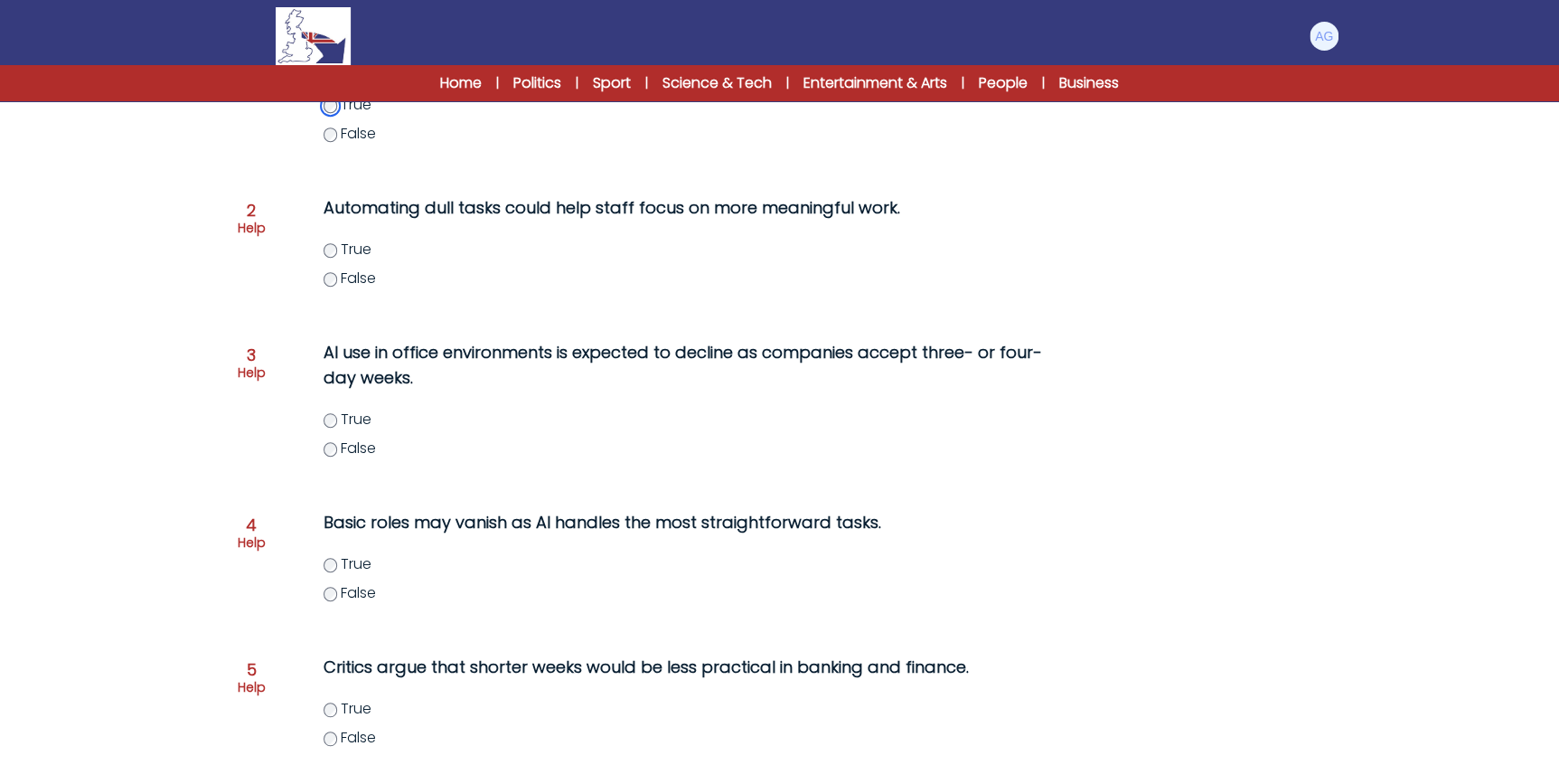
scroll to position [245, 0]
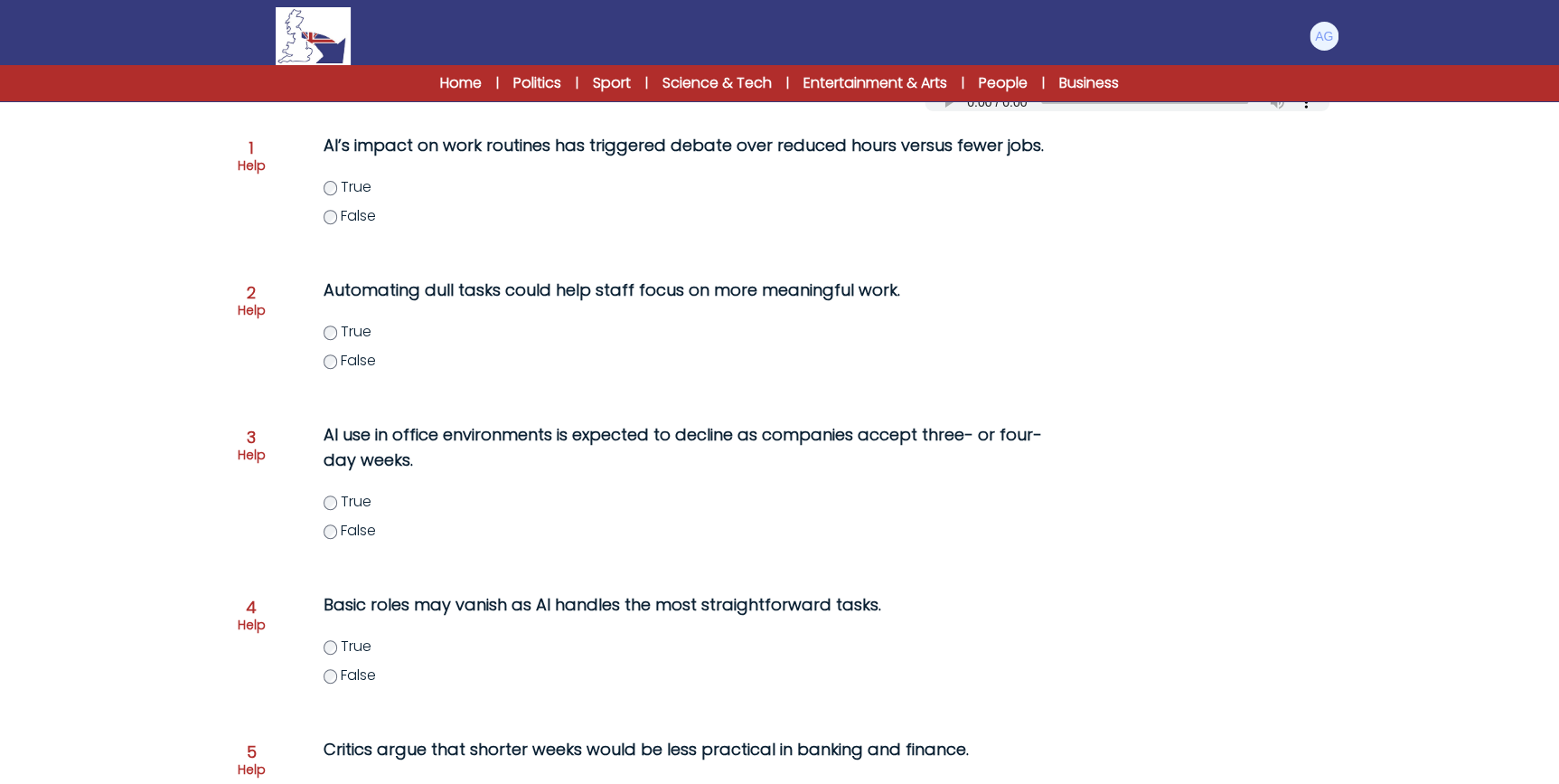
click at [360, 329] on span "True" at bounding box center [356, 331] width 31 height 21
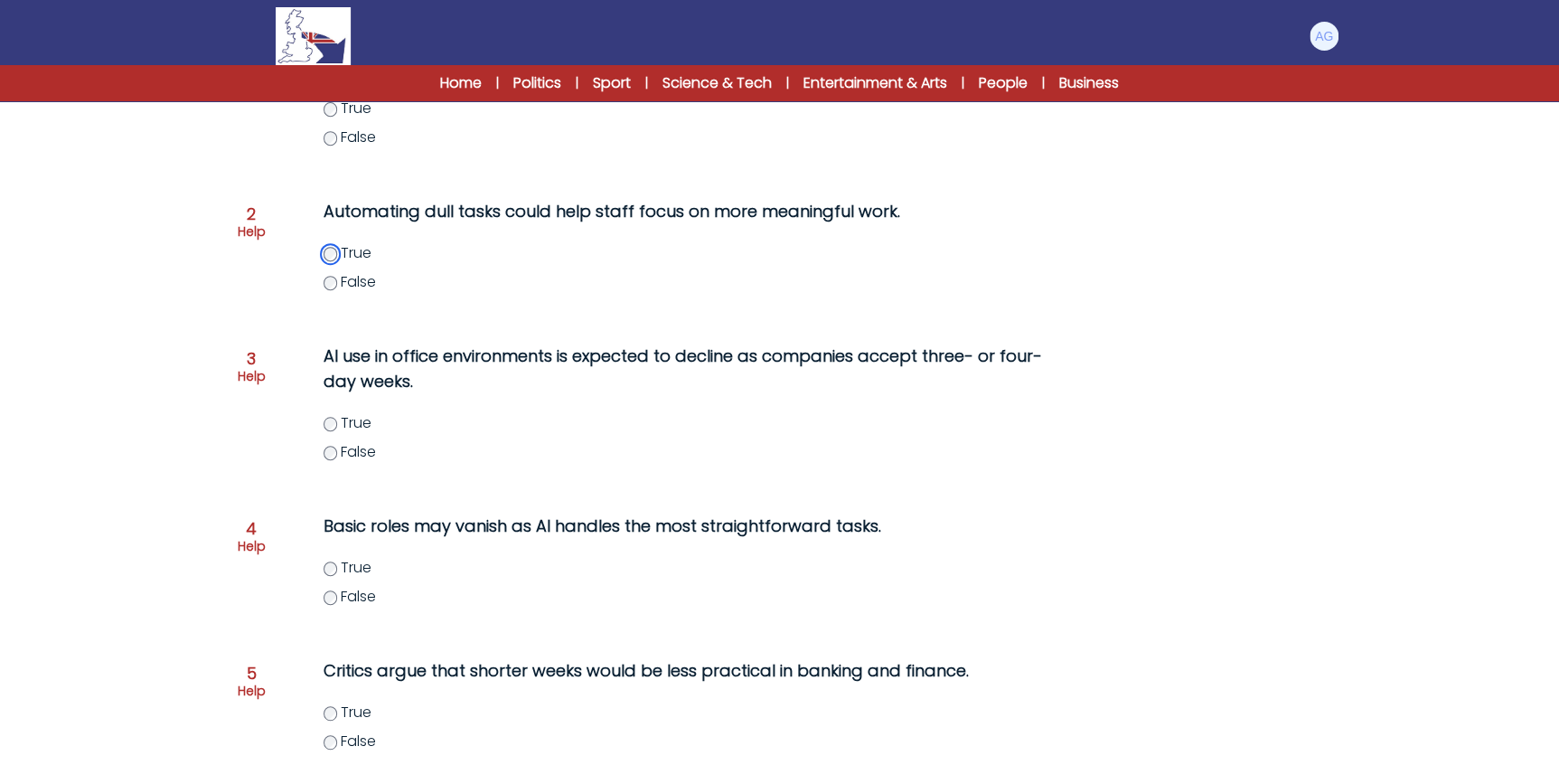
scroll to position [328, 0]
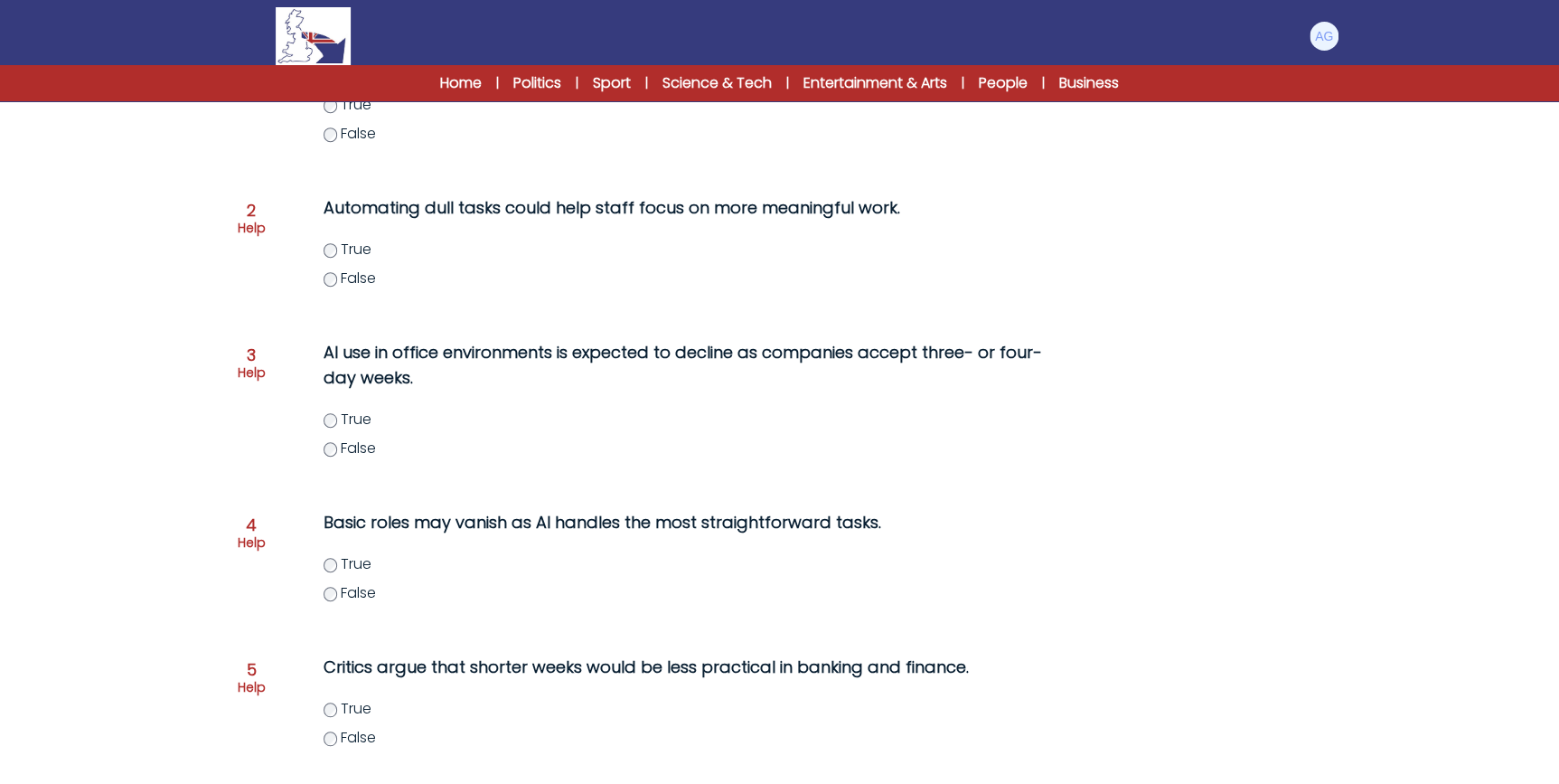
click at [362, 415] on span "True" at bounding box center [356, 419] width 31 height 21
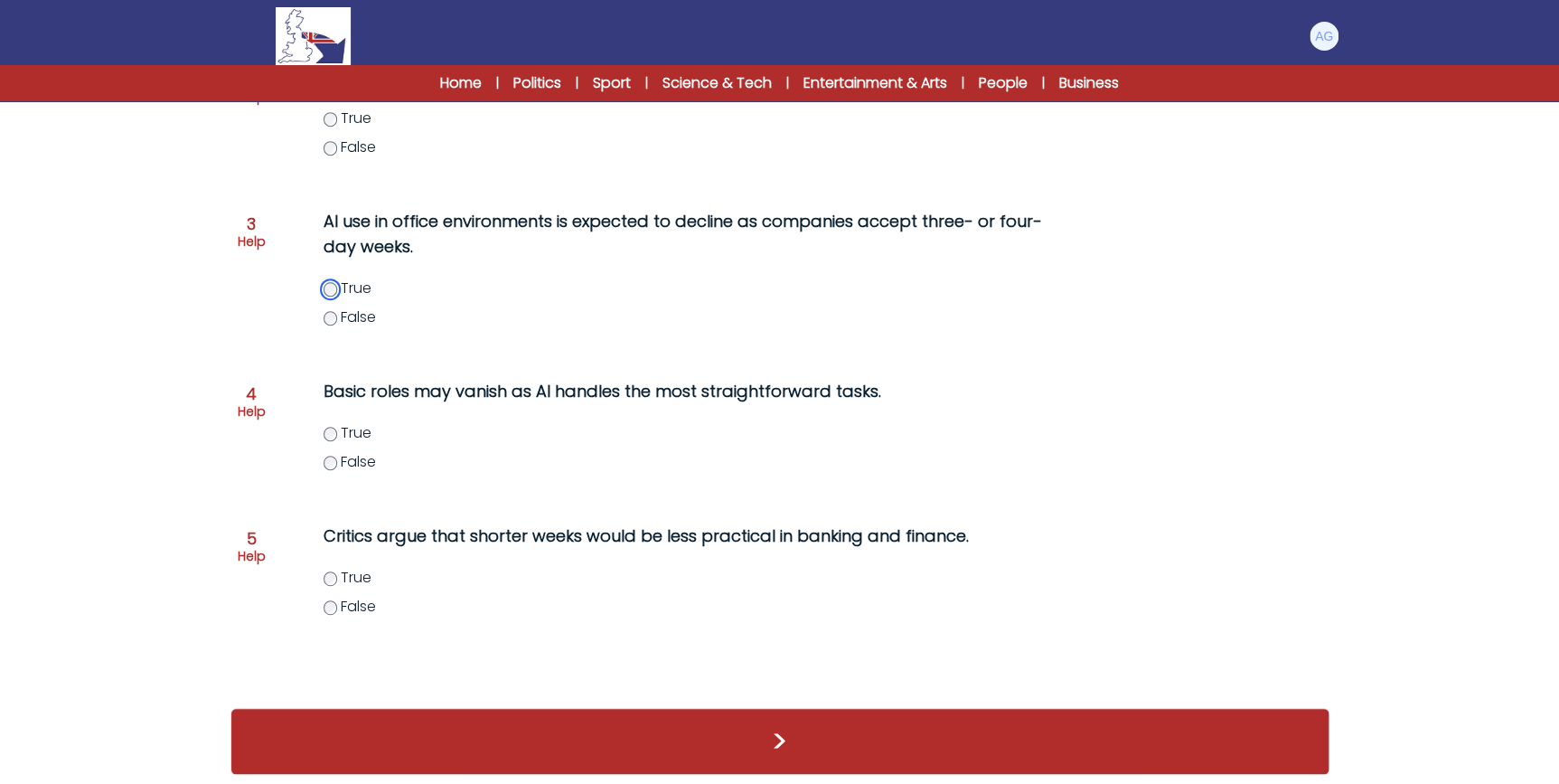
scroll to position [467, 0]
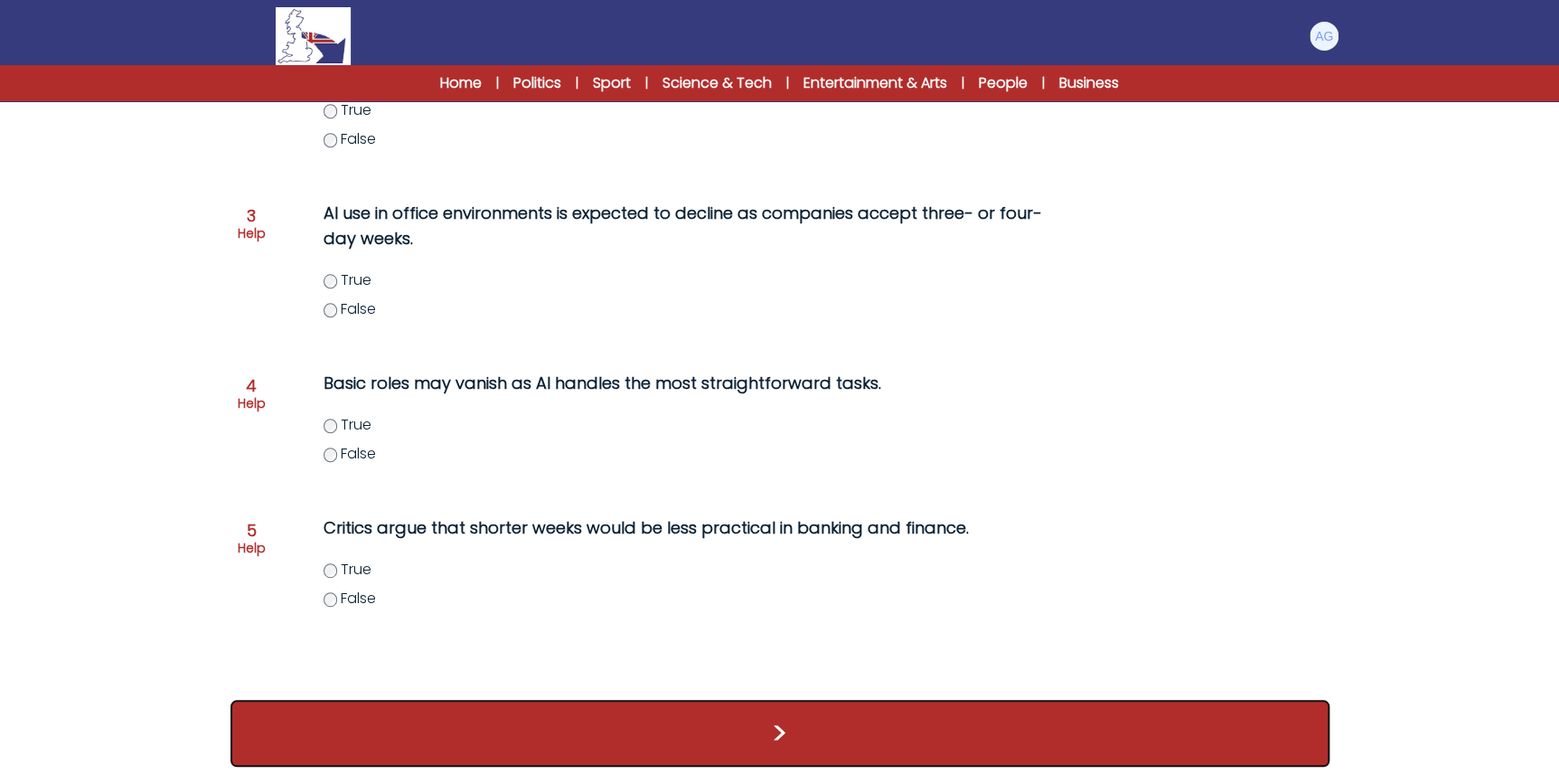
click at [998, 750] on button ">" at bounding box center [780, 733] width 1099 height 67
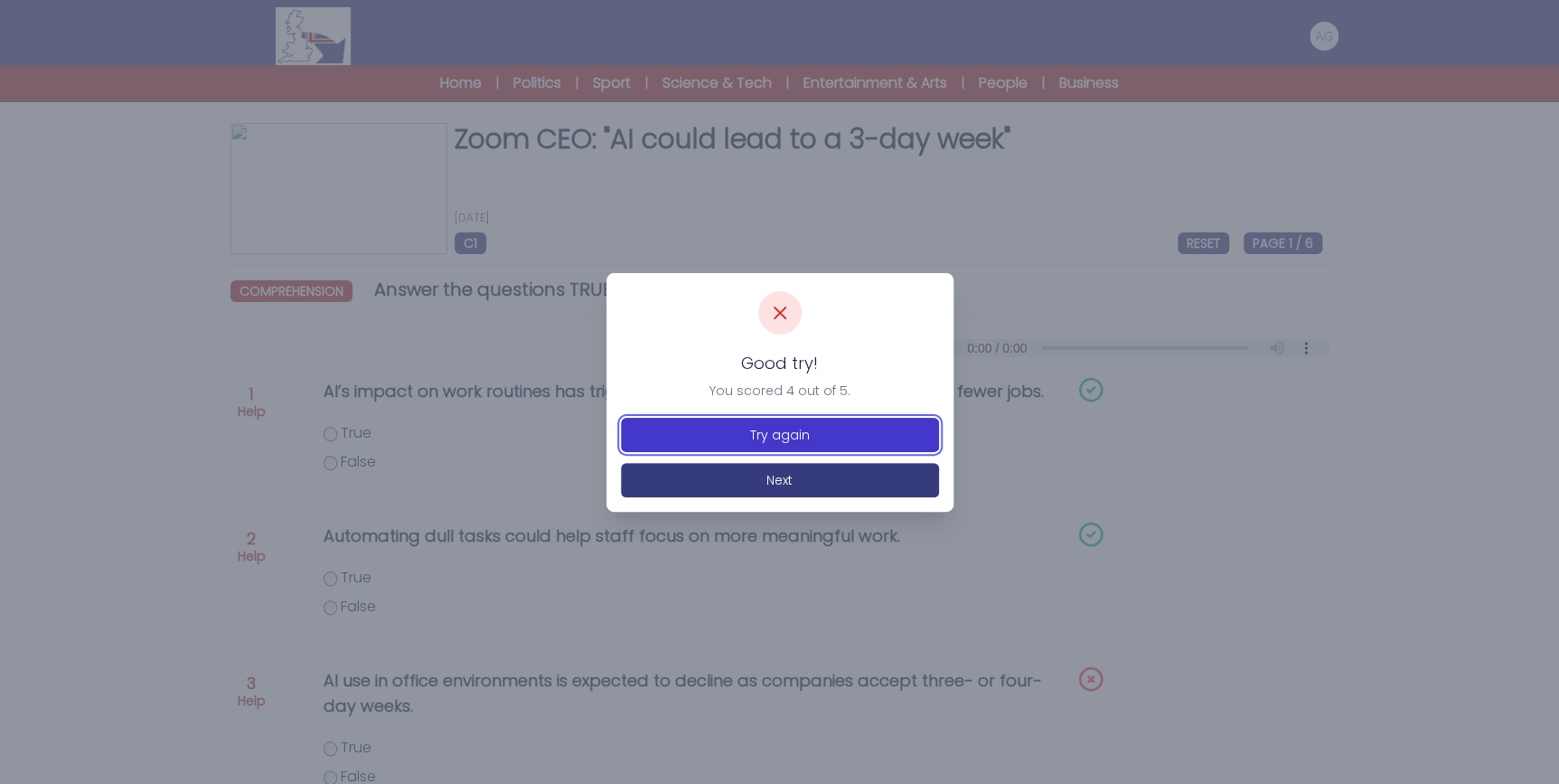
click at [840, 437] on button "Try again" at bounding box center [780, 435] width 318 height 35
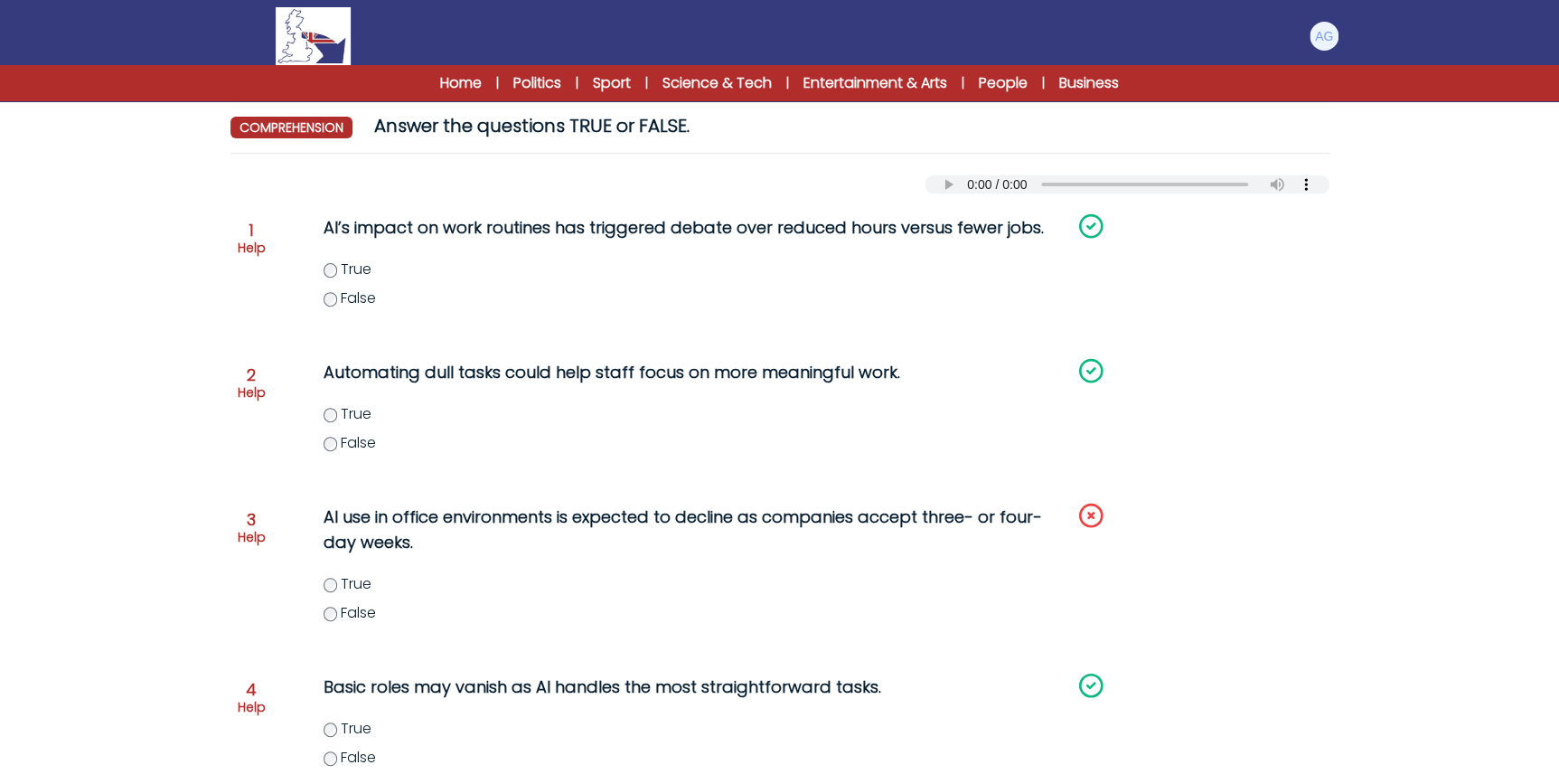
scroll to position [245, 0]
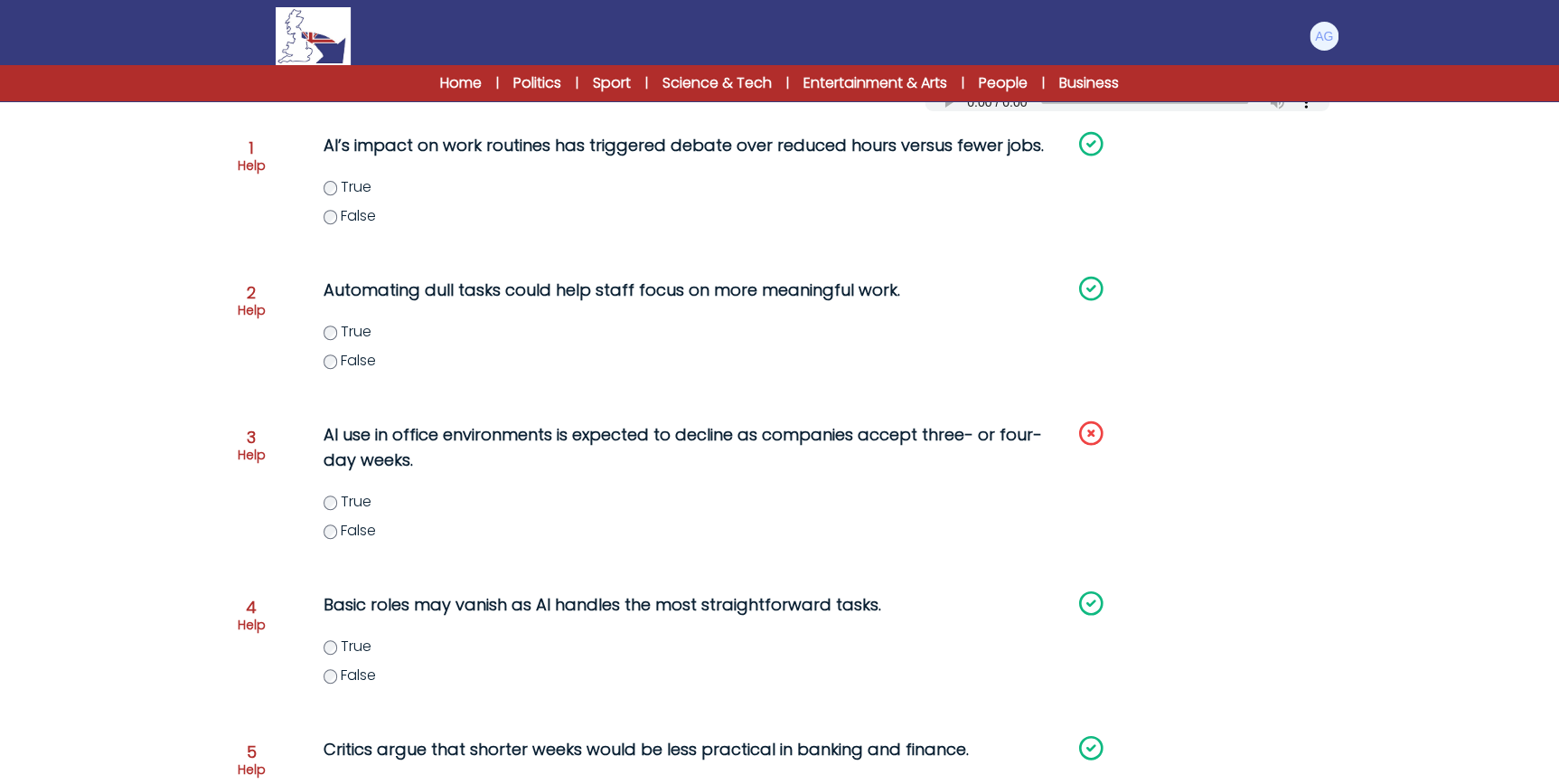
drag, startPoint x: 346, startPoint y: 528, endPoint x: 361, endPoint y: 531, distance: 15.3
click at [351, 528] on span "False" at bounding box center [358, 529] width 35 height 21
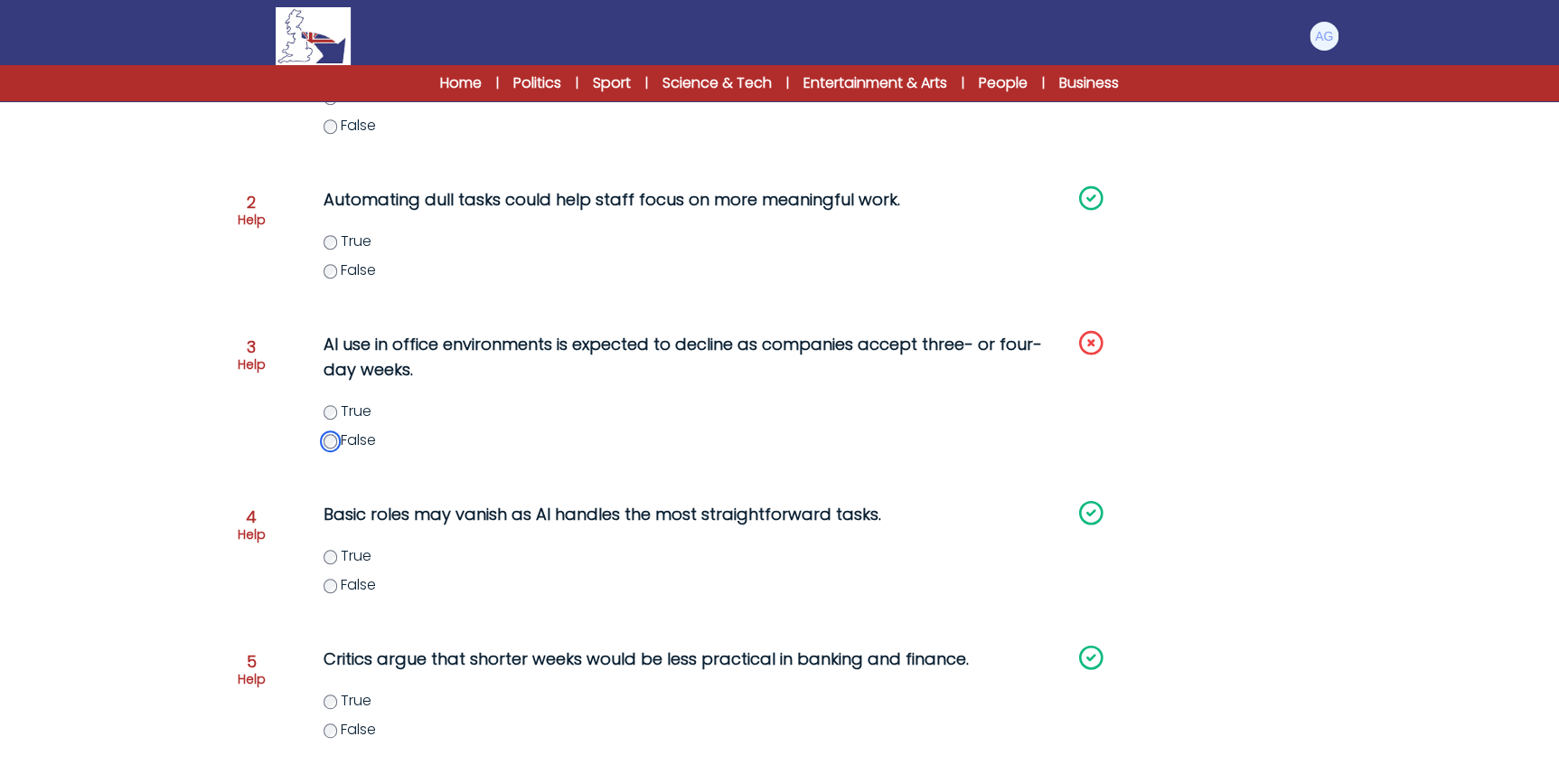
scroll to position [467, 0]
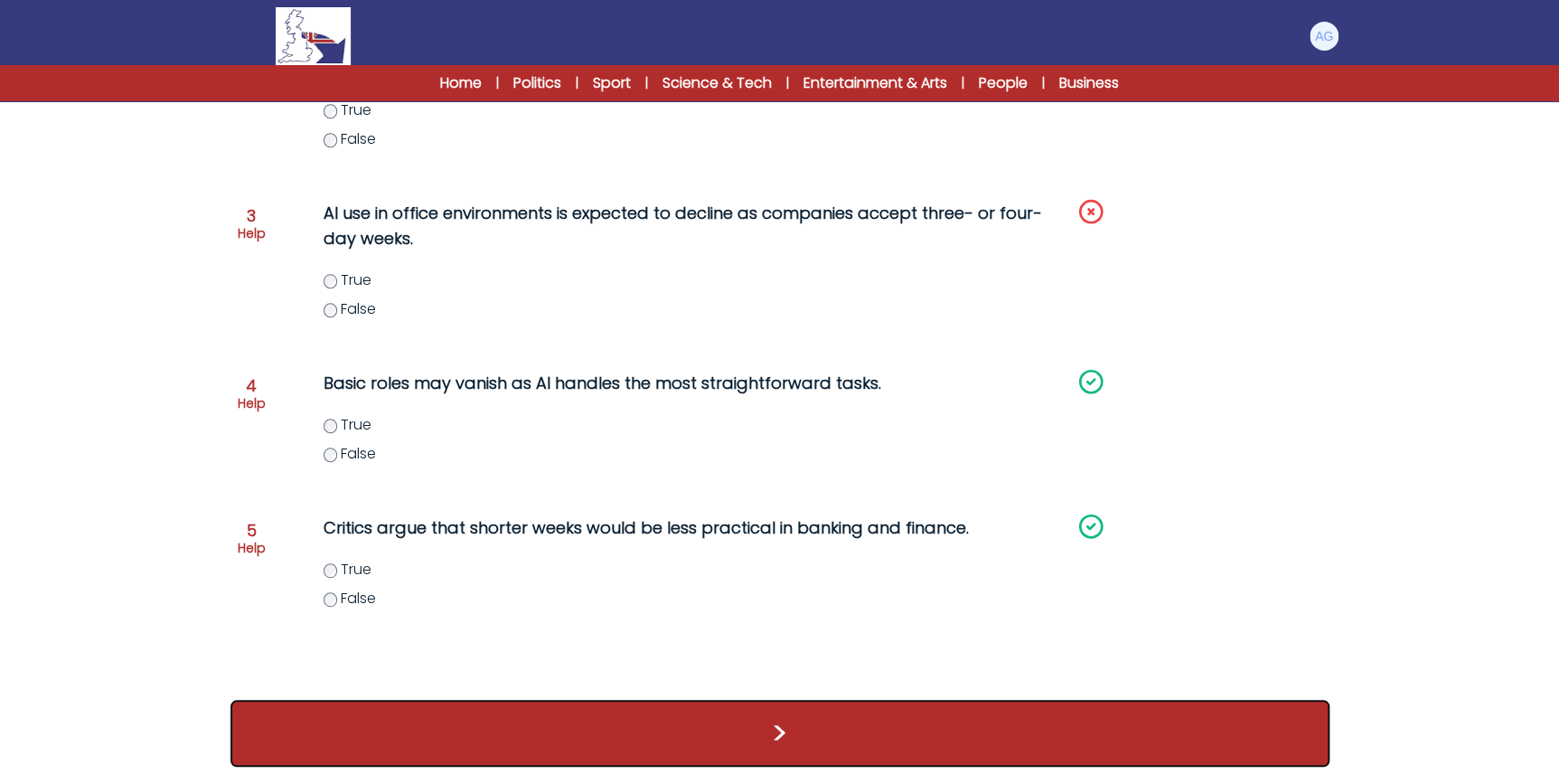
click at [769, 721] on button ">" at bounding box center [780, 733] width 1099 height 67
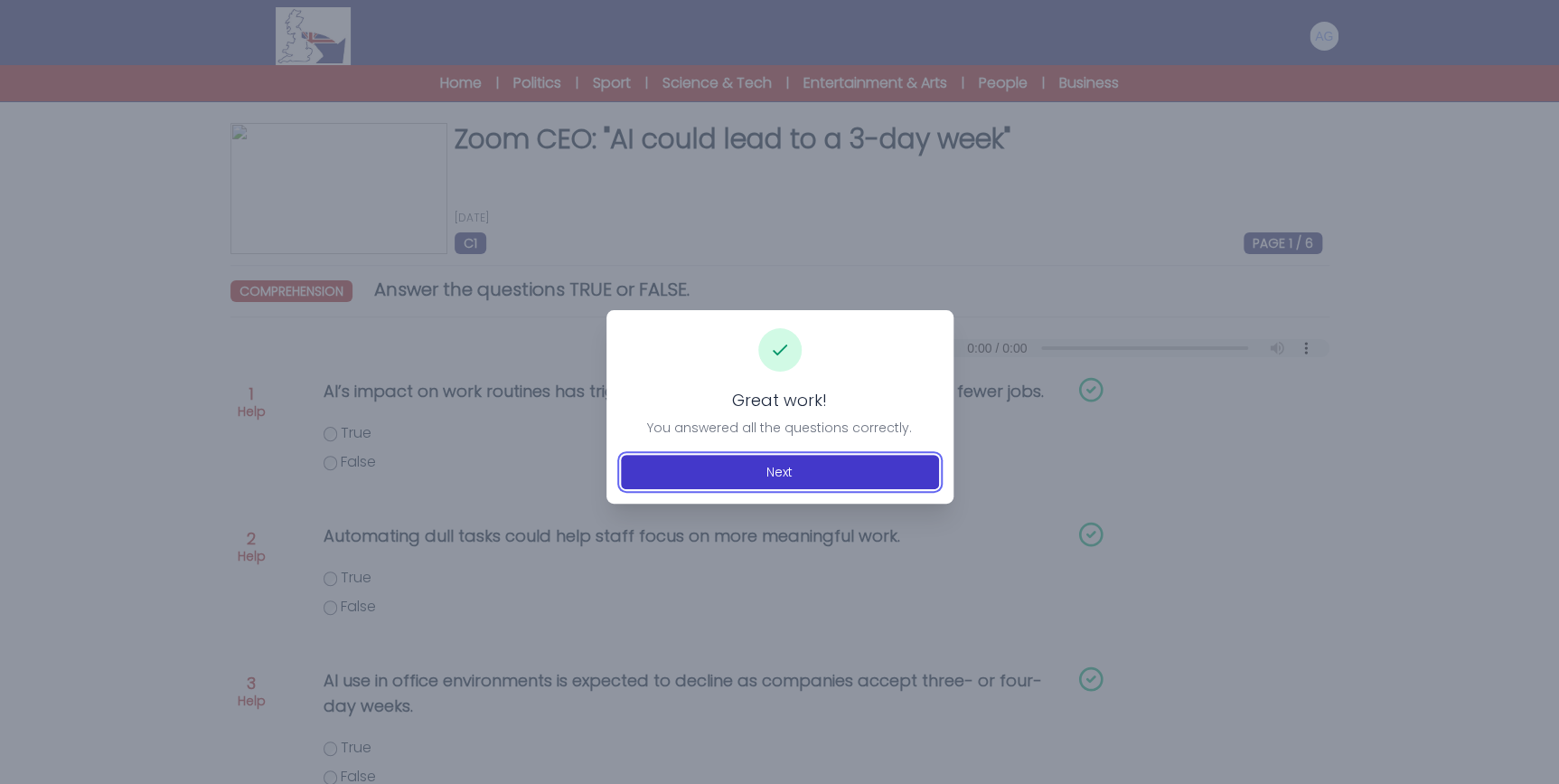
click at [786, 467] on button "Next" at bounding box center [780, 472] width 318 height 35
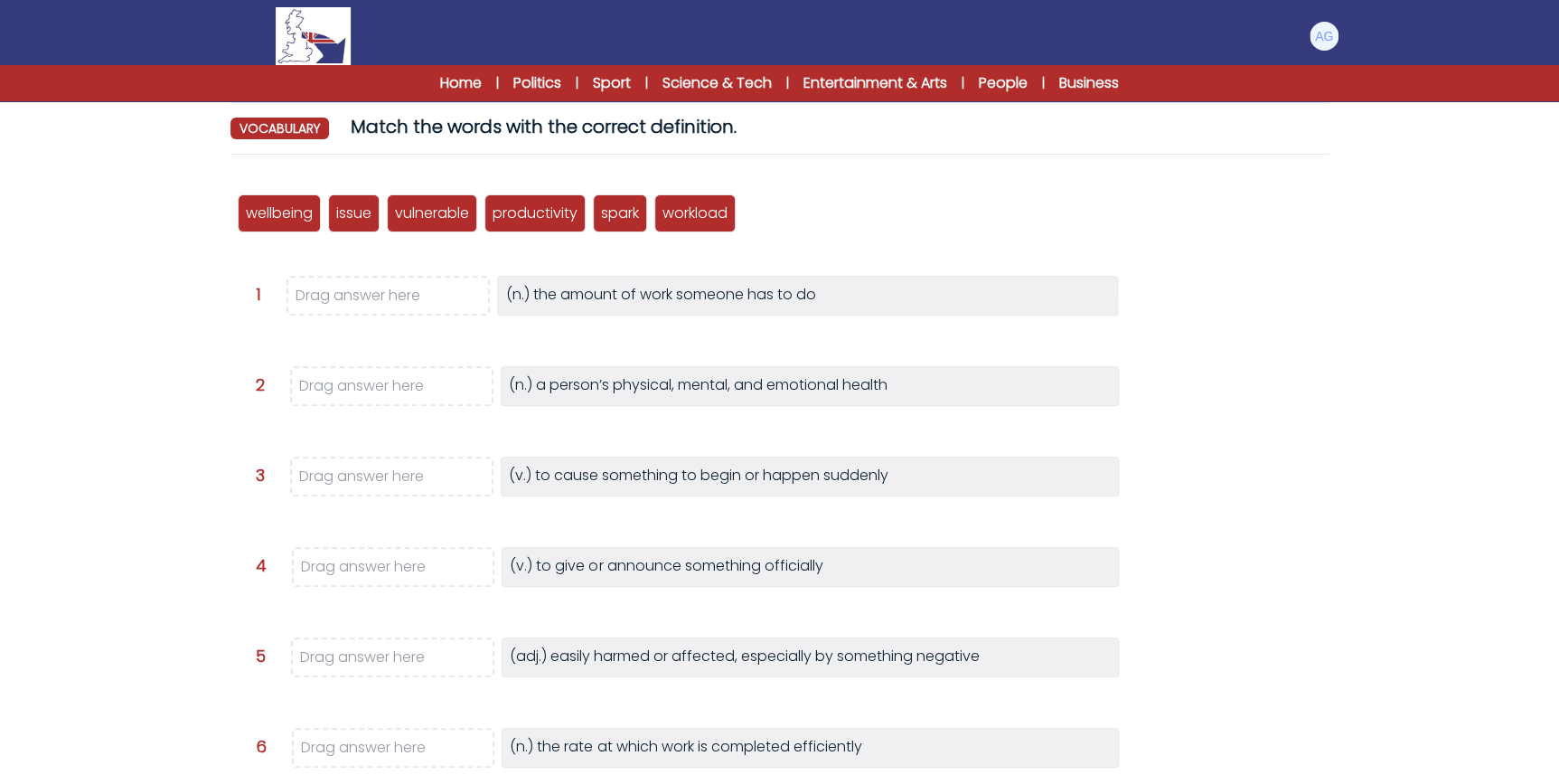
scroll to position [164, 0]
drag, startPoint x: 696, startPoint y: 212, endPoint x: 353, endPoint y: 289, distance: 351.5
click at [353, 289] on p "workload" at bounding box center [351, 290] width 65 height 22
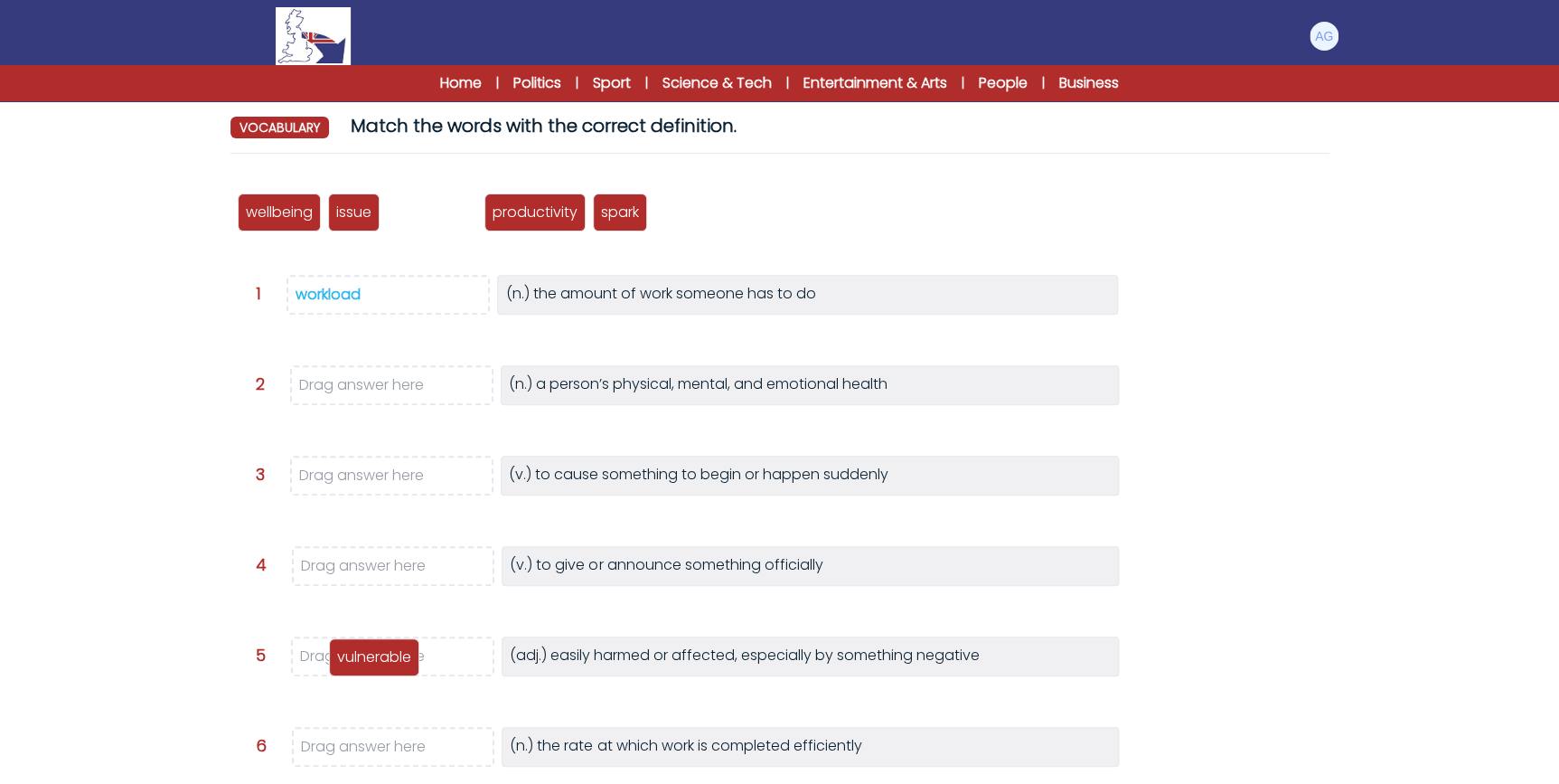
drag, startPoint x: 429, startPoint y: 217, endPoint x: 371, endPoint y: 661, distance: 447.8
click at [371, 661] on p "vulnerable" at bounding box center [374, 658] width 74 height 22
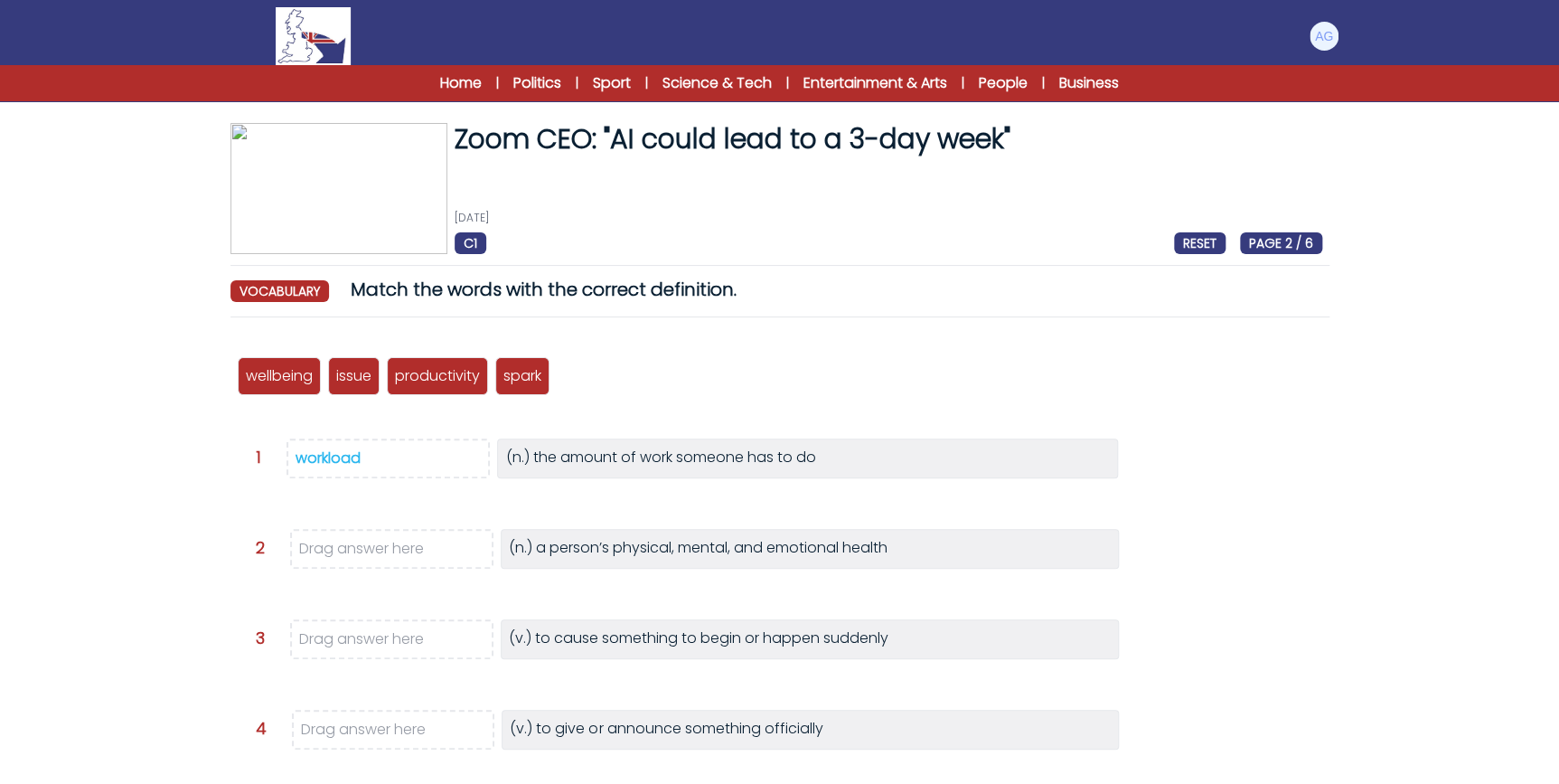
scroll to position [82, 0]
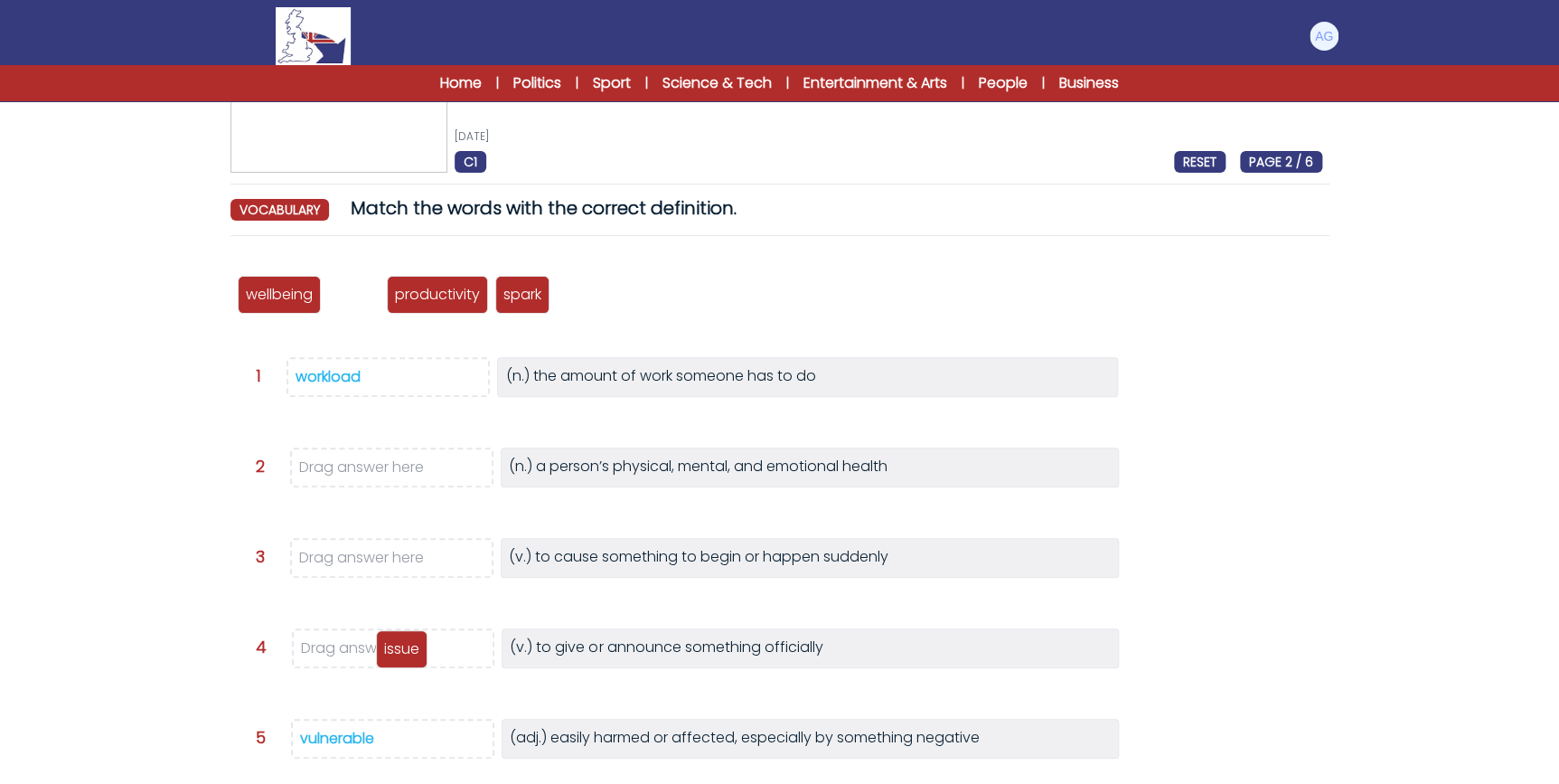
drag, startPoint x: 353, startPoint y: 295, endPoint x: 402, endPoint y: 647, distance: 355.4
click at [402, 647] on p "issue" at bounding box center [401, 649] width 35 height 22
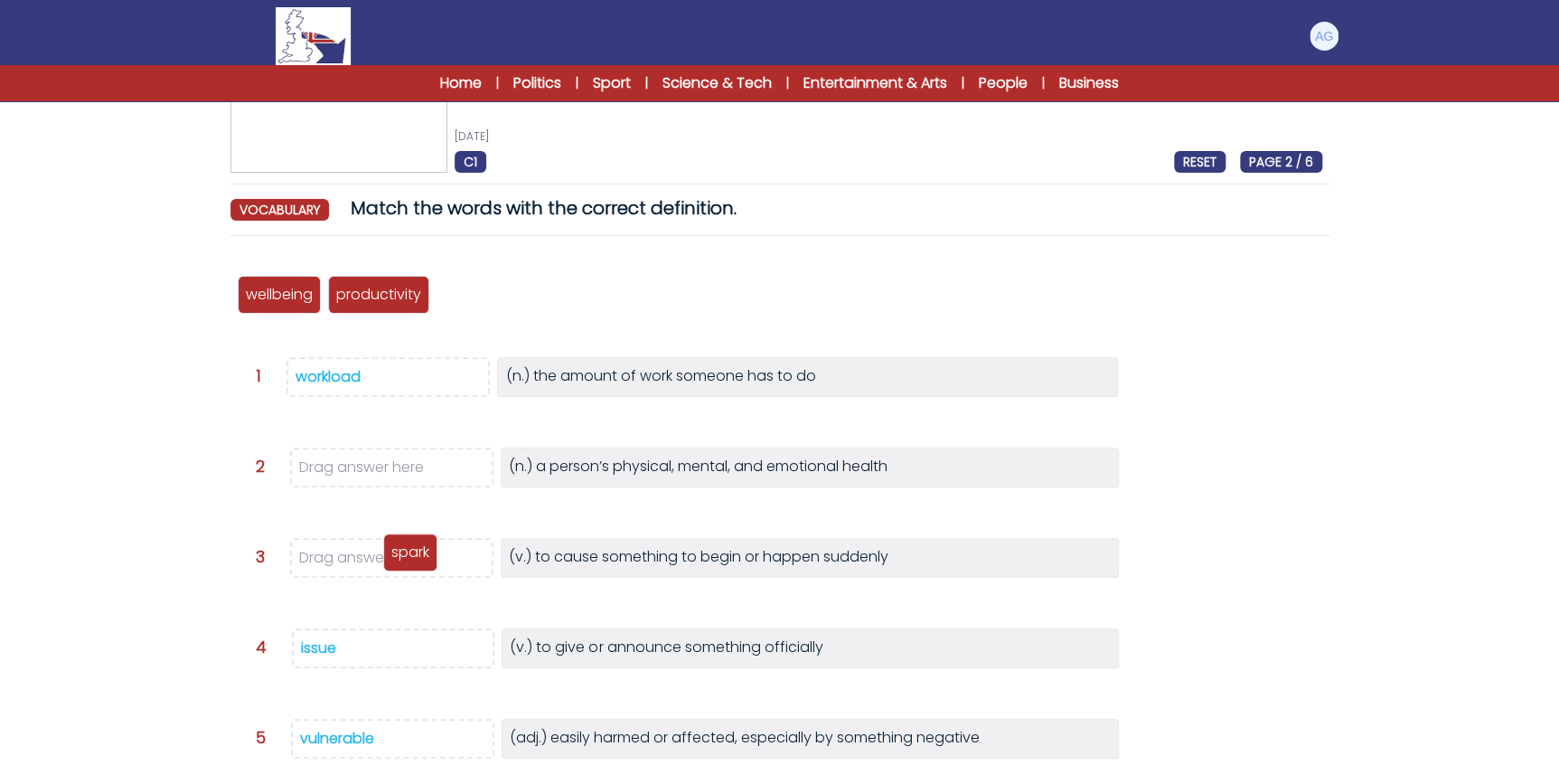
drag, startPoint x: 482, startPoint y: 287, endPoint x: 429, endPoint y: 544, distance: 262.4
click at [429, 544] on p "spark" at bounding box center [409, 552] width 38 height 22
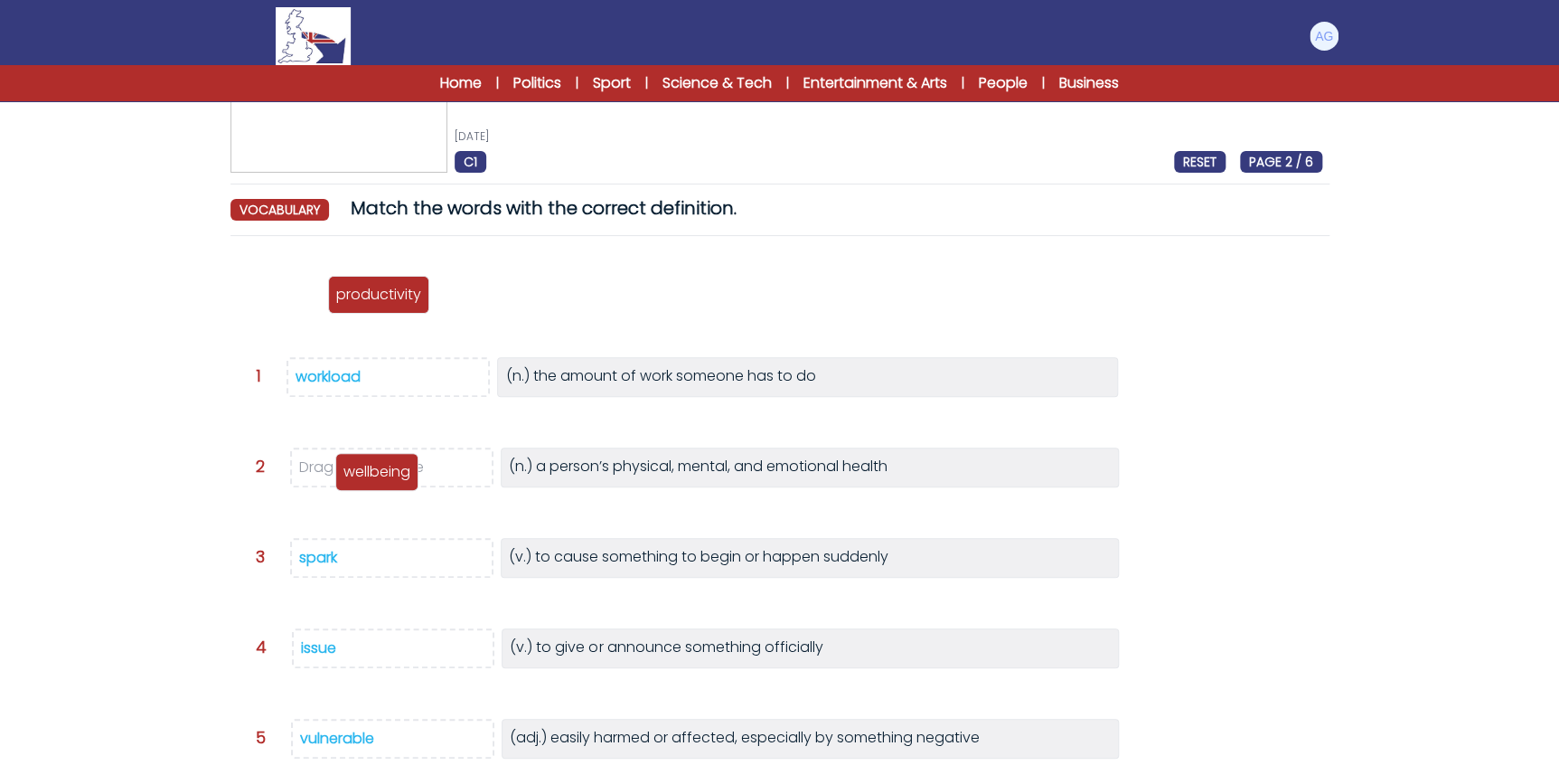
drag, startPoint x: 291, startPoint y: 315, endPoint x: 378, endPoint y: 469, distance: 176.9
click at [378, 469] on p "wellbeing" at bounding box center [376, 472] width 67 height 22
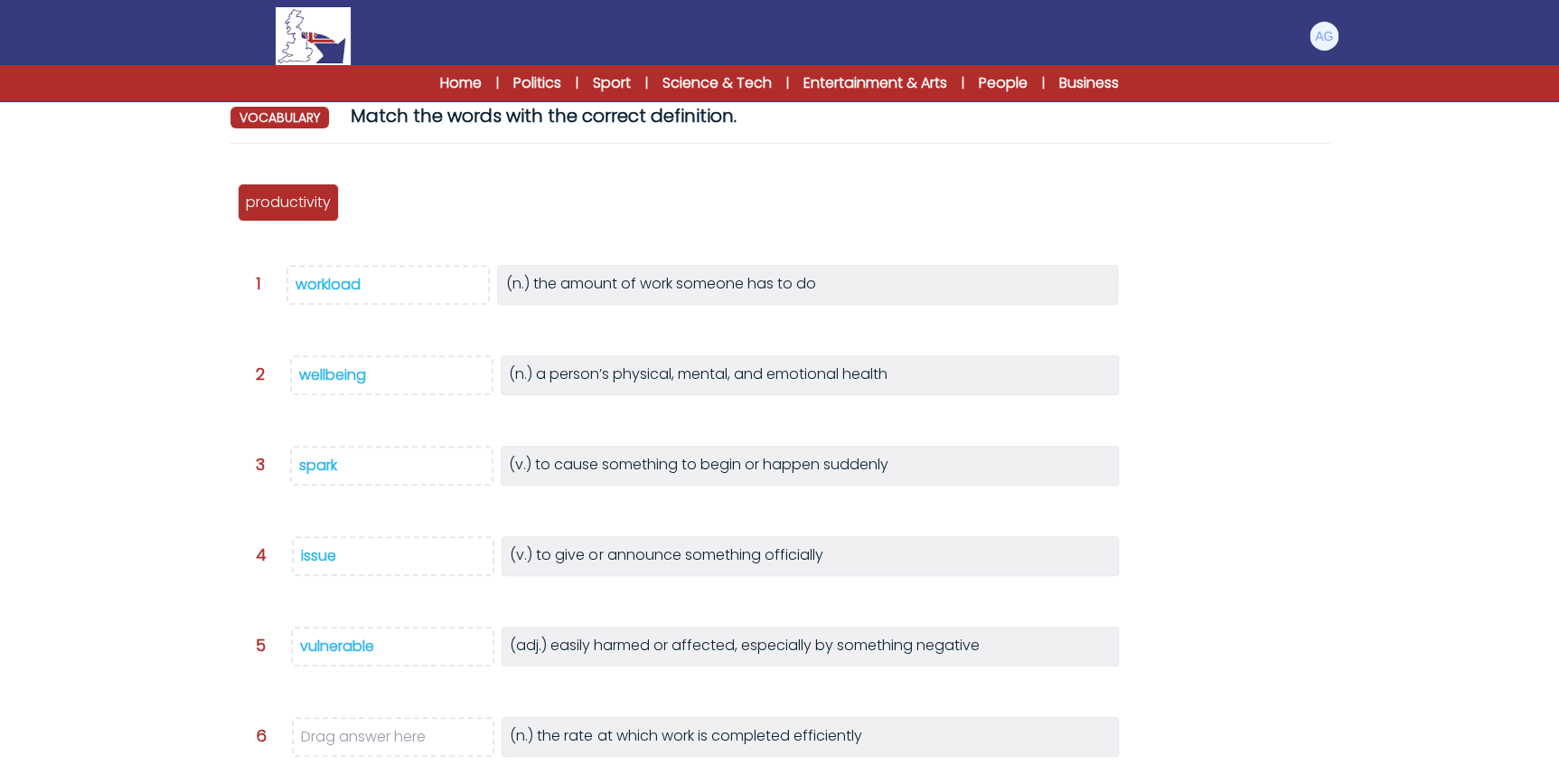
scroll to position [164, 0]
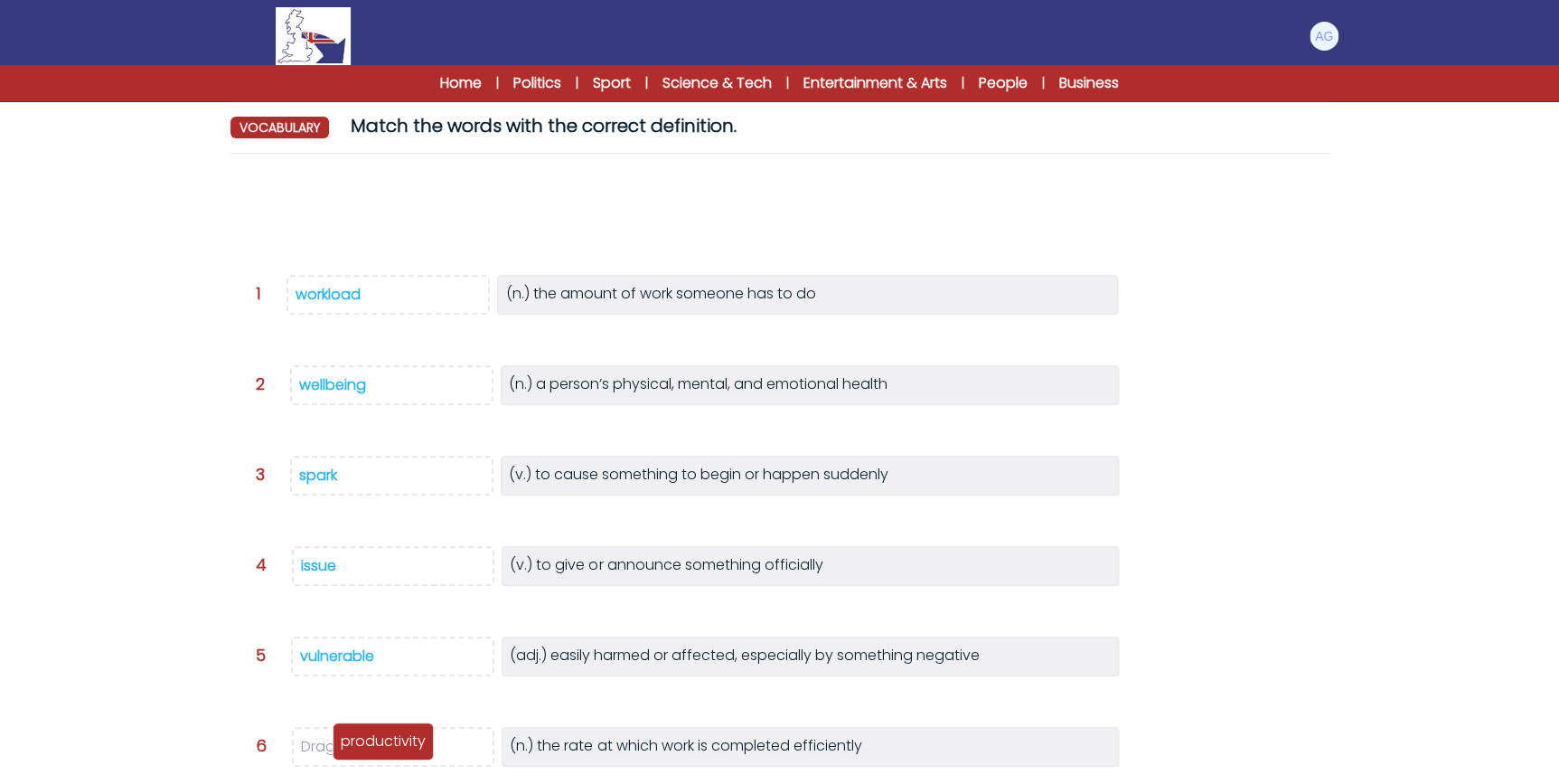
drag, startPoint x: 296, startPoint y: 205, endPoint x: 389, endPoint y: 735, distance: 538.1
click at [389, 735] on p "productivity" at bounding box center [383, 741] width 85 height 22
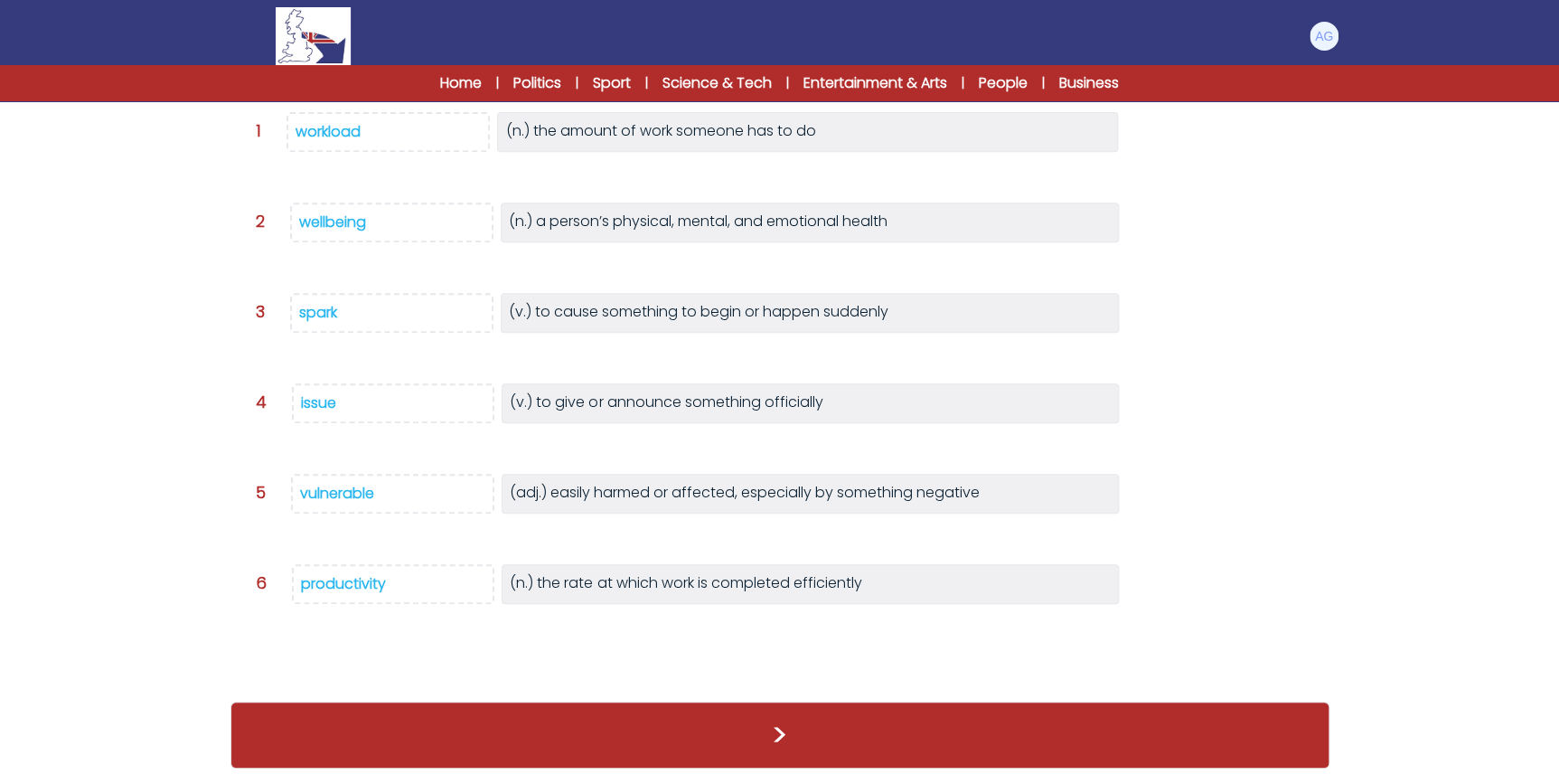
scroll to position [300, 0]
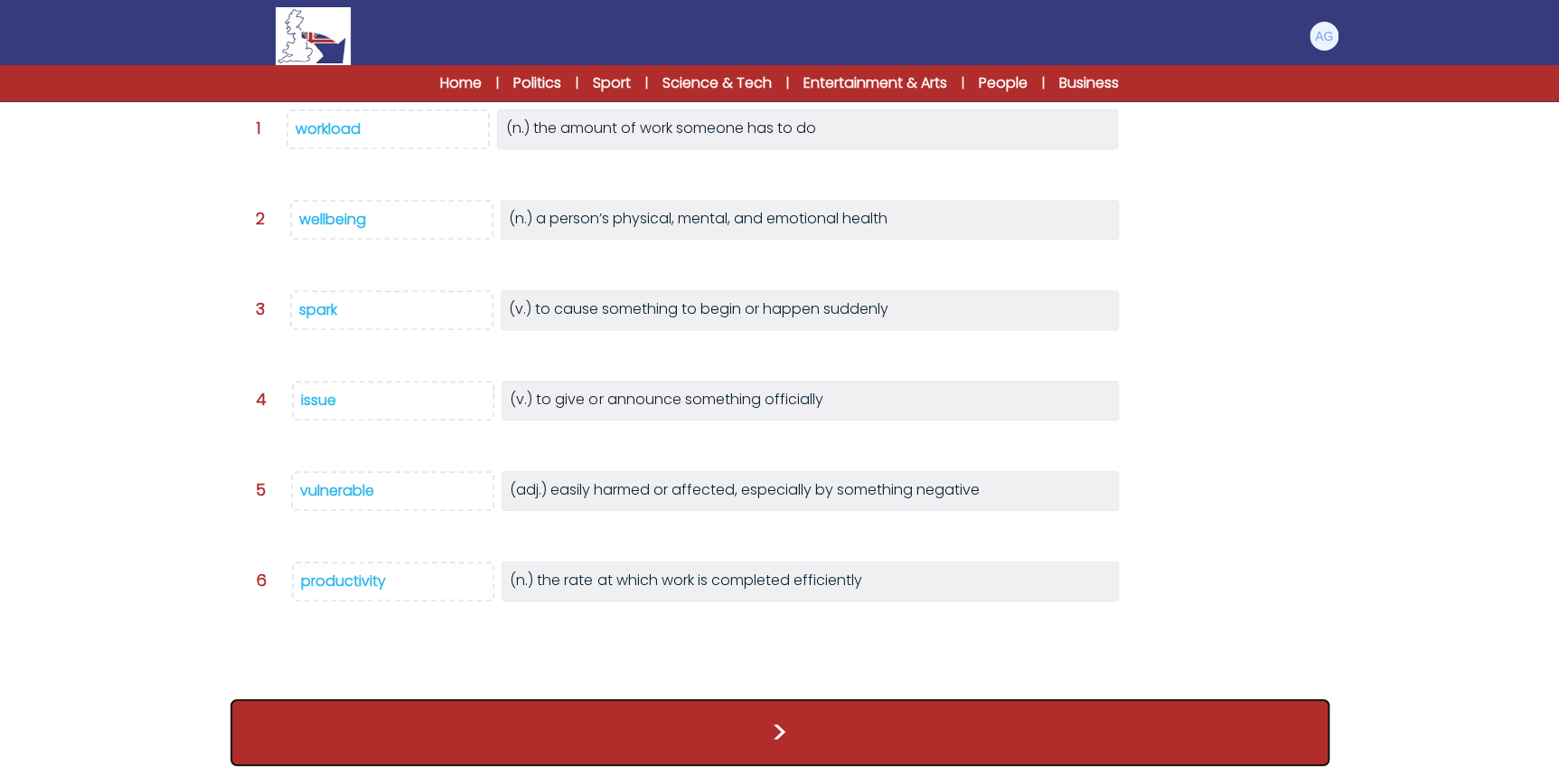
click at [977, 735] on button ">" at bounding box center [780, 732] width 1099 height 67
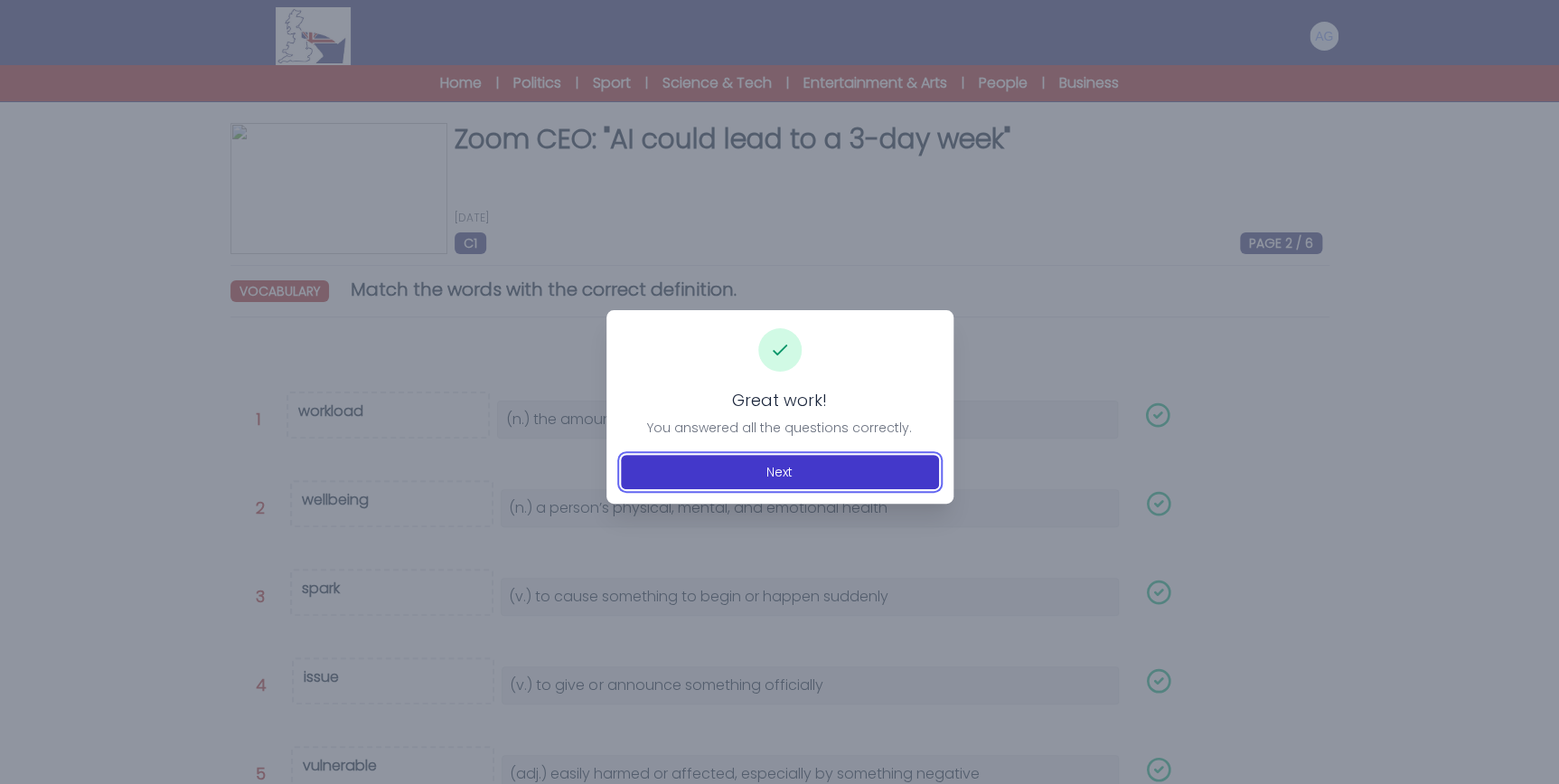
click at [779, 464] on button "Next" at bounding box center [780, 472] width 318 height 35
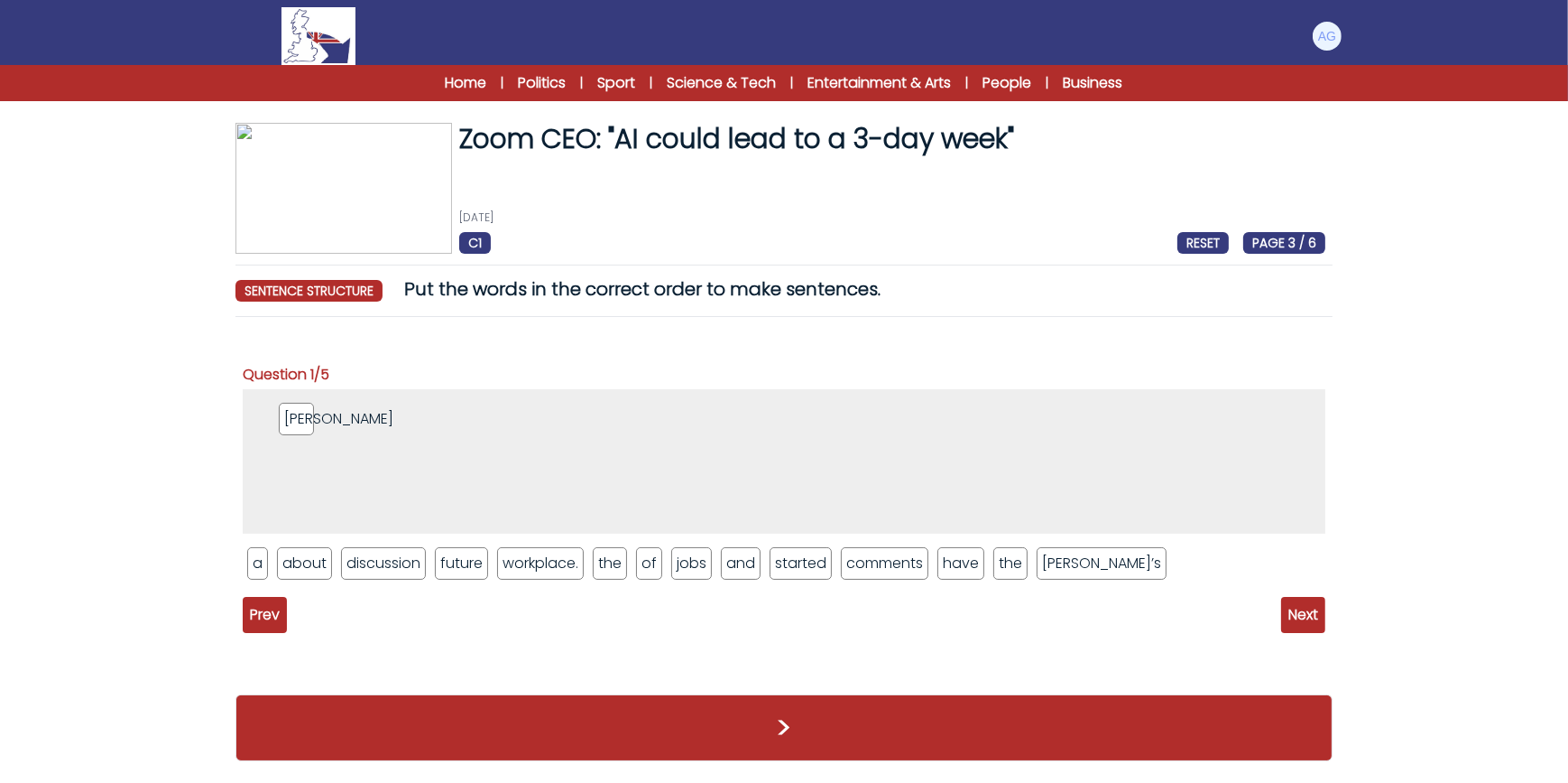
drag, startPoint x: 1003, startPoint y: 562, endPoint x: 288, endPoint y: 415, distance: 730.0
drag, startPoint x: 975, startPoint y: 541, endPoint x: 438, endPoint y: 436, distance: 547.2
drag, startPoint x: 731, startPoint y: 548, endPoint x: 395, endPoint y: 405, distance: 365.2
drag, startPoint x: 799, startPoint y: 563, endPoint x: 497, endPoint y: 413, distance: 337.2
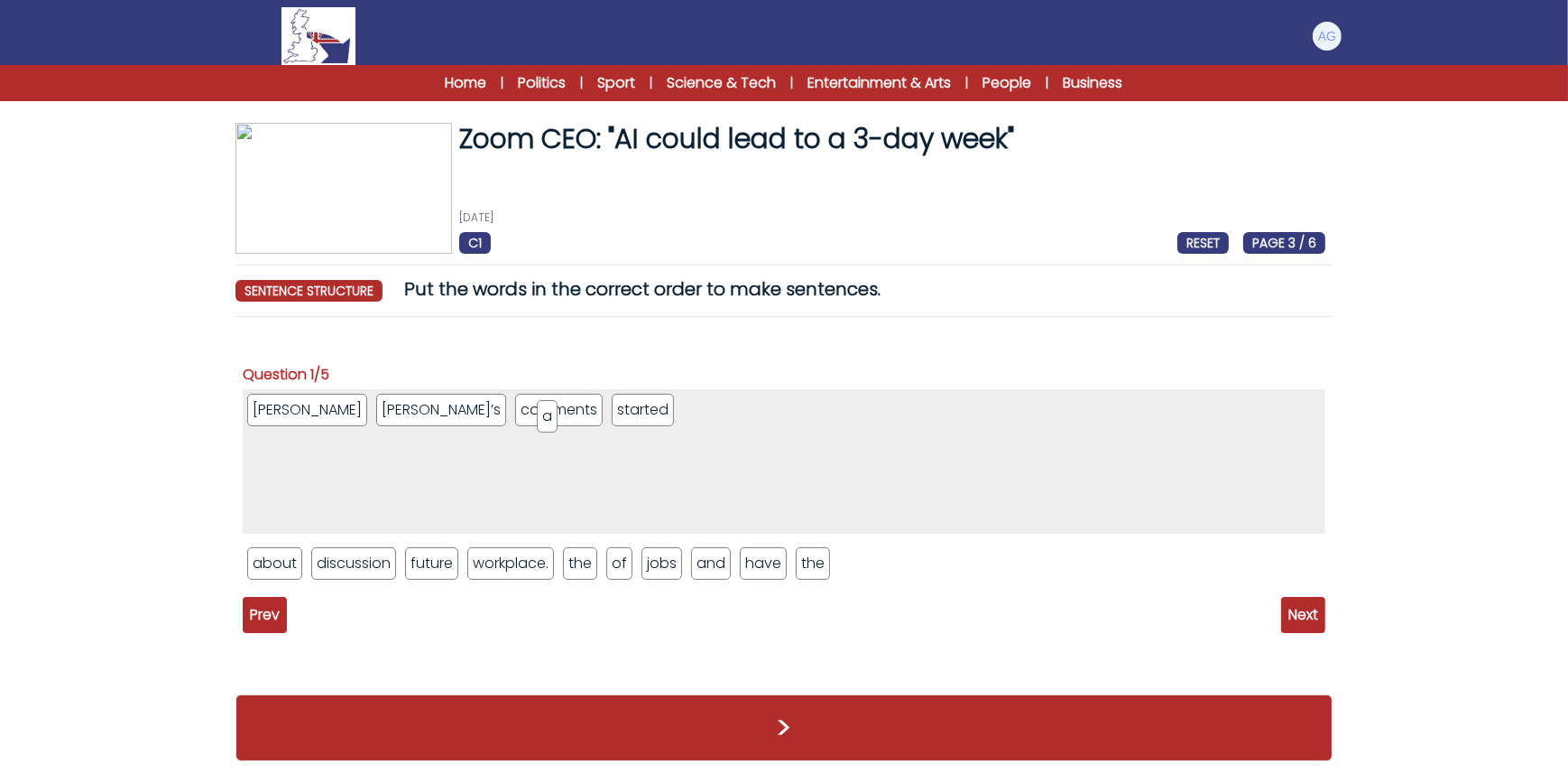
drag, startPoint x: 259, startPoint y: 557, endPoint x: 549, endPoint y: 410, distance: 325.1
drag, startPoint x: 348, startPoint y: 558, endPoint x: 607, endPoint y: 413, distance: 296.8
drag, startPoint x: 284, startPoint y: 566, endPoint x: 704, endPoint y: 407, distance: 449.1
drag, startPoint x: 423, startPoint y: 563, endPoint x: 747, endPoint y: 418, distance: 355.0
drag, startPoint x: 284, startPoint y: 558, endPoint x: 790, endPoint y: 403, distance: 529.2
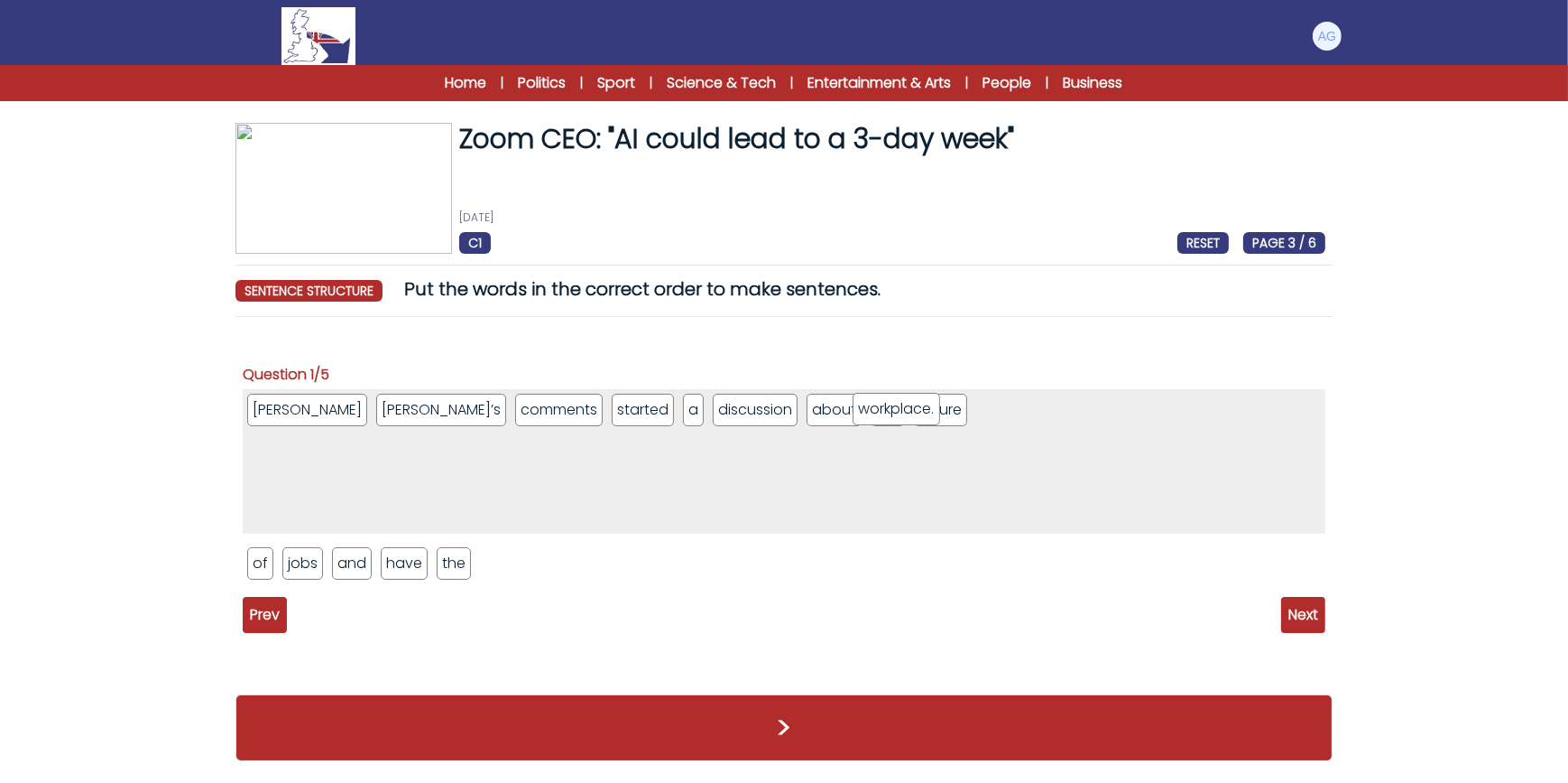
drag, startPoint x: 301, startPoint y: 563, endPoint x: 905, endPoint y: 409, distance: 623.3
drag, startPoint x: 280, startPoint y: 560, endPoint x: 822, endPoint y: 414, distance: 561.3
drag, startPoint x: 848, startPoint y: 411, endPoint x: 1005, endPoint y: 400, distance: 157.4
drag, startPoint x: 266, startPoint y: 568, endPoint x: 854, endPoint y: 414, distance: 607.8
drag, startPoint x: 901, startPoint y: 414, endPoint x: 997, endPoint y: 411, distance: 96.0
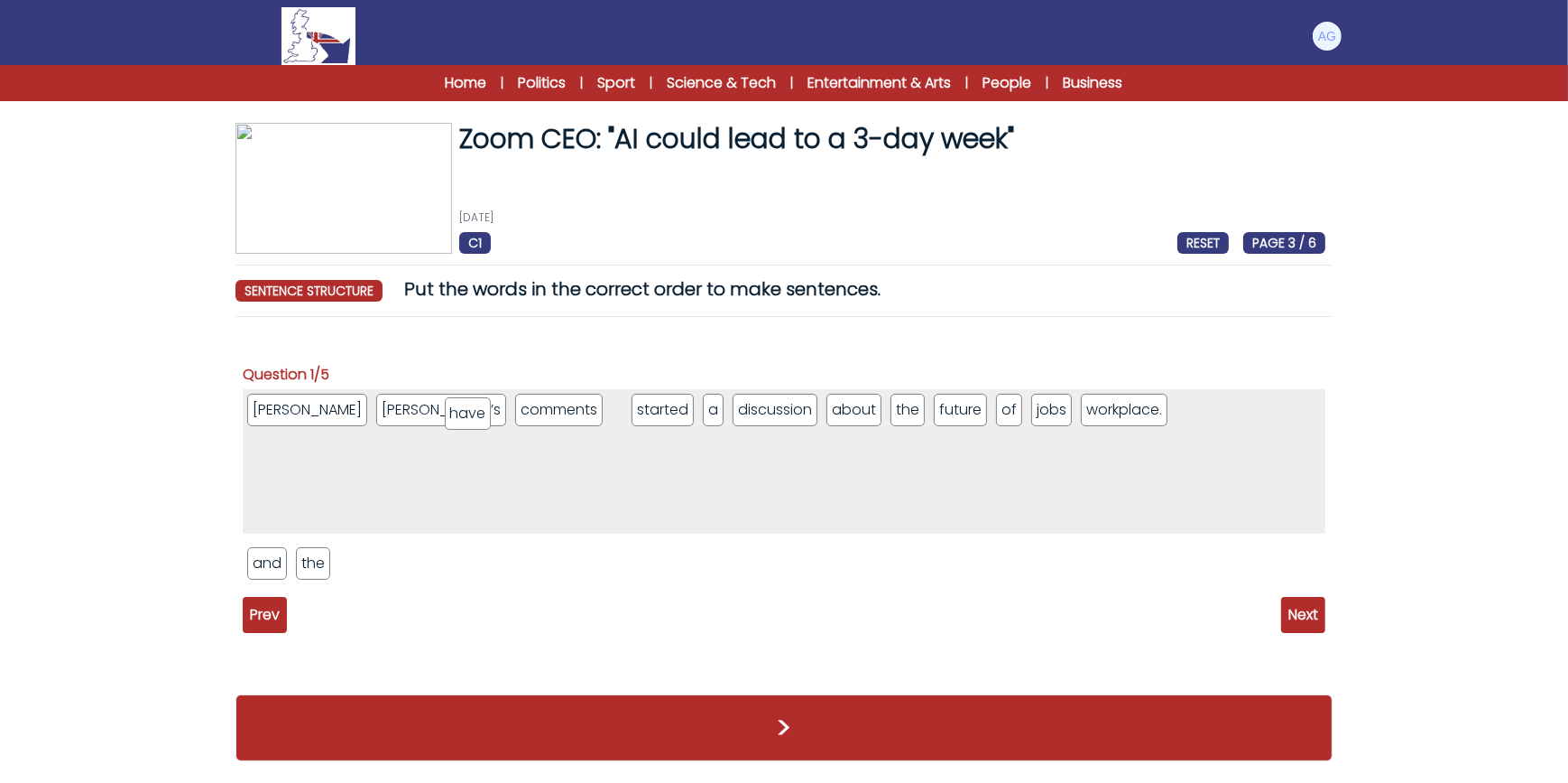
drag, startPoint x: 317, startPoint y: 560, endPoint x: 466, endPoint y: 410, distance: 211.4
click at [1301, 616] on span "Next" at bounding box center [1303, 614] width 44 height 36
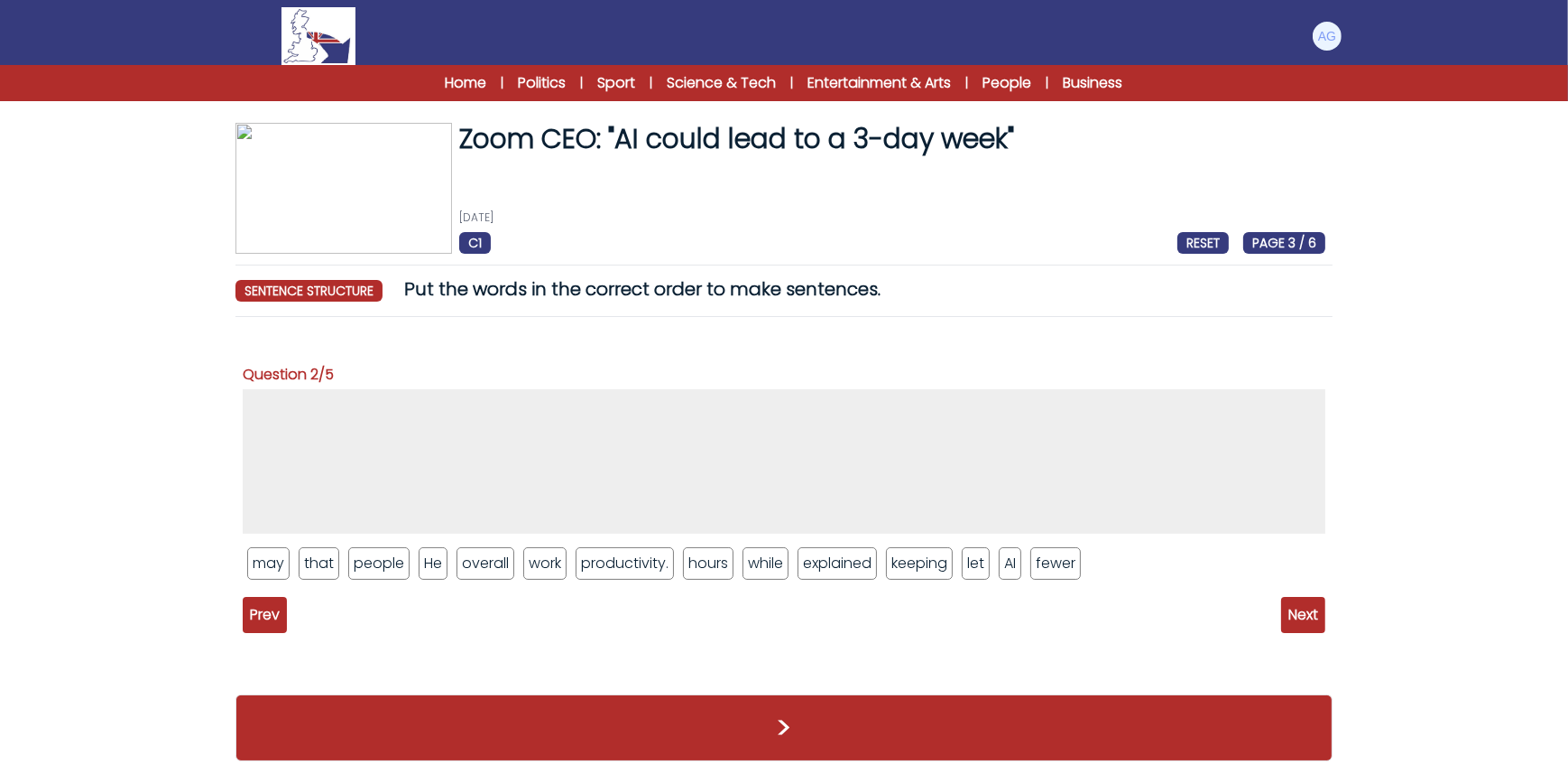
click at [1303, 610] on span "Next" at bounding box center [1303, 614] width 44 height 36
click at [1296, 616] on span "Next" at bounding box center [1303, 614] width 44 height 36
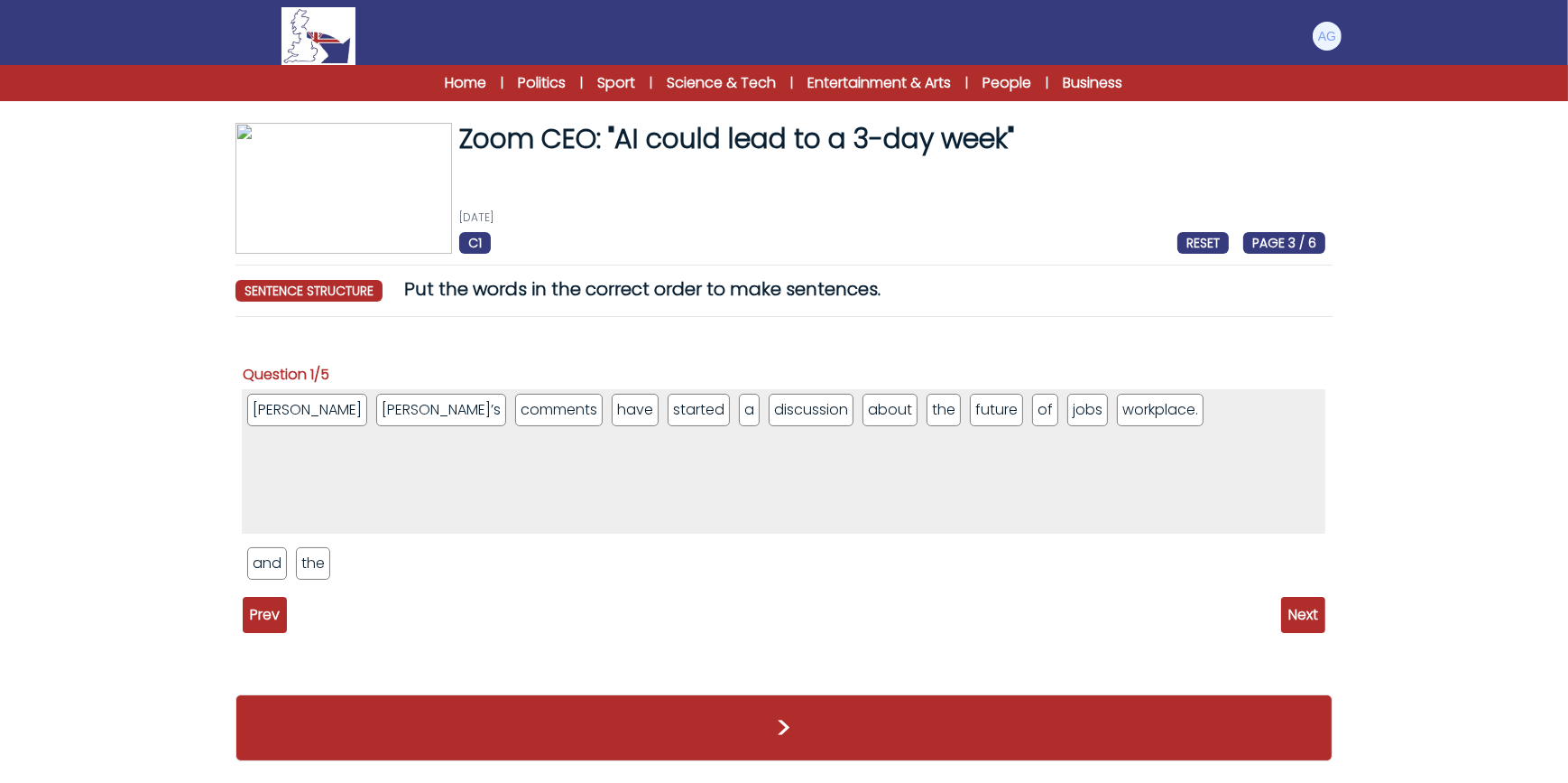
click at [1290, 619] on span "Next" at bounding box center [1303, 614] width 44 height 36
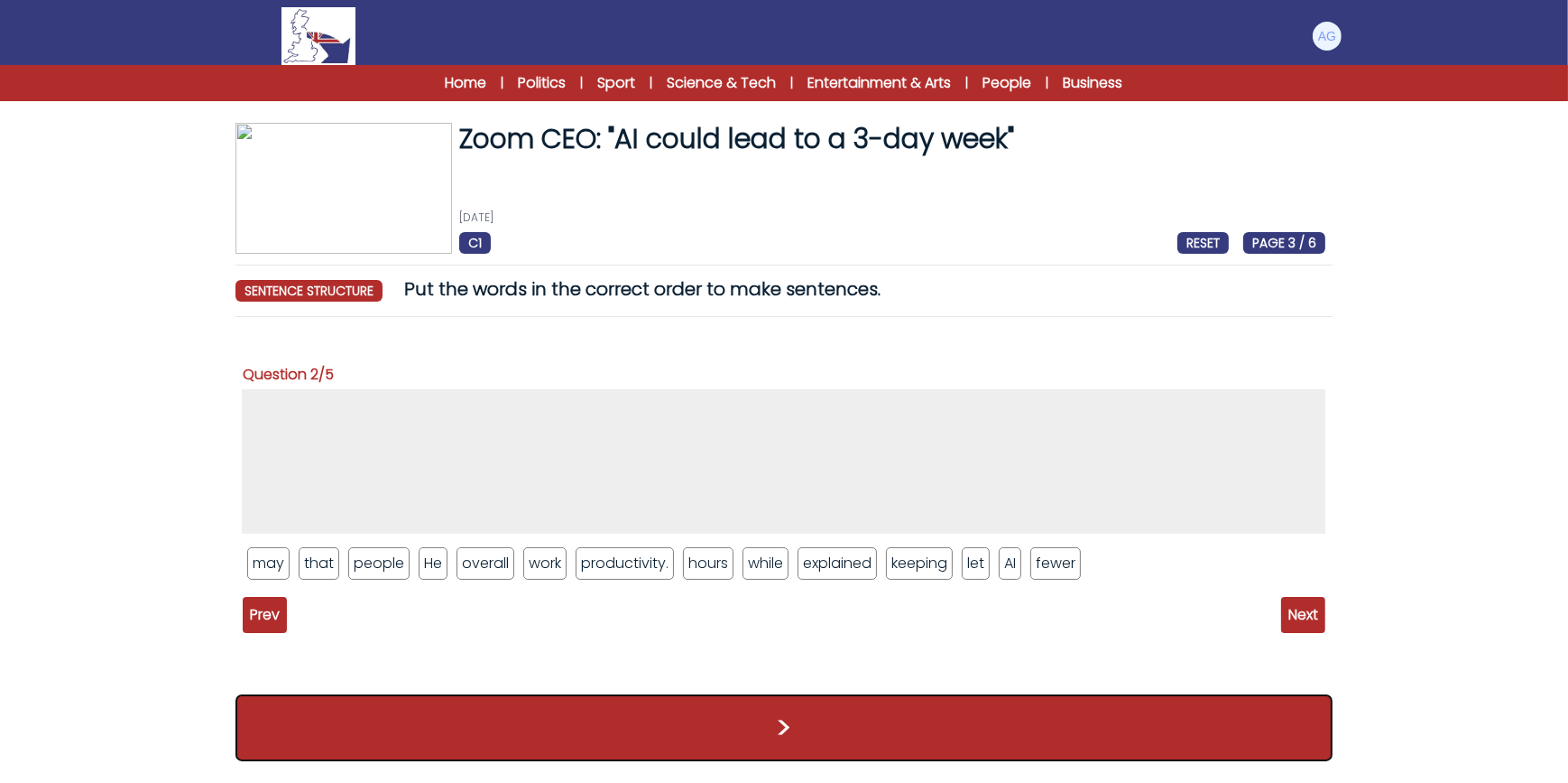
click at [1060, 713] on button ">" at bounding box center [784, 727] width 1097 height 67
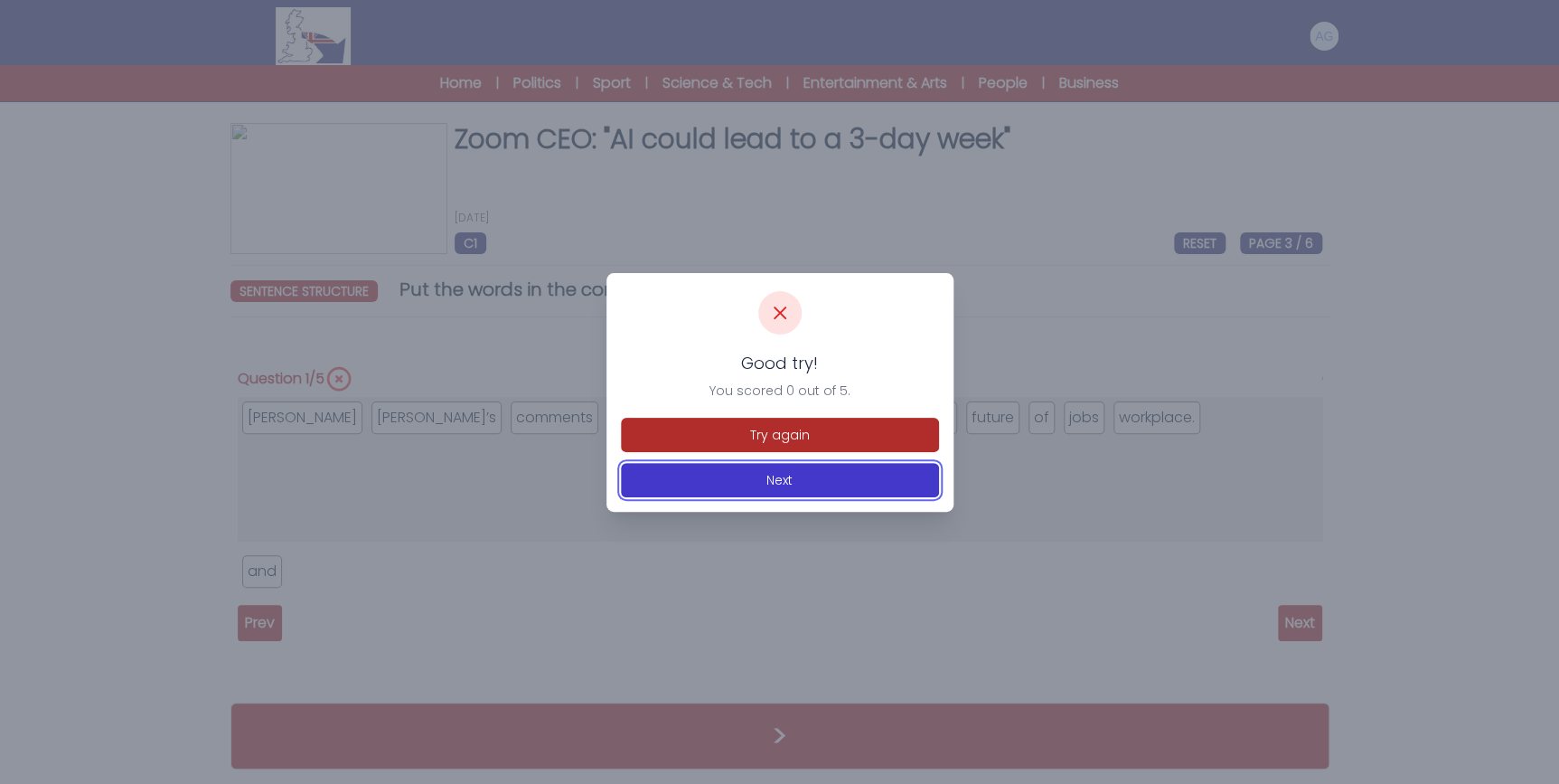
click at [759, 479] on button "Next" at bounding box center [780, 480] width 318 height 35
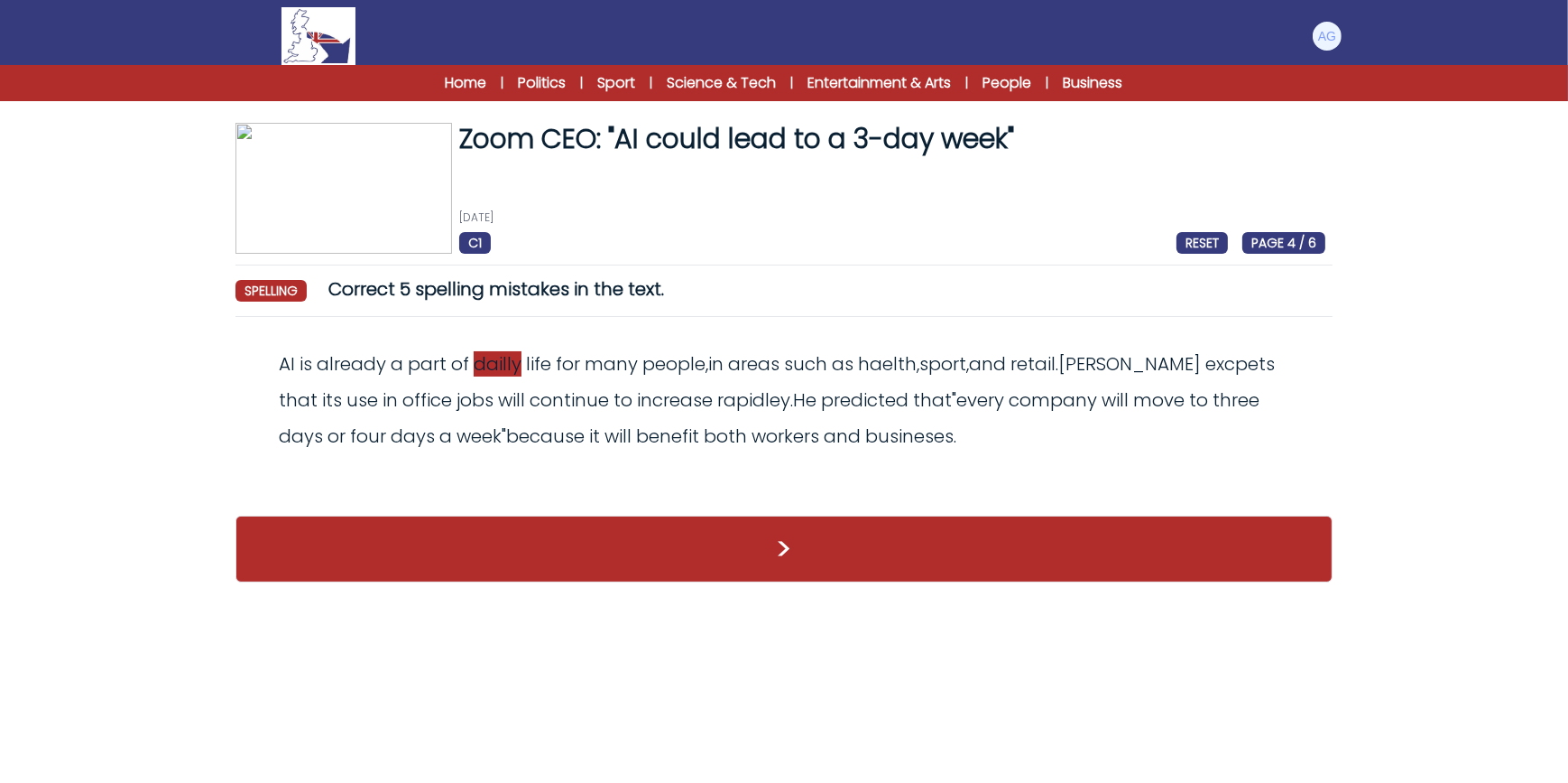
click at [500, 368] on span "dailly" at bounding box center [497, 364] width 48 height 26
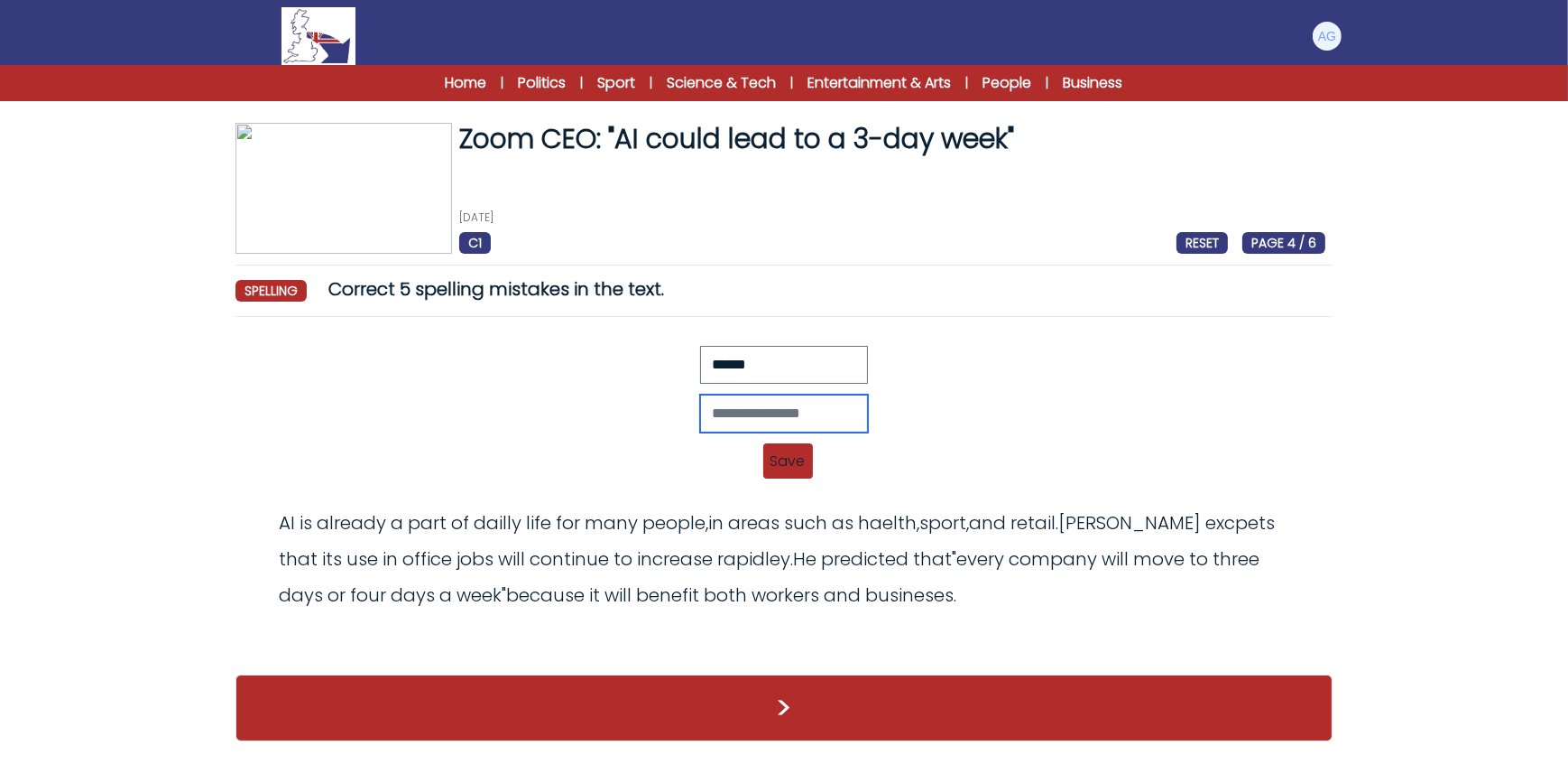
click at [722, 403] on input "text" at bounding box center [784, 413] width 168 height 38
type input "*****"
click at [775, 449] on span "Save" at bounding box center [788, 461] width 49 height 35
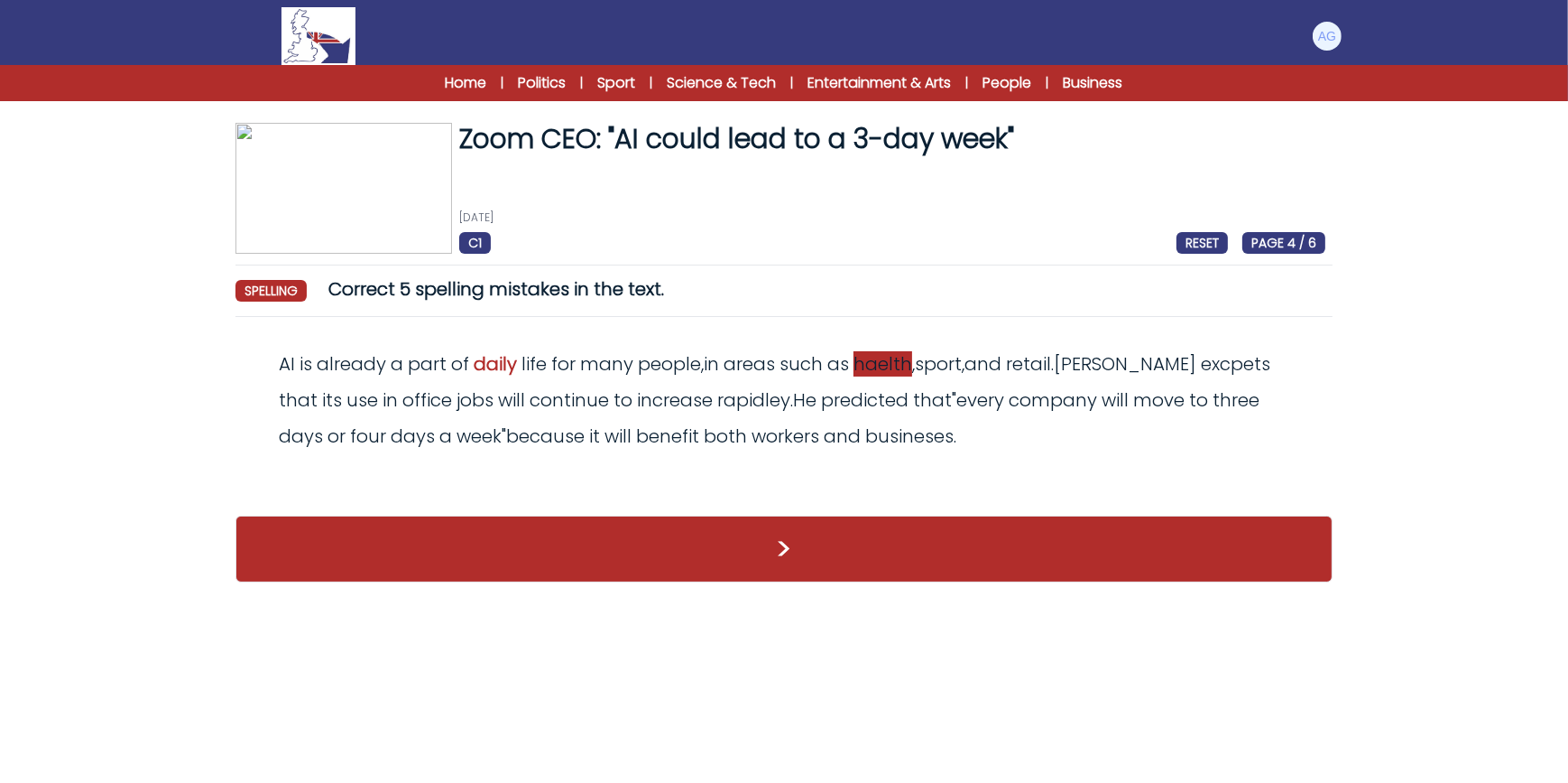
click at [877, 366] on span "haelth" at bounding box center [883, 364] width 59 height 26
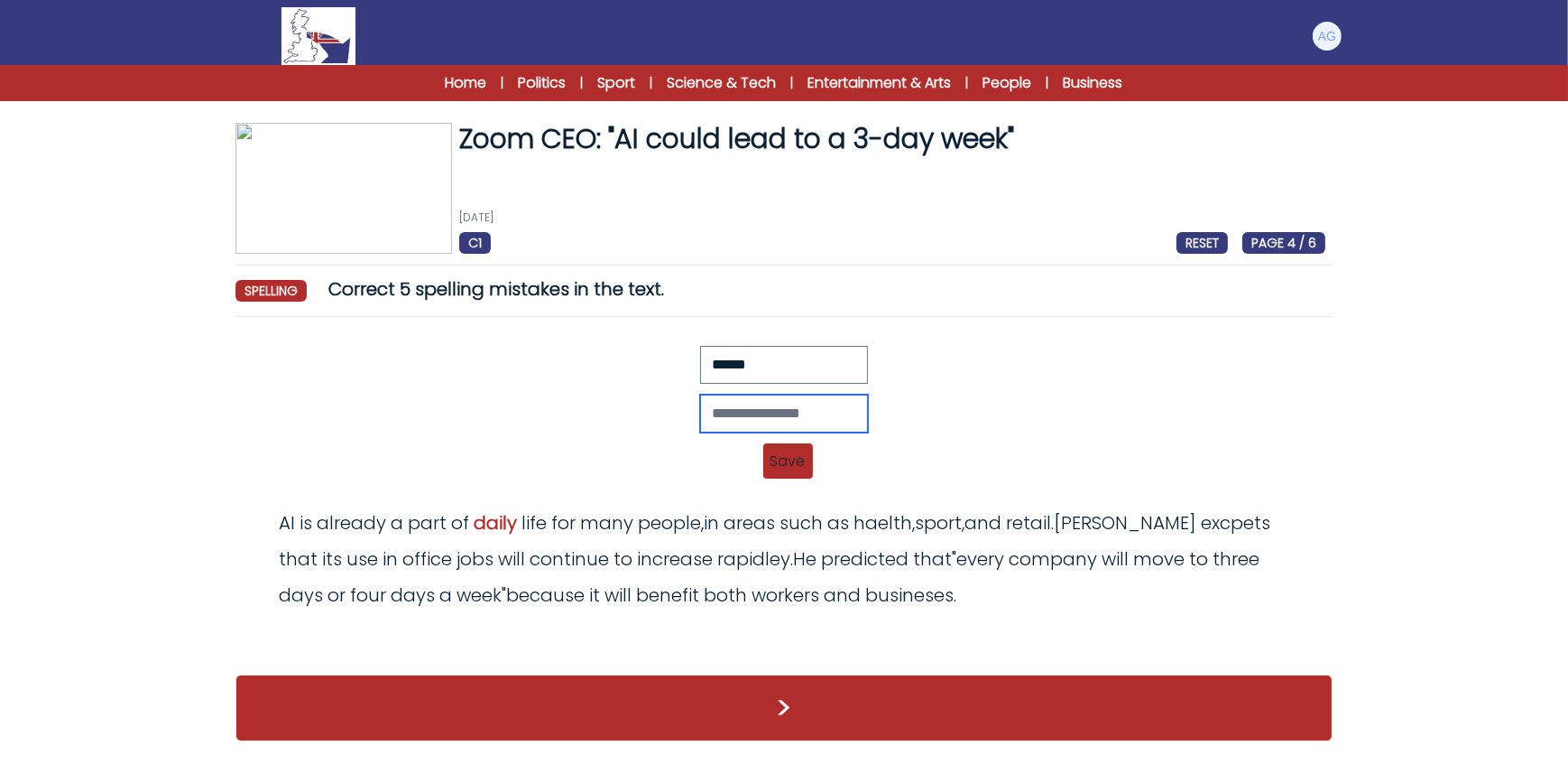
click at [756, 411] on input "text" at bounding box center [784, 413] width 168 height 38
type input "******"
click at [797, 452] on span "Save" at bounding box center [788, 461] width 49 height 35
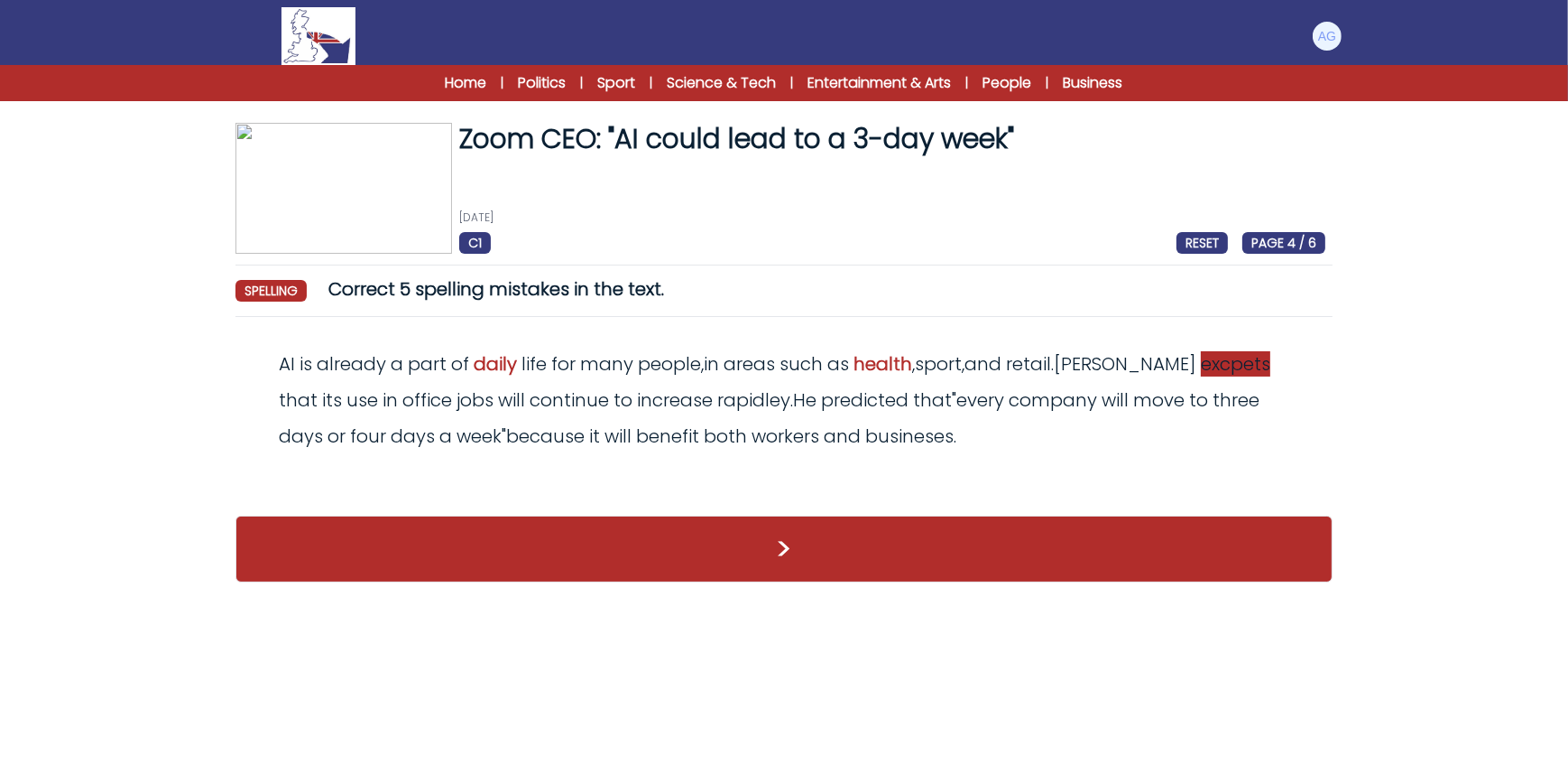
click at [1201, 368] on span "excpets" at bounding box center [1236, 364] width 69 height 26
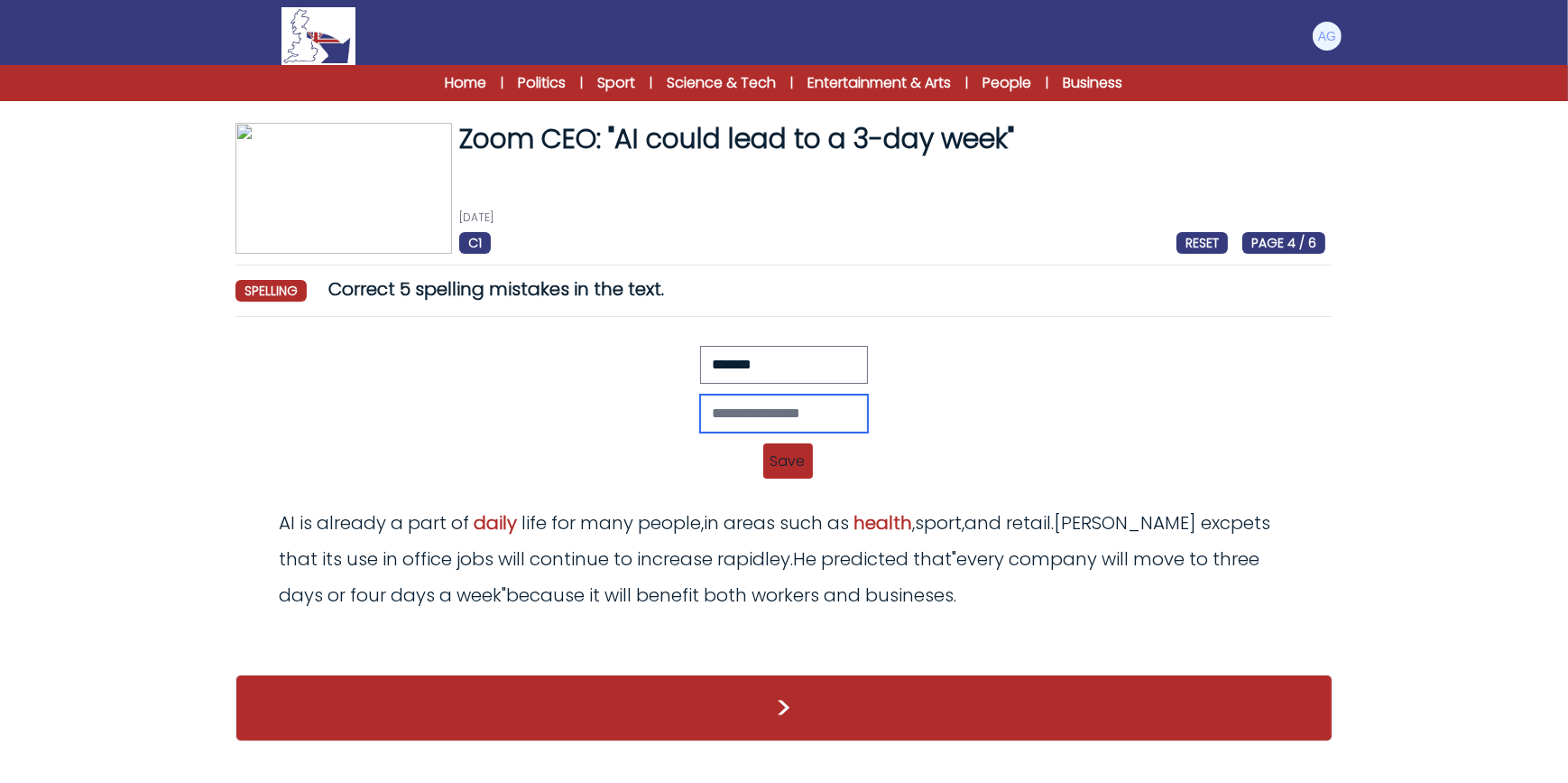
click at [776, 410] on input "text" at bounding box center [784, 413] width 168 height 38
type input "*******"
click at [775, 449] on span "Save" at bounding box center [788, 461] width 49 height 35
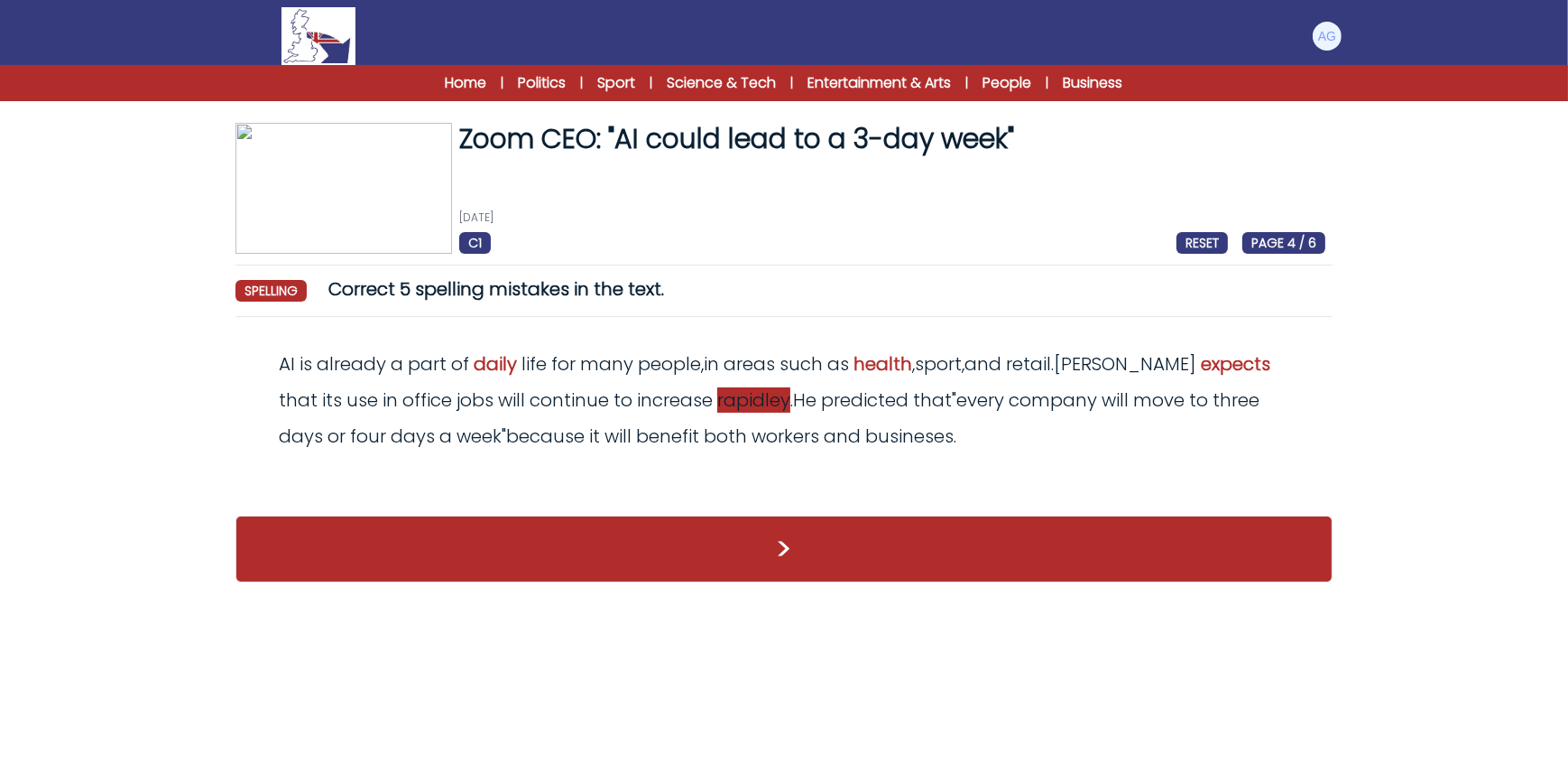
click at [718, 404] on span "rapidley" at bounding box center [754, 400] width 73 height 26
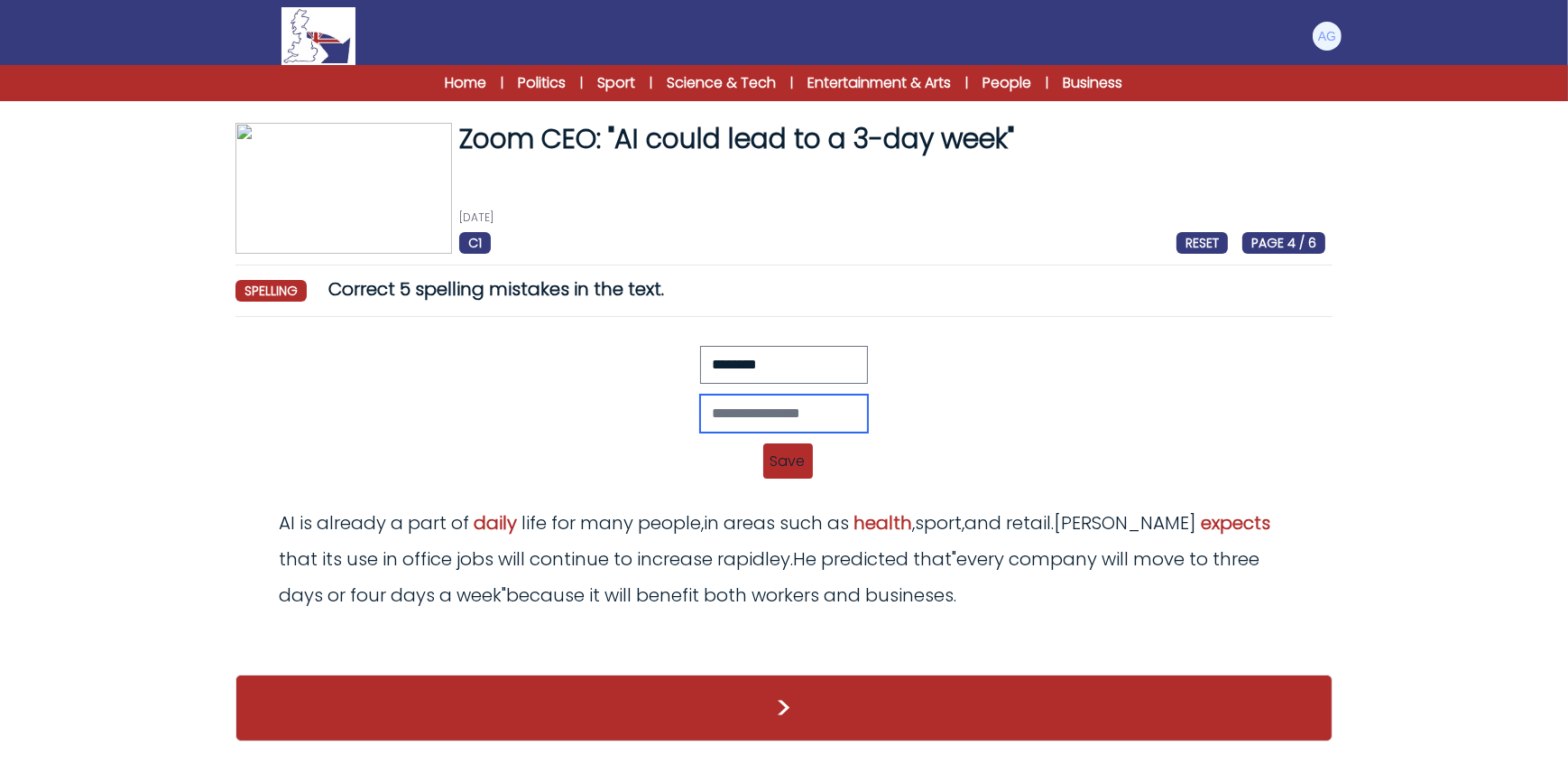
click at [742, 407] on input "text" at bounding box center [784, 413] width 168 height 38
type input "********"
click at [794, 459] on span "Save" at bounding box center [788, 461] width 49 height 35
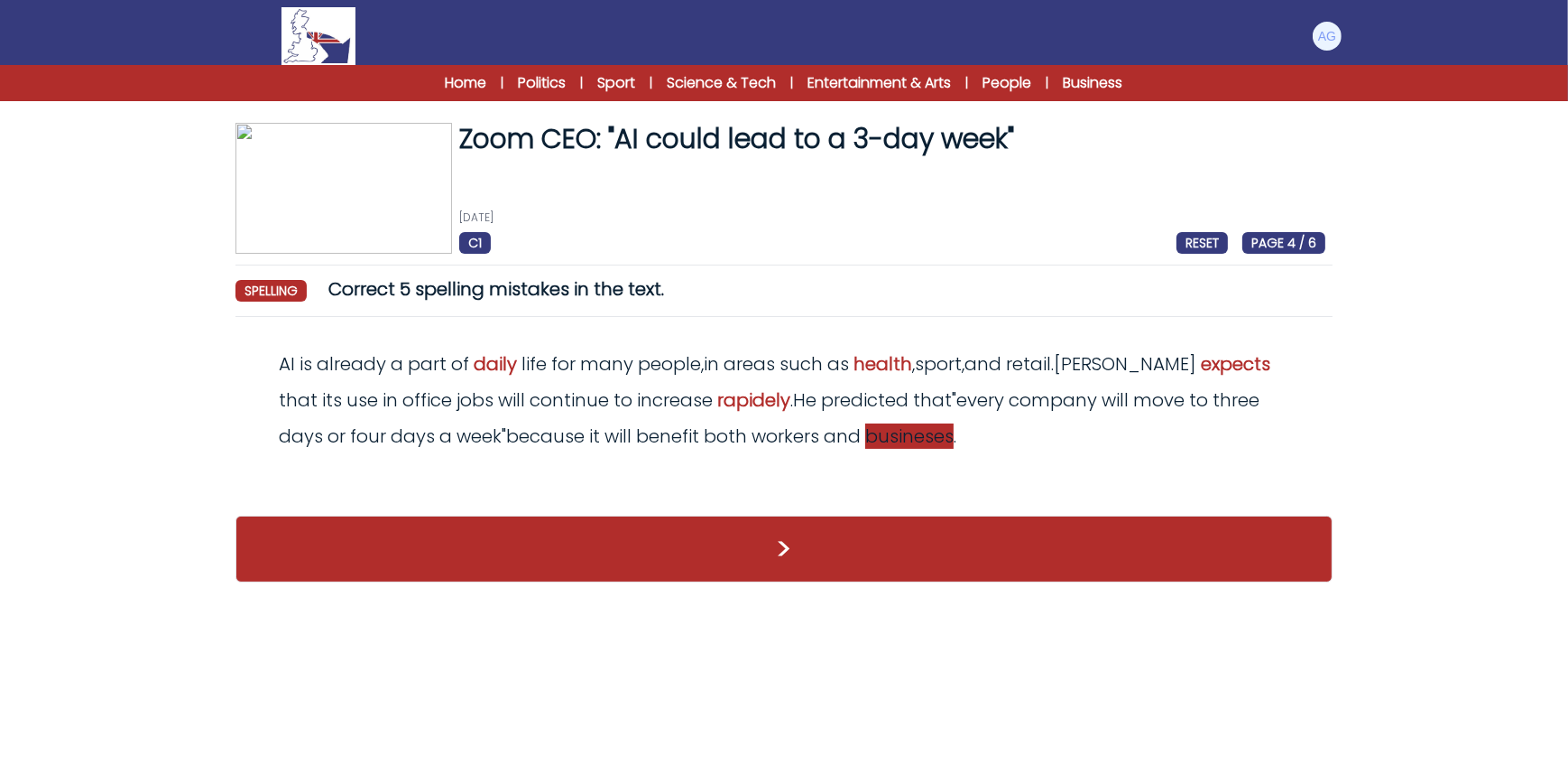
click at [865, 441] on span "busineses" at bounding box center [909, 436] width 89 height 26
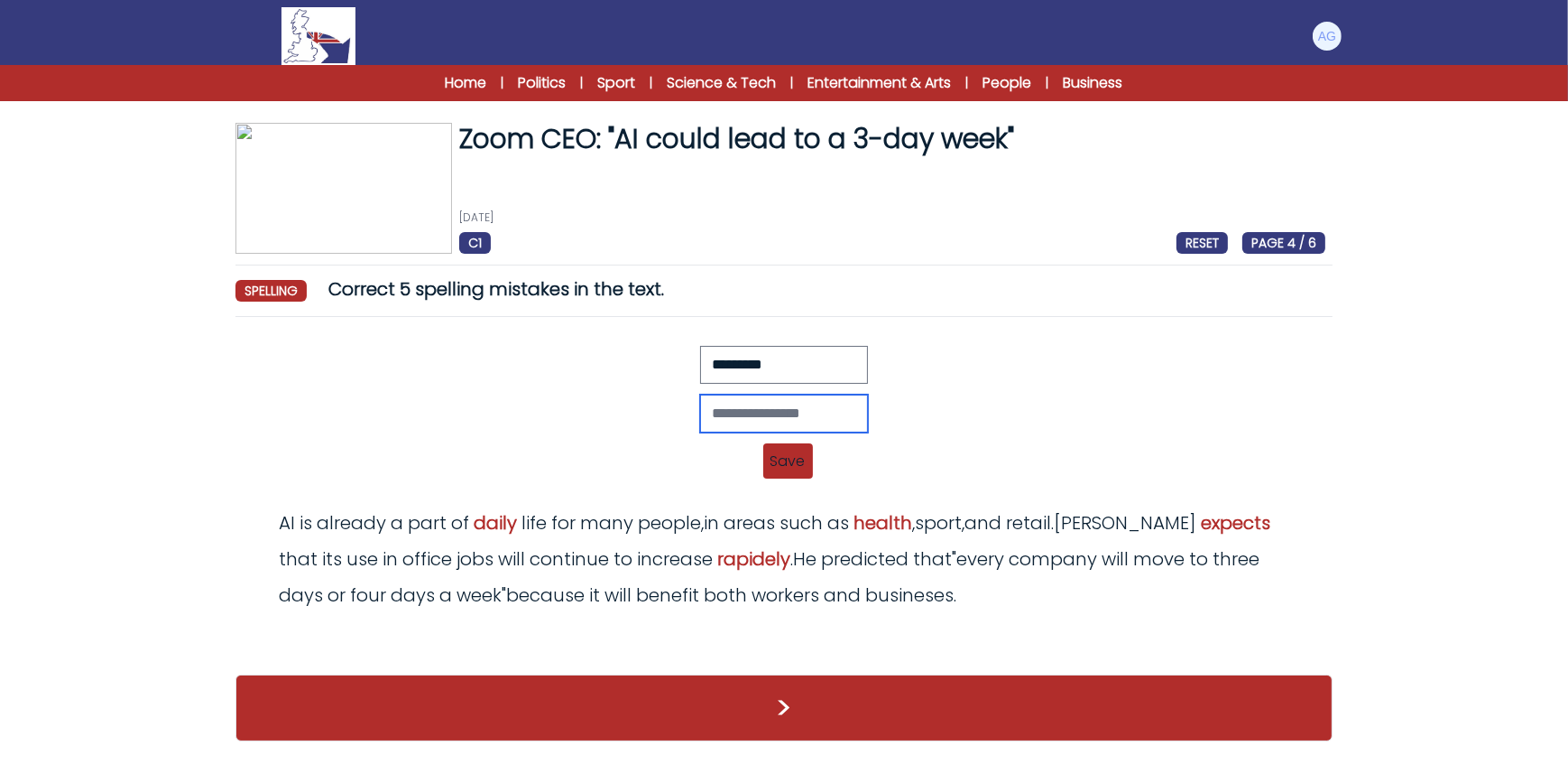
click at [784, 423] on input "text" at bounding box center [784, 413] width 168 height 38
type input "**********"
click at [796, 459] on span "Save" at bounding box center [788, 461] width 49 height 35
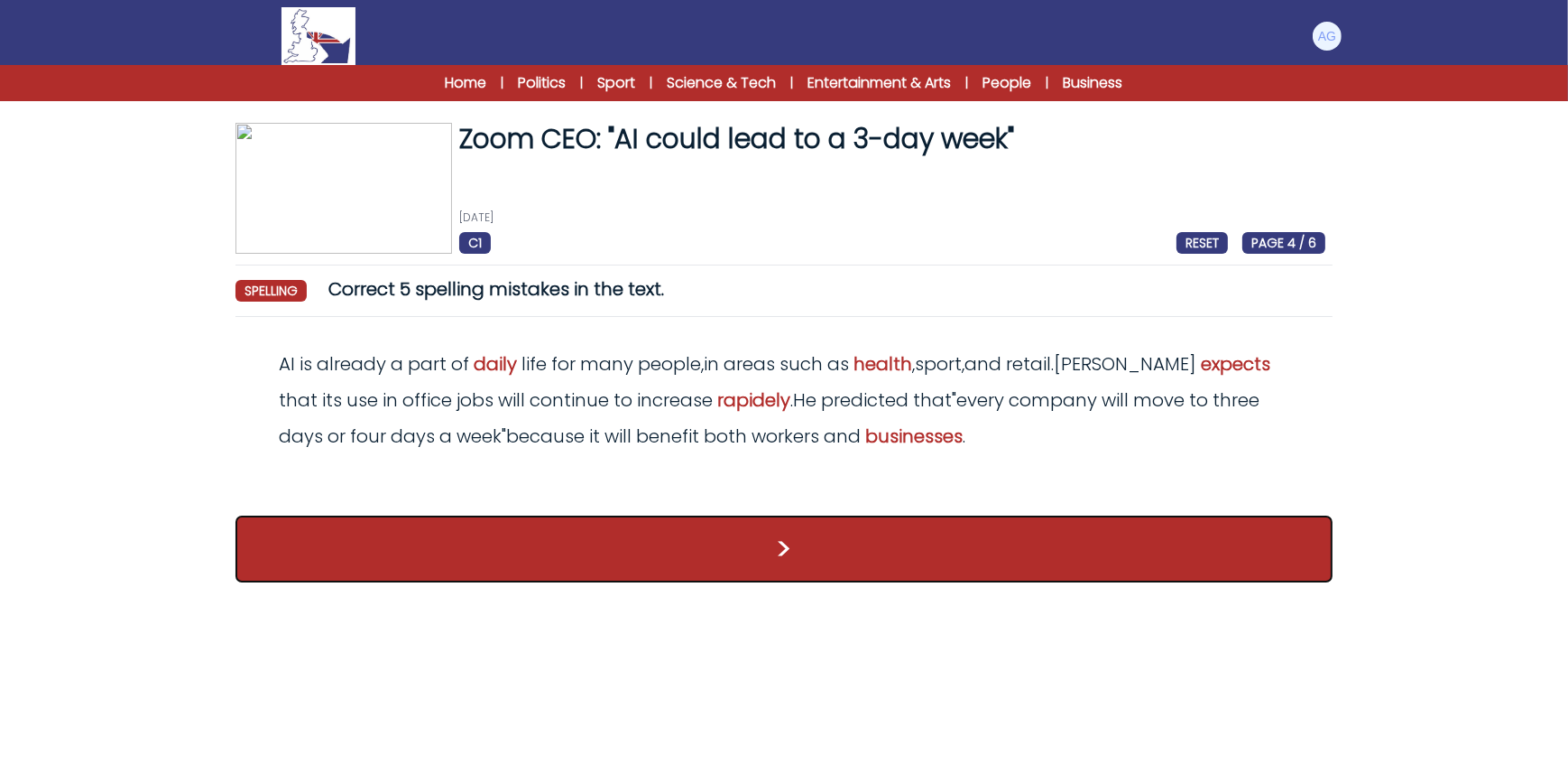
click at [887, 544] on button ">" at bounding box center [784, 549] width 1097 height 67
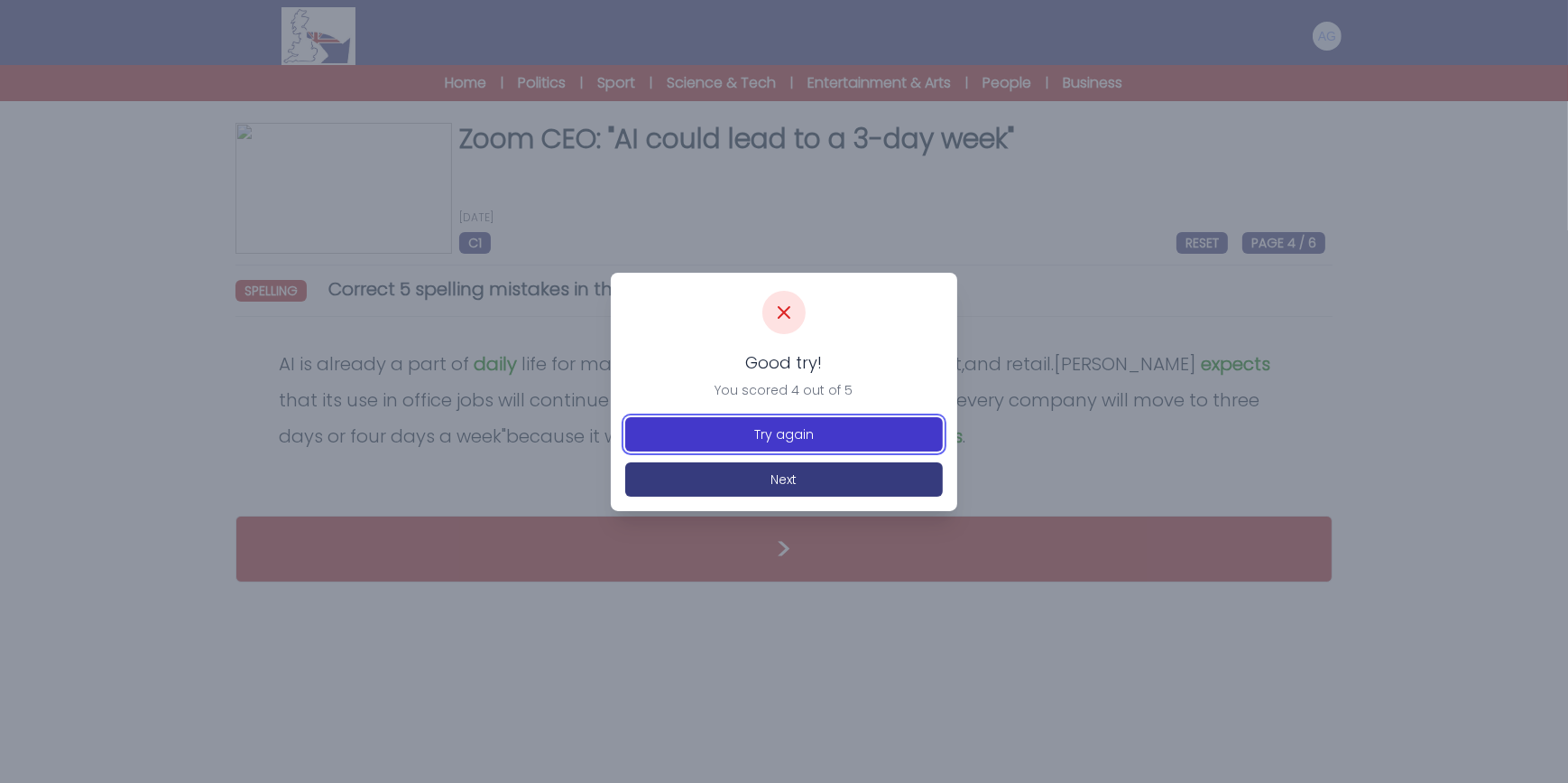
click at [816, 435] on button "Try again" at bounding box center [784, 434] width 317 height 35
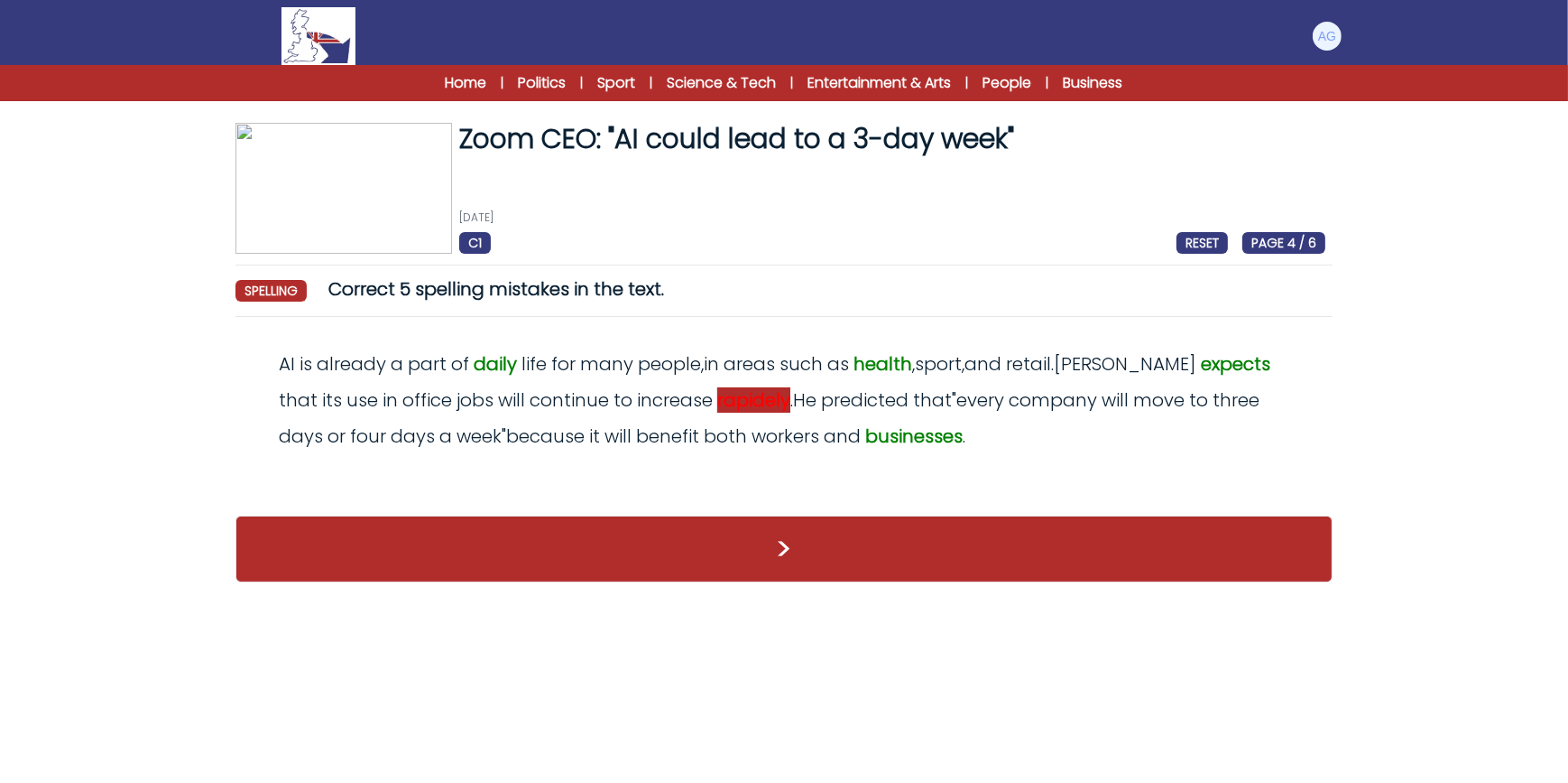
click at [718, 400] on span "rapidely" at bounding box center [754, 400] width 73 height 26
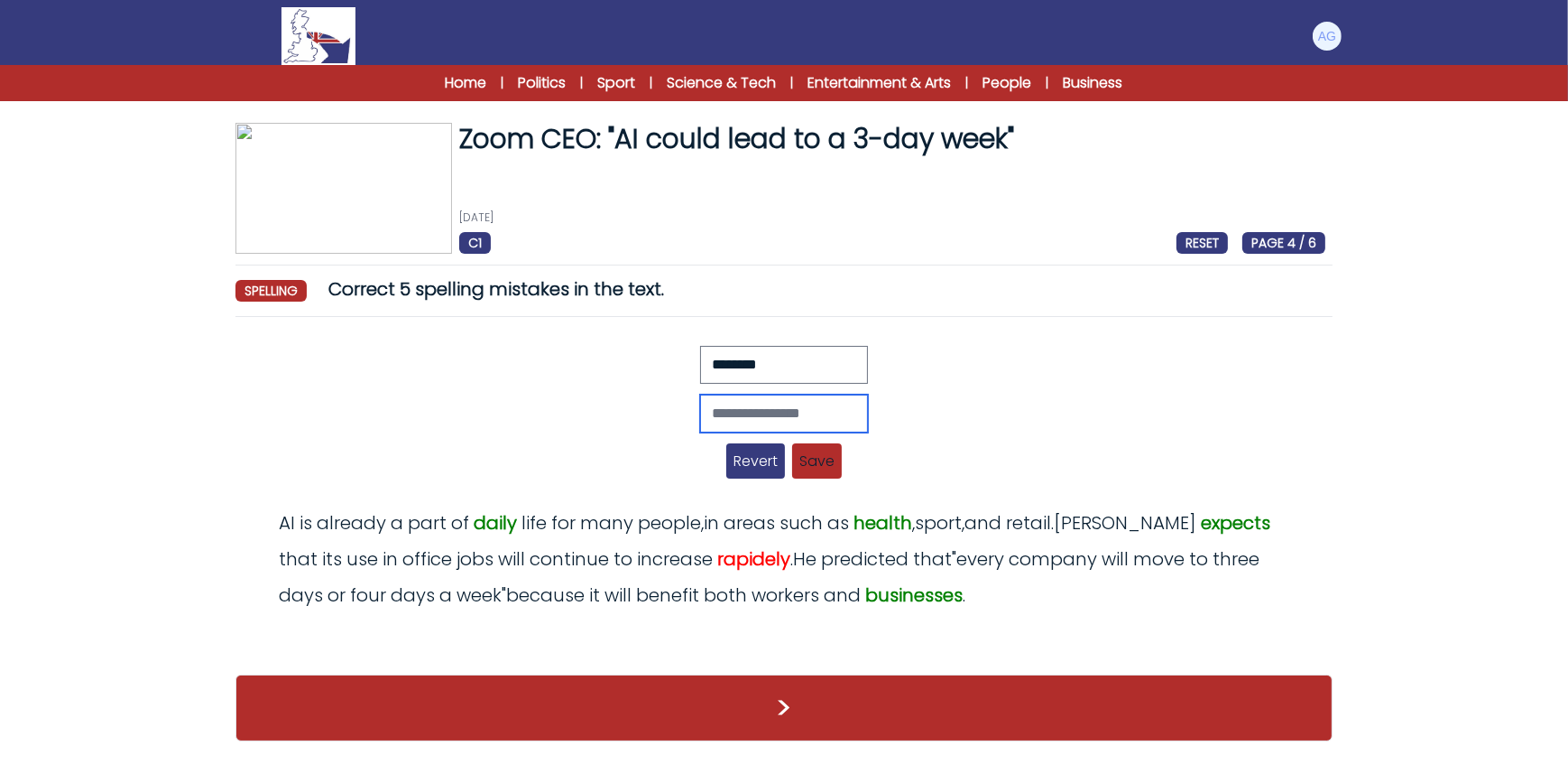
click at [735, 408] on input "text" at bounding box center [784, 413] width 168 height 38
type input "*******"
drag, startPoint x: 758, startPoint y: 411, endPoint x: 697, endPoint y: 411, distance: 61.0
click at [700, 411] on input "*******" at bounding box center [784, 413] width 168 height 38
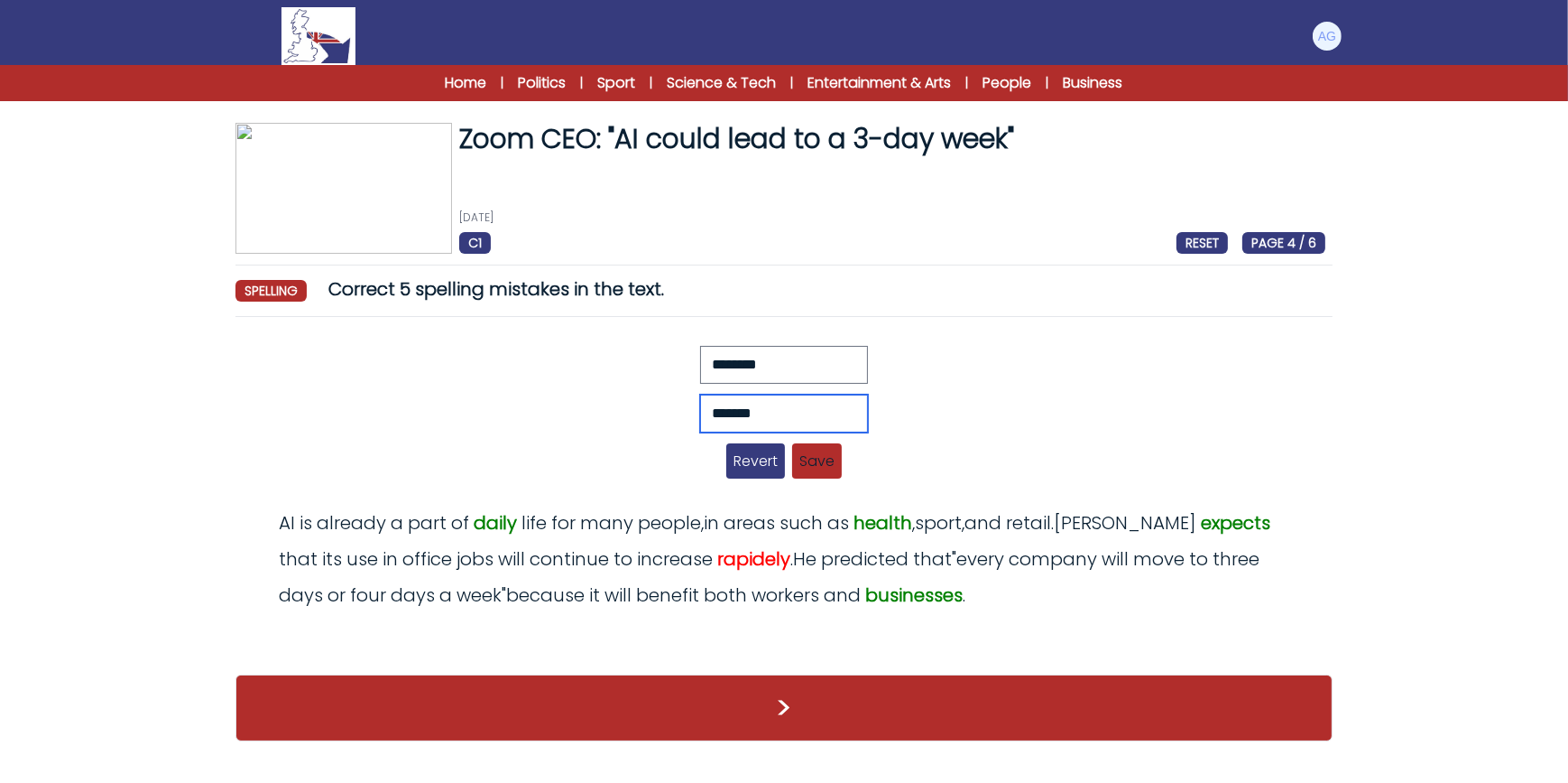
type input "*******"
click at [810, 456] on span "Save" at bounding box center [817, 461] width 49 height 35
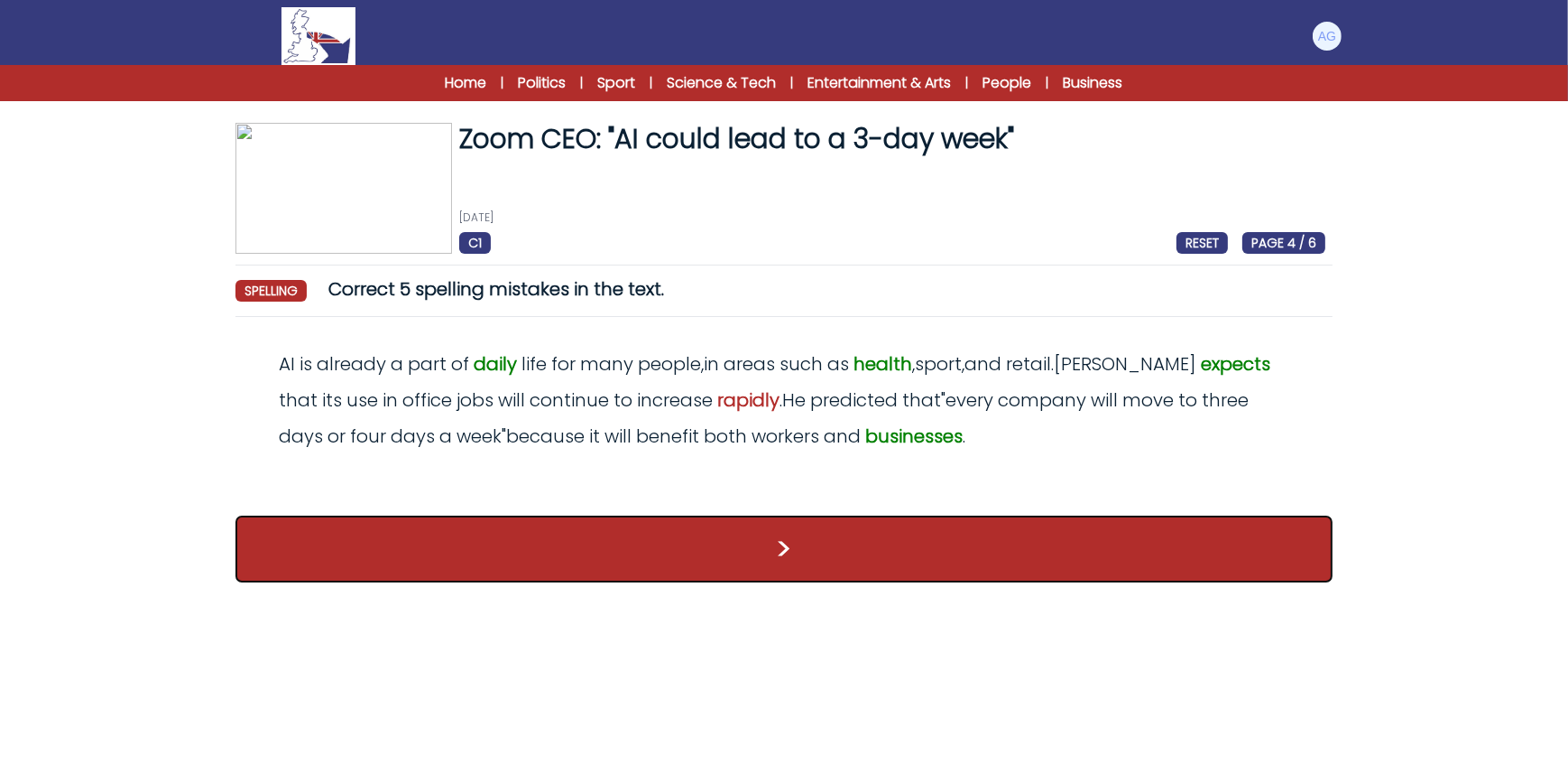
click at [873, 544] on button ">" at bounding box center [784, 549] width 1097 height 67
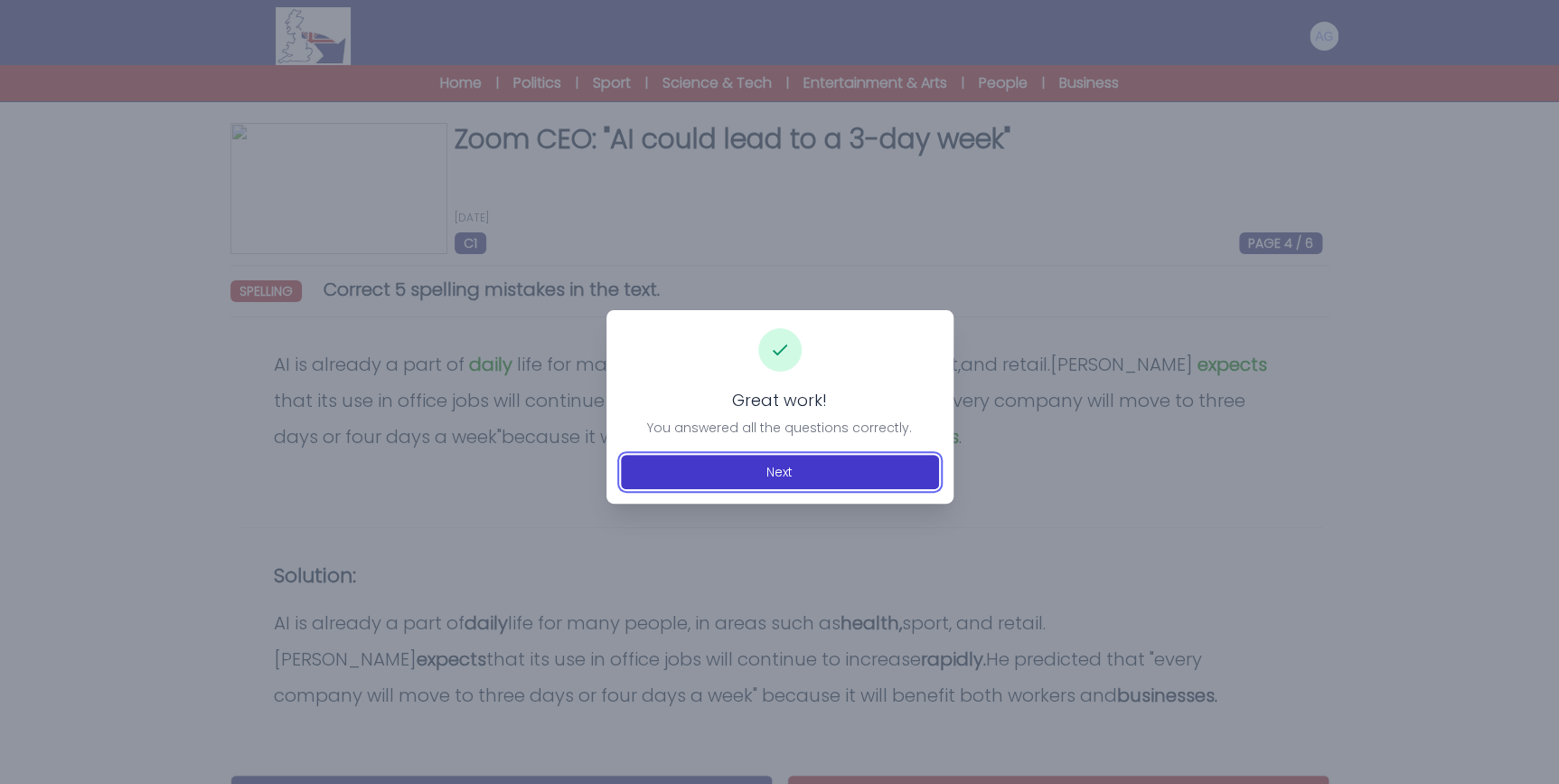
click at [829, 476] on button "Next" at bounding box center [780, 472] width 318 height 35
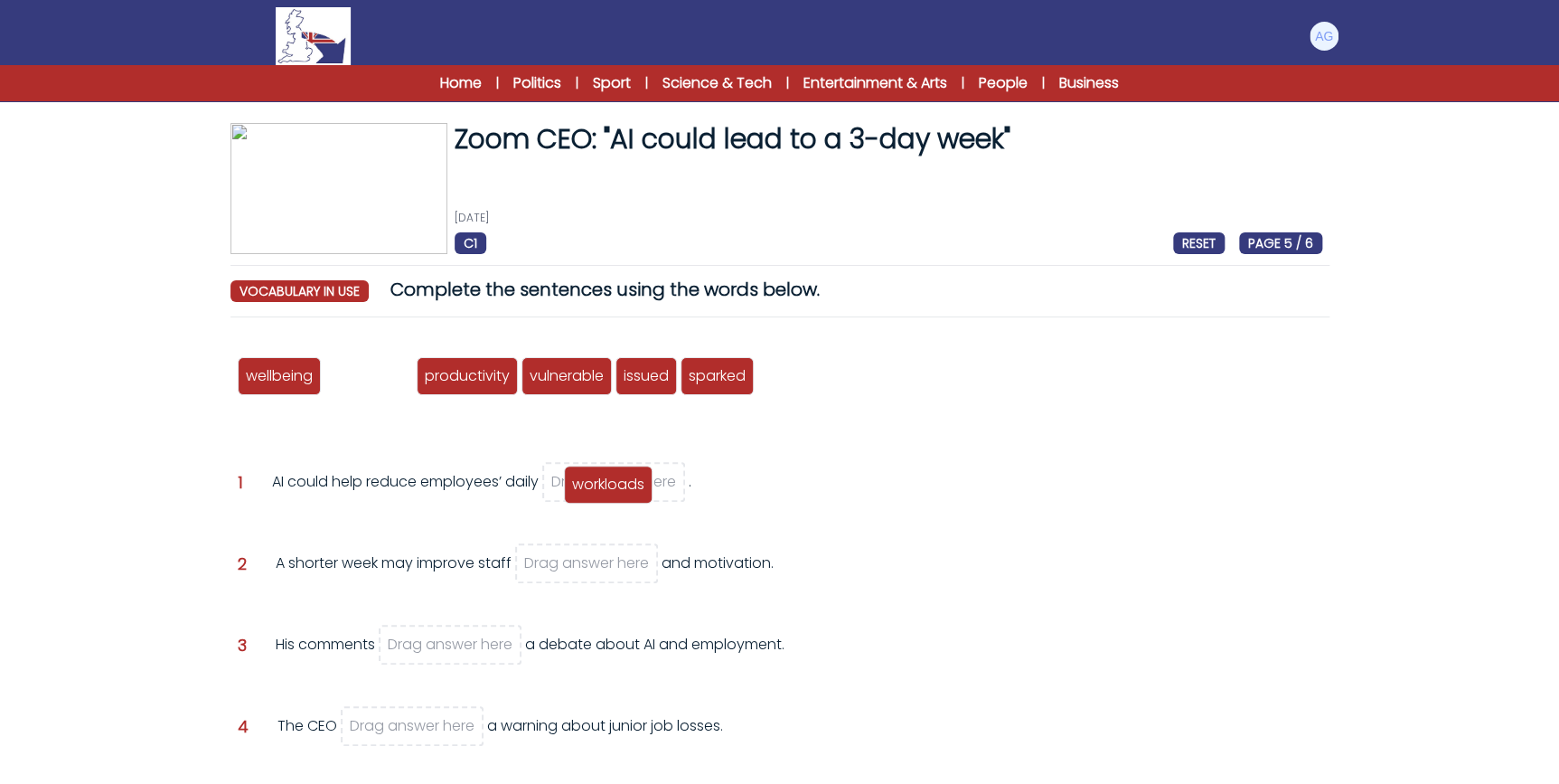
drag, startPoint x: 392, startPoint y: 378, endPoint x: 633, endPoint y: 485, distance: 263.7
click at [633, 485] on span "workloads" at bounding box center [608, 484] width 72 height 21
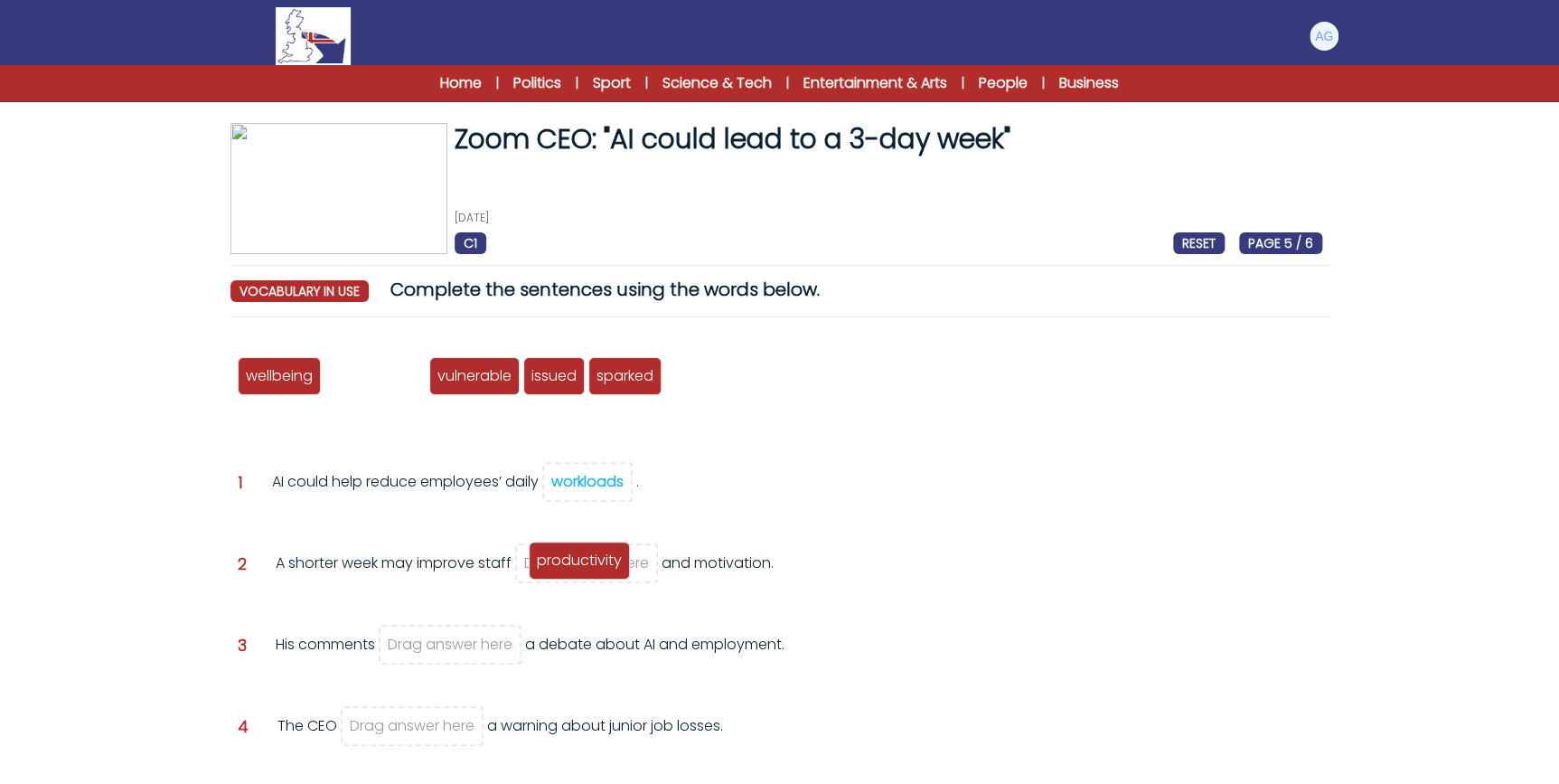
drag, startPoint x: 383, startPoint y: 380, endPoint x: 588, endPoint y: 565, distance: 276.1
click at [588, 565] on span "productivity" at bounding box center [579, 560] width 85 height 21
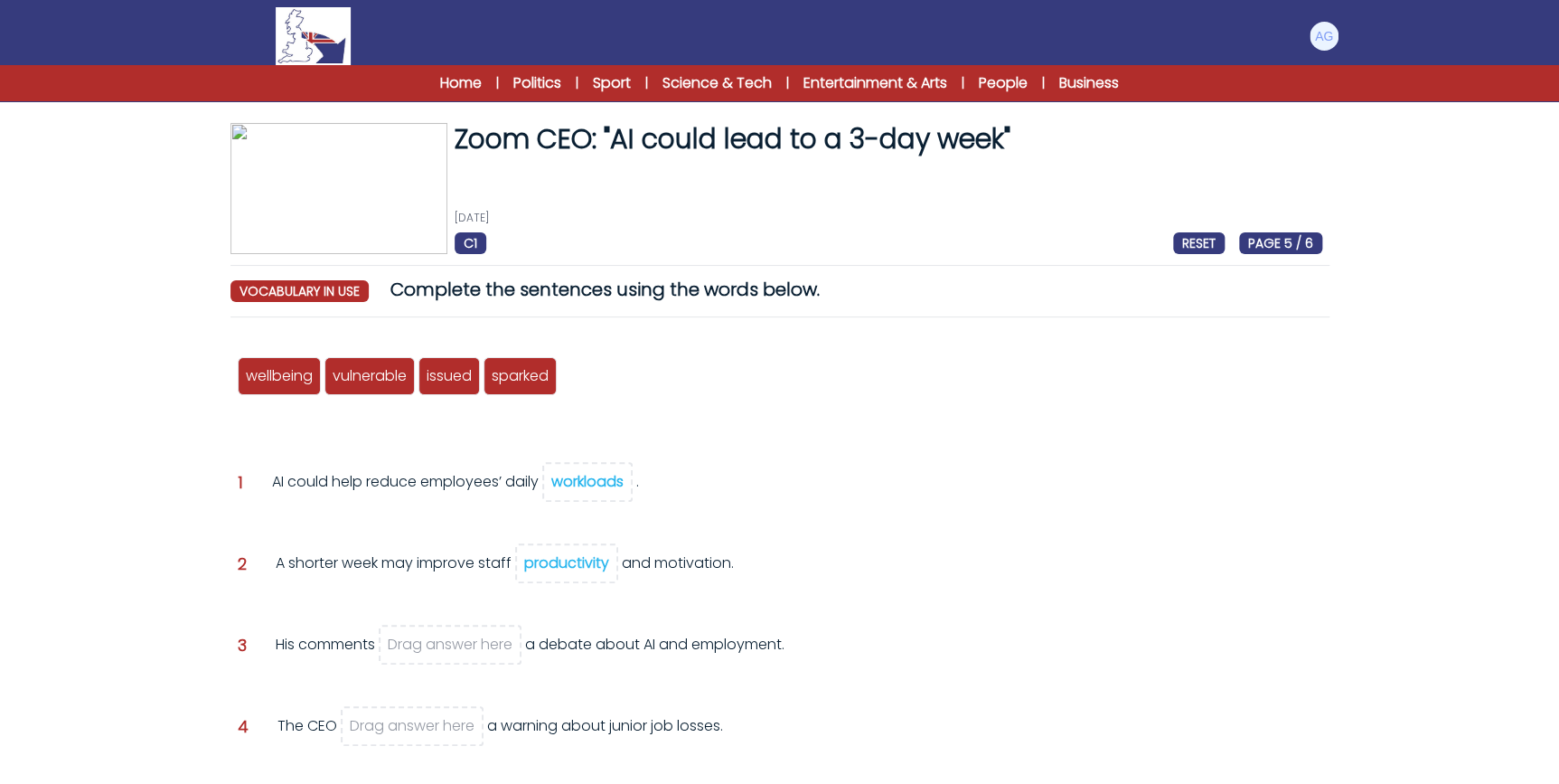
scroll to position [82, 0]
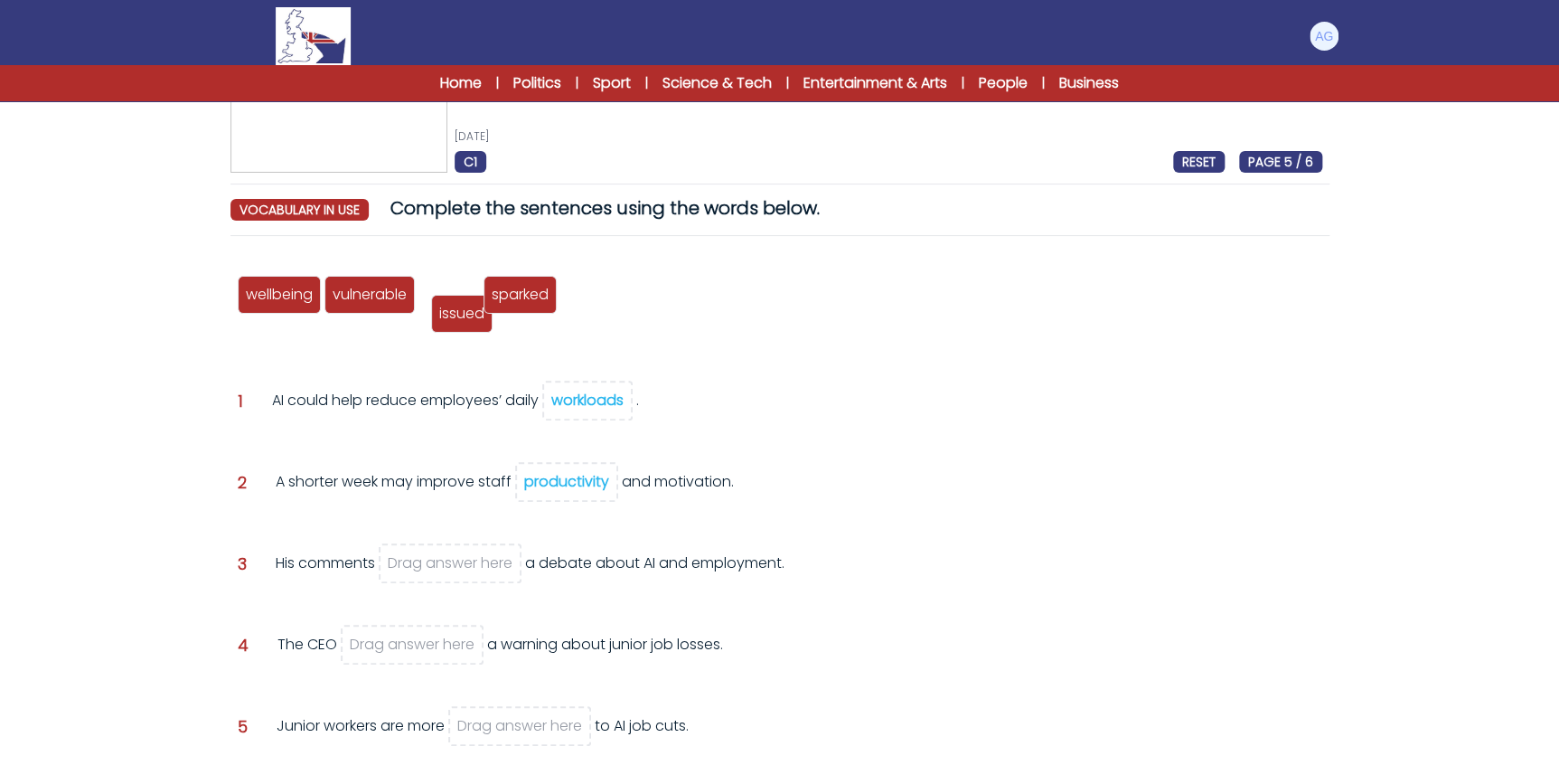
drag, startPoint x: 446, startPoint y: 292, endPoint x: 458, endPoint y: 311, distance: 22.5
click at [458, 311] on span "issued" at bounding box center [462, 313] width 45 height 21
drag, startPoint x: 518, startPoint y: 294, endPoint x: 482, endPoint y: 557, distance: 265.5
click at [482, 559] on span "sparked" at bounding box center [484, 559] width 57 height 21
drag, startPoint x: 448, startPoint y: 294, endPoint x: 394, endPoint y: 633, distance: 343.3
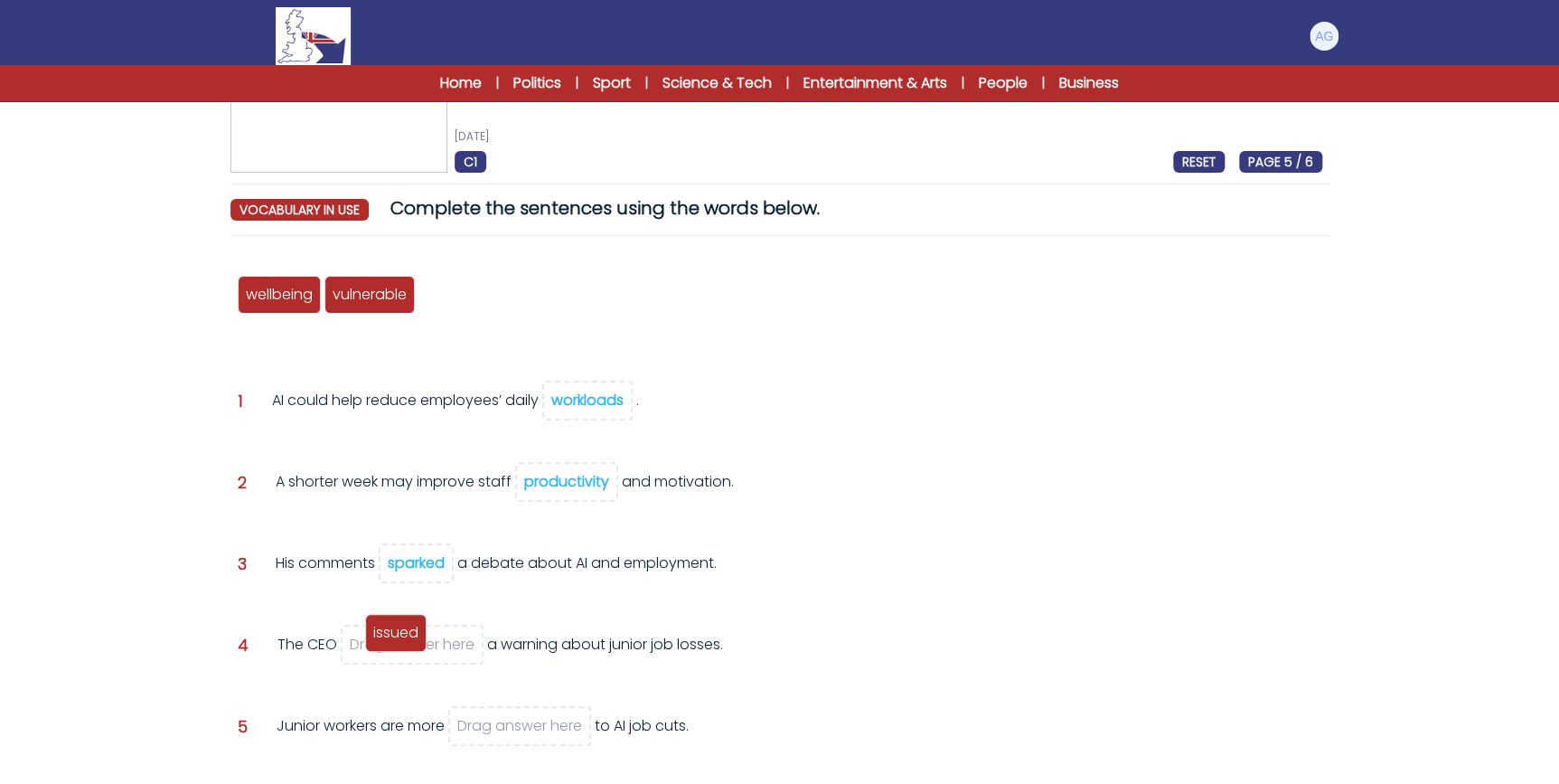
click at [394, 633] on span "issued" at bounding box center [396, 632] width 45 height 21
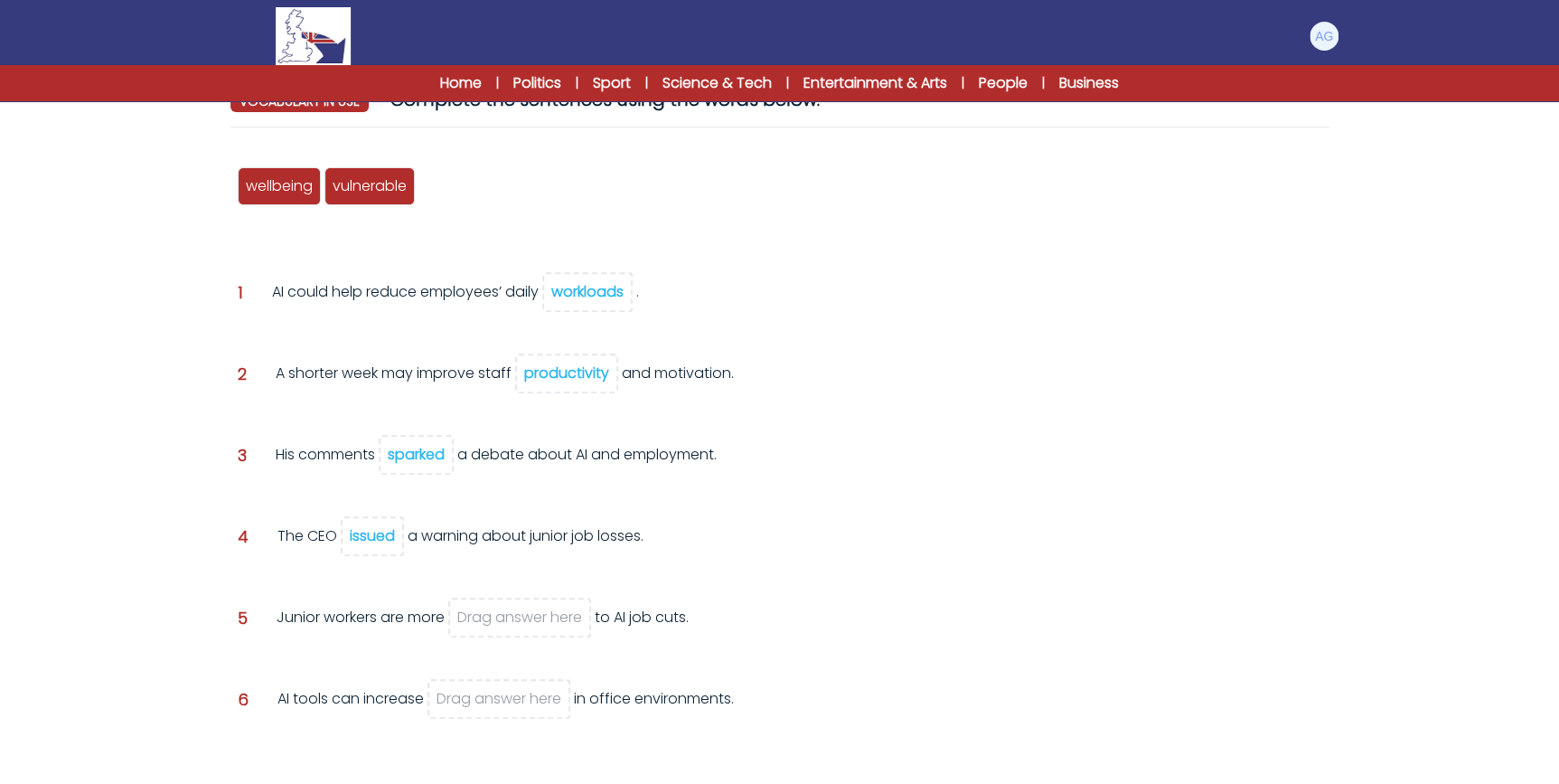
scroll to position [164, 0]
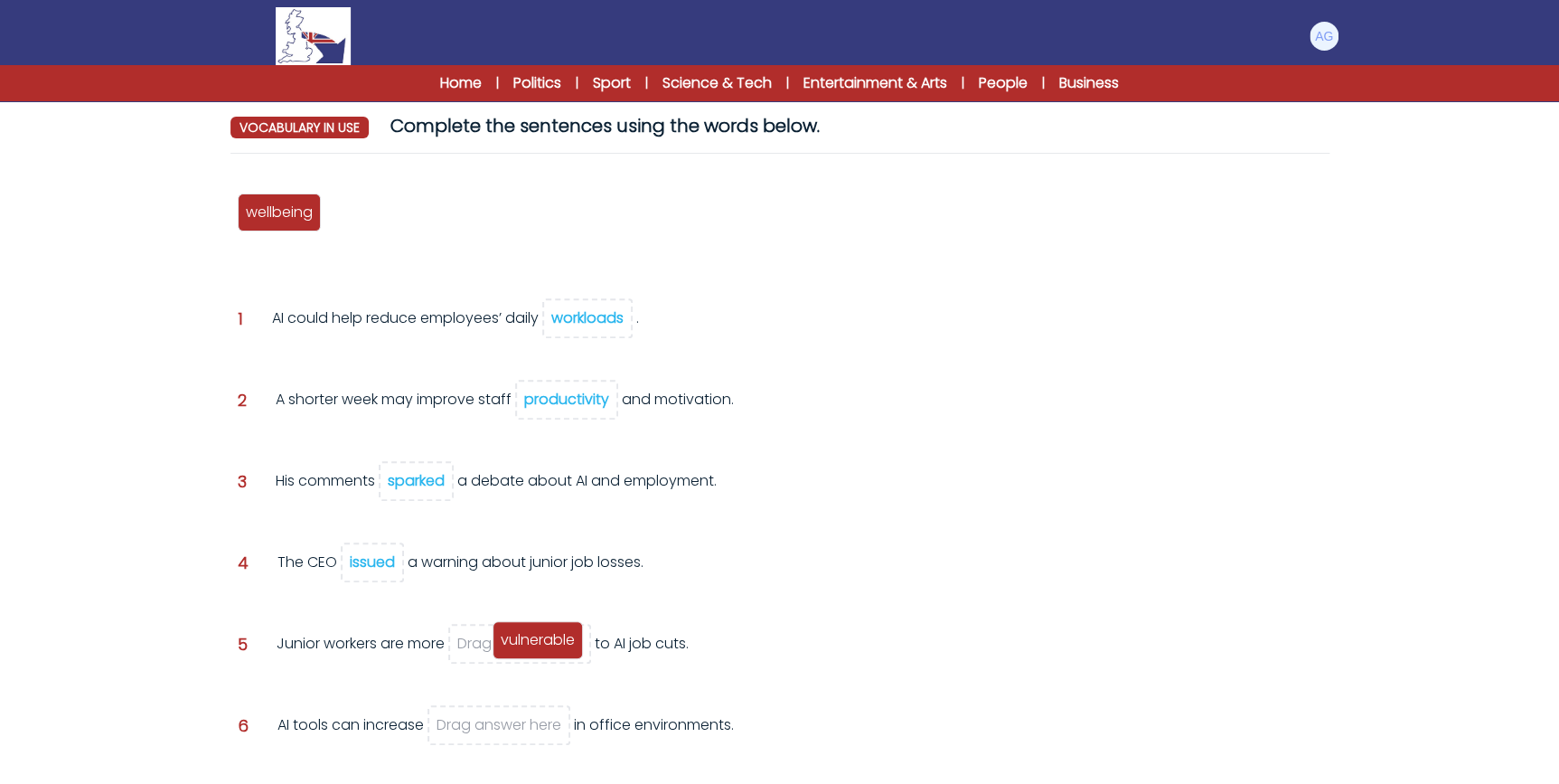
drag, startPoint x: 374, startPoint y: 221, endPoint x: 542, endPoint y: 645, distance: 456.1
click at [542, 645] on div "vulnerable" at bounding box center [538, 639] width 91 height 38
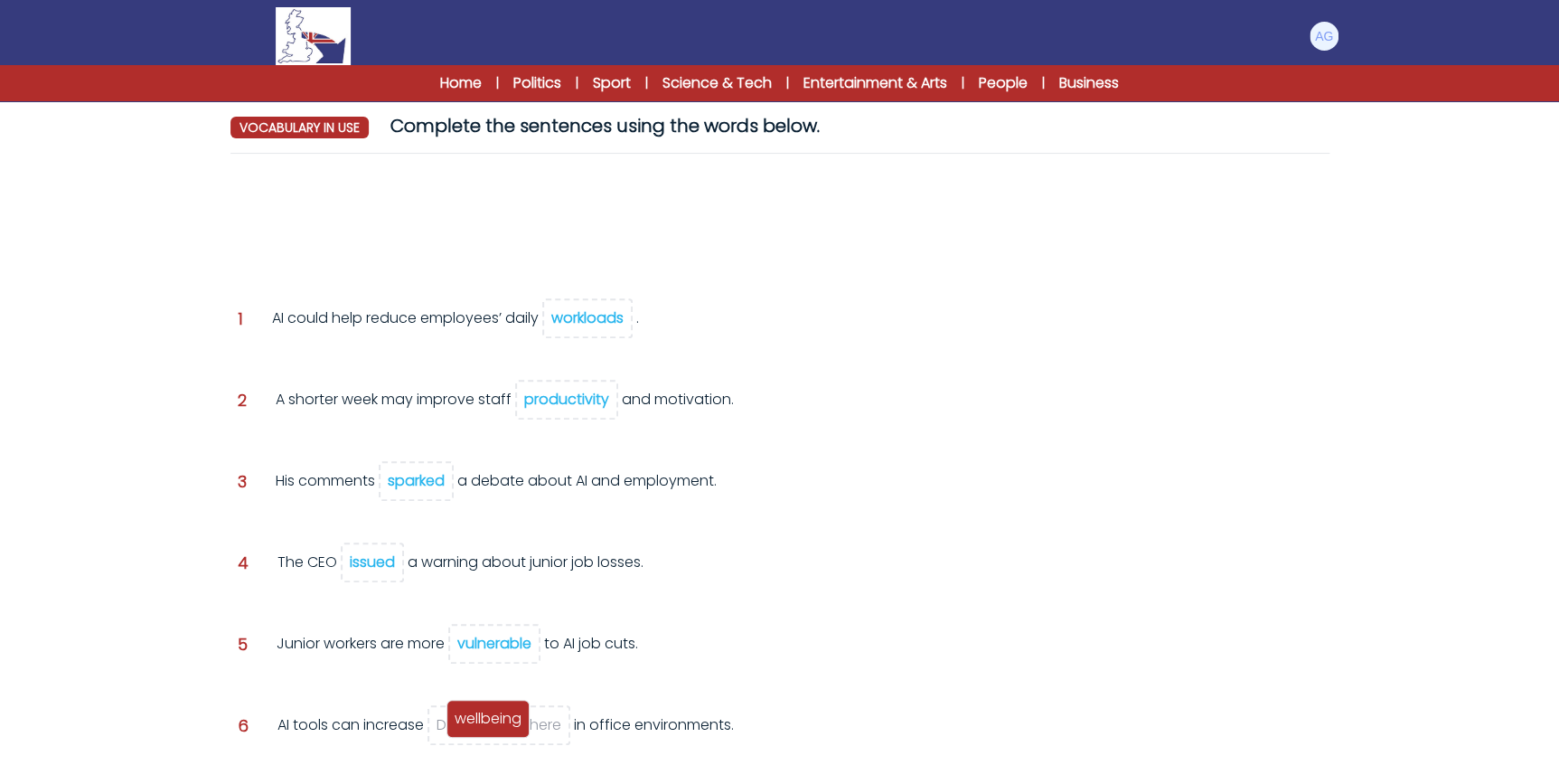
drag, startPoint x: 309, startPoint y: 240, endPoint x: 500, endPoint y: 723, distance: 519.4
click at [500, 723] on span "wellbeing" at bounding box center [487, 718] width 67 height 21
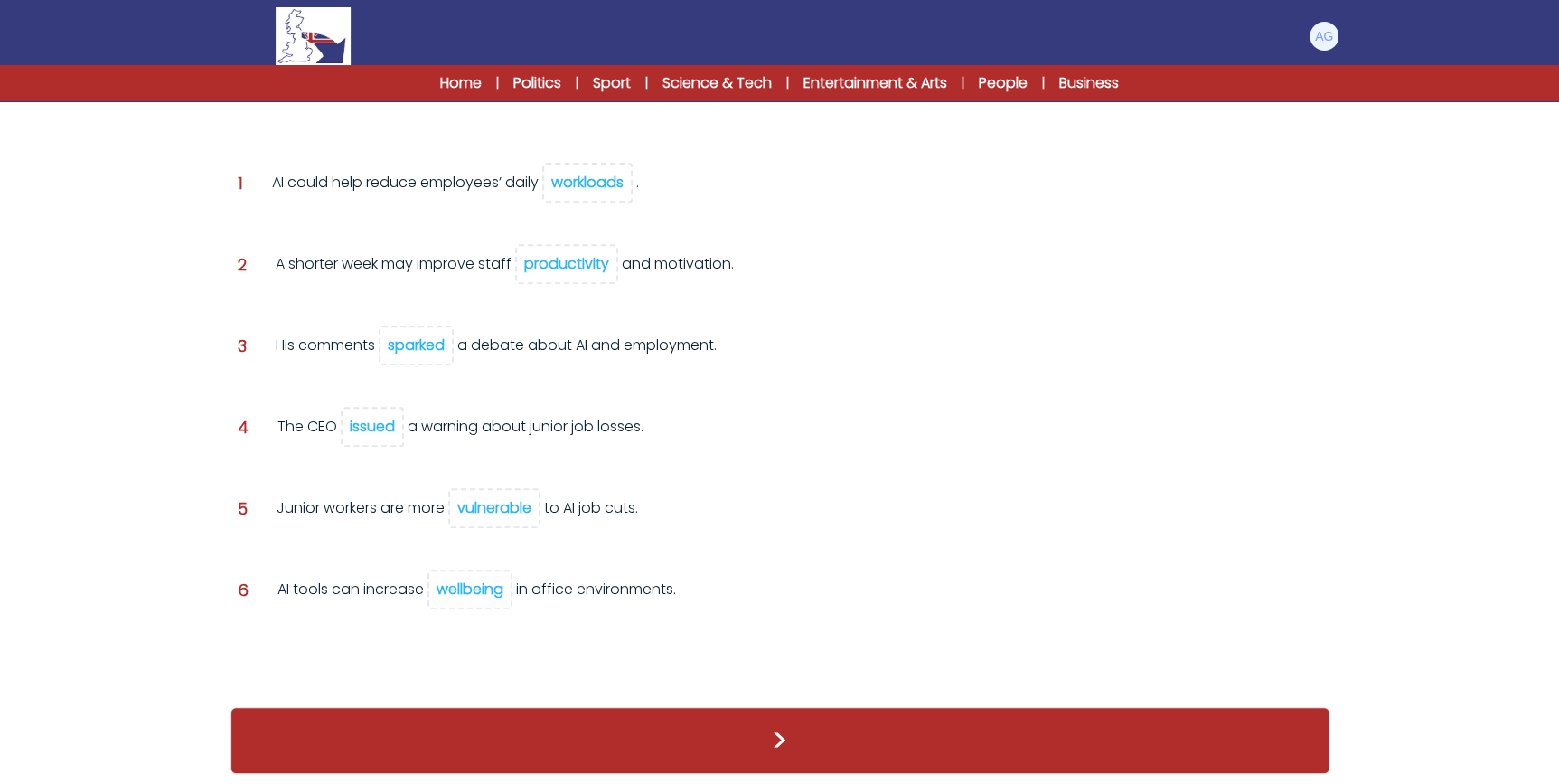
scroll to position [266, 0]
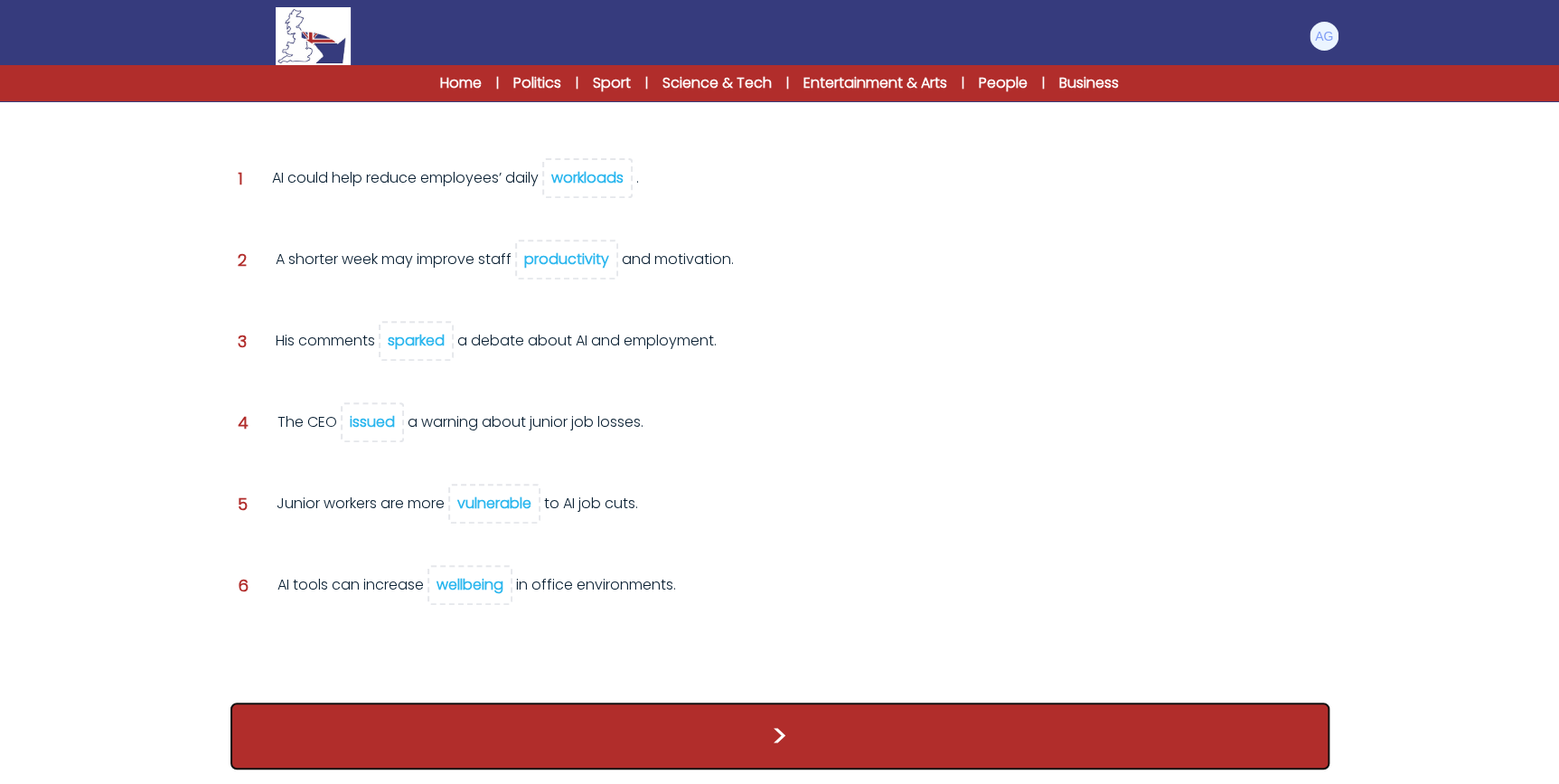
click at [739, 724] on button ">" at bounding box center [780, 735] width 1099 height 67
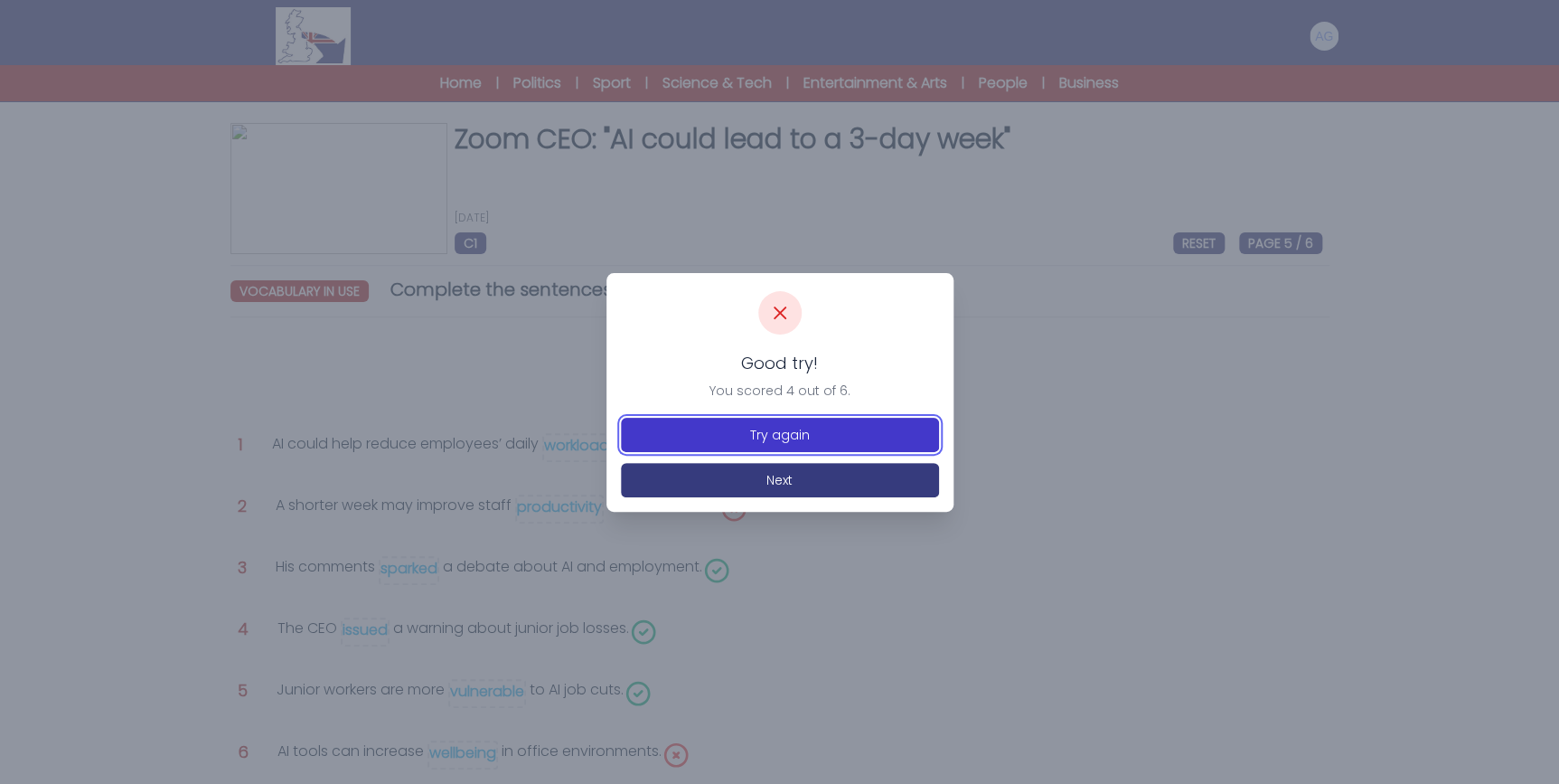
click at [812, 443] on button "Try again" at bounding box center [780, 435] width 318 height 35
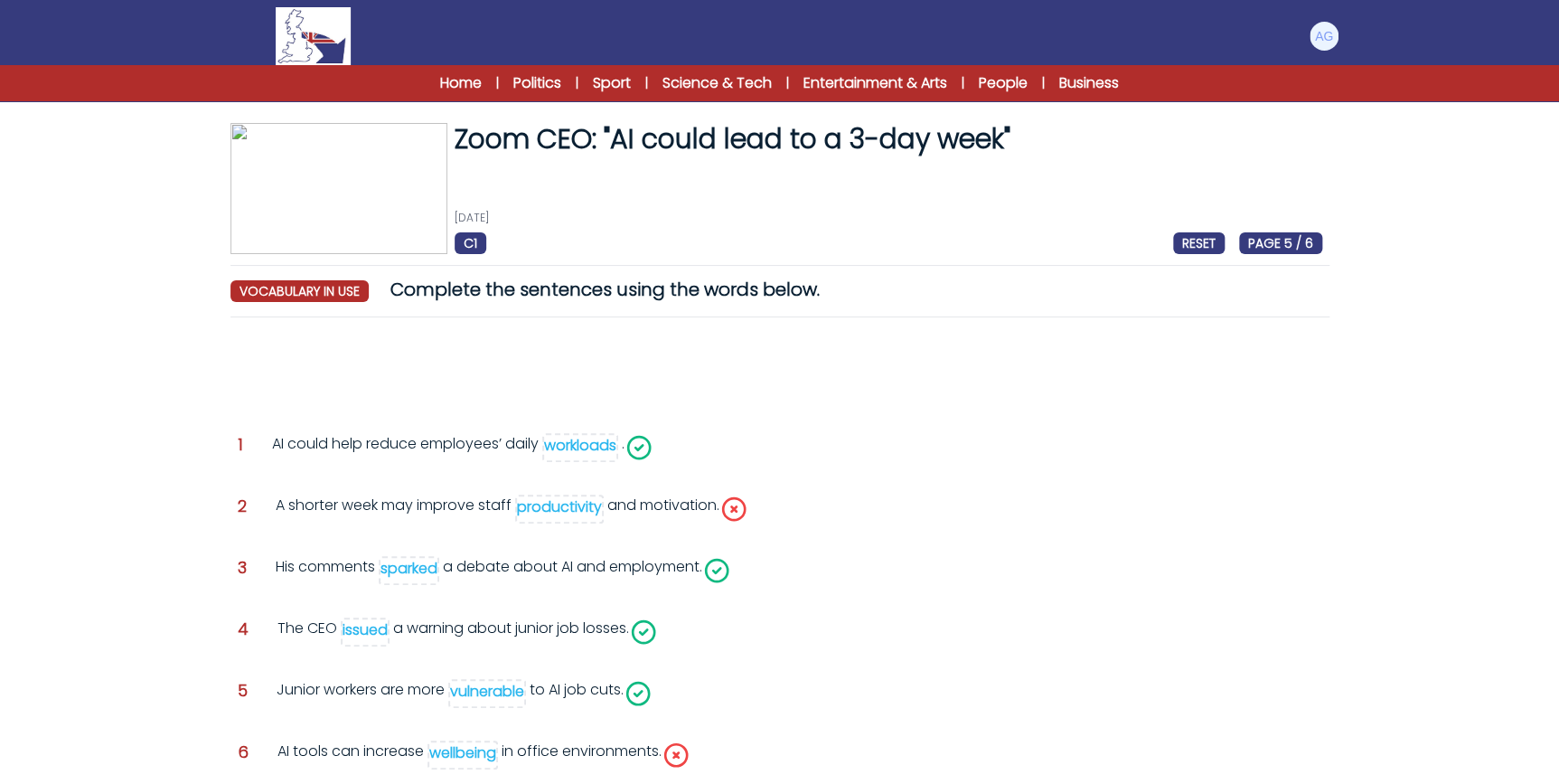
drag, startPoint x: 561, startPoint y: 499, endPoint x: 563, endPoint y: 485, distance: 14.1
click at [563, 485] on div "Question 1 AI could help reduce employees’ daily workloads ." at bounding box center [780, 581] width 1099 height 499
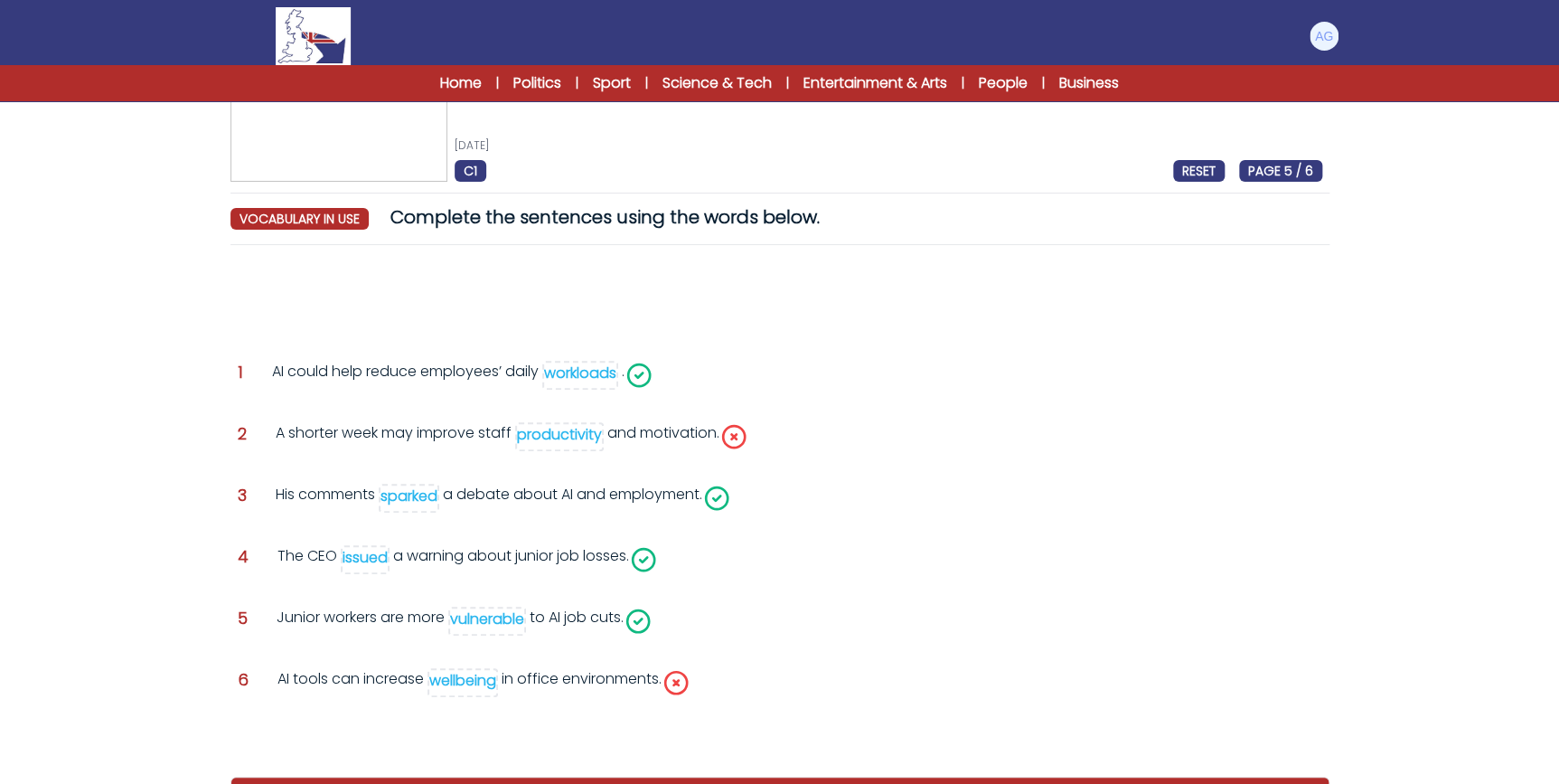
scroll to position [149, 0]
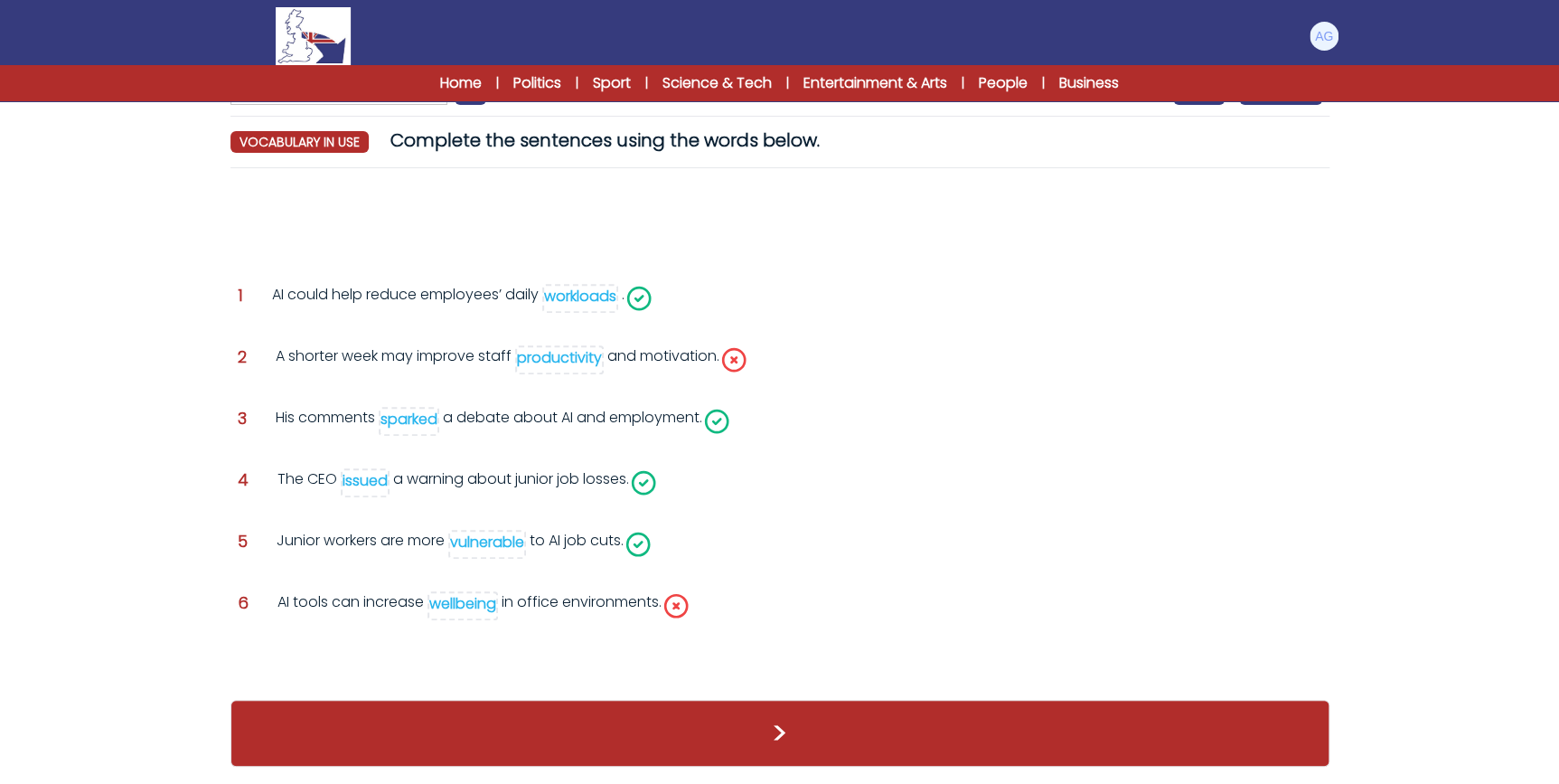
click at [828, 483] on div "Question 4 The CEO issued a warning about junior job losses." at bounding box center [780, 483] width 1085 height 29
click at [561, 354] on div "productivity" at bounding box center [560, 357] width 85 height 21
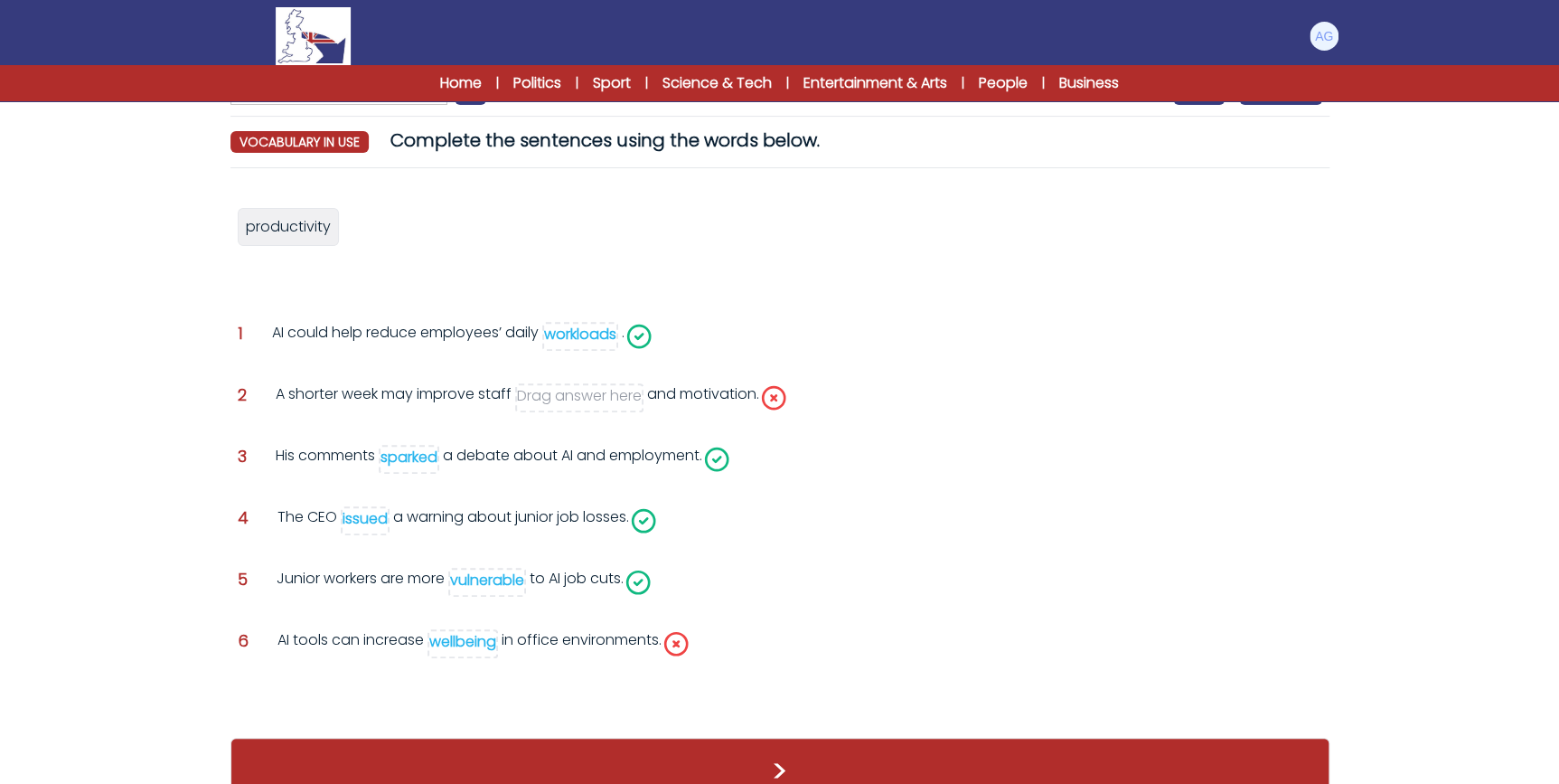
click at [477, 639] on div "wellbeing" at bounding box center [463, 641] width 67 height 21
drag, startPoint x: 297, startPoint y: 235, endPoint x: 480, endPoint y: 663, distance: 465.5
click at [480, 663] on div "productivity" at bounding box center [468, 654] width 102 height 38
drag, startPoint x: 291, startPoint y: 235, endPoint x: 562, endPoint y: 403, distance: 318.8
click at [552, 403] on span "wellbeing" at bounding box center [539, 396] width 67 height 21
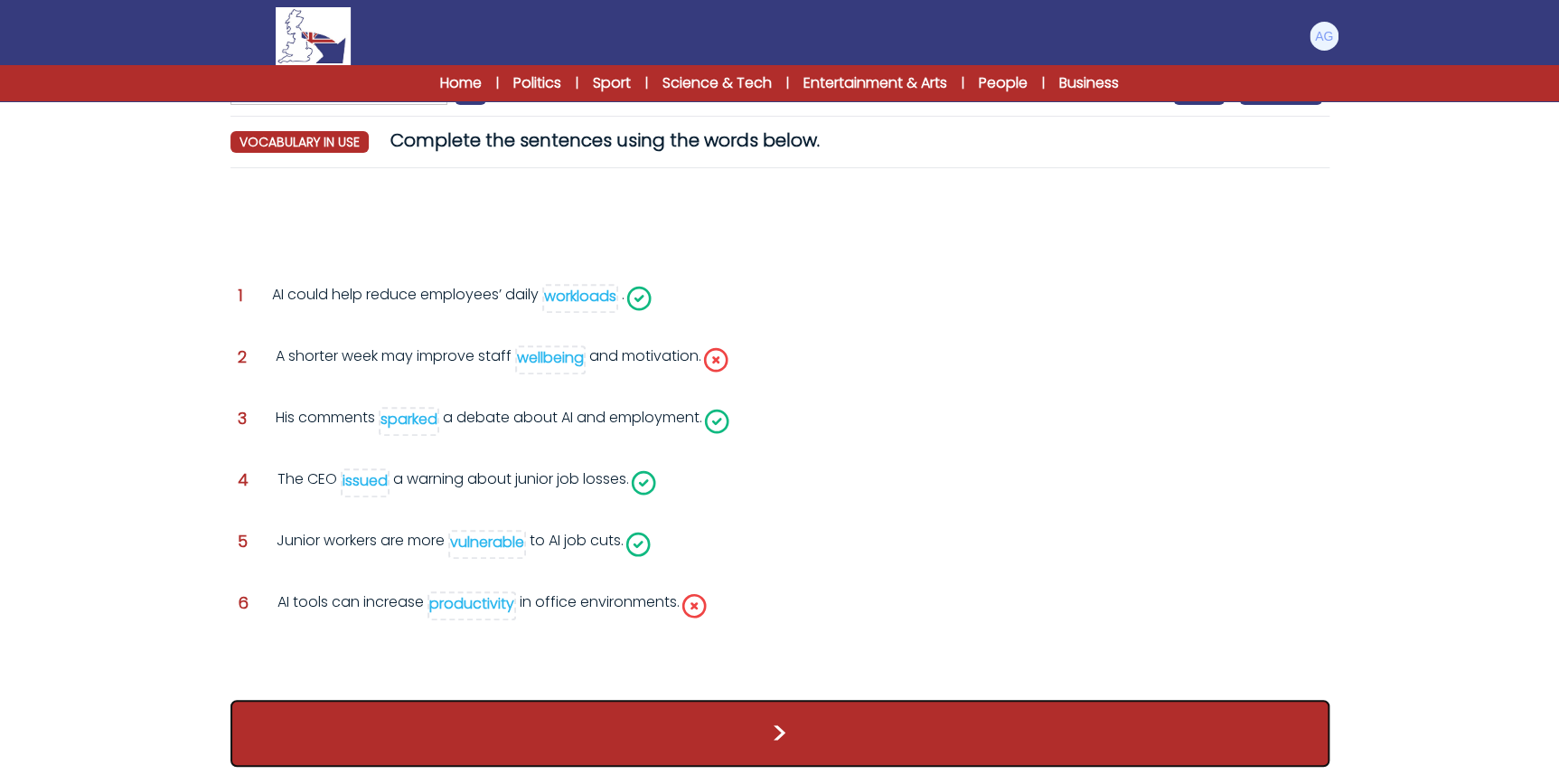
click at [819, 726] on button ">" at bounding box center [780, 733] width 1099 height 67
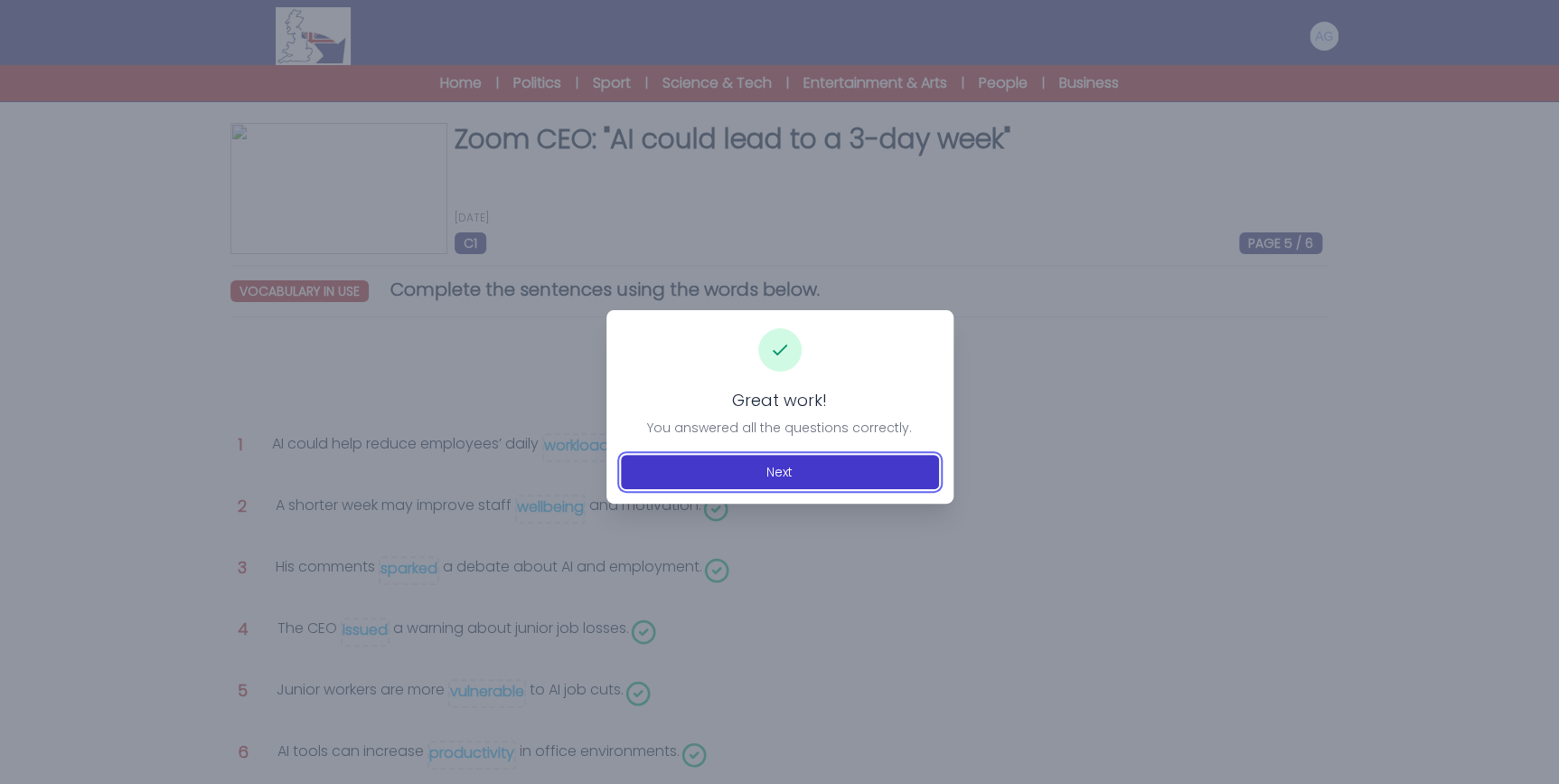
click at [837, 466] on button "Next" at bounding box center [780, 472] width 318 height 35
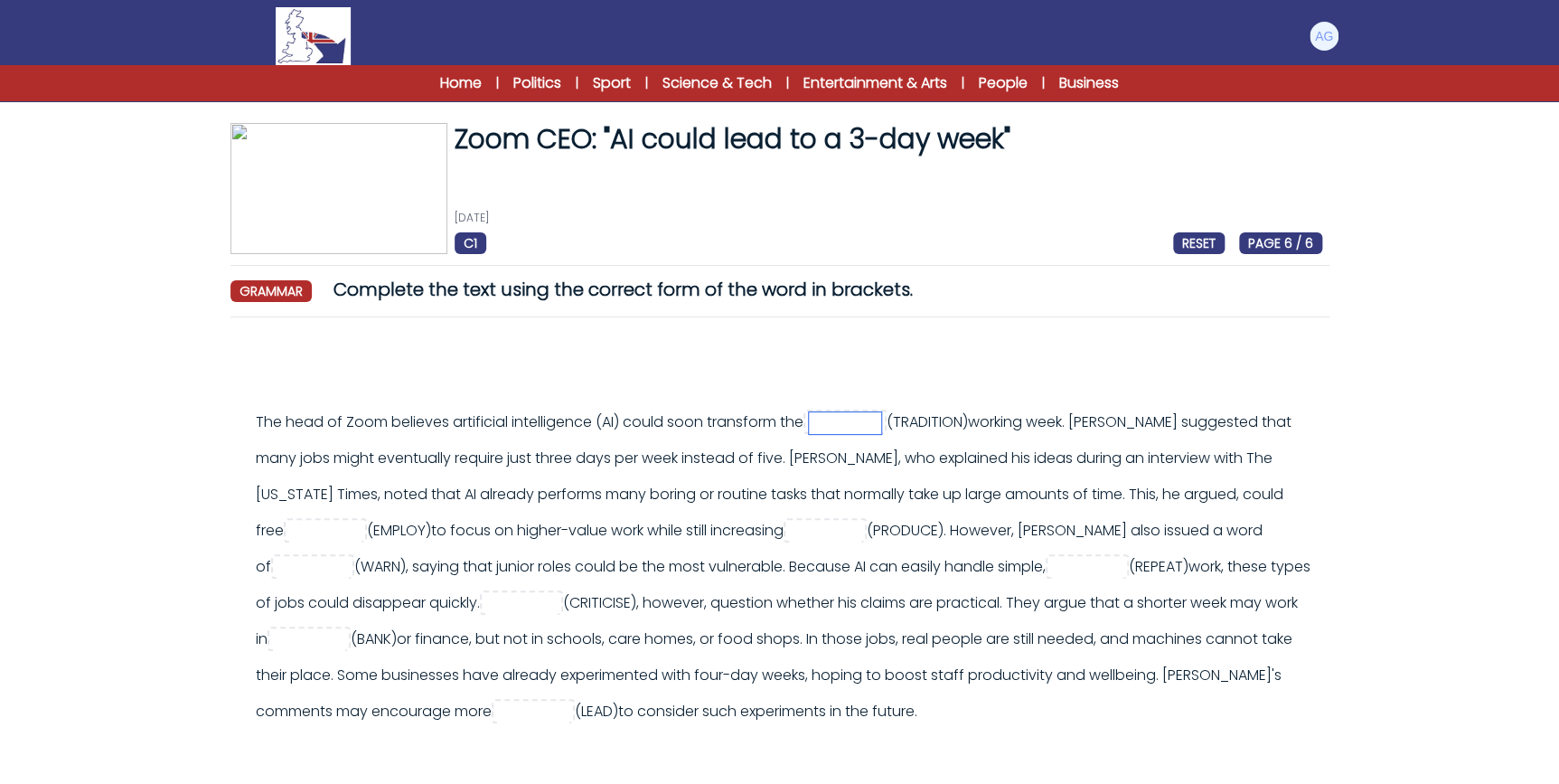
click at [849, 424] on input "text" at bounding box center [845, 423] width 72 height 22
type input "**********"
click at [289, 526] on input "text" at bounding box center [325, 531] width 72 height 22
type input "*********"
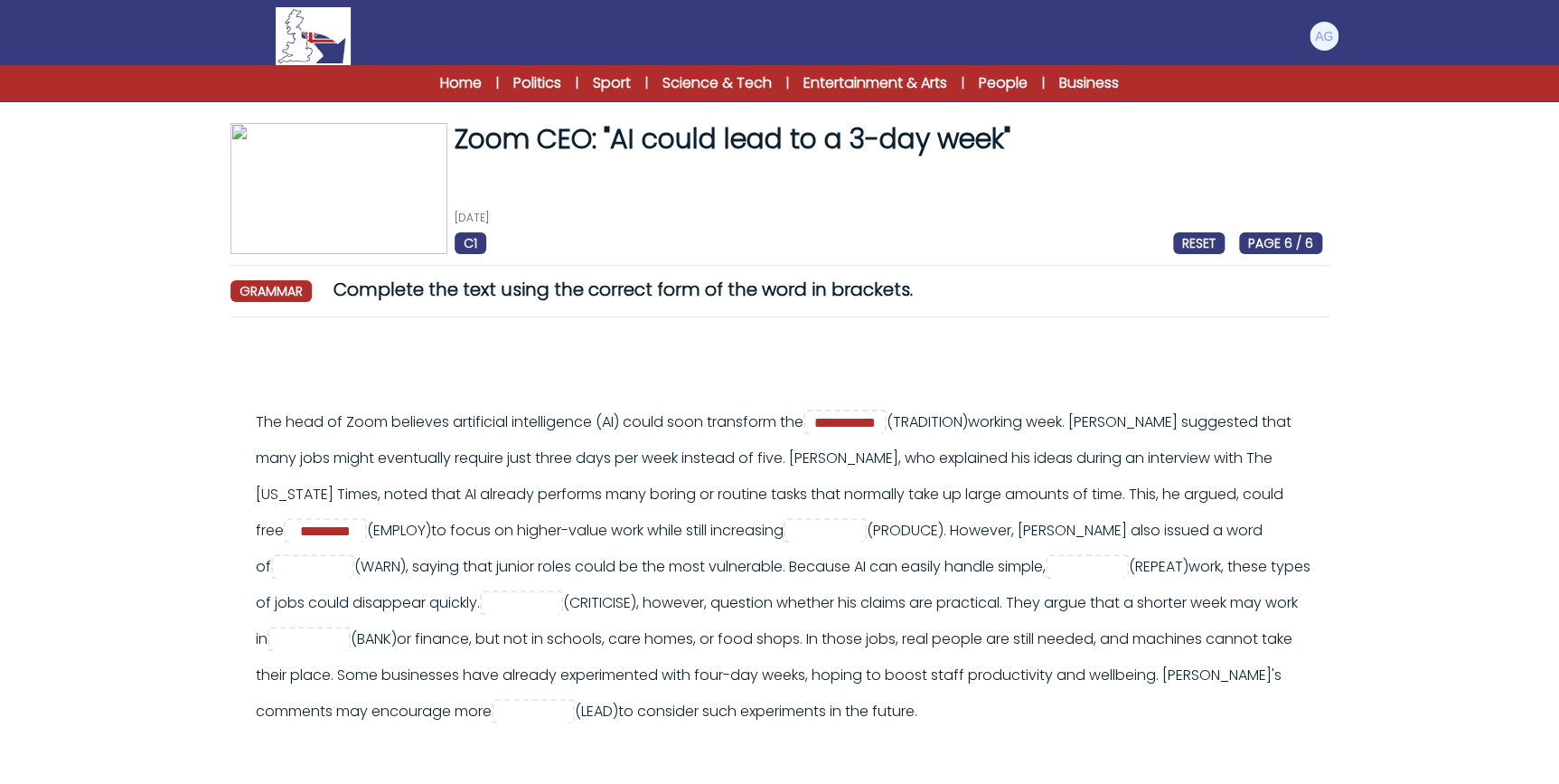
drag, startPoint x: 649, startPoint y: 528, endPoint x: 772, endPoint y: 527, distance: 123.0
click at [772, 527] on div "**********" at bounding box center [789, 566] width 1067 height 325
drag, startPoint x: 772, startPoint y: 527, endPoint x: 841, endPoint y: 527, distance: 69.0
click at [841, 527] on input "text" at bounding box center [825, 531] width 72 height 22
type input "**********"
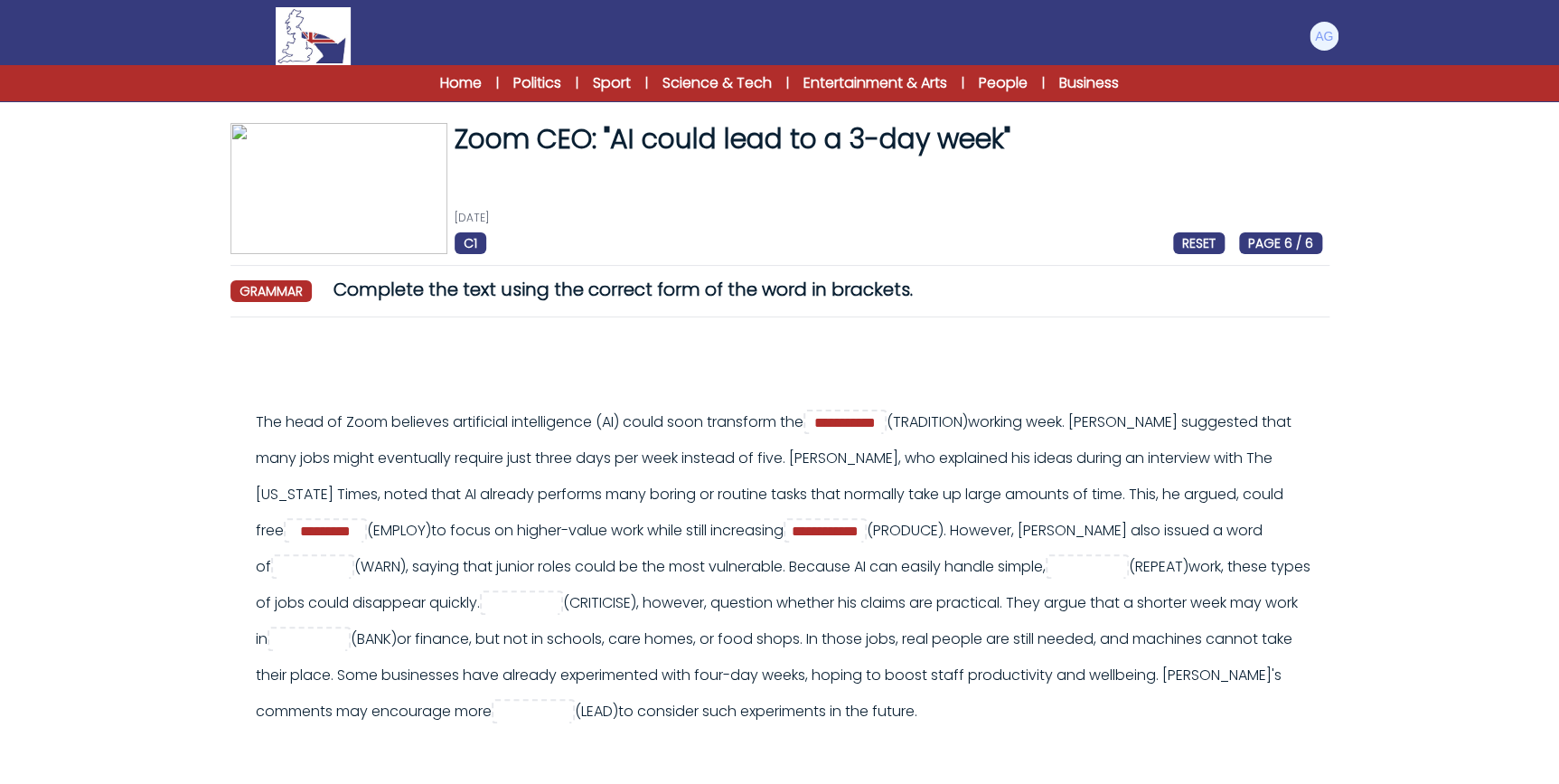
click at [849, 570] on div "**********" at bounding box center [789, 566] width 1067 height 325
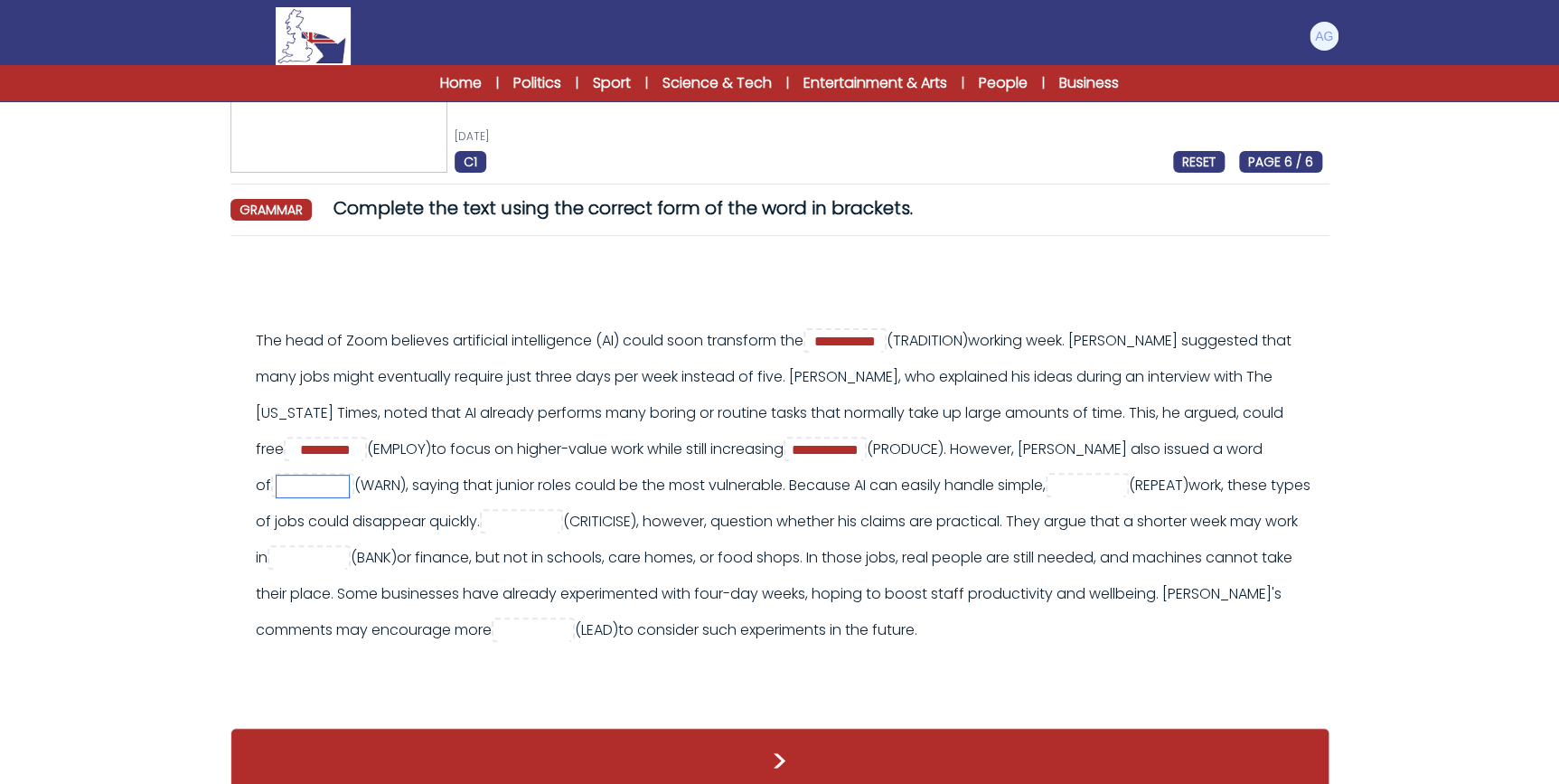
click at [325, 479] on input "text" at bounding box center [312, 486] width 72 height 22
type input "*******"
click at [1101, 483] on input "text" at bounding box center [1087, 486] width 72 height 22
type input "**********"
click at [558, 519] on input "text" at bounding box center [521, 523] width 72 height 22
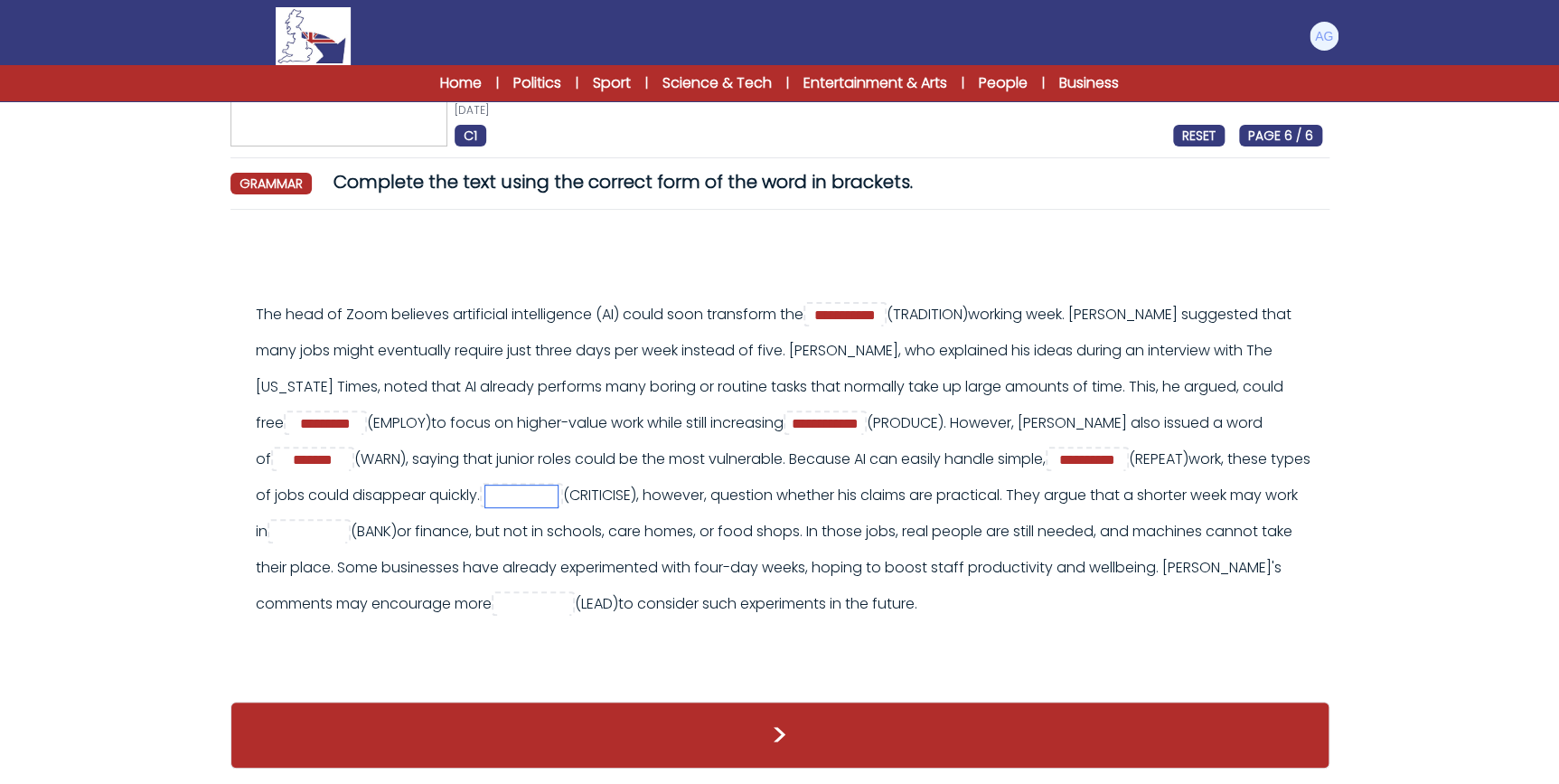
scroll to position [121, 0]
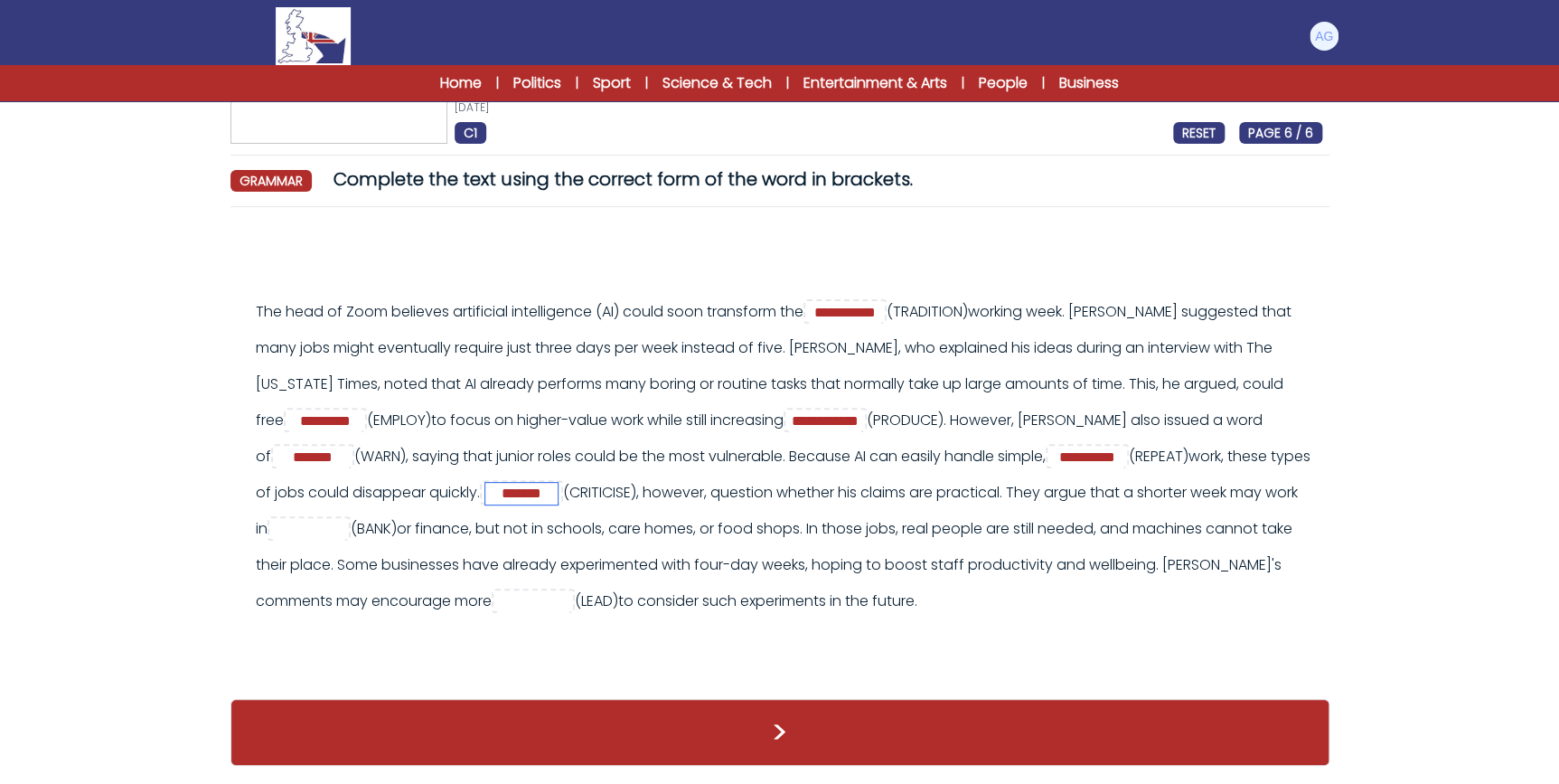
type input "*******"
click at [345, 518] on input "text" at bounding box center [309, 529] width 72 height 22
type input "*******"
click at [570, 591] on input "text" at bounding box center [533, 602] width 72 height 22
type input "*******"
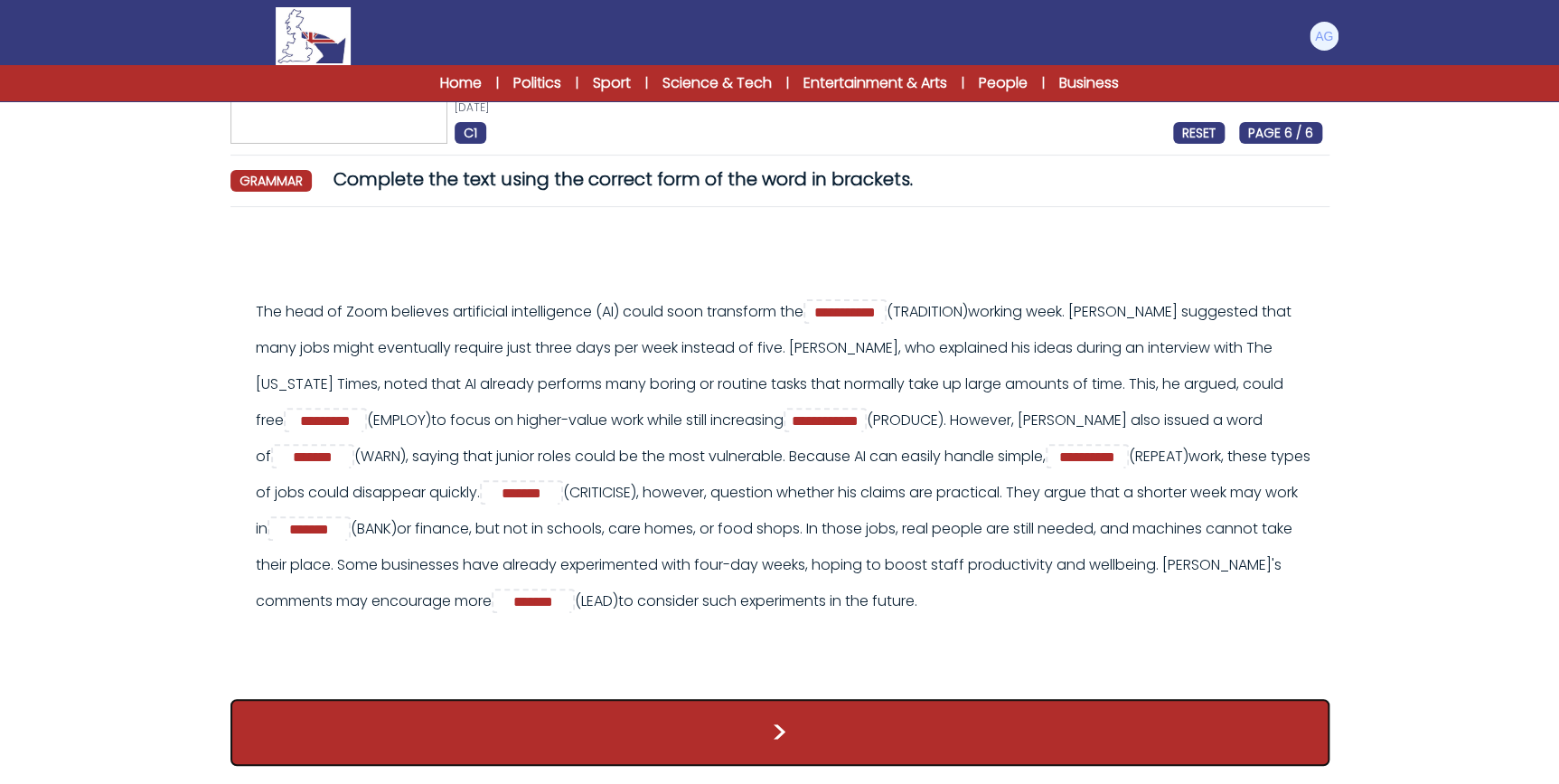
click at [687, 719] on button ">" at bounding box center [780, 732] width 1099 height 67
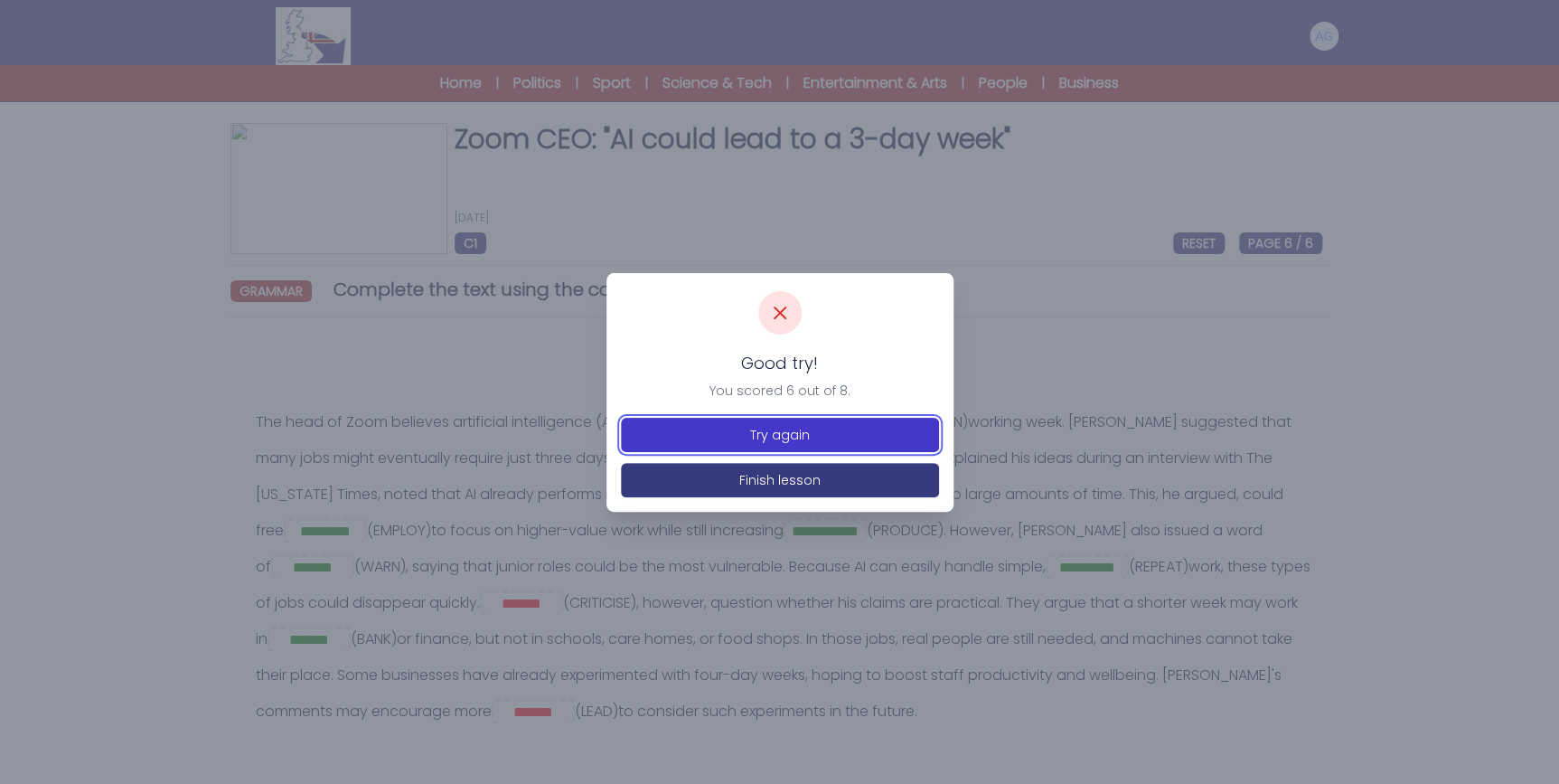
click at [824, 434] on button "Try again" at bounding box center [780, 435] width 318 height 35
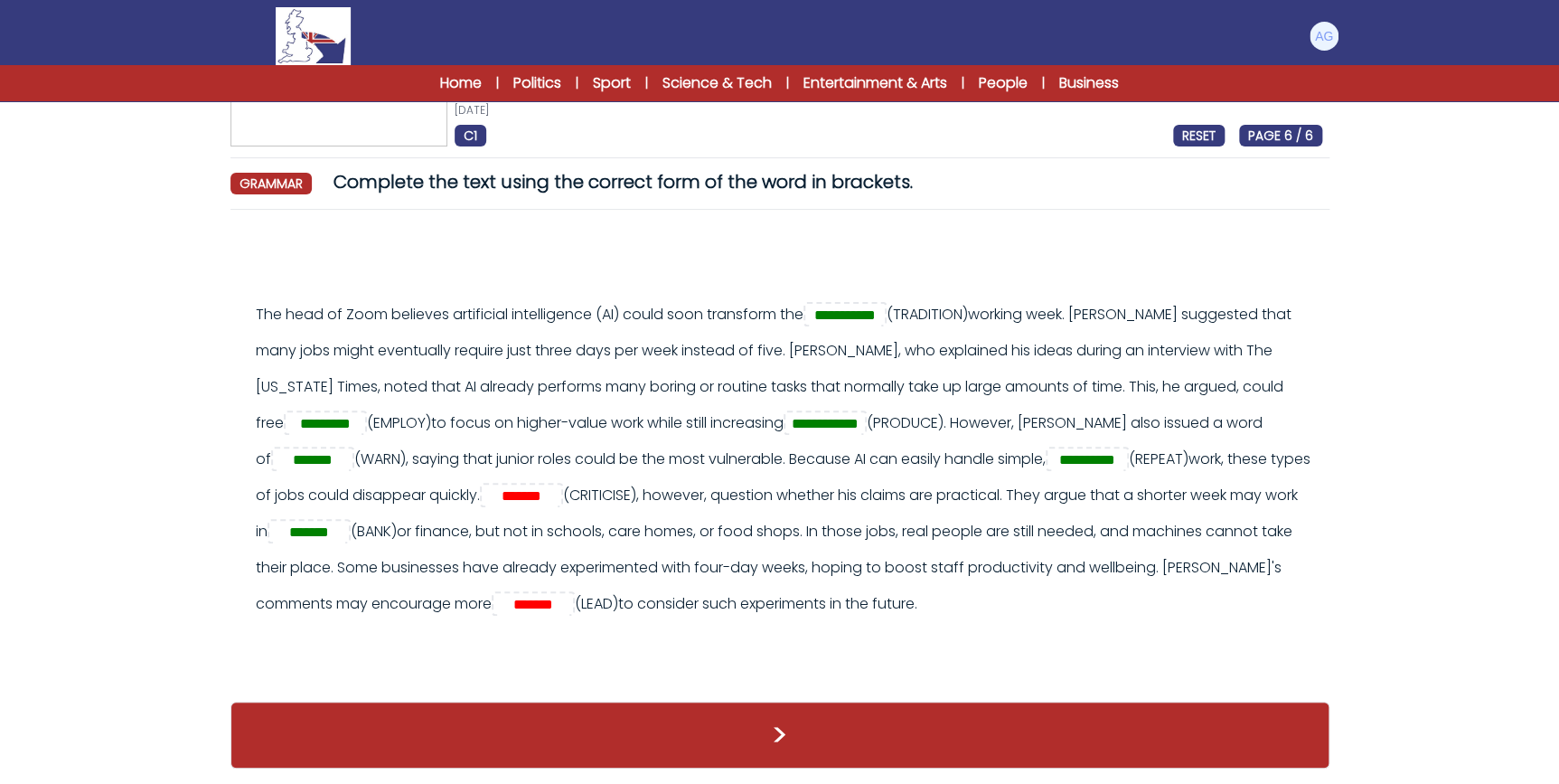
scroll to position [121, 0]
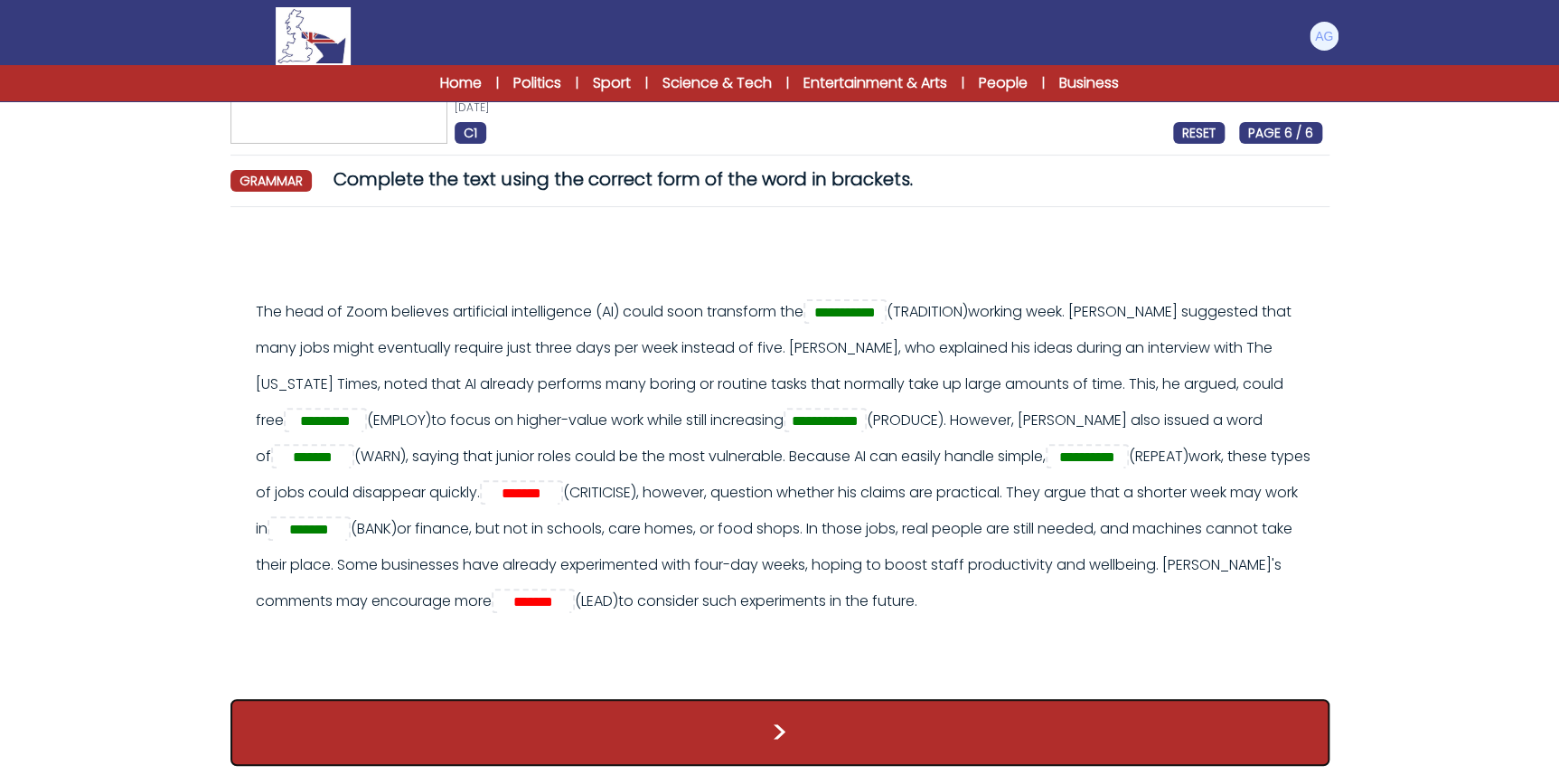
click at [786, 720] on button ">" at bounding box center [780, 732] width 1099 height 67
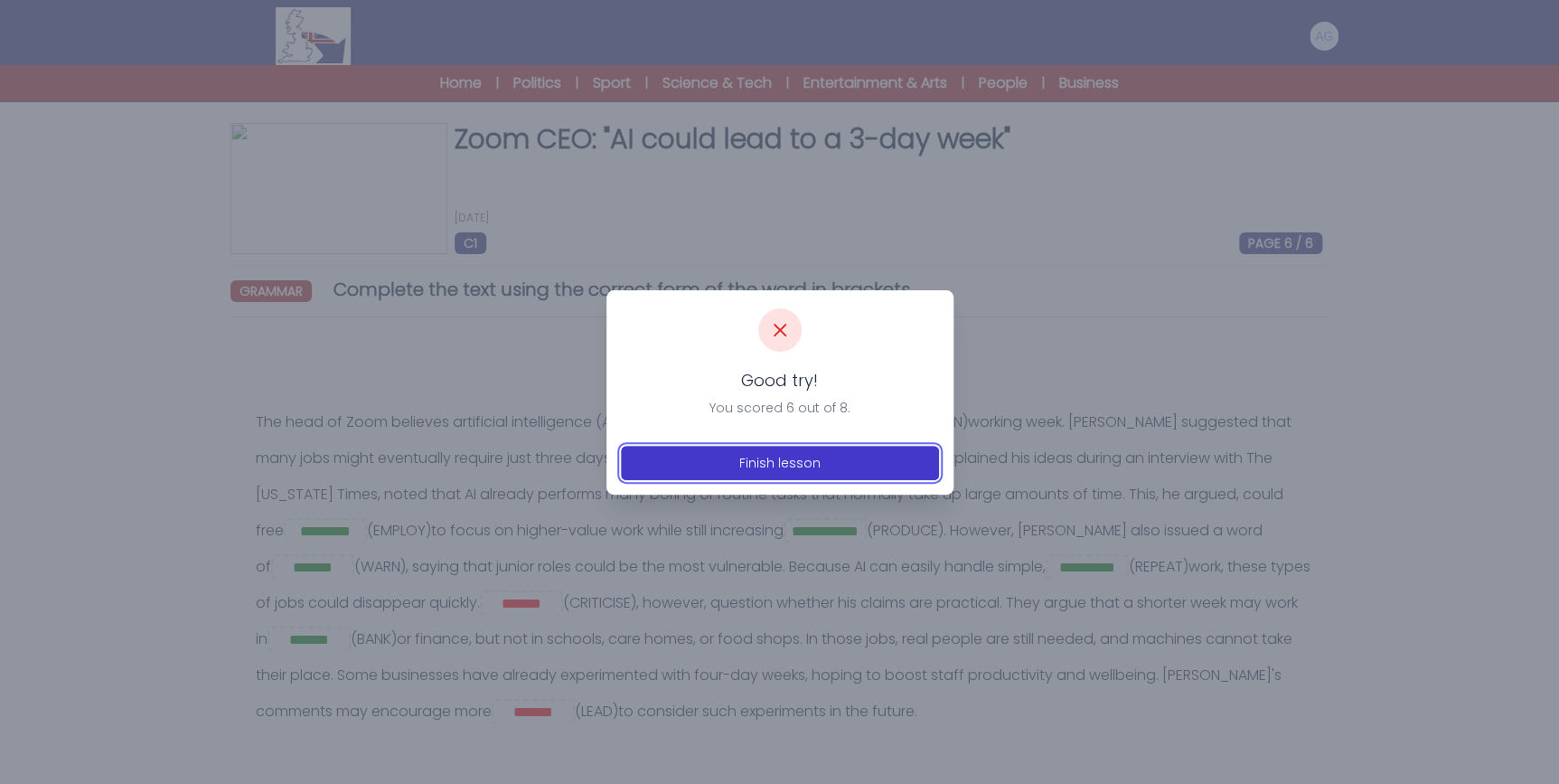
click at [800, 461] on button "Finish lesson" at bounding box center [780, 463] width 318 height 35
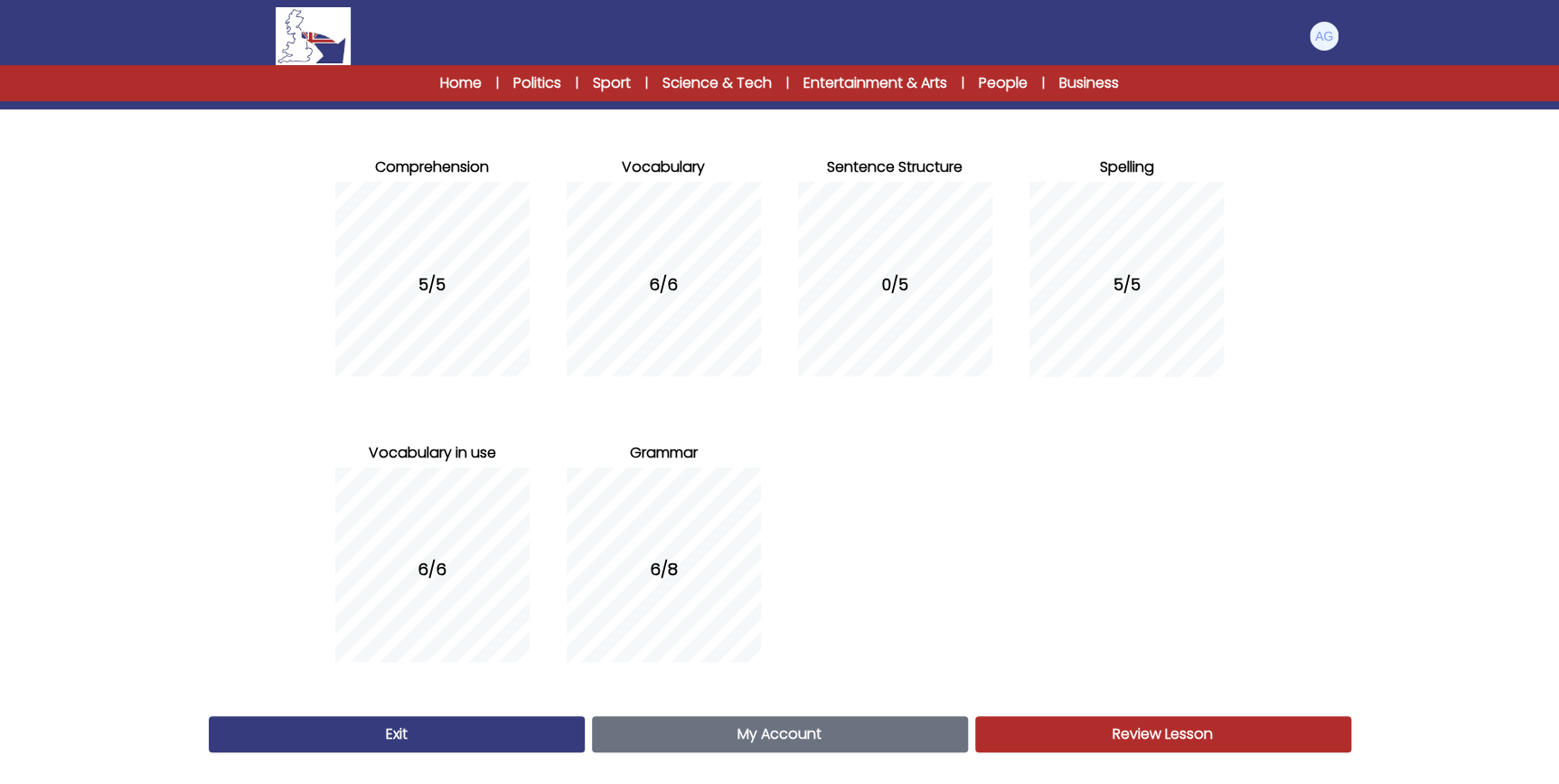
scroll to position [180, 0]
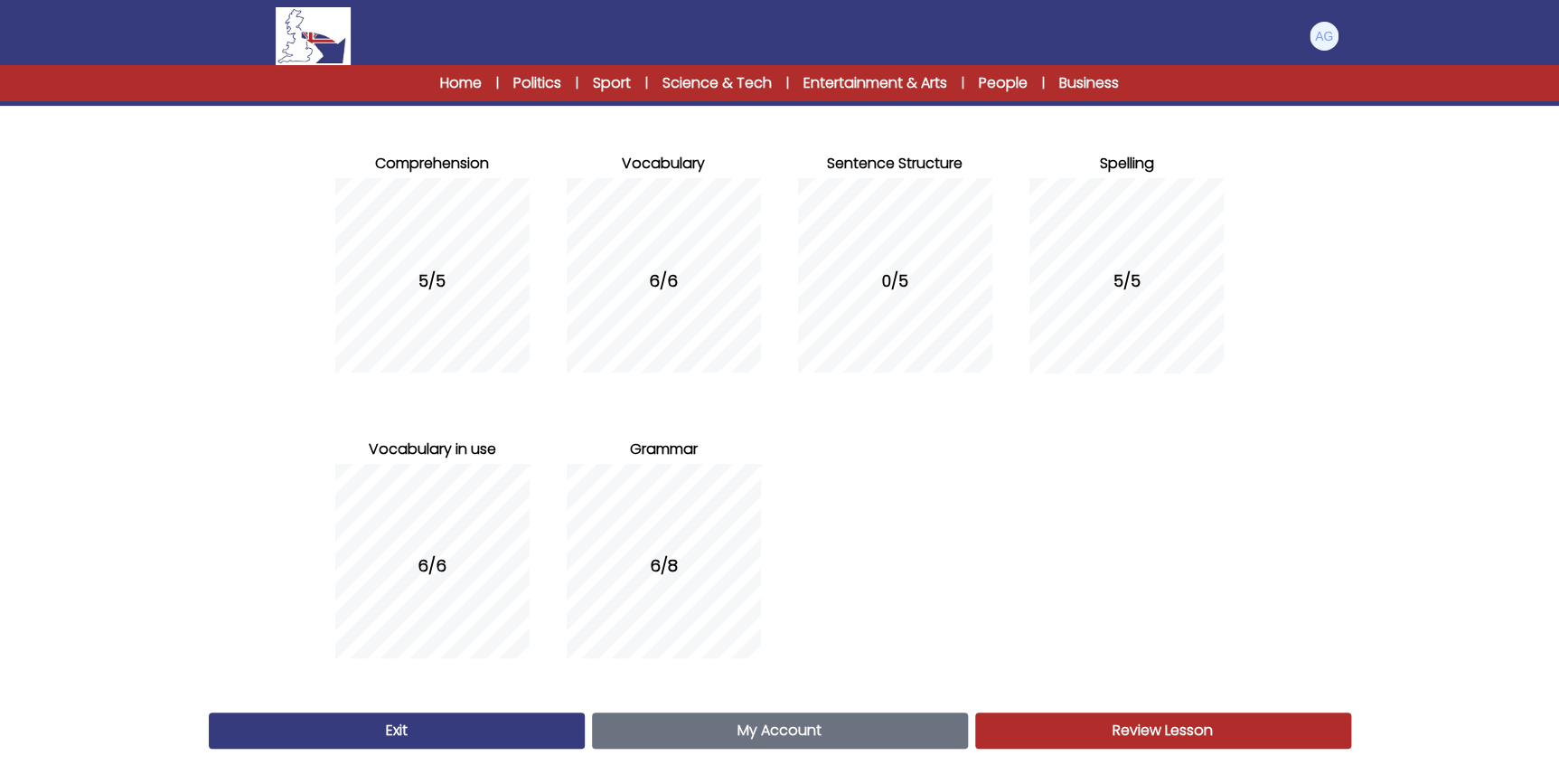
click at [1159, 731] on span "Review Lesson" at bounding box center [1163, 730] width 101 height 21
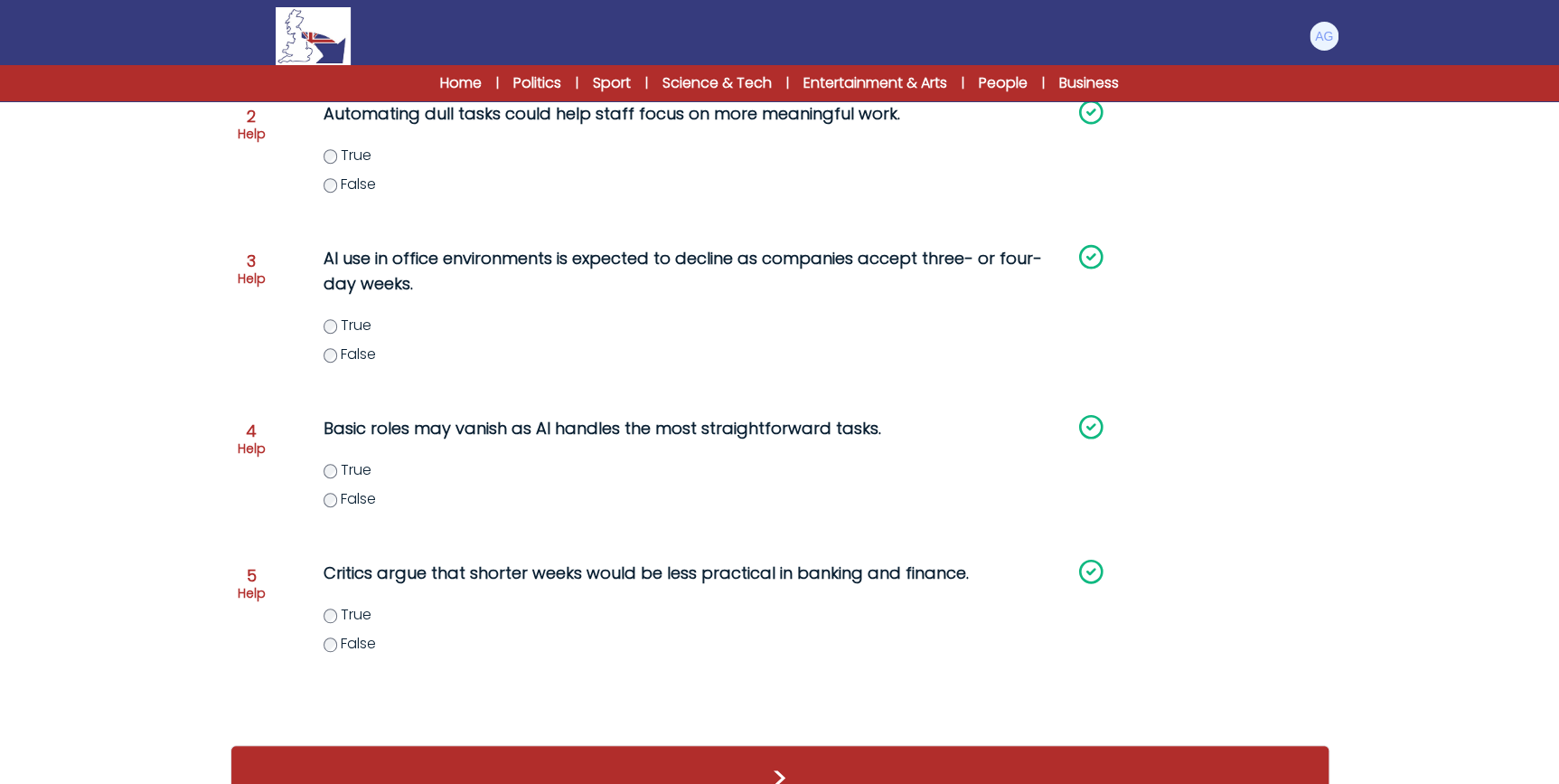
scroll to position [467, 0]
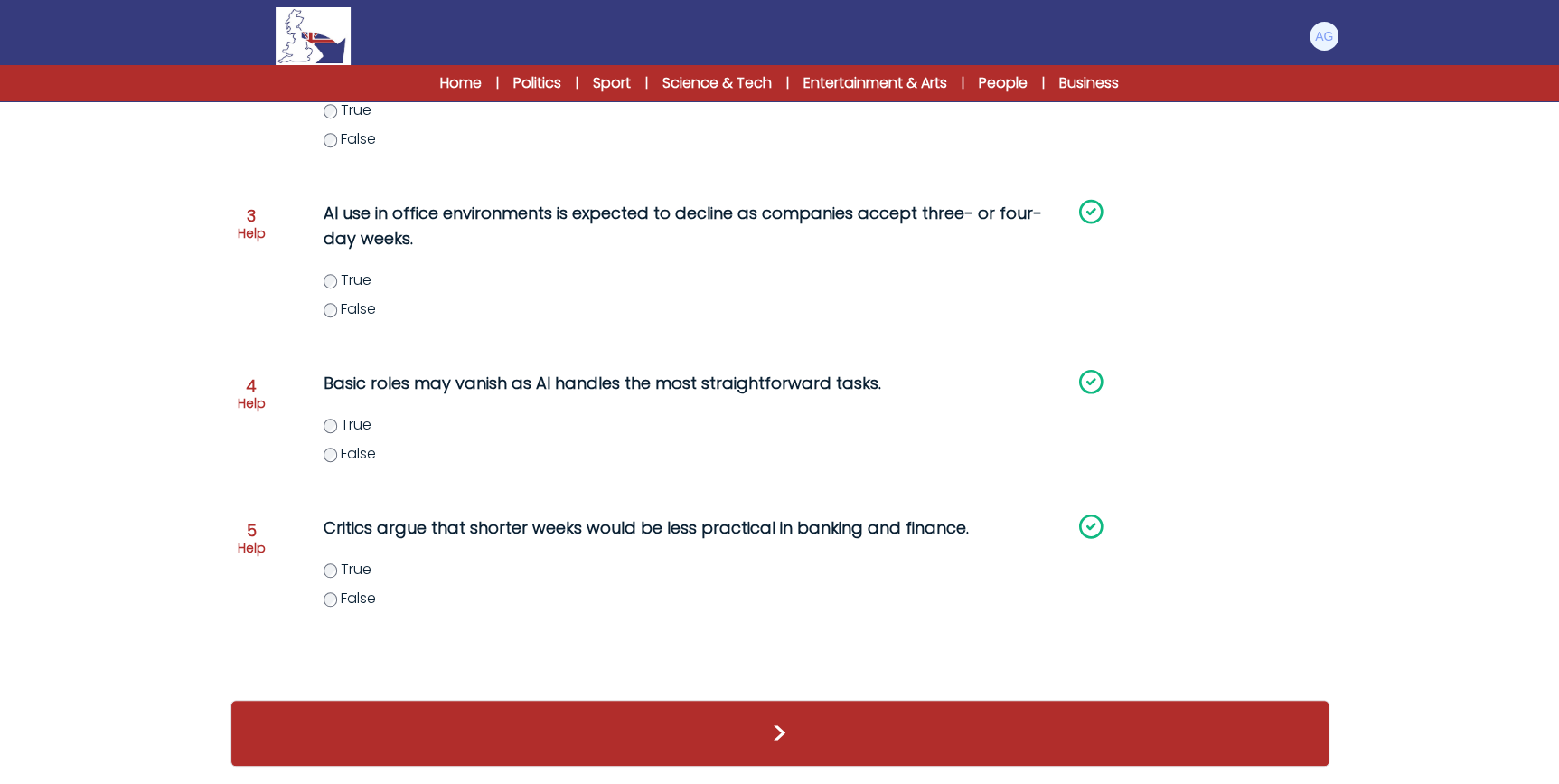
click at [988, 716] on div ">" at bounding box center [780, 733] width 1099 height 67
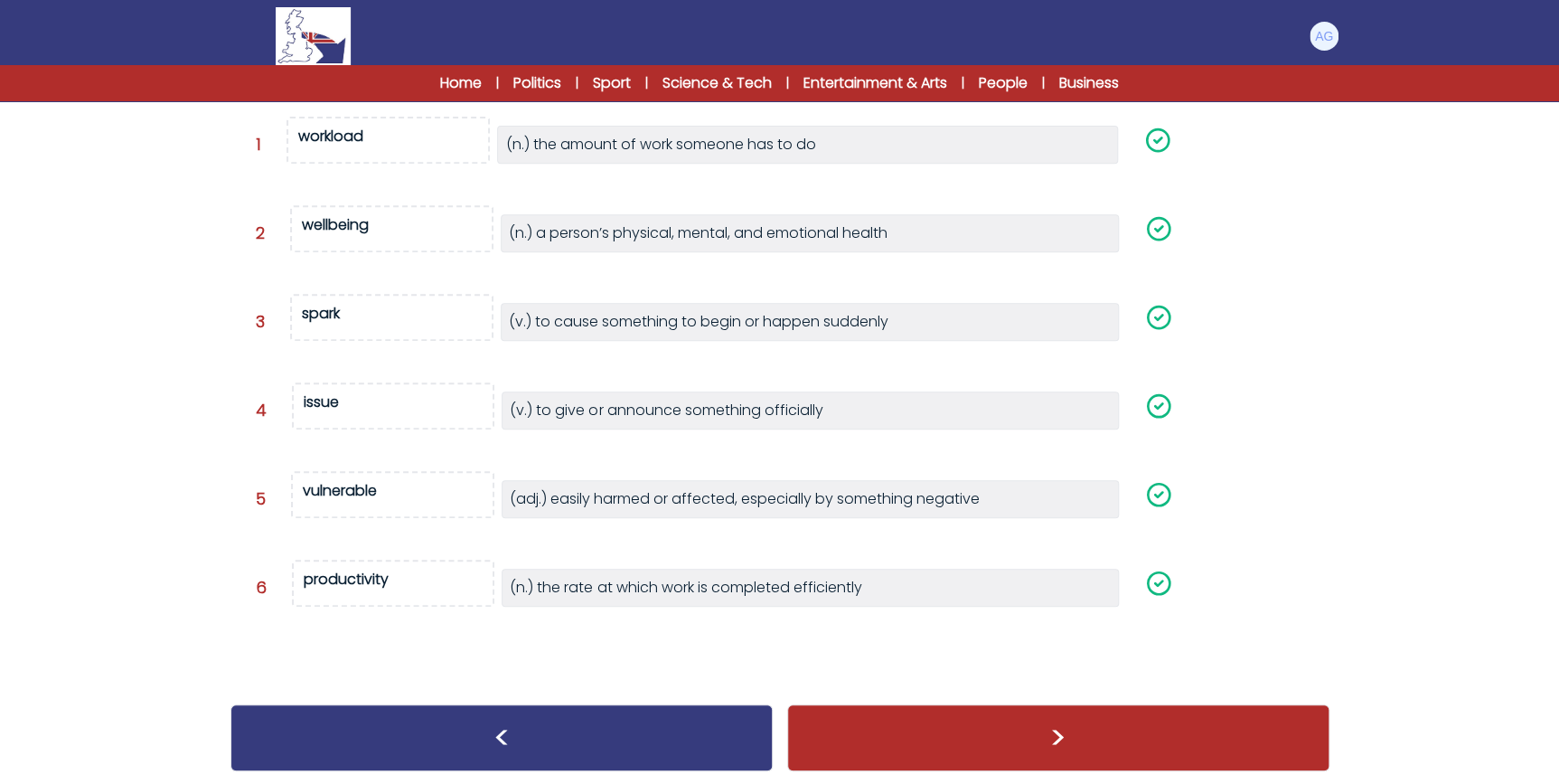
scroll to position [290, 0]
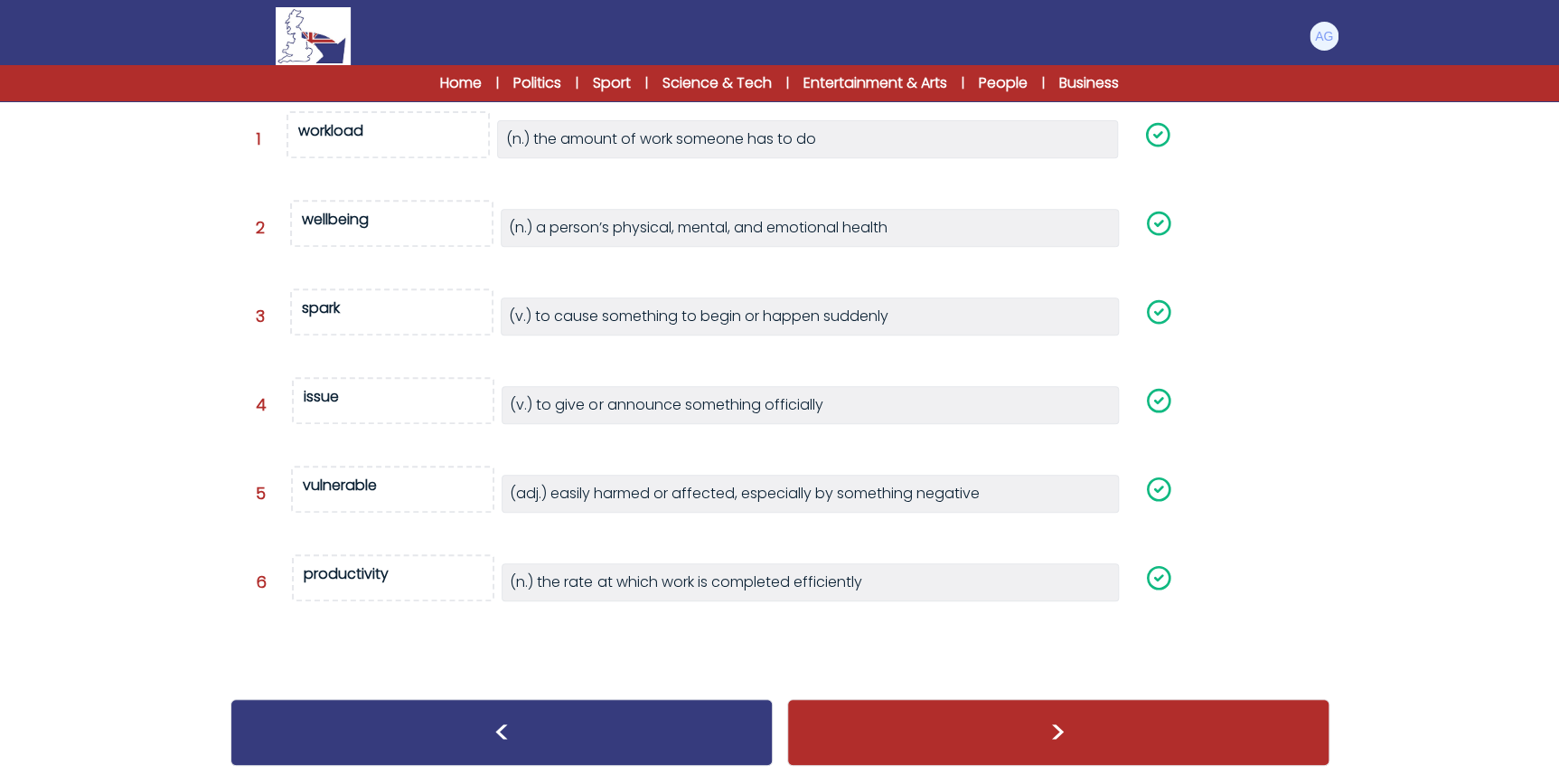
click at [1011, 706] on div ">" at bounding box center [1059, 732] width 542 height 67
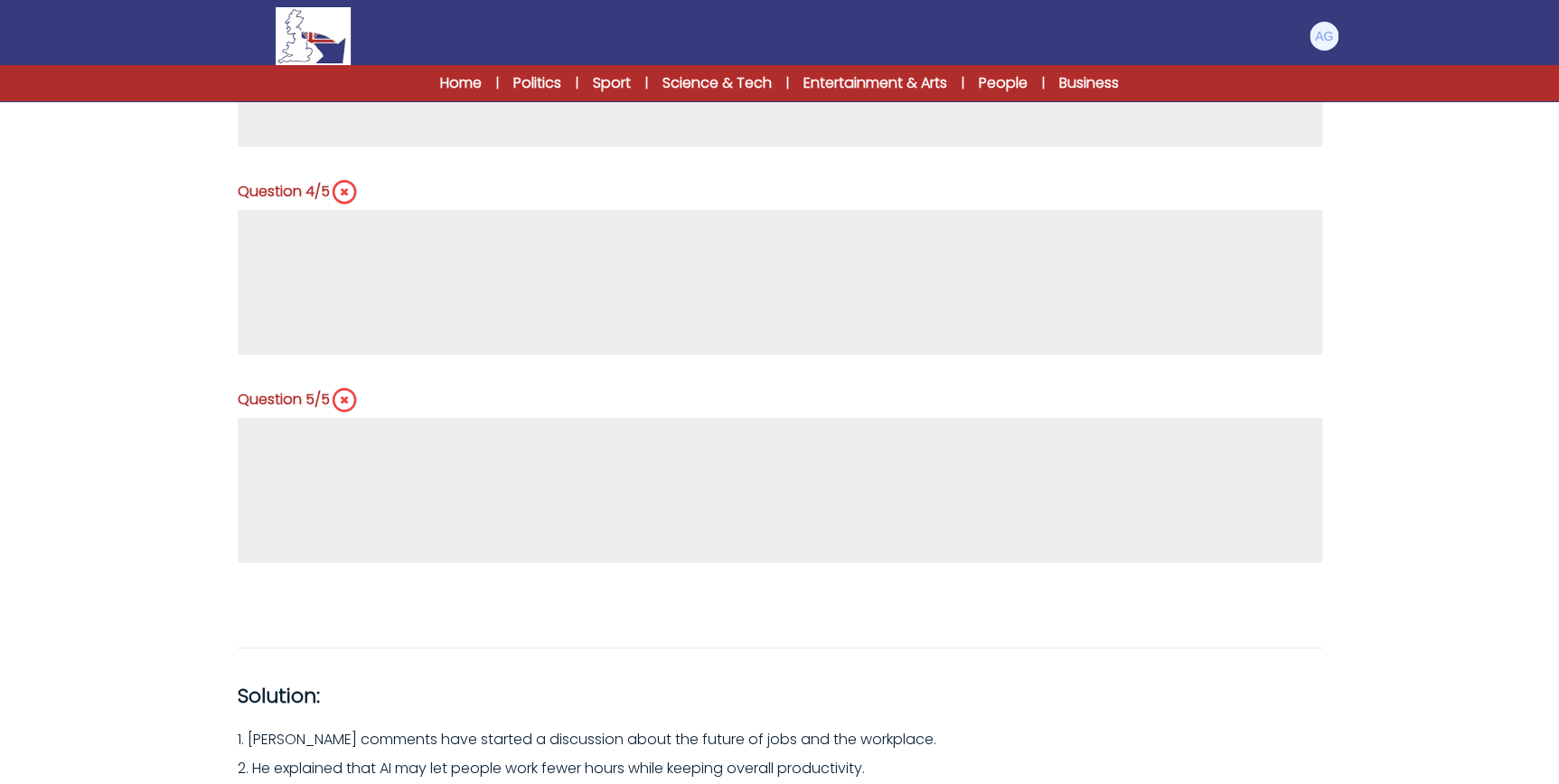
scroll to position [1041, 0]
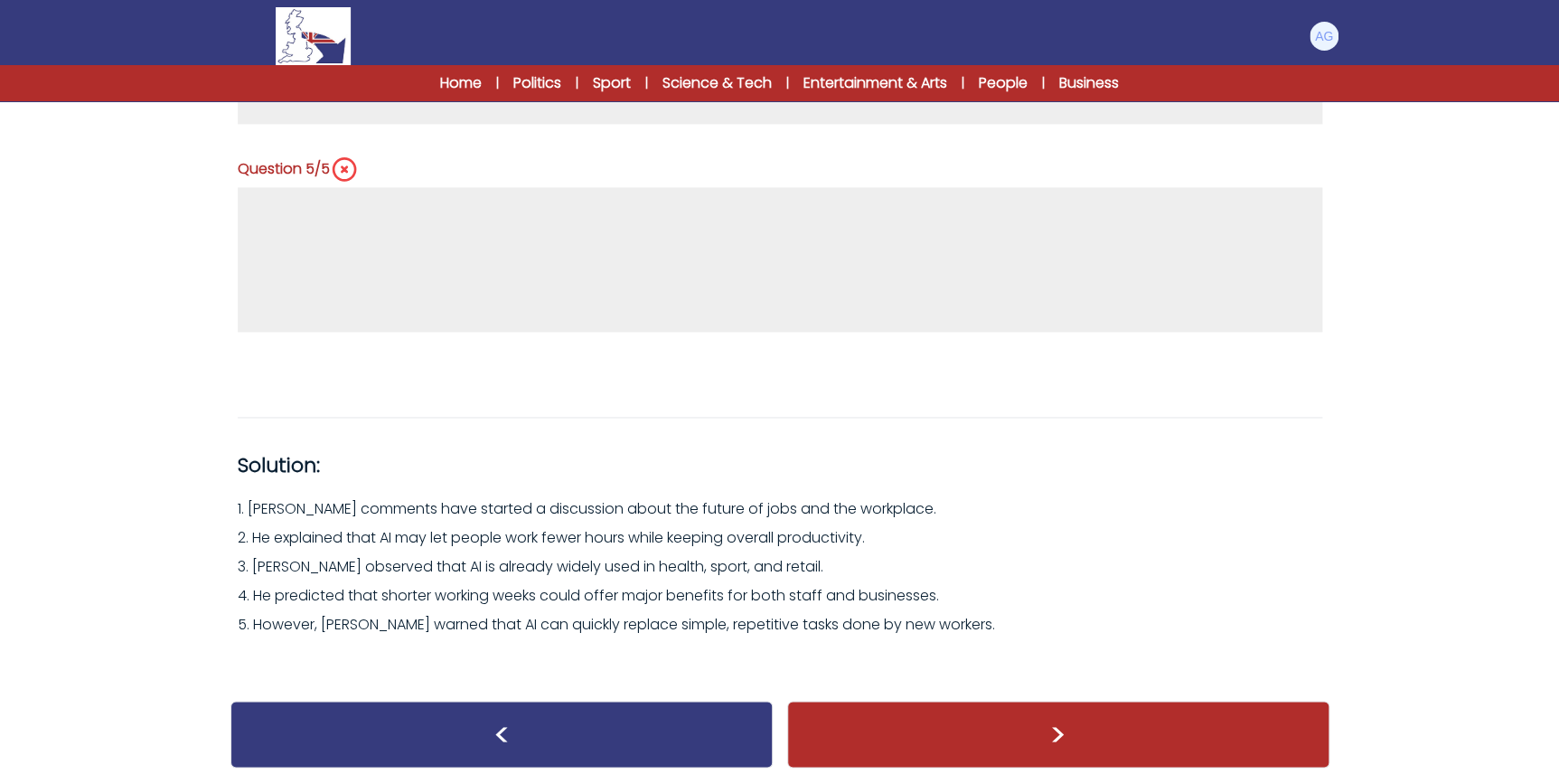
click at [940, 724] on div ">" at bounding box center [1059, 734] width 542 height 67
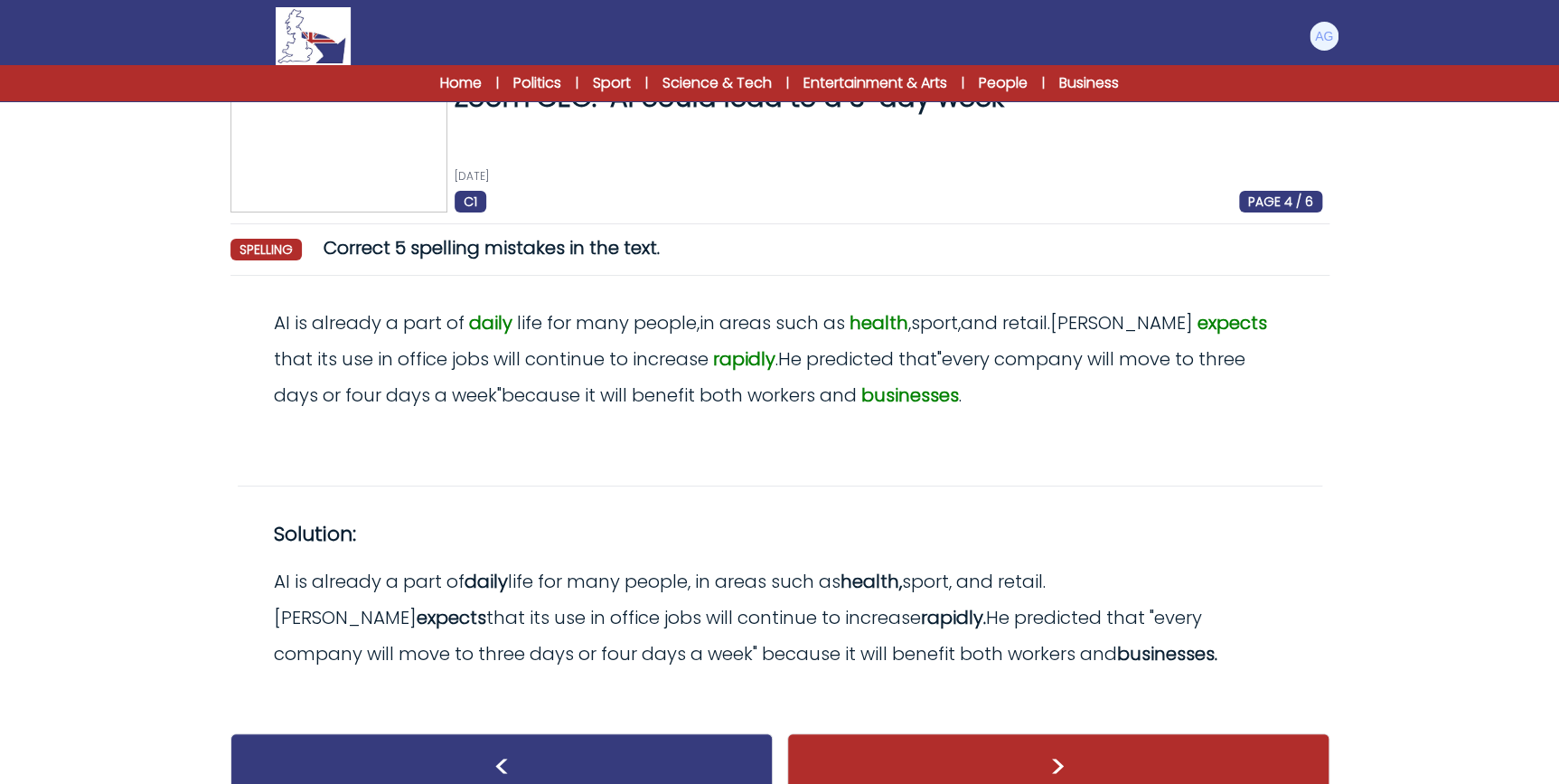
scroll to position [74, 0]
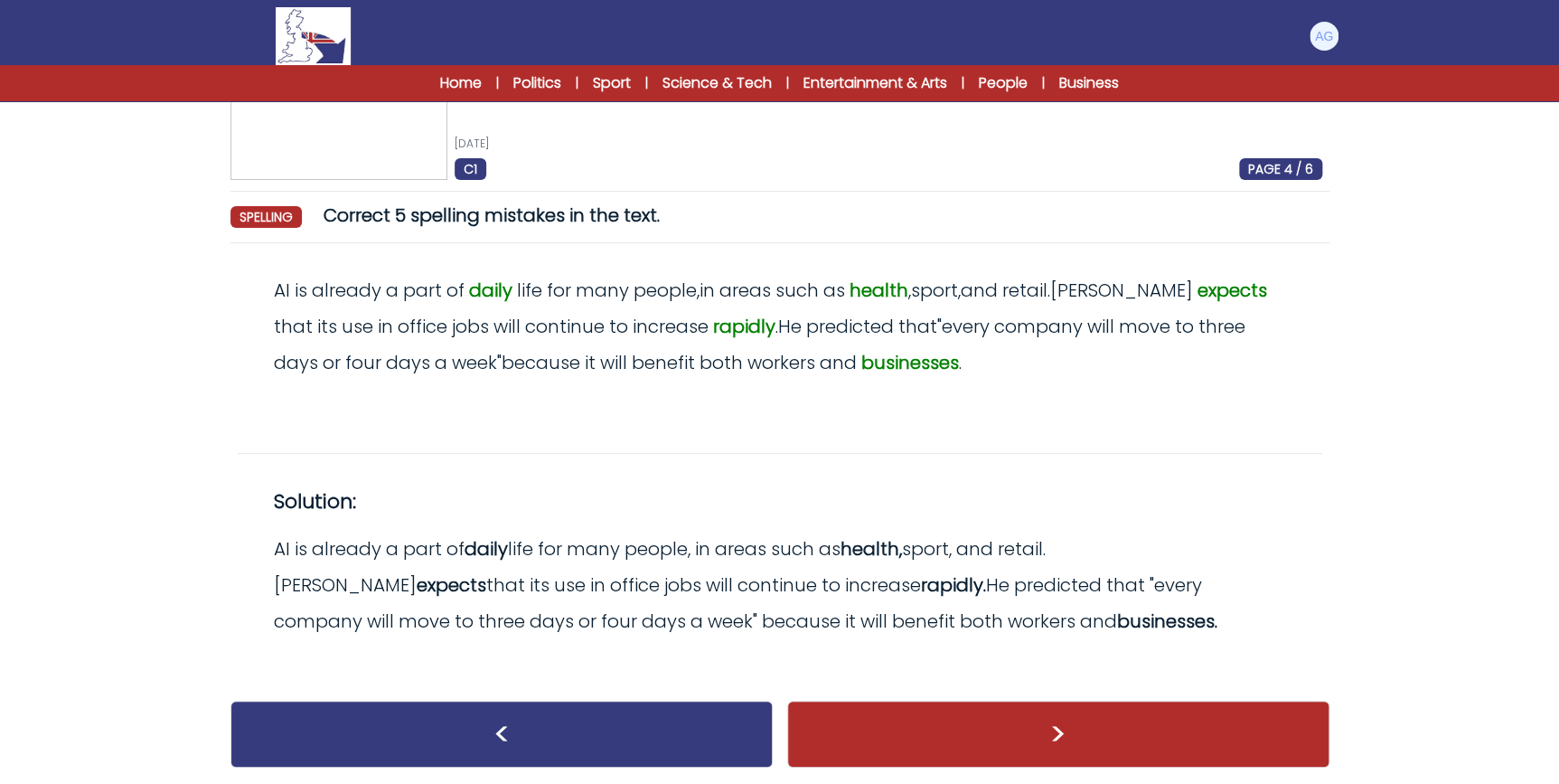
click at [890, 705] on div ">" at bounding box center [1059, 734] width 542 height 67
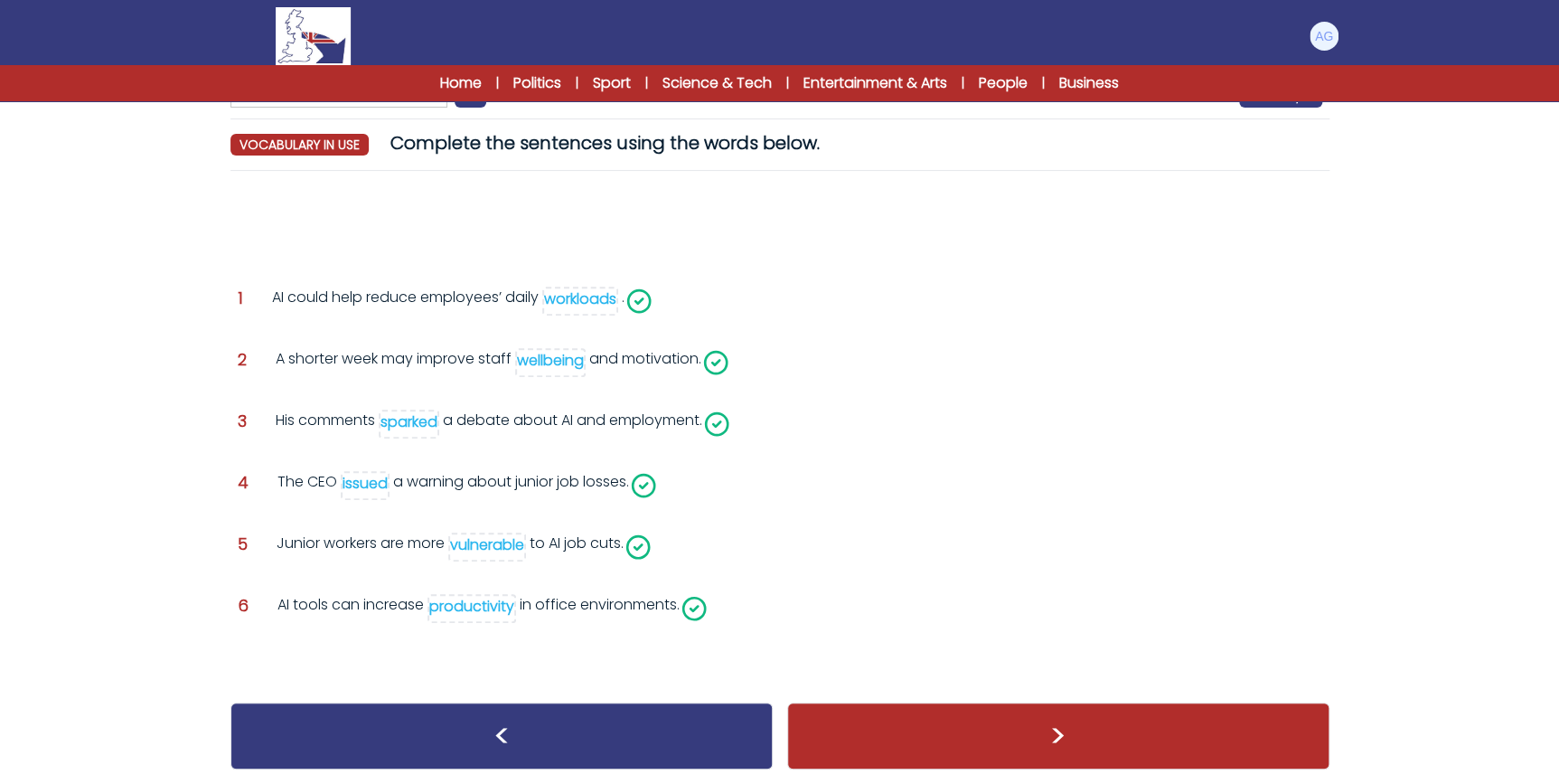
scroll to position [149, 0]
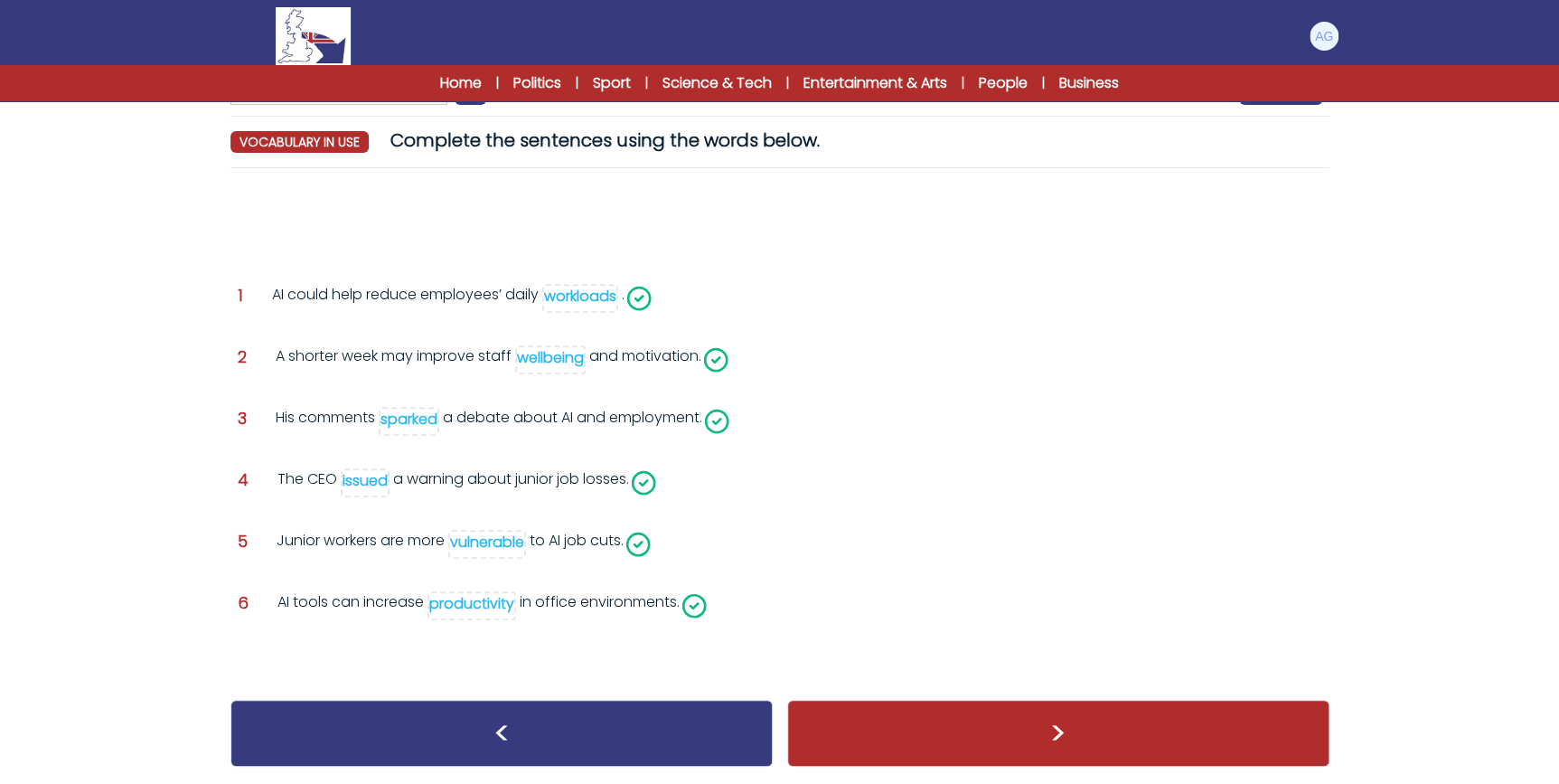
click at [871, 724] on div ">" at bounding box center [1059, 733] width 542 height 67
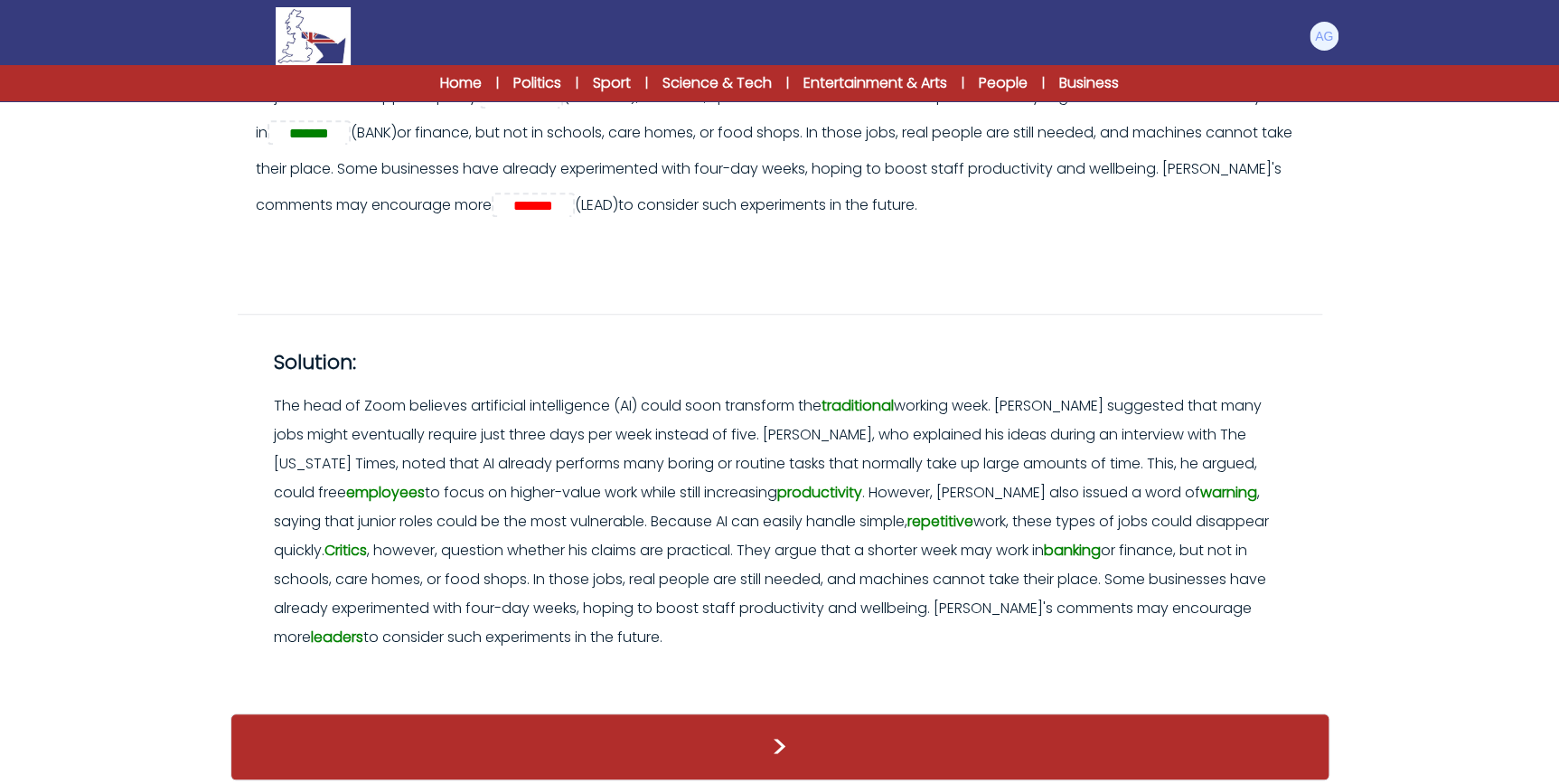
scroll to position [532, 0]
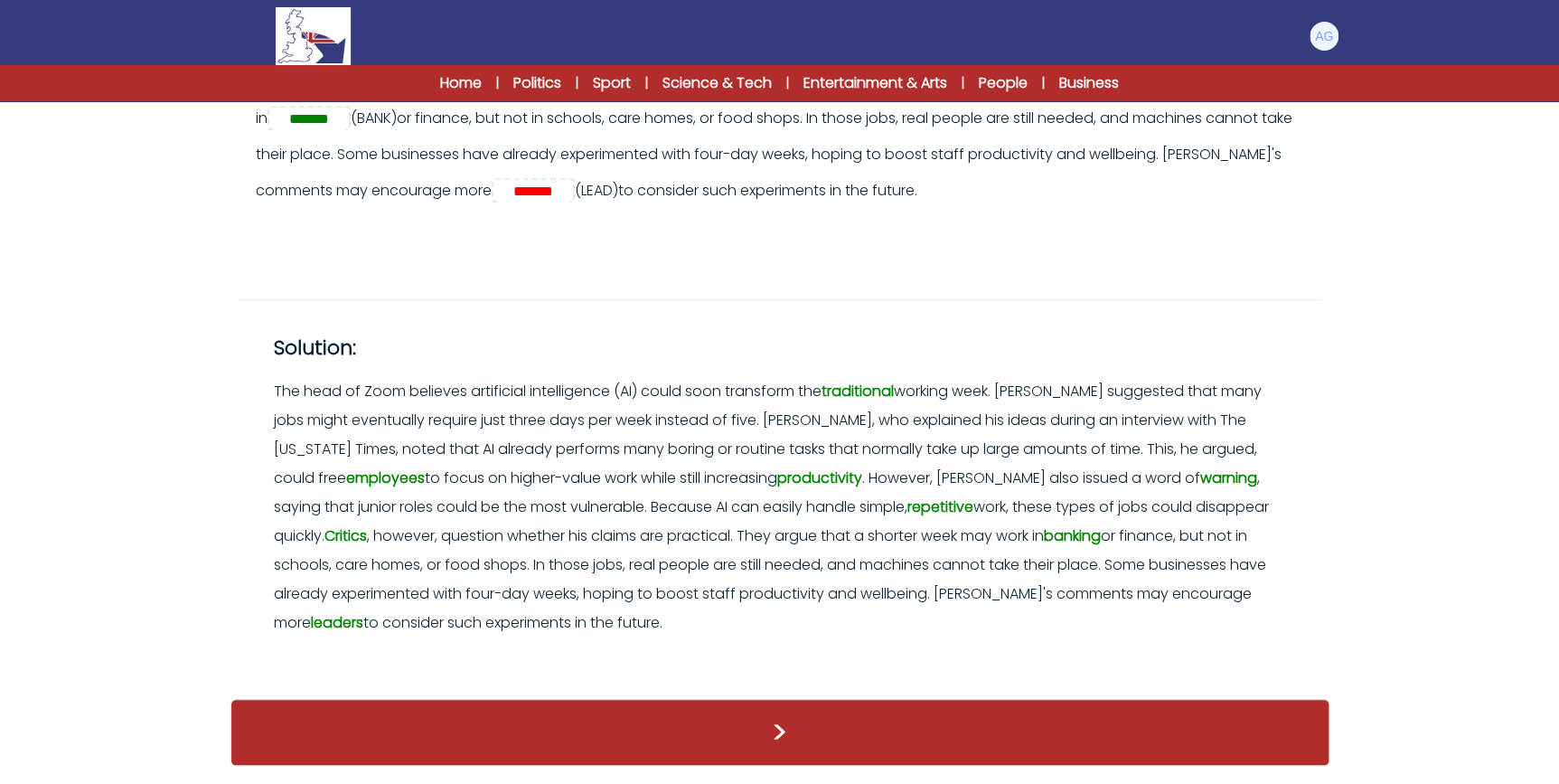
click at [793, 725] on div ">" at bounding box center [780, 732] width 1099 height 67
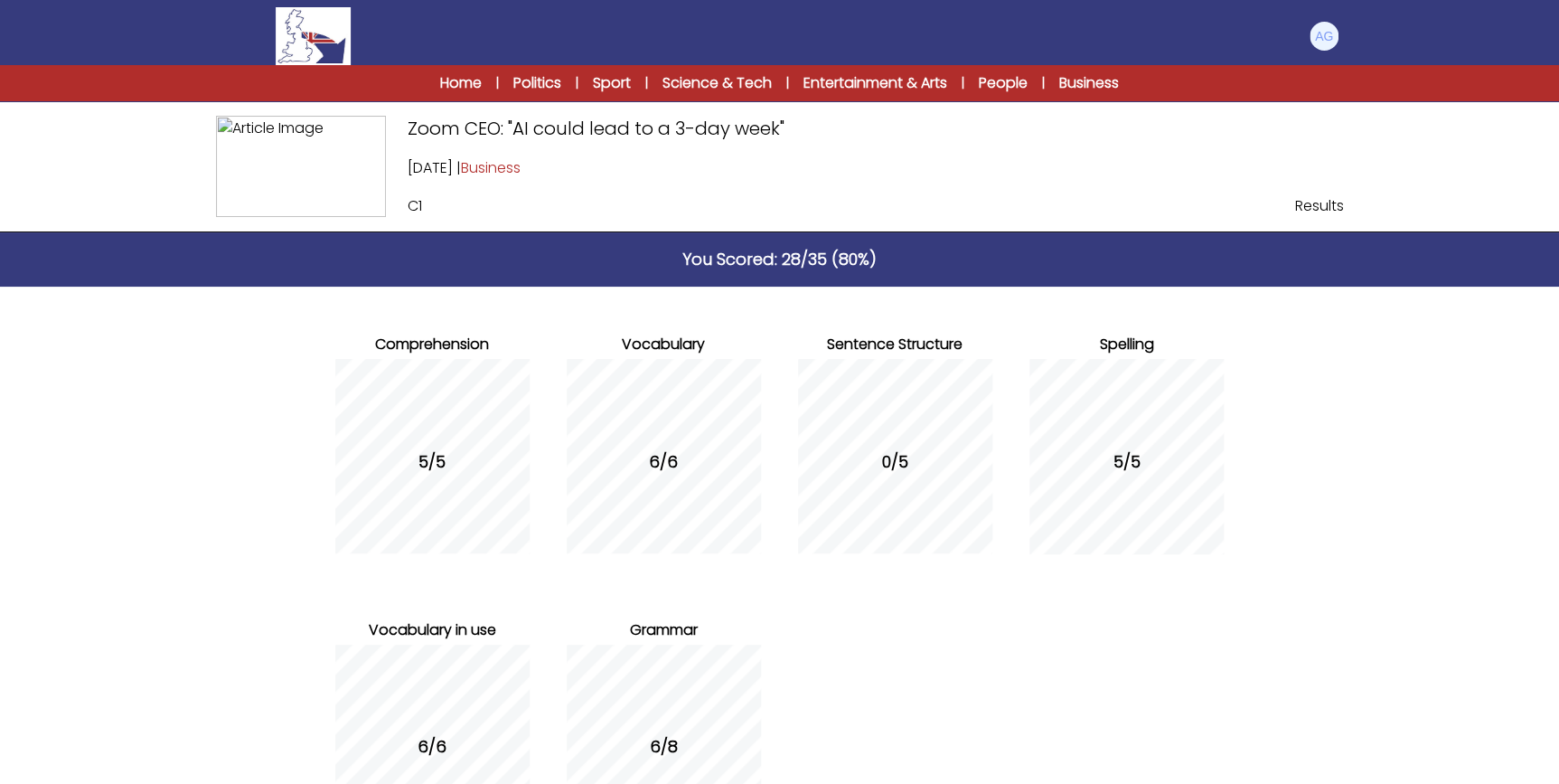
click at [311, 39] on img at bounding box center [312, 36] width 74 height 58
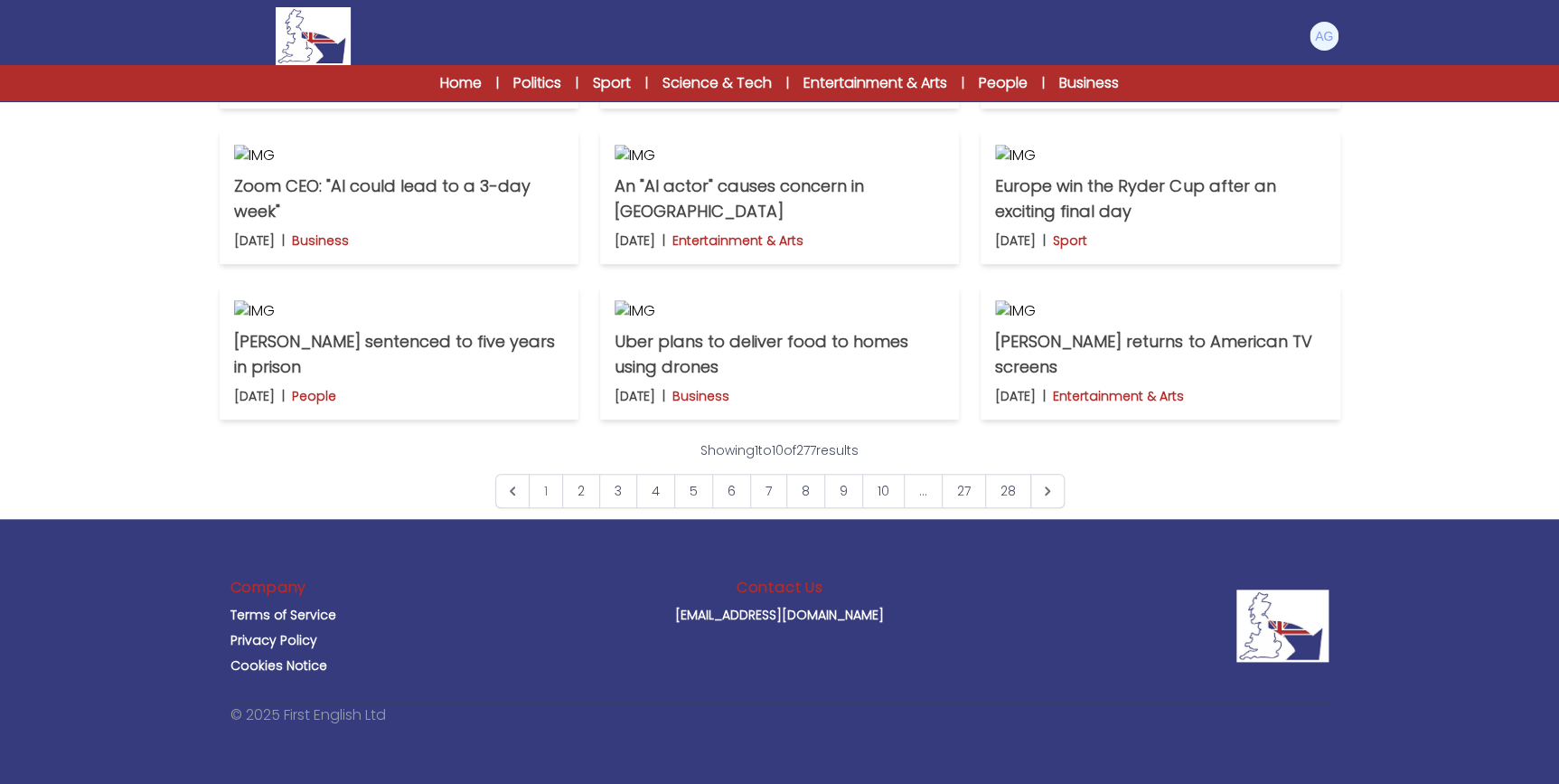
scroll to position [1330, 0]
click at [583, 500] on link "2" at bounding box center [581, 491] width 38 height 35
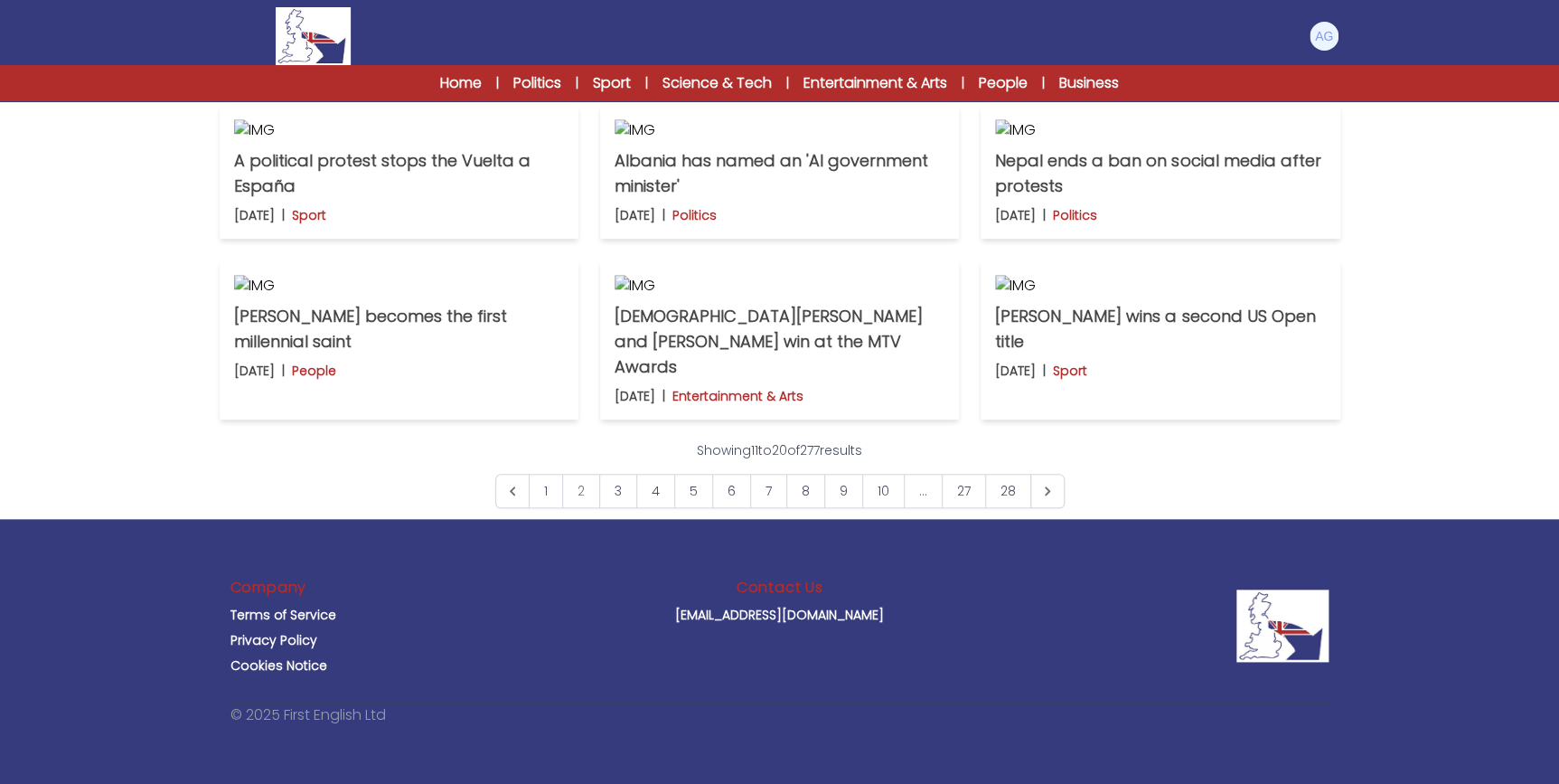
scroll to position [985, 0]
